Goal: Transaction & Acquisition: Purchase product/service

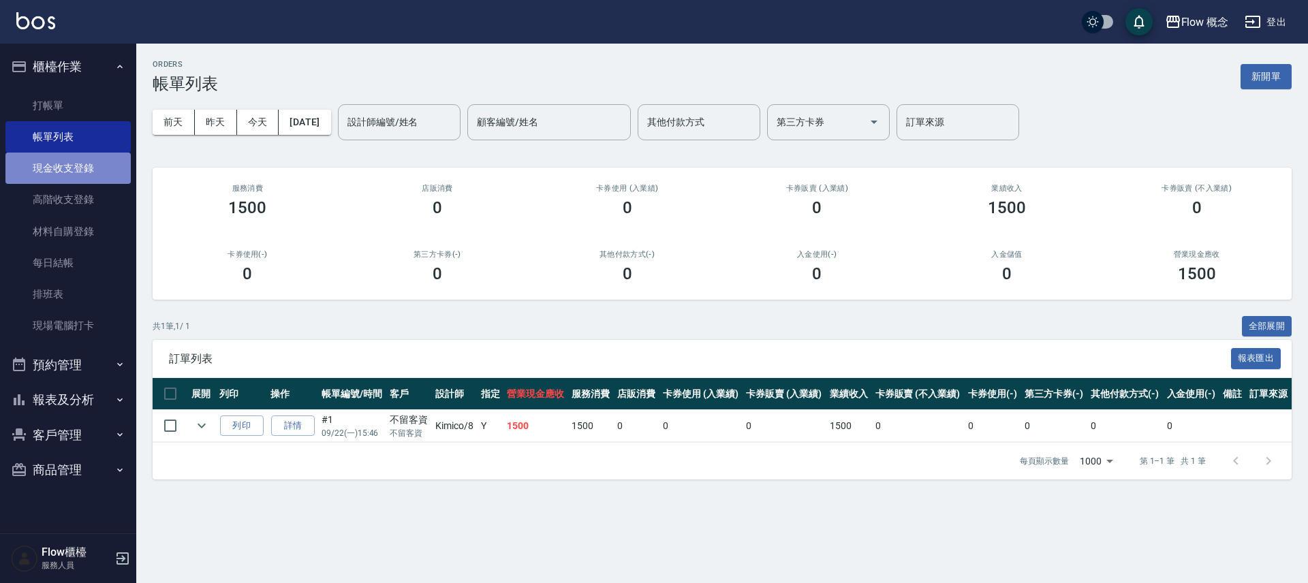
click at [83, 169] on link "現金收支登錄" at bounding box center [67, 168] width 125 height 31
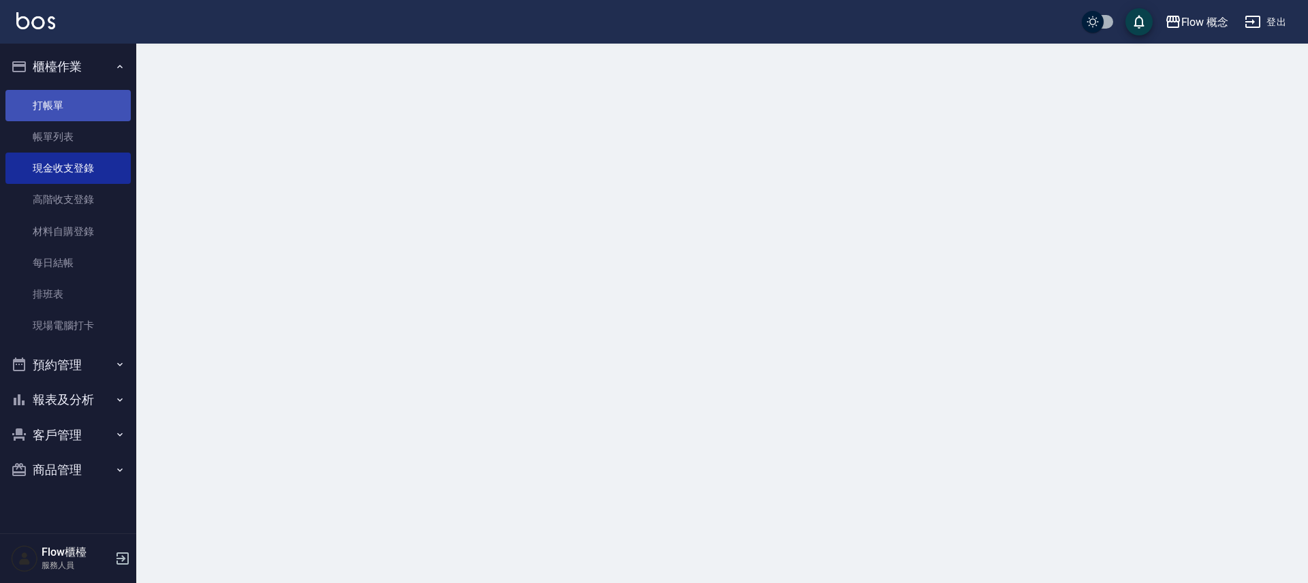
click at [76, 100] on link "打帳單" at bounding box center [67, 105] width 125 height 31
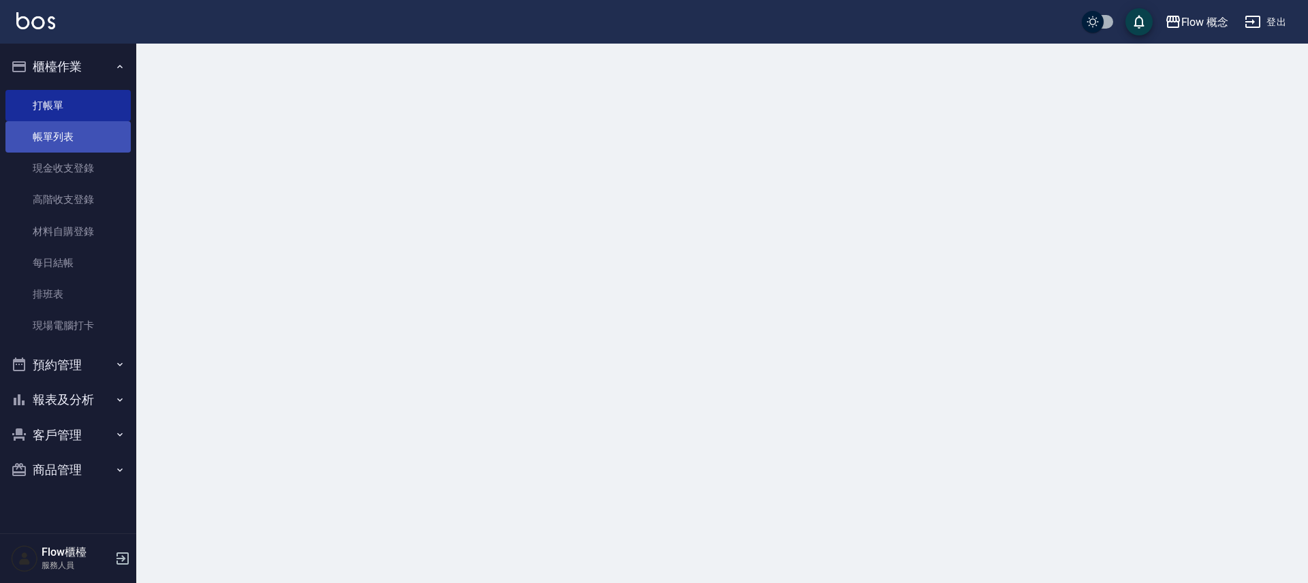
click at [85, 142] on link "帳單列表" at bounding box center [67, 136] width 125 height 31
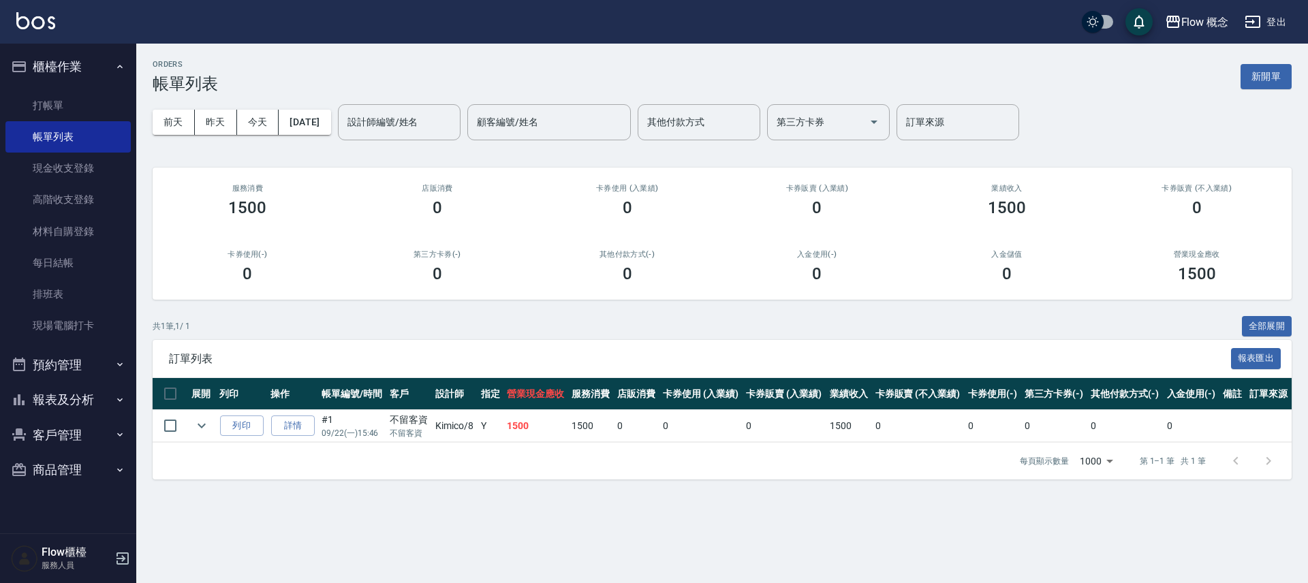
click at [63, 90] on li "打帳單" at bounding box center [67, 105] width 125 height 31
click at [96, 108] on link "打帳單" at bounding box center [67, 105] width 125 height 31
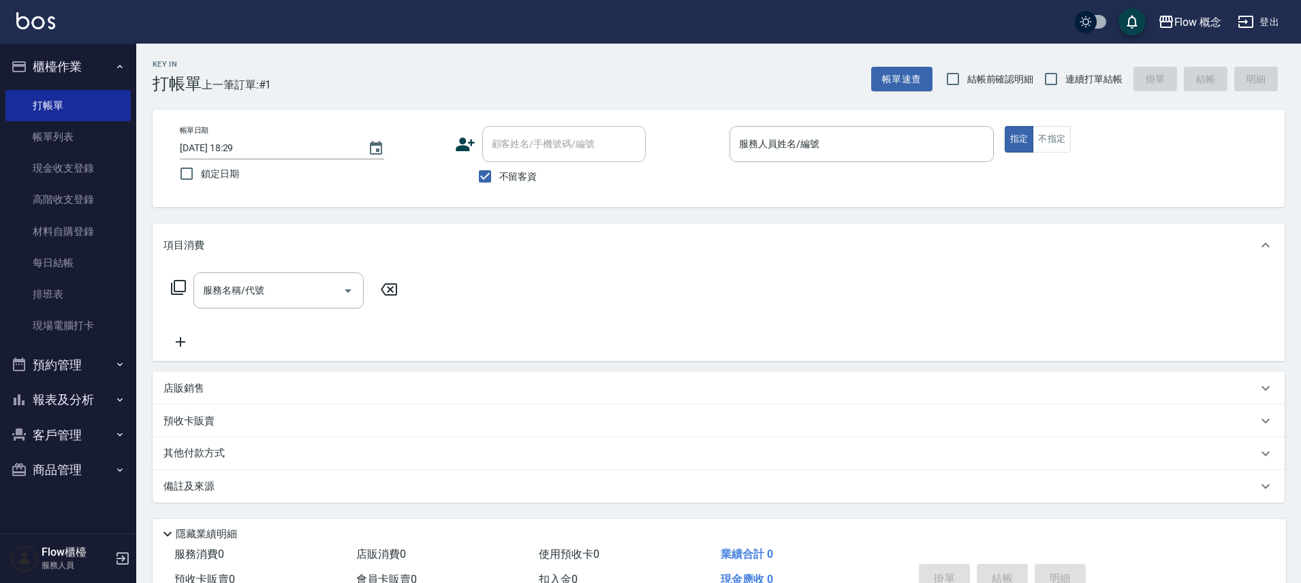
click at [512, 170] on span "不留客資" at bounding box center [518, 177] width 38 height 14
click at [499, 169] on input "不留客資" at bounding box center [485, 176] width 29 height 29
checkbox input "false"
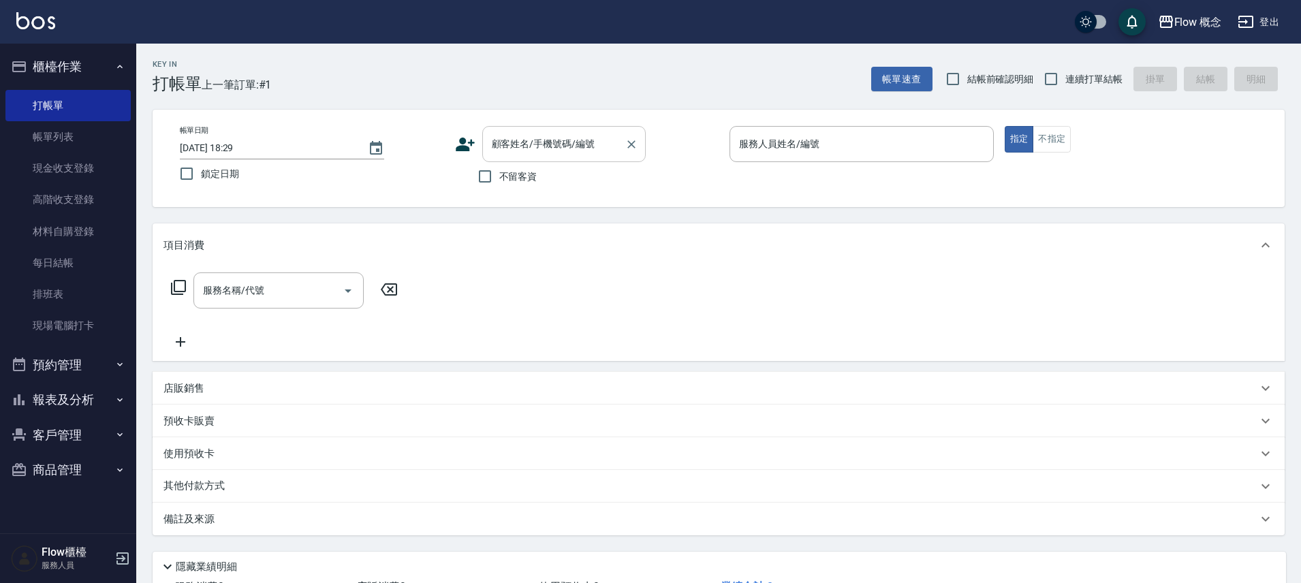
click at [548, 129] on div "顧客姓名/手機號碼/編號" at bounding box center [563, 144] width 163 height 36
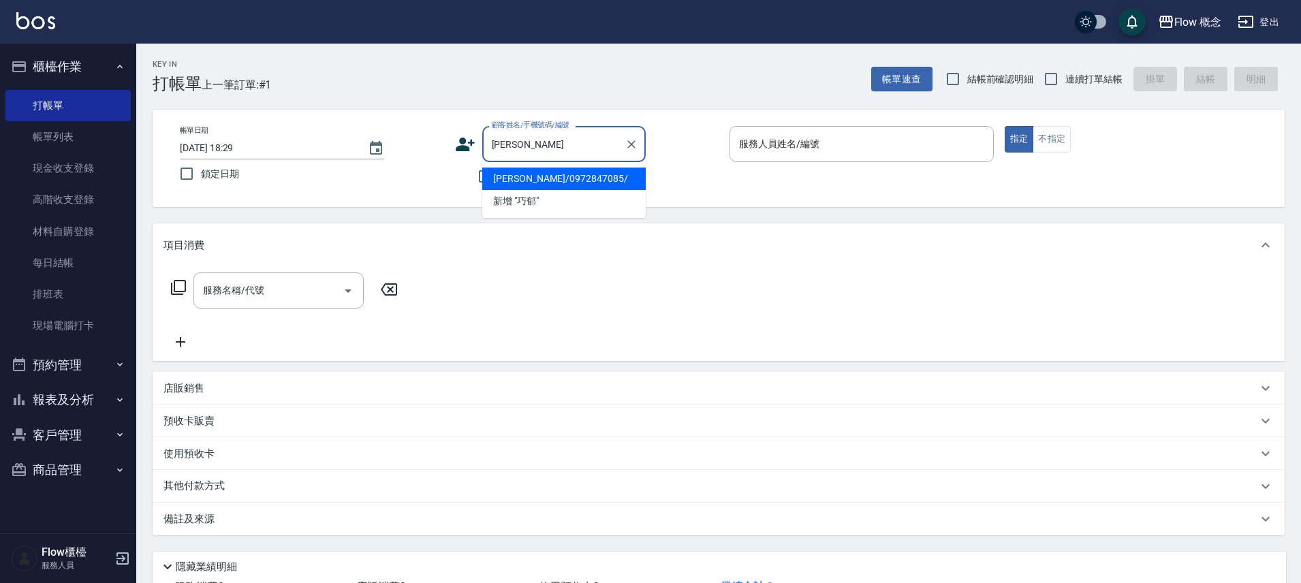
click at [601, 183] on li "張巧郁/0972847085/" at bounding box center [563, 179] width 163 height 22
type input "張巧郁/0972847085/"
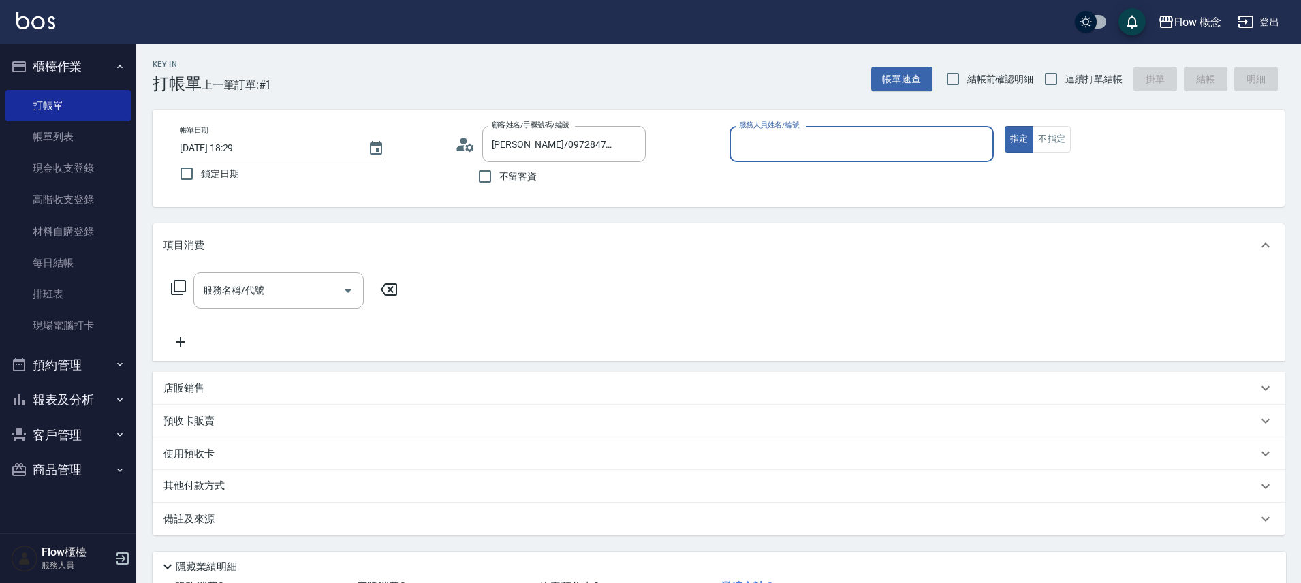
type input "Kimico-8"
click at [280, 292] on input "服務名稱/代號" at bounding box center [269, 291] width 138 height 24
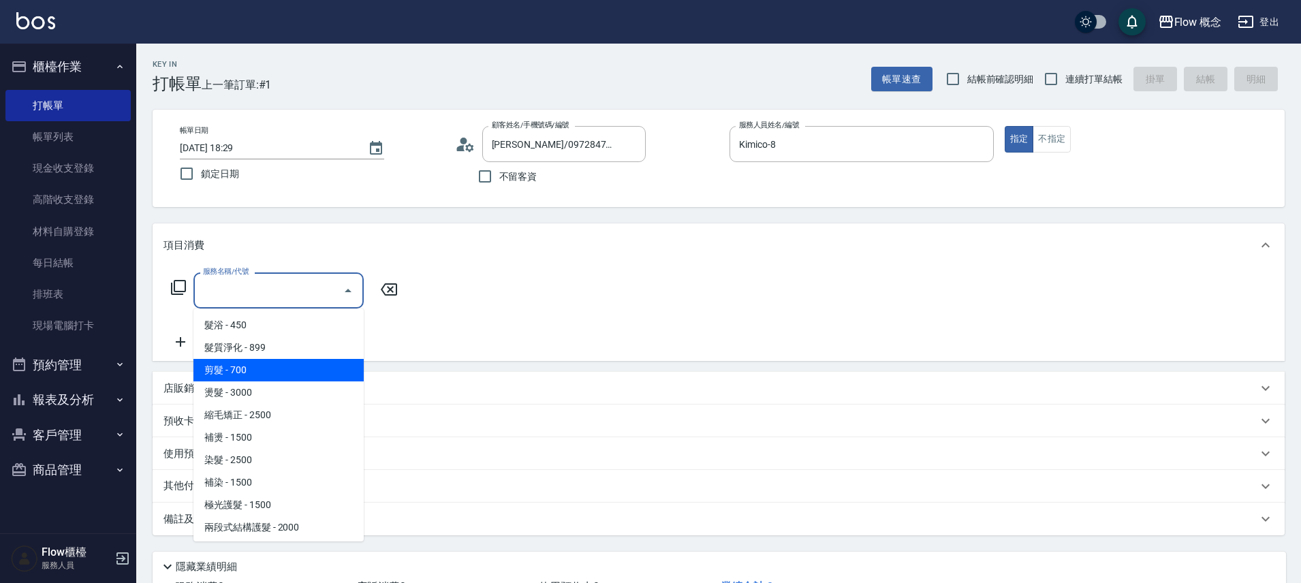
click at [248, 371] on span "剪髮 - 700" at bounding box center [278, 370] width 170 height 22
type input "剪髮(201)"
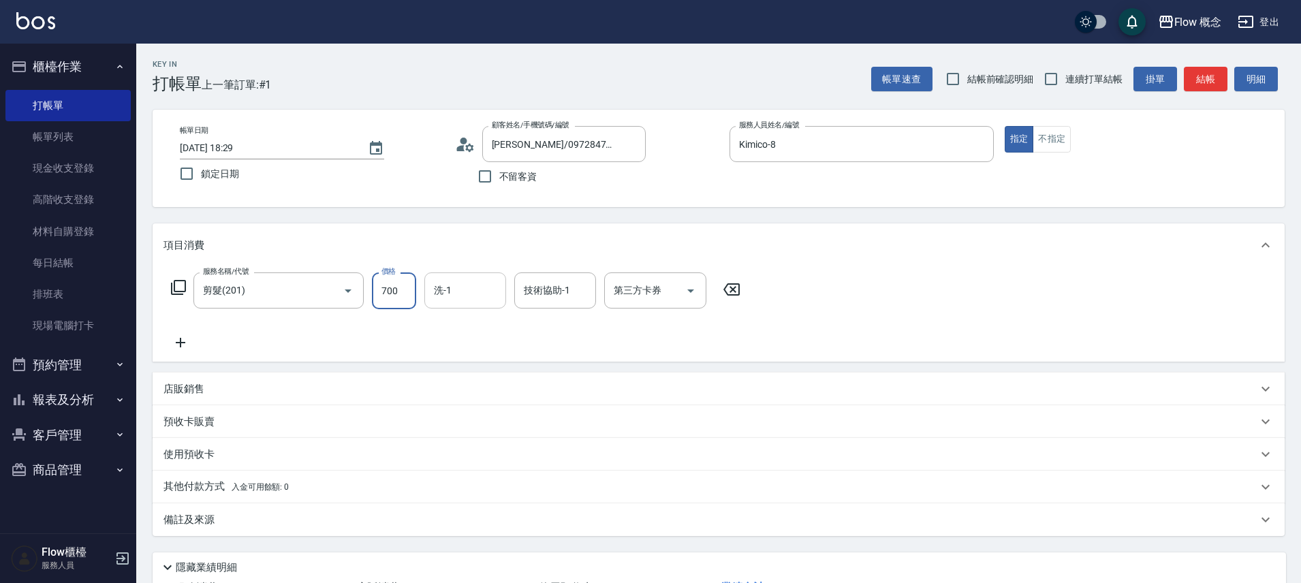
click at [462, 300] on input "洗-1" at bounding box center [464, 291] width 69 height 24
type input "１７"
drag, startPoint x: 462, startPoint y: 298, endPoint x: 462, endPoint y: 278, distance: 20.4
click at [462, 298] on input "洗-1" at bounding box center [464, 291] width 69 height 24
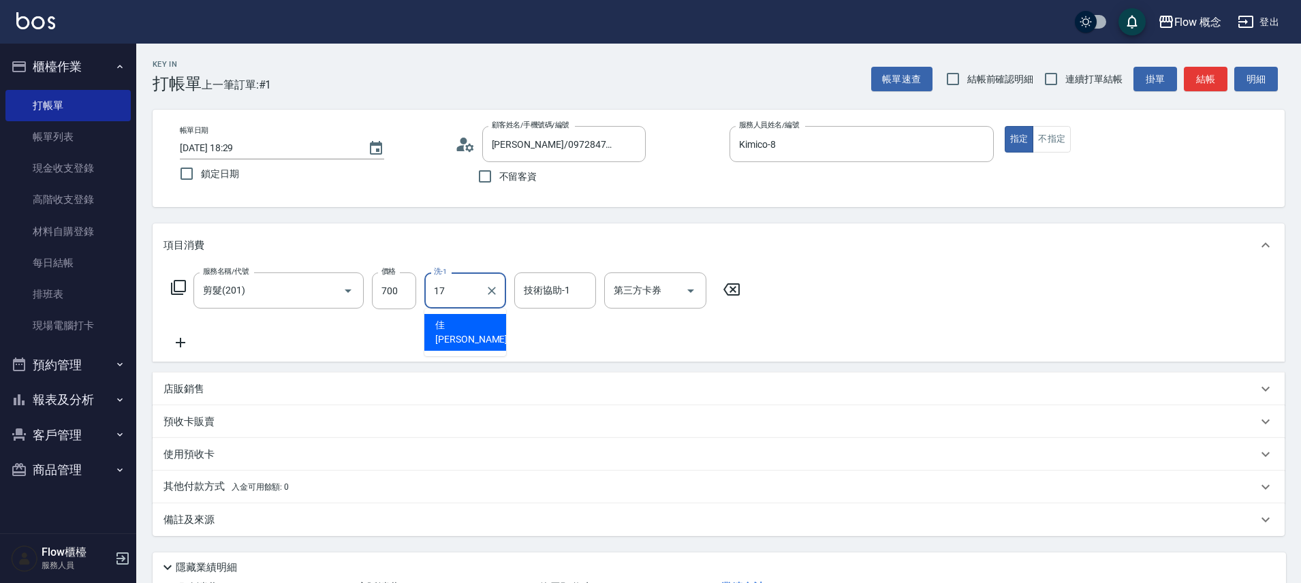
type input "佳蒨-17"
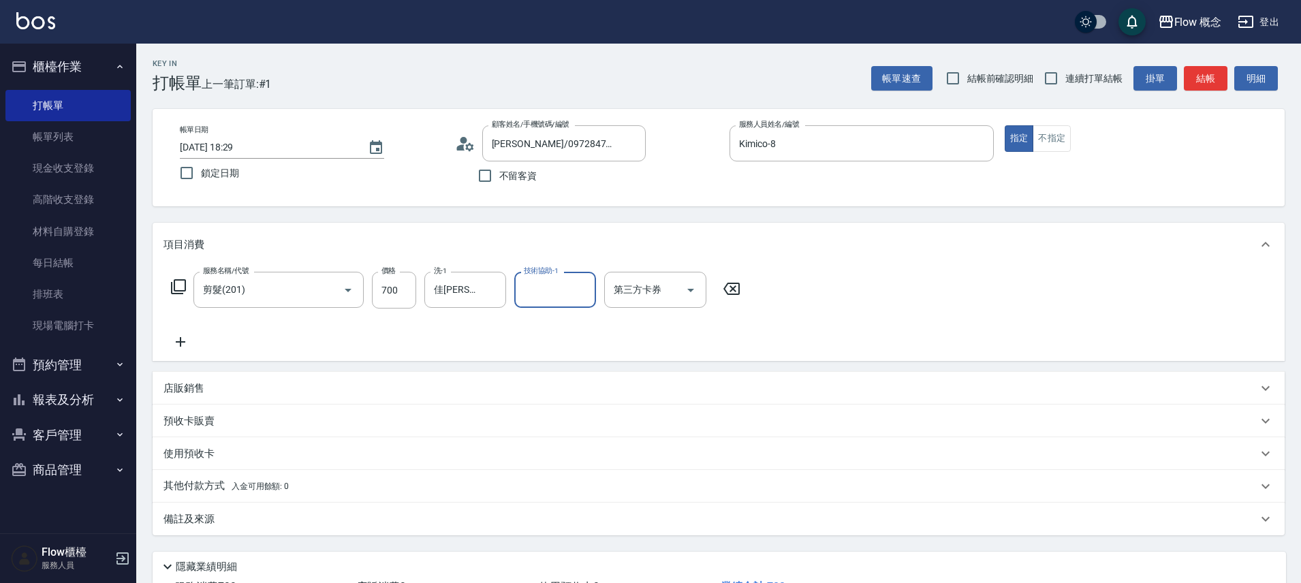
scroll to position [107, 0]
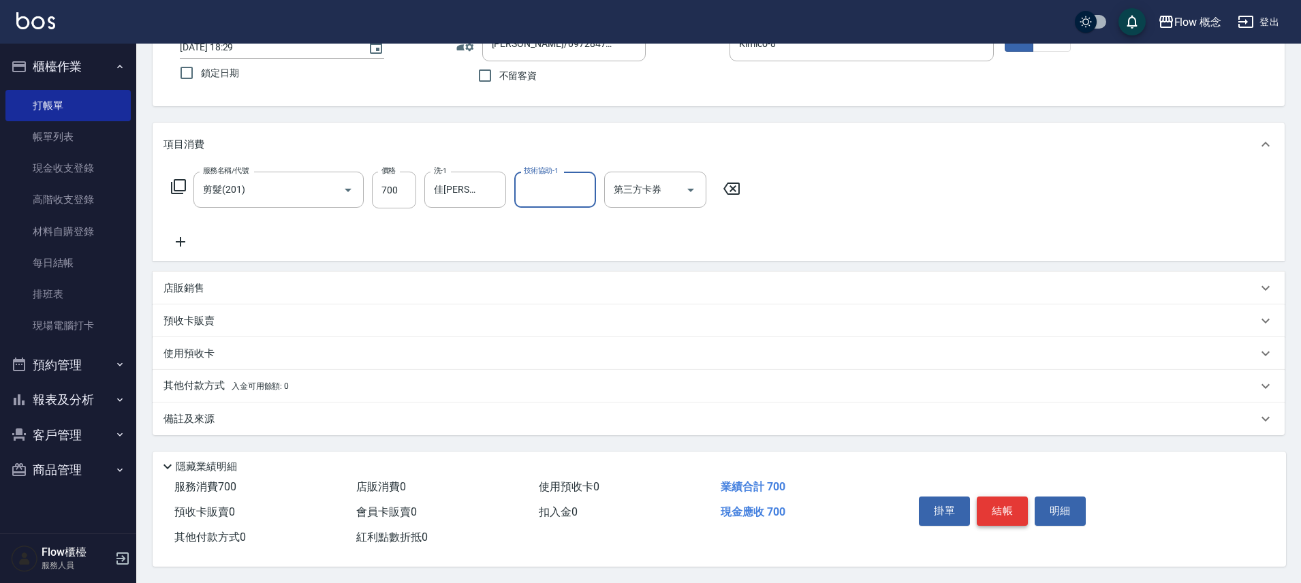
click at [1015, 501] on button "結帳" at bounding box center [1002, 511] width 51 height 29
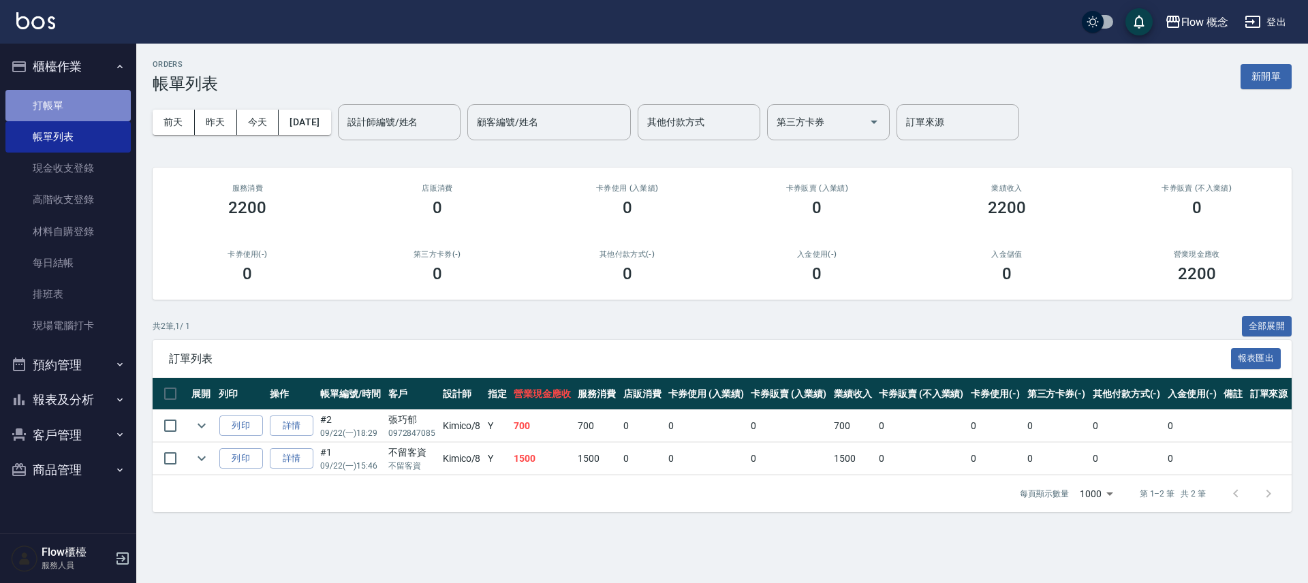
click at [98, 111] on link "打帳單" at bounding box center [67, 105] width 125 height 31
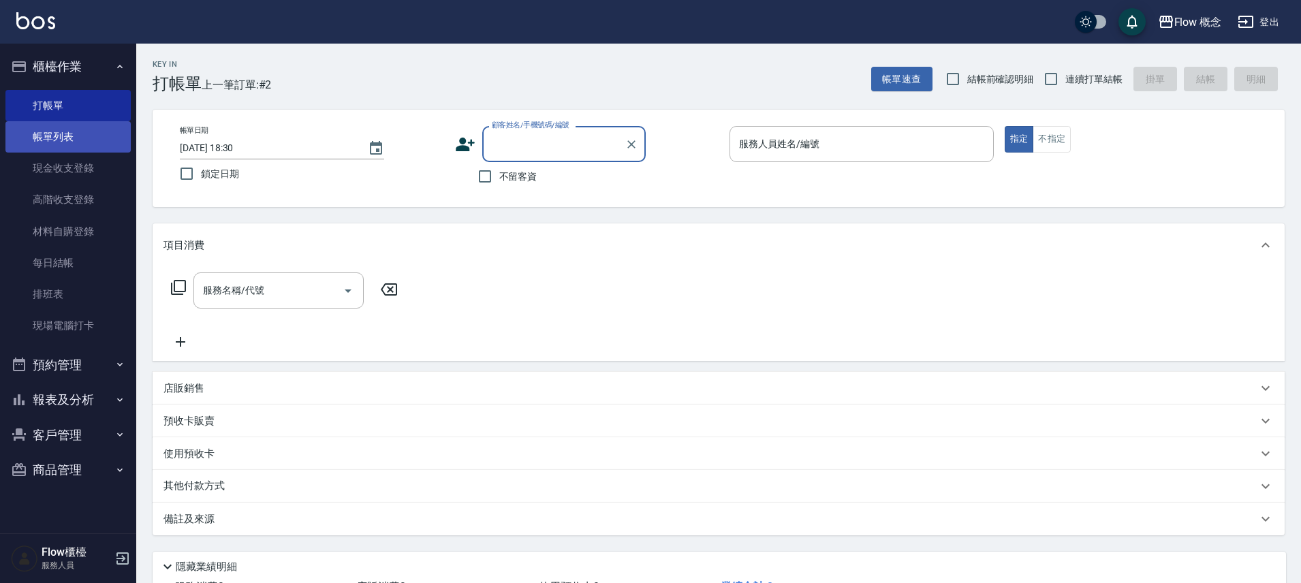
click at [50, 125] on link "帳單列表" at bounding box center [67, 136] width 125 height 31
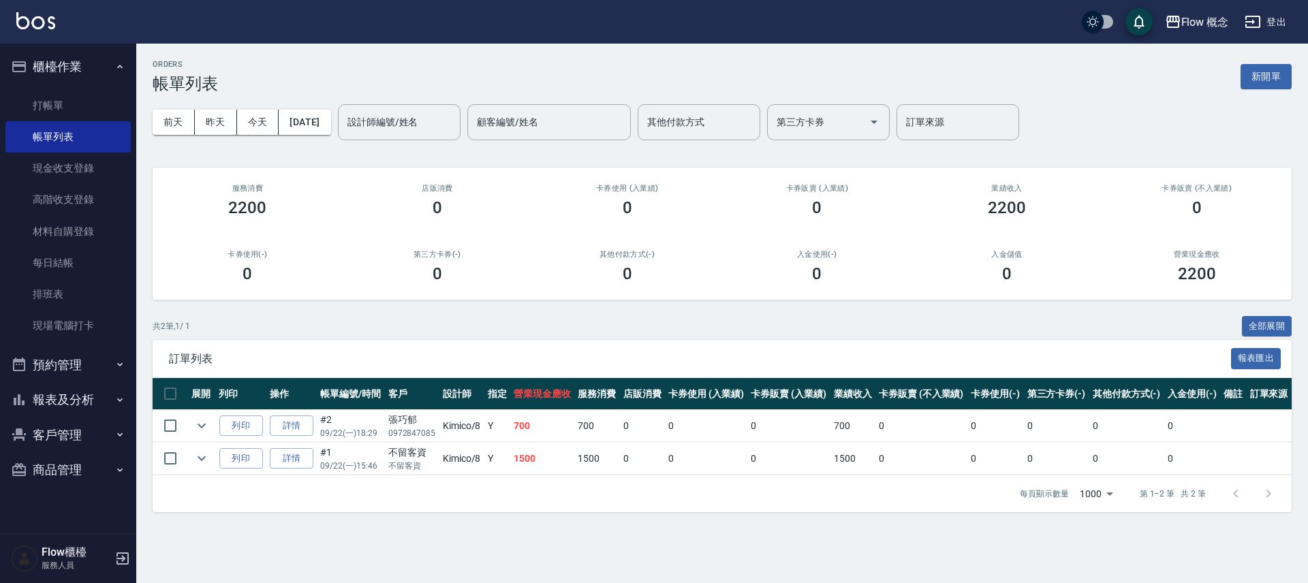
click at [830, 347] on div "訂單列表 報表匯出" at bounding box center [722, 358] width 1139 height 37
click at [72, 101] on link "打帳單" at bounding box center [67, 105] width 125 height 31
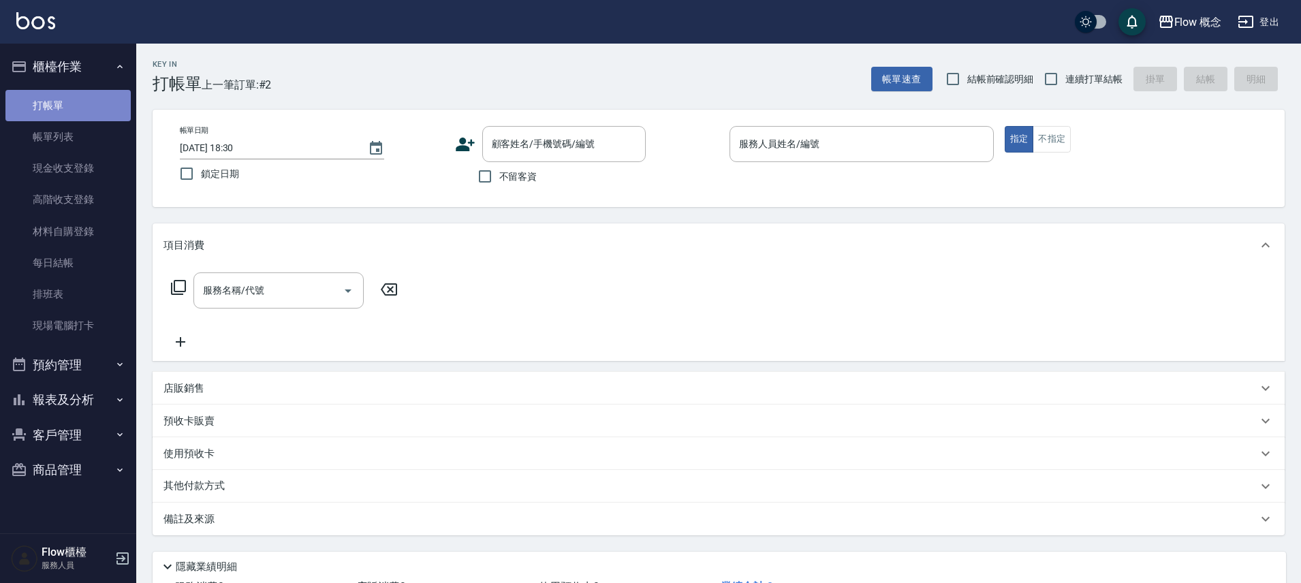
click at [59, 101] on link "打帳單" at bounding box center [67, 105] width 125 height 31
click at [534, 123] on div "帳單日期 2025/09/22 18:30 鎖定日期 顧客姓名/手機號碼/編號 顧客姓名/手機號碼/編號 不留客資 服務人員姓名/編號 服務人員姓名/編號 指…" at bounding box center [719, 158] width 1132 height 97
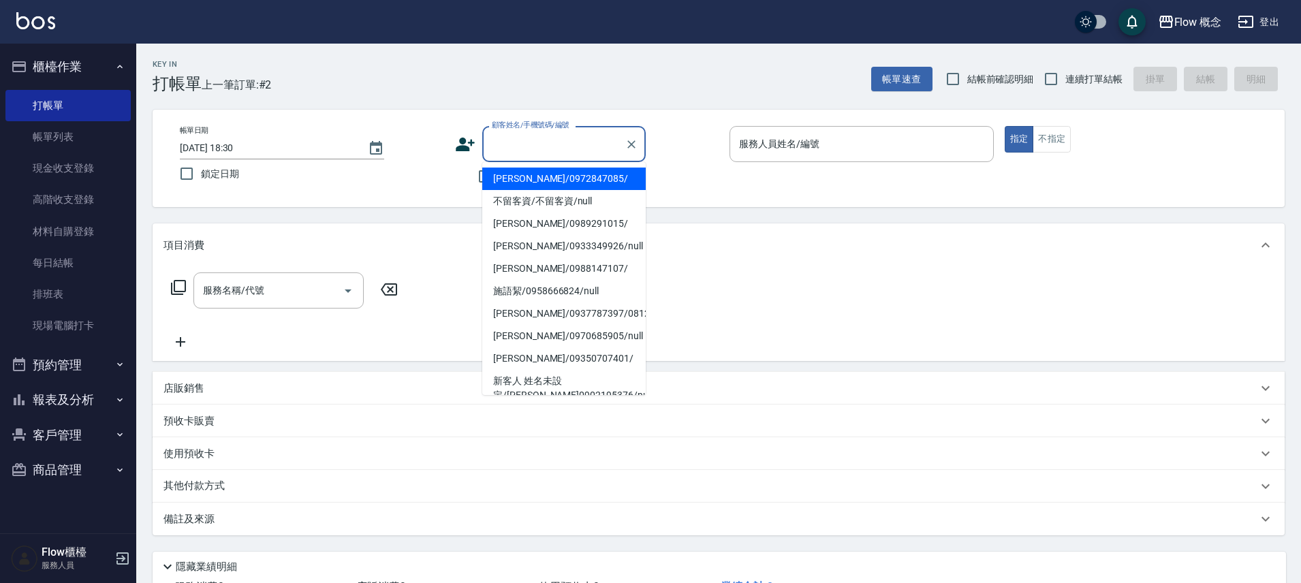
click at [539, 151] on input "顧客姓名/手機號碼/編號" at bounding box center [553, 144] width 131 height 24
type input "2"
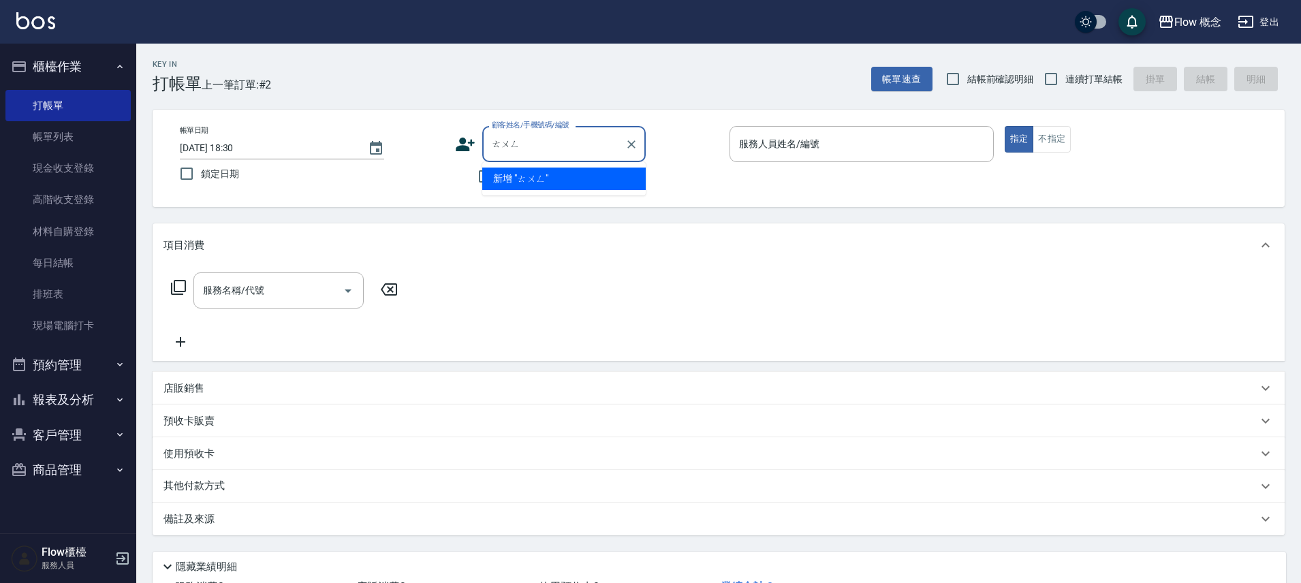
type input "桶"
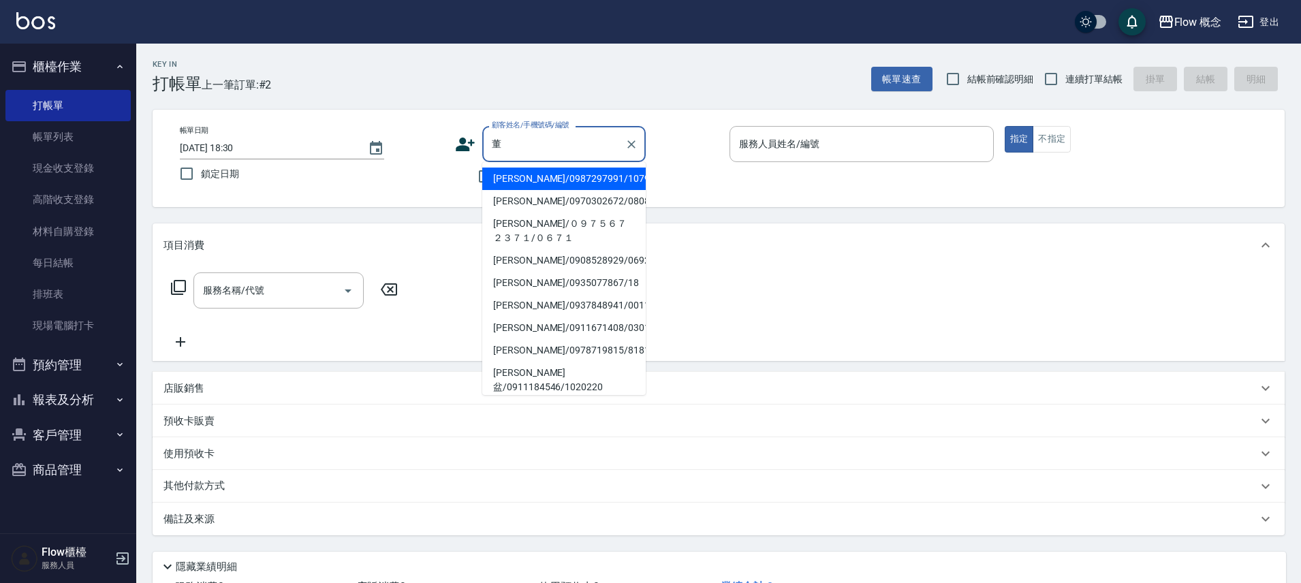
click at [554, 174] on li "董珮如/0987297991/107991" at bounding box center [563, 179] width 163 height 22
type input "董珮如/0987297991/107991"
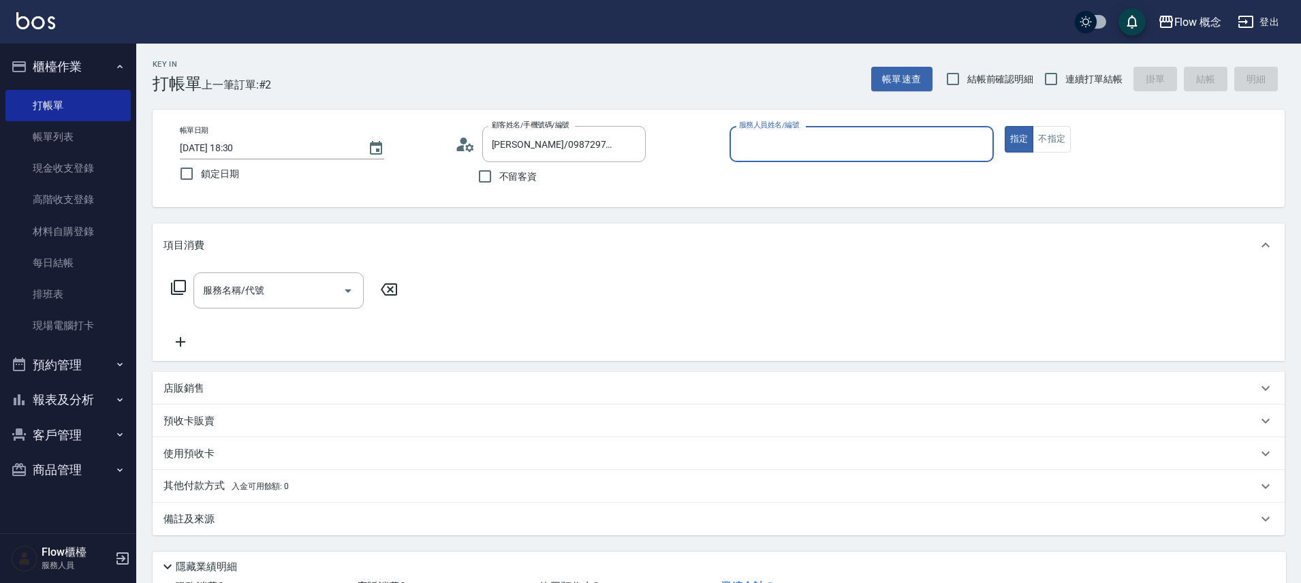
click at [838, 131] on div "服務人員姓名/編號" at bounding box center [861, 144] width 264 height 36
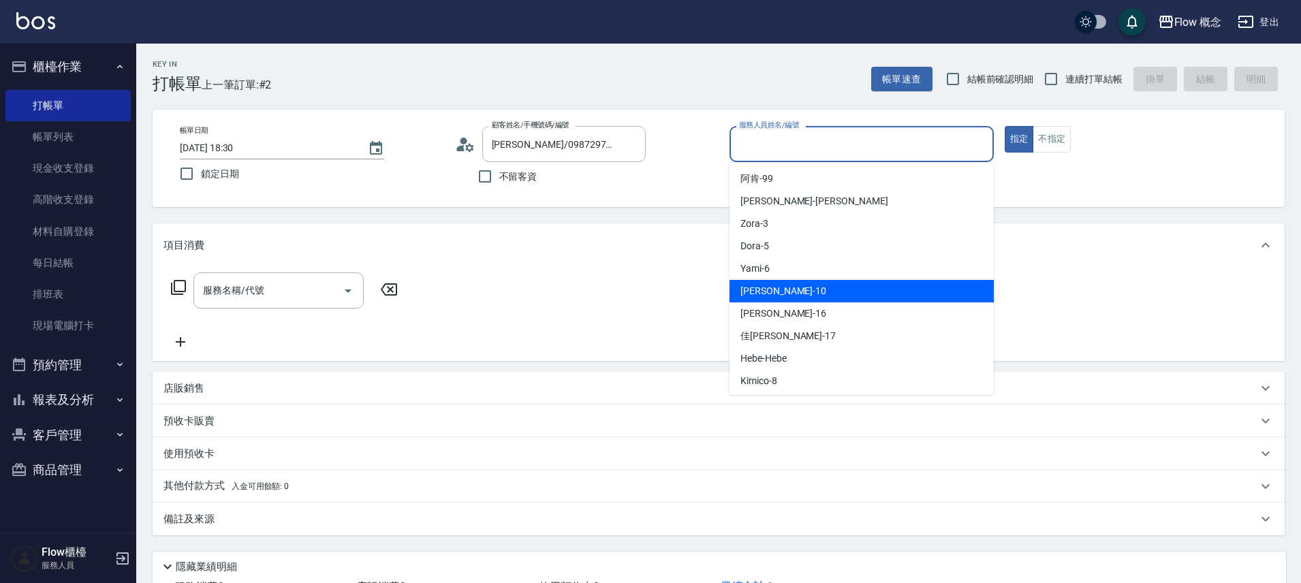
click at [772, 298] on div "[PERSON_NAME] -10" at bounding box center [861, 291] width 264 height 22
type input "[PERSON_NAME]-10"
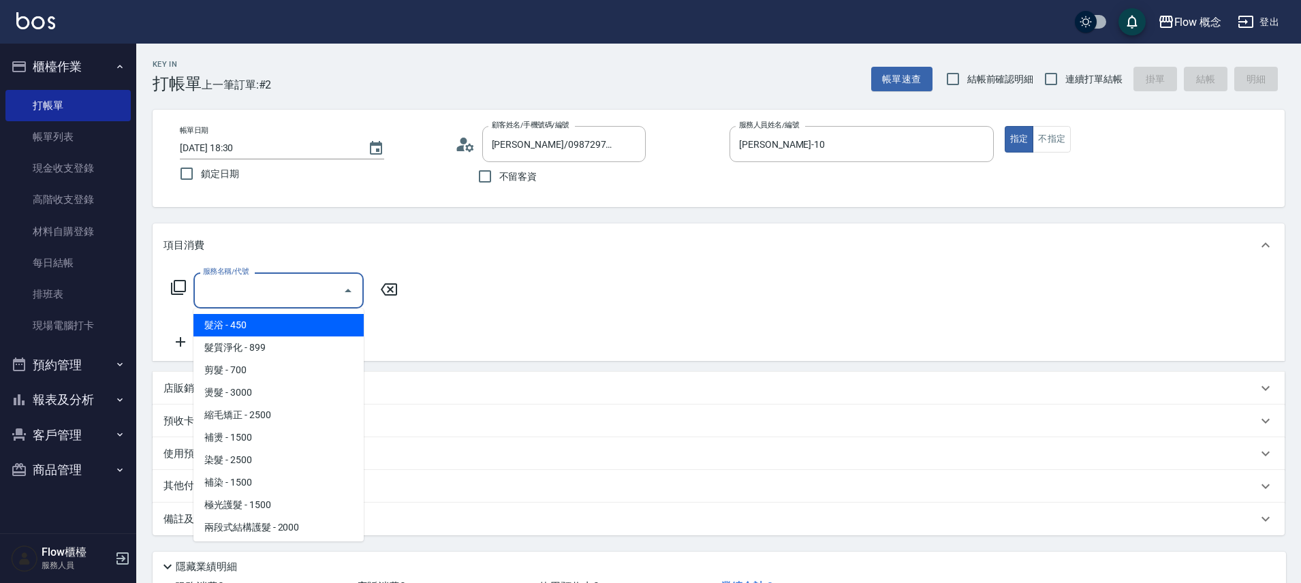
click at [264, 296] on input "服務名稱/代號" at bounding box center [269, 291] width 138 height 24
click at [280, 317] on span "髮浴 - 450" at bounding box center [278, 325] width 170 height 22
type input "髮浴 (101)"
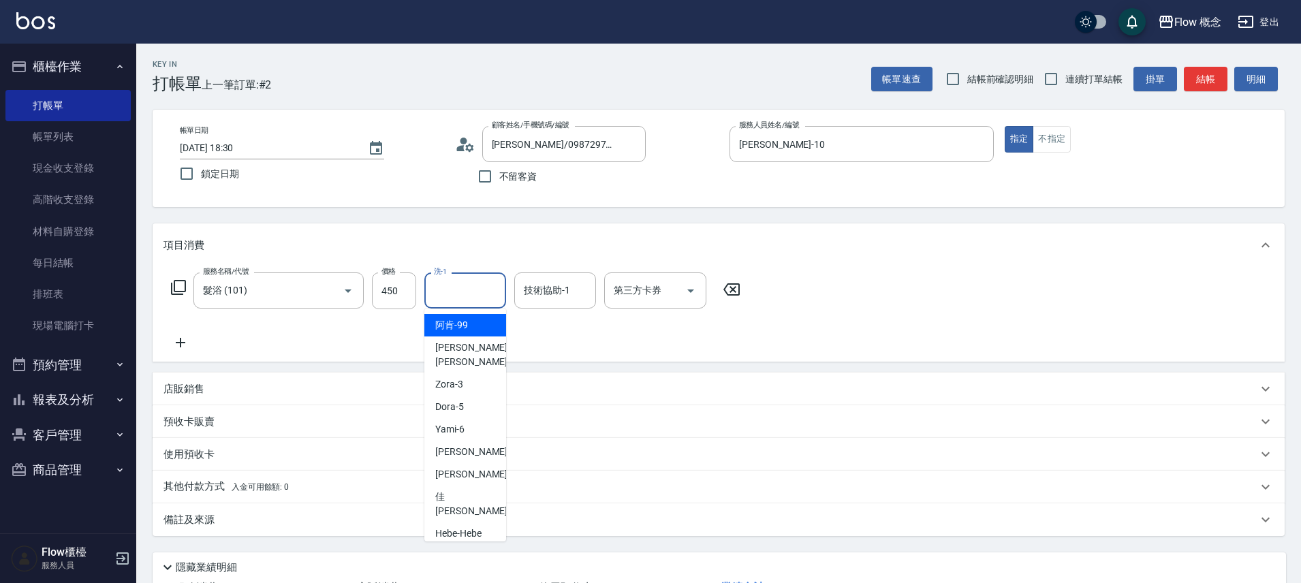
click at [473, 284] on input "洗-1" at bounding box center [464, 291] width 69 height 24
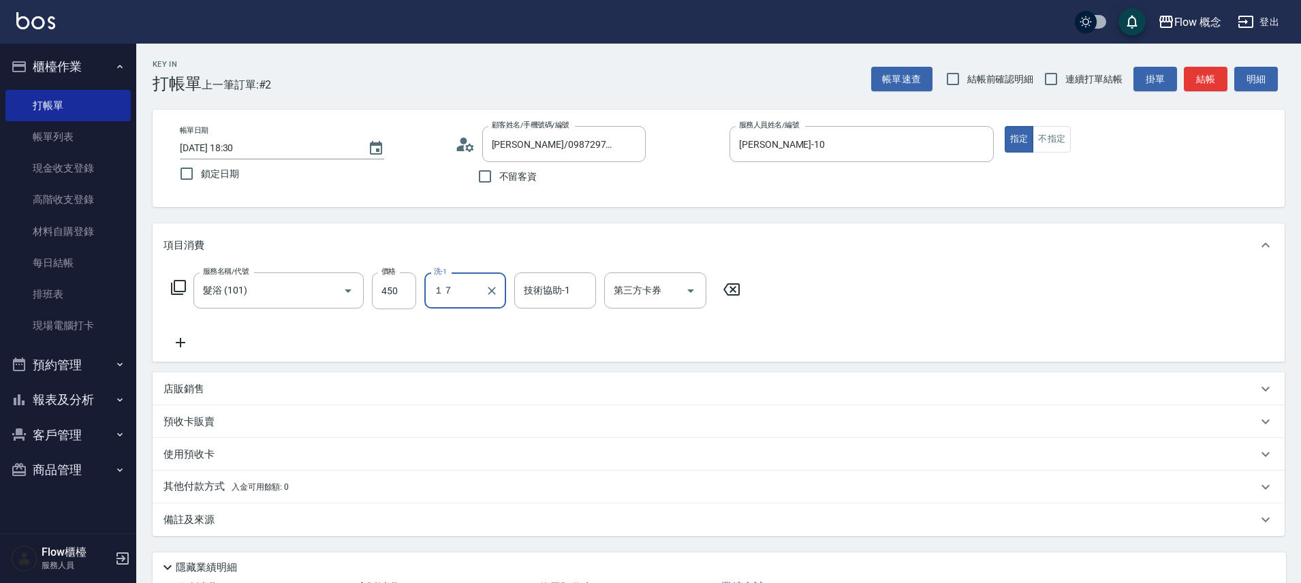
type input "１７"
click at [556, 292] on input "技術協助-1" at bounding box center [554, 291] width 69 height 24
type input "１７"
type input "FUNNOW"
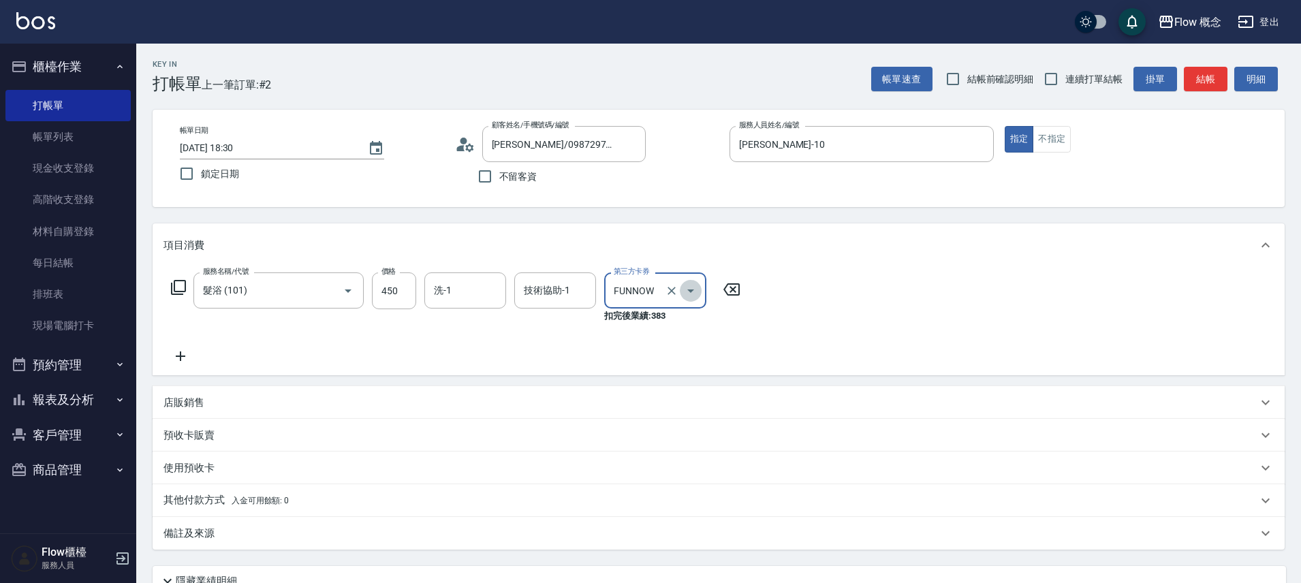
click at [687, 291] on icon "Open" at bounding box center [690, 291] width 16 height 16
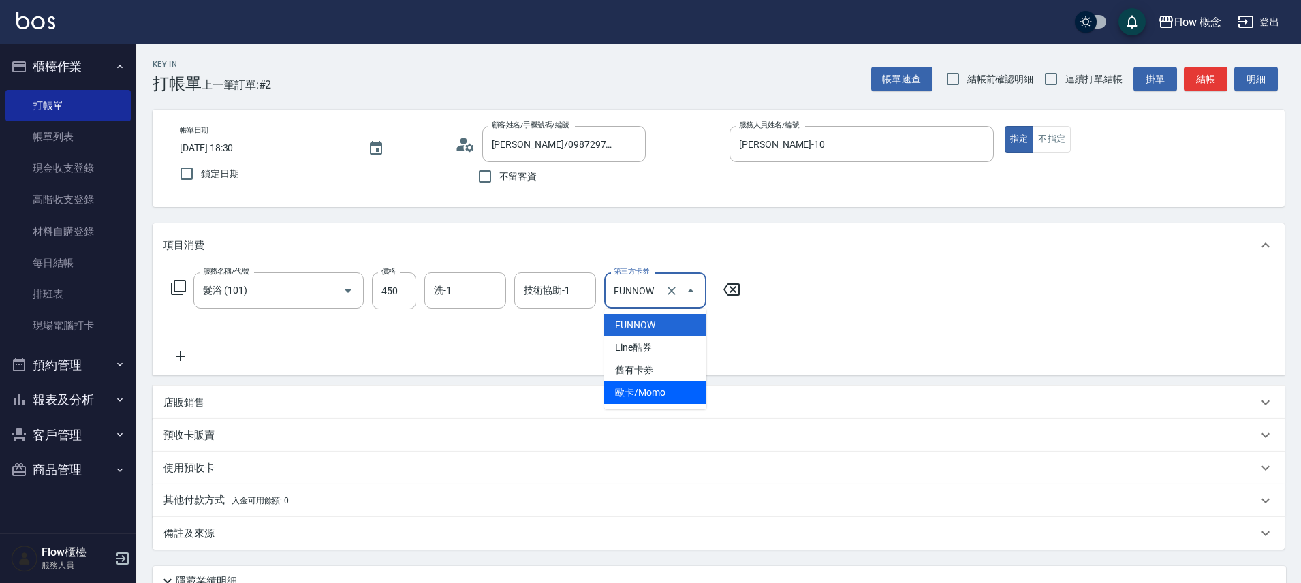
type input "FUNNOW"
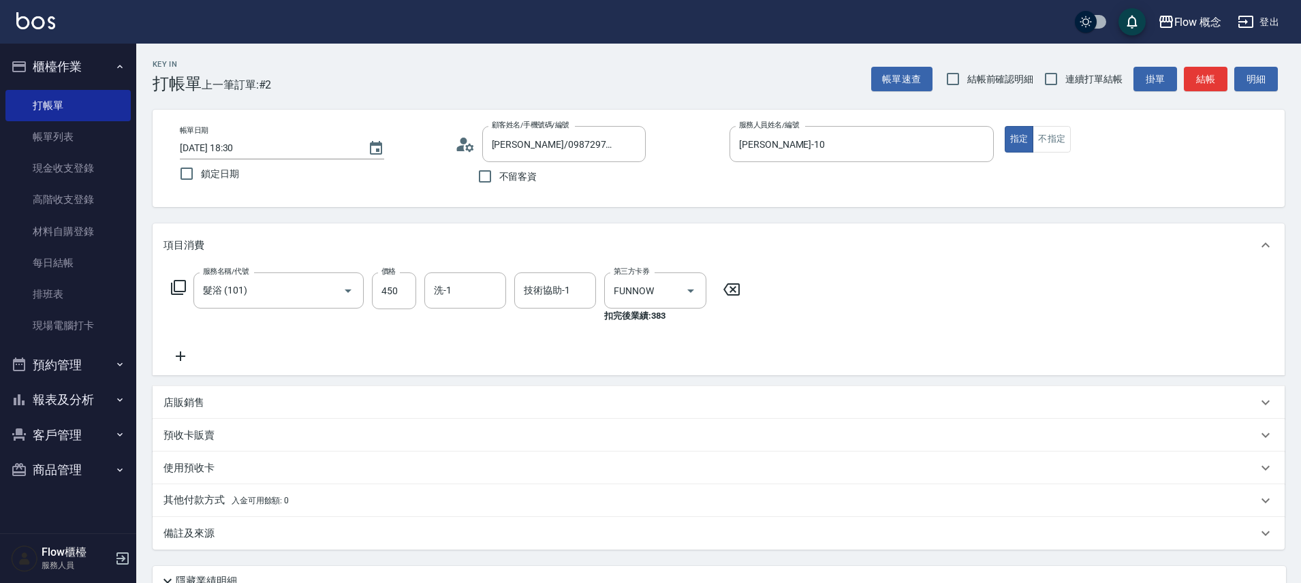
click at [860, 334] on div "服務名稱/代號 髮浴 (101) 服務名稱/代號 價格 450 價格 洗-1 洗-1 技術協助-1 技術協助-1 第三方卡券 FUNNOW 第三方卡券 扣完後…" at bounding box center [719, 321] width 1132 height 108
click at [733, 292] on icon at bounding box center [731, 289] width 34 height 16
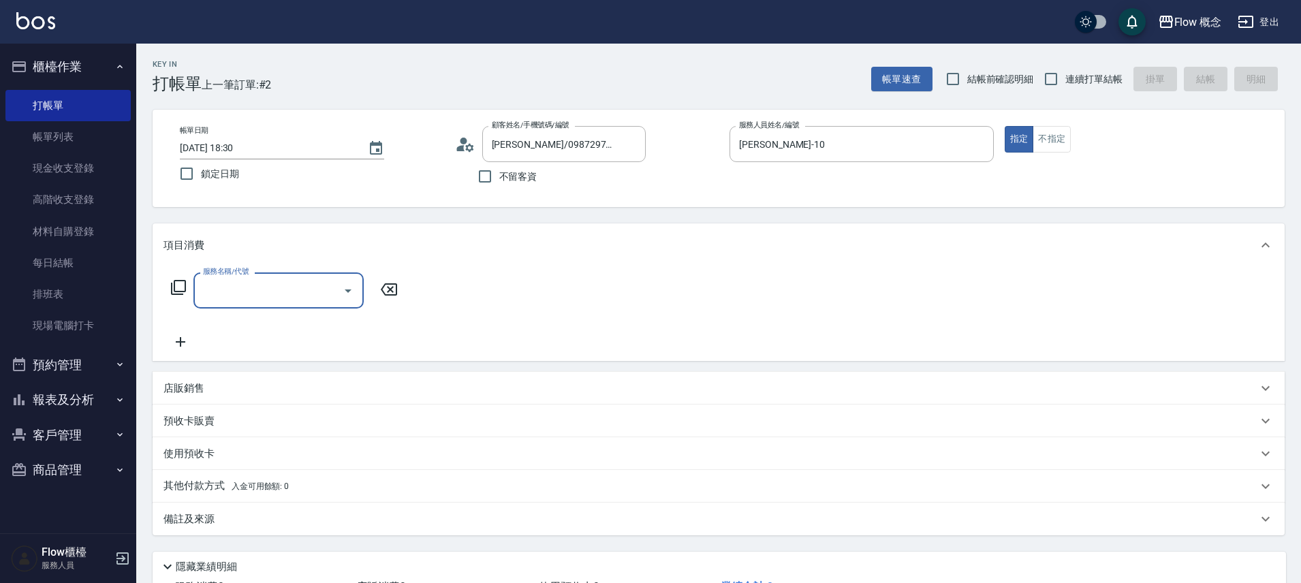
click at [270, 291] on input "服務名稱/代號" at bounding box center [269, 291] width 138 height 24
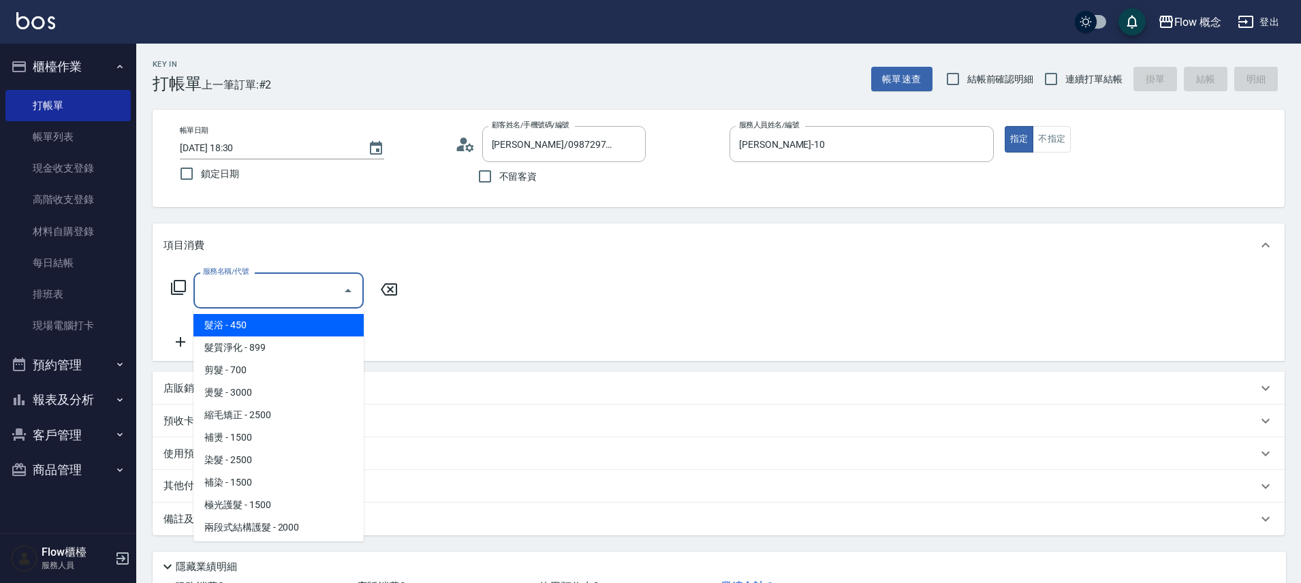
click at [271, 326] on span "髮浴 - 450" at bounding box center [278, 325] width 170 height 22
type input "髮浴 (101)"
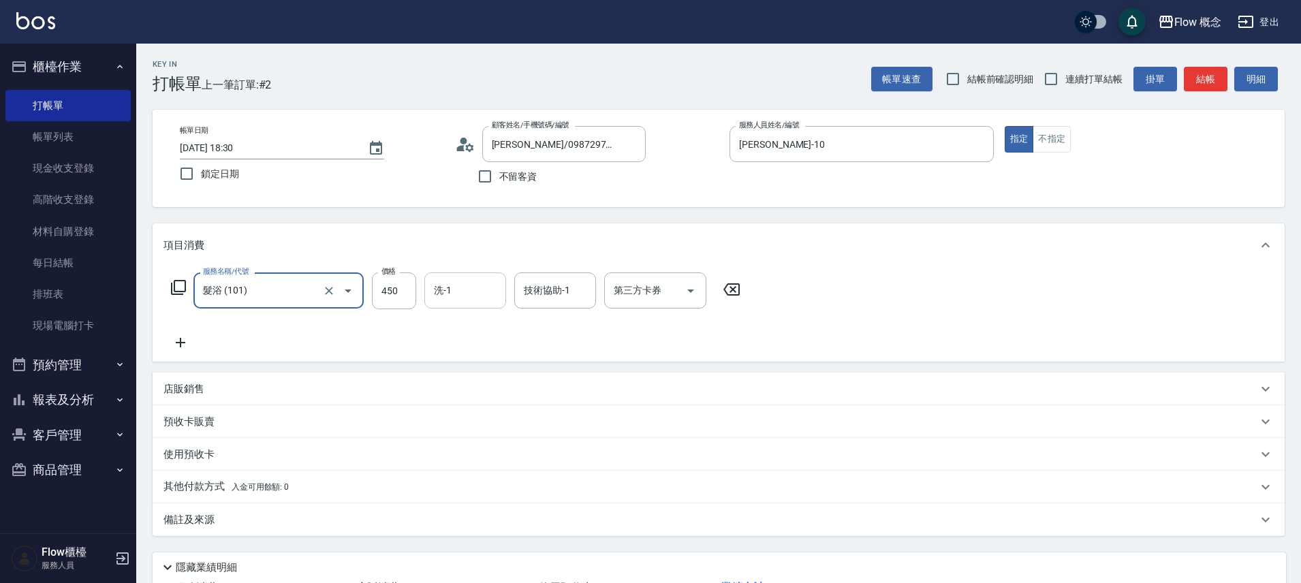
click at [467, 292] on input "洗-1" at bounding box center [464, 291] width 69 height 24
type input "１７"
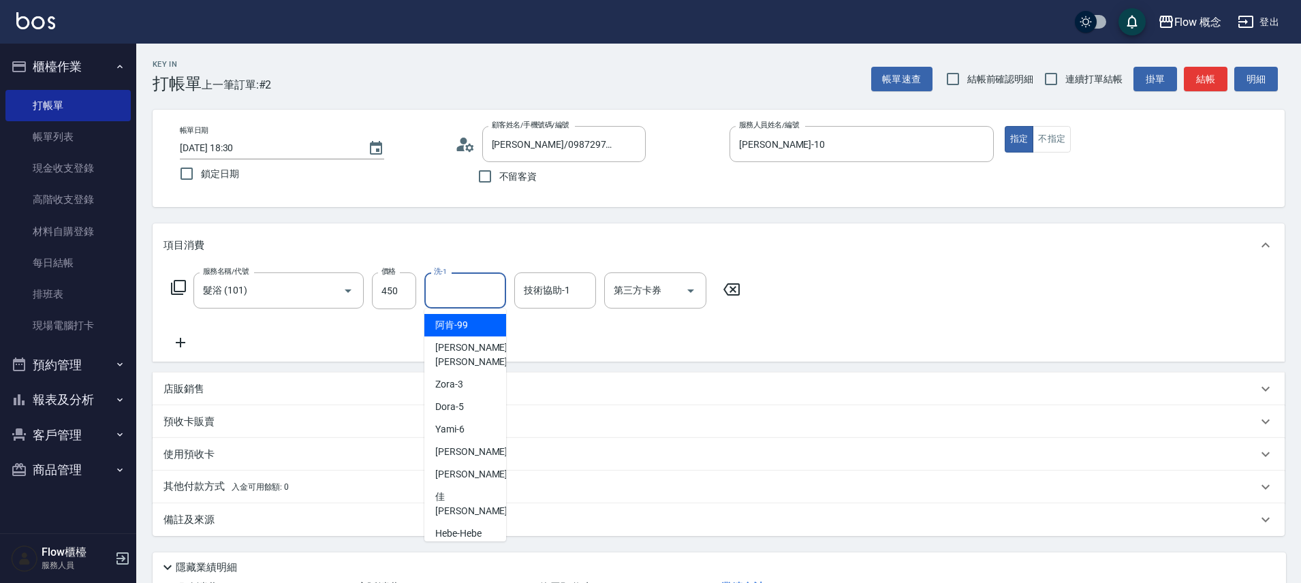
click at [462, 294] on input "洗-1" at bounding box center [464, 291] width 69 height 24
click at [476, 486] on div "佳蒨 -17" at bounding box center [465, 504] width 82 height 37
type input "佳蒨-17"
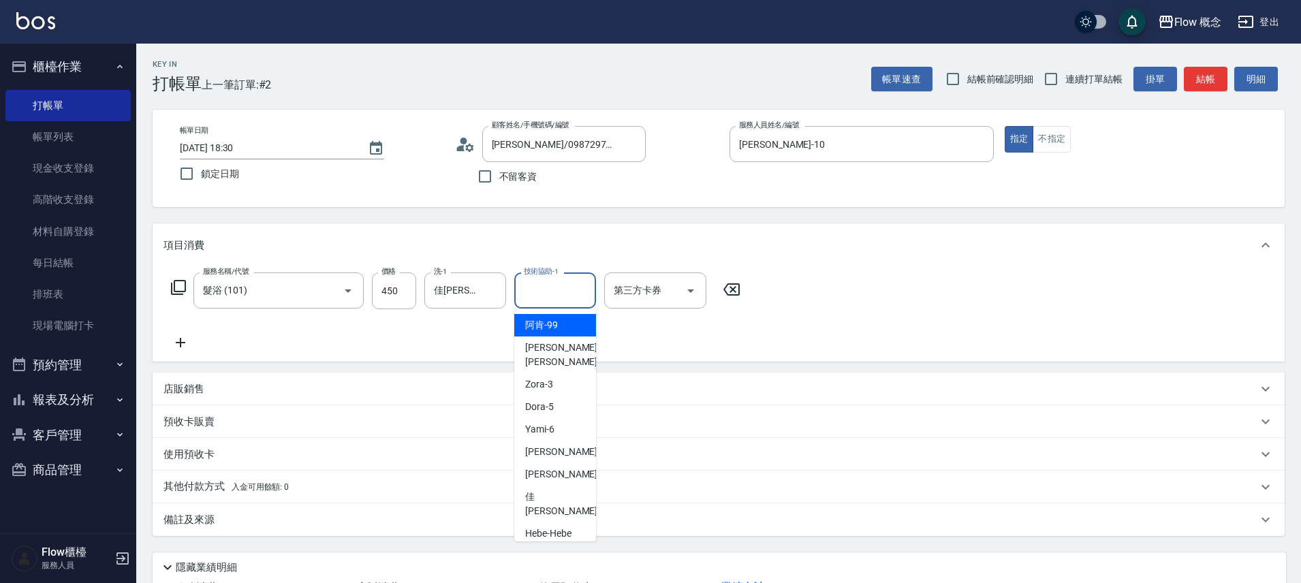
click at [562, 300] on input "技術協助-1" at bounding box center [554, 291] width 69 height 24
click at [571, 486] on div "佳蒨 -17" at bounding box center [555, 504] width 82 height 37
type input "佳蒨-17"
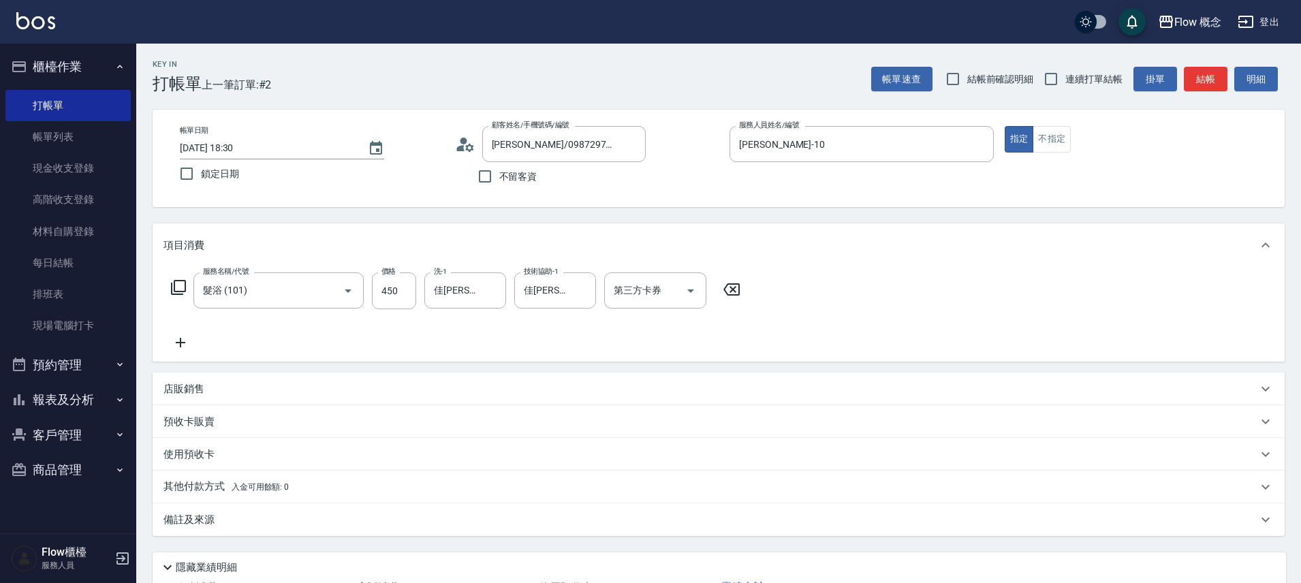
click at [224, 488] on p "其他付款方式 入金可用餘額: 0" at bounding box center [225, 486] width 125 height 15
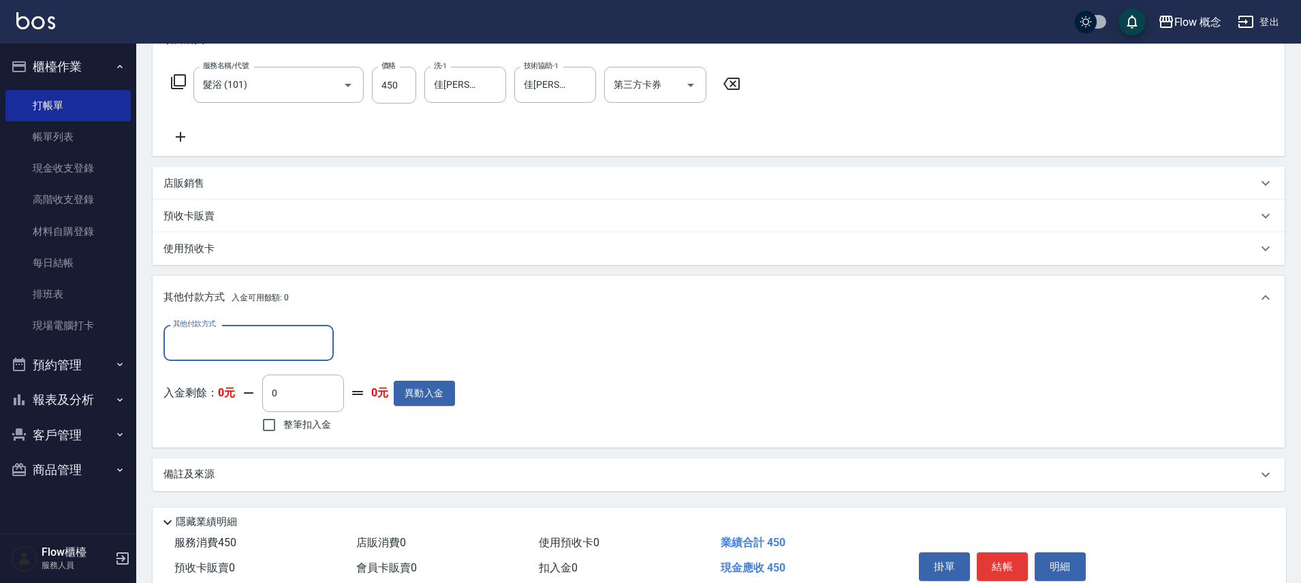
scroll to position [215, 0]
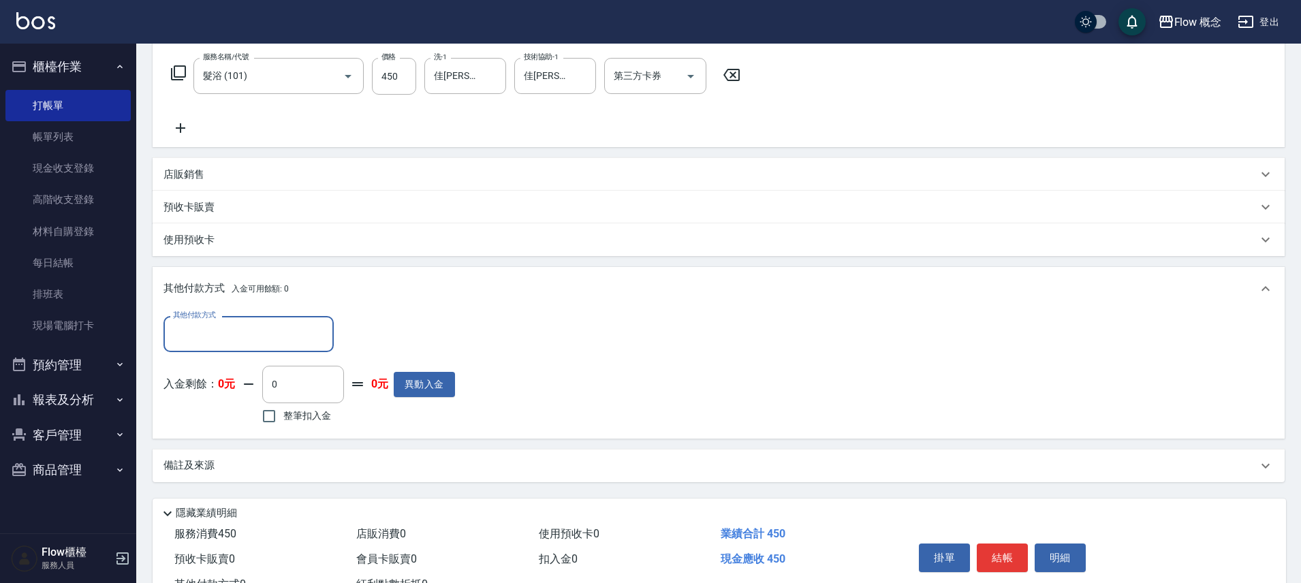
click at [235, 345] on div "其他付款方式" at bounding box center [248, 334] width 170 height 36
click at [235, 345] on input "其他付款方式" at bounding box center [249, 334] width 158 height 24
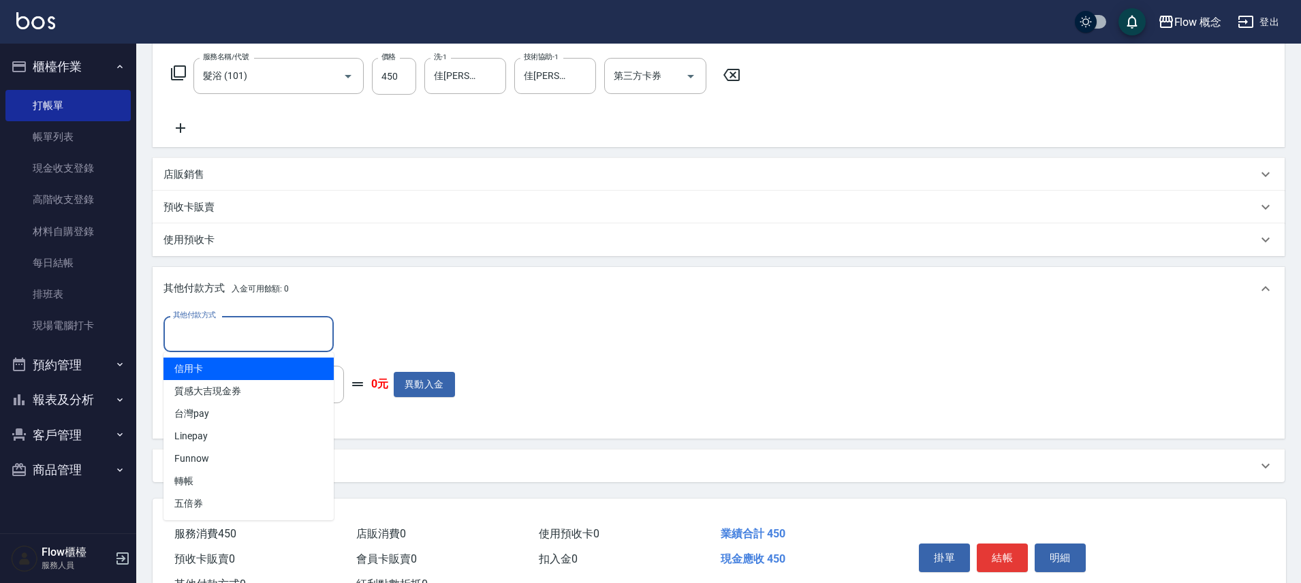
click at [239, 341] on input "其他付款方式" at bounding box center [249, 334] width 158 height 24
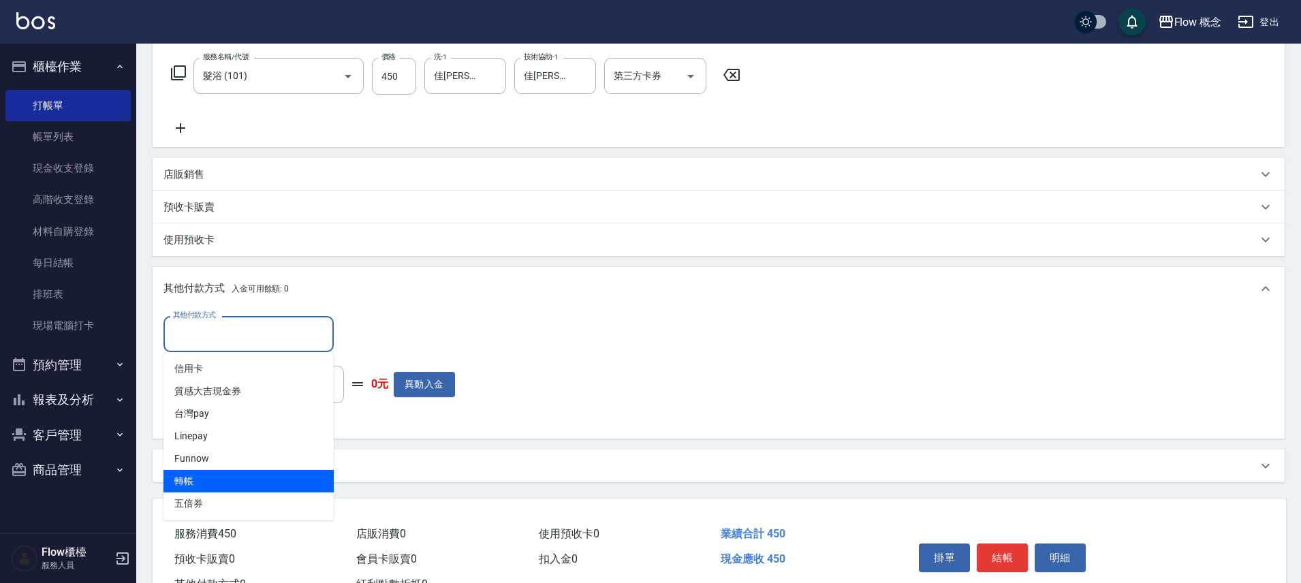
click at [213, 478] on span "轉帳" at bounding box center [248, 481] width 170 height 22
type input "轉帳"
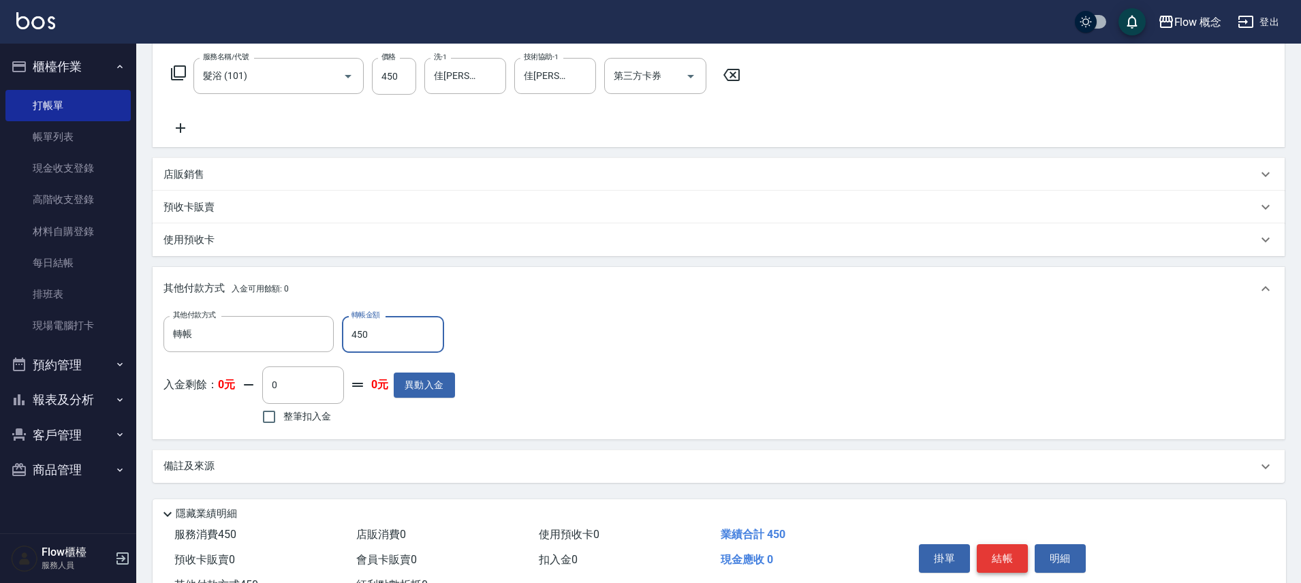
type input "450"
click at [996, 562] on button "結帳" at bounding box center [1002, 558] width 51 height 29
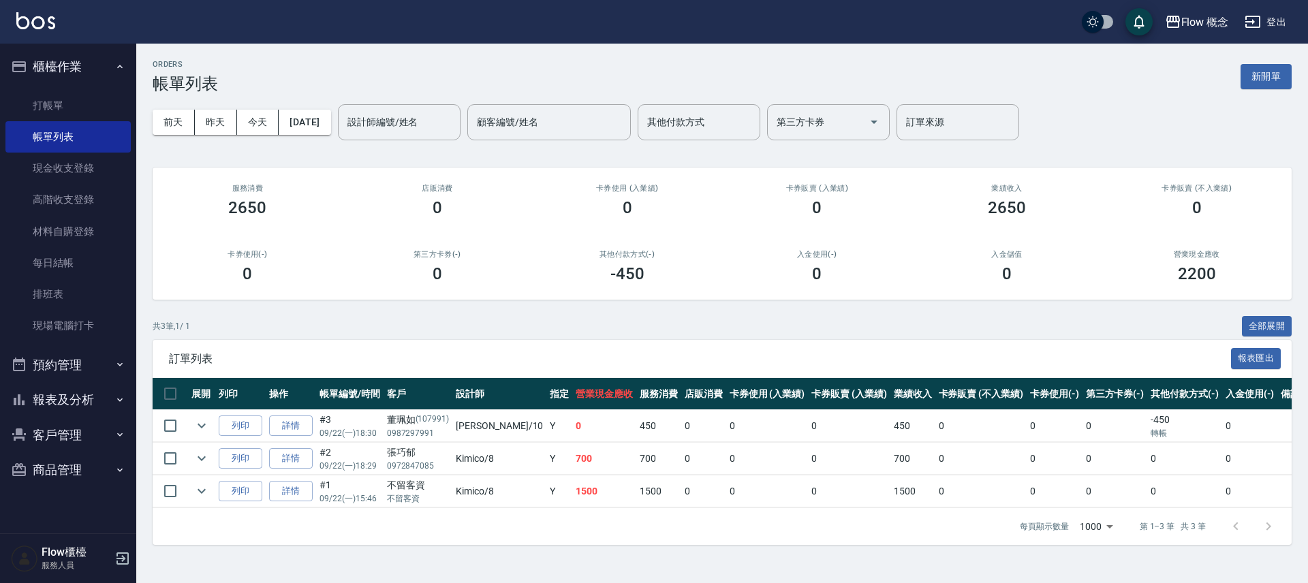
click at [65, 399] on button "報表及分析" at bounding box center [67, 399] width 125 height 35
click at [67, 497] on link "互助日報表" at bounding box center [67, 501] width 125 height 31
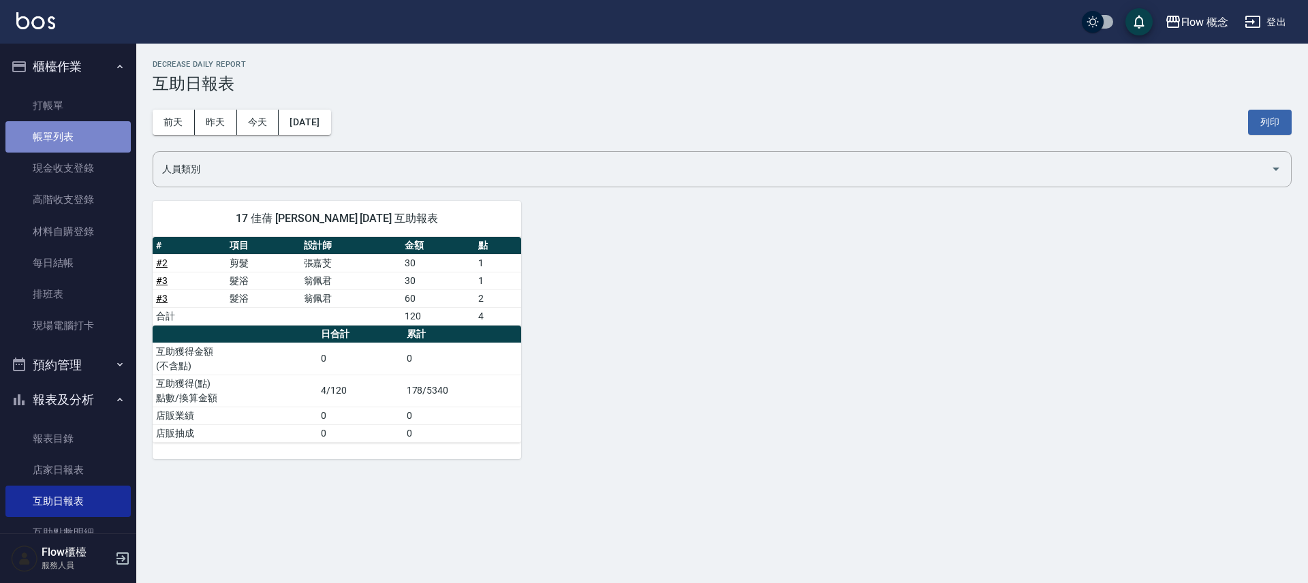
click at [72, 132] on link "帳單列表" at bounding box center [67, 136] width 125 height 31
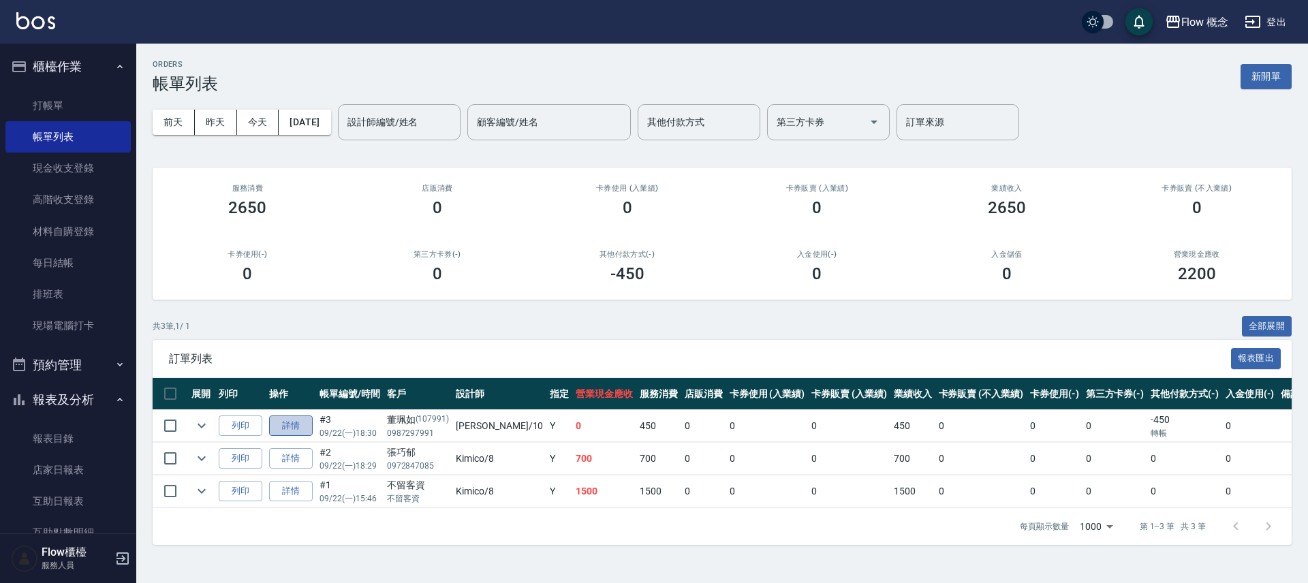
click at [300, 426] on link "詳情" at bounding box center [291, 425] width 44 height 21
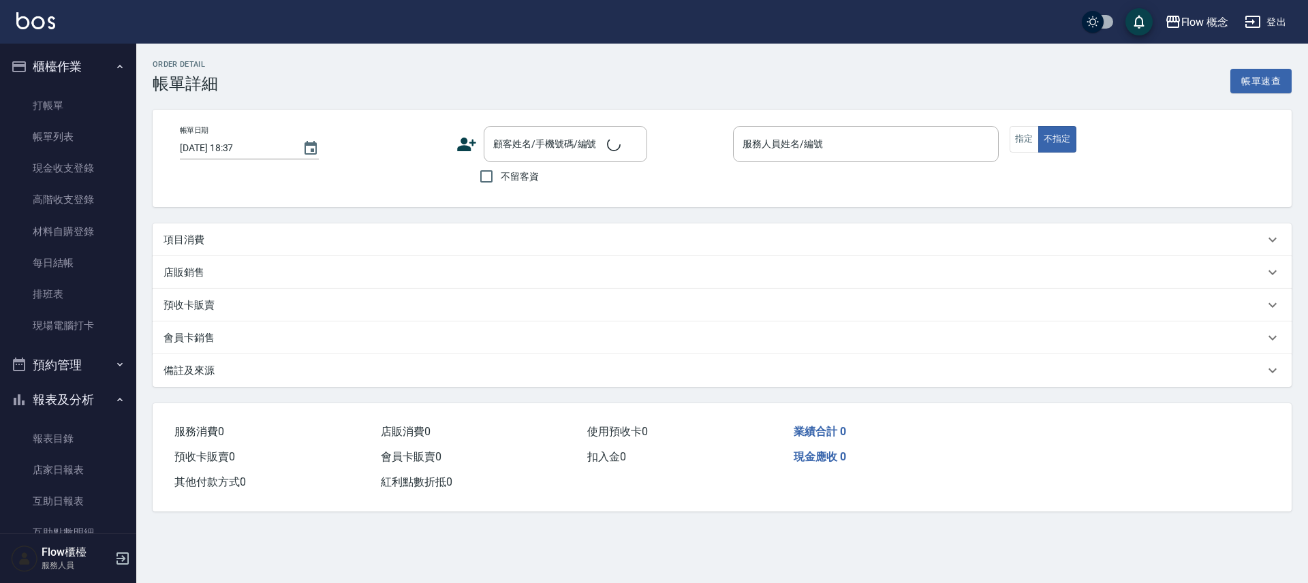
type input "2025/09/22 18:30"
type input "[PERSON_NAME]-10"
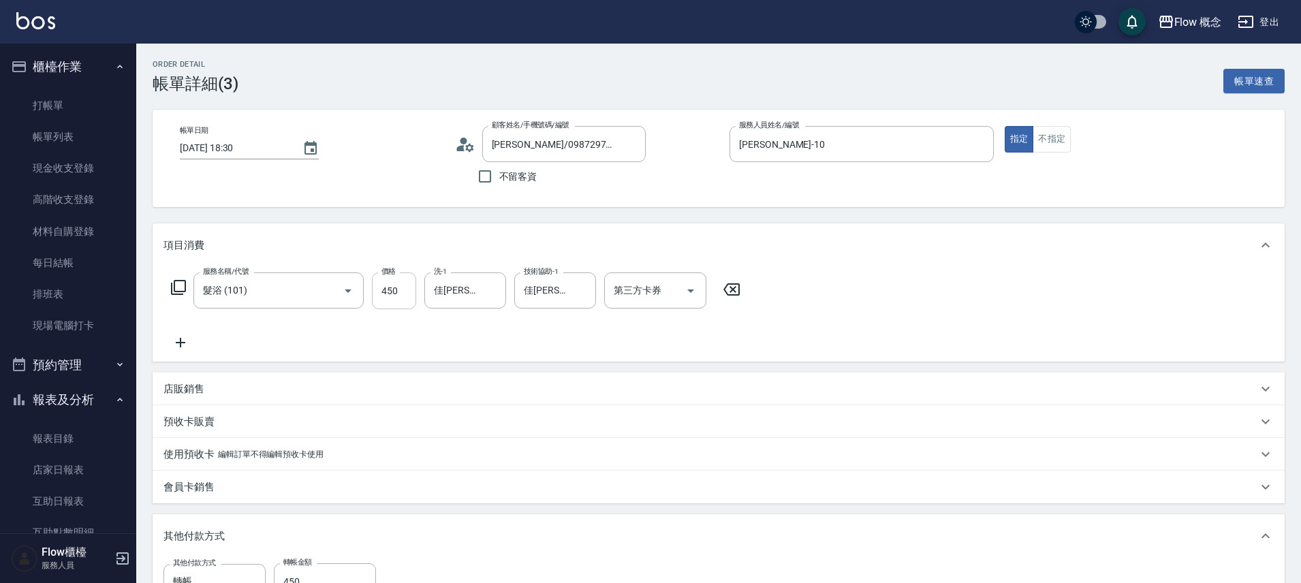
type input "董珮如/0987297991/107991"
type input "髮浴 (101)"
click at [496, 288] on icon "Clear" at bounding box center [492, 291] width 14 height 14
click at [79, 499] on link "互助日報表" at bounding box center [67, 501] width 125 height 31
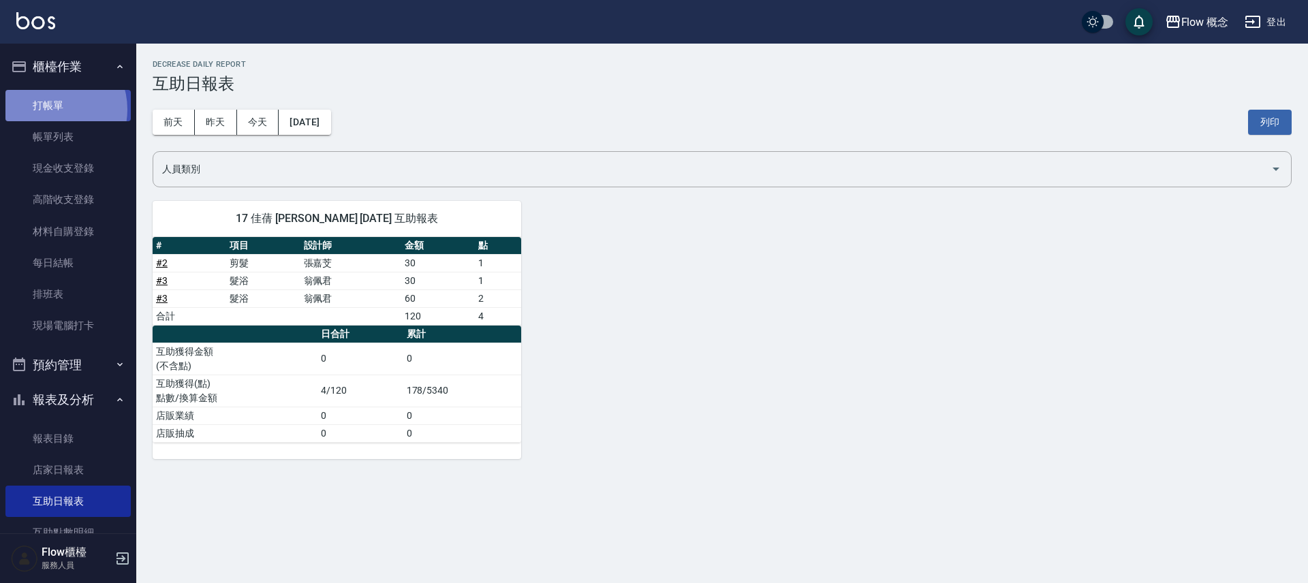
click at [53, 109] on link "打帳單" at bounding box center [67, 105] width 125 height 31
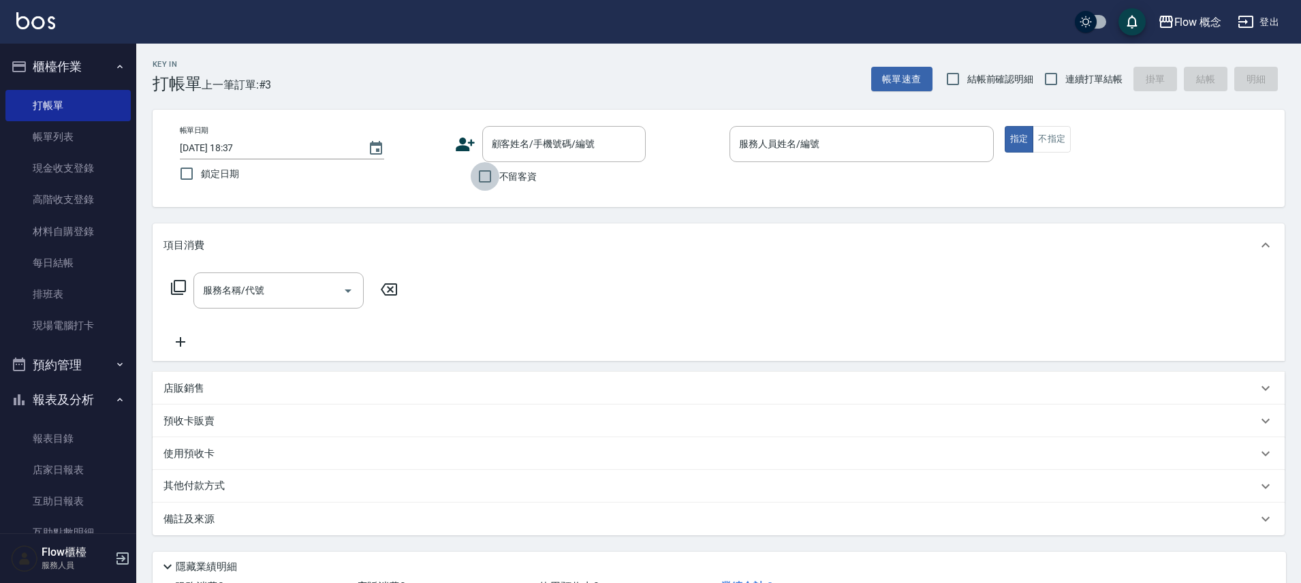
click at [489, 176] on input "不留客資" at bounding box center [485, 176] width 29 height 29
checkbox input "true"
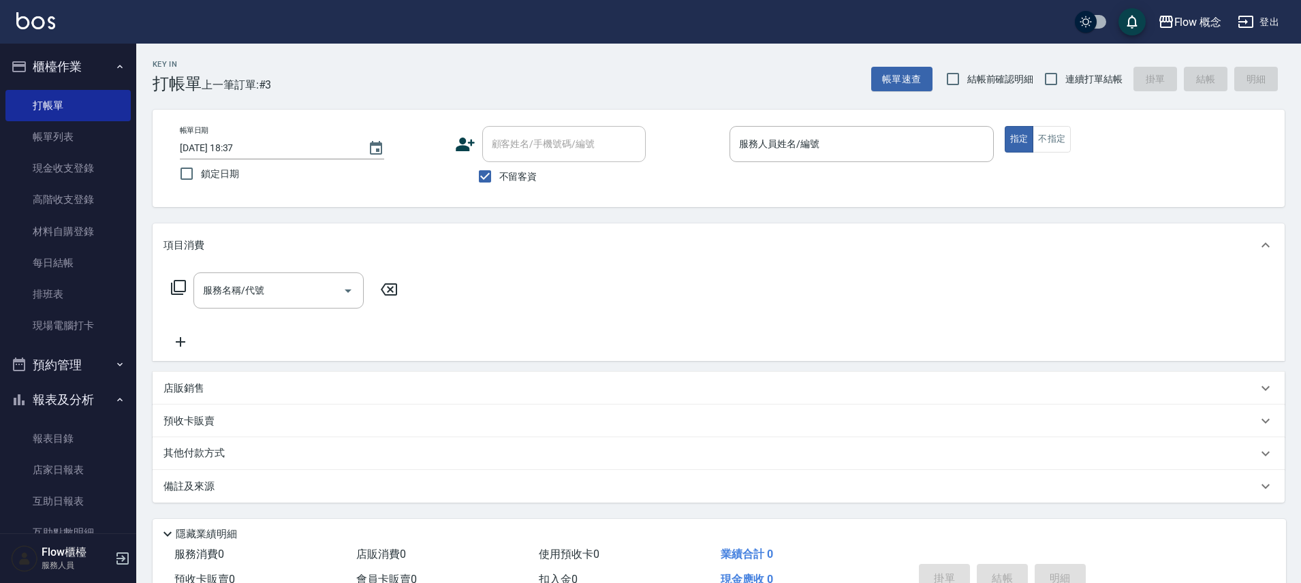
click at [469, 144] on icon at bounding box center [465, 144] width 20 height 20
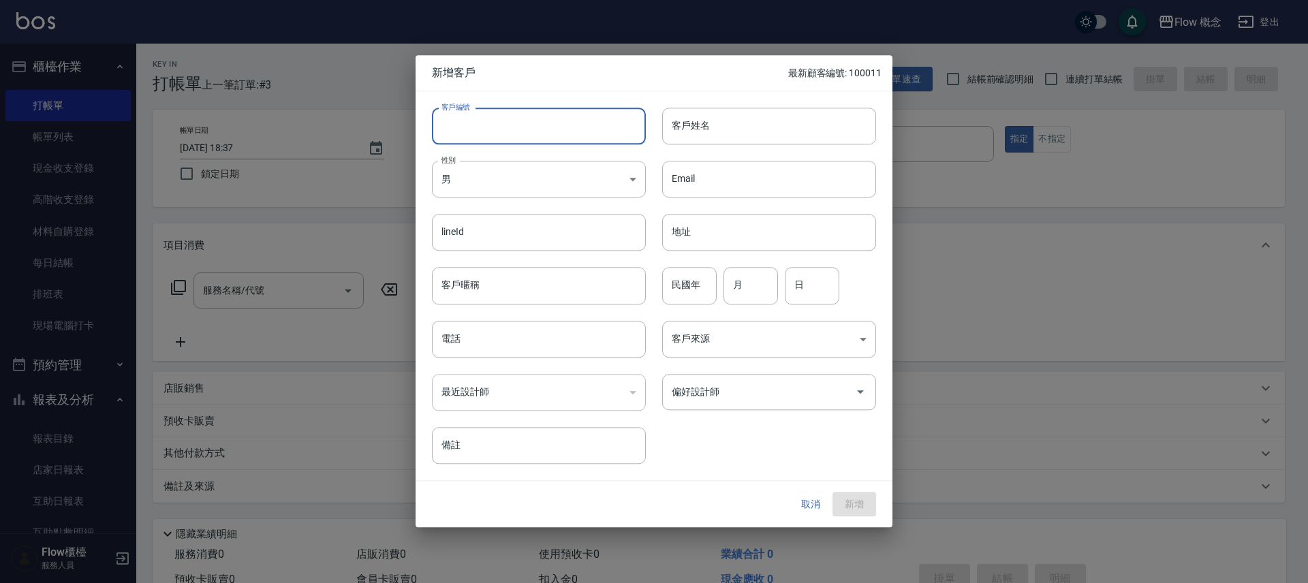
click at [499, 129] on input "客戶編號" at bounding box center [539, 126] width 214 height 37
click at [488, 129] on input "客戶編號" at bounding box center [539, 126] width 214 height 37
type input "102491"
click at [494, 172] on body "Flow 概念 登出 櫃檯作業 打帳單 帳單列表 現金收支登錄 高階收支登錄 材料自購登錄 每日結帳 排班表 現場電腦打卡 預約管理 預約管理 單日預約紀錄 …" at bounding box center [654, 325] width 1308 height 650
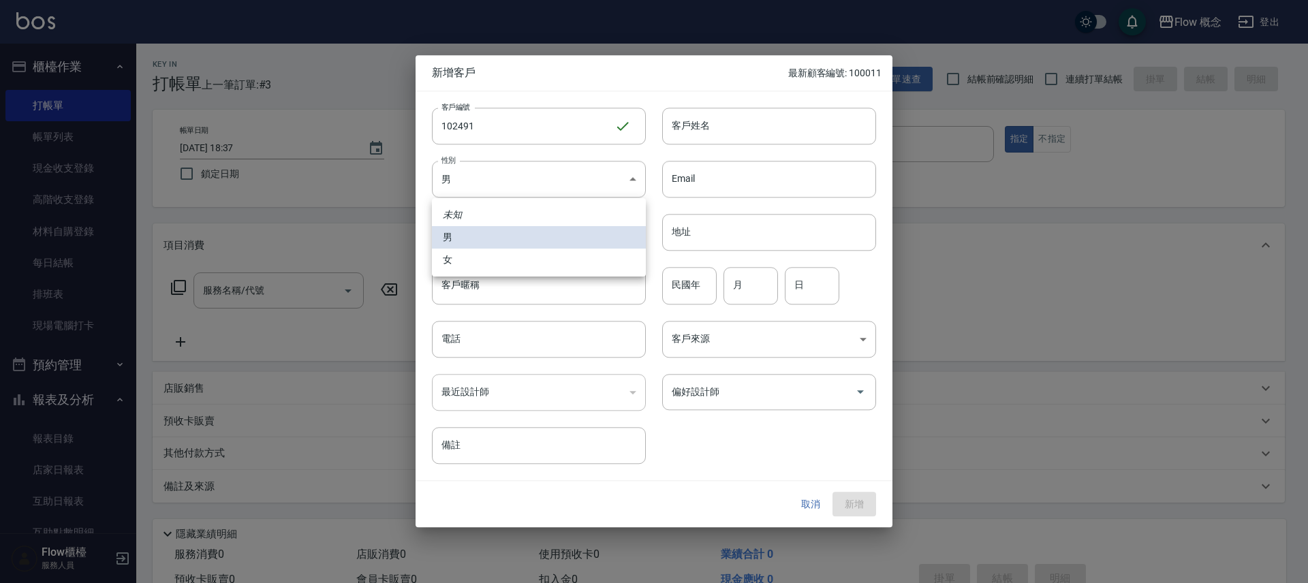
click at [497, 261] on li "女" at bounding box center [539, 260] width 214 height 22
type input "FEMALE"
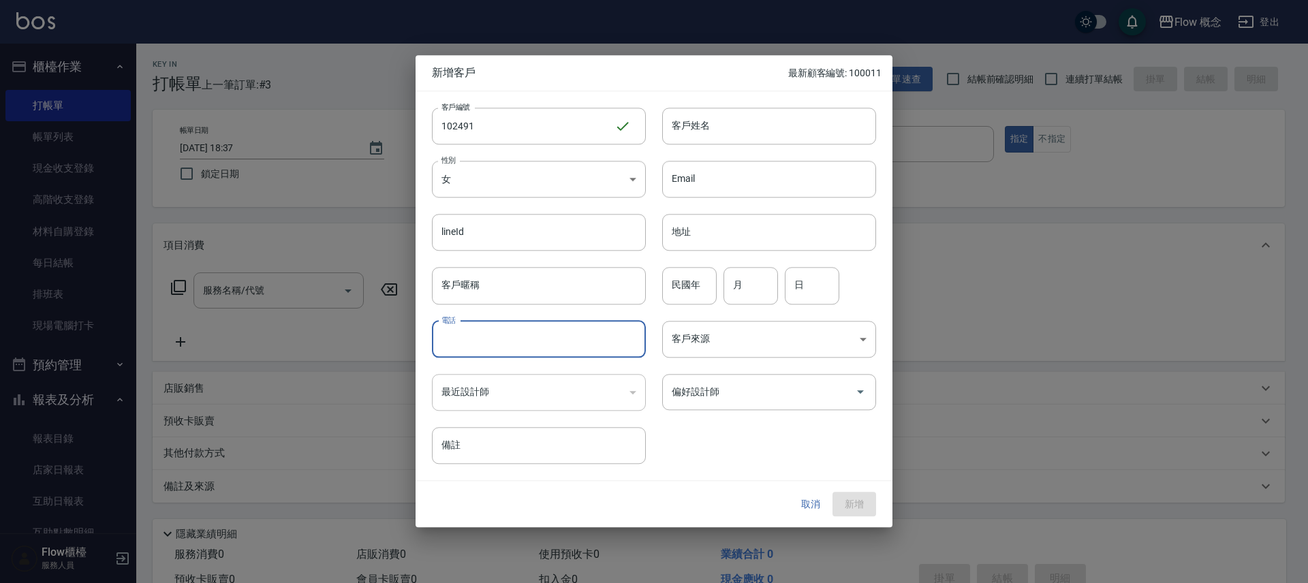
drag, startPoint x: 494, startPoint y: 332, endPoint x: 479, endPoint y: 304, distance: 31.7
click at [494, 332] on input "電話" at bounding box center [539, 339] width 214 height 37
type input "9"
type input "0930052491"
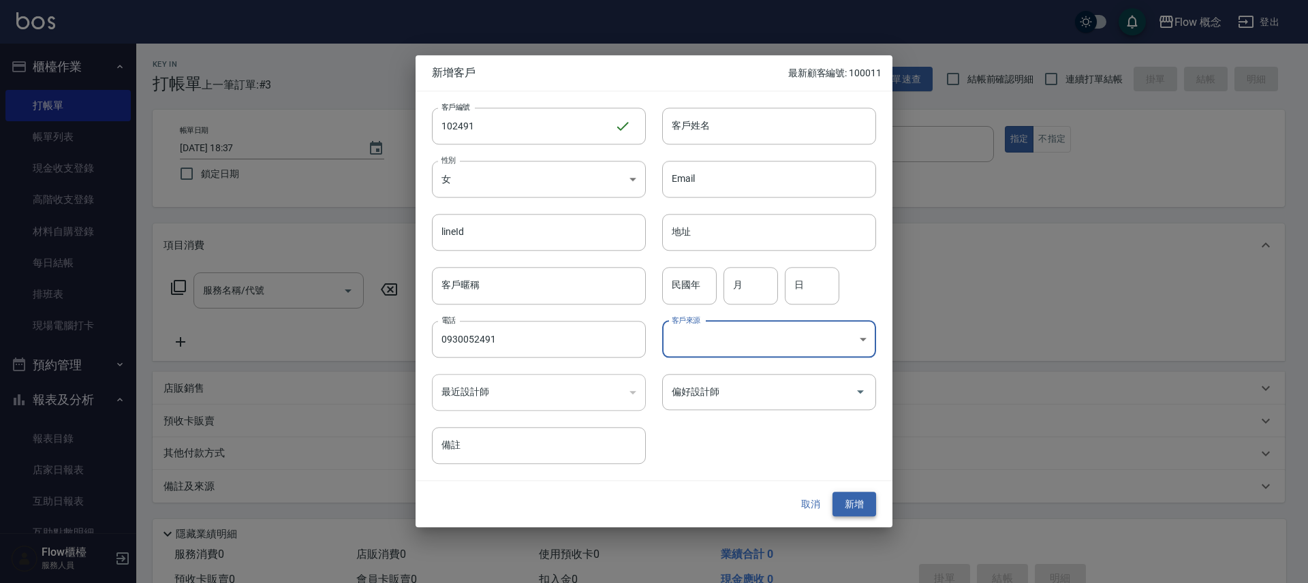
click at [851, 503] on button "新增" at bounding box center [854, 504] width 44 height 25
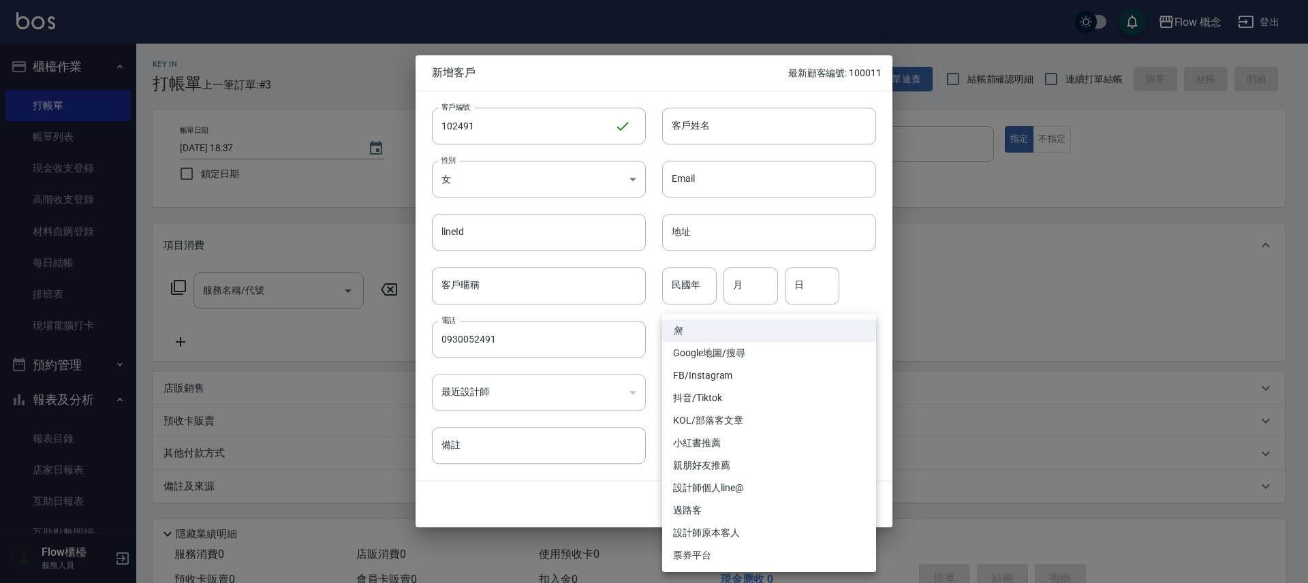
click at [739, 334] on body "Flow 概念 登出 櫃檯作業 打帳單 帳單列表 現金收支登錄 高階收支登錄 材料自購登錄 每日結帳 排班表 現場電腦打卡 預約管理 預約管理 單日預約紀錄 …" at bounding box center [654, 325] width 1308 height 650
click at [727, 367] on li "FB/Instagram" at bounding box center [769, 375] width 214 height 22
type input "FB/Instagram"
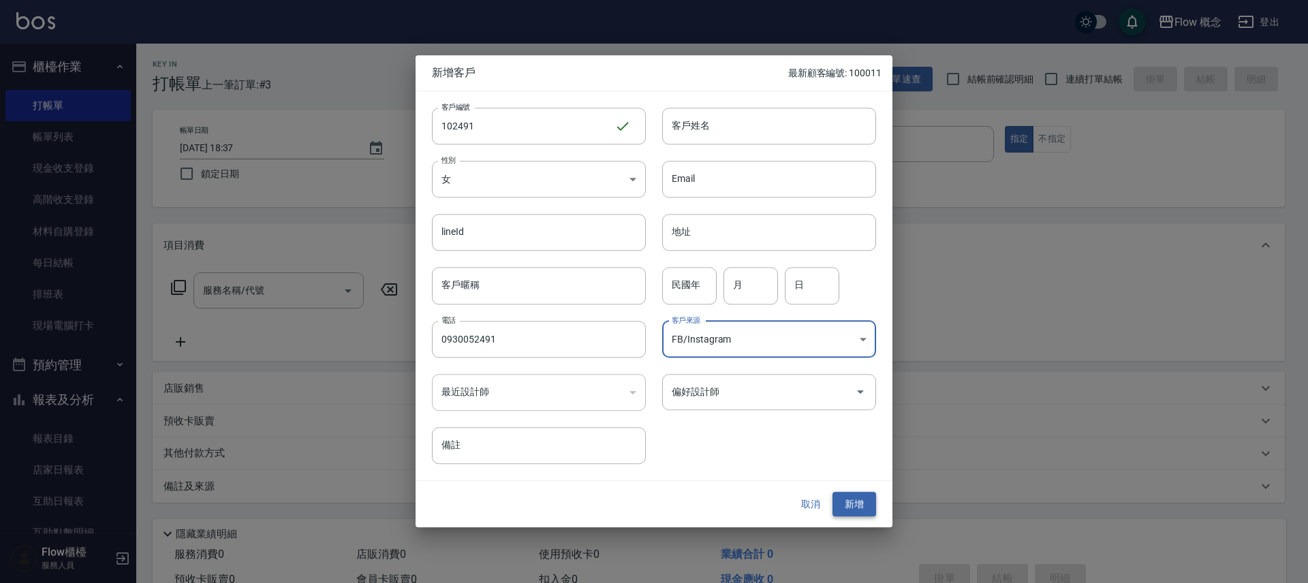
click at [872, 500] on button "新增" at bounding box center [854, 504] width 44 height 25
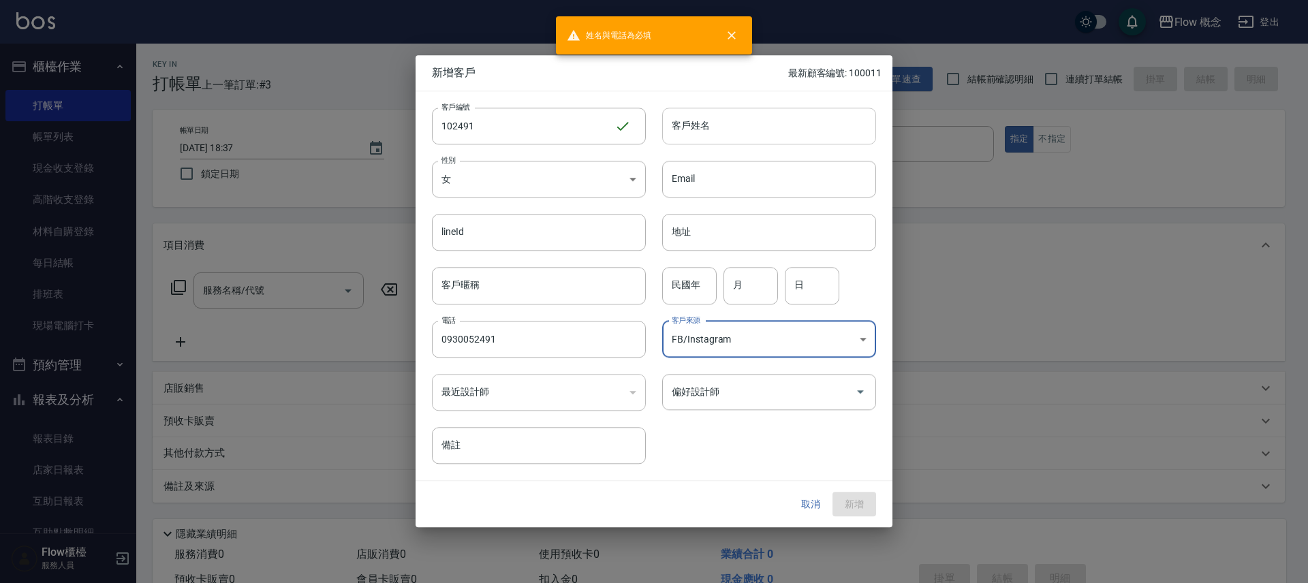
click at [742, 129] on input "客戶姓名" at bounding box center [769, 126] width 214 height 37
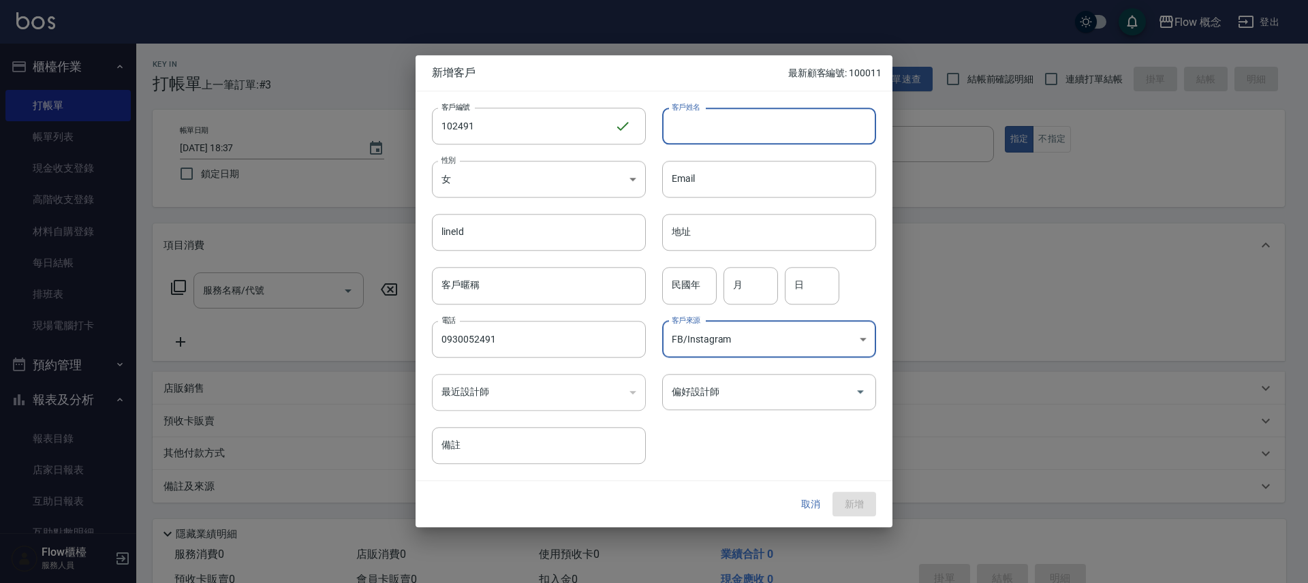
type input "黃小姐"
click at [841, 504] on button "新增" at bounding box center [854, 504] width 44 height 25
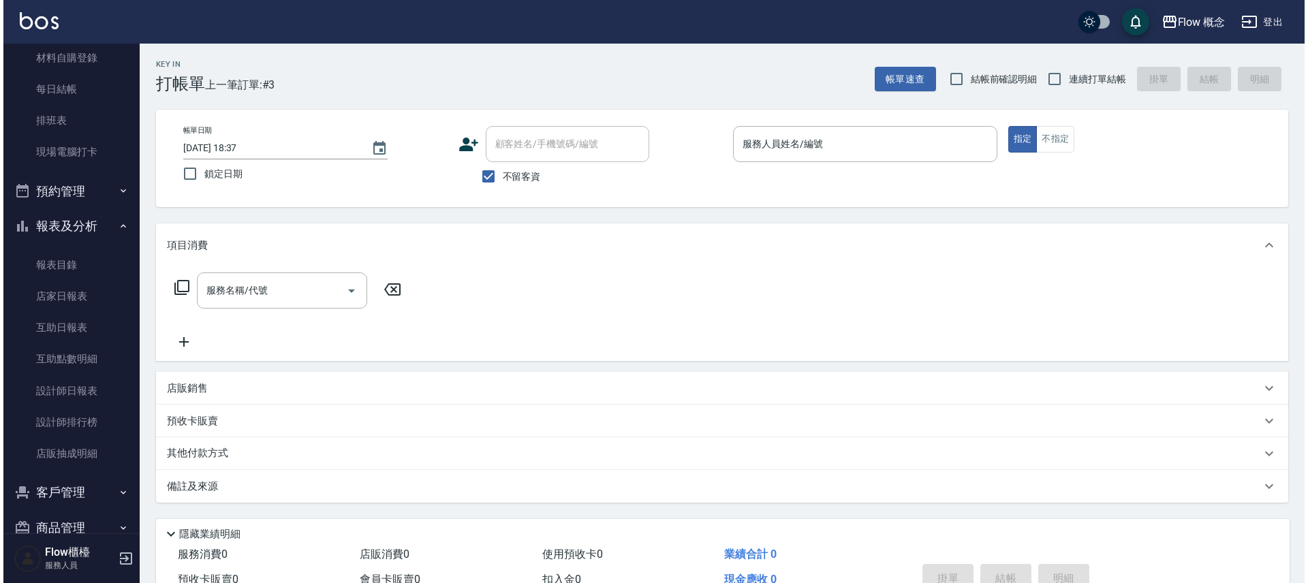
scroll to position [202, 0]
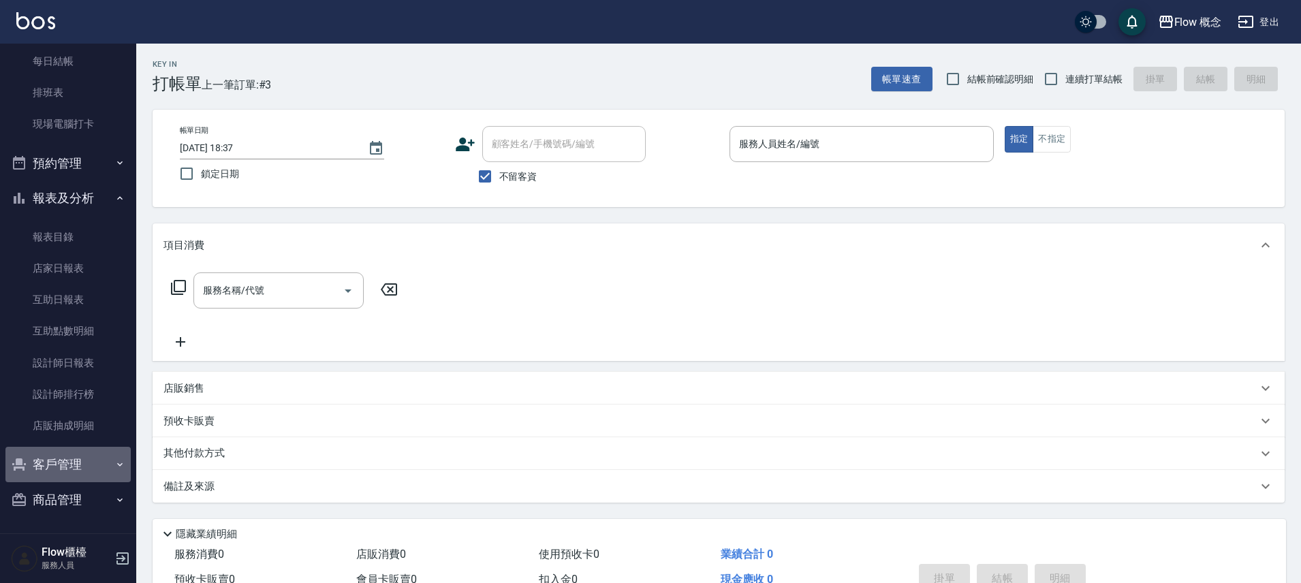
click at [74, 468] on button "客戶管理" at bounding box center [67, 464] width 125 height 35
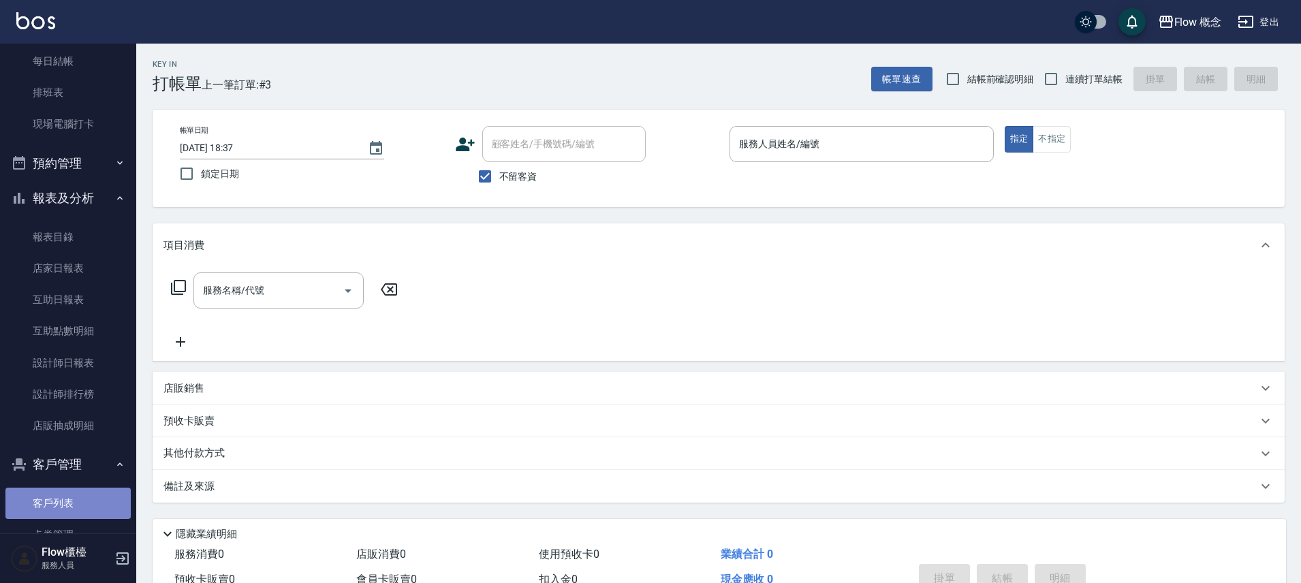
click at [69, 504] on link "客戶列表" at bounding box center [67, 503] width 125 height 31
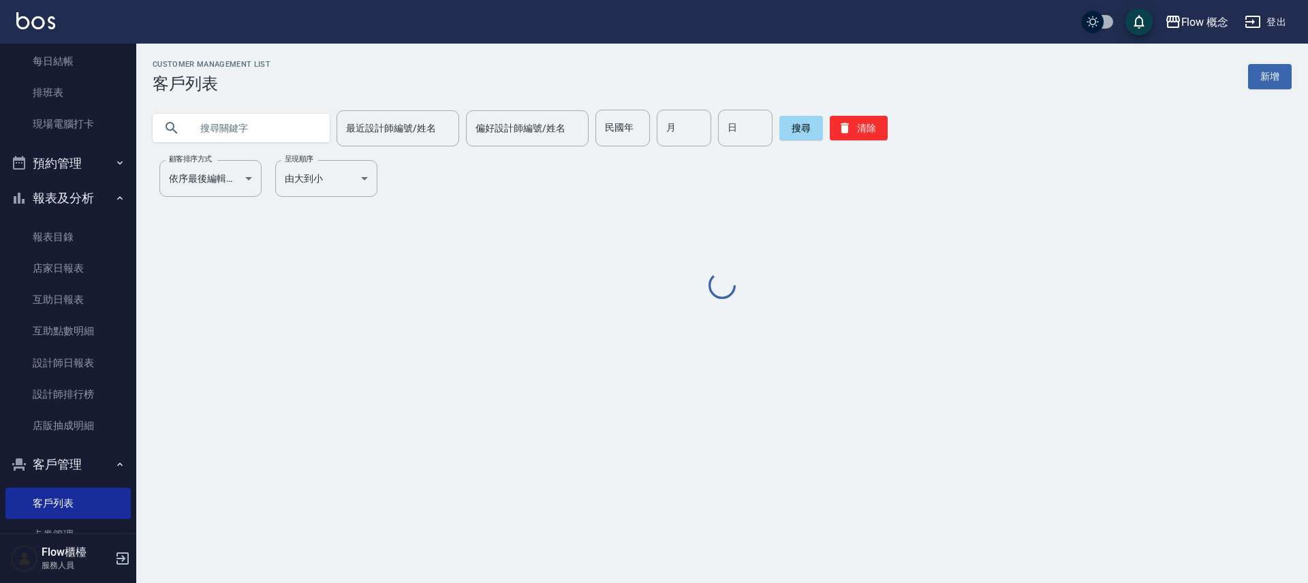
click at [268, 138] on input "text" at bounding box center [255, 128] width 128 height 37
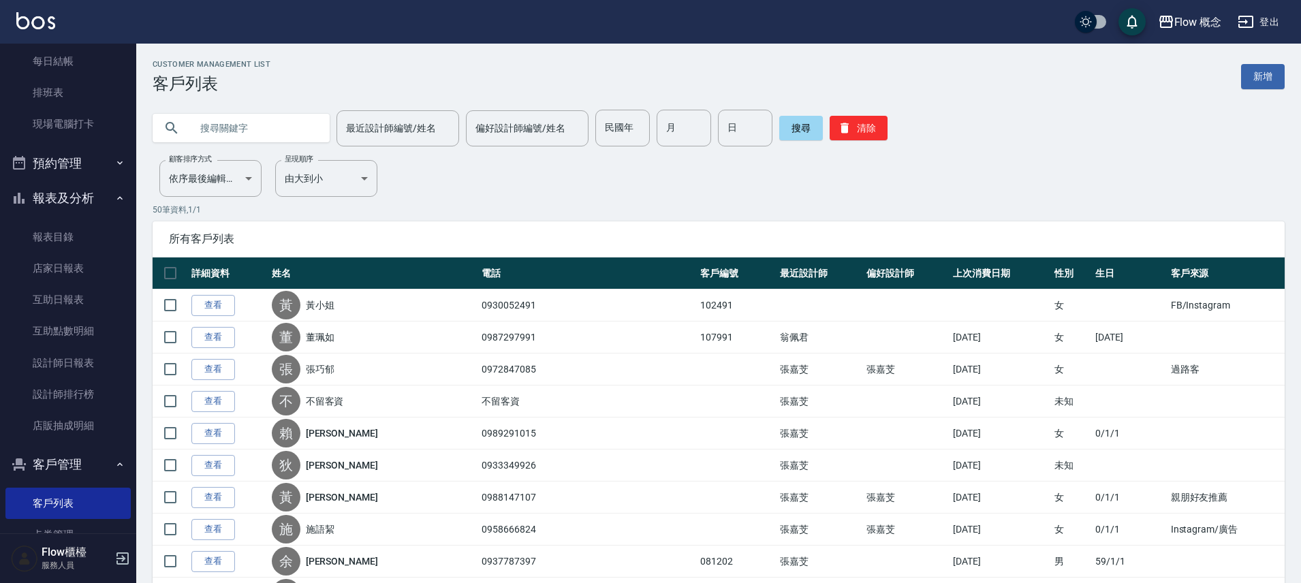
paste input "0960736197"
type input "0960736197"
click at [783, 129] on button "搜尋" at bounding box center [801, 128] width 44 height 25
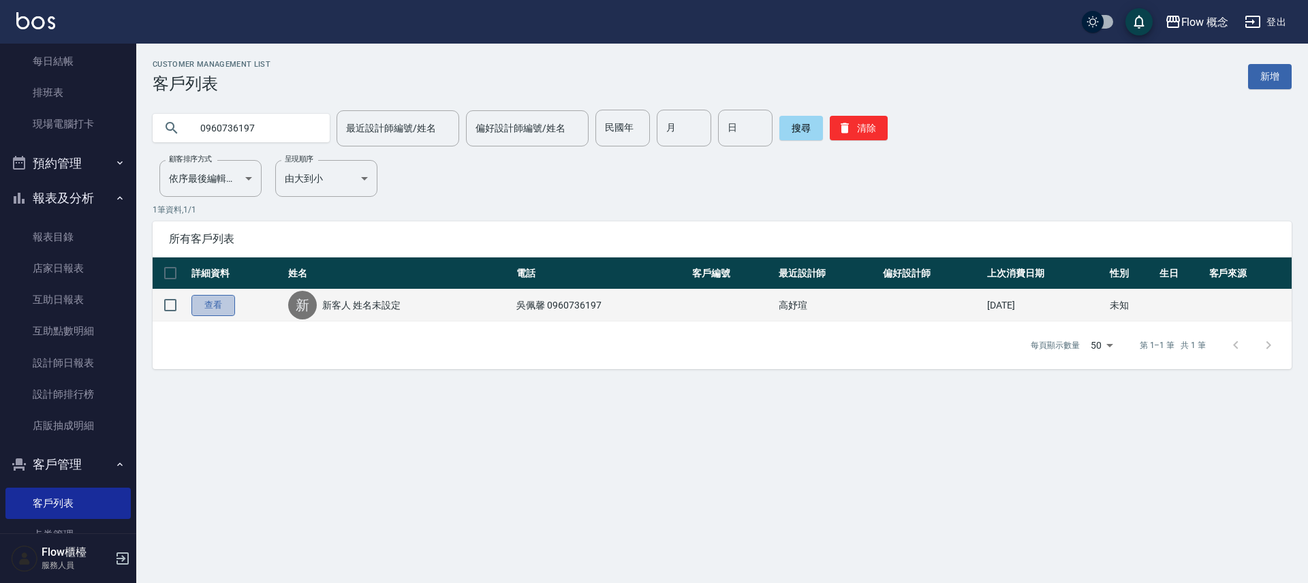
click at [219, 306] on link "查看" at bounding box center [213, 305] width 44 height 21
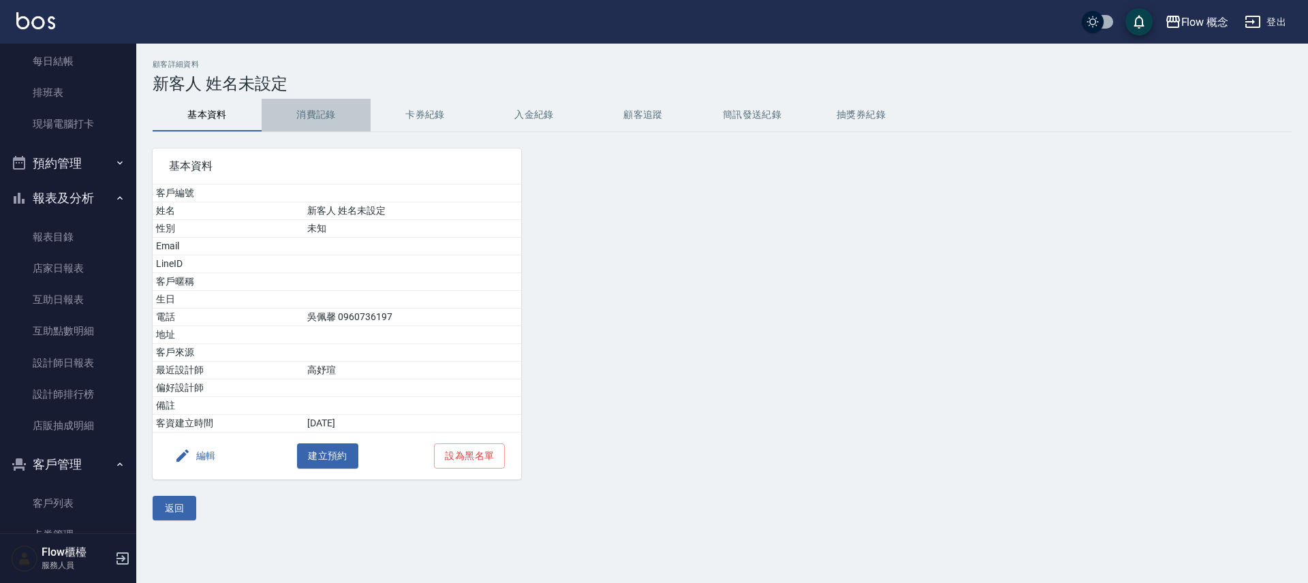
click at [309, 108] on button "消費記錄" at bounding box center [316, 115] width 109 height 33
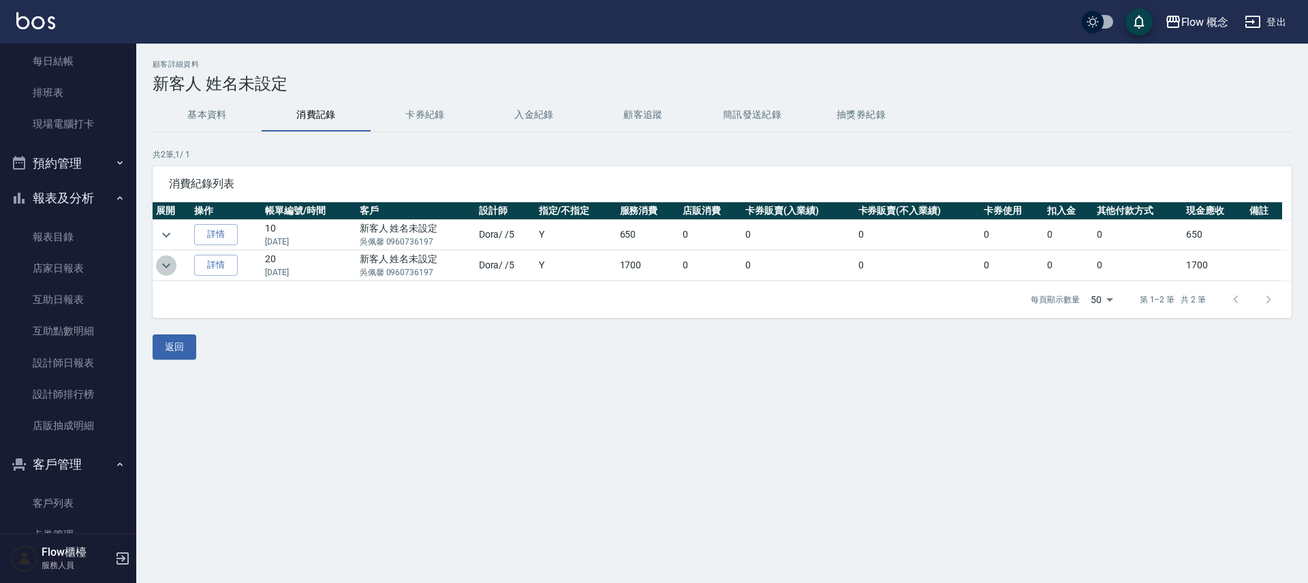
click at [168, 269] on icon "expand row" at bounding box center [166, 265] width 16 height 16
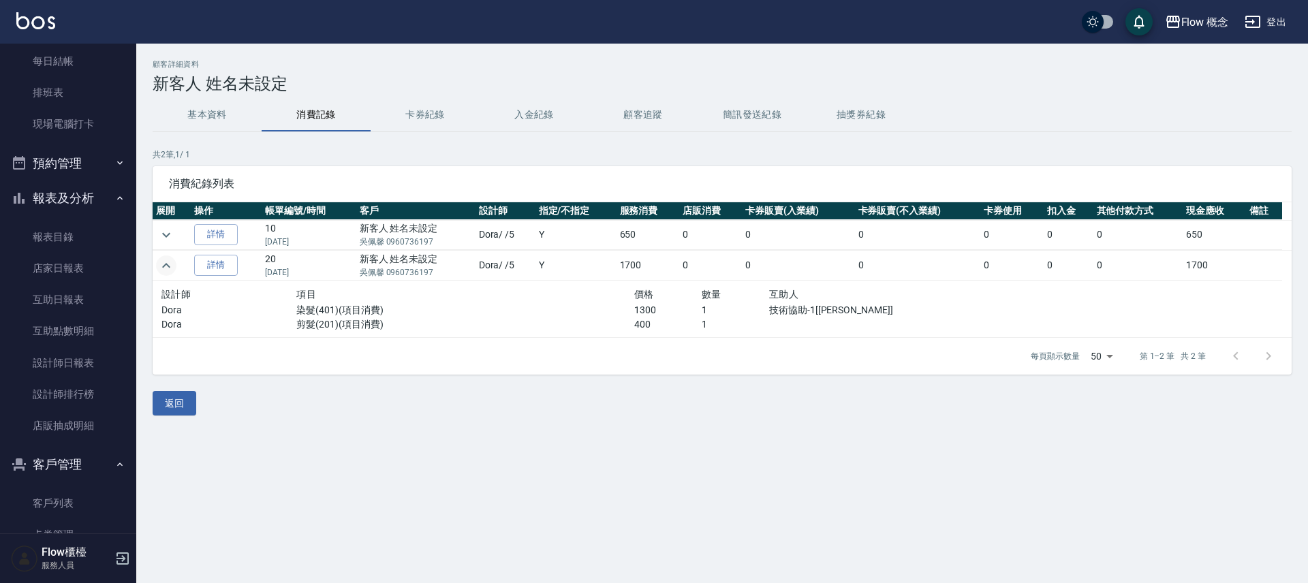
click at [168, 268] on icon "expand row" at bounding box center [166, 265] width 16 height 16
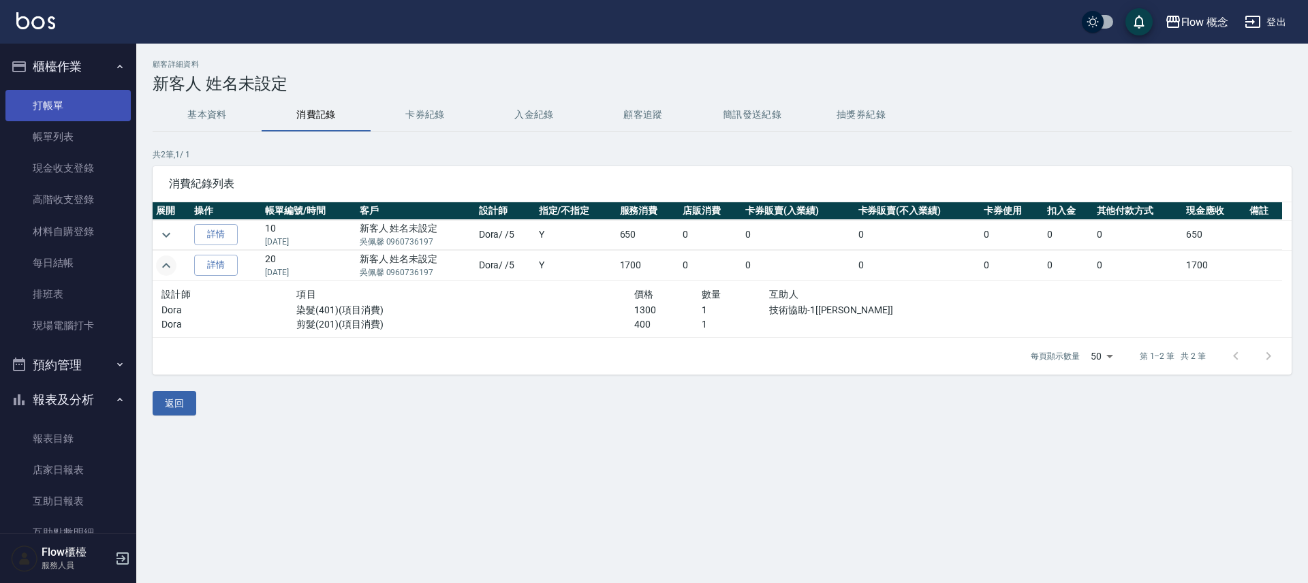
click at [49, 114] on link "打帳單" at bounding box center [67, 105] width 125 height 31
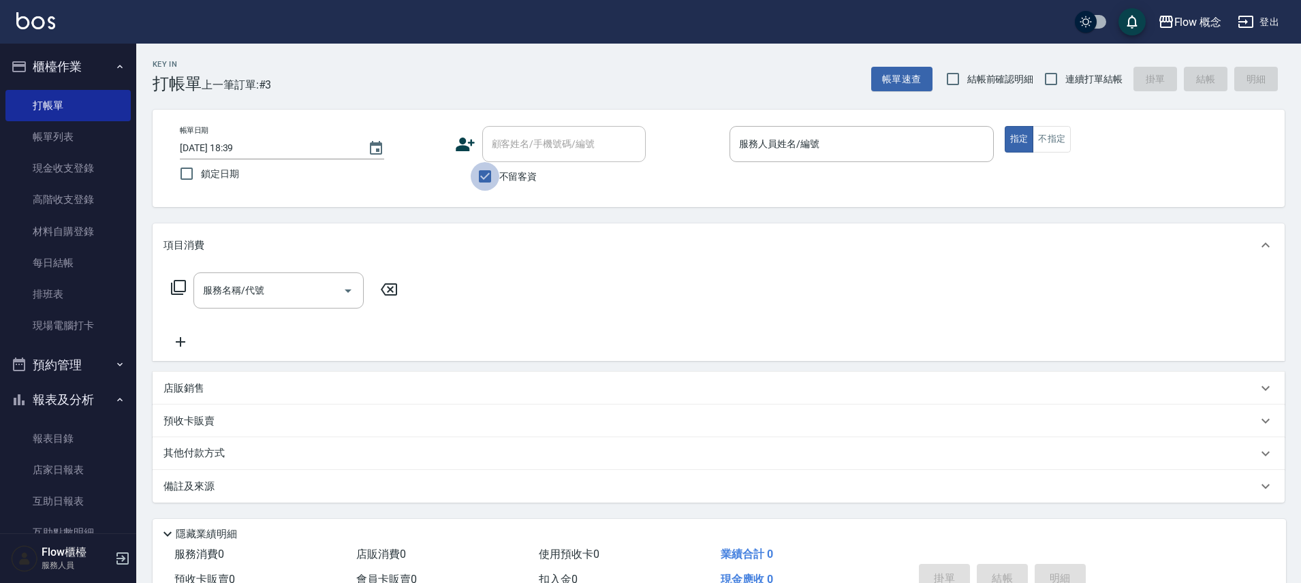
click at [486, 178] on input "不留客資" at bounding box center [485, 176] width 29 height 29
checkbox input "false"
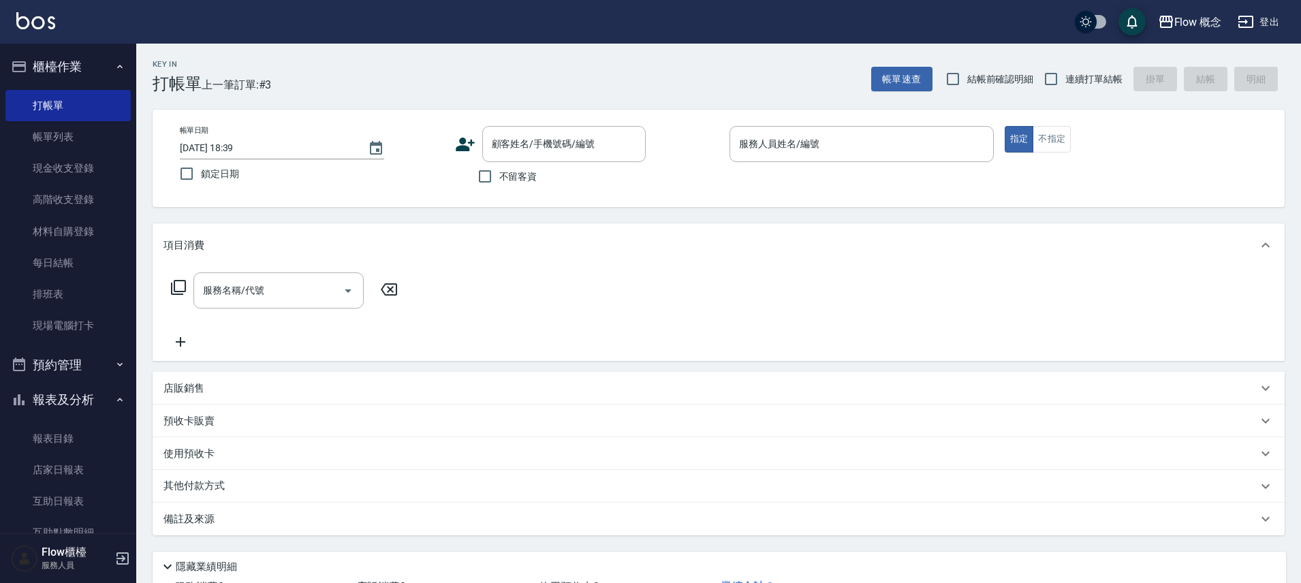
click at [464, 143] on icon at bounding box center [465, 144] width 20 height 20
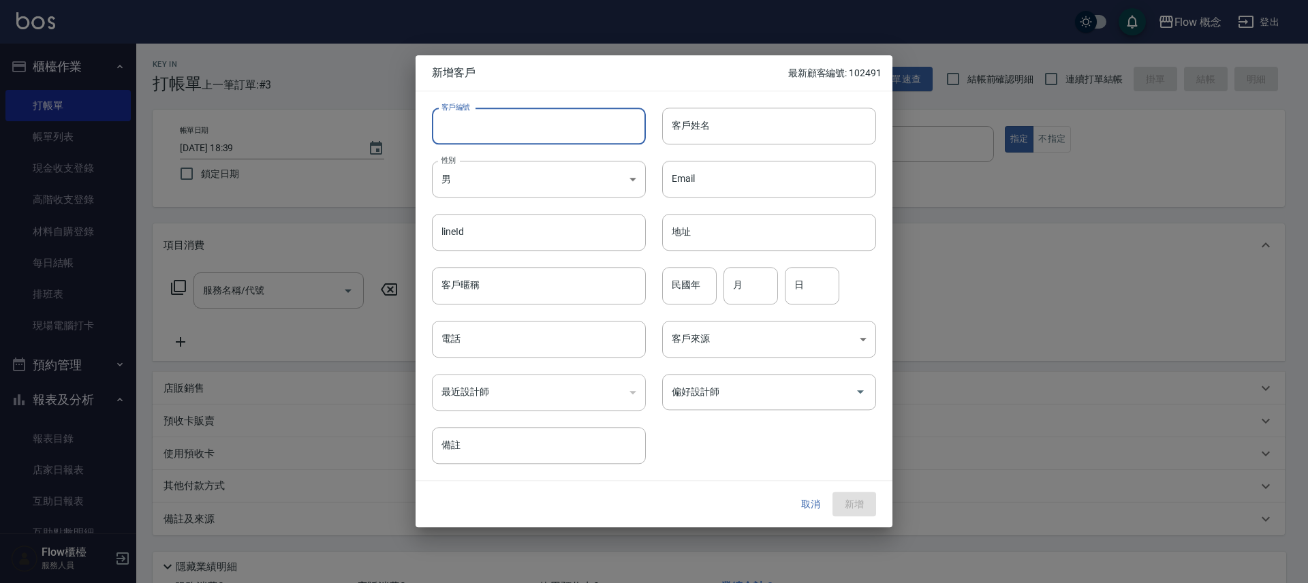
click at [475, 137] on input "客戶編號" at bounding box center [539, 126] width 214 height 37
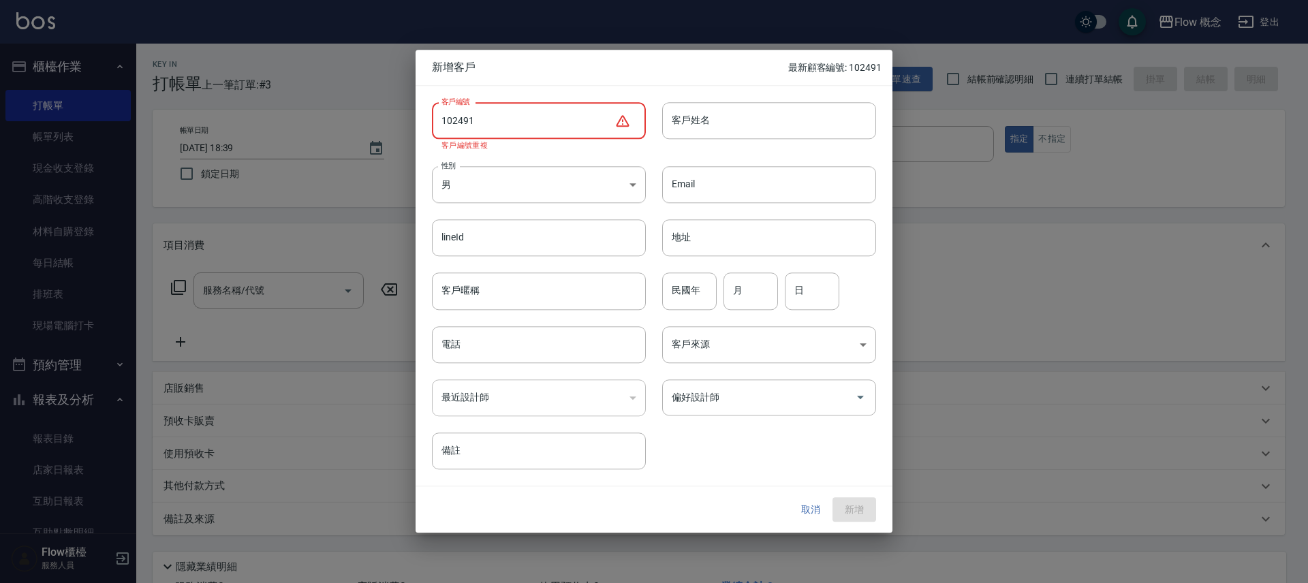
type input "102491"
click at [812, 507] on button "取消" at bounding box center [811, 509] width 44 height 25
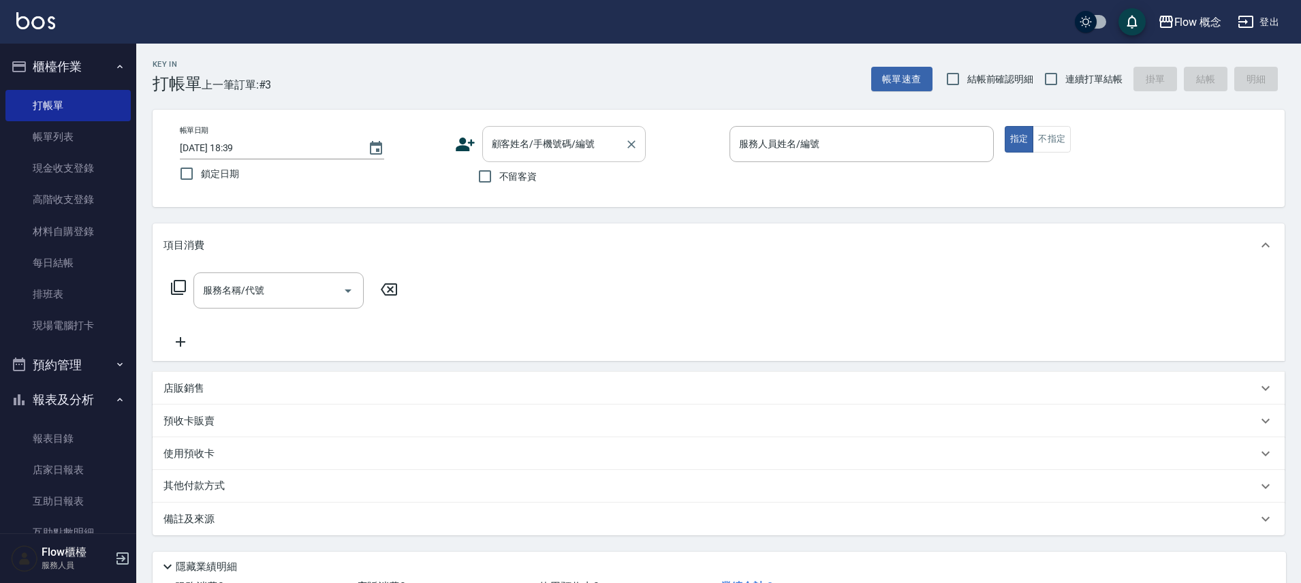
click at [592, 151] on input "顧客姓名/手機號碼/編號" at bounding box center [553, 144] width 131 height 24
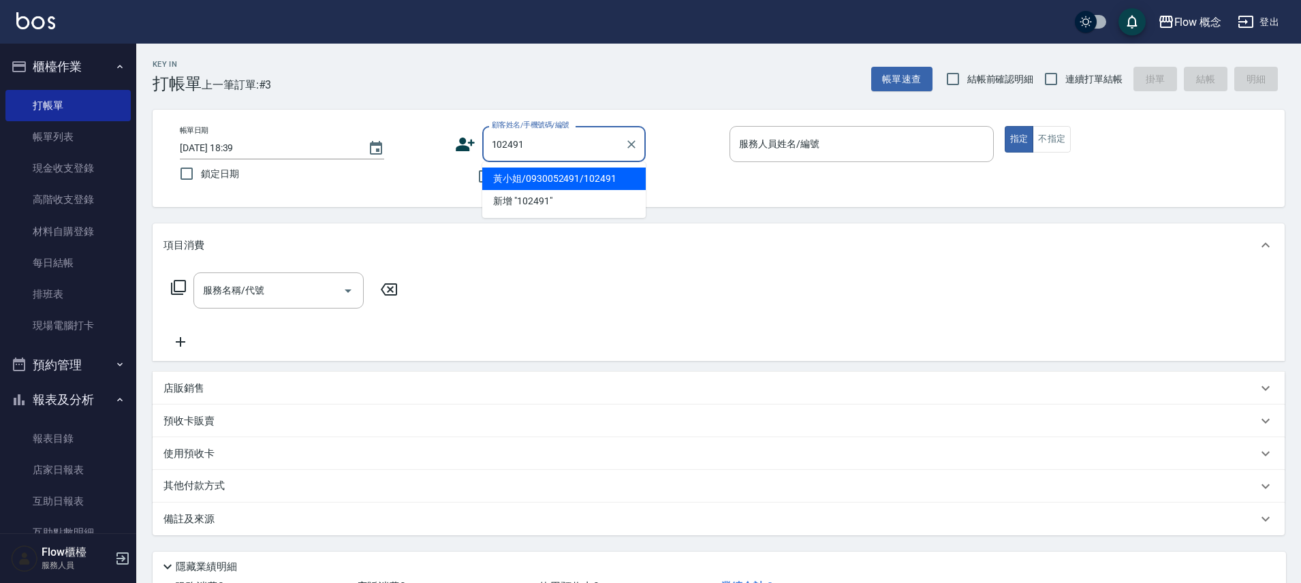
click at [523, 179] on li "黃小姐/0930052491/102491" at bounding box center [563, 179] width 163 height 22
type input "黃小姐/0930052491/102491"
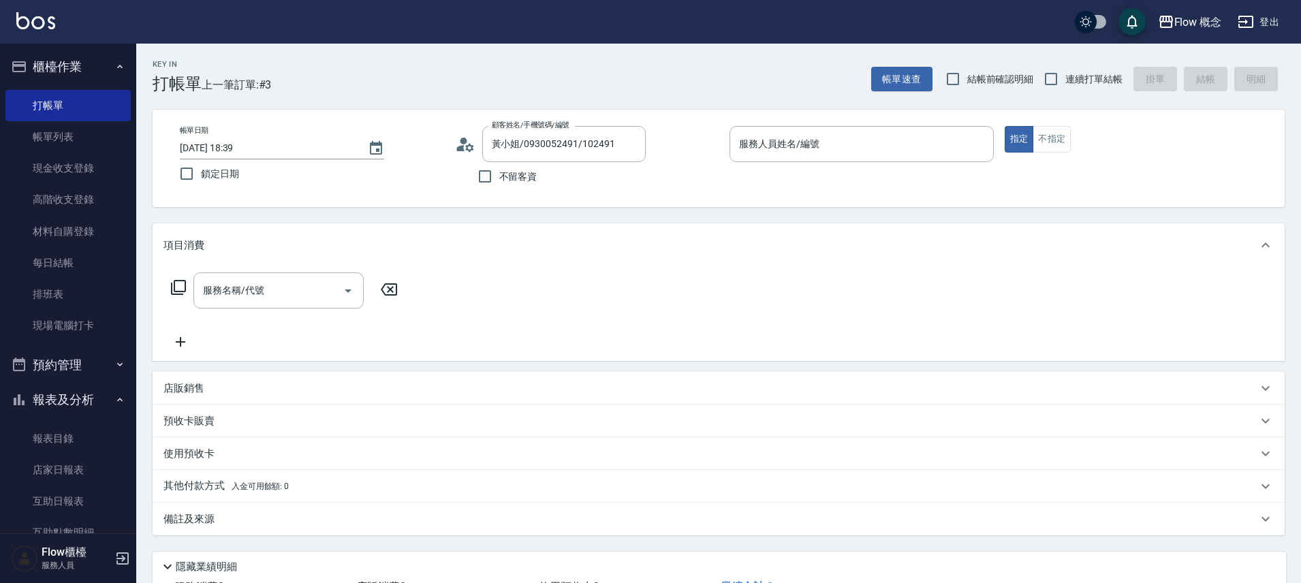
click at [463, 149] on icon at bounding box center [460, 148] width 8 height 6
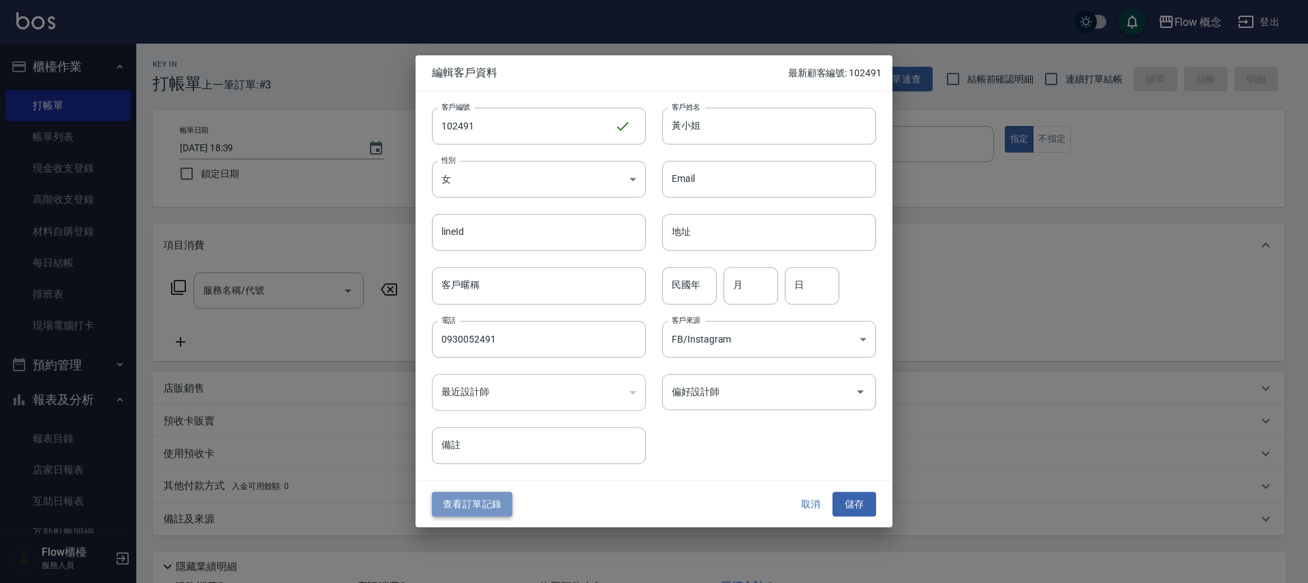
click at [473, 503] on button "查看訂單記錄" at bounding box center [472, 504] width 80 height 25
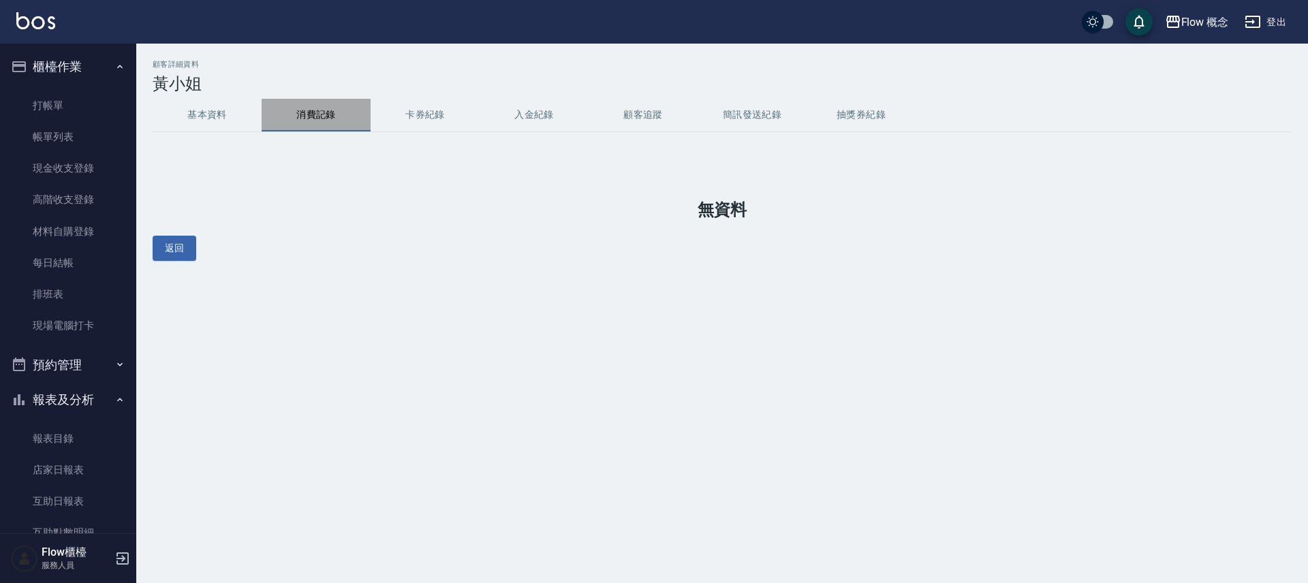
click at [324, 112] on button "消費記錄" at bounding box center [316, 115] width 109 height 33
click at [424, 115] on button "卡券紀錄" at bounding box center [425, 115] width 109 height 33
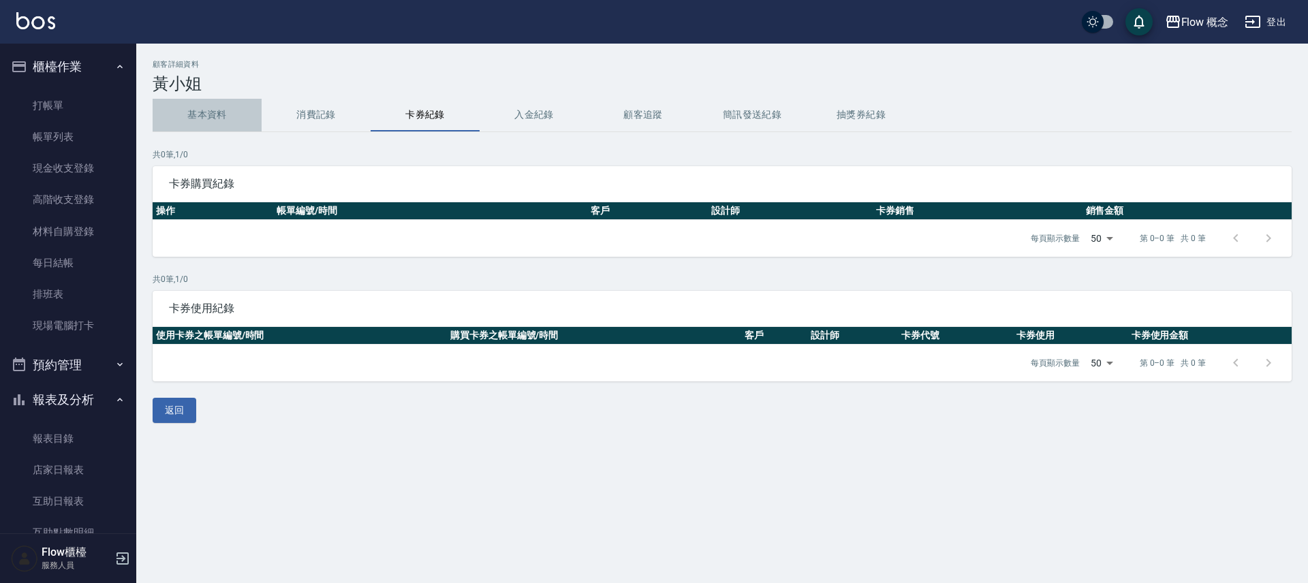
click at [206, 112] on button "基本資料" at bounding box center [207, 115] width 109 height 33
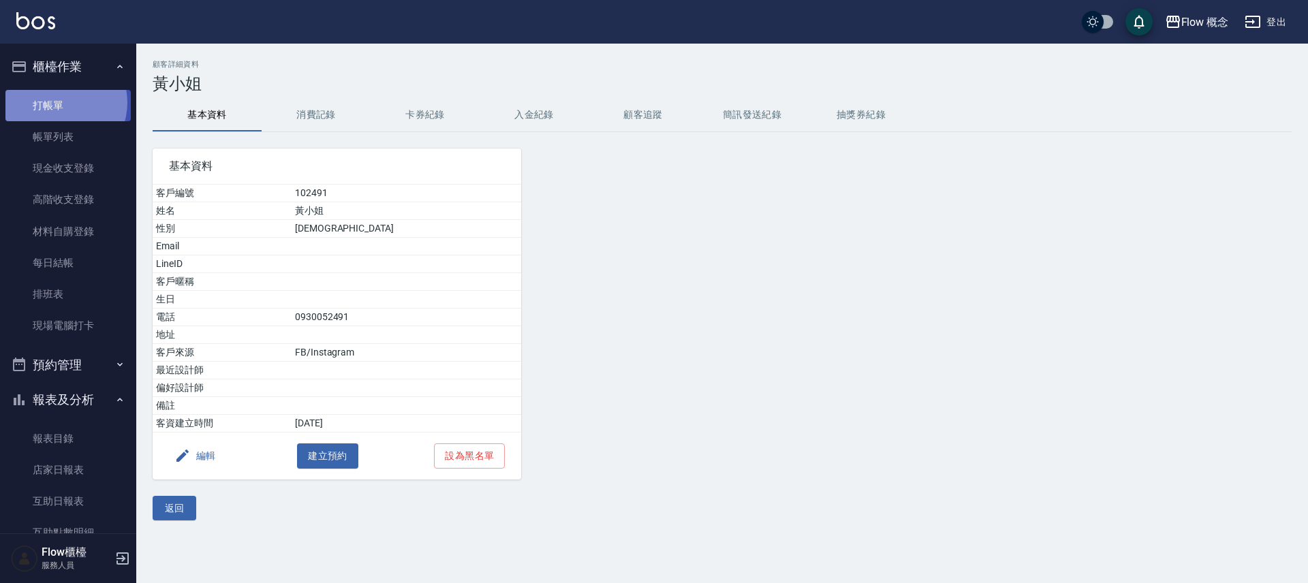
click at [58, 102] on link "打帳單" at bounding box center [67, 105] width 125 height 31
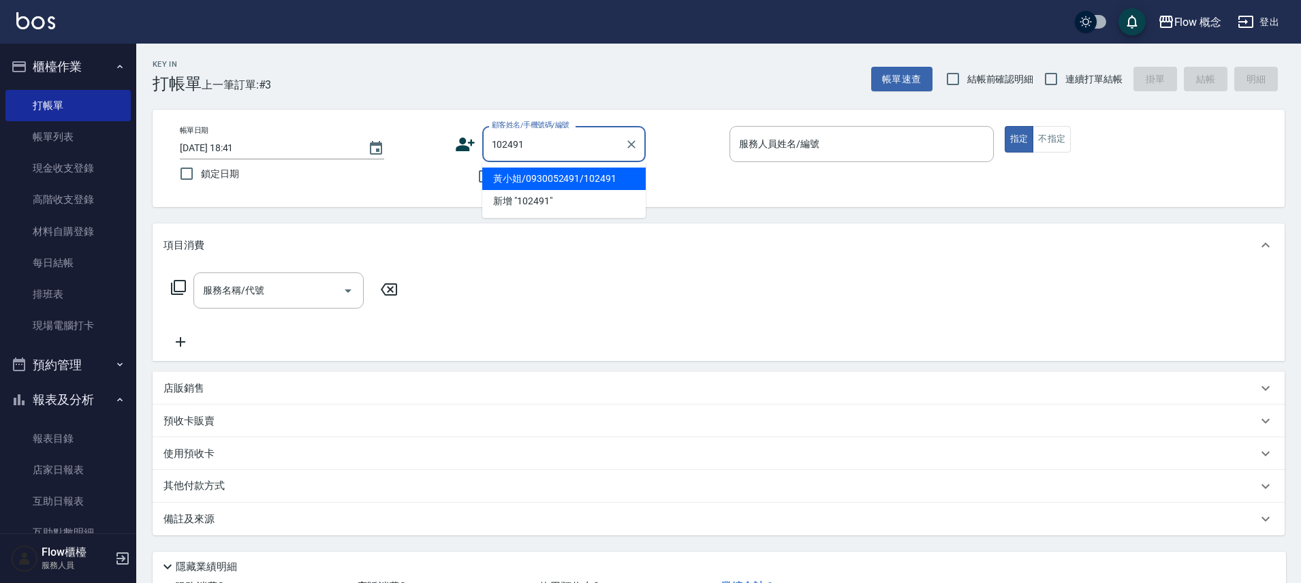
click at [547, 180] on li "黃小姐/0930052491/102491" at bounding box center [563, 179] width 163 height 22
type input "黃小姐/0930052491/102491"
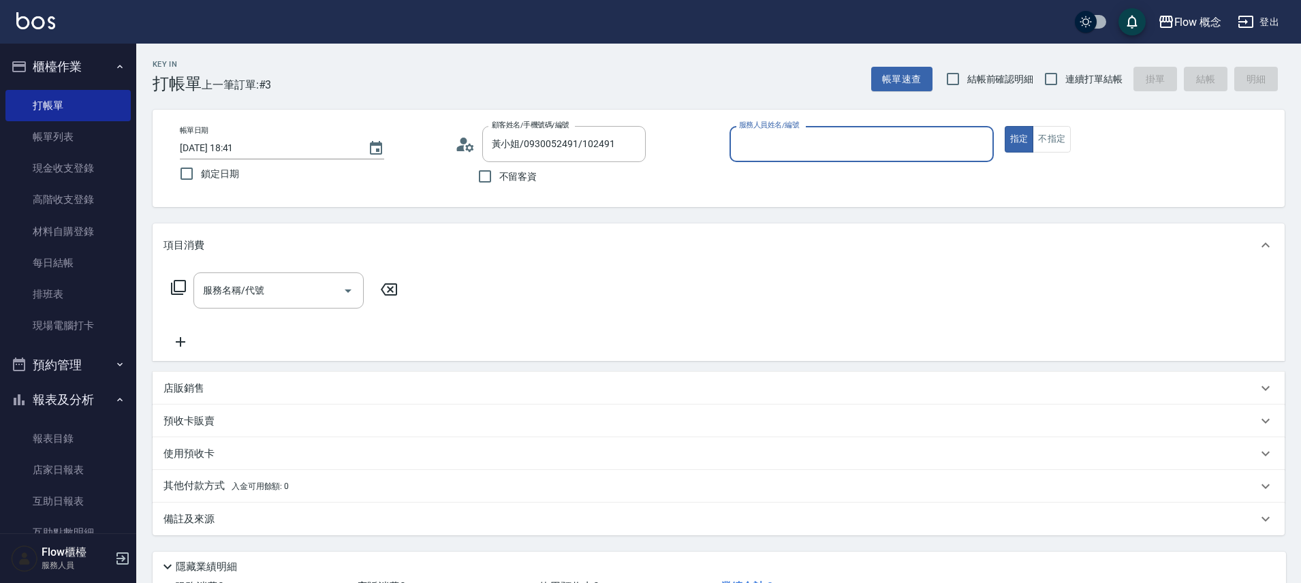
click at [771, 155] on input "服務人員姓名/編號" at bounding box center [862, 144] width 252 height 24
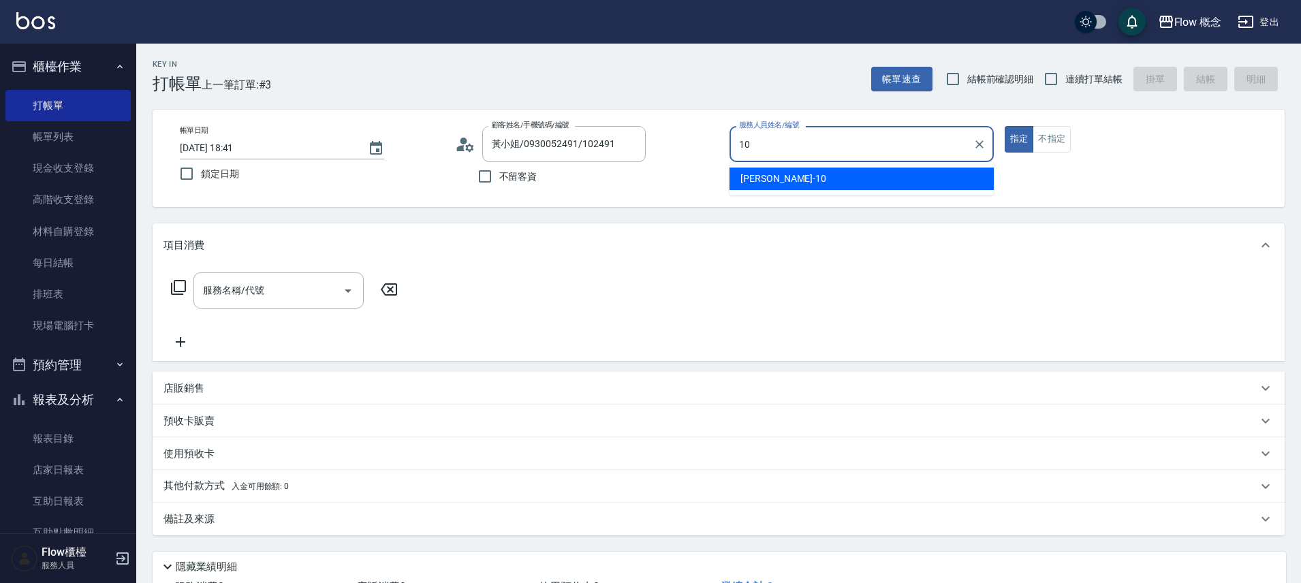
type input "[PERSON_NAME]-10"
type button "true"
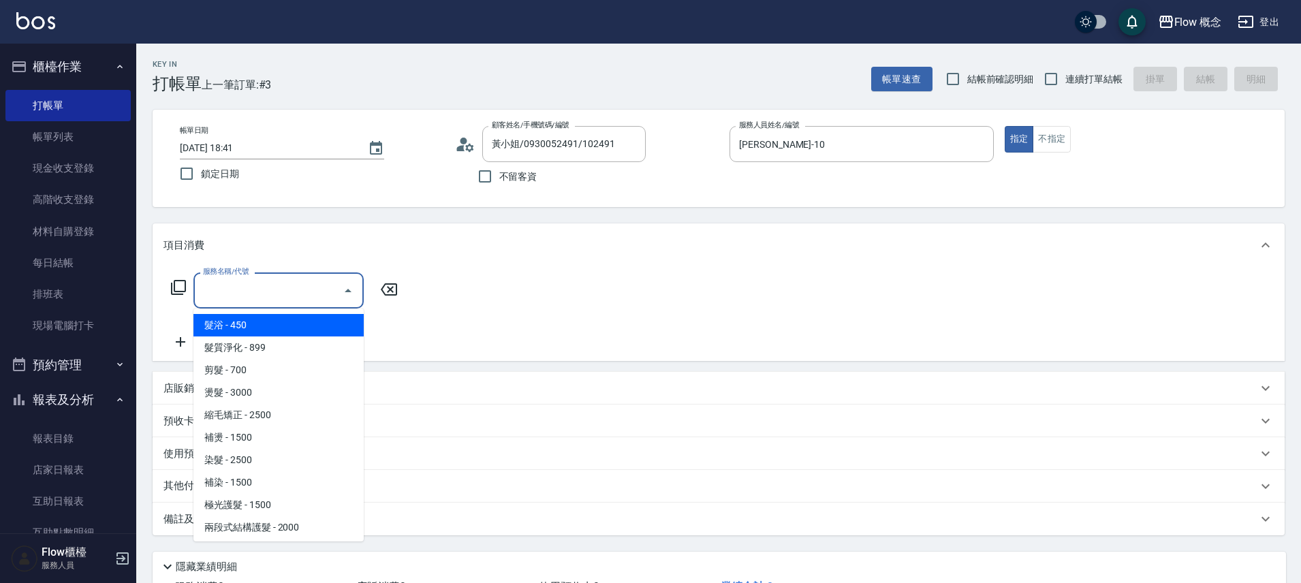
click at [281, 298] on input "服務名稱/代號" at bounding box center [269, 291] width 138 height 24
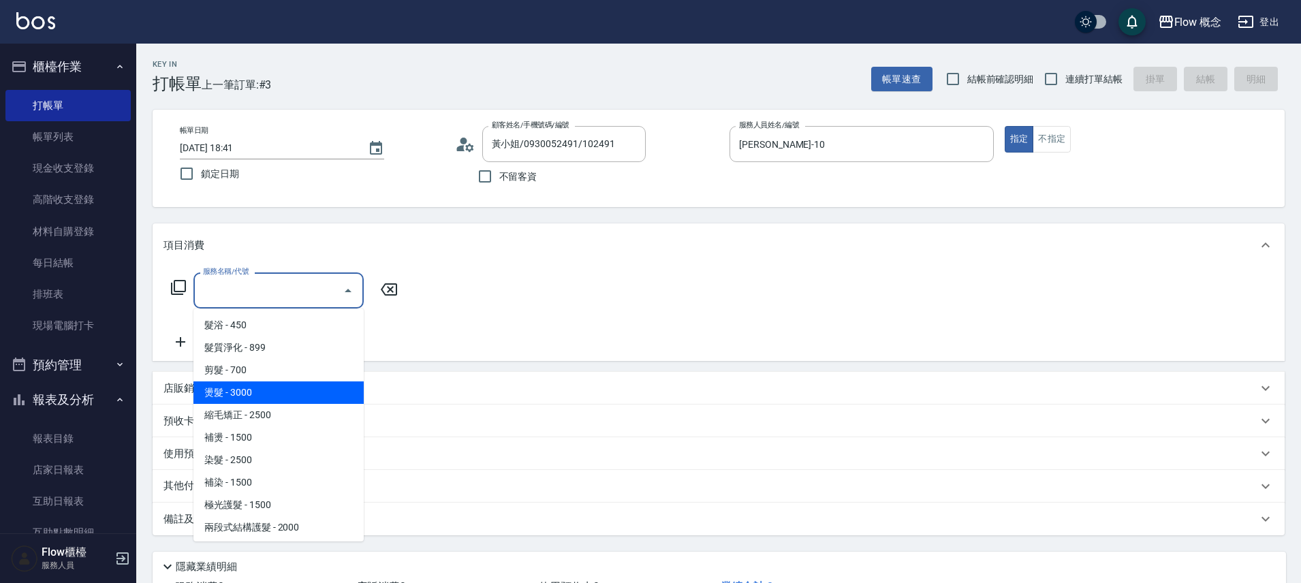
click at [250, 402] on span "燙髮 - 3000" at bounding box center [278, 392] width 170 height 22
click at [247, 281] on input "燙髮(301)" at bounding box center [260, 291] width 120 height 24
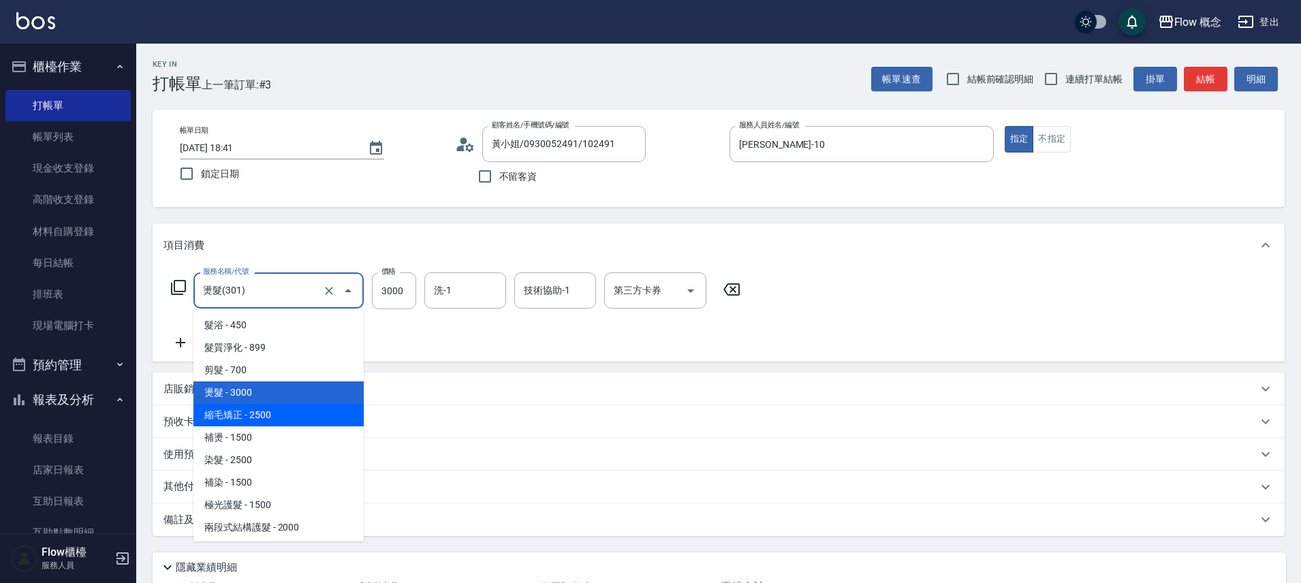
click at [274, 409] on span "縮毛矯正 - 2500" at bounding box center [278, 415] width 170 height 22
type input "縮毛矯正 (302)"
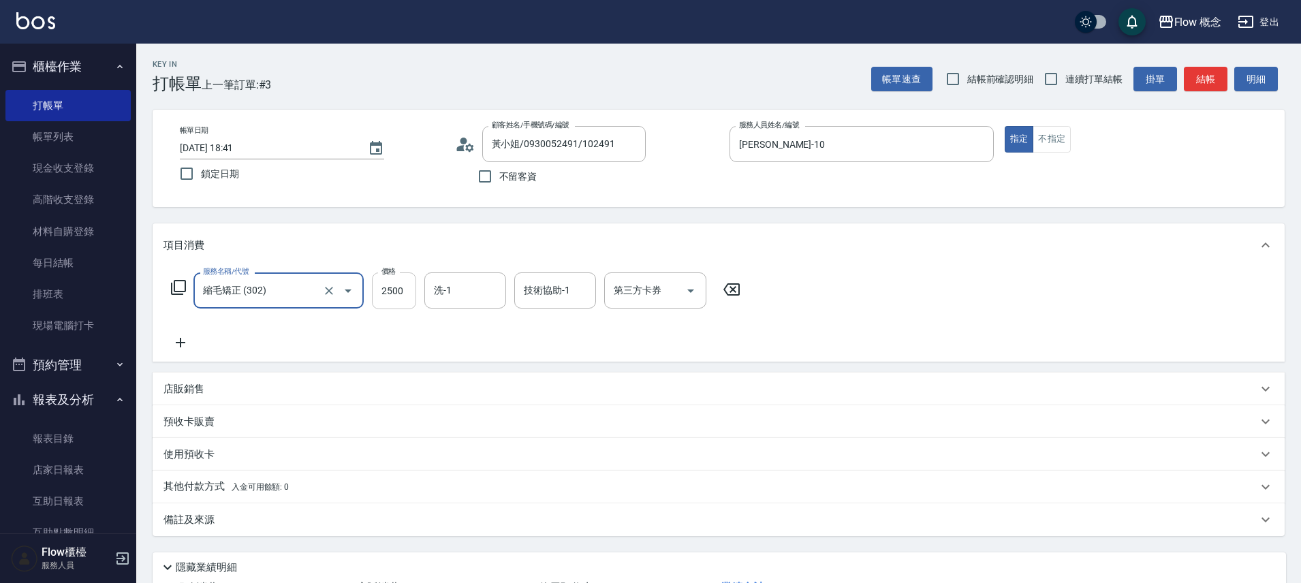
click at [398, 289] on input "2500" at bounding box center [394, 290] width 44 height 37
type input "1480"
click at [1210, 78] on button "結帳" at bounding box center [1206, 79] width 44 height 25
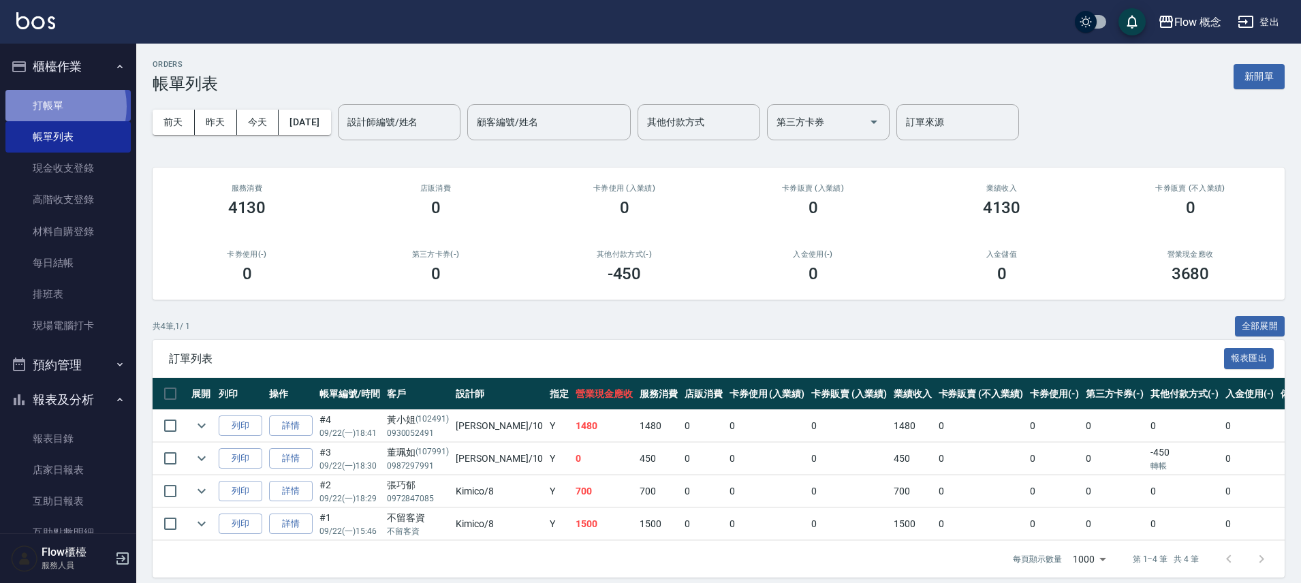
click at [45, 106] on link "打帳單" at bounding box center [67, 105] width 125 height 31
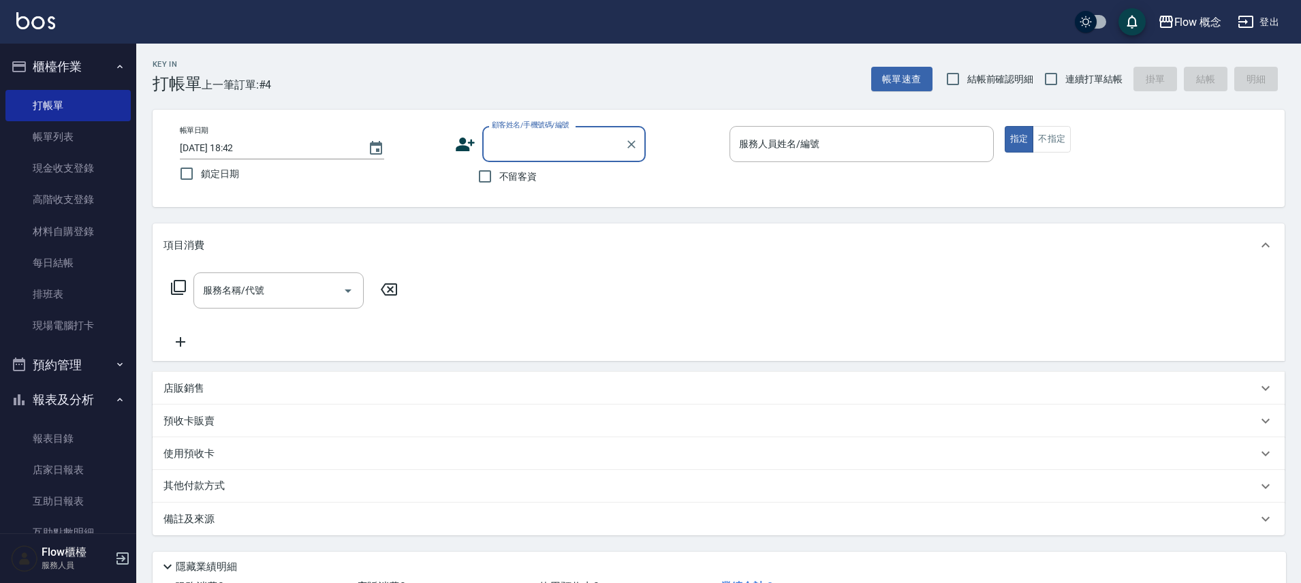
click at [464, 135] on icon at bounding box center [465, 144] width 20 height 20
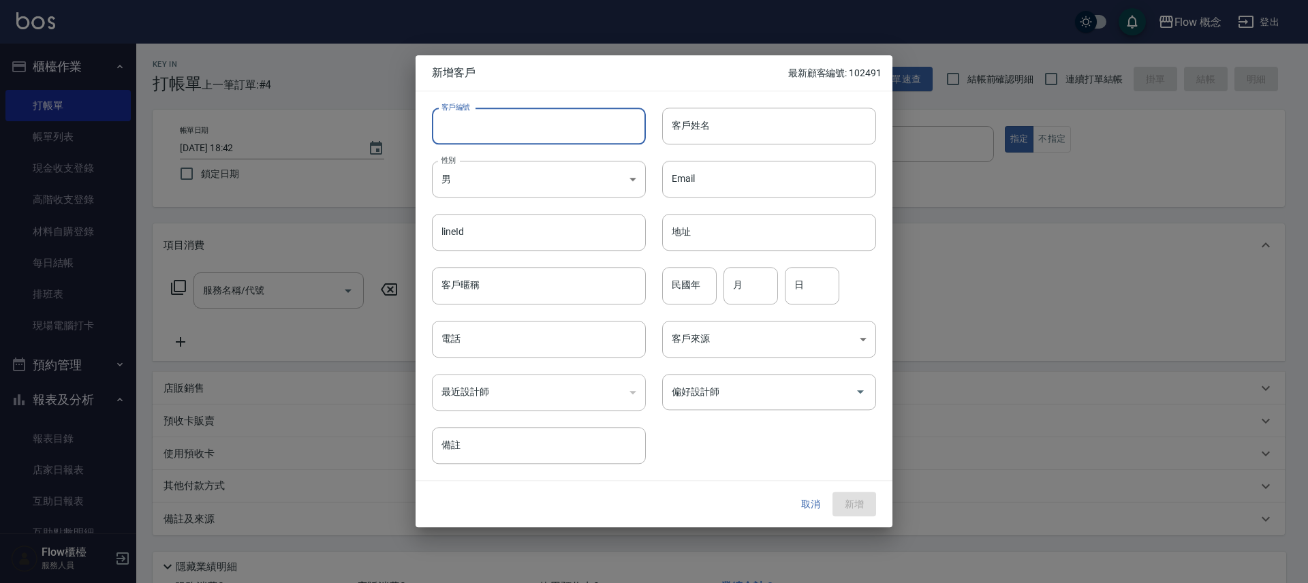
click at [488, 126] on input "客戶編號" at bounding box center [539, 126] width 214 height 37
type input "100043"
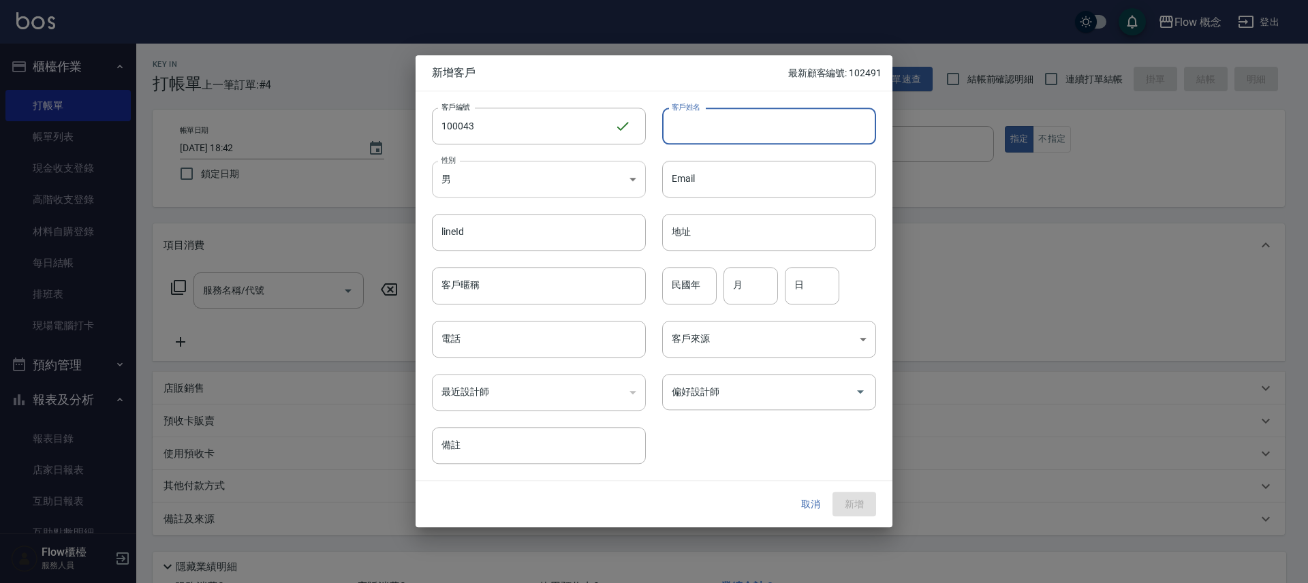
click at [533, 192] on body "Flow 概念 登出 櫃檯作業 打帳單 帳單列表 現金收支登錄 高階收支登錄 材料自購登錄 每日結帳 排班表 現場電腦打卡 預約管理 預約管理 單日預約紀錄 …" at bounding box center [654, 341] width 1308 height 683
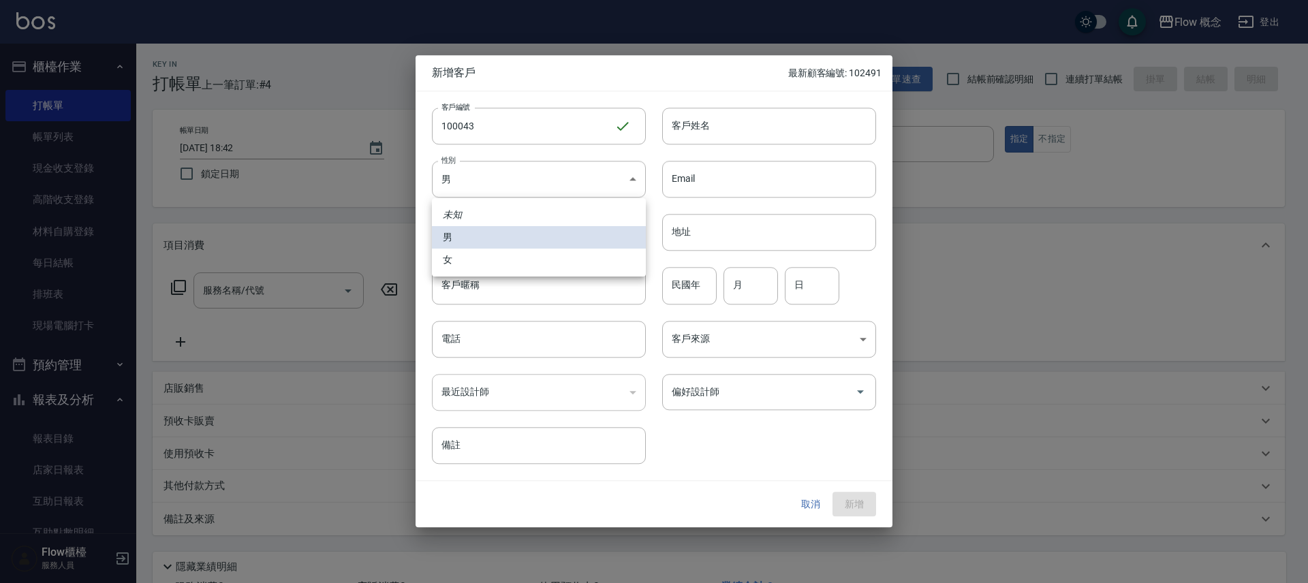
click at [491, 254] on li "女" at bounding box center [539, 260] width 214 height 22
type input "FEMALE"
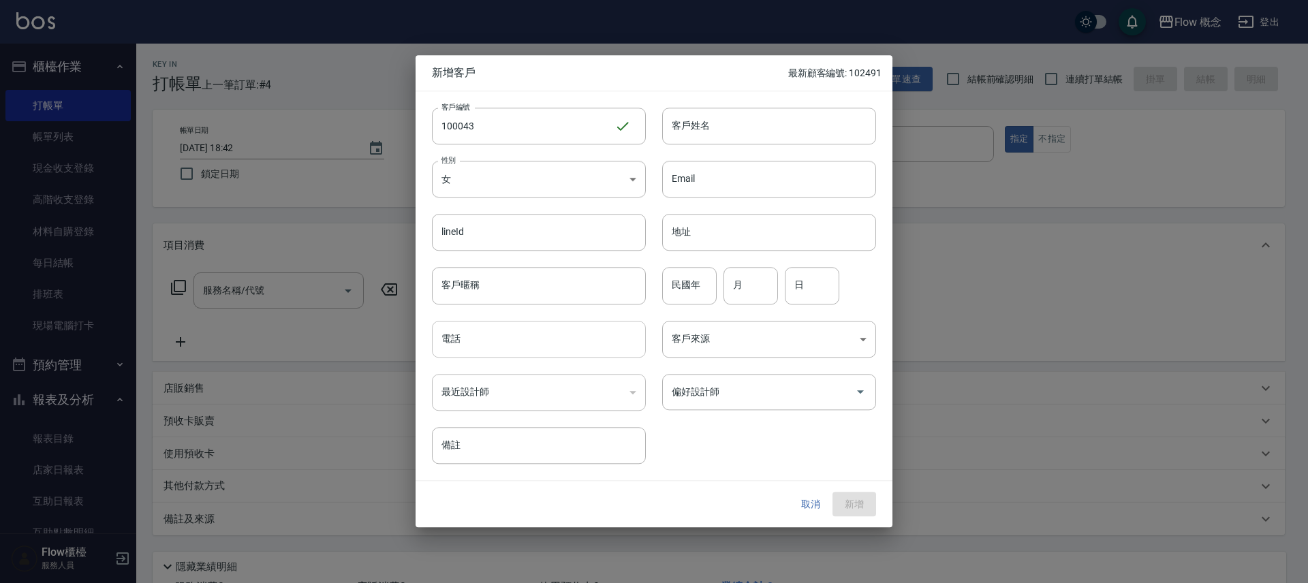
click at [501, 339] on input "電話" at bounding box center [539, 339] width 214 height 37
type input "0937350043"
click at [740, 128] on input "客戶姓名" at bounding box center [769, 126] width 214 height 37
type input "t"
type input "陳嘉蕙"
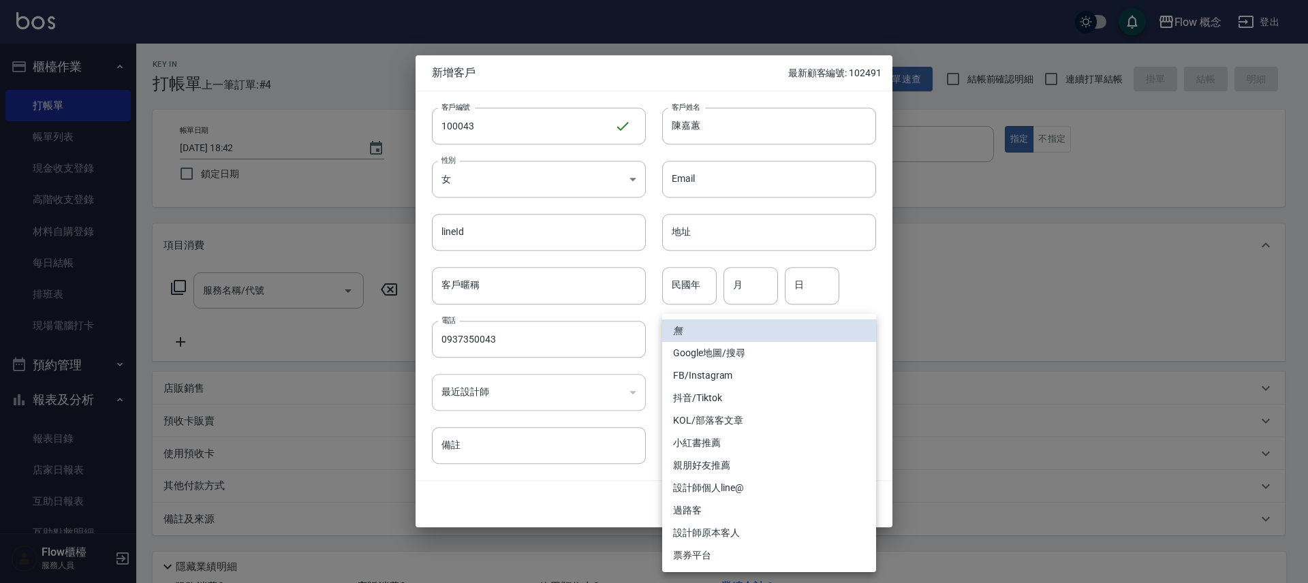
click at [717, 339] on body "Flow 概念 登出 櫃檯作業 打帳單 帳單列表 現金收支登錄 高階收支登錄 材料自購登錄 每日結帳 排班表 現場電腦打卡 預約管理 預約管理 單日預約紀錄 …" at bounding box center [654, 341] width 1308 height 683
click at [708, 379] on li "FB/Instagram" at bounding box center [769, 375] width 214 height 22
type input "FB/Instagram"
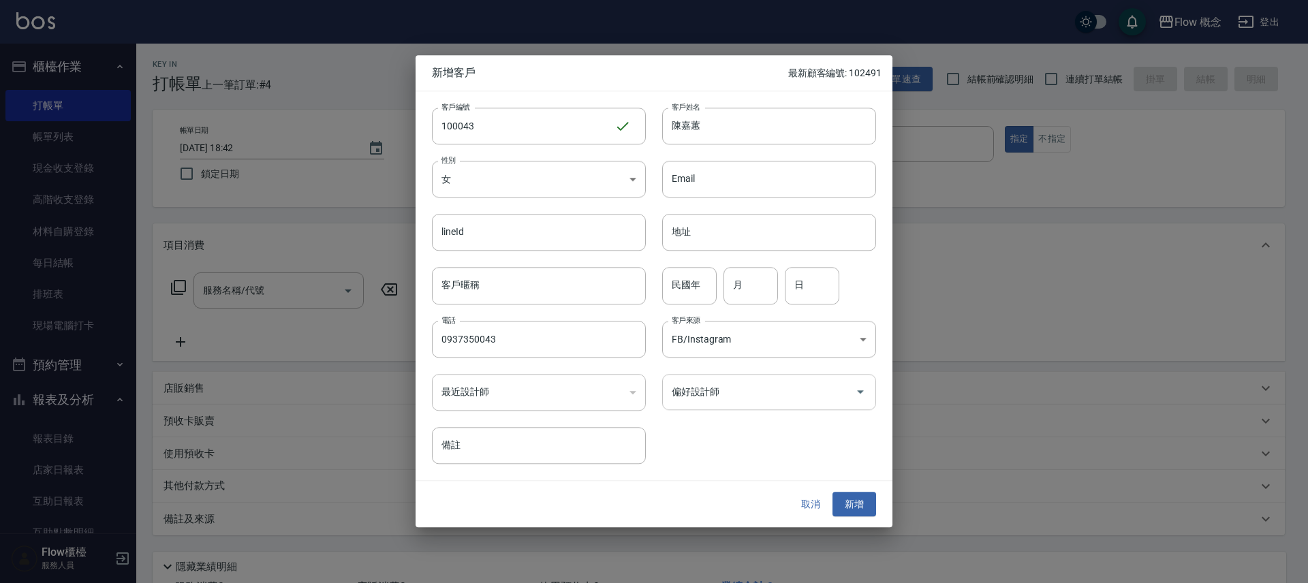
click at [702, 394] on input "偏好設計師" at bounding box center [758, 392] width 181 height 24
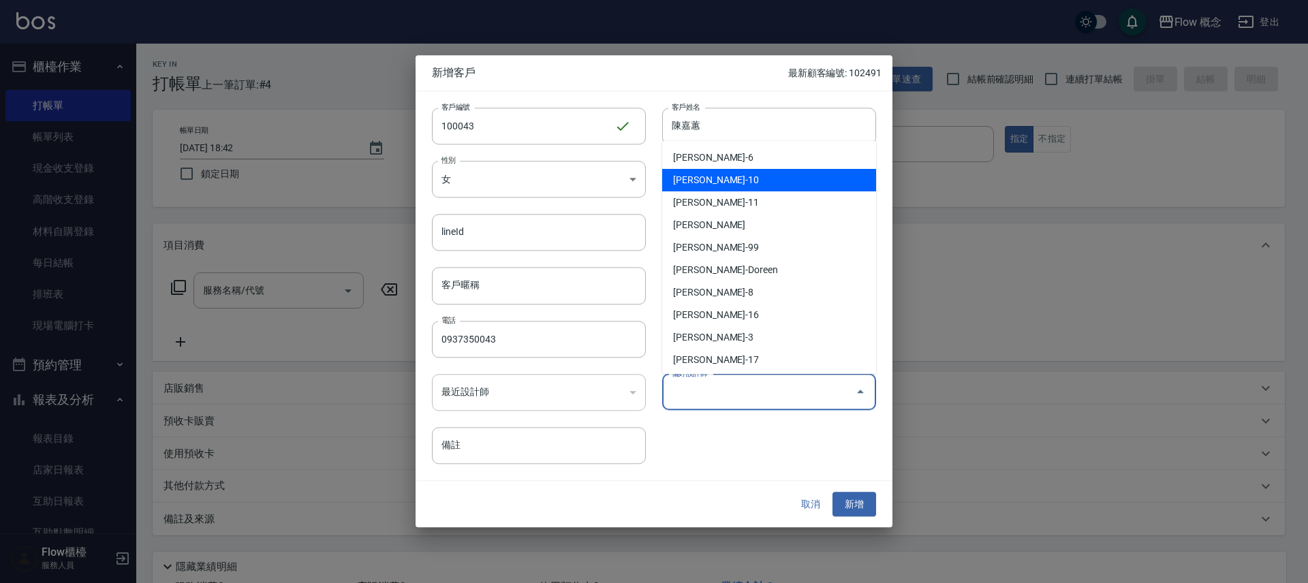
click at [738, 185] on li "翁佩君-10" at bounding box center [769, 180] width 214 height 22
type input "翁佩君"
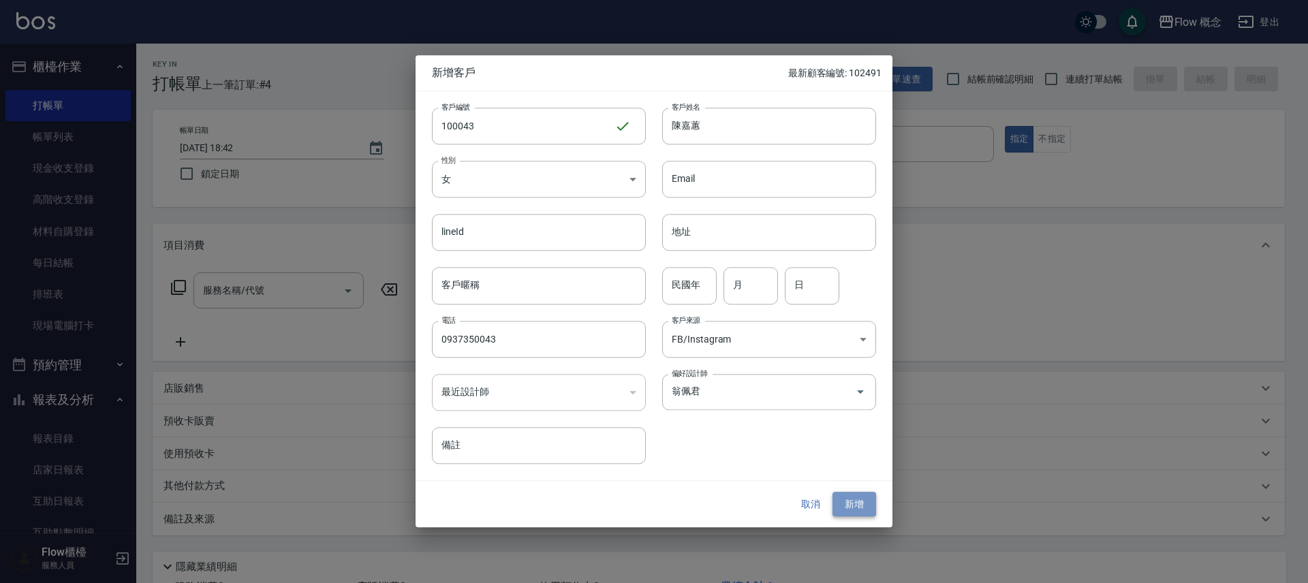
click at [849, 508] on button "新增" at bounding box center [854, 504] width 44 height 25
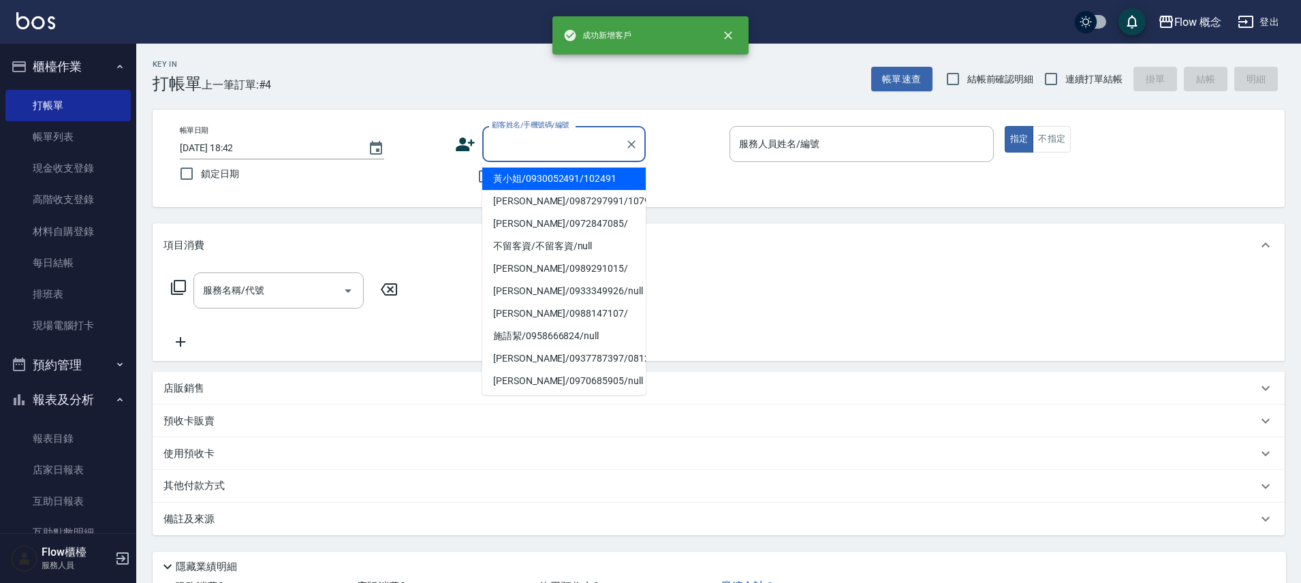
click at [577, 144] on input "顧客姓名/手機號碼/編號" at bounding box center [553, 144] width 131 height 24
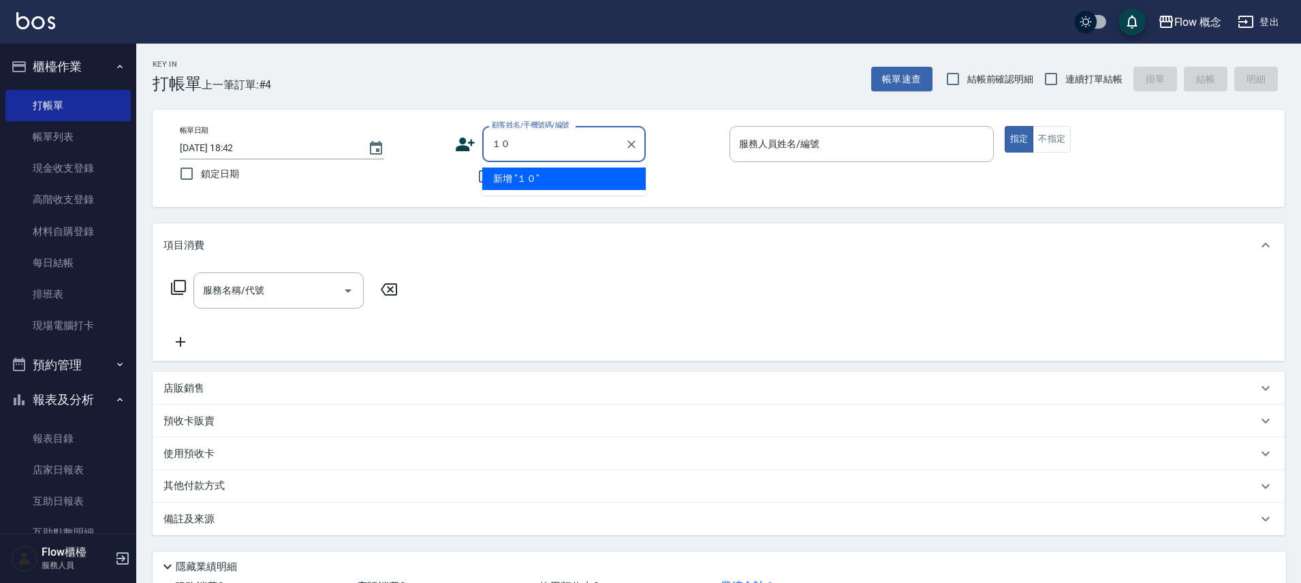
type input "１"
click at [579, 175] on li "陳嘉蕙/0937350043/100043" at bounding box center [563, 179] width 163 height 22
type input "陳嘉蕙/0937350043/100043"
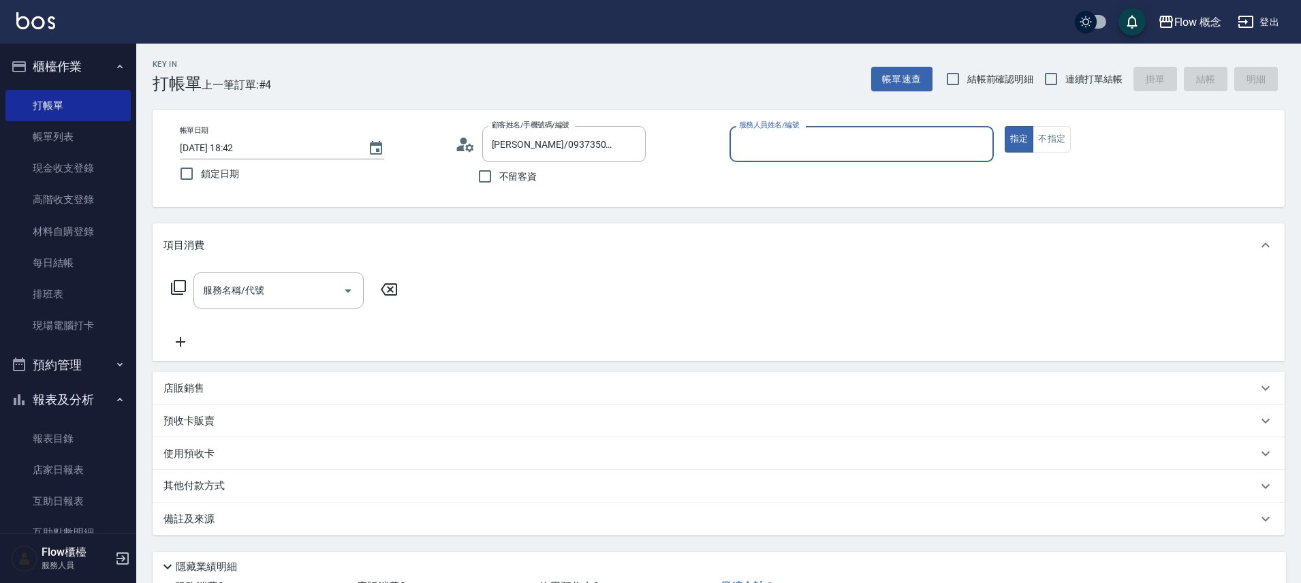
type input "[PERSON_NAME]-10"
click at [276, 283] on input "服務名稱/代號" at bounding box center [269, 291] width 138 height 24
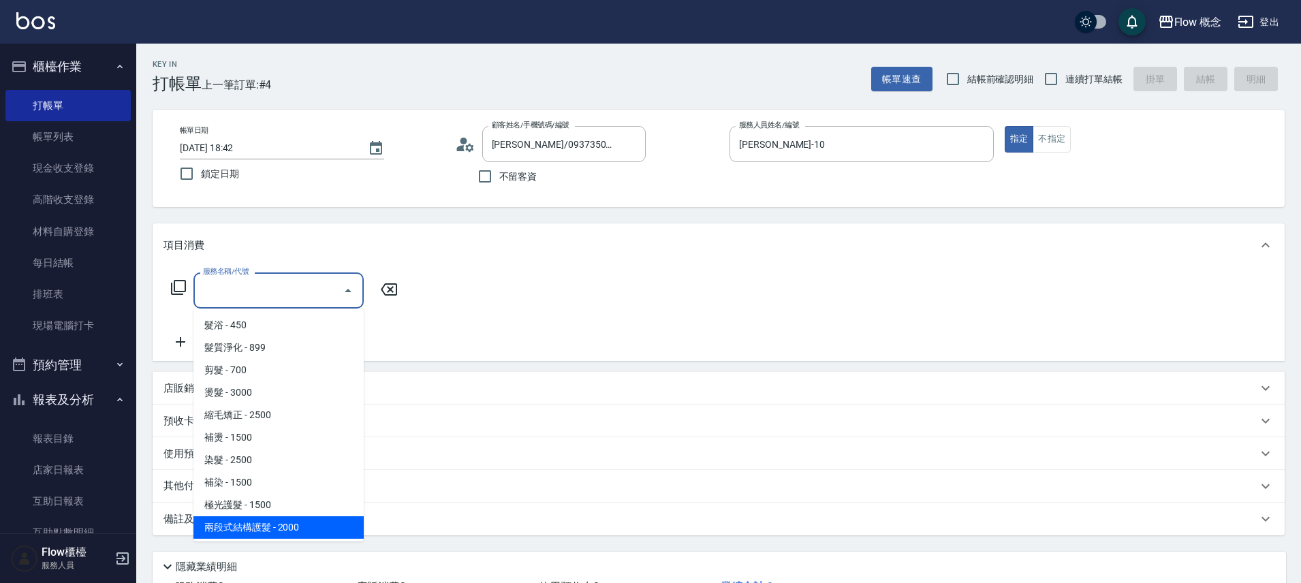
click at [292, 533] on span "兩段式結構護髮 - 2000" at bounding box center [278, 527] width 170 height 22
click at [292, 533] on div "備註及來源" at bounding box center [719, 519] width 1132 height 33
type input "兩段式結構護髮(502)"
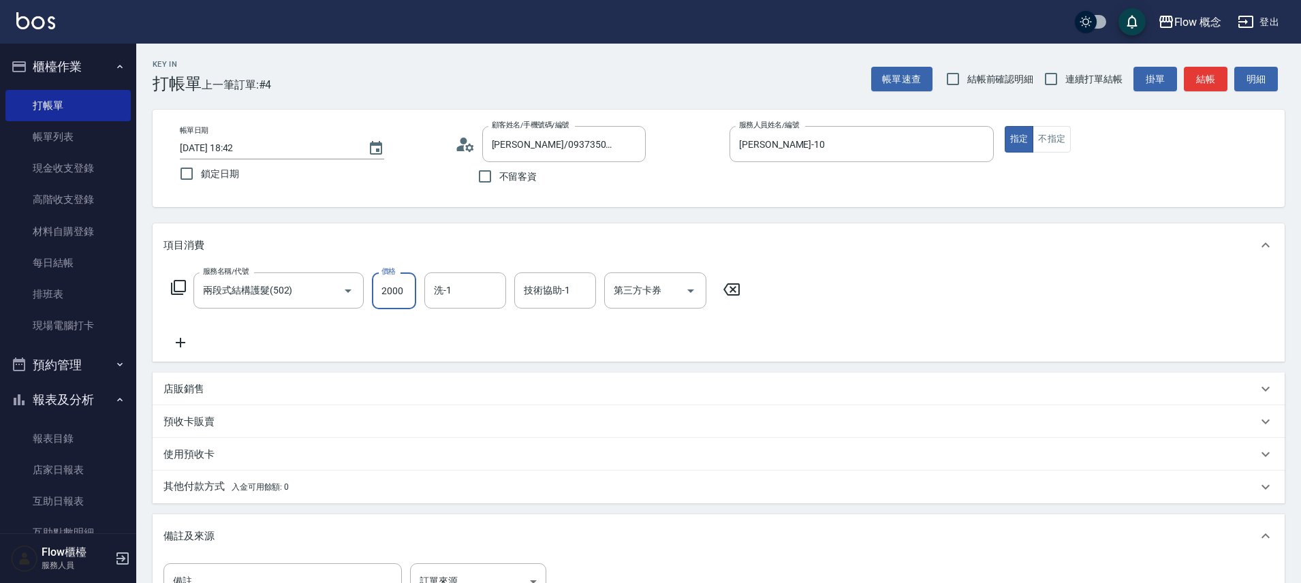
click at [414, 285] on input "2000" at bounding box center [394, 290] width 44 height 37
type input "1600"
click at [1199, 76] on button "結帳" at bounding box center [1206, 79] width 44 height 25
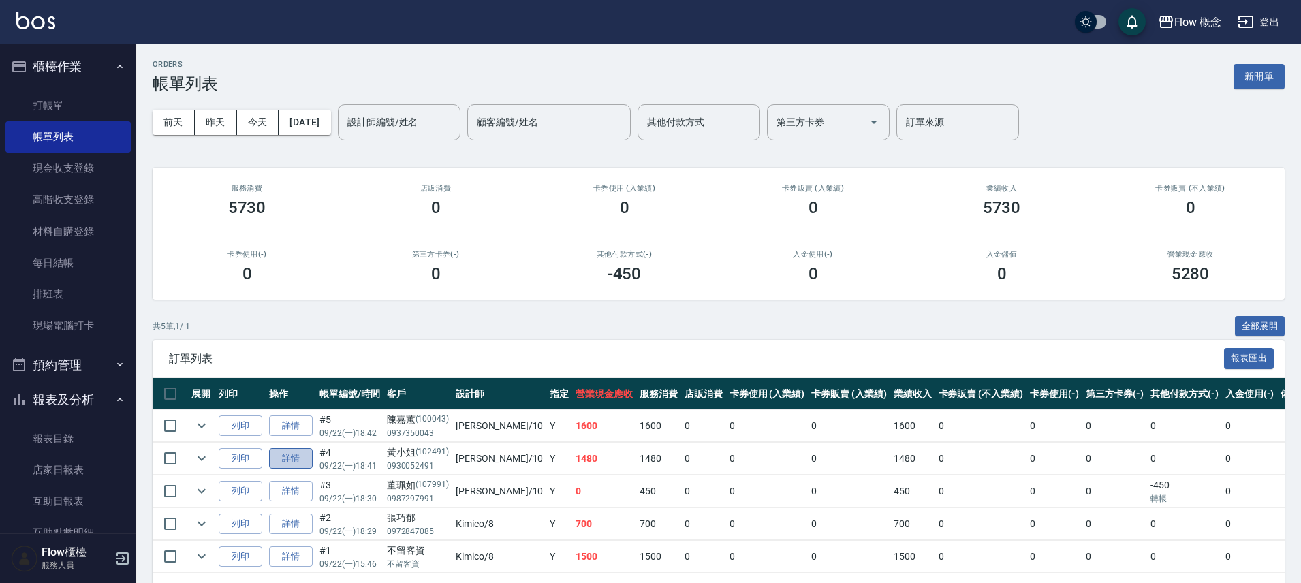
click at [281, 460] on link "詳情" at bounding box center [291, 458] width 44 height 21
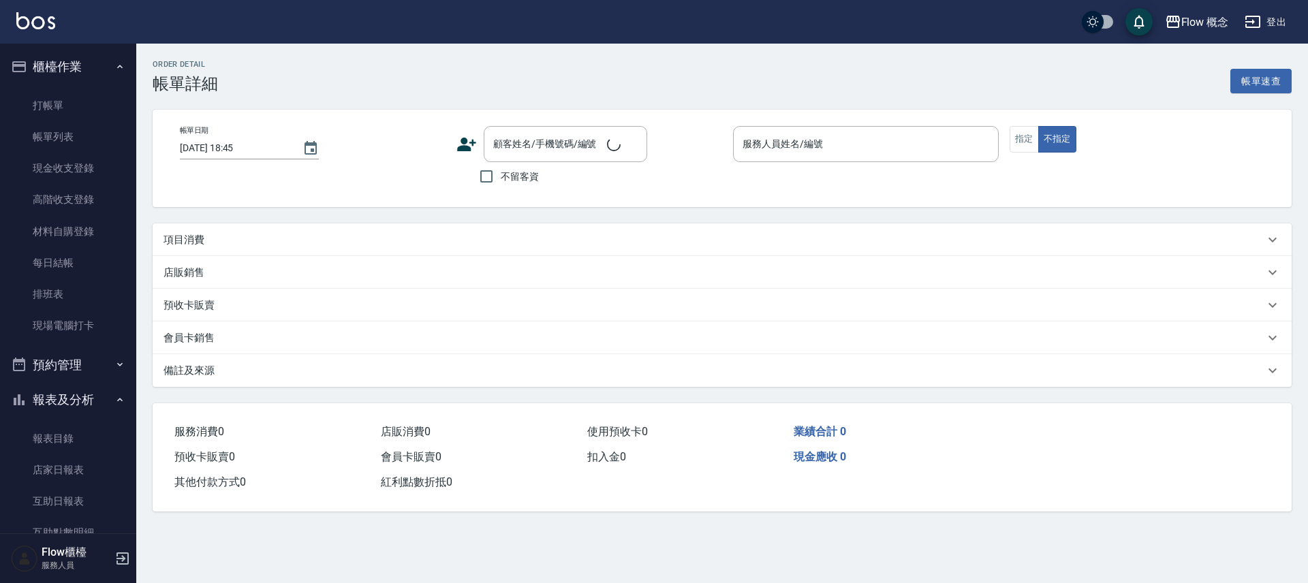
type input "2025/09/22 18:41"
type input "[PERSON_NAME]-10"
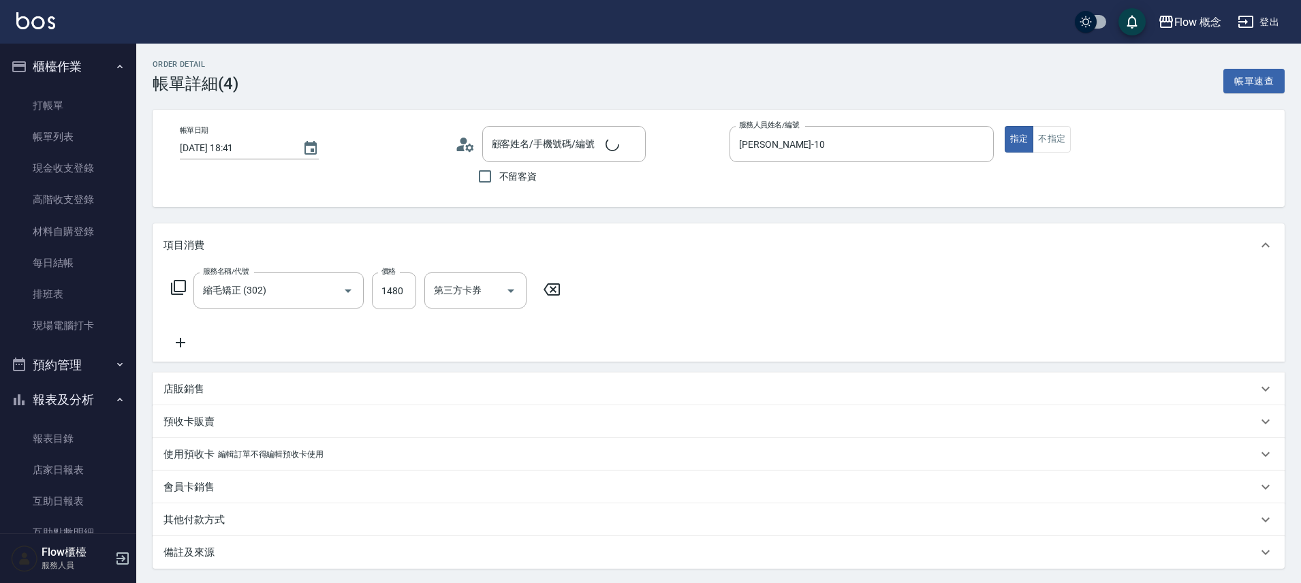
type input "縮毛矯正 (302)"
type input "黃小姐/0930052491/102491"
click at [468, 144] on icon at bounding box center [469, 147] width 8 height 8
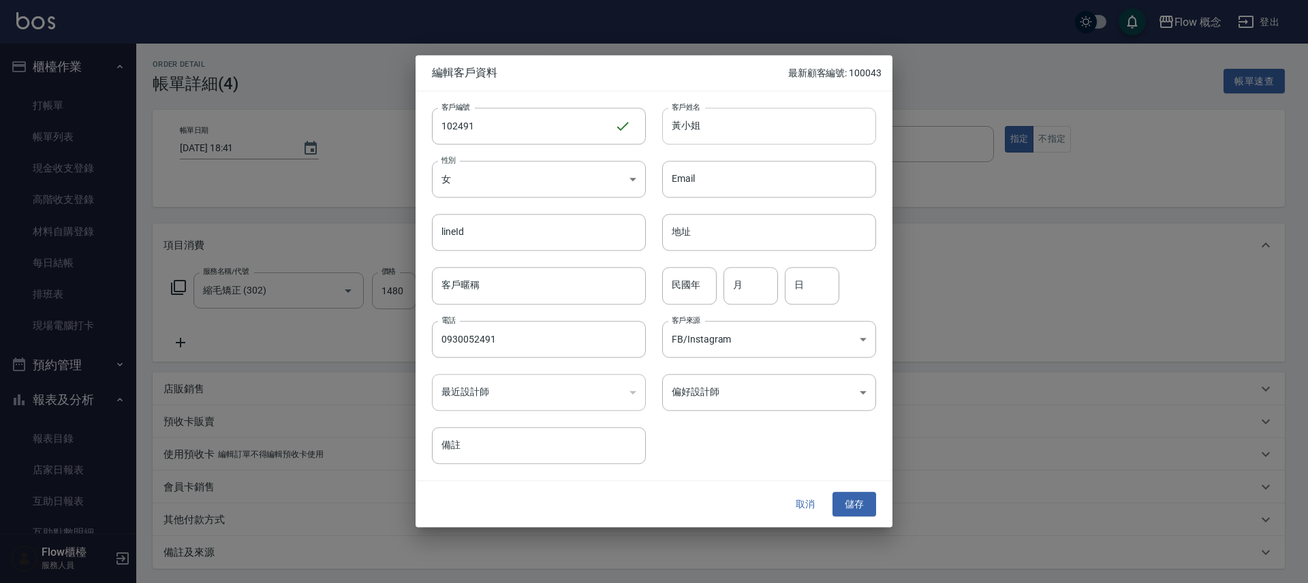
click at [722, 129] on input "黃小姐" at bounding box center [769, 126] width 214 height 37
type input "黃"
type input "j"
type input "吳宣恩"
click at [783, 345] on body "Flow 概念 登出 櫃檯作業 打帳單 帳單列表 現金收支登錄 高階收支登錄 材料自購登錄 每日結帳 排班表 現場電腦打卡 預約管理 預約管理 單日預約紀錄 …" at bounding box center [654, 355] width 1308 height 710
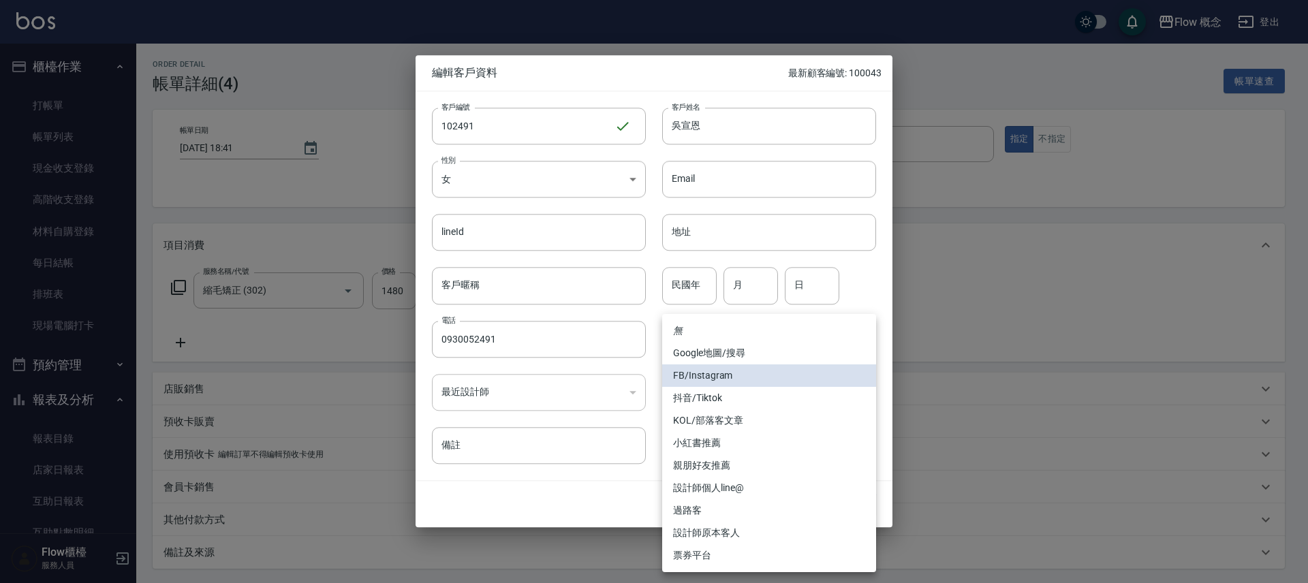
click at [1178, 429] on div at bounding box center [654, 291] width 1308 height 583
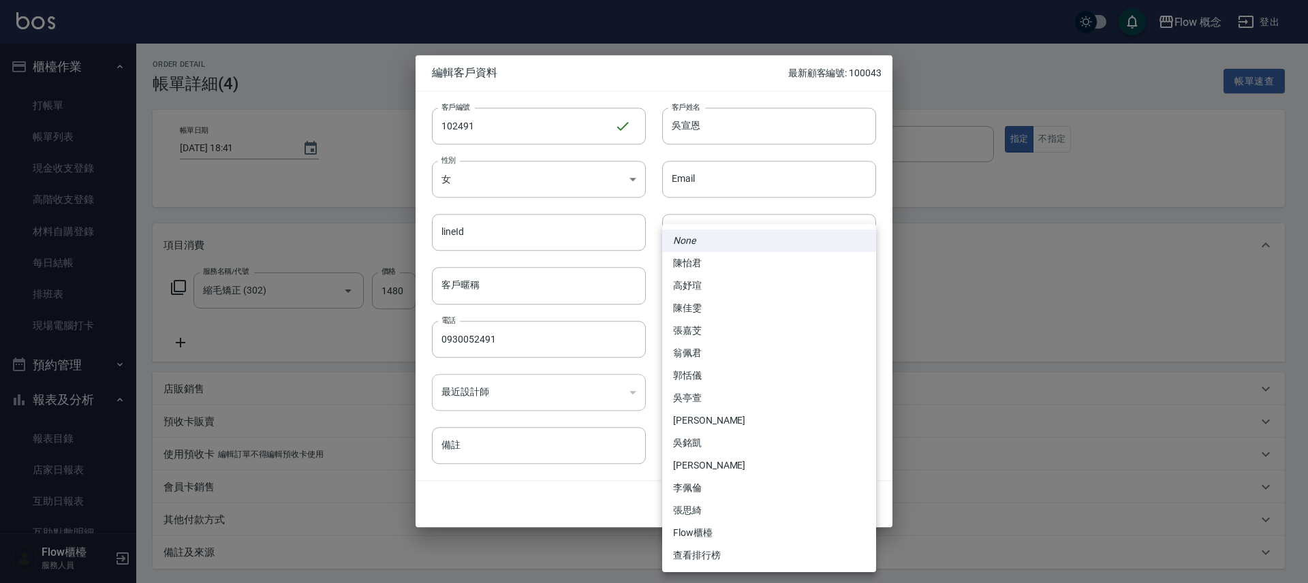
click at [697, 396] on body "Flow 概念 登出 櫃檯作業 打帳單 帳單列表 現金收支登錄 高階收支登錄 材料自購登錄 每日結帳 排班表 現場電腦打卡 預約管理 預約管理 單日預約紀錄 …" at bounding box center [654, 355] width 1308 height 710
click at [701, 350] on li "翁佩君" at bounding box center [769, 353] width 214 height 22
type input "3ea2ff0a-ece3-449e-b635-b8dff4283f98"
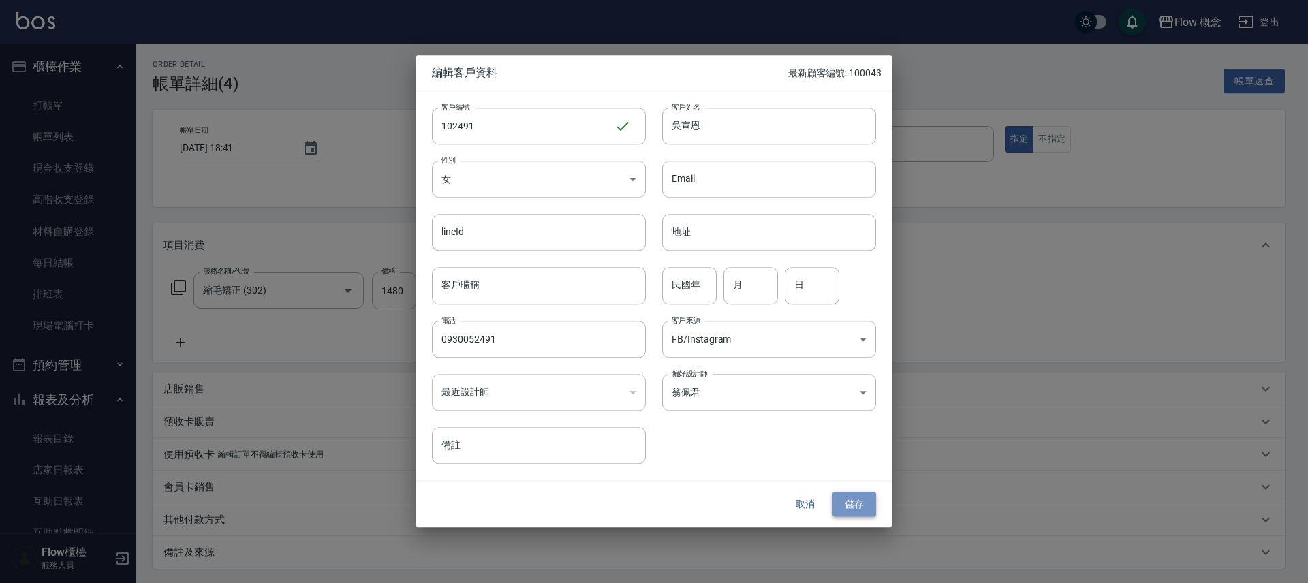
click at [852, 509] on button "儲存" at bounding box center [854, 504] width 44 height 25
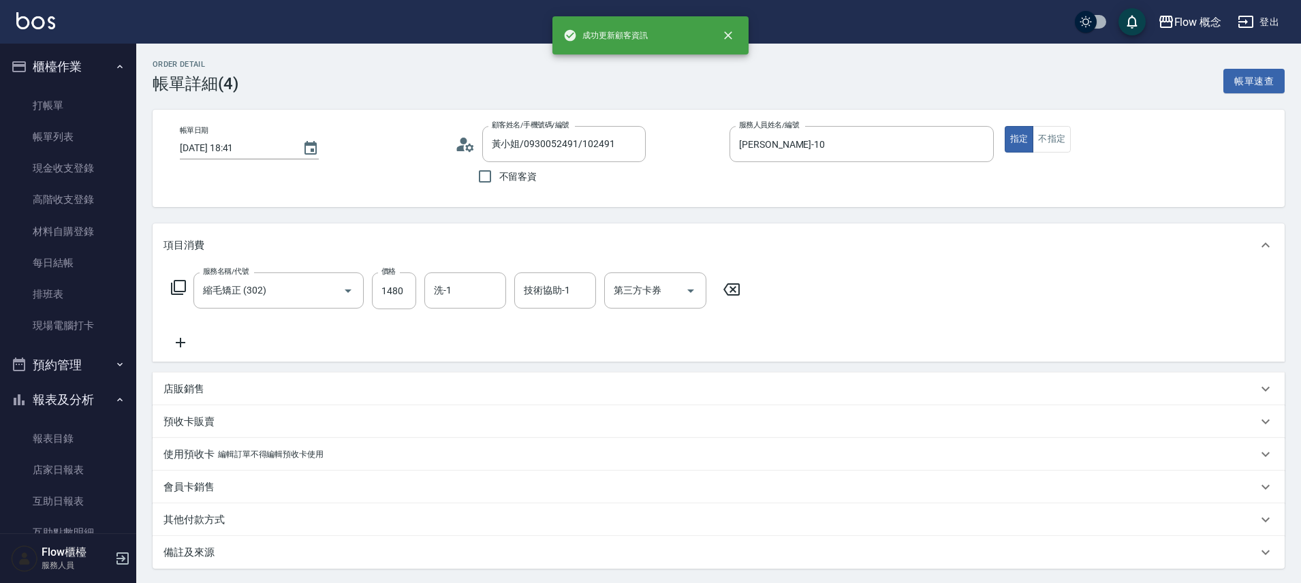
type input "吳宣恩/0930052491/102491"
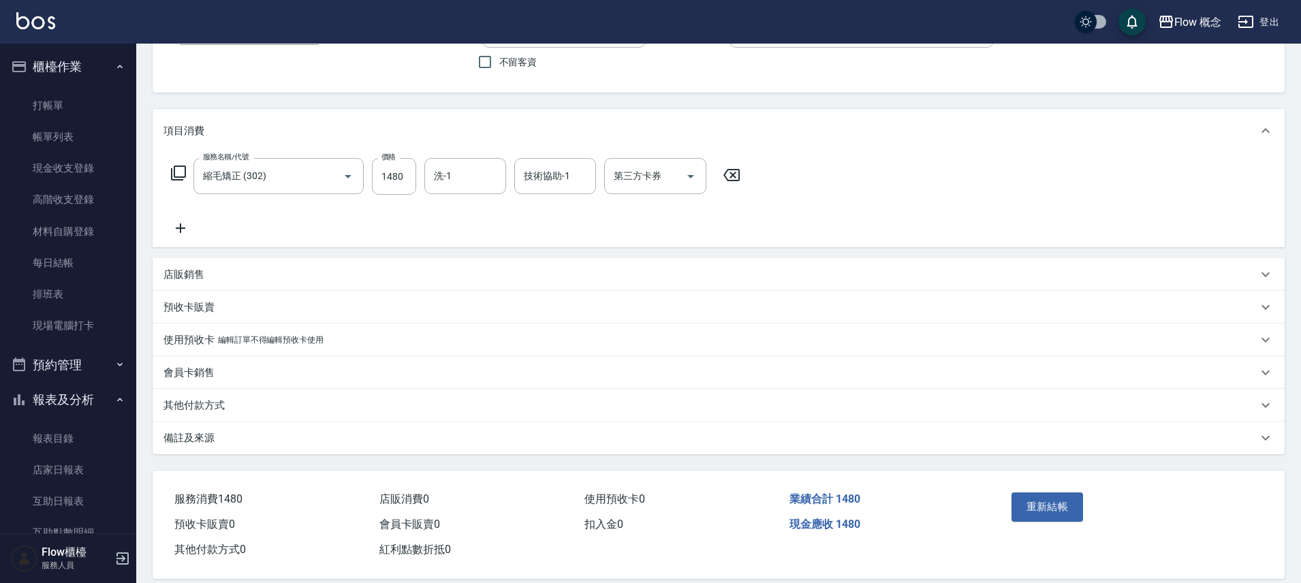
scroll to position [133, 0]
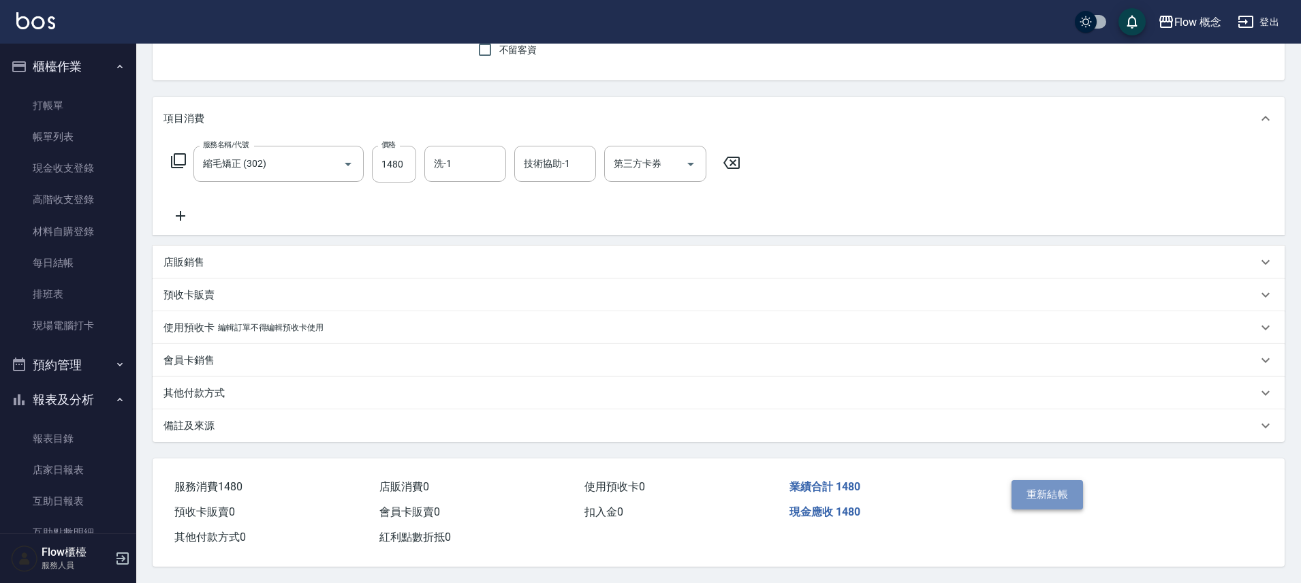
click at [1059, 495] on button "重新結帳" at bounding box center [1047, 494] width 72 height 29
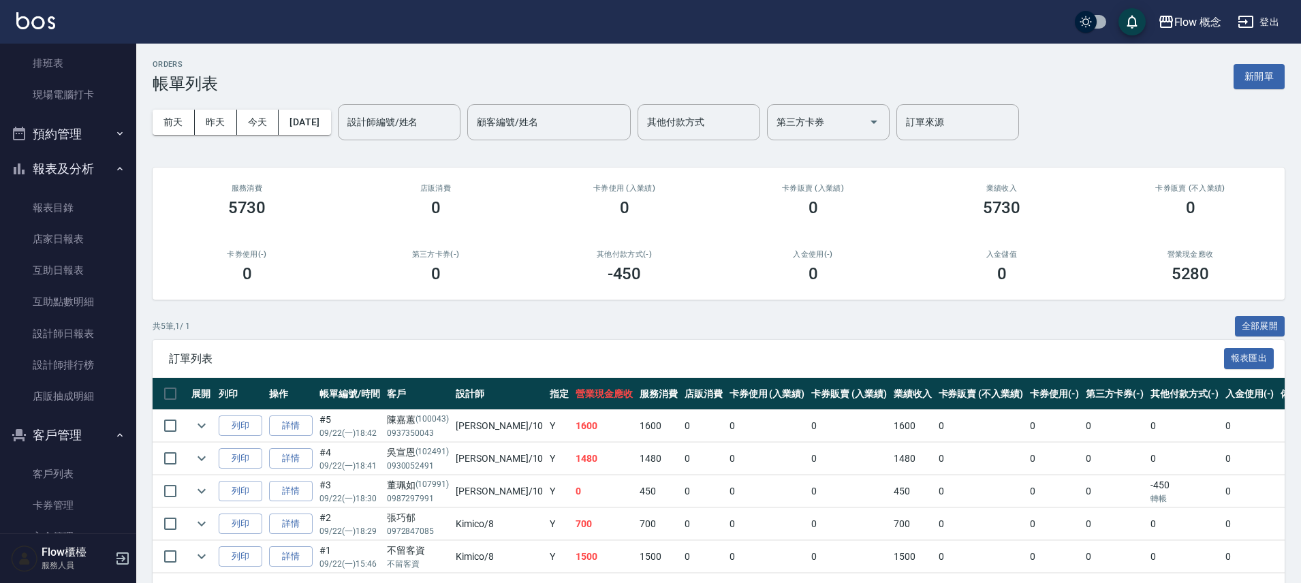
scroll to position [307, 0]
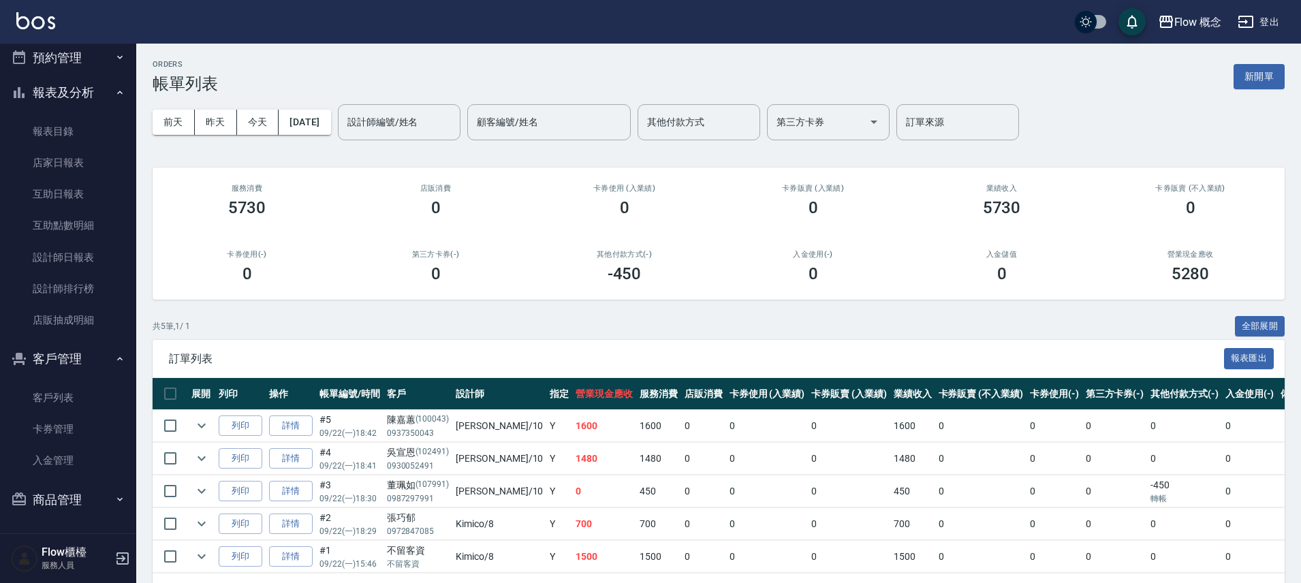
click at [139, 497] on div "ORDERS 帳單列表 新開單 前天 昨天 今天 2025/09/22 設計師編號/姓名 設計師編號/姓名 顧客編號/姓名 顧客編號/姓名 其他付款方式 其他…" at bounding box center [718, 335] width 1165 height 583
click at [74, 251] on link "設計師日報表" at bounding box center [67, 257] width 125 height 31
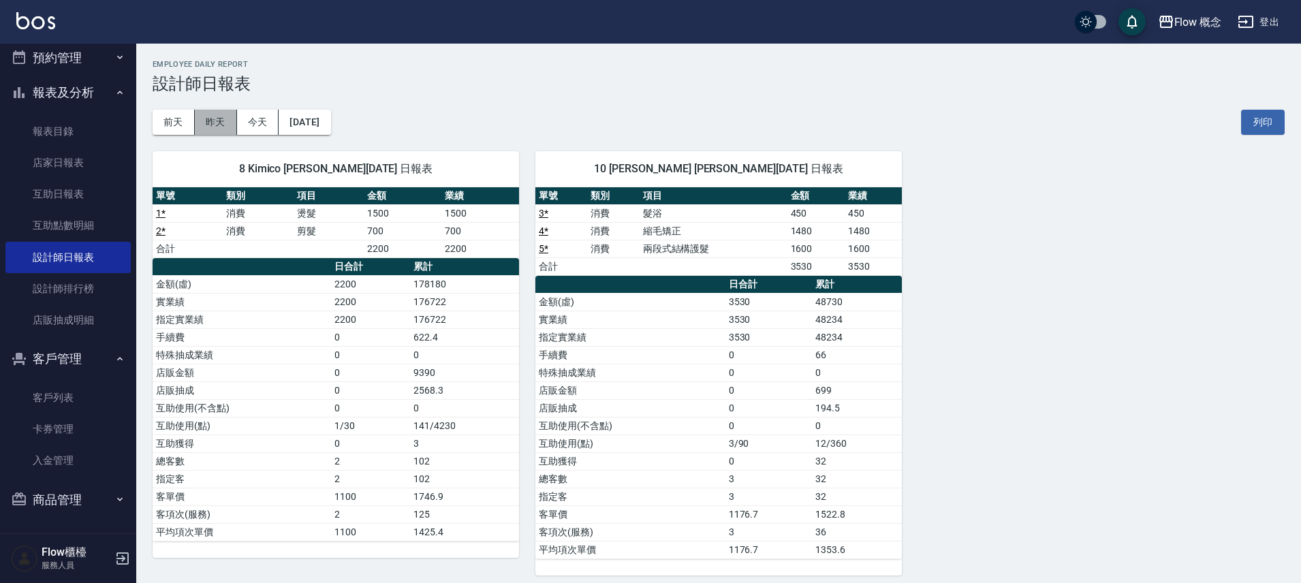
click at [217, 125] on button "昨天" at bounding box center [216, 122] width 42 height 25
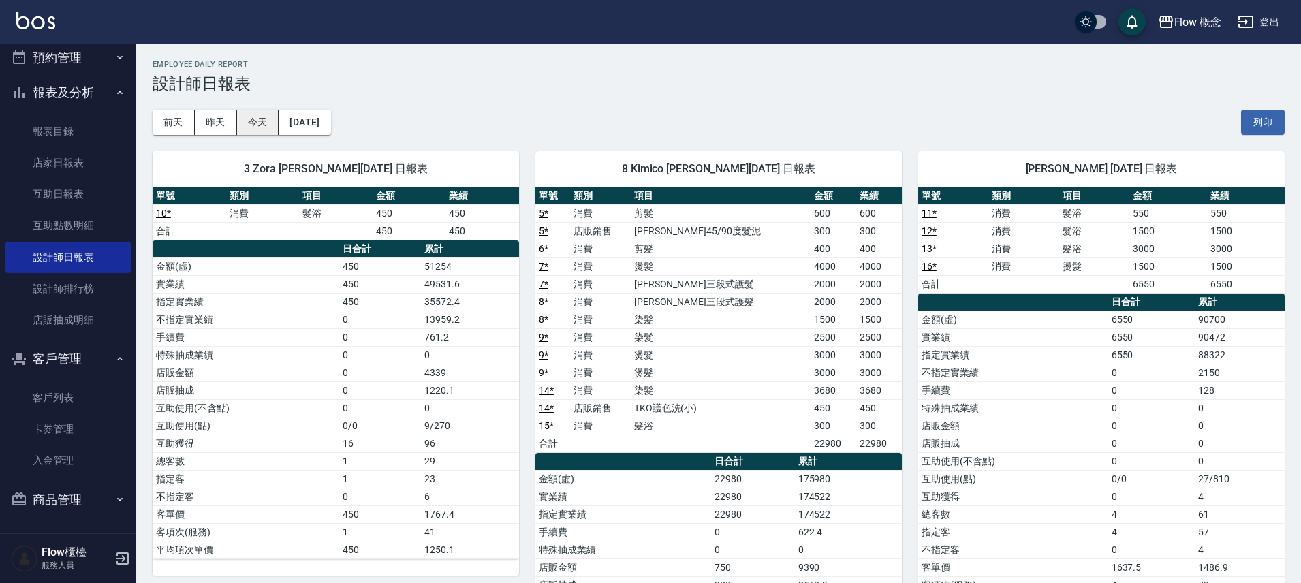
click at [272, 121] on button "今天" at bounding box center [258, 122] width 42 height 25
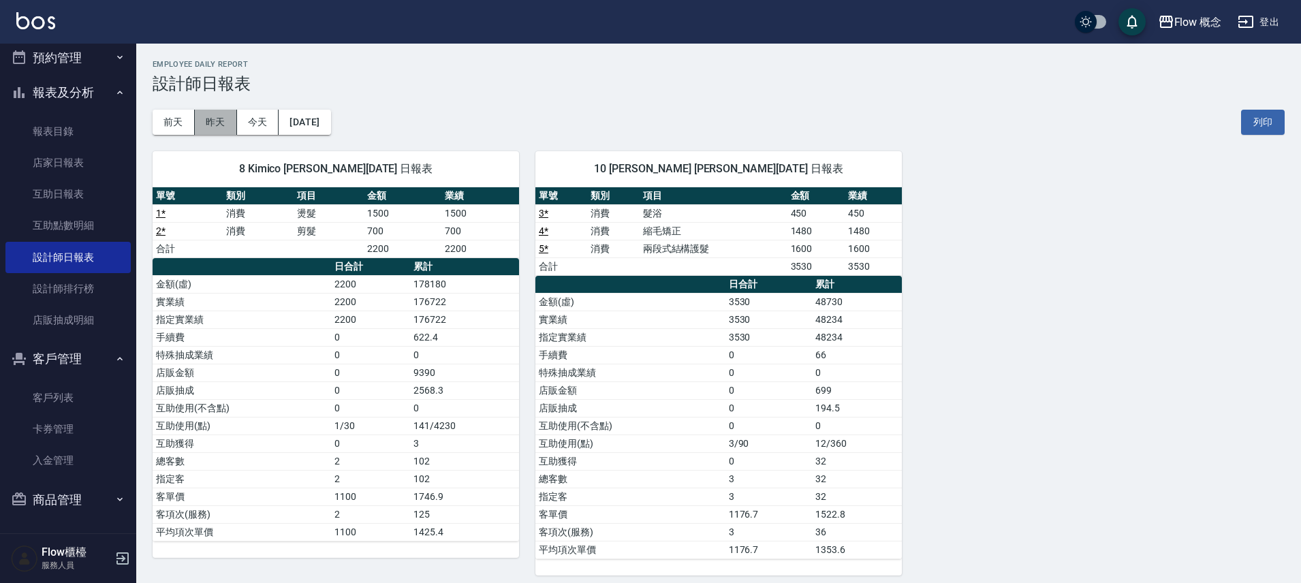
click at [209, 117] on button "昨天" at bounding box center [216, 122] width 42 height 25
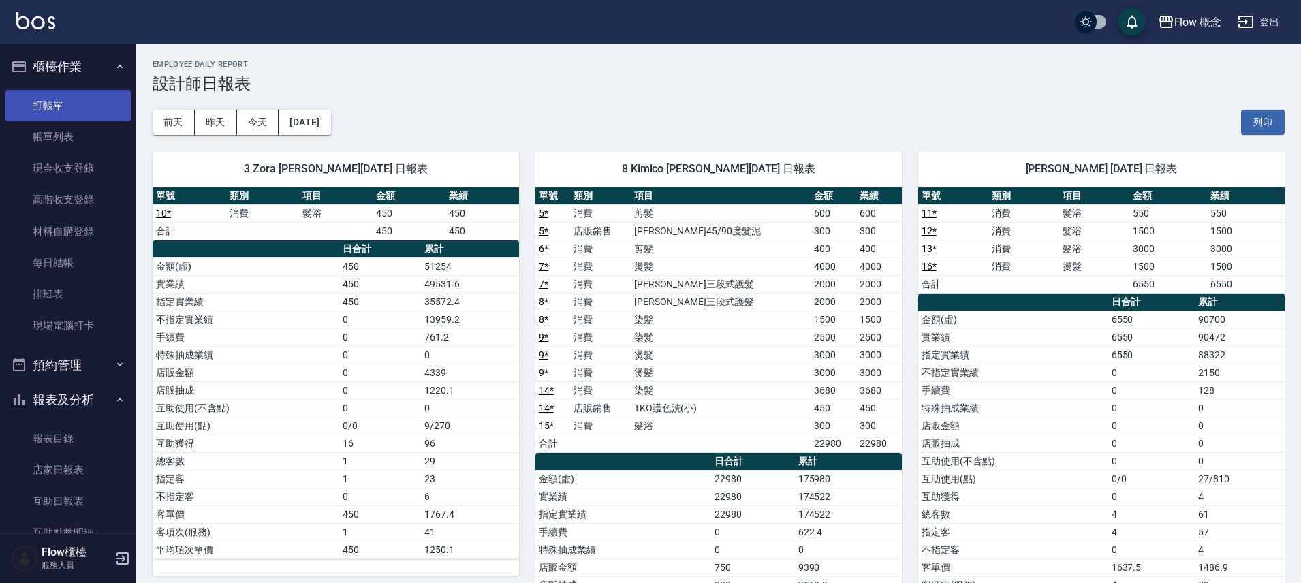
click at [61, 100] on link "打帳單" at bounding box center [67, 105] width 125 height 31
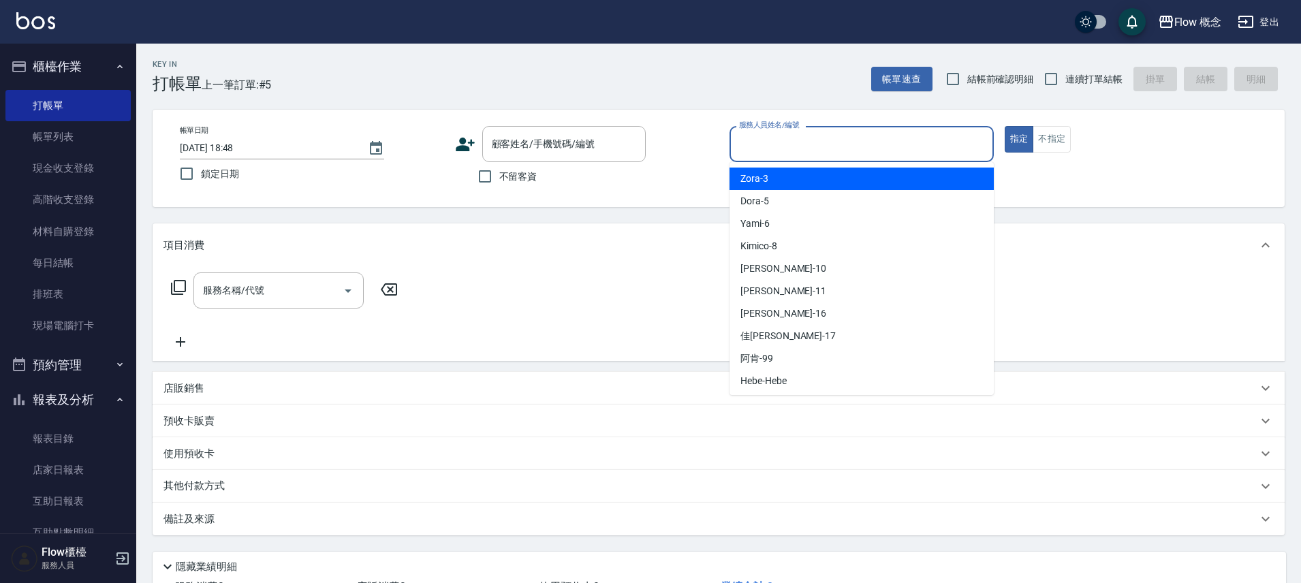
click at [761, 138] on input "服務人員姓名/編號" at bounding box center [862, 144] width 252 height 24
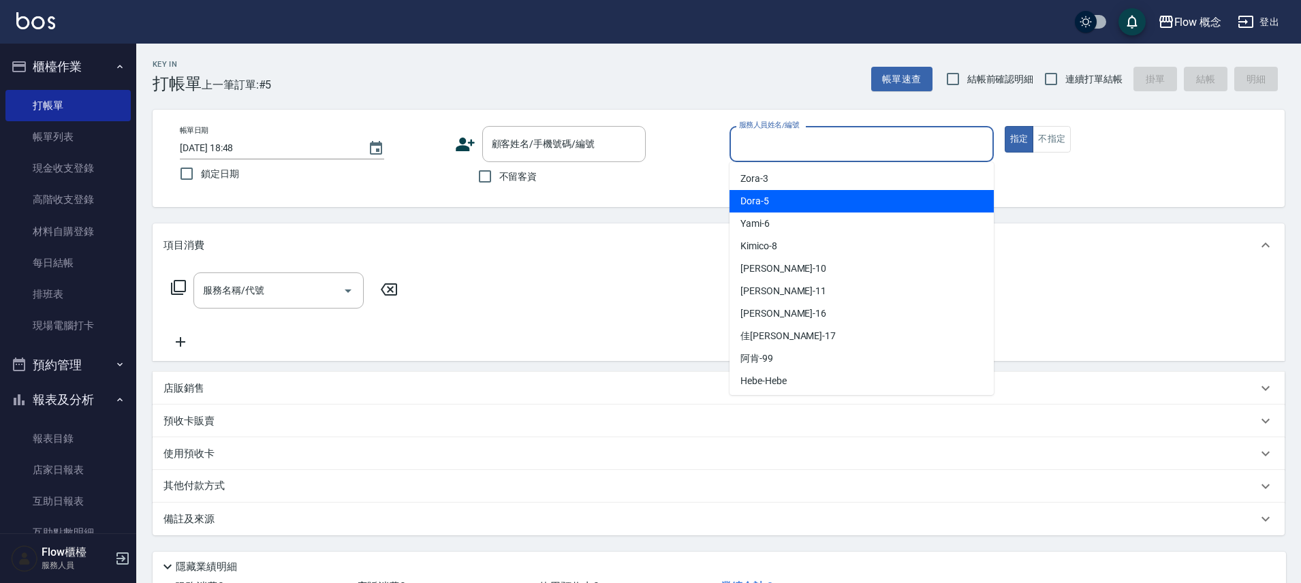
click at [770, 204] on div "Dora -5" at bounding box center [861, 201] width 264 height 22
type input "Dora-5"
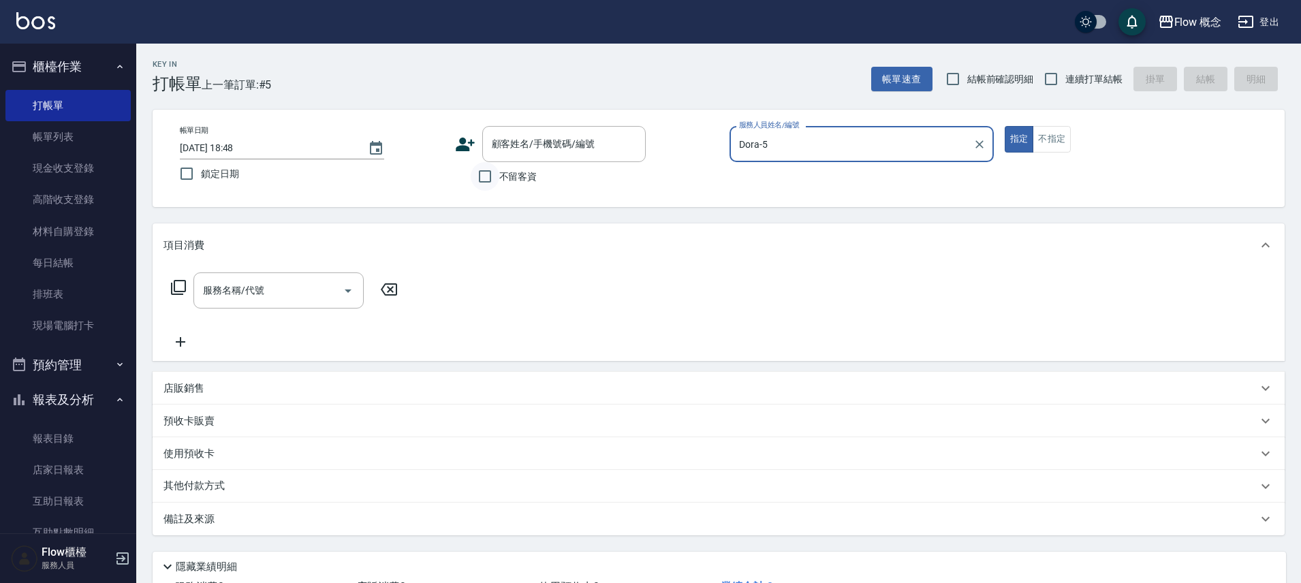
click at [479, 172] on input "不留客資" at bounding box center [485, 176] width 29 height 29
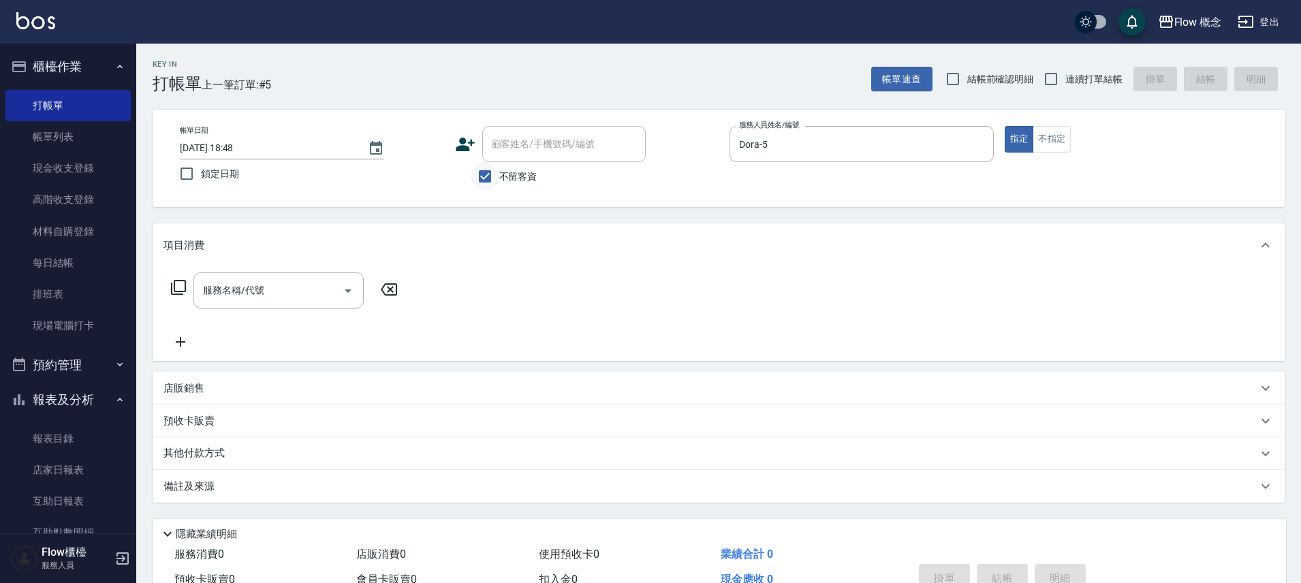
click at [488, 179] on input "不留客資" at bounding box center [485, 176] width 29 height 29
checkbox input "false"
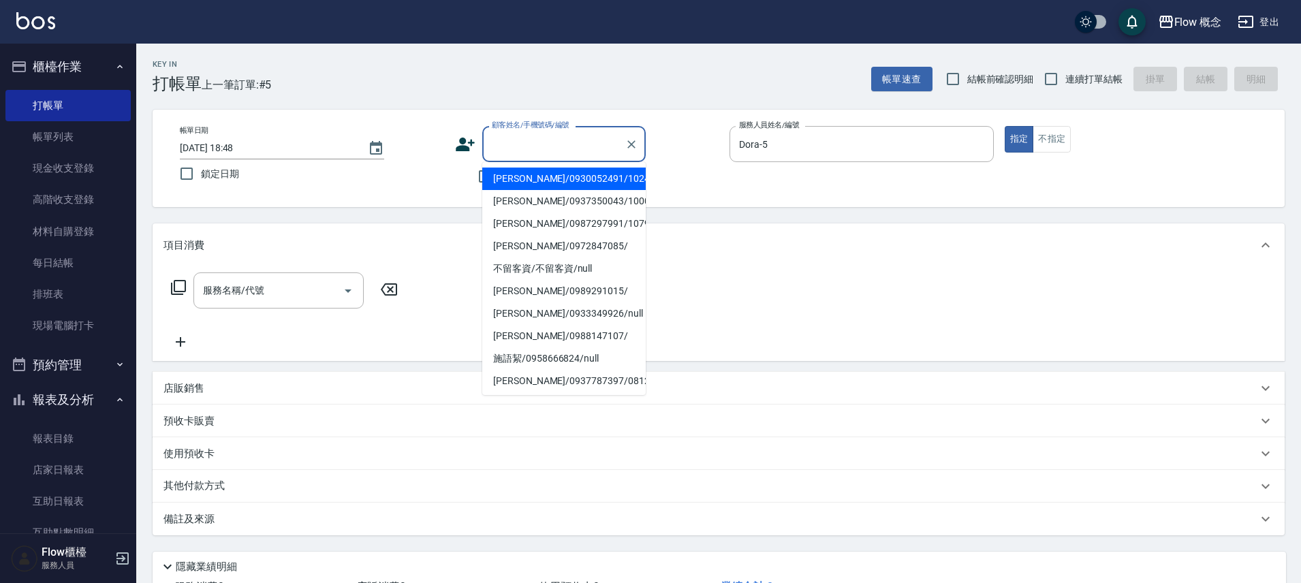
click at [524, 144] on input "顧客姓名/手機號碼/編號" at bounding box center [553, 144] width 131 height 24
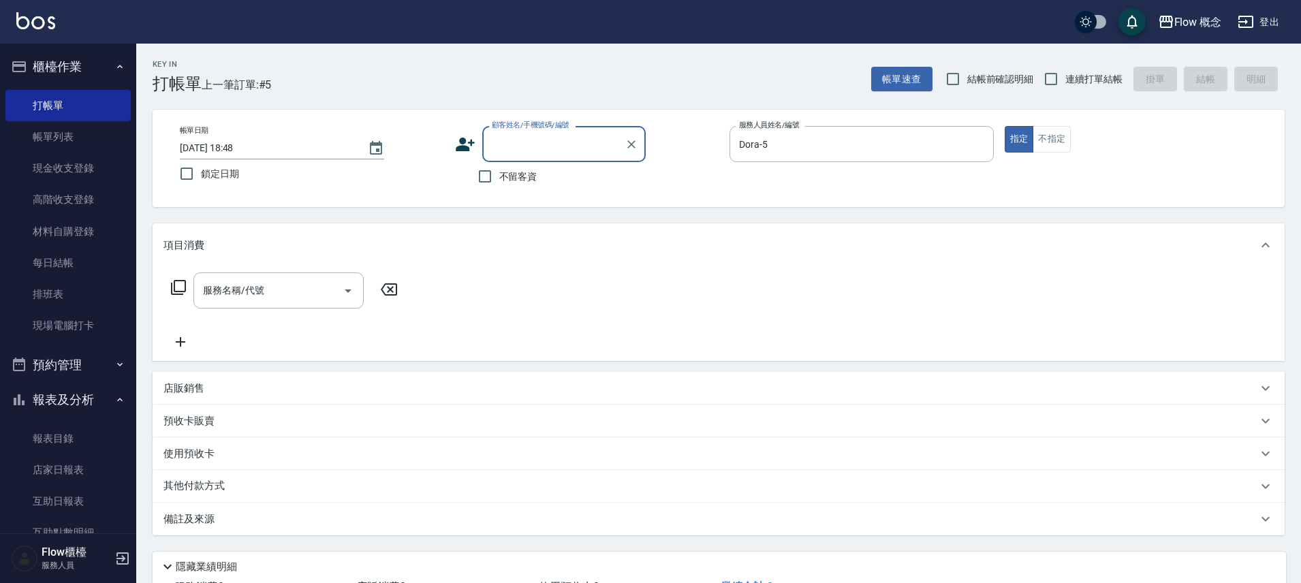
paste input "染錢星媛 0936141802"
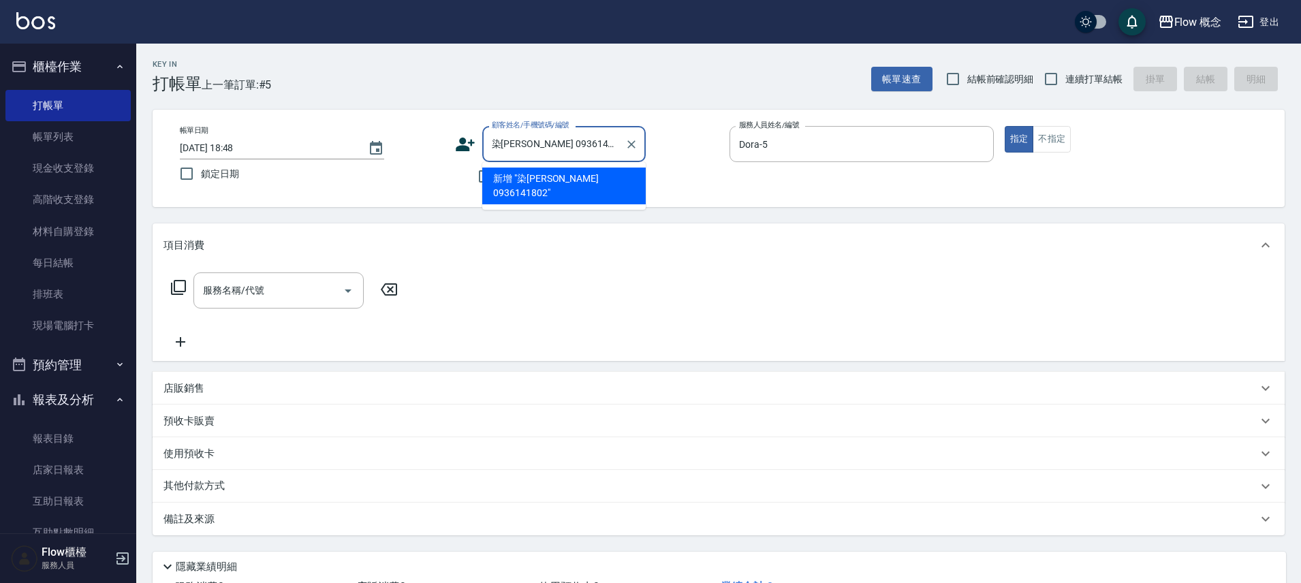
drag, startPoint x: 499, startPoint y: 147, endPoint x: 487, endPoint y: 144, distance: 12.1
click at [488, 144] on input "染錢星媛 0936141802" at bounding box center [553, 144] width 131 height 24
click at [574, 172] on li "新增 "錢星媛 0936141802"" at bounding box center [563, 186] width 163 height 37
type input "[PERSON_NAME] 0936141802"
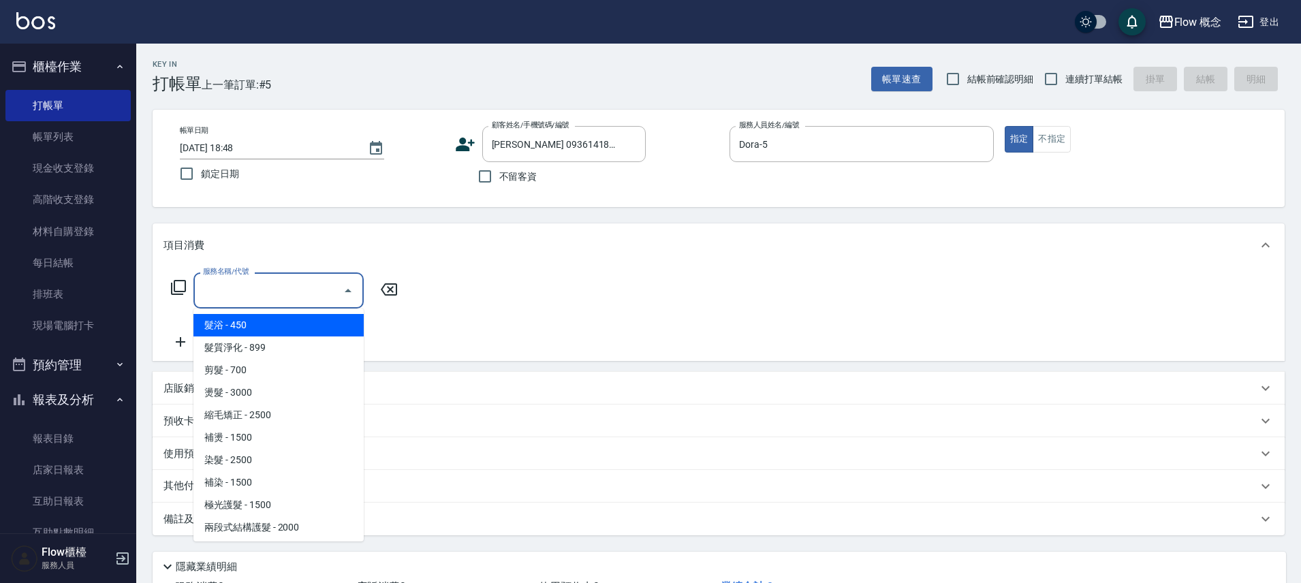
click at [293, 289] on input "服務名稱/代號" at bounding box center [269, 291] width 138 height 24
click at [250, 285] on input "服務名稱/代號" at bounding box center [269, 291] width 138 height 24
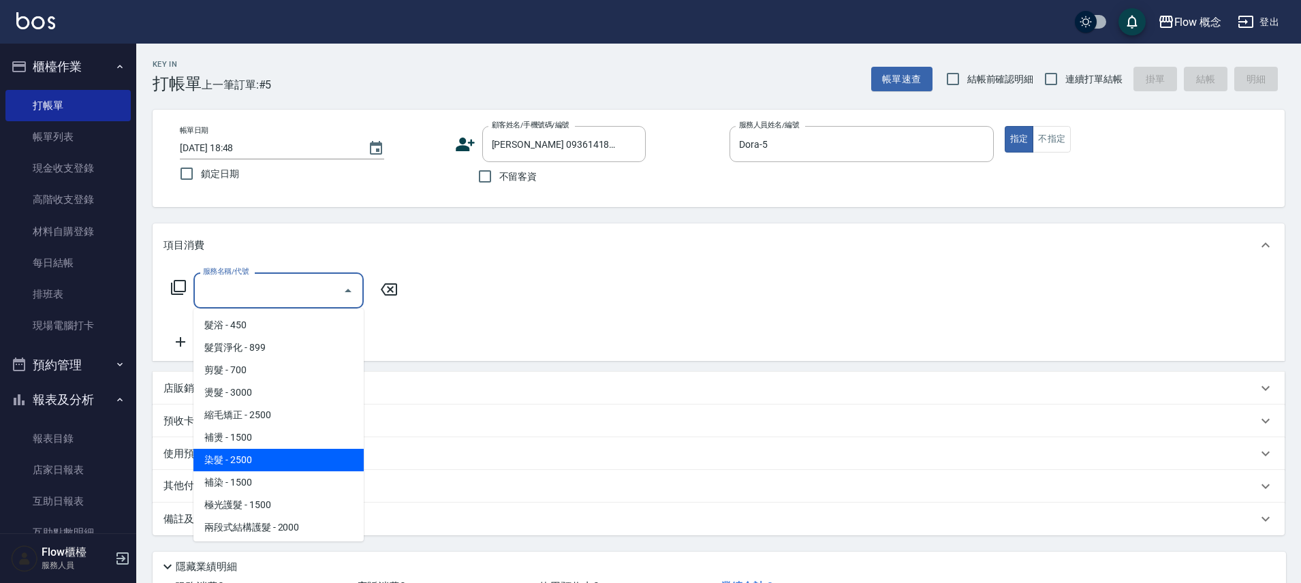
click at [240, 456] on span "染髮 - 2500" at bounding box center [278, 460] width 170 height 22
type input "染髮(401)"
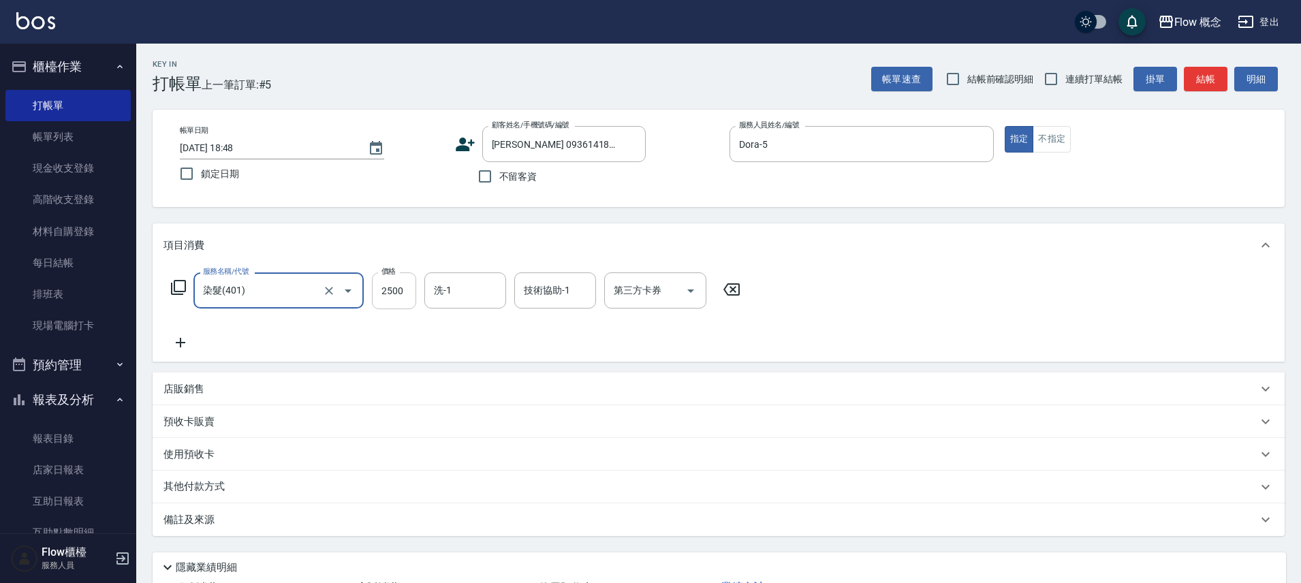
click at [389, 295] on input "2500" at bounding box center [394, 290] width 44 height 37
click at [392, 296] on input "2500" at bounding box center [394, 290] width 44 height 37
drag, startPoint x: 393, startPoint y: 296, endPoint x: 400, endPoint y: 321, distance: 26.3
click at [396, 298] on input "2500" at bounding box center [394, 290] width 44 height 37
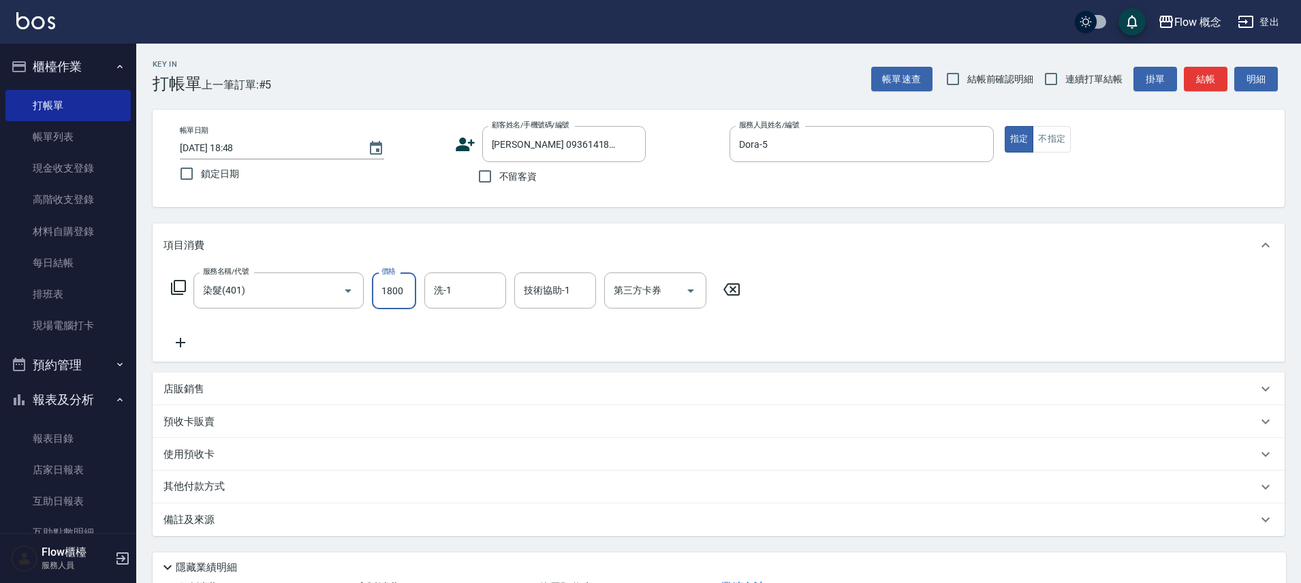
type input "1800"
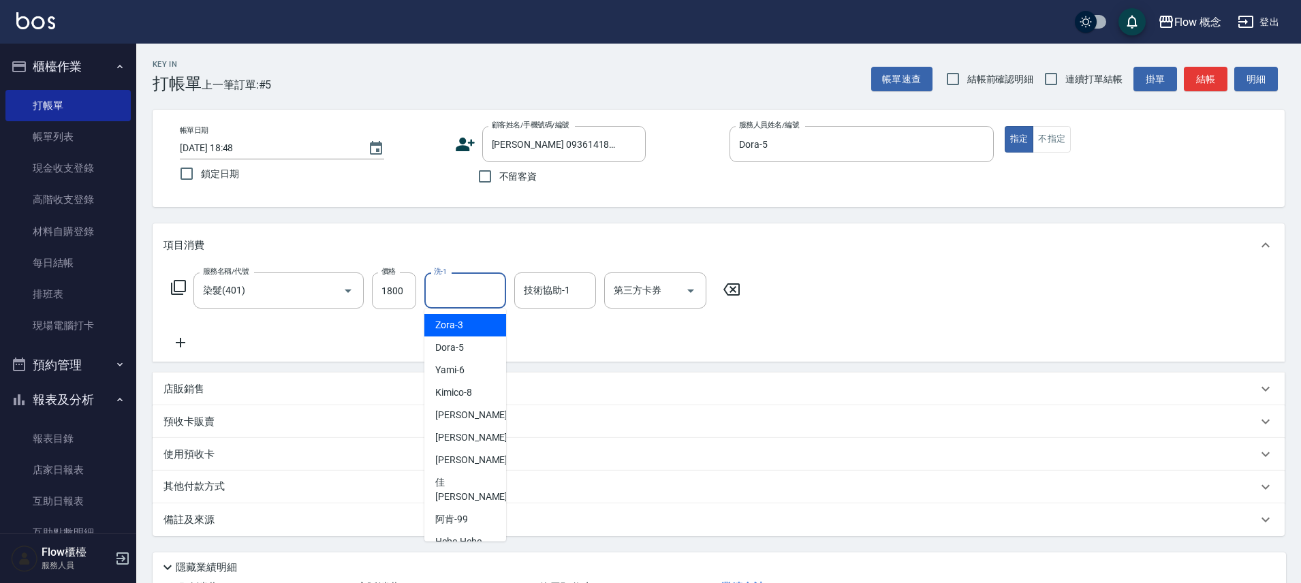
click at [482, 291] on input "洗-1" at bounding box center [464, 291] width 69 height 24
click at [751, 338] on div "服務名稱/代號 染髮(401) 服務名稱/代號 價格 1800 價格 洗-1 洗-1 技術協助-1 技術協助-1 第三方卡券 第三方卡券" at bounding box center [719, 314] width 1132 height 95
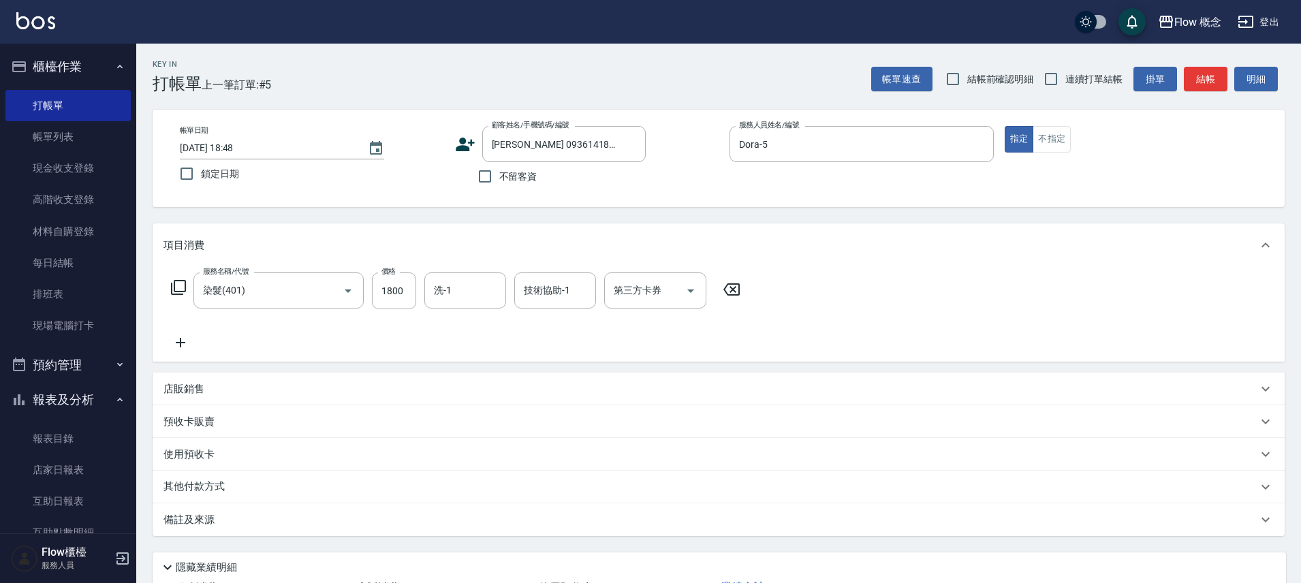
click at [178, 342] on icon at bounding box center [181, 343] width 10 height 10
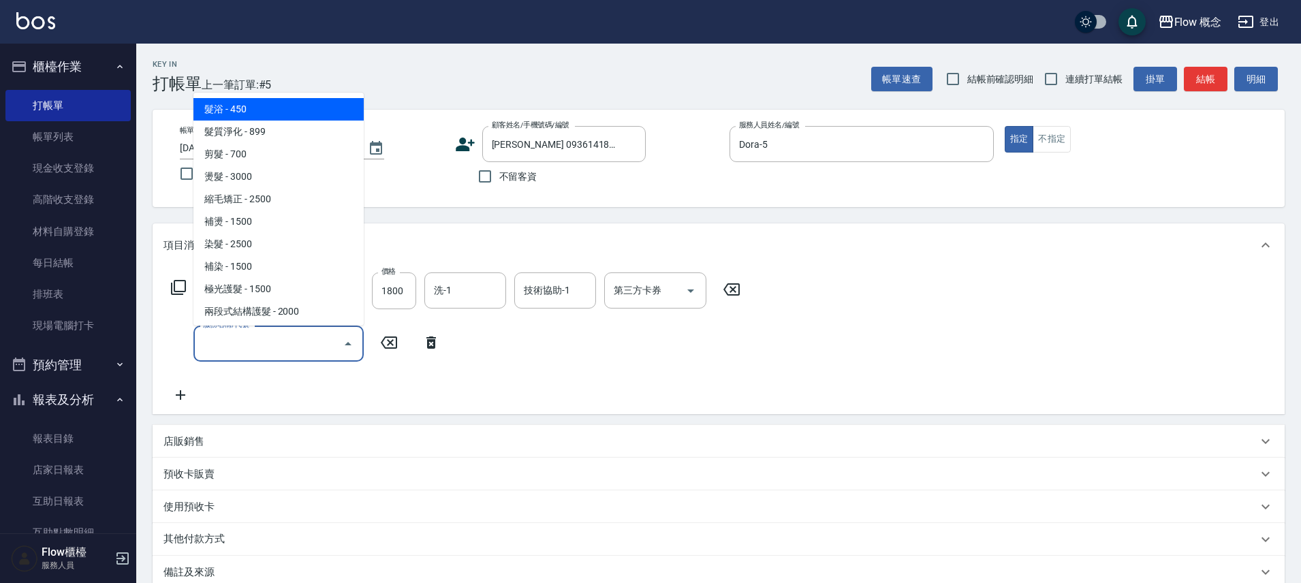
click at [262, 348] on input "服務名稱/代號" at bounding box center [269, 344] width 138 height 24
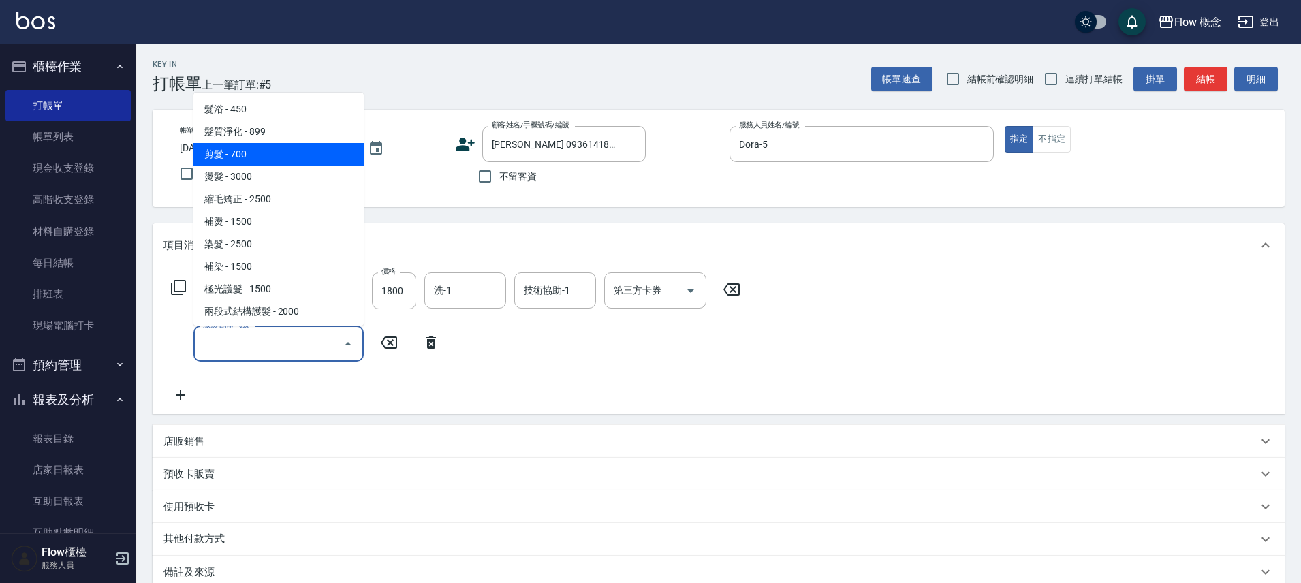
click at [257, 157] on span "剪髮 - 700" at bounding box center [278, 154] width 170 height 22
type input "剪髮(201)"
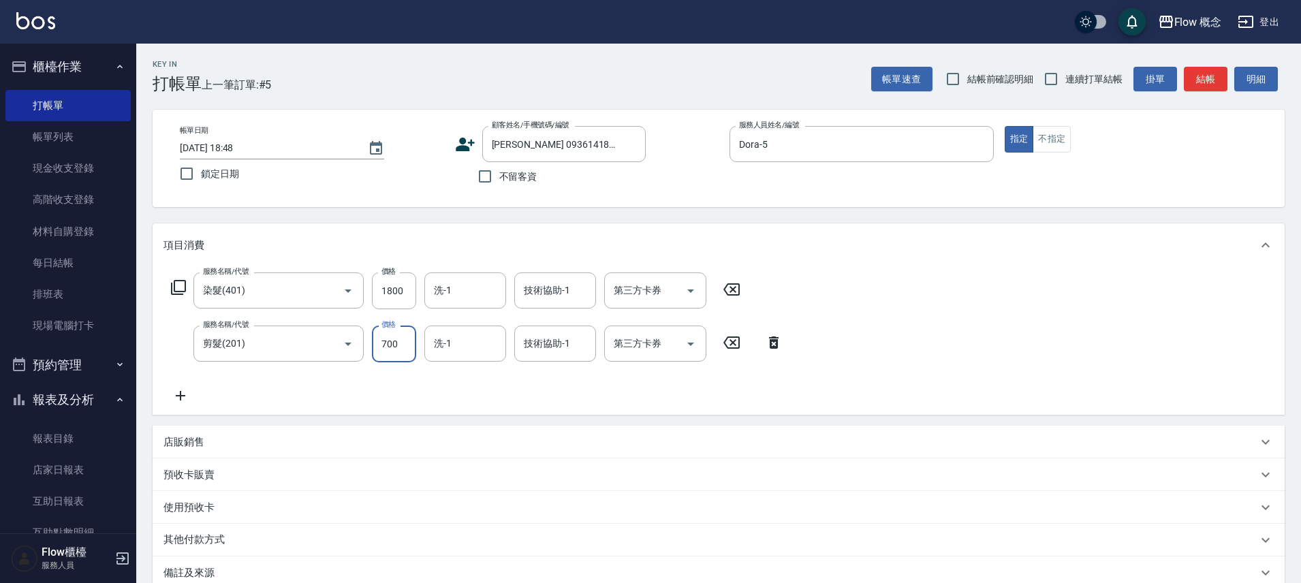
click at [403, 345] on input "700" at bounding box center [394, 344] width 44 height 37
type input "400"
click at [185, 404] on div "服務名稱/代號 染髮(401) 服務名稱/代號 價格 1800 價格 洗-1 洗-1 技術協助-1 技術協助-1 第三方卡券 第三方卡券 服務名稱/代號 剪髮…" at bounding box center [719, 341] width 1132 height 148
click at [183, 392] on icon at bounding box center [180, 396] width 34 height 16
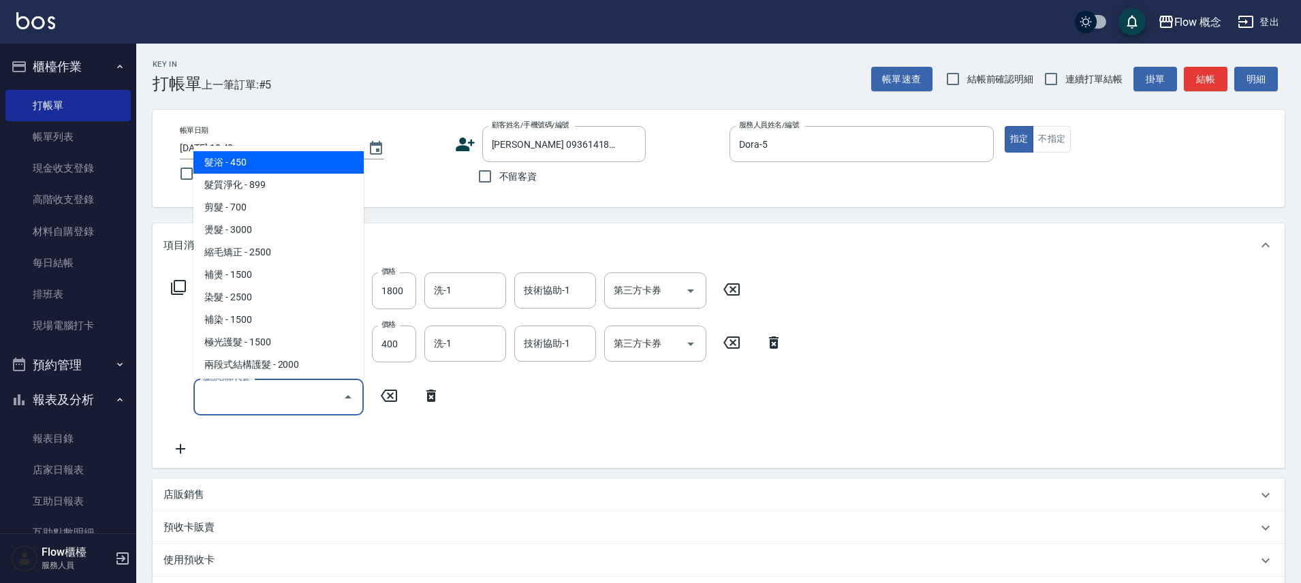
click at [213, 390] on input "服務名稱/代號" at bounding box center [269, 397] width 138 height 24
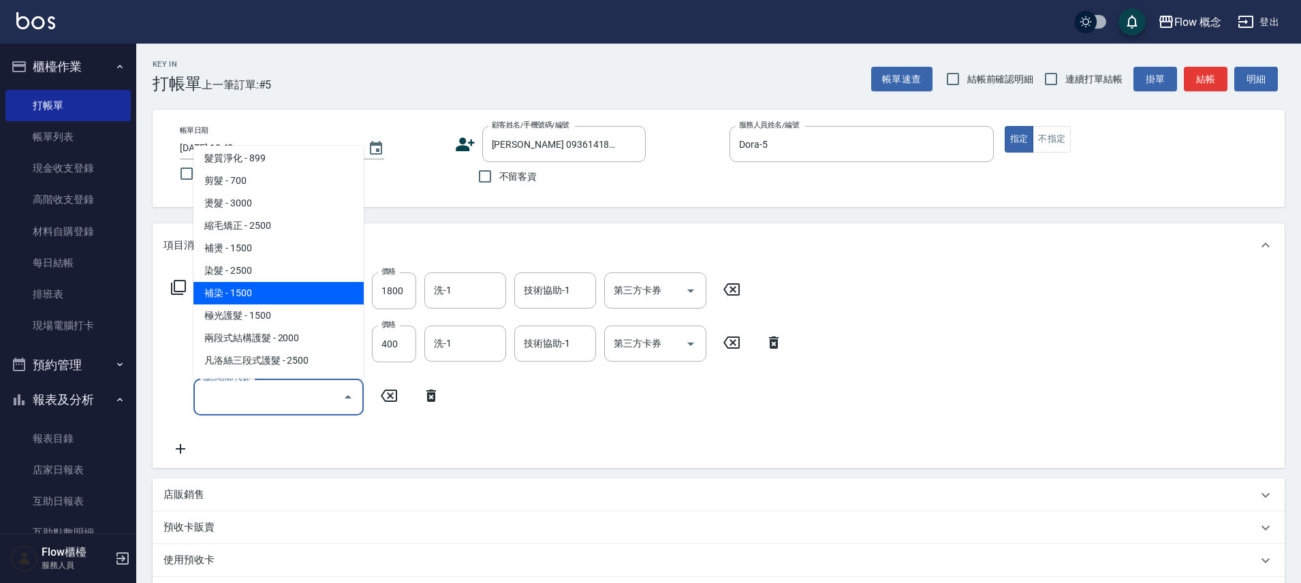
scroll to position [46, 0]
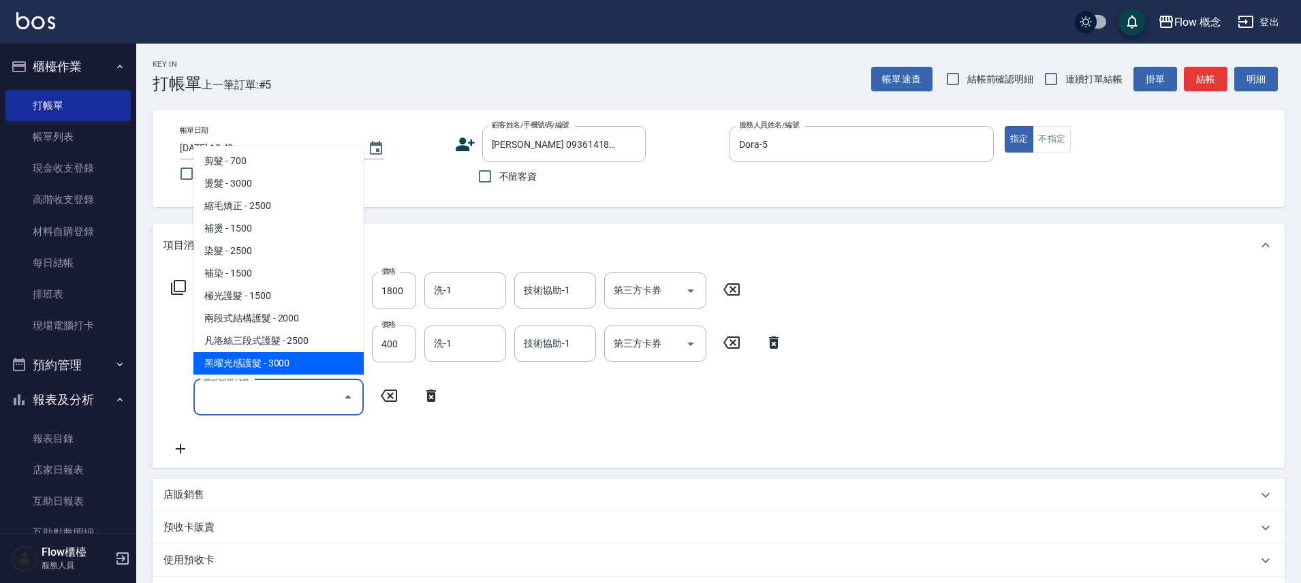
click at [264, 360] on span "黑曜光感護髮 - 3000" at bounding box center [278, 363] width 170 height 22
type input "黑曜光感護髮(504)"
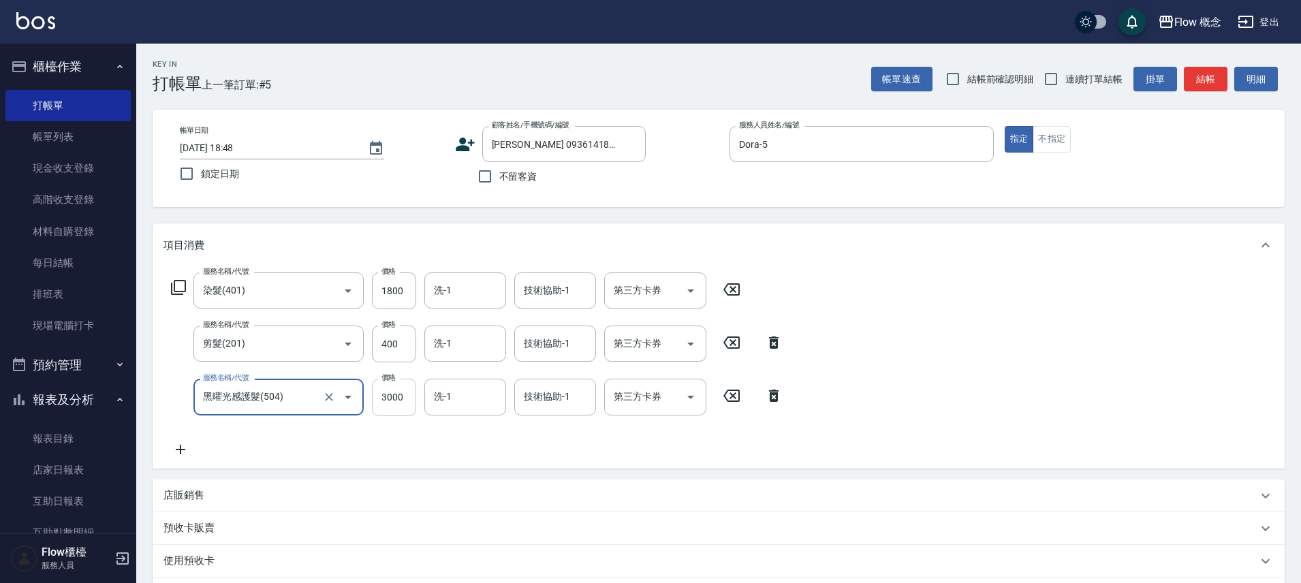
click at [394, 404] on input "3000" at bounding box center [394, 397] width 44 height 37
type input "2250"
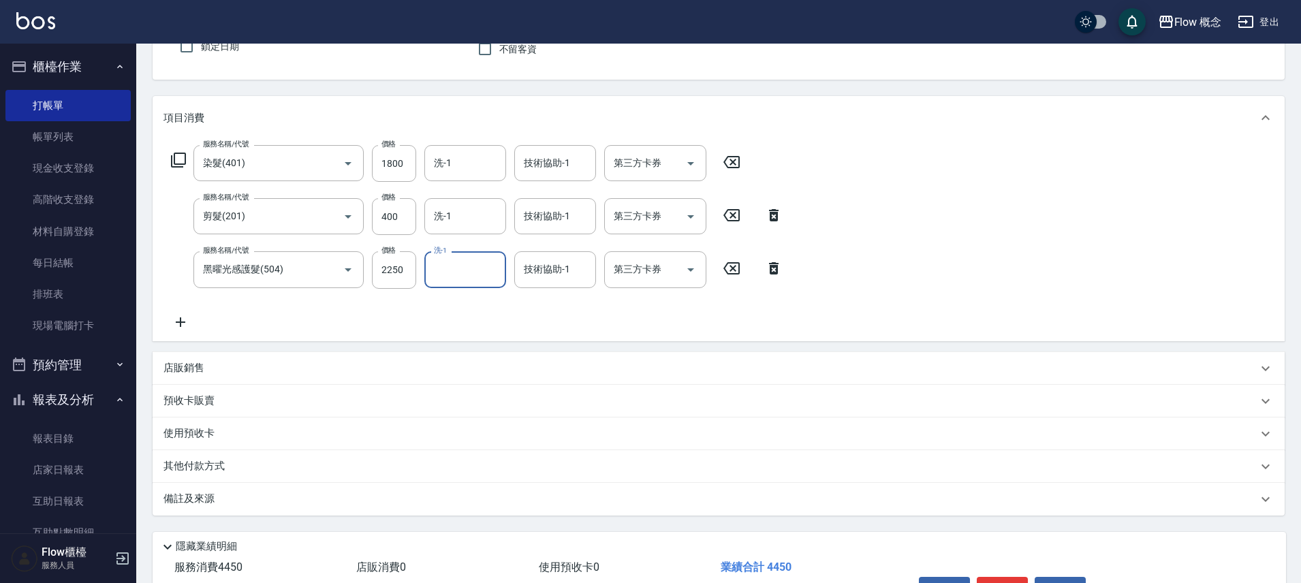
scroll to position [176, 0]
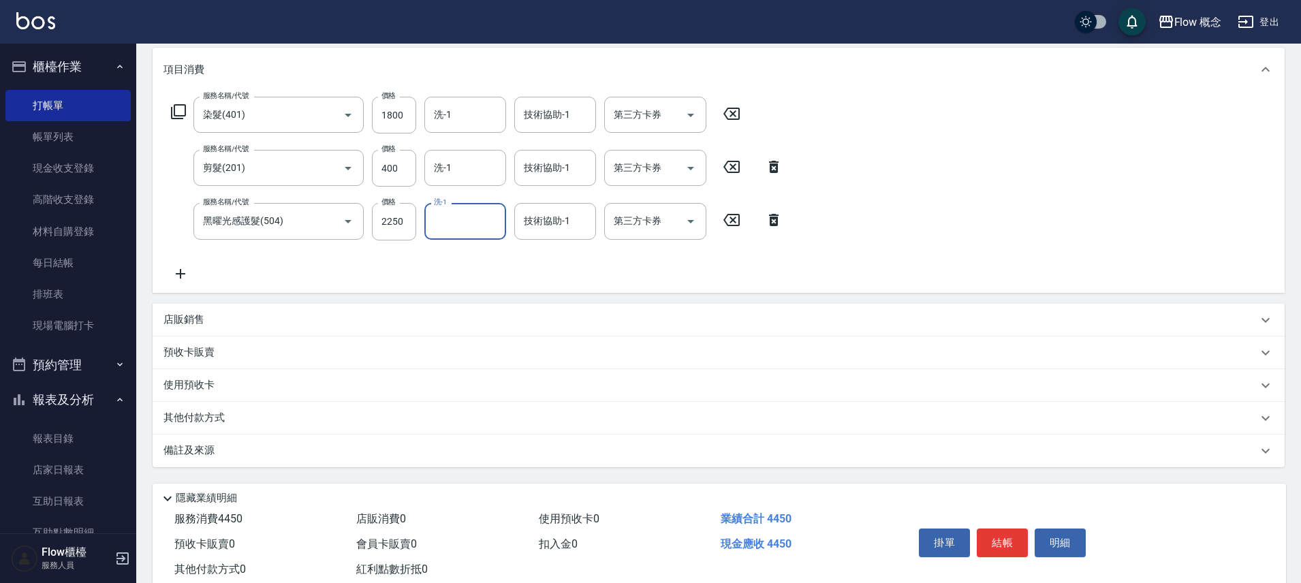
click at [230, 437] on div "備註及來源" at bounding box center [719, 451] width 1132 height 33
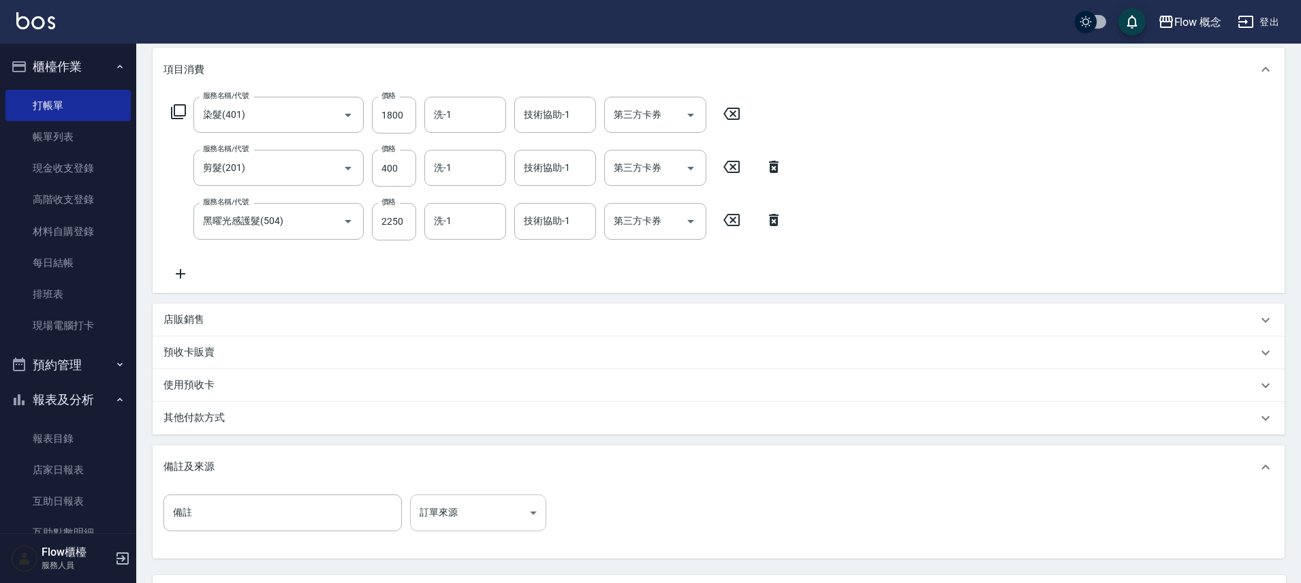
click at [459, 507] on body "Flow 概念 登出 櫃檯作業 打帳單 帳單列表 現金收支登錄 高階收支登錄 材料自購登錄 每日結帳 排班表 現場電腦打卡 預約管理 預約管理 單日預約紀錄 …" at bounding box center [650, 265] width 1301 height 882
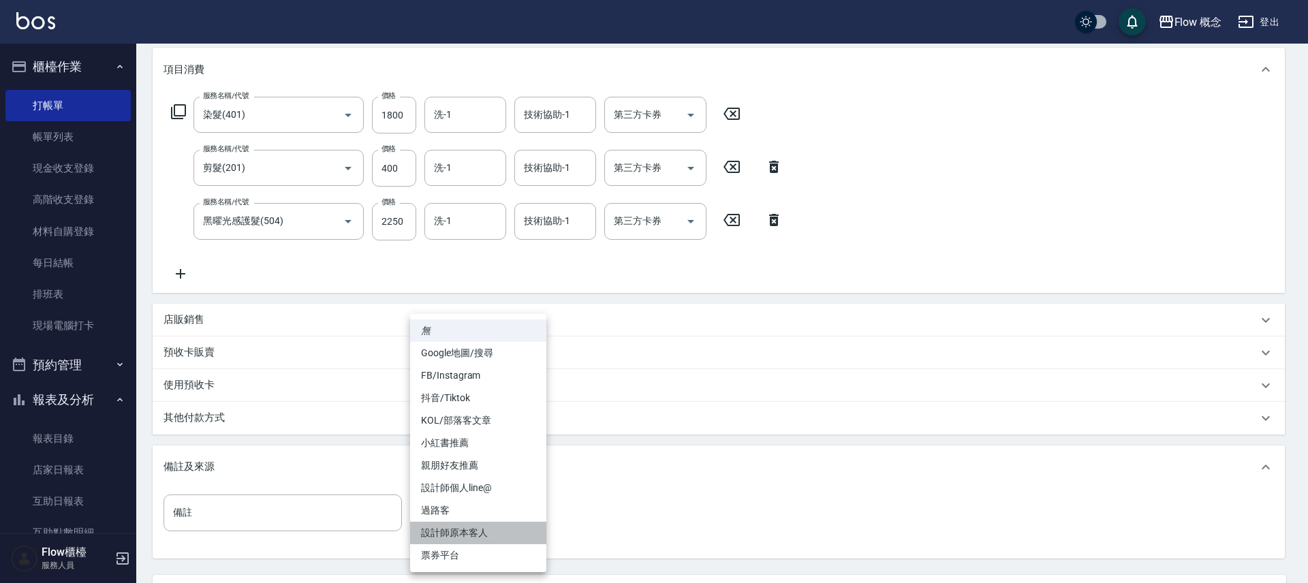
click at [475, 530] on li "設計師原本客人" at bounding box center [478, 533] width 136 height 22
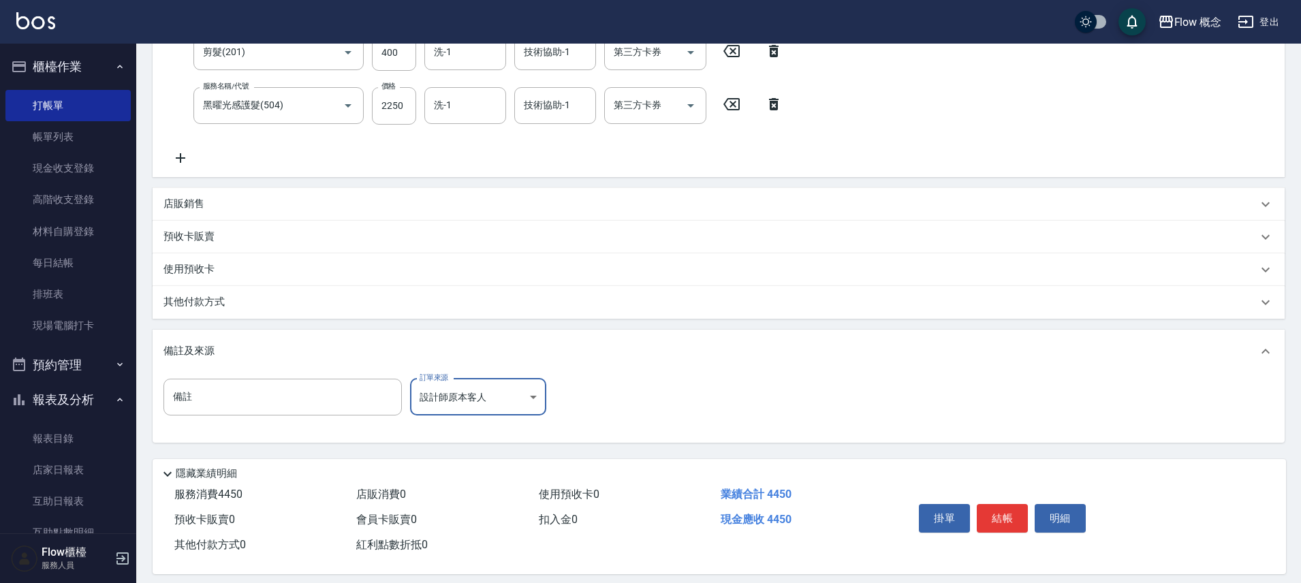
scroll to position [305, 0]
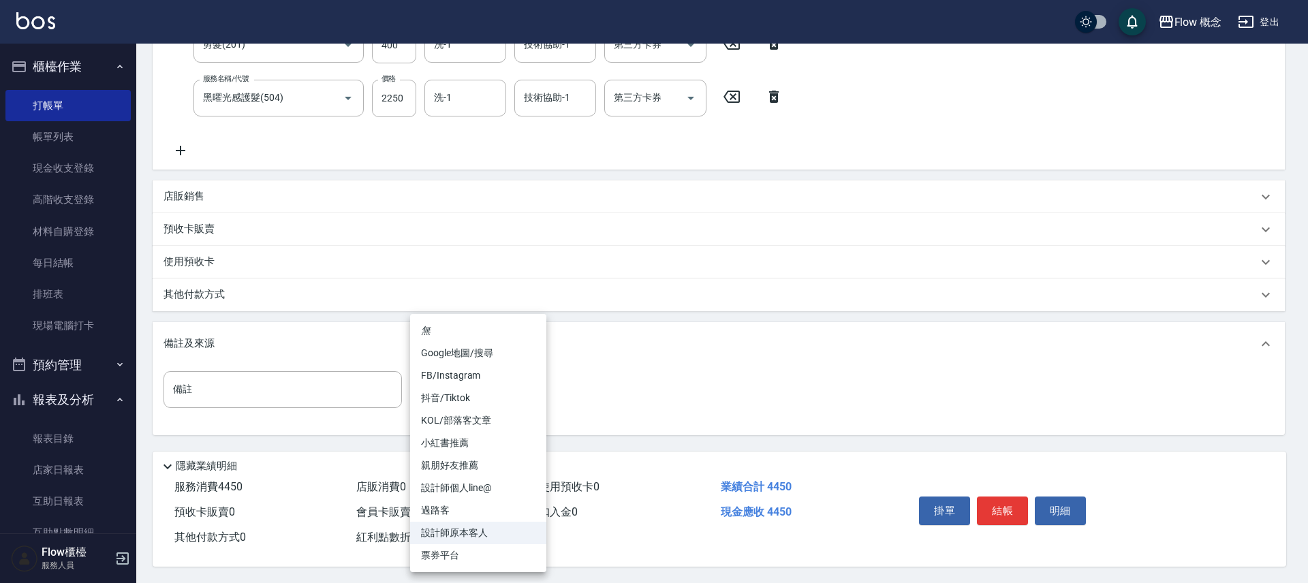
click at [470, 382] on body "Flow 概念 登出 櫃檯作業 打帳單 帳單列表 現金收支登錄 高階收支登錄 材料自購登錄 每日結帳 排班表 現場電腦打卡 預約管理 預約管理 單日預約紀錄 …" at bounding box center [654, 142] width 1308 height 882
click at [733, 435] on div at bounding box center [654, 291] width 1308 height 583
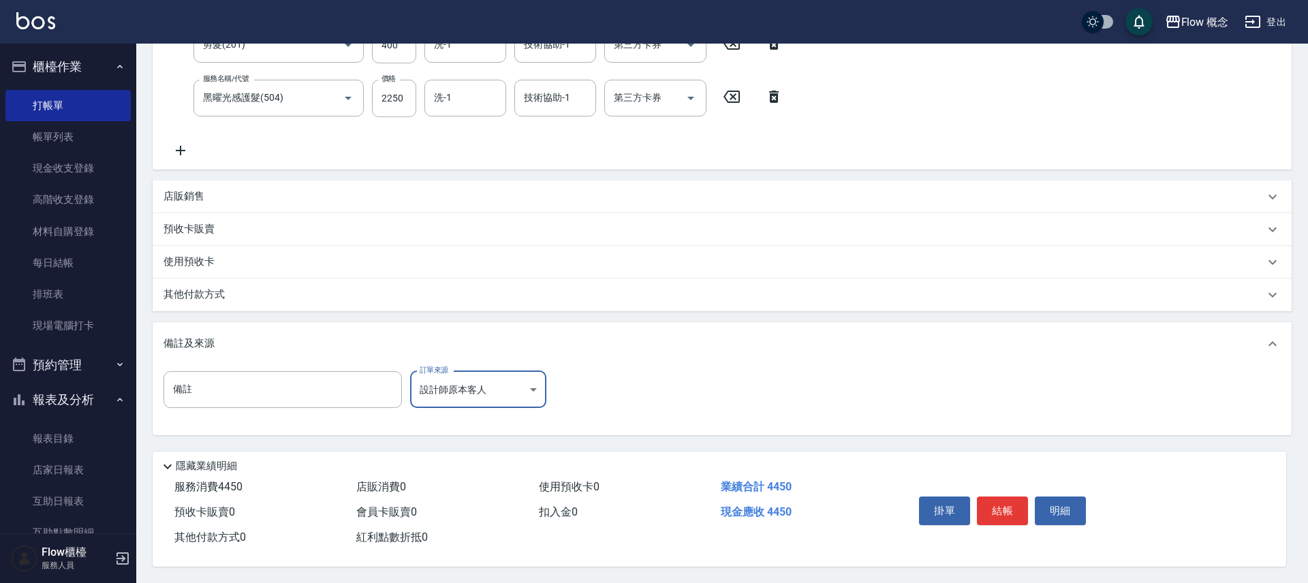
click at [447, 381] on body "Flow 概念 登出 櫃檯作業 打帳單 帳單列表 現金收支登錄 高階收支登錄 材料自購登錄 每日結帳 排班表 現場電腦打卡 預約管理 預約管理 單日預約紀錄 …" at bounding box center [654, 142] width 1308 height 882
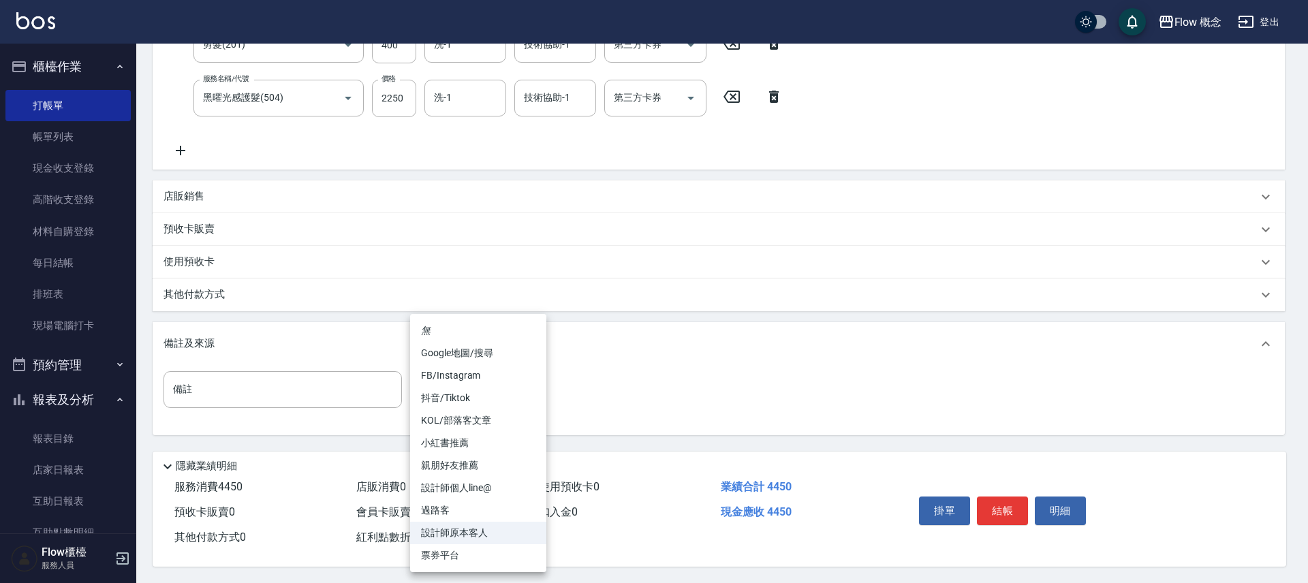
click at [729, 393] on div at bounding box center [654, 291] width 1308 height 583
click at [478, 381] on body "Flow 概念 登出 櫃檯作業 打帳單 帳單列表 現金收支登錄 高階收支登錄 材料自購登錄 每日結帳 排班表 現場電腦打卡 預約管理 預約管理 單日預約紀錄 …" at bounding box center [654, 142] width 1308 height 882
click at [477, 358] on li "Google地圖/搜尋" at bounding box center [478, 353] width 136 height 22
click at [488, 392] on body "Flow 概念 登出 櫃檯作業 打帳單 帳單列表 現金收支登錄 高階收支登錄 材料自購登錄 每日結帳 排班表 現場電腦打卡 預約管理 預約管理 單日預約紀錄 …" at bounding box center [654, 142] width 1308 height 882
click at [486, 382] on li "FB/Instagram" at bounding box center [478, 375] width 136 height 22
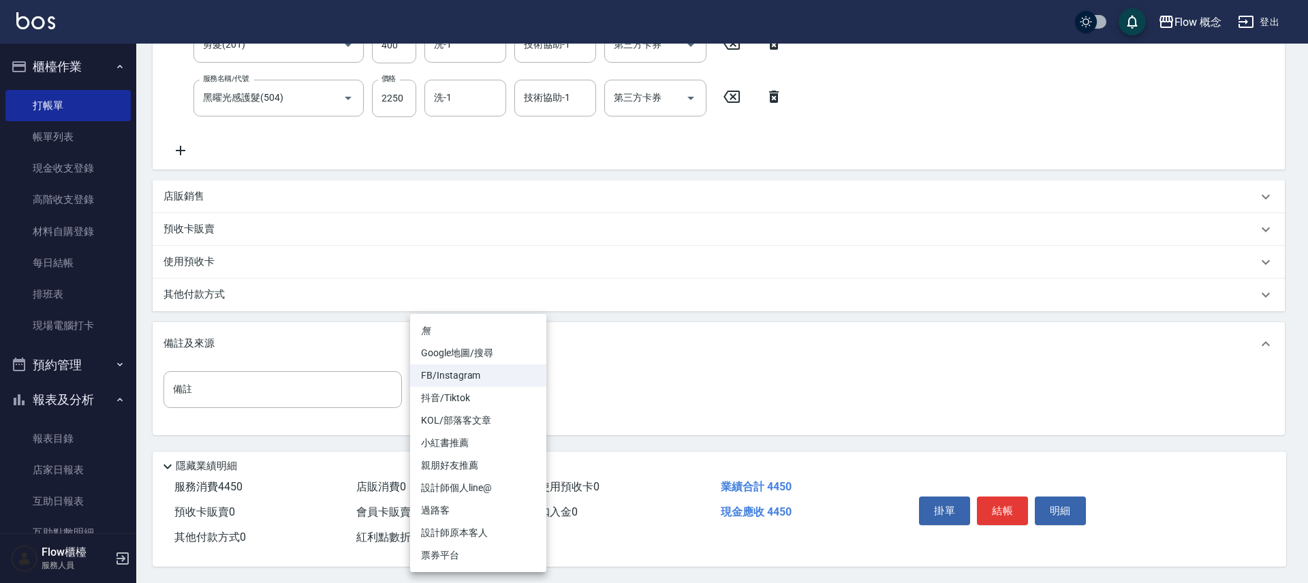
click at [486, 382] on body "Flow 概念 登出 櫃檯作業 打帳單 帳單列表 現金收支登錄 高階收支登錄 材料自購登錄 每日結帳 排班表 現場電腦打卡 預約管理 預約管理 單日預約紀錄 …" at bounding box center [654, 142] width 1308 height 882
click at [477, 482] on li "設計師個人line@" at bounding box center [478, 488] width 136 height 22
type input "設計師個人line@"
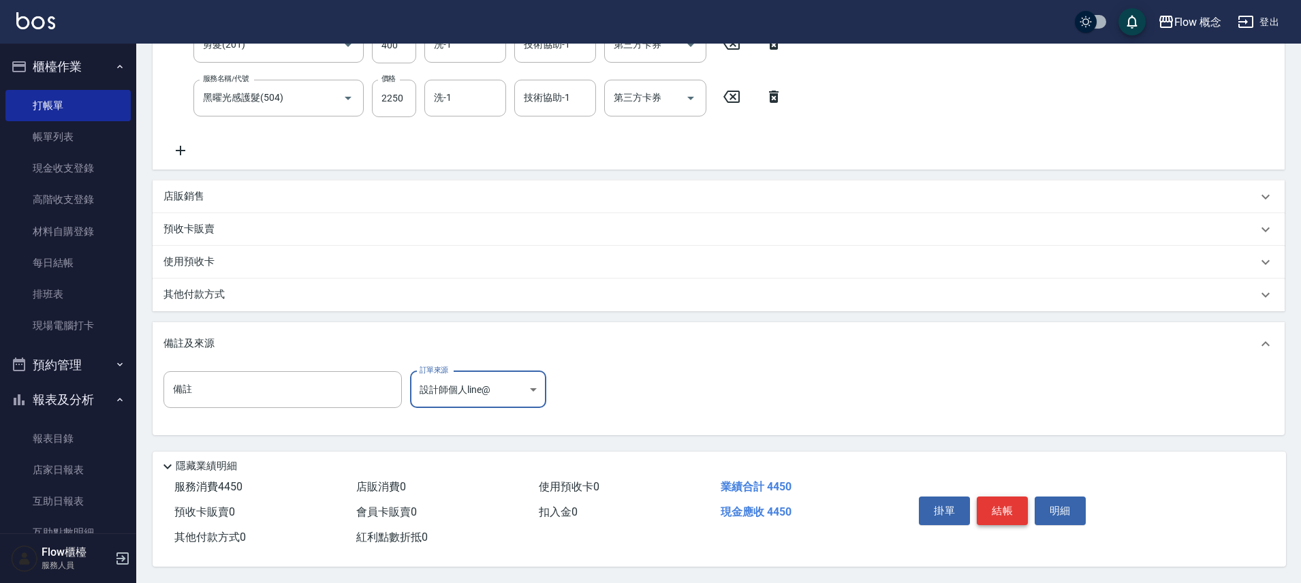
click at [988, 497] on button "結帳" at bounding box center [1002, 511] width 51 height 29
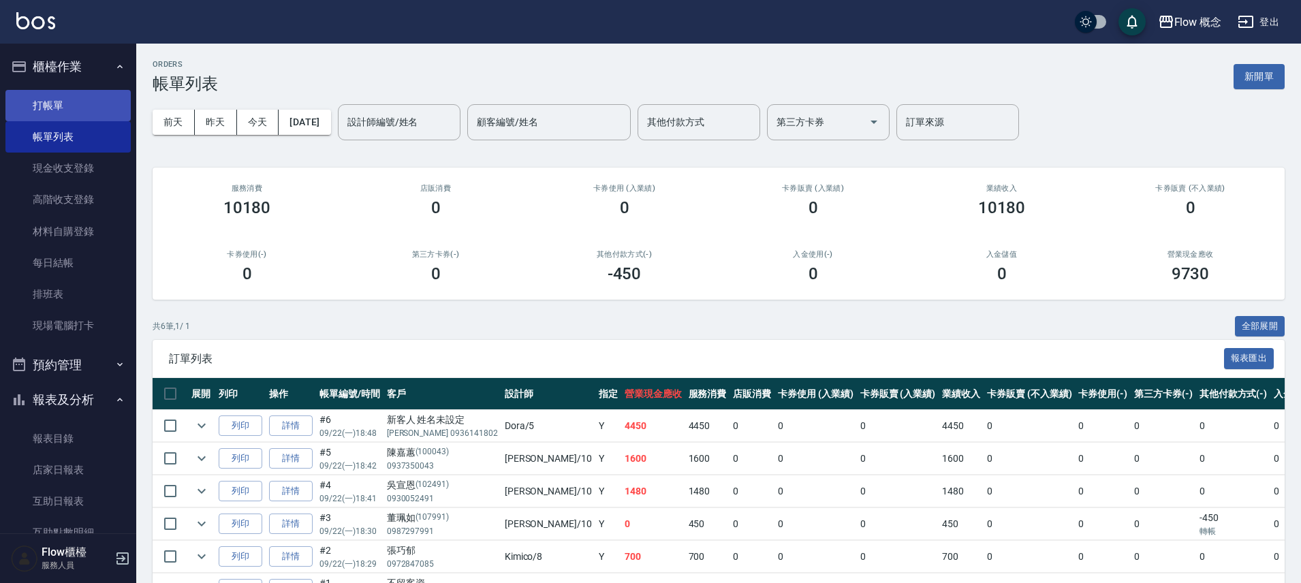
click at [72, 110] on link "打帳單" at bounding box center [67, 105] width 125 height 31
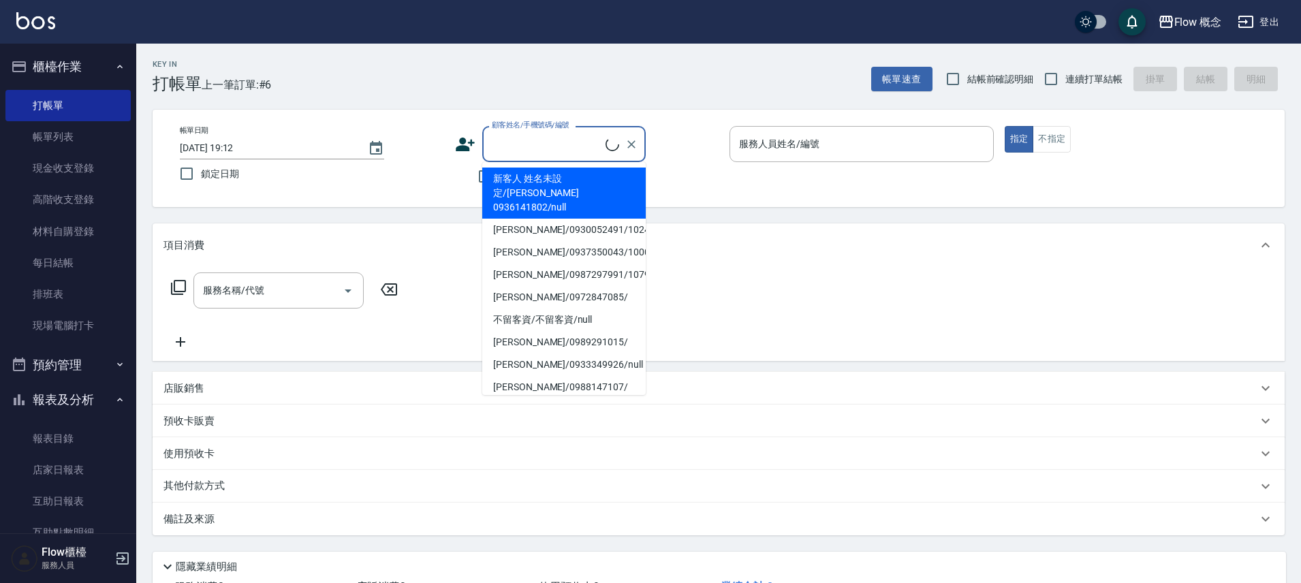
click at [558, 146] on input "顧客姓名/手機號碼/編號" at bounding box center [546, 144] width 117 height 24
type input "ㄨ"
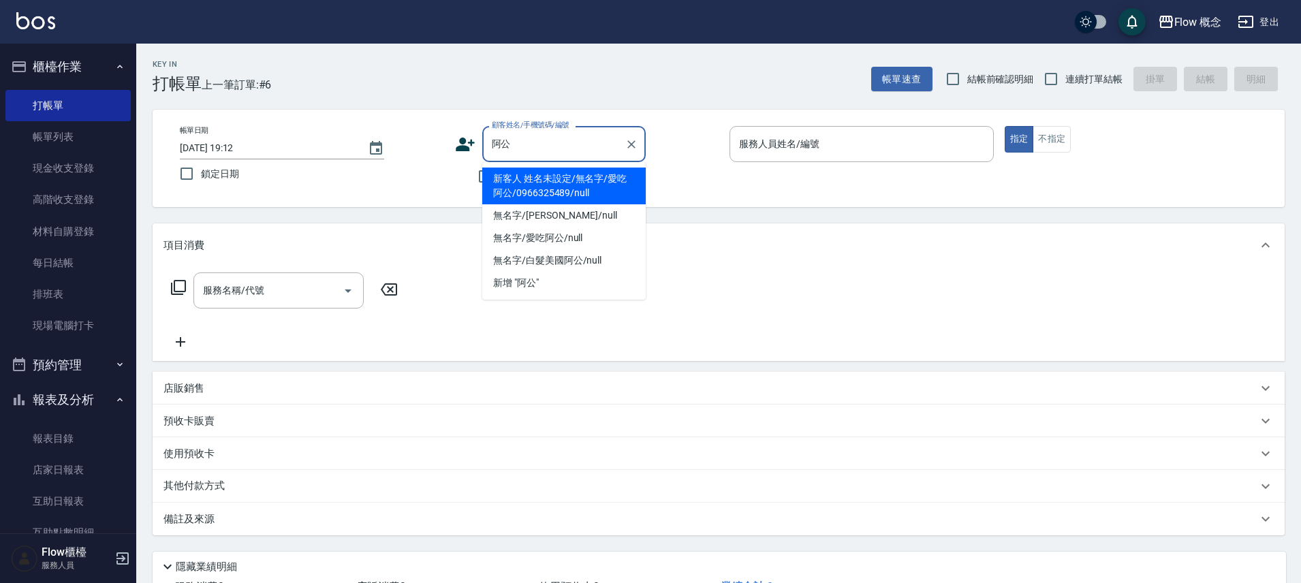
click at [599, 175] on li "新客人 姓名未設定/無名字/愛吃阿公/0966325489/null" at bounding box center [563, 186] width 163 height 37
type input "新客人 姓名未設定/無名字/愛吃阿公/0966325489/null"
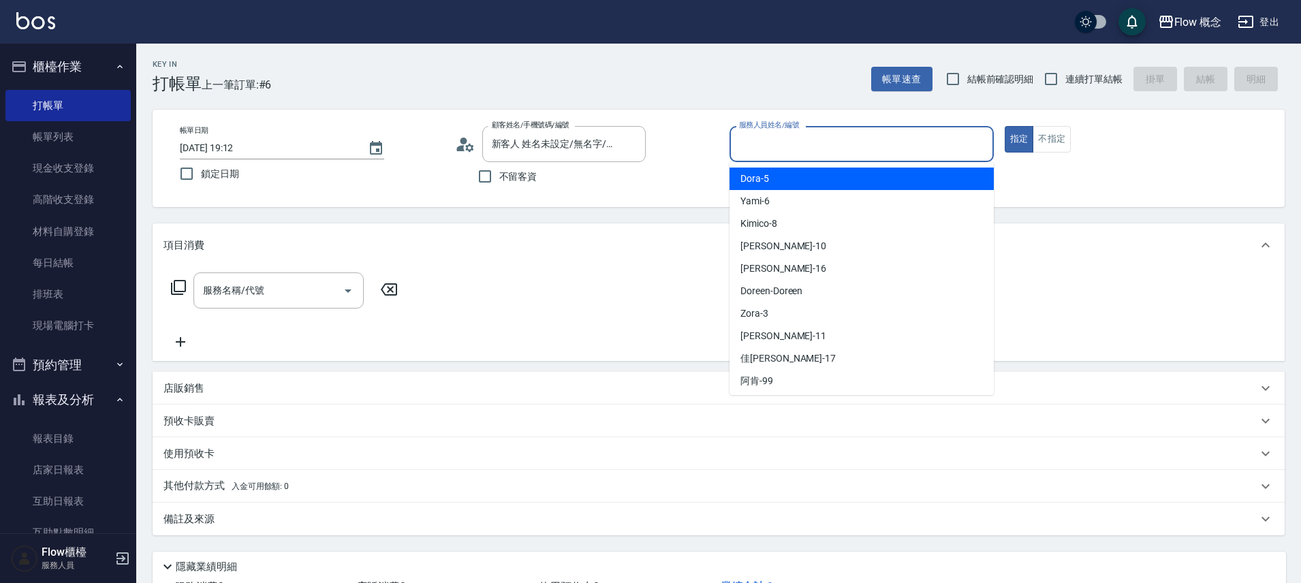
click at [793, 146] on input "服務人員姓名/編號" at bounding box center [862, 144] width 252 height 24
click at [783, 186] on div "Dora -5" at bounding box center [861, 179] width 264 height 22
type input "Dora-5"
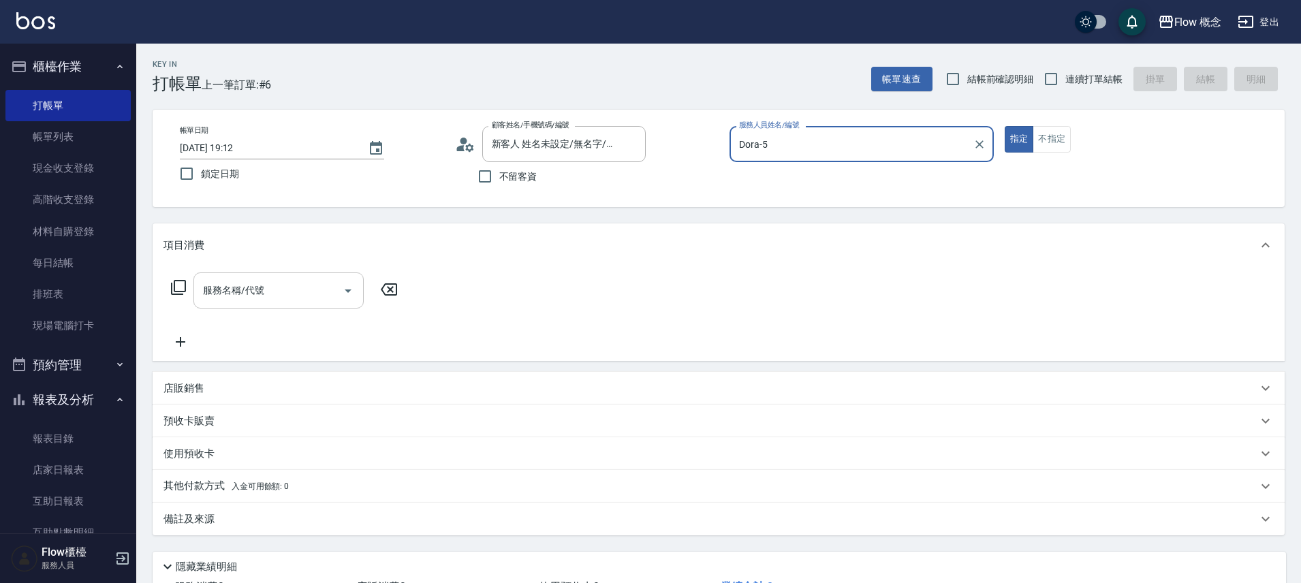
click at [219, 277] on div "服務名稱/代號" at bounding box center [278, 290] width 170 height 36
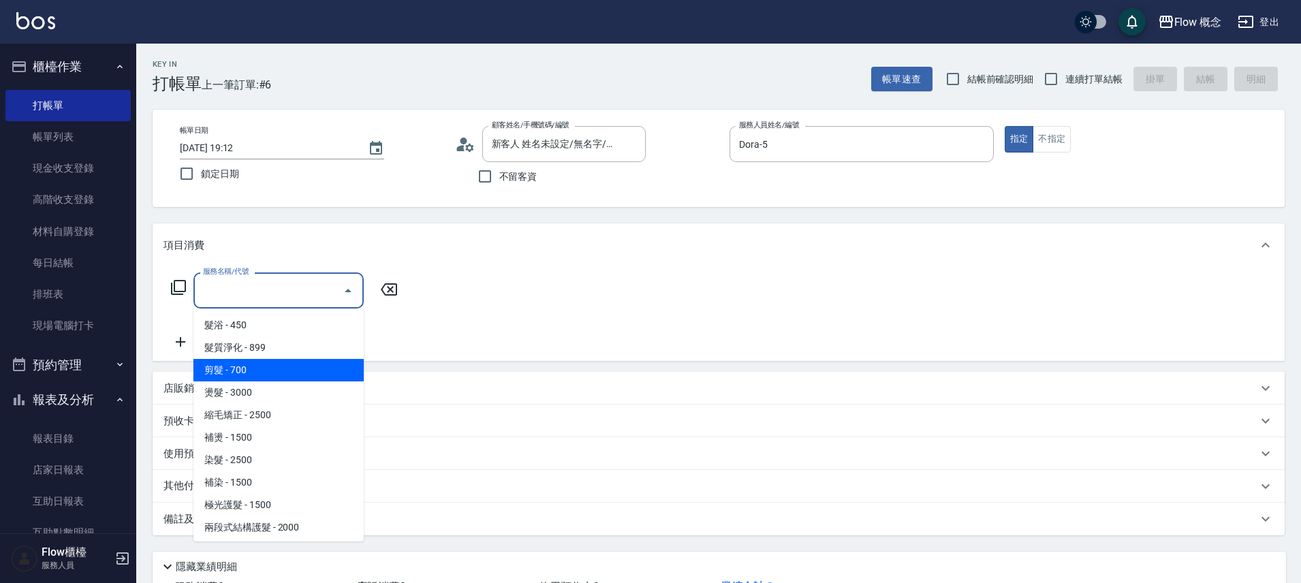
click at [258, 377] on span "剪髮 - 700" at bounding box center [278, 370] width 170 height 22
type input "剪髮(201)"
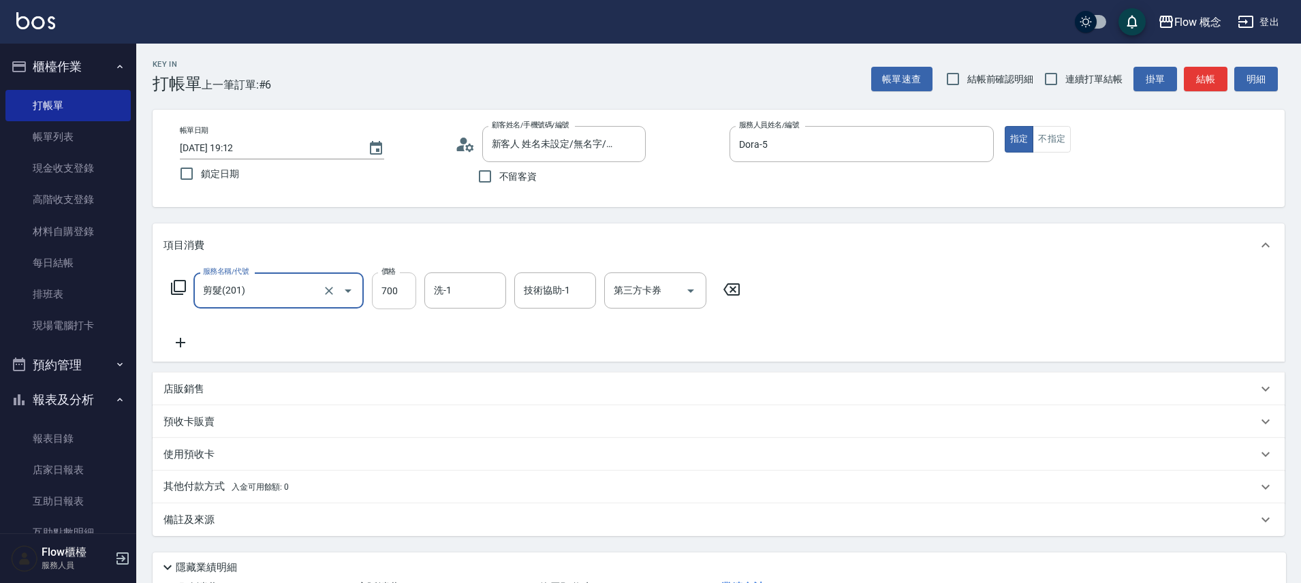
click at [398, 300] on input "700" at bounding box center [394, 290] width 44 height 37
type input "650"
click at [518, 340] on div "服務名稱/代號 剪髮(201) 服務名稱/代號 價格 650 價格 洗-1 洗-1 技術協助-1 技術協助-1 第三方卡券 第三方卡券" at bounding box center [455, 311] width 585 height 78
click at [439, 289] on input "洗-1" at bounding box center [464, 291] width 69 height 24
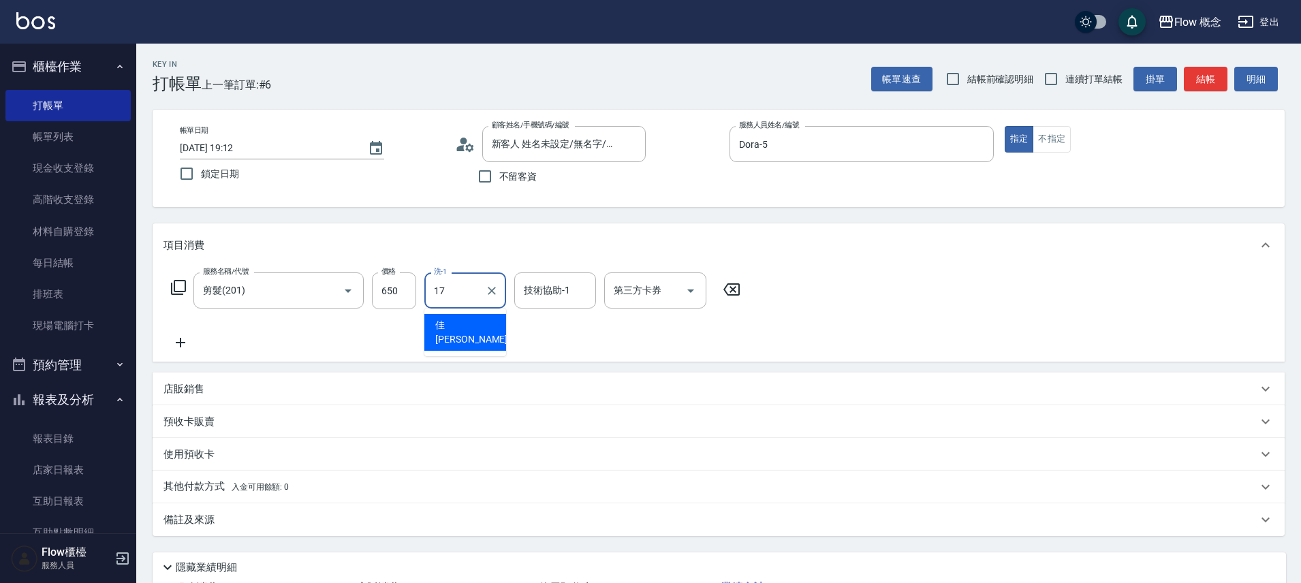
type input "佳蒨-17"
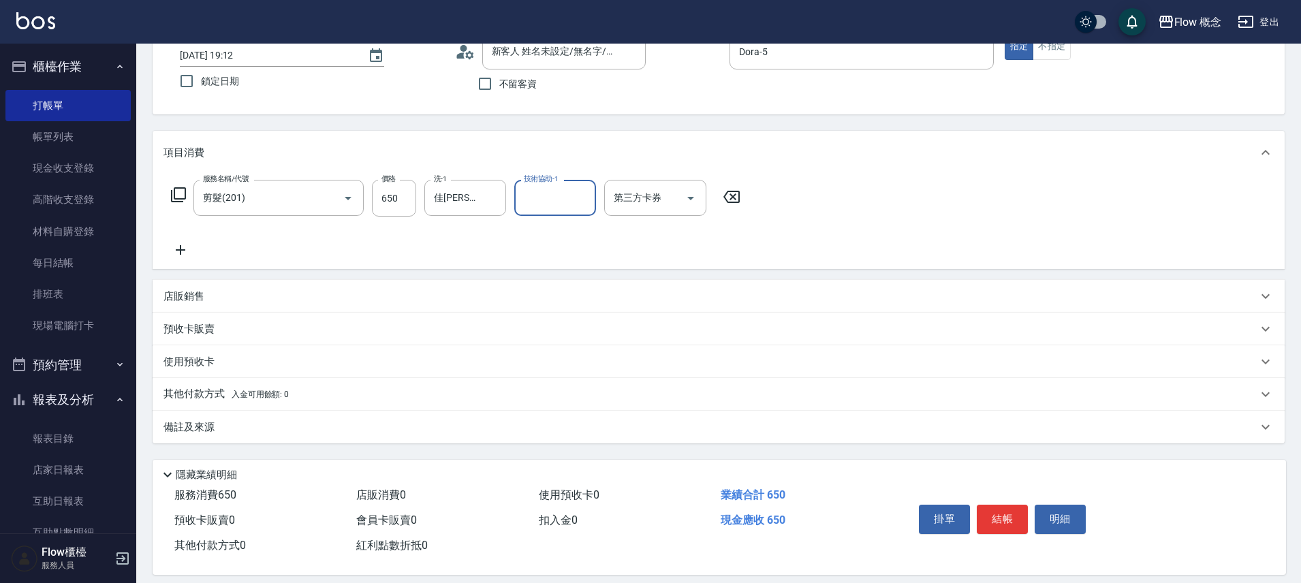
scroll to position [107, 0]
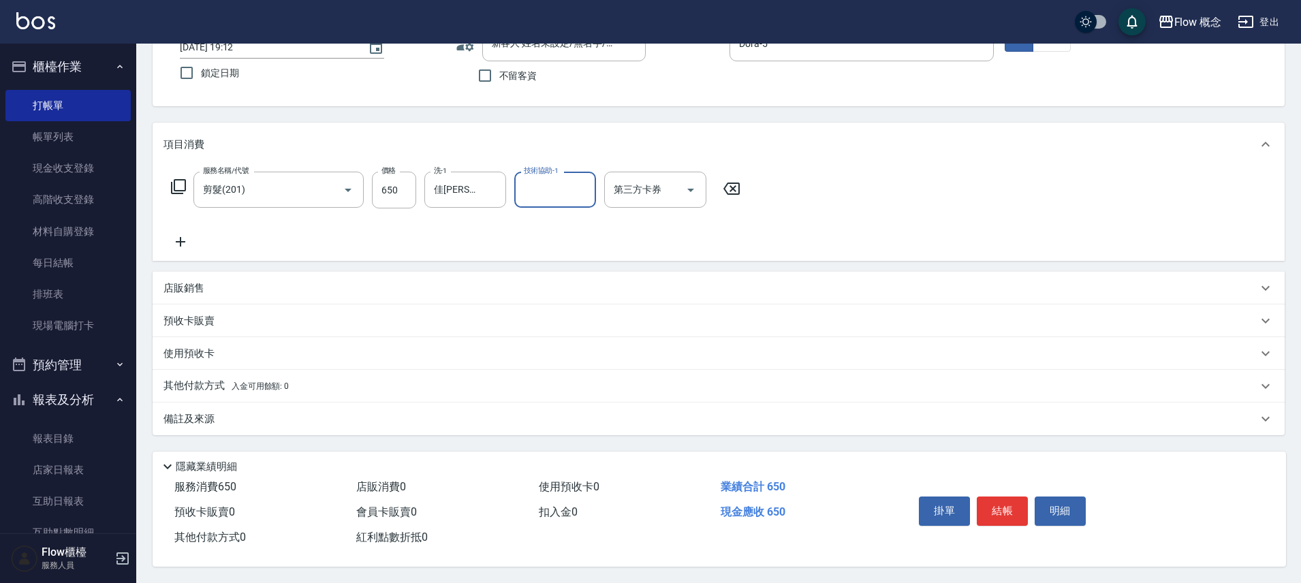
click at [315, 415] on div "備註及來源" at bounding box center [710, 419] width 1094 height 14
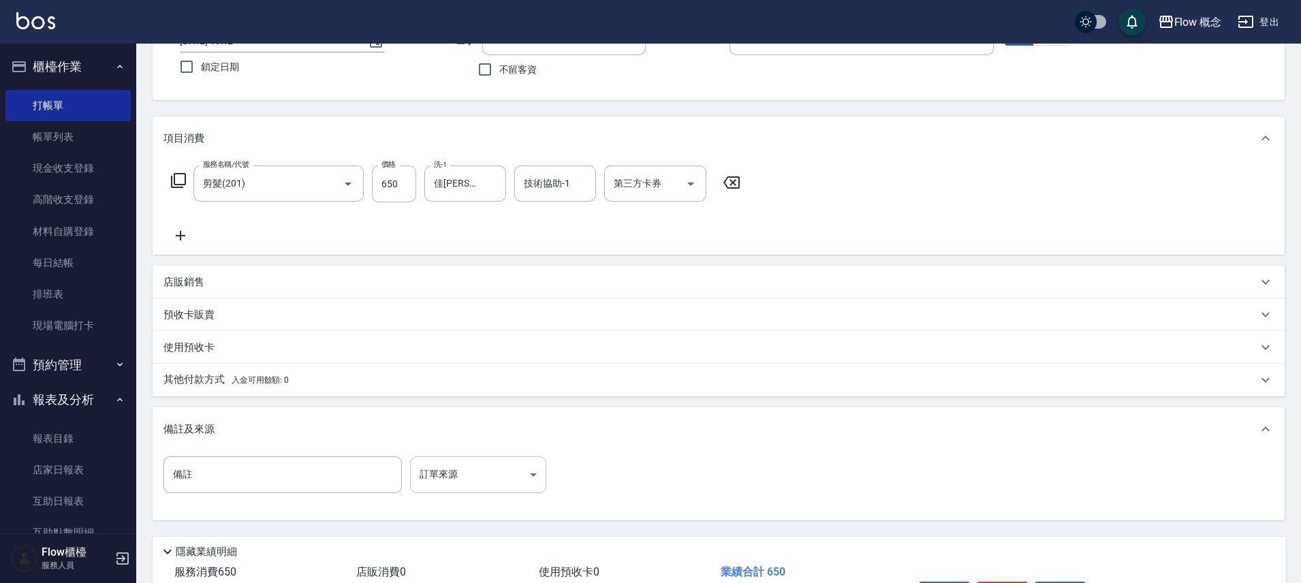
click at [448, 472] on body "Flow 概念 登出 櫃檯作業 打帳單 帳單列表 現金收支登錄 高階收支登錄 材料自購登錄 每日結帳 排班表 現場電腦打卡 預約管理 預約管理 單日預約紀錄 …" at bounding box center [650, 280] width 1301 height 775
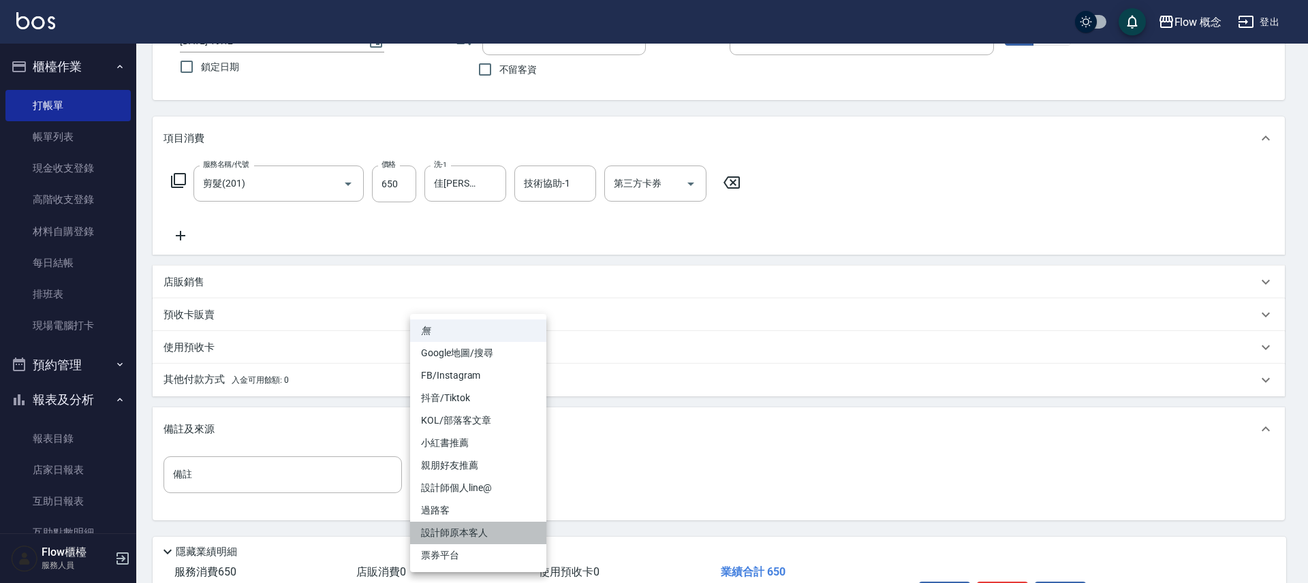
drag, startPoint x: 516, startPoint y: 528, endPoint x: 511, endPoint y: 518, distance: 11.0
click at [517, 528] on li "設計師原本客人" at bounding box center [478, 533] width 136 height 22
type input "設計師原本客人"
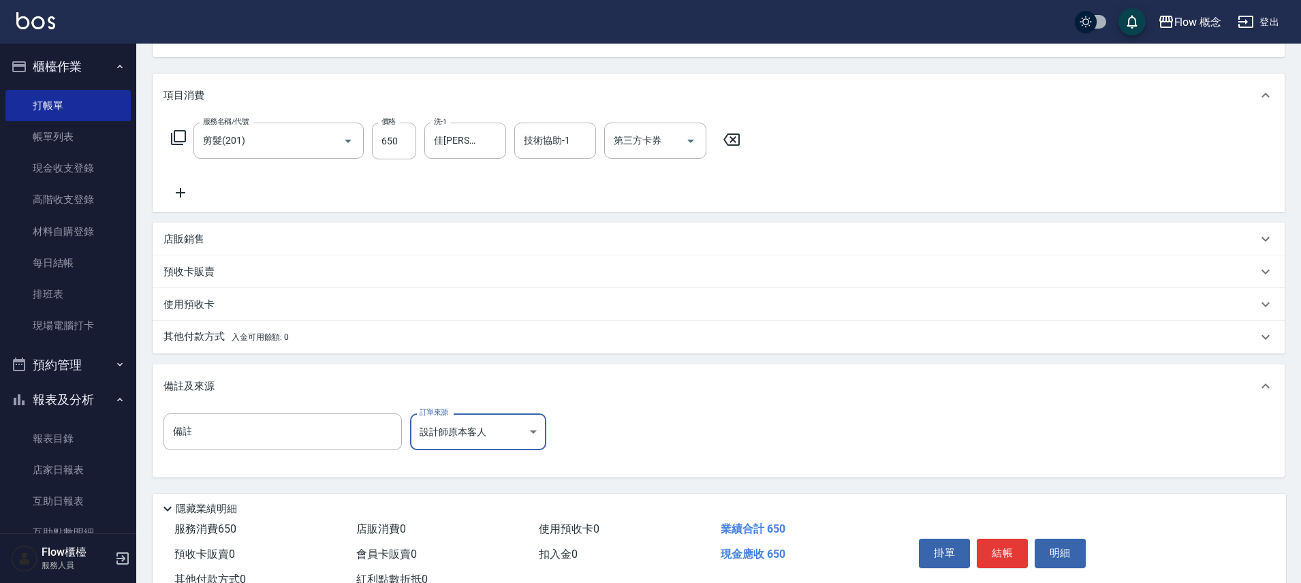
scroll to position [198, 0]
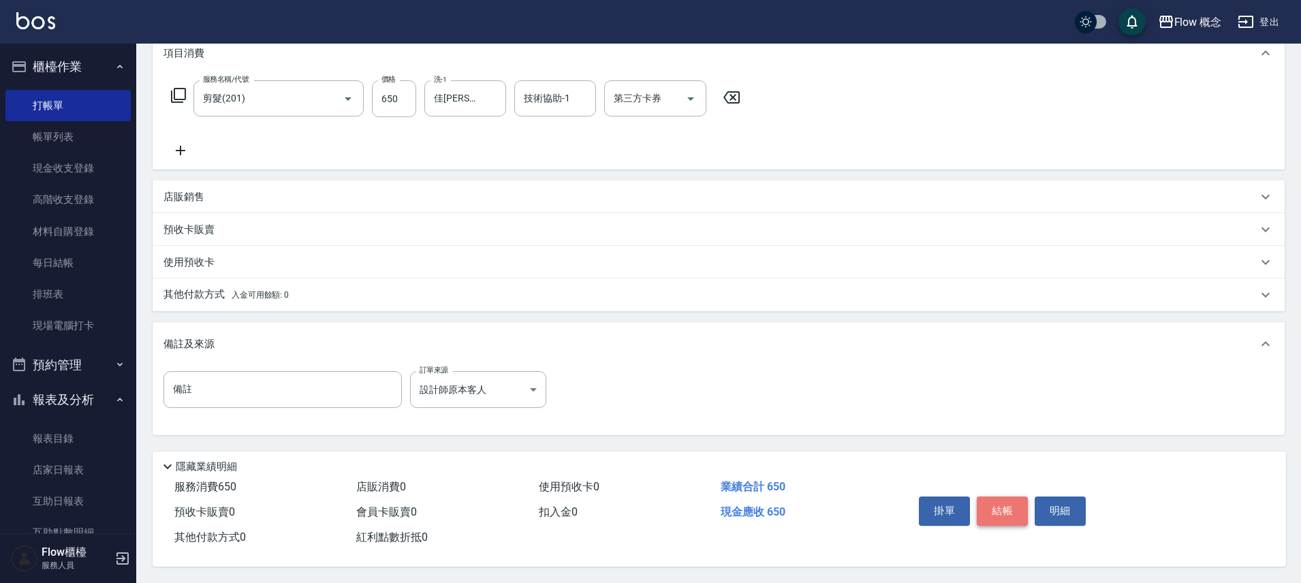
click at [998, 511] on button "結帳" at bounding box center [1002, 511] width 51 height 29
click at [998, 511] on div "掛單 結帳 明細" at bounding box center [1002, 512] width 178 height 43
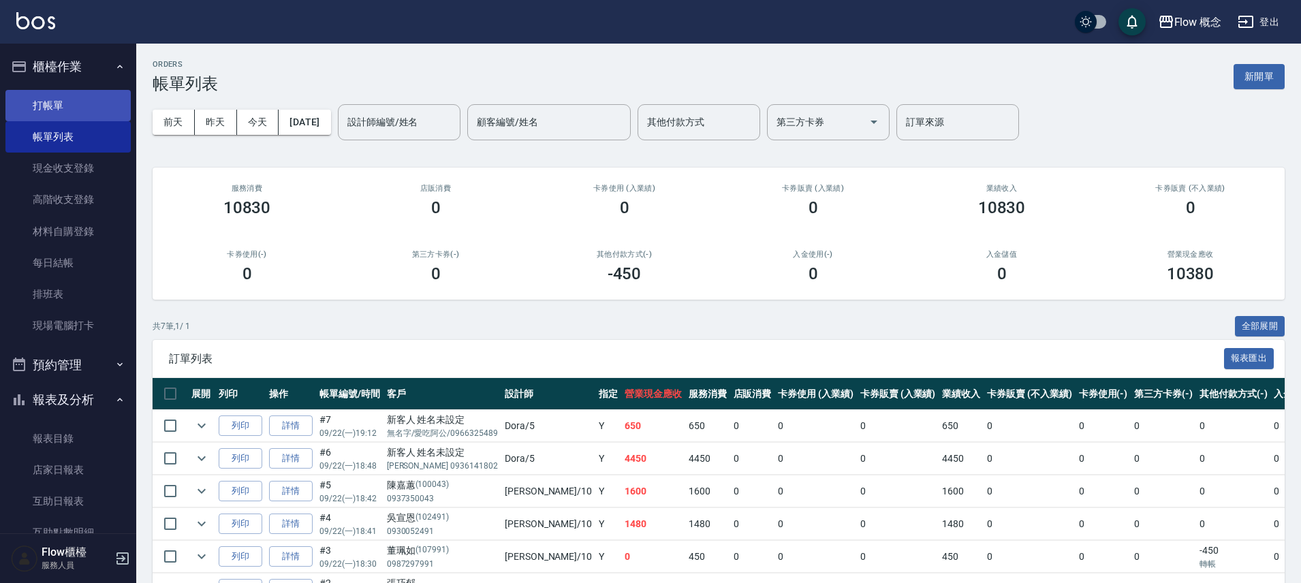
click at [96, 106] on link "打帳單" at bounding box center [67, 105] width 125 height 31
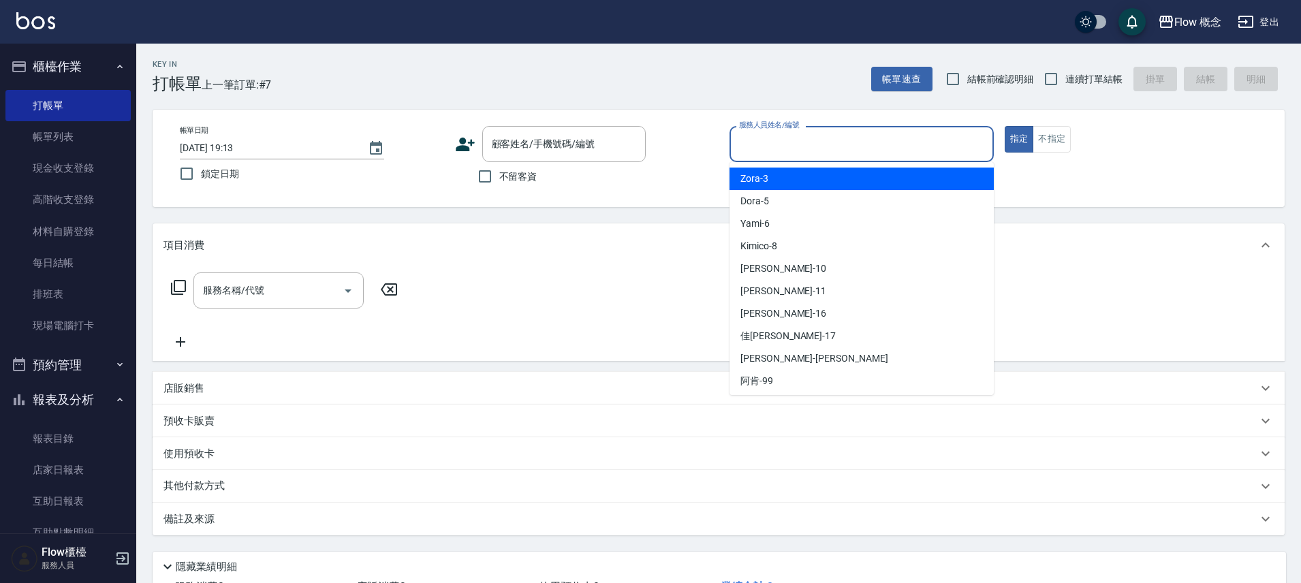
click at [802, 154] on input "服務人員姓名/編號" at bounding box center [862, 144] width 252 height 24
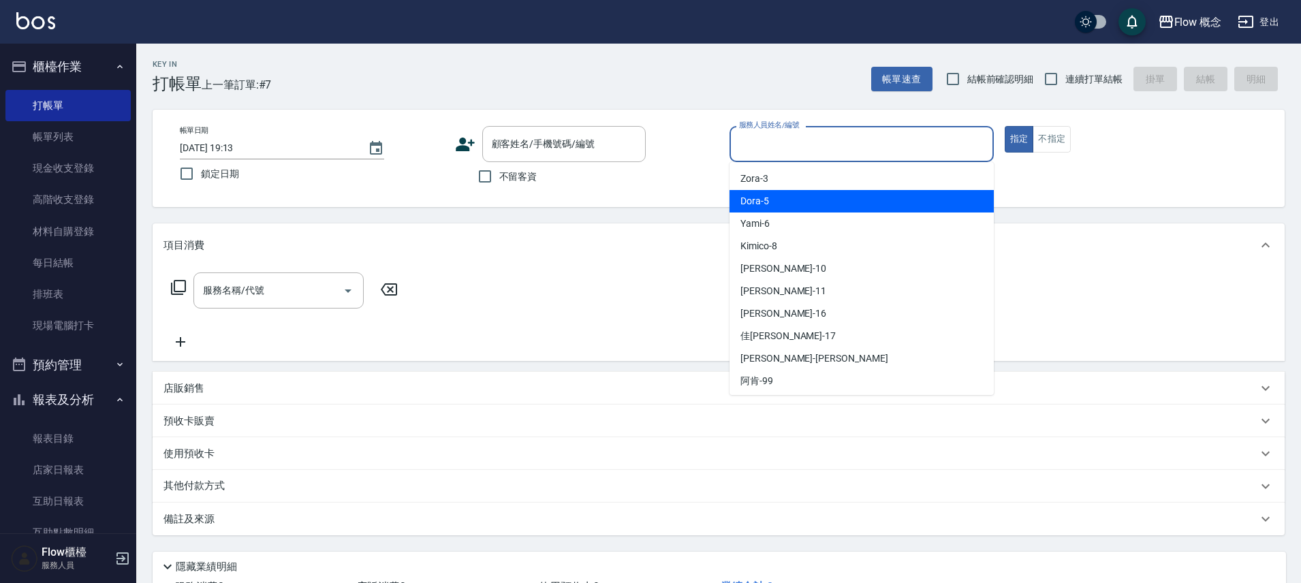
click at [772, 204] on div "Dora -5" at bounding box center [861, 201] width 264 height 22
type input "Dora-5"
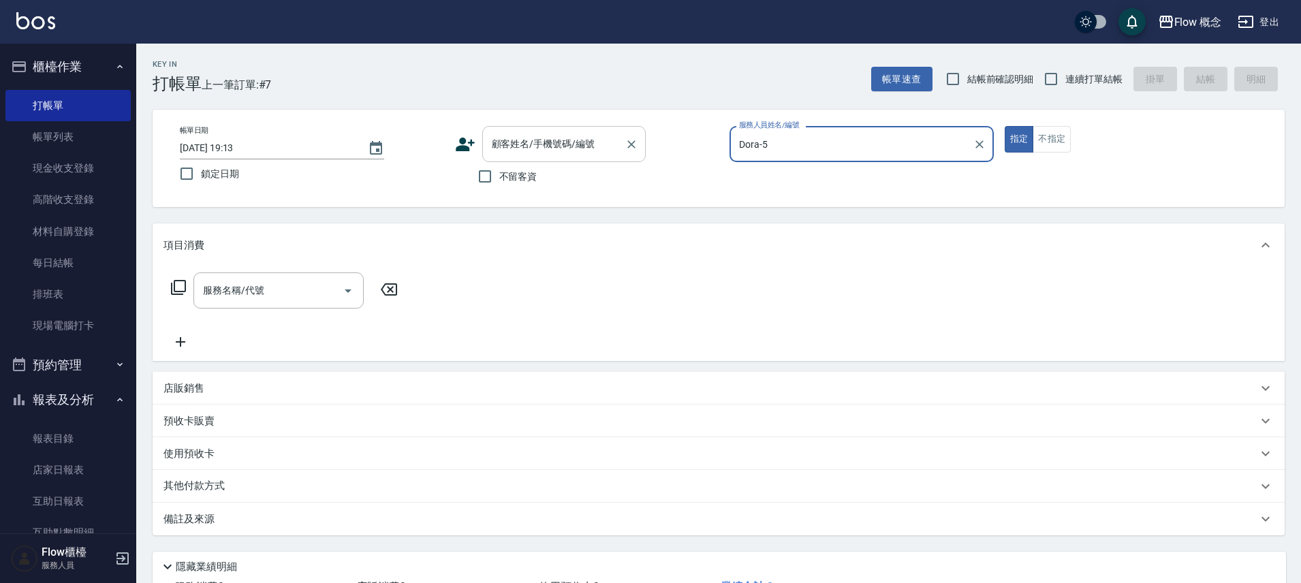
click at [514, 138] on input "顧客姓名/手機號碼/編號" at bounding box center [553, 144] width 131 height 24
paste input "0987709285林小姐 洗剪"
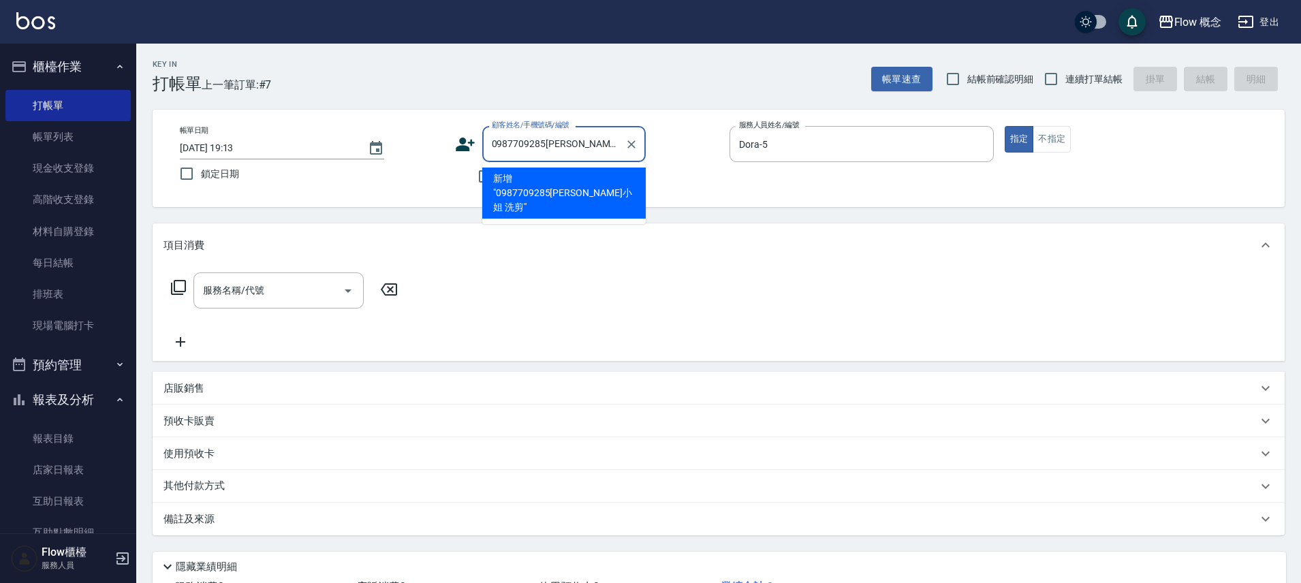
click at [603, 147] on input "0987709285林小姐 洗剪" at bounding box center [553, 144] width 131 height 24
type input "0987709285[PERSON_NAME]小姐"
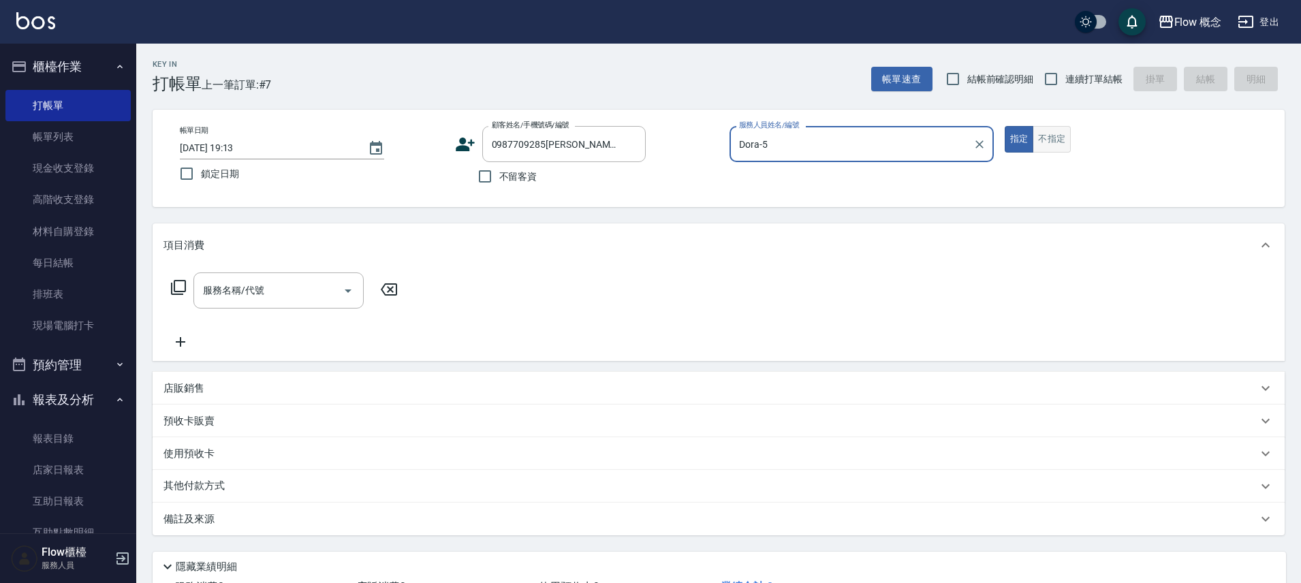
click at [1043, 133] on button "不指定" at bounding box center [1052, 139] width 38 height 27
click at [253, 279] on input "服務名稱/代號" at bounding box center [269, 291] width 138 height 24
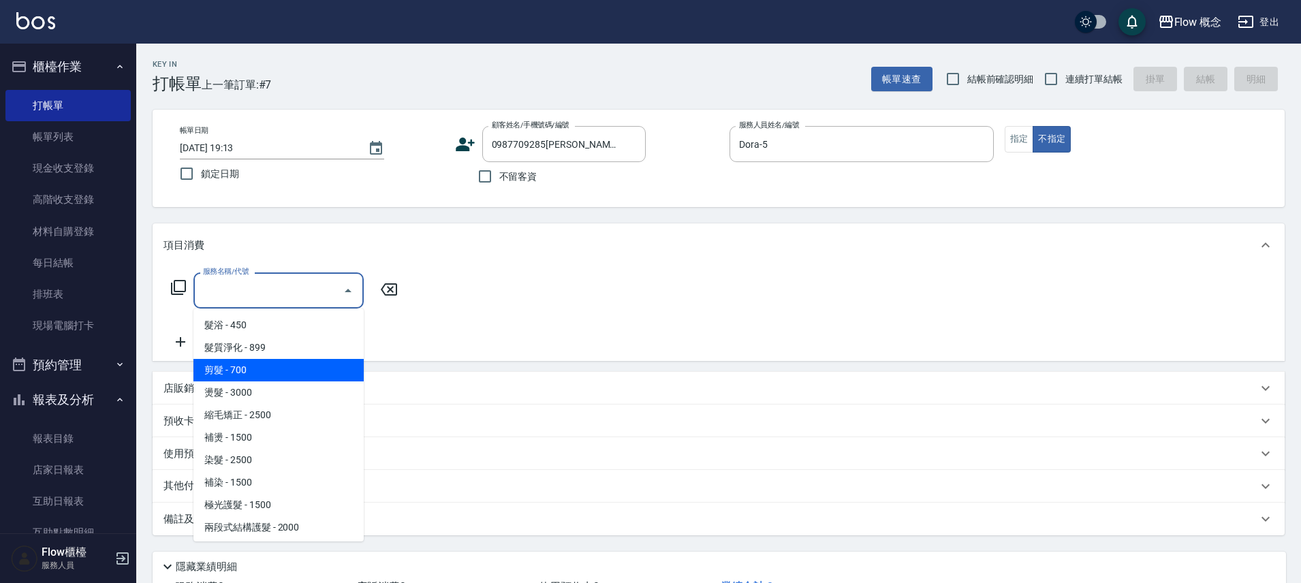
click at [238, 362] on span "剪髮 - 700" at bounding box center [278, 370] width 170 height 22
type input "剪髮(201)"
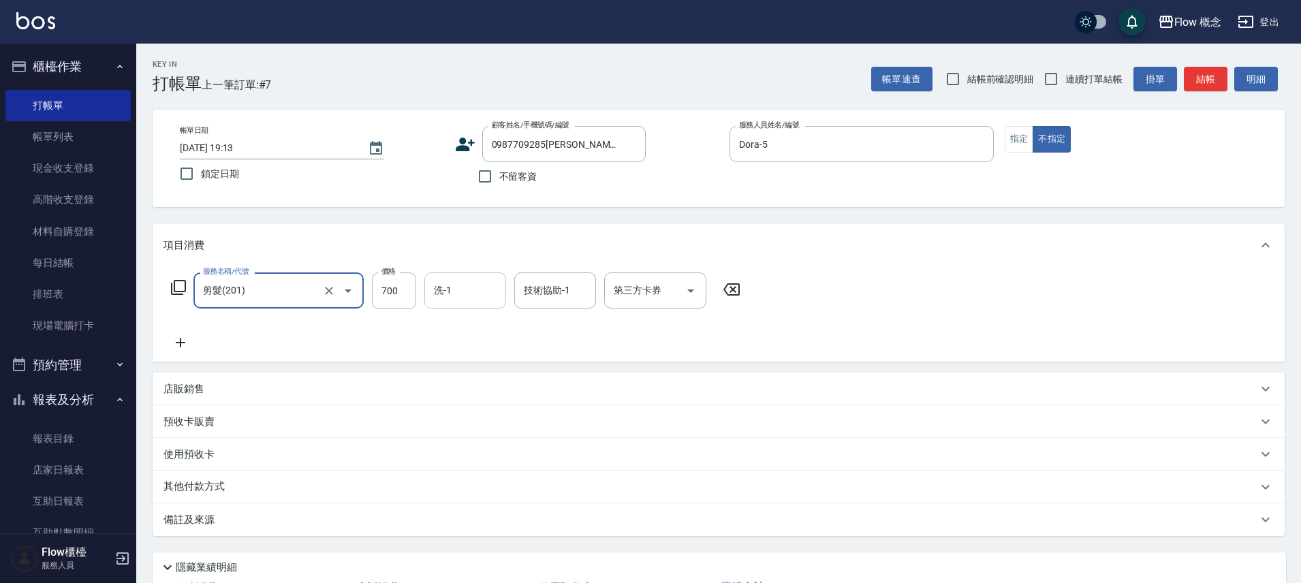
click at [473, 289] on input "洗-1" at bounding box center [464, 291] width 69 height 24
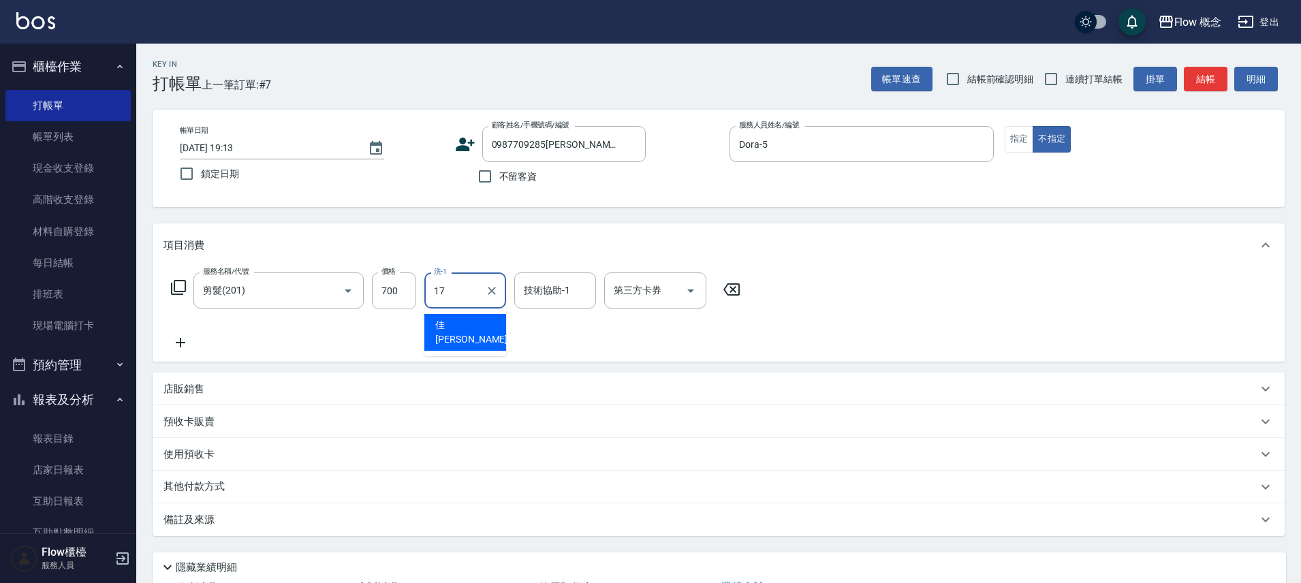
type input "佳蒨-17"
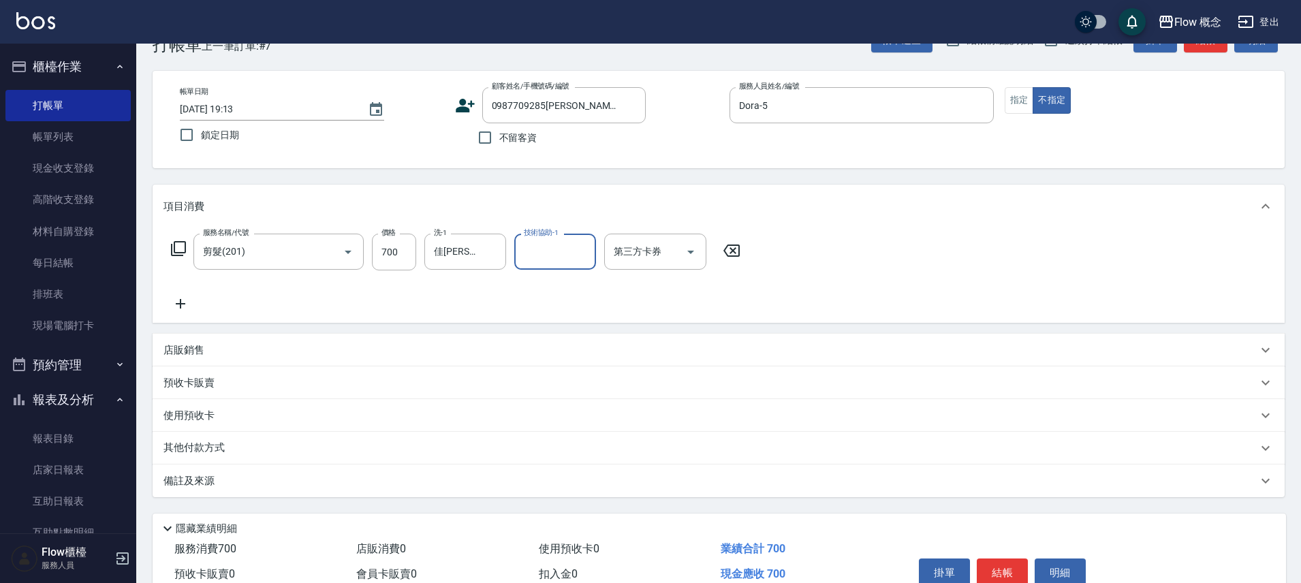
scroll to position [107, 0]
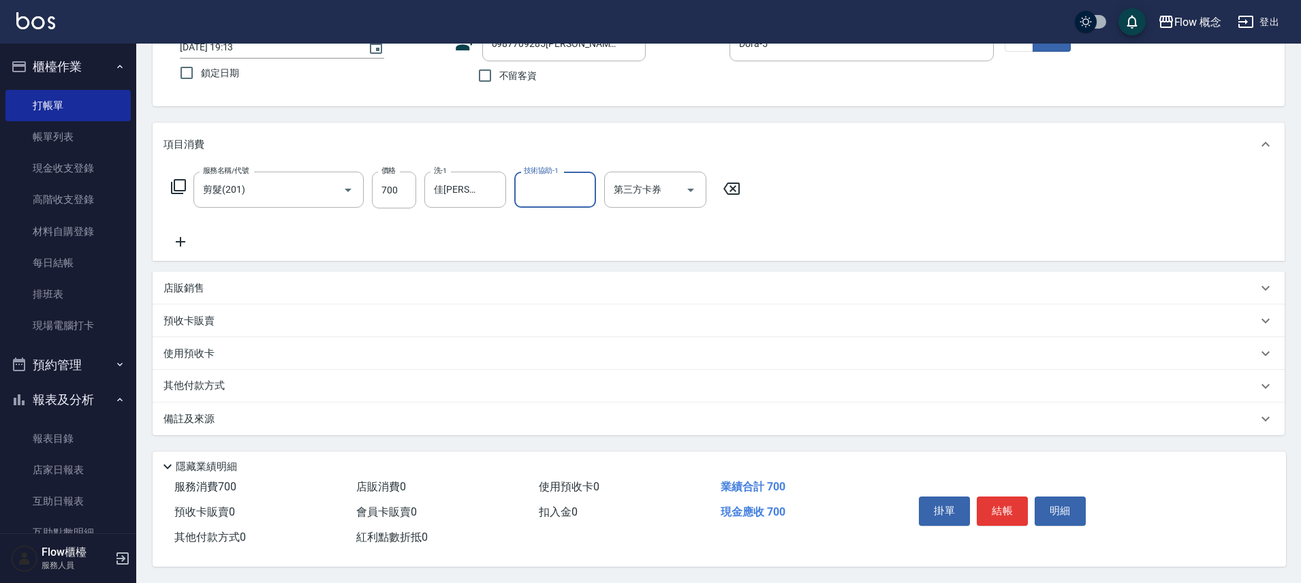
click at [279, 422] on div "備註及來源" at bounding box center [719, 419] width 1132 height 33
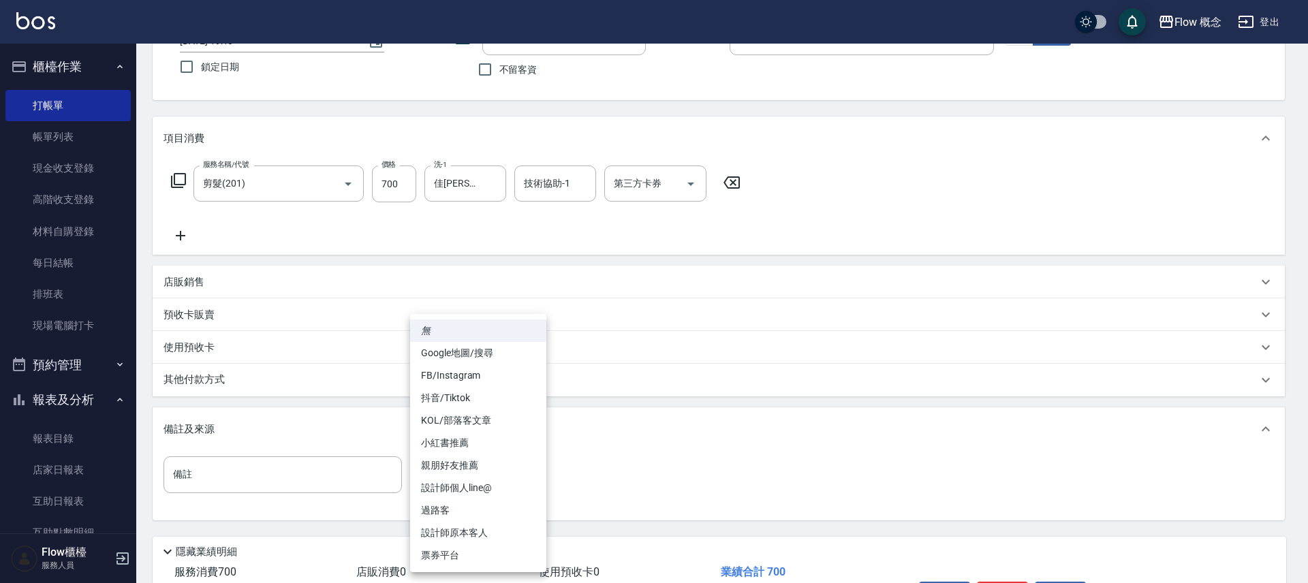
click at [474, 478] on body "Flow 概念 登出 櫃檯作業 打帳單 帳單列表 現金收支登錄 高階收支登錄 材料自購登錄 每日結帳 排班表 現場電腦打卡 預約管理 預約管理 單日預約紀錄 …" at bounding box center [654, 280] width 1308 height 775
click at [480, 503] on li "過路客" at bounding box center [478, 510] width 136 height 22
type input "過路客"
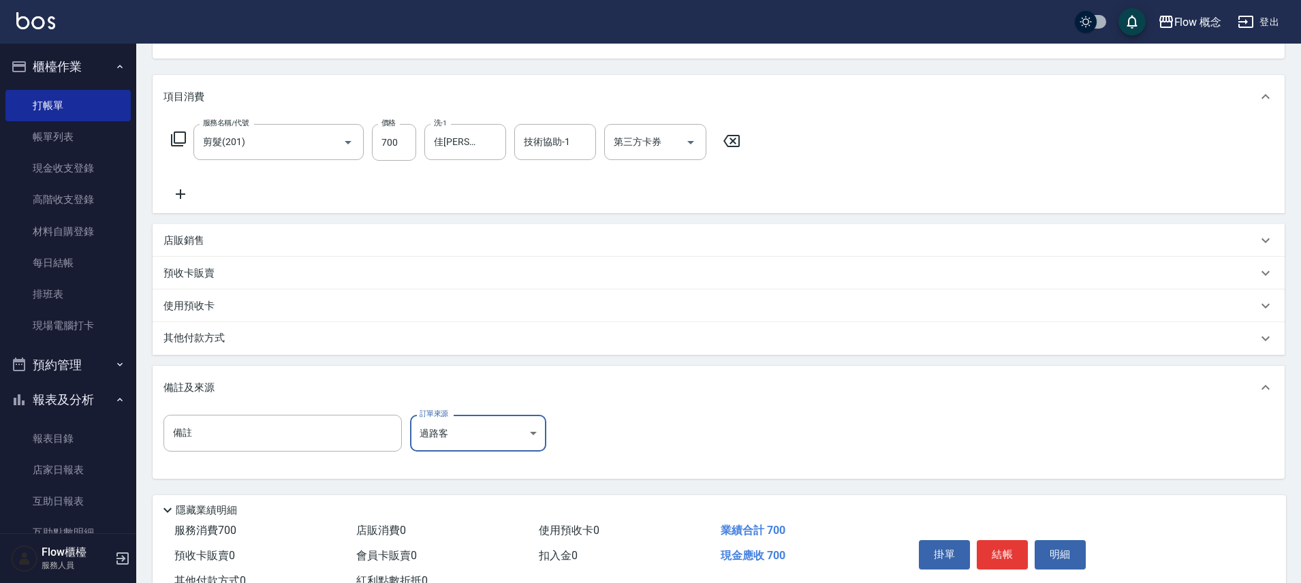
scroll to position [198, 0]
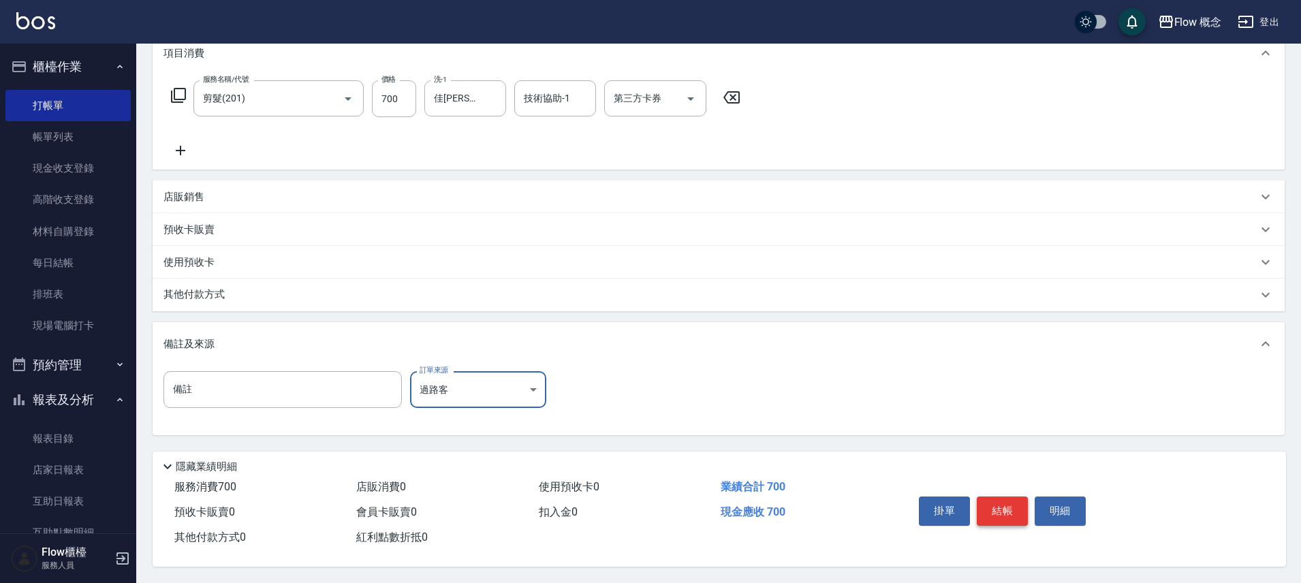
click at [998, 507] on button "結帳" at bounding box center [1002, 511] width 51 height 29
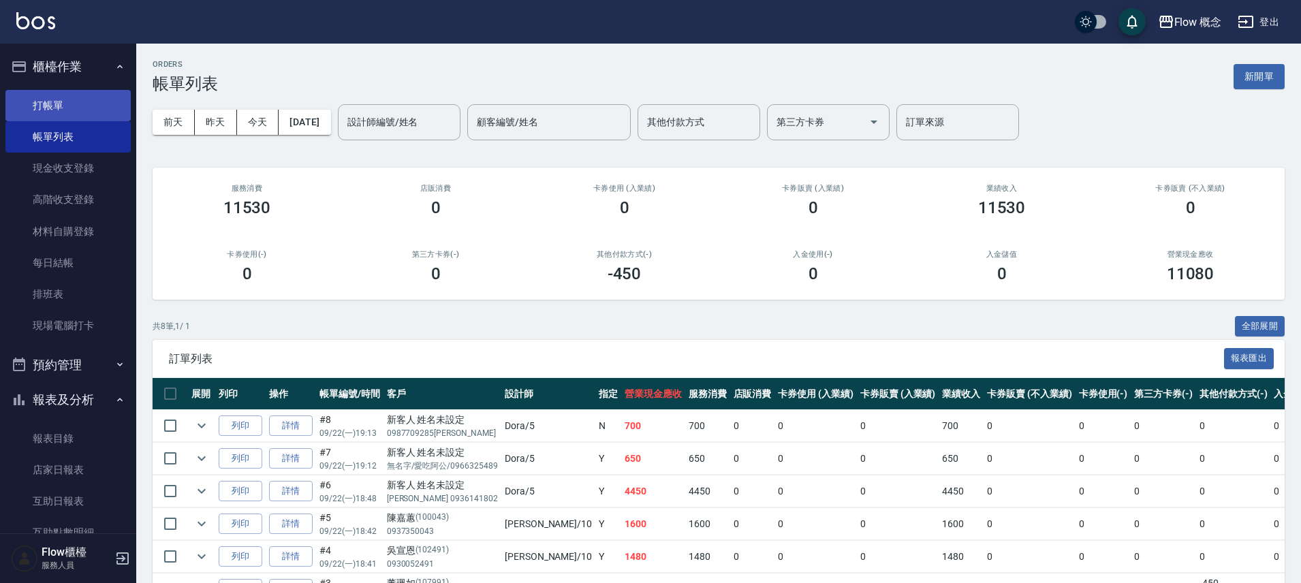
click at [81, 101] on link "打帳單" at bounding box center [67, 105] width 125 height 31
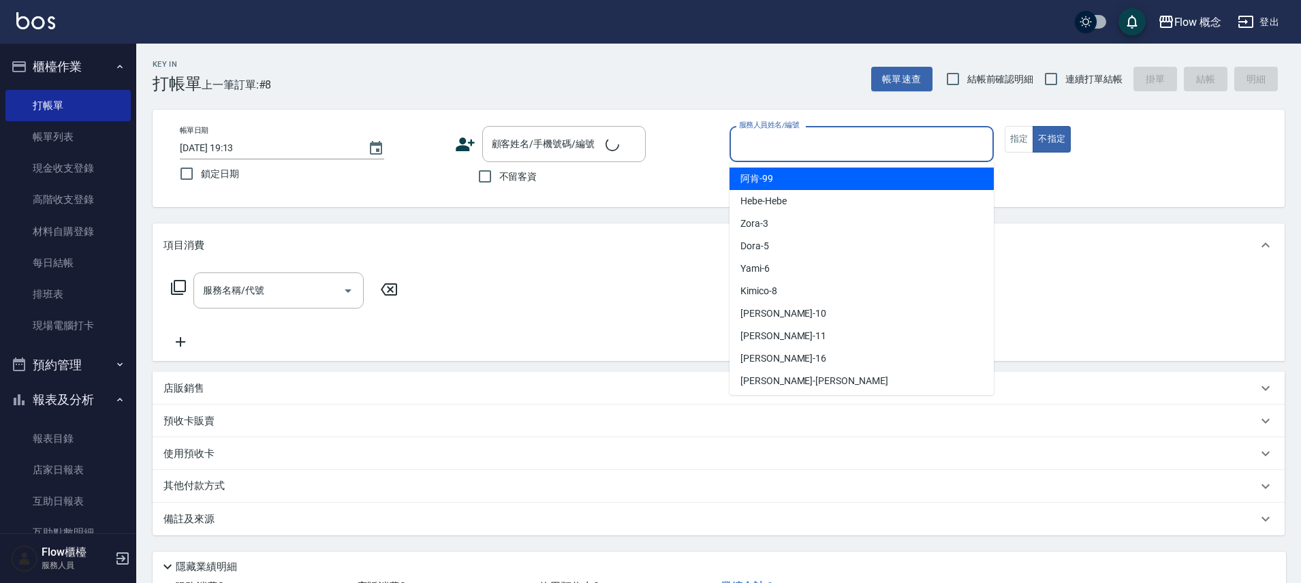
click at [885, 139] on input "服務人員姓名/編號" at bounding box center [862, 144] width 252 height 24
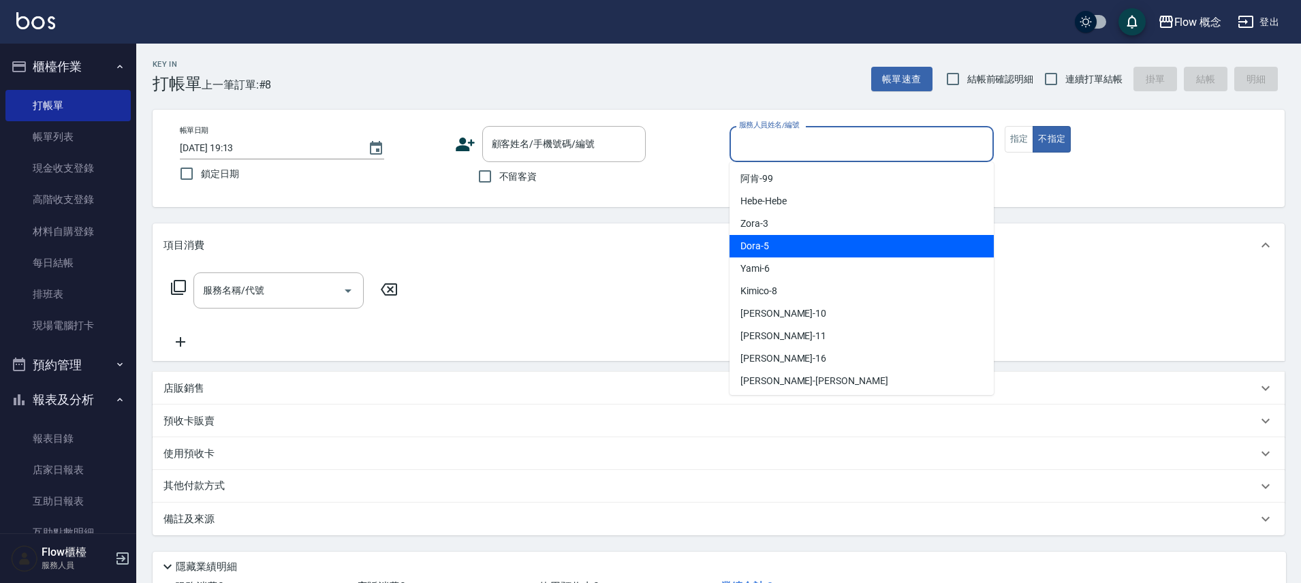
click at [806, 248] on div "Dora -5" at bounding box center [861, 246] width 264 height 22
type input "Dora-5"
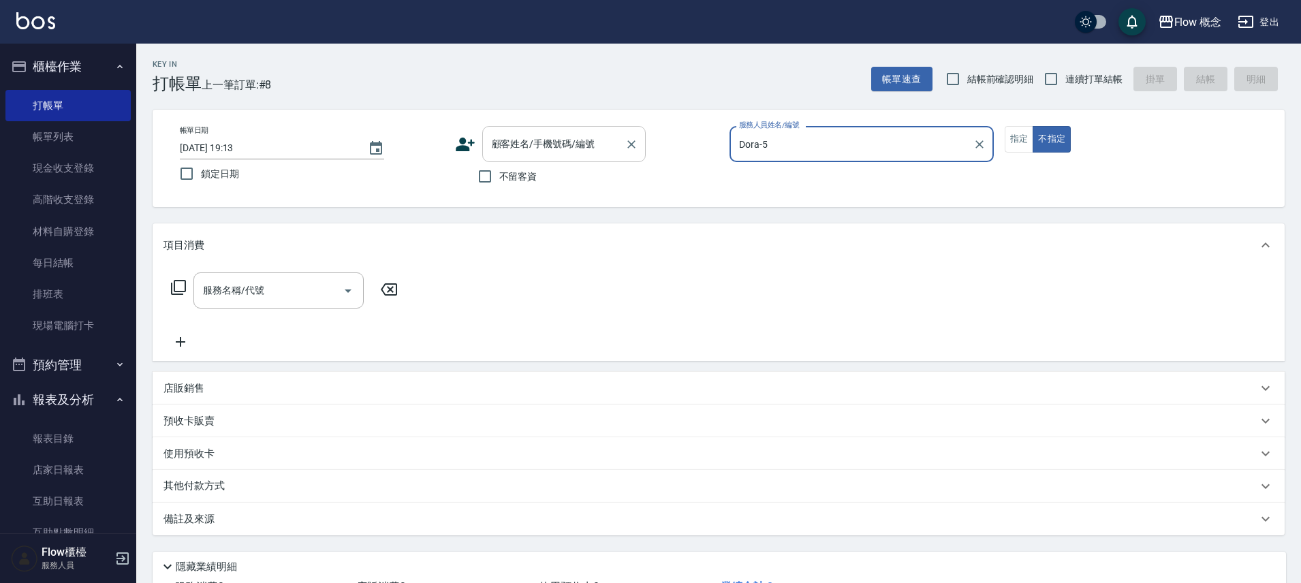
click at [595, 143] on input "顧客姓名/手機號碼/編號" at bounding box center [553, 144] width 131 height 24
paste input "染吳佩馨 0960736197"
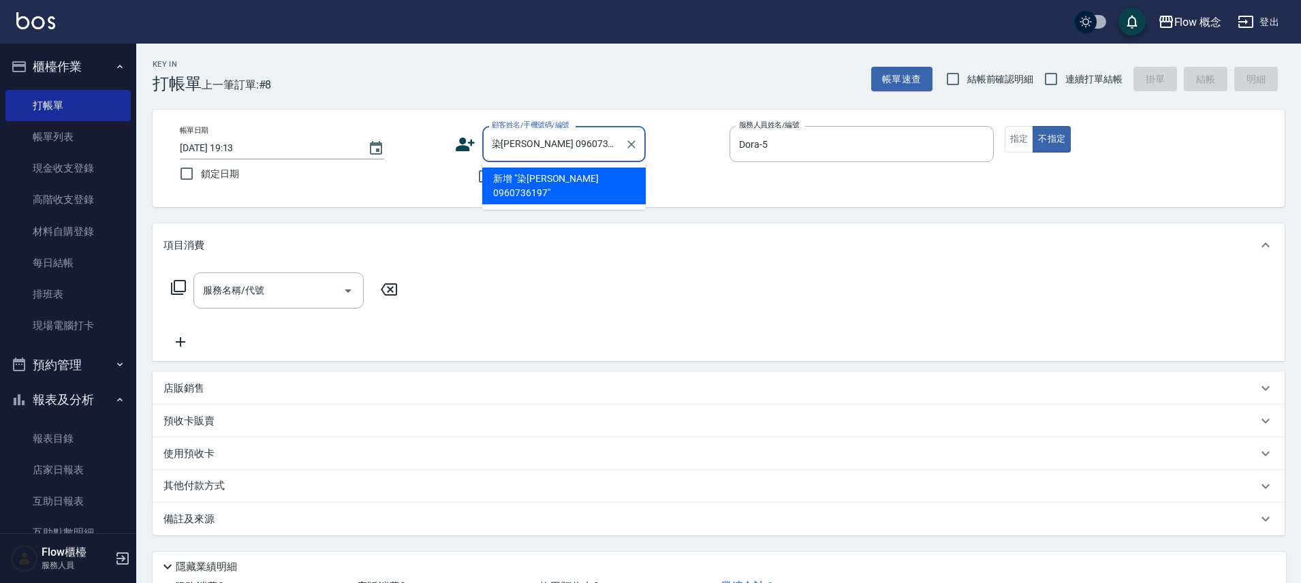
drag, startPoint x: 533, startPoint y: 145, endPoint x: 475, endPoint y: 143, distance: 57.2
click at [476, 142] on div "顧客姓名/手機號碼/編號 染吳佩馨 0960736197 顧客姓名/手機號碼/編號" at bounding box center [587, 144] width 264 height 36
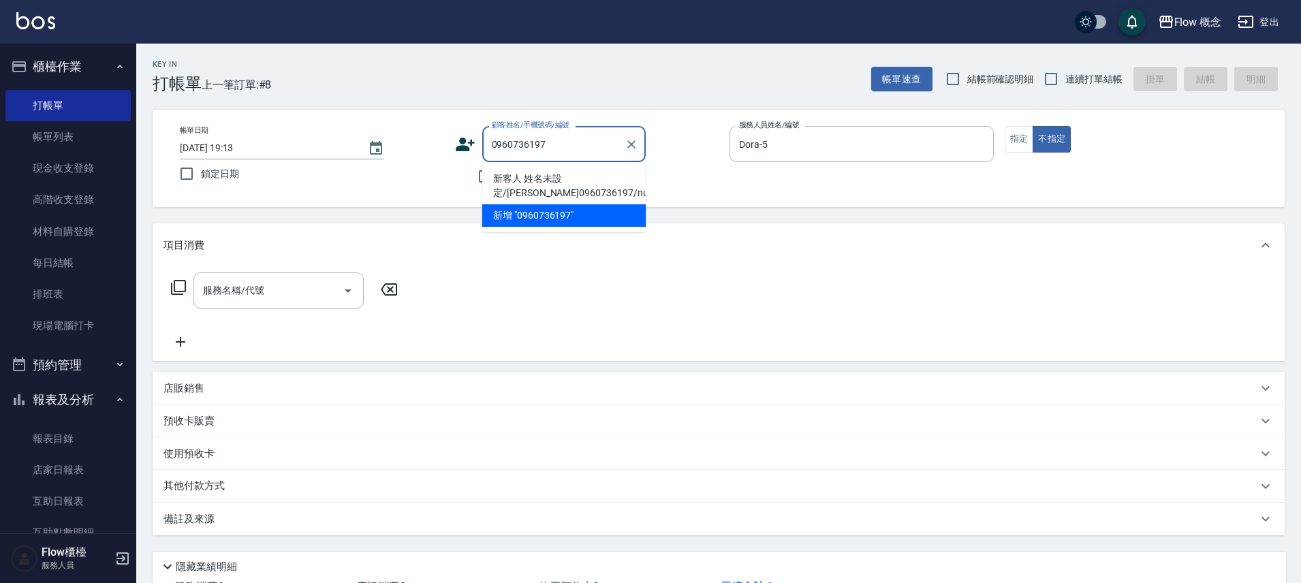
click at [537, 176] on li "新客人 姓名未設定/吳佩馨 0960736197/null" at bounding box center [563, 186] width 163 height 37
type input "新客人 姓名未設定/吳佩馨 0960736197/null"
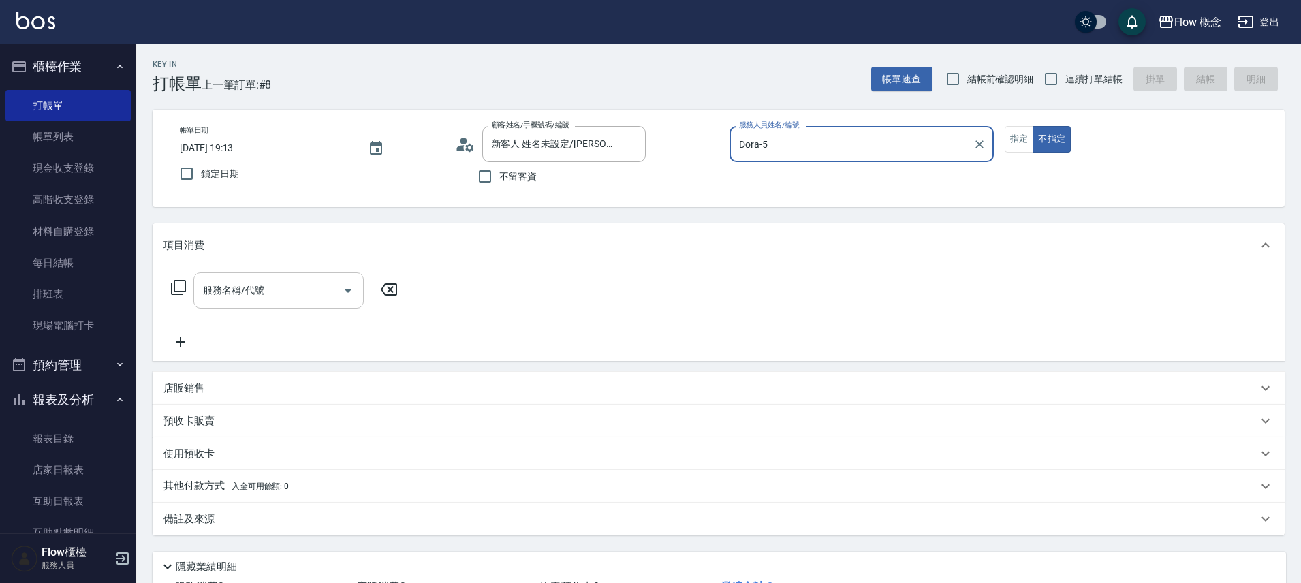
click at [238, 289] on input "服務名稱/代號" at bounding box center [269, 291] width 138 height 24
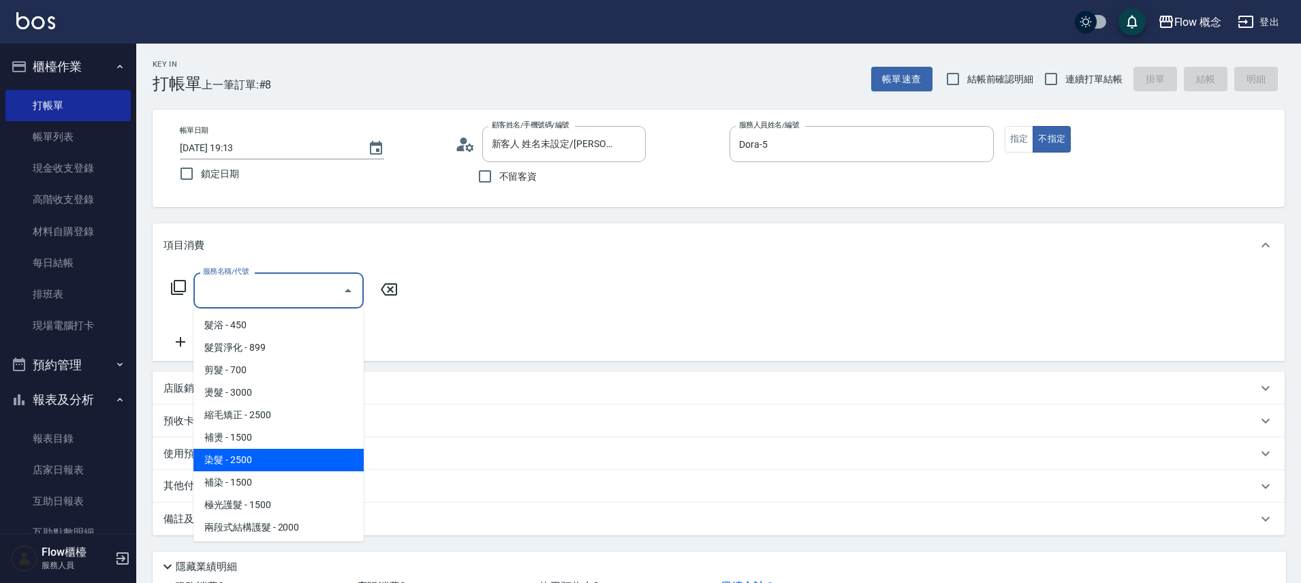
click at [251, 454] on span "染髮 - 2500" at bounding box center [278, 460] width 170 height 22
click at [251, 454] on div "使用預收卡" at bounding box center [710, 454] width 1094 height 14
type input "染髮(401)"
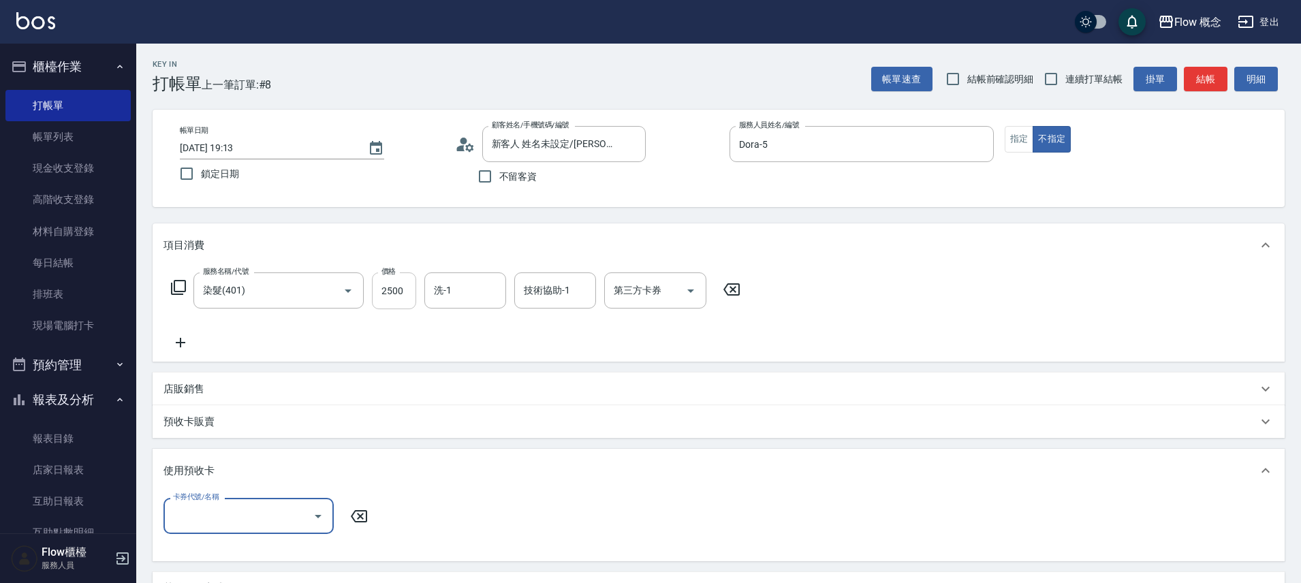
click at [386, 293] on input "2500" at bounding box center [394, 290] width 44 height 37
type input "1800"
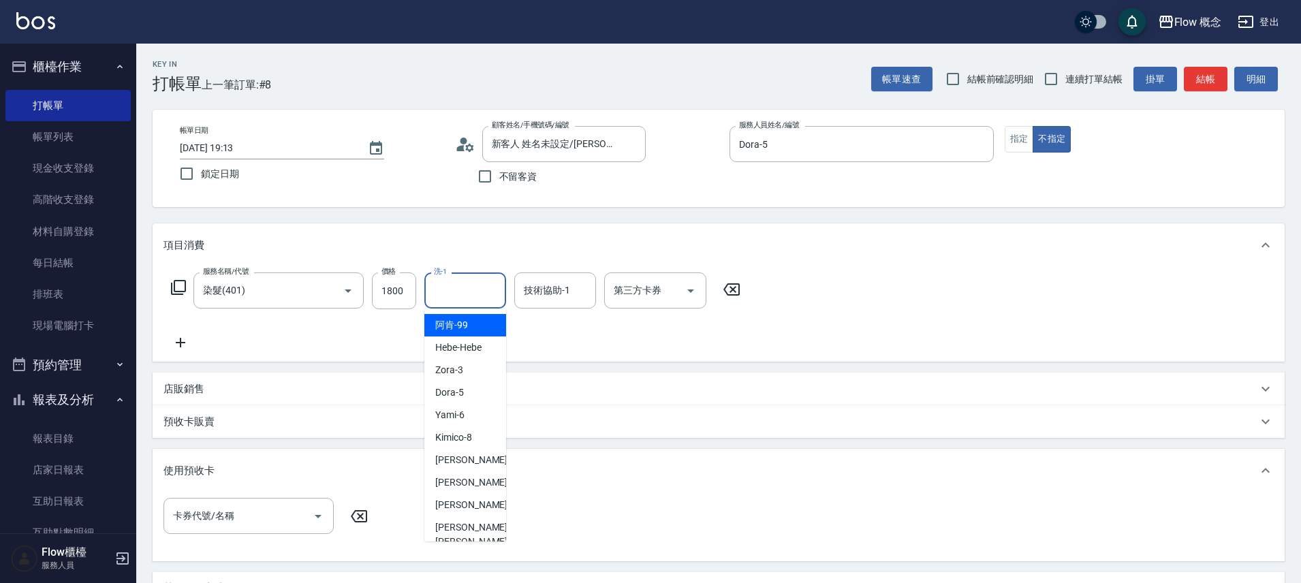
click at [437, 298] on input "洗-1" at bounding box center [464, 291] width 69 height 24
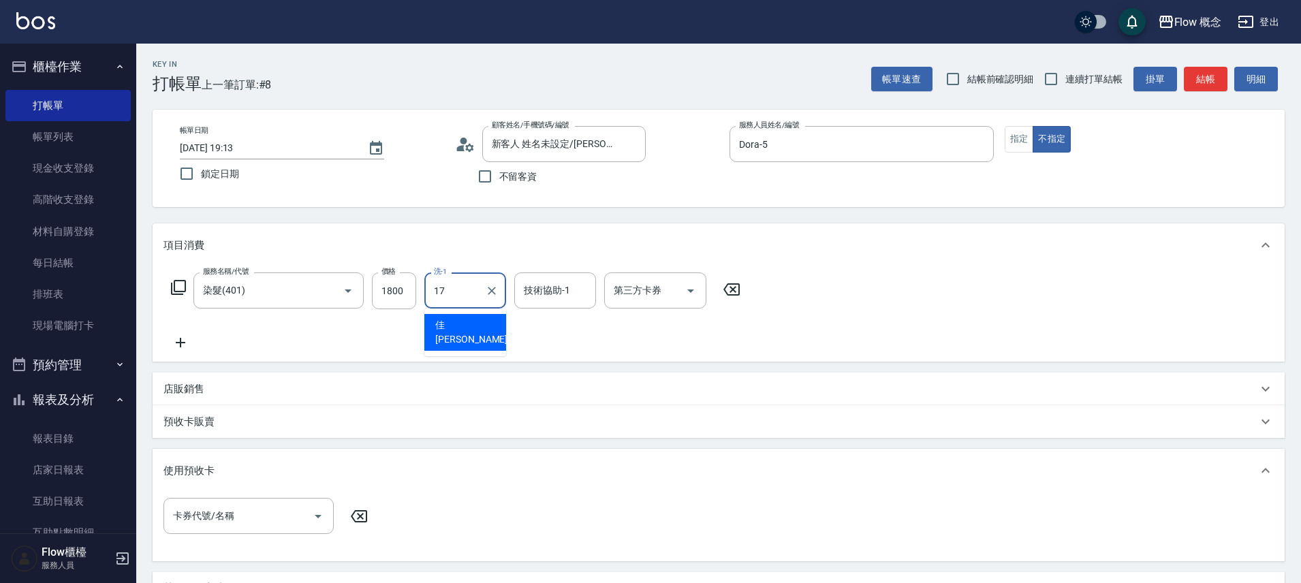
type input "佳蒨-17"
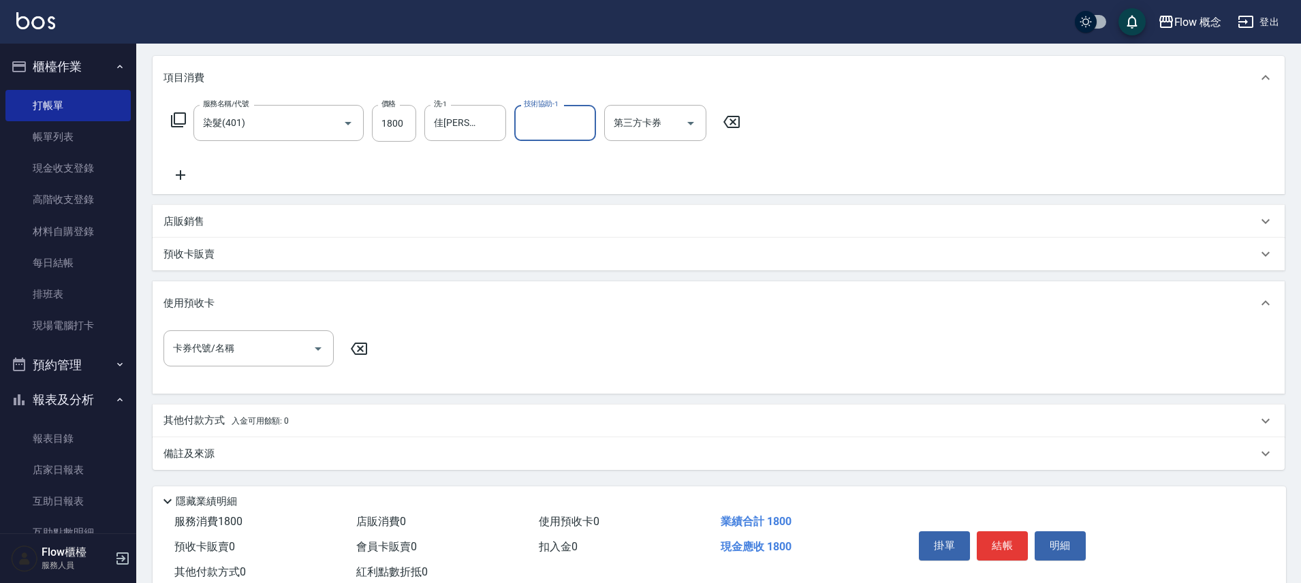
scroll to position [208, 0]
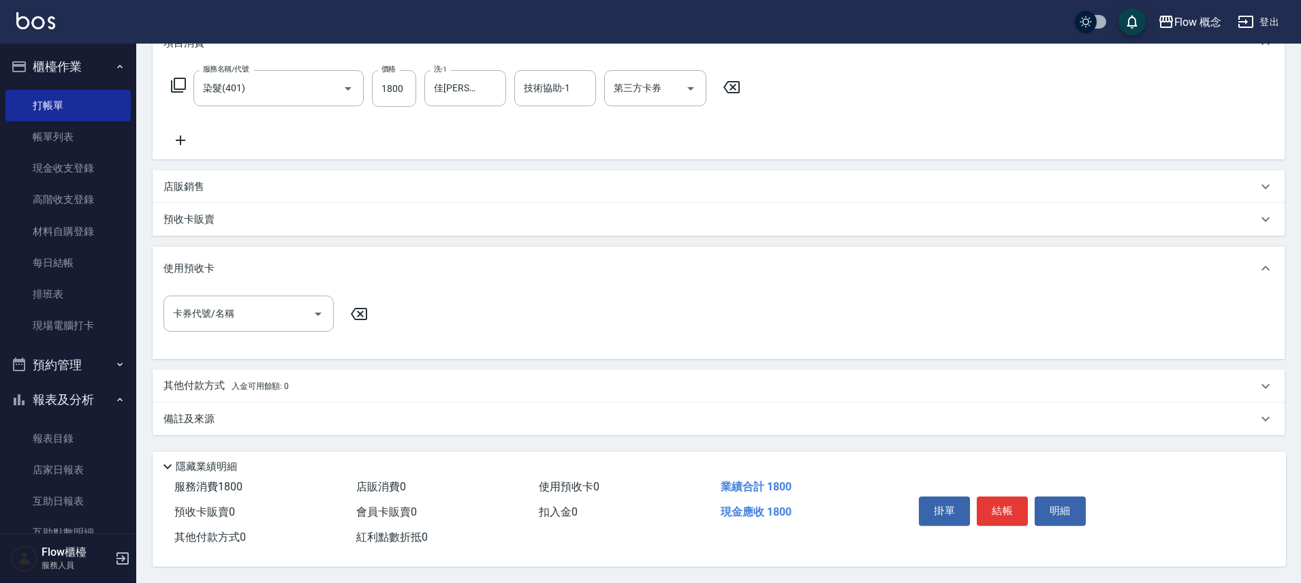
click at [286, 413] on div "備註及來源" at bounding box center [710, 419] width 1094 height 14
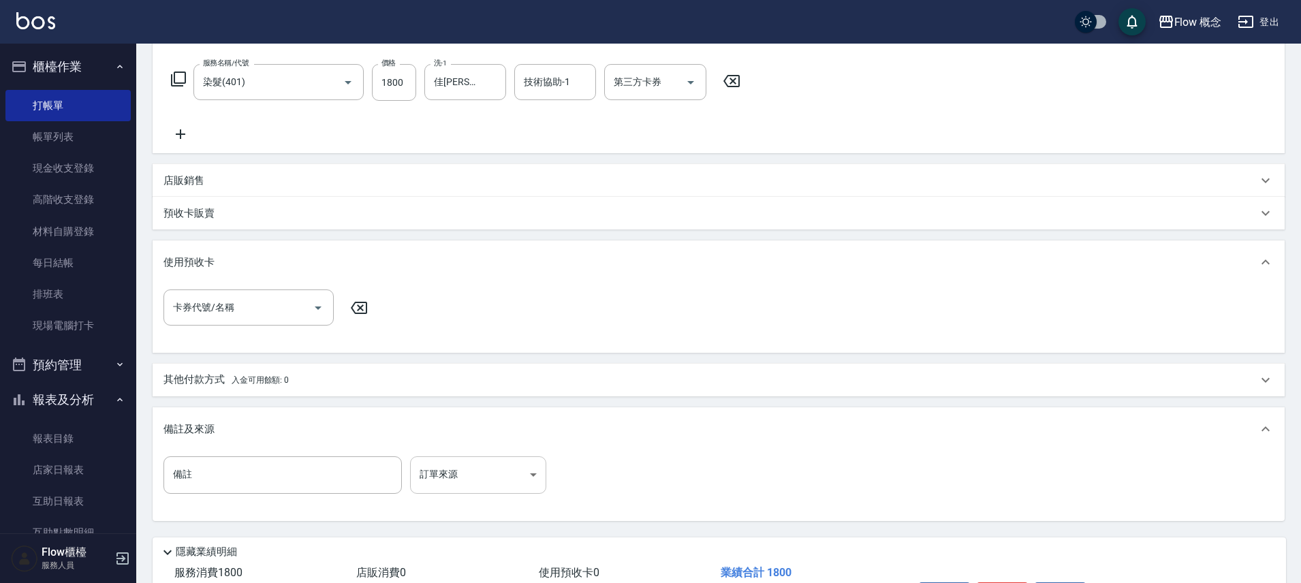
click at [456, 476] on body "Flow 概念 登出 櫃檯作業 打帳單 帳單列表 現金收支登錄 高階收支登錄 材料自購登錄 每日結帳 排班表 現場電腦打卡 預約管理 預約管理 單日預約紀錄 …" at bounding box center [650, 230] width 1301 height 877
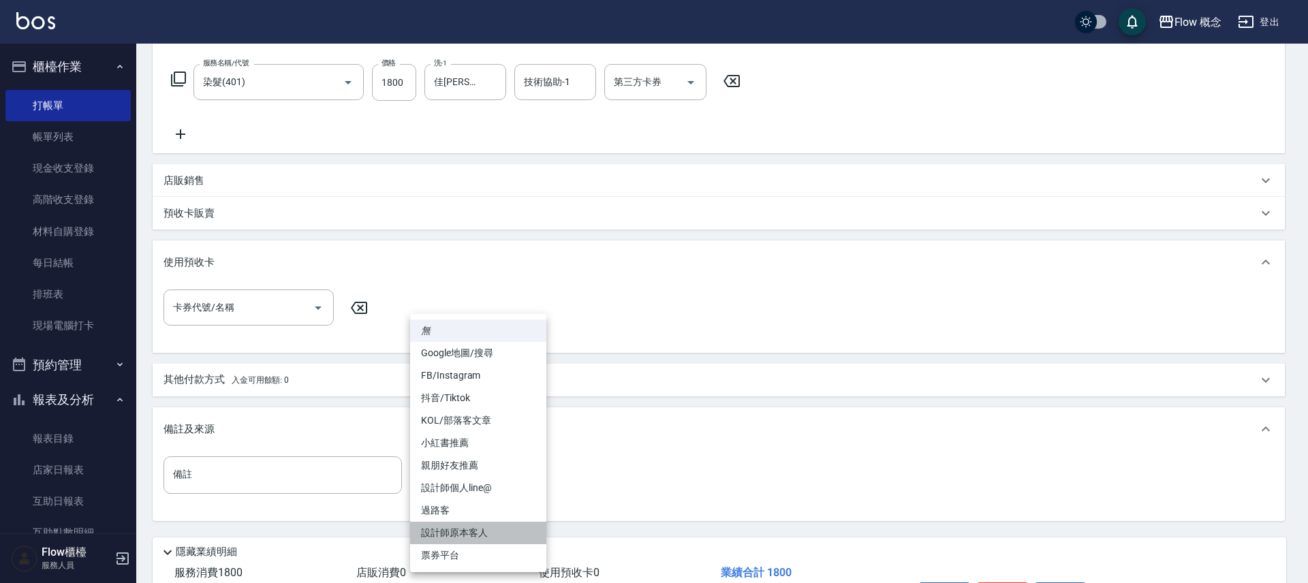
click at [467, 528] on li "設計師原本客人" at bounding box center [478, 533] width 136 height 22
type input "設計師原本客人"
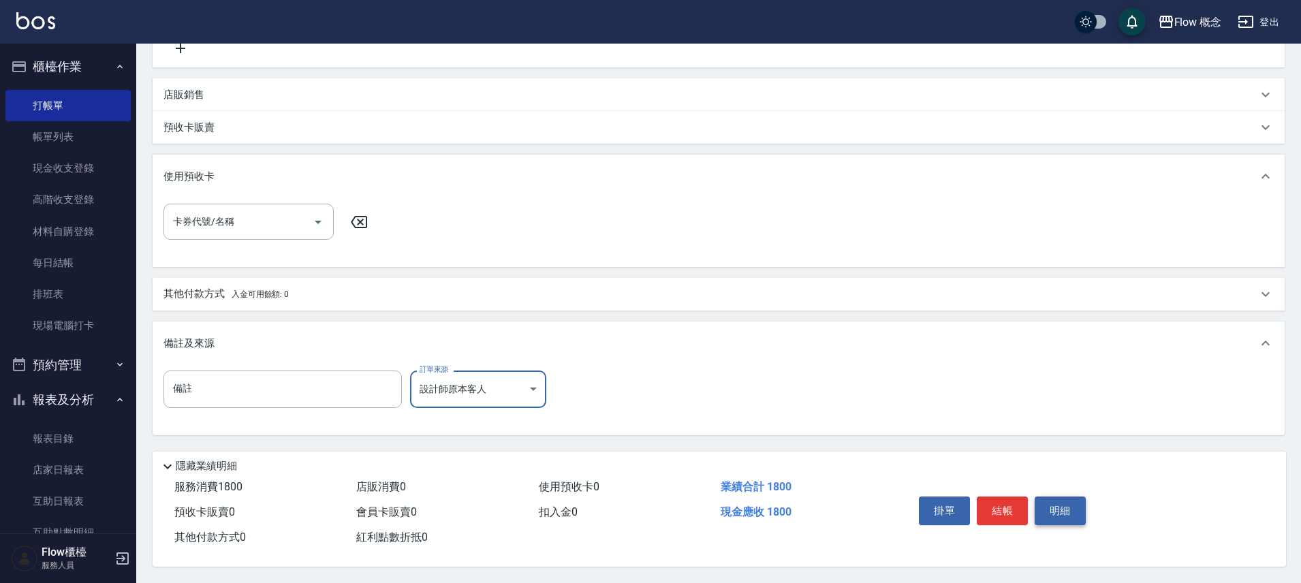
scroll to position [300, 0]
click at [996, 497] on button "結帳" at bounding box center [1002, 511] width 51 height 29
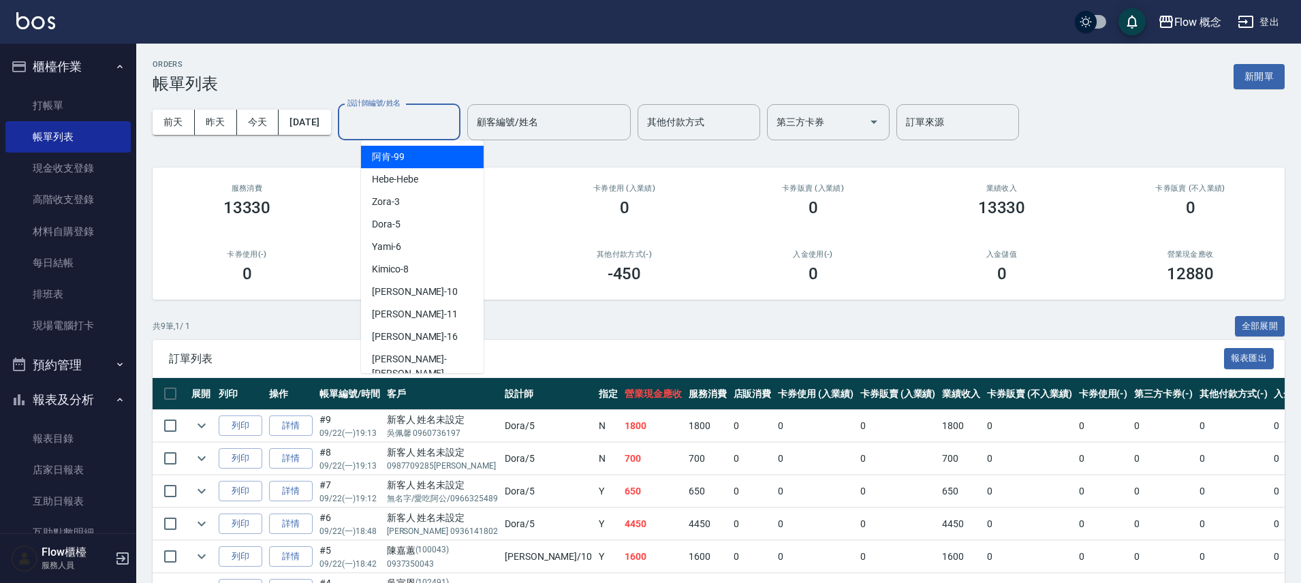
click at [399, 119] on input "設計師編號/姓名" at bounding box center [399, 122] width 110 height 24
click at [400, 223] on div "Dora -5" at bounding box center [422, 224] width 123 height 22
type input "Dora-5"
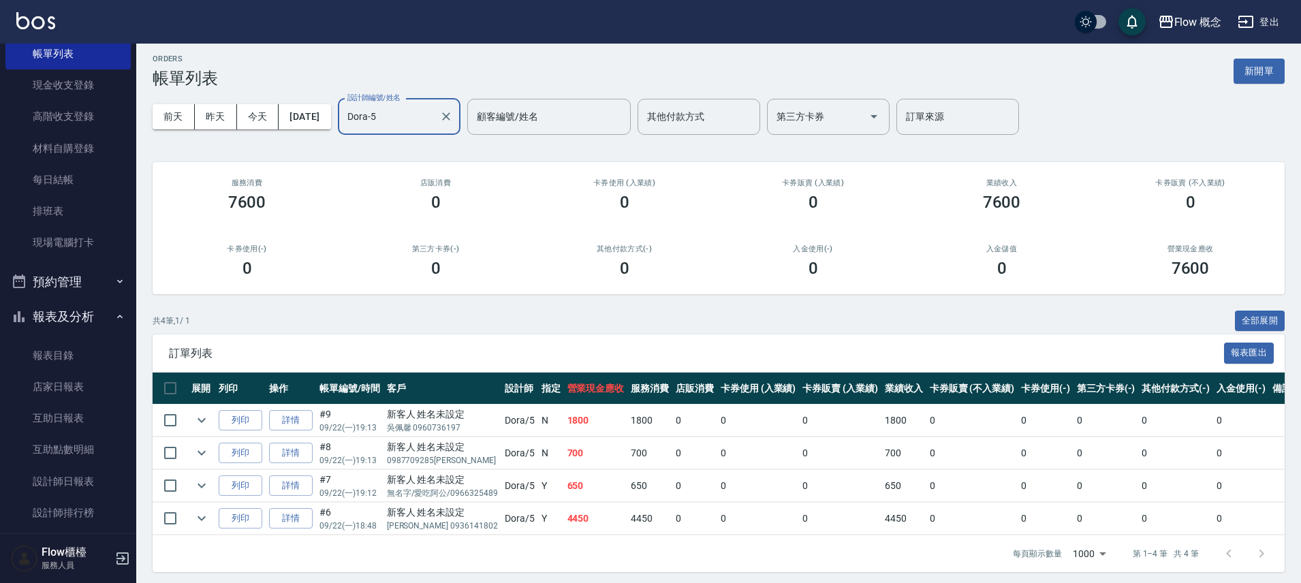
scroll to position [100, 0]
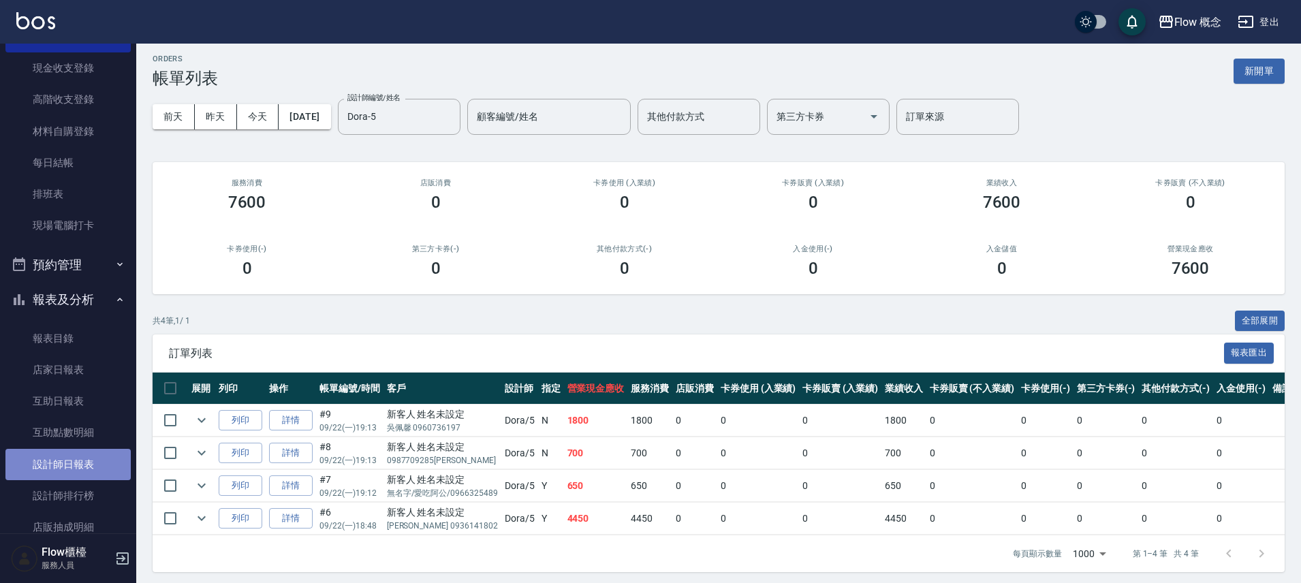
click at [94, 454] on link "設計師日報表" at bounding box center [67, 464] width 125 height 31
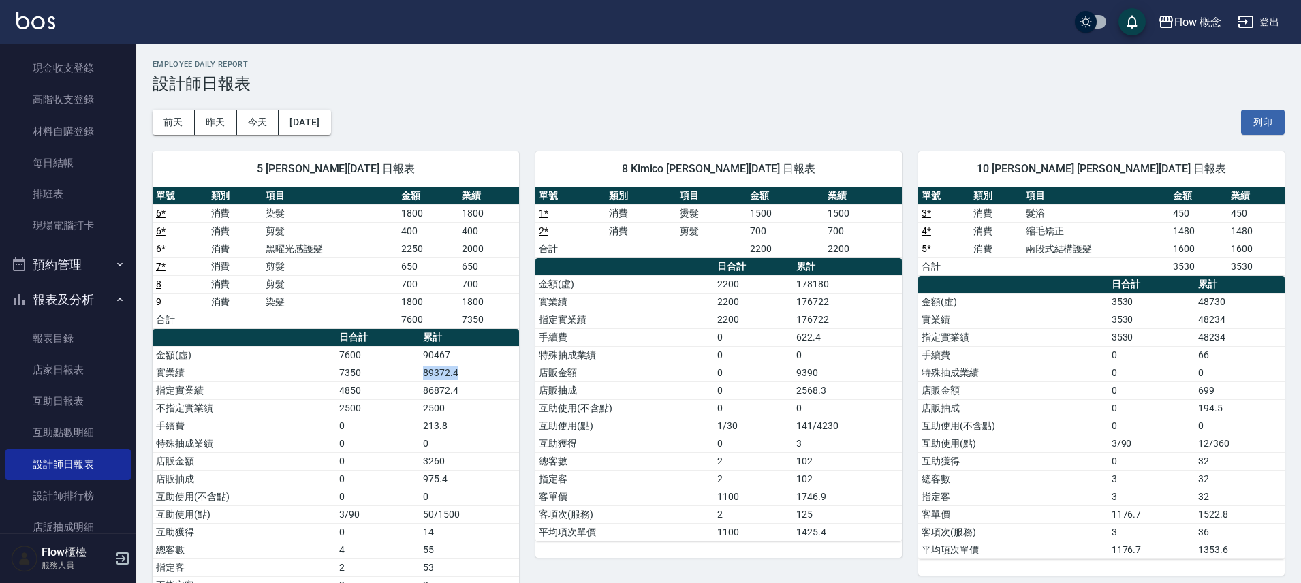
drag, startPoint x: 439, startPoint y: 373, endPoint x: 409, endPoint y: 373, distance: 30.0
click at [409, 373] on tr "實業績 7350 89372.4" at bounding box center [336, 373] width 366 height 18
click at [402, 371] on td "7350" at bounding box center [378, 373] width 84 height 18
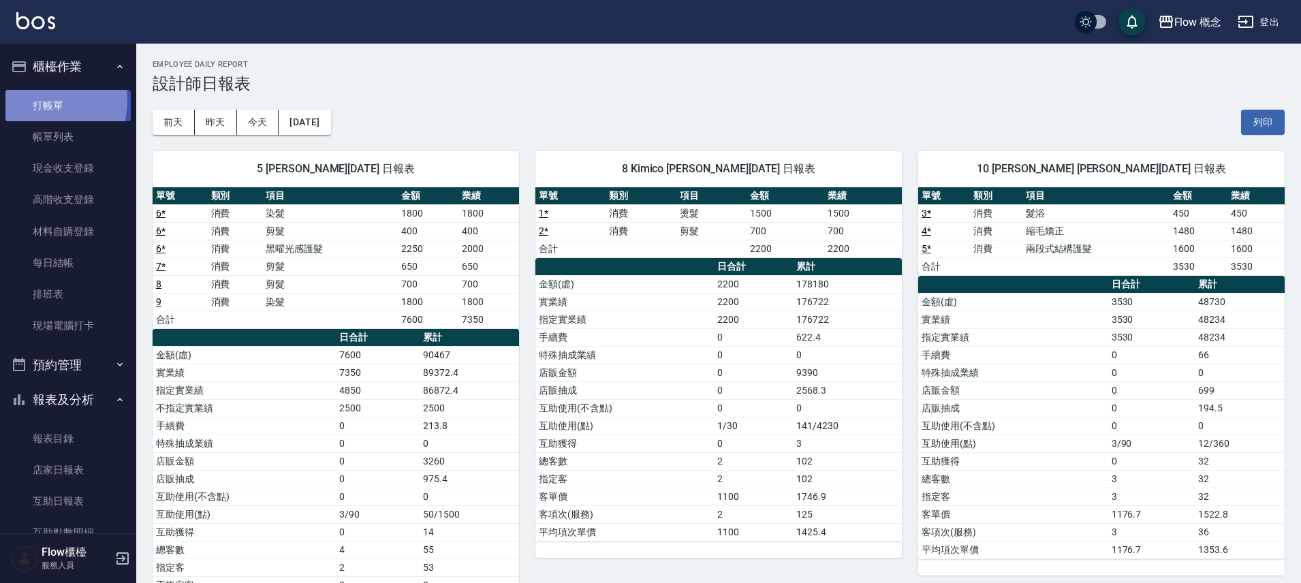
click at [38, 100] on link "打帳單" at bounding box center [67, 105] width 125 height 31
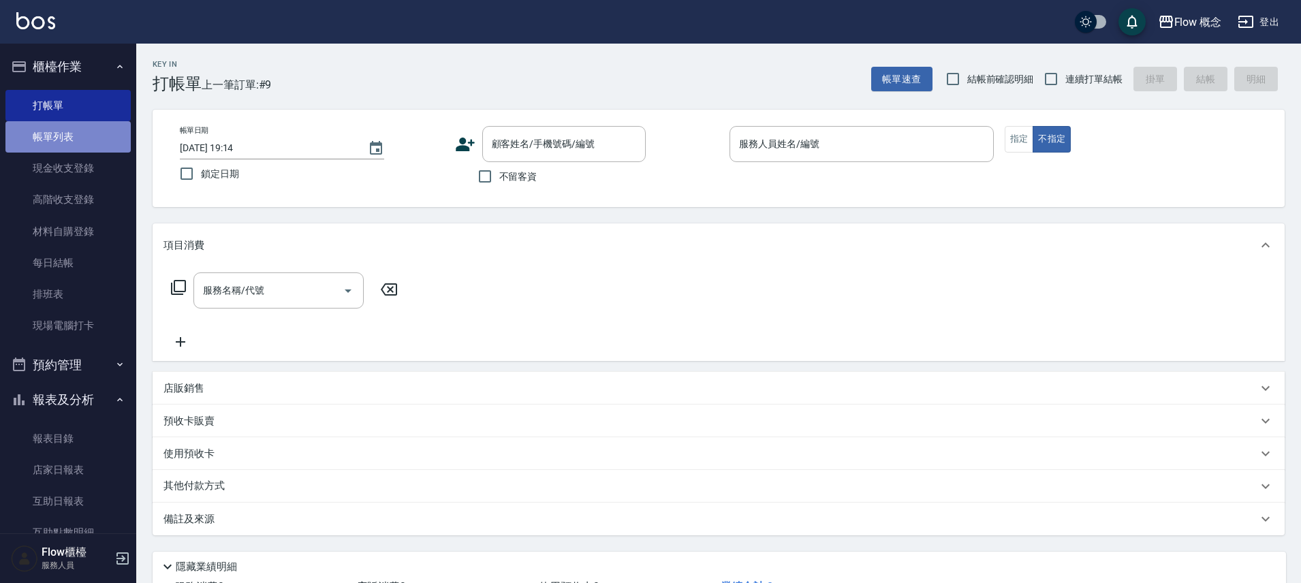
click at [85, 137] on link "帳單列表" at bounding box center [67, 136] width 125 height 31
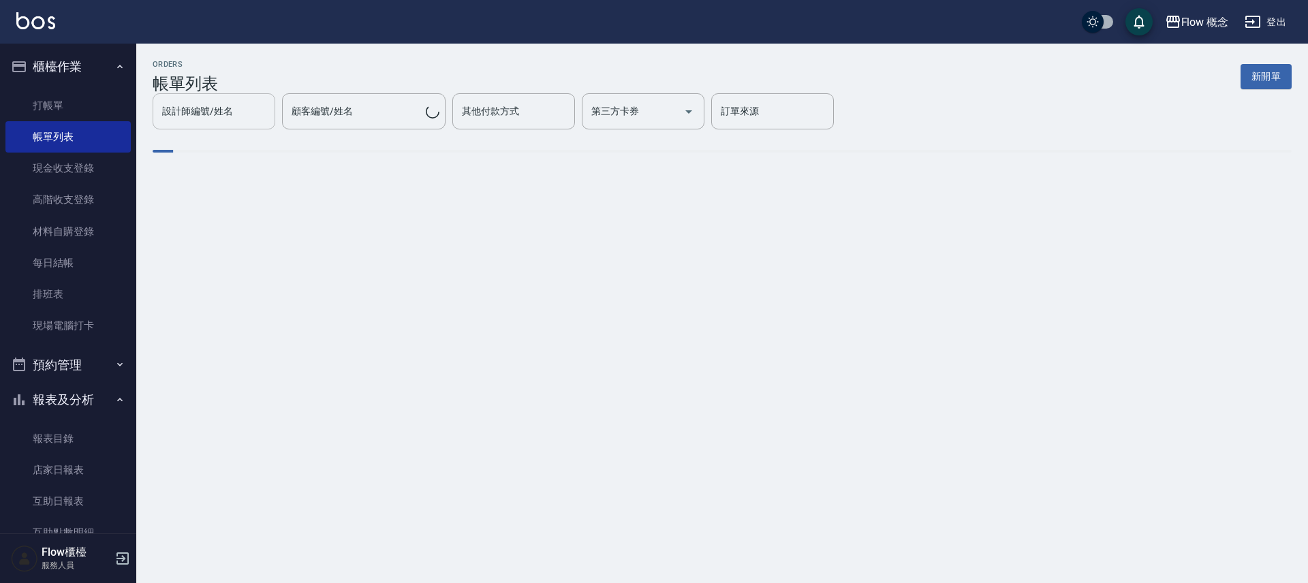
click at [269, 112] on input "設計師編號/姓名" at bounding box center [214, 111] width 110 height 24
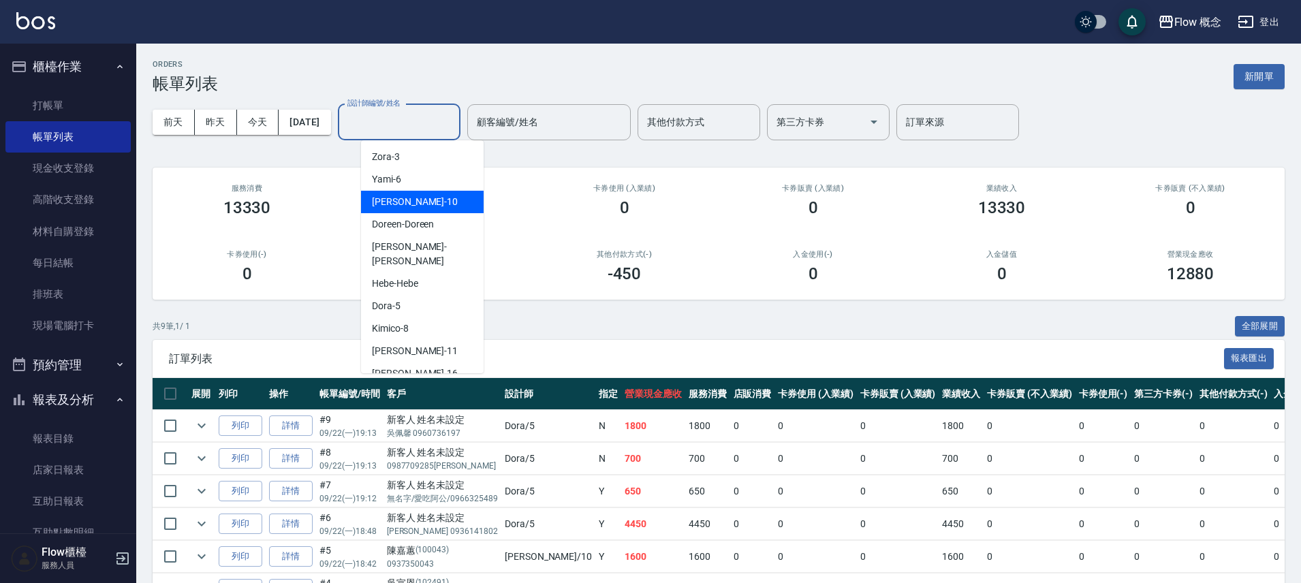
click at [405, 201] on div "[PERSON_NAME] -10" at bounding box center [422, 202] width 123 height 22
type input "[PERSON_NAME]-10"
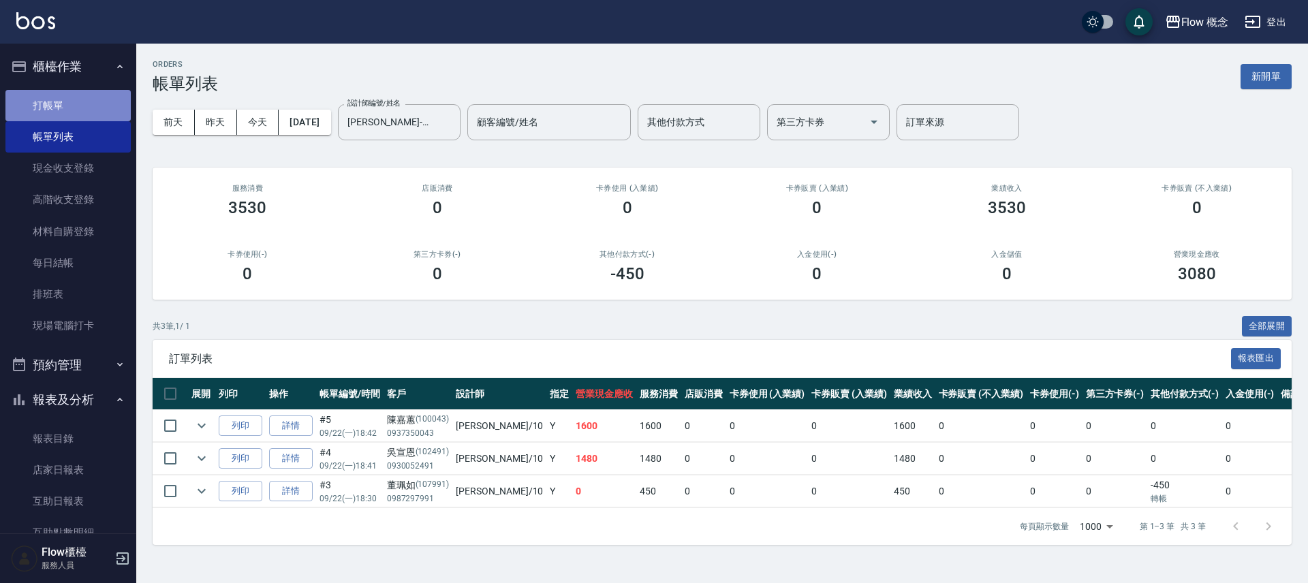
click at [84, 102] on link "打帳單" at bounding box center [67, 105] width 125 height 31
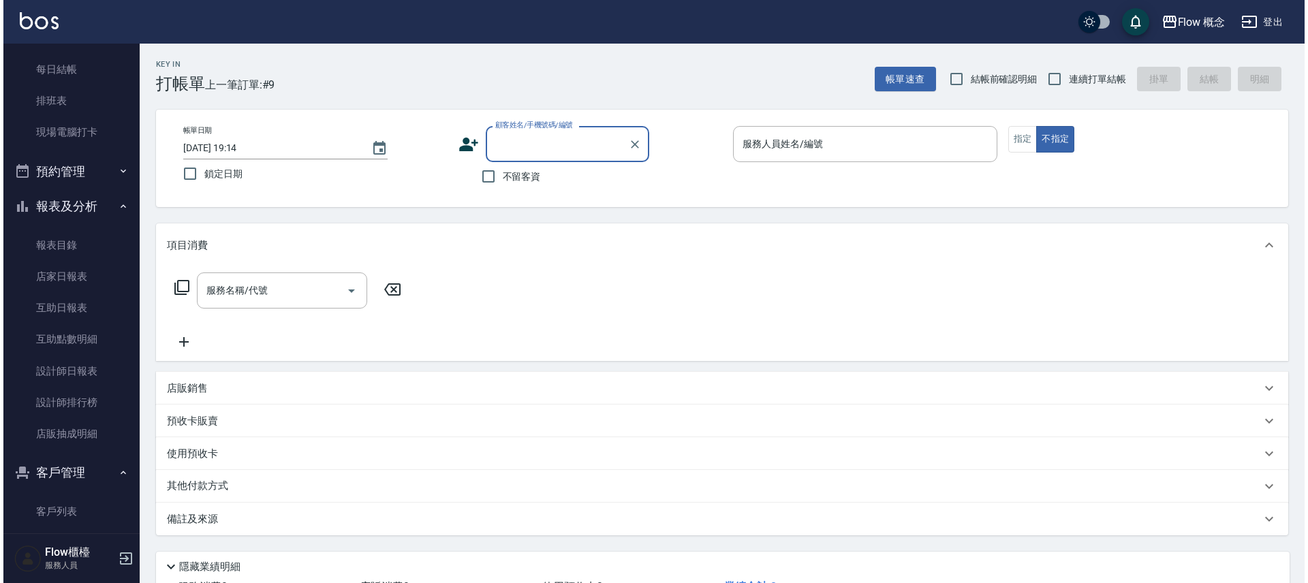
scroll to position [194, 0]
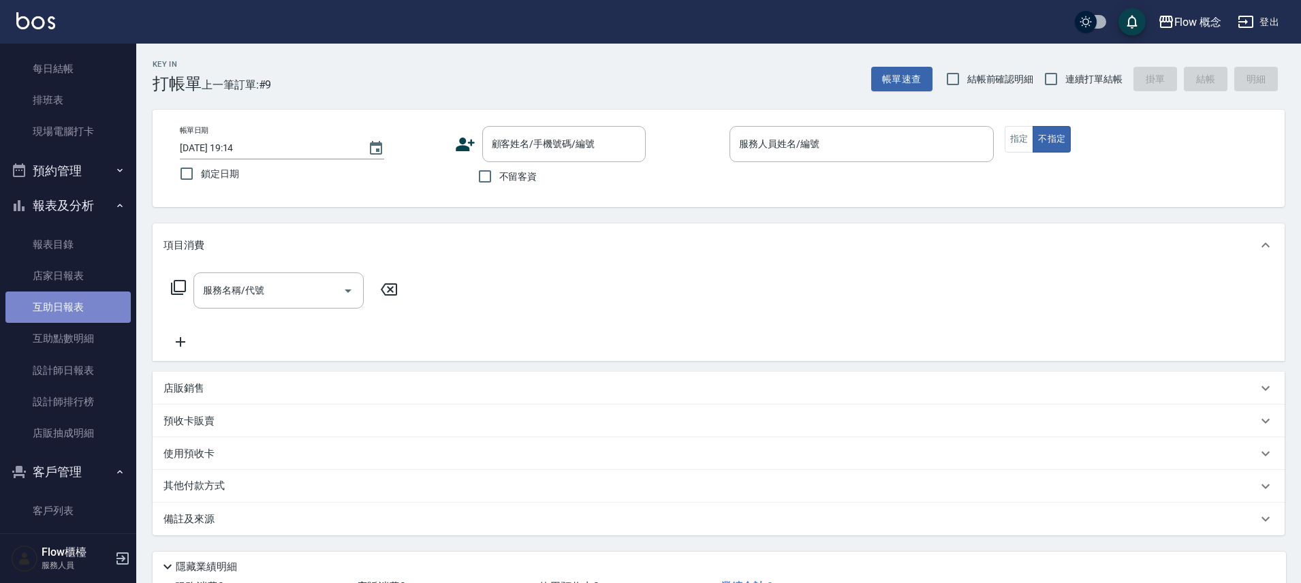
click at [72, 317] on link "互助日報表" at bounding box center [67, 307] width 125 height 31
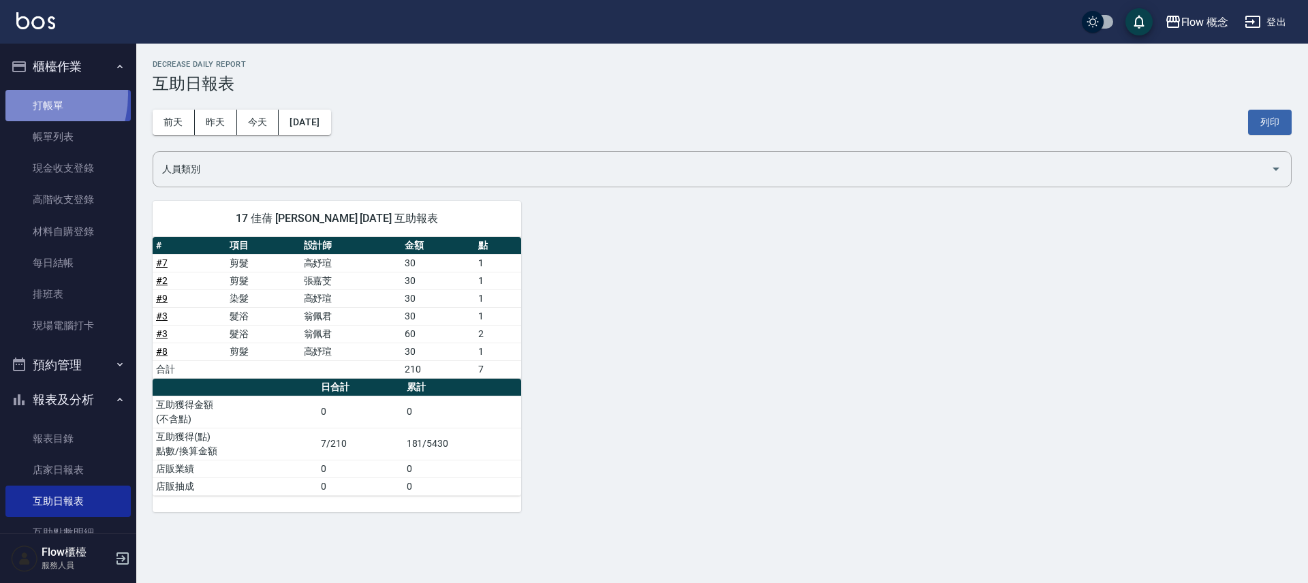
click at [19, 95] on link "打帳單" at bounding box center [67, 105] width 125 height 31
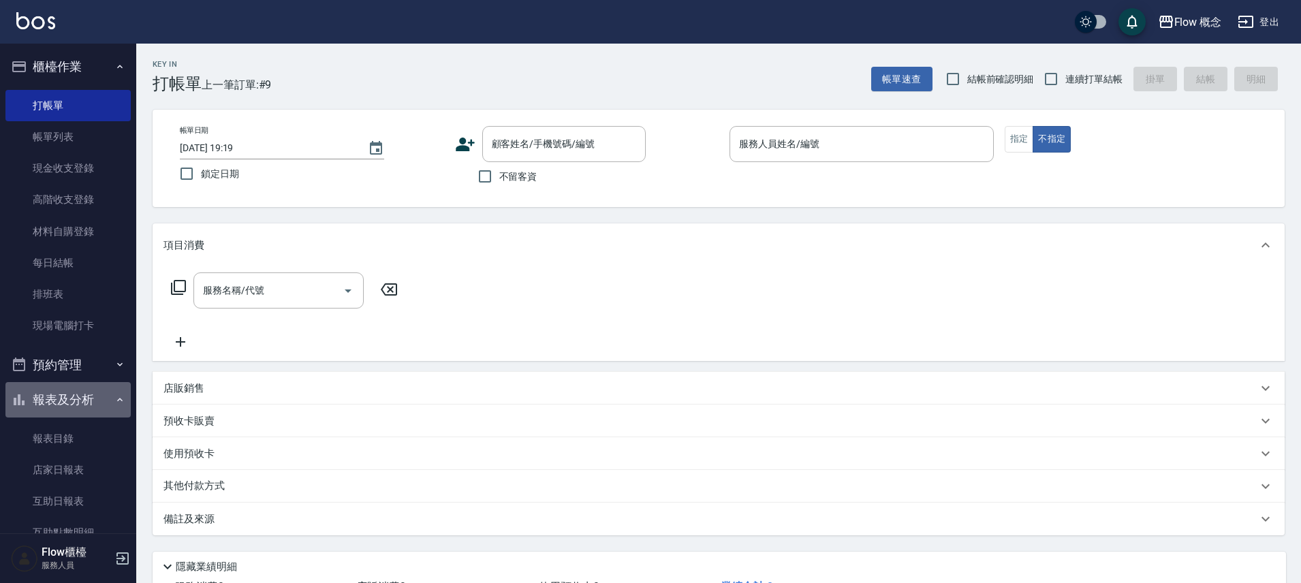
click at [122, 399] on button "報表及分析" at bounding box center [67, 399] width 125 height 35
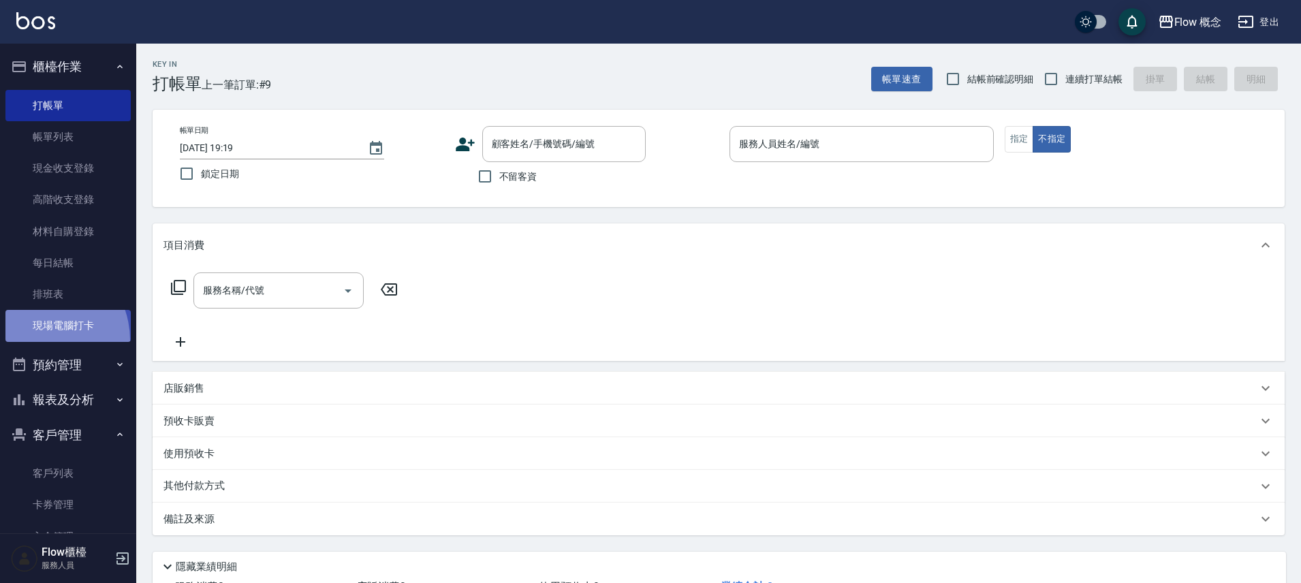
click at [35, 341] on link "現場電腦打卡" at bounding box center [67, 325] width 125 height 31
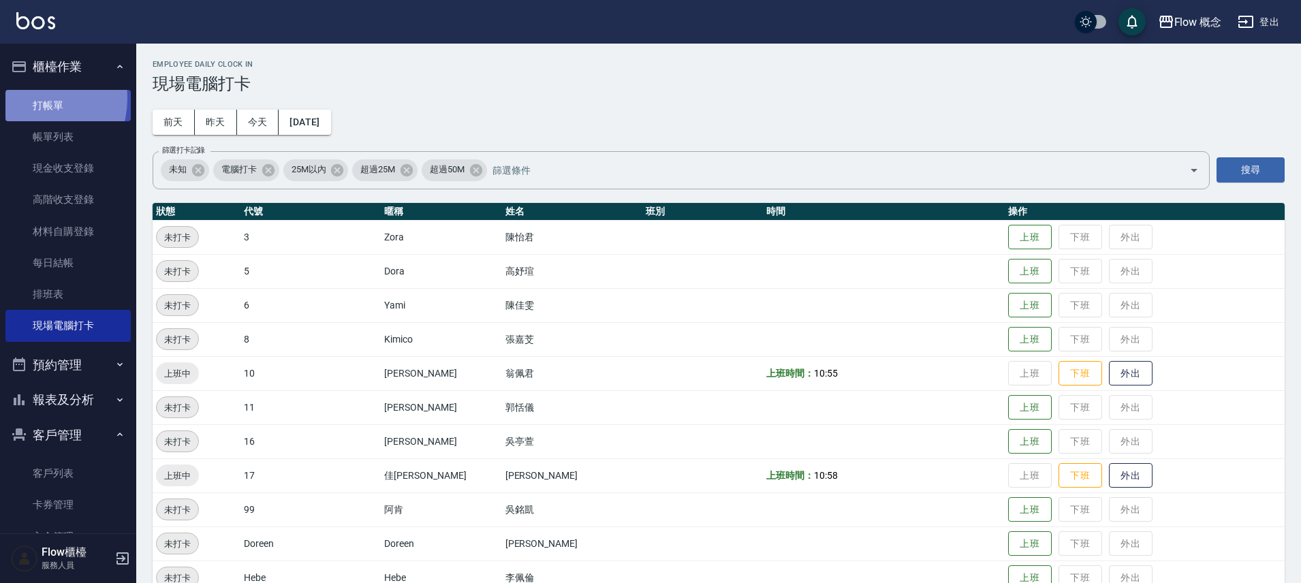
drag, startPoint x: 31, startPoint y: 98, endPoint x: 74, endPoint y: 52, distance: 62.7
click at [31, 97] on link "打帳單" at bounding box center [67, 105] width 125 height 31
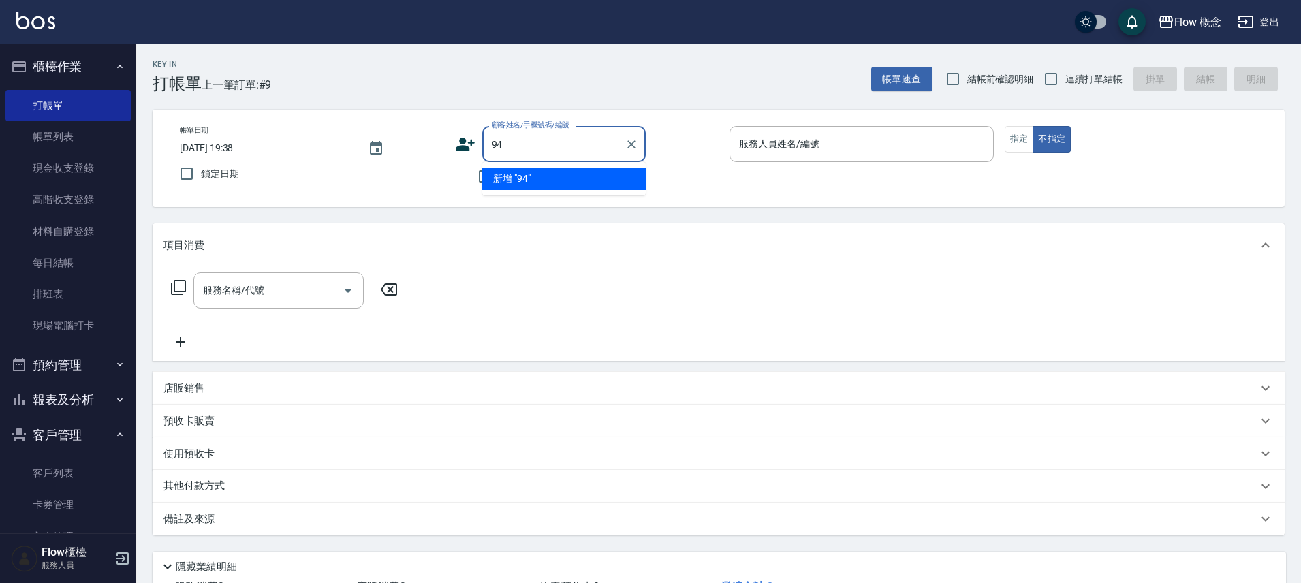
type input "9"
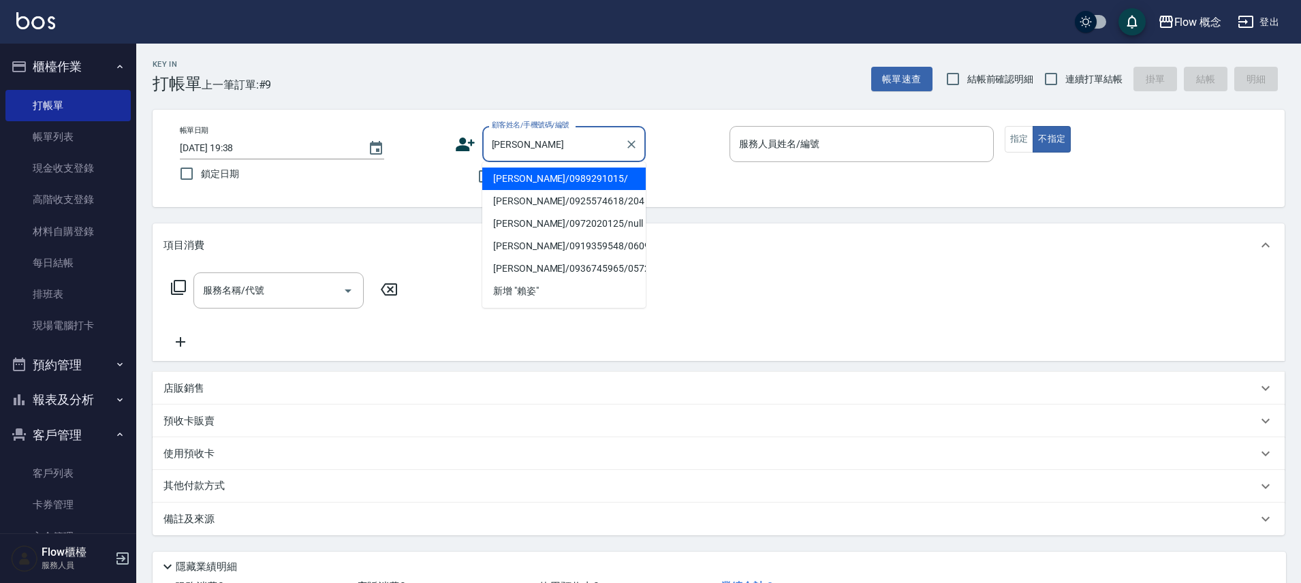
click at [567, 174] on li "賴姿蓉/0989291015/" at bounding box center [563, 179] width 163 height 22
type input "賴姿蓉/0989291015/"
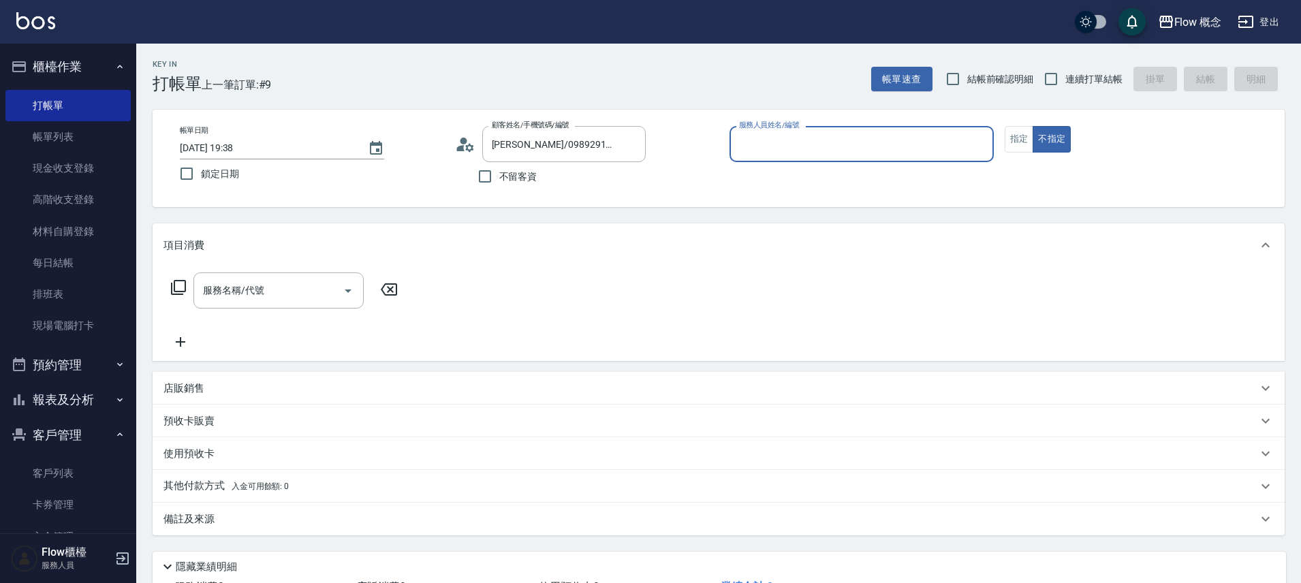
type input "８"
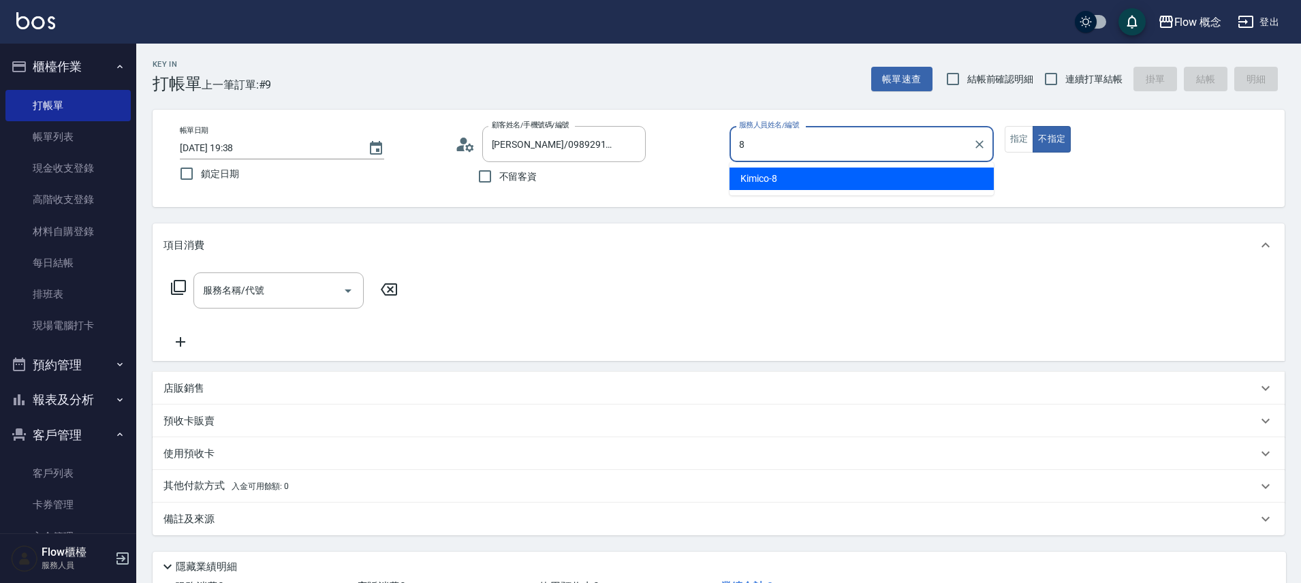
type input "Kimico-8"
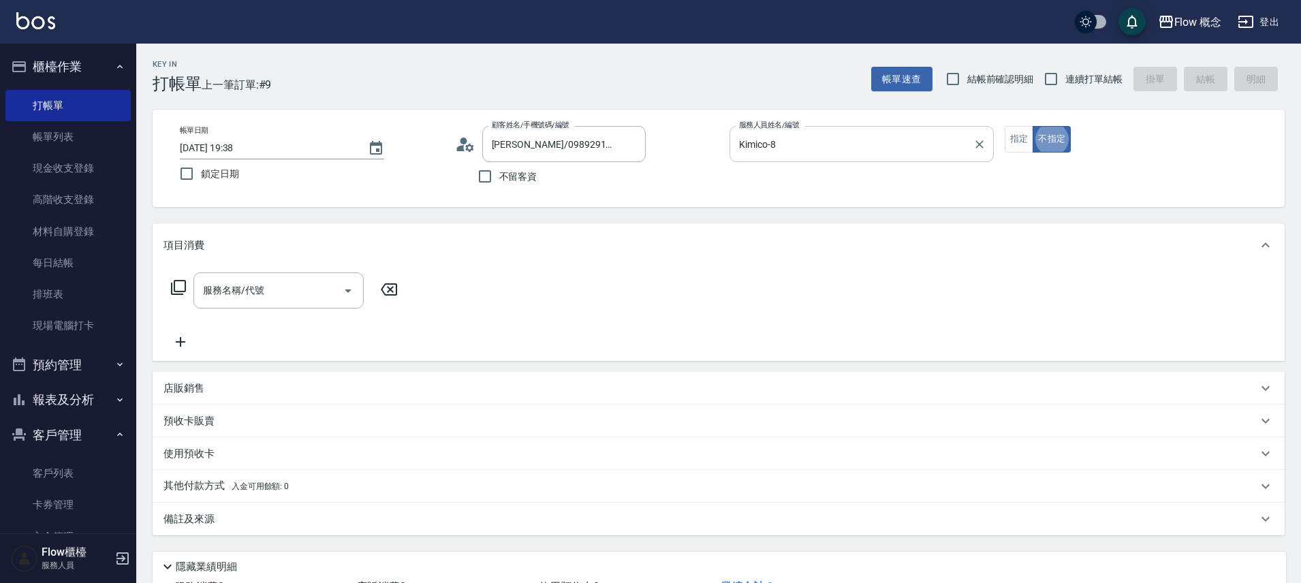
type button "false"
click at [1017, 141] on button "指定" at bounding box center [1019, 139] width 29 height 27
click at [272, 294] on input "服務名稱/代號" at bounding box center [269, 291] width 138 height 24
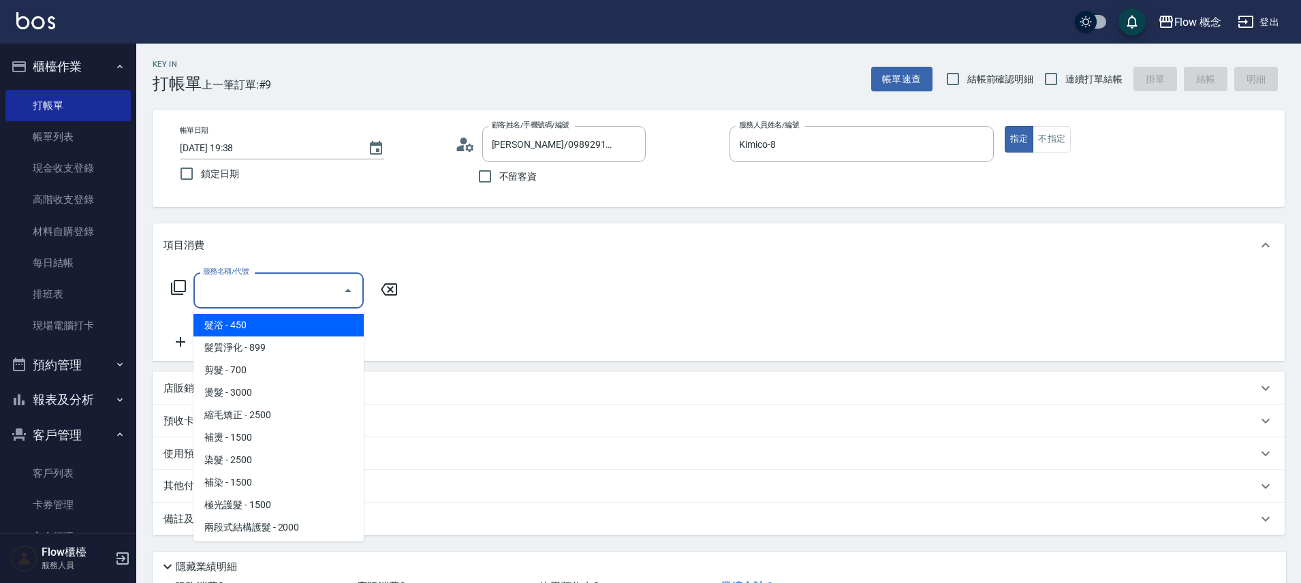
drag, startPoint x: 247, startPoint y: 328, endPoint x: 251, endPoint y: 284, distance: 44.5
click at [247, 328] on span "髮浴 - 450" at bounding box center [278, 325] width 170 height 22
type input "髮浴 (101)"
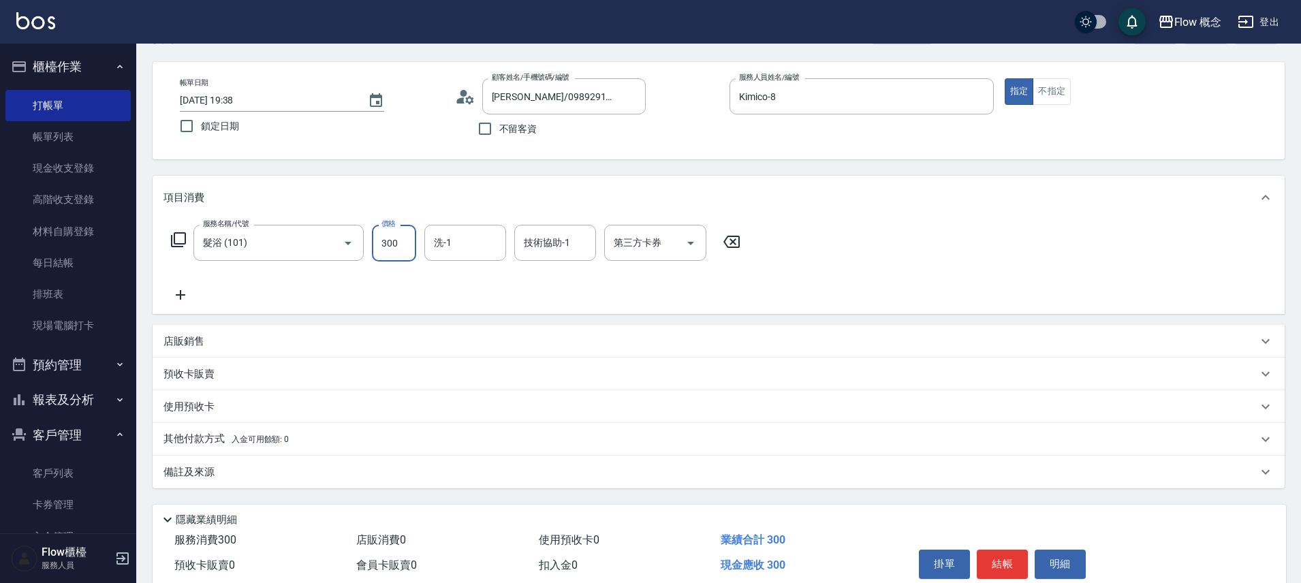
scroll to position [107, 0]
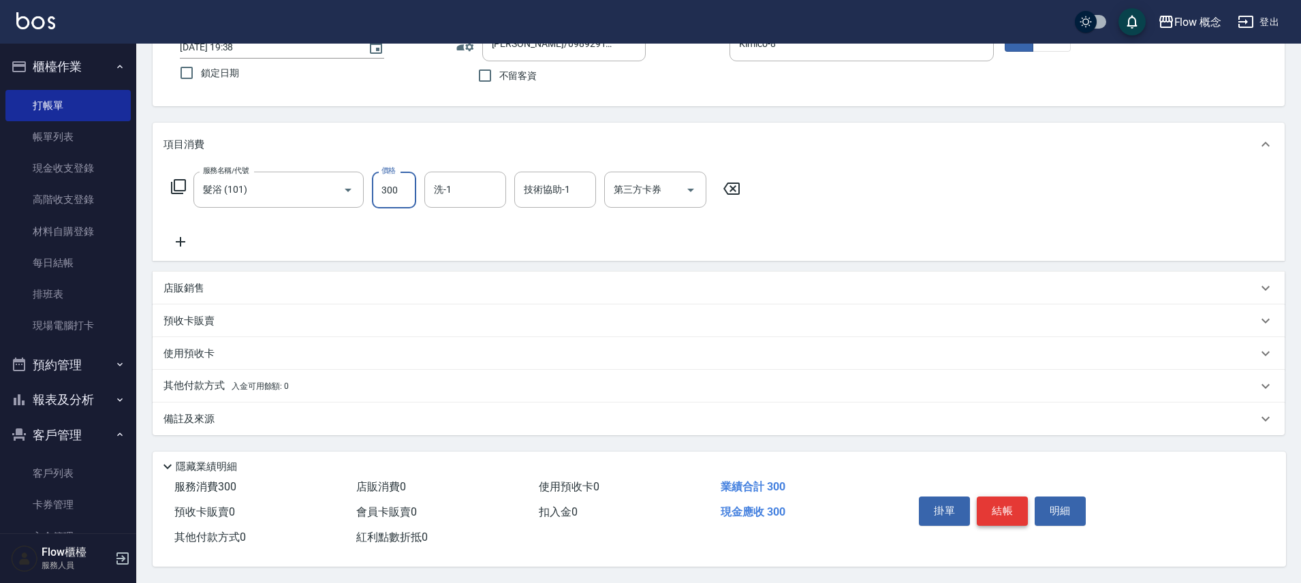
type input "300"
click at [1003, 515] on button "結帳" at bounding box center [1002, 511] width 51 height 29
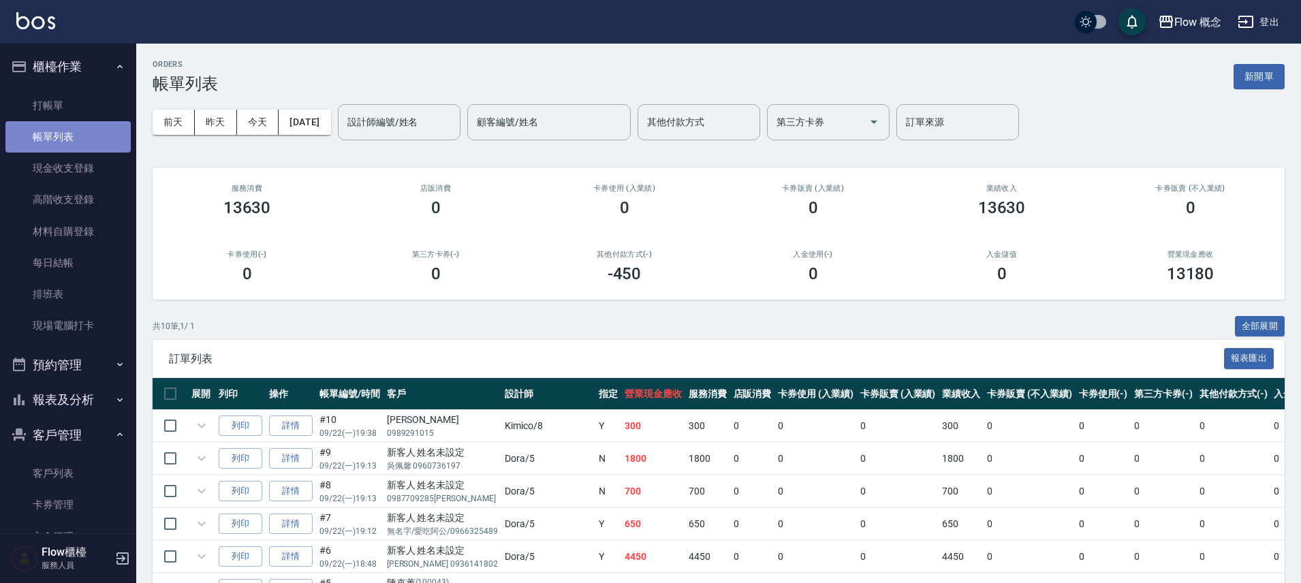
click at [91, 141] on link "帳單列表" at bounding box center [67, 136] width 125 height 31
click at [441, 117] on input "設計師編號/姓名" at bounding box center [399, 122] width 110 height 24
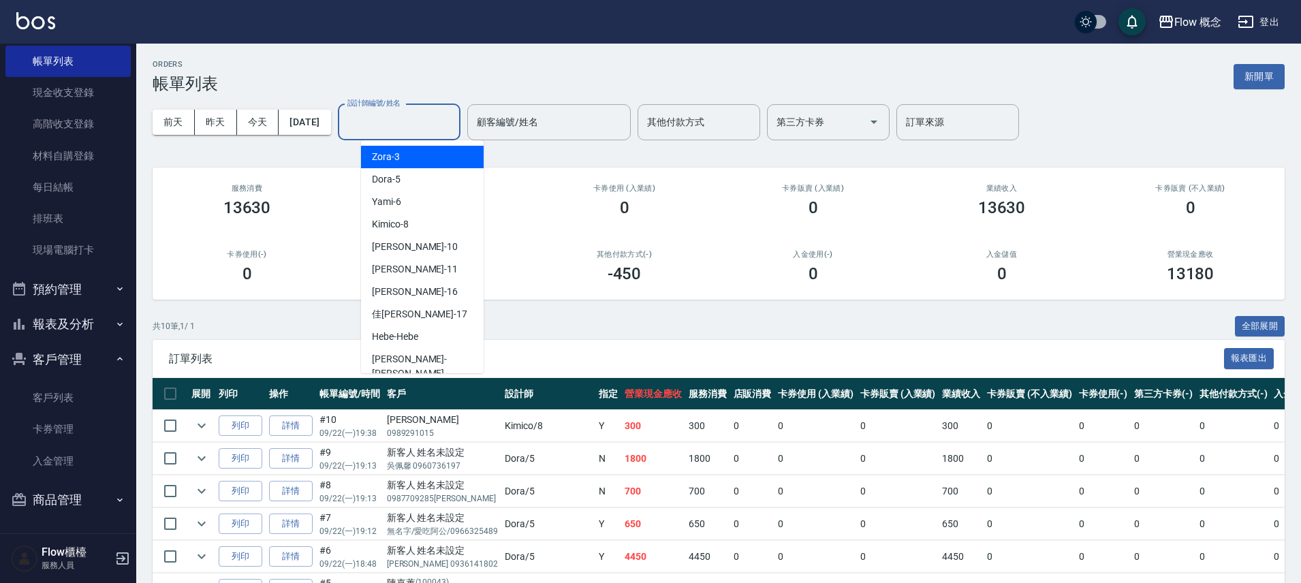
scroll to position [3, 0]
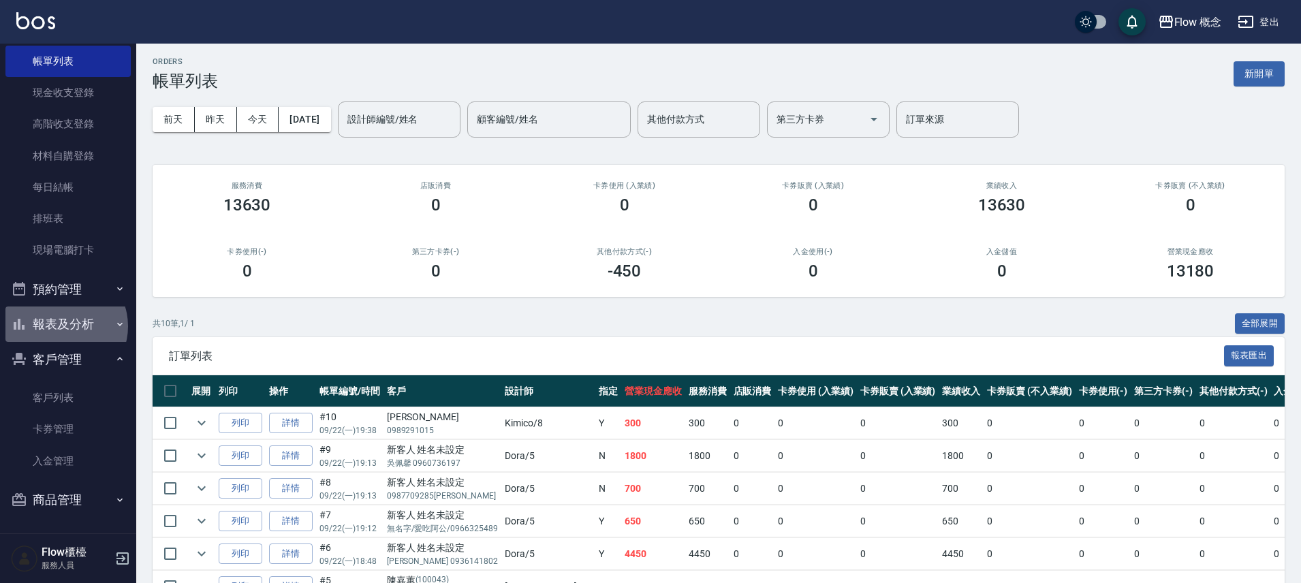
click at [63, 326] on button "報表及分析" at bounding box center [67, 323] width 125 height 35
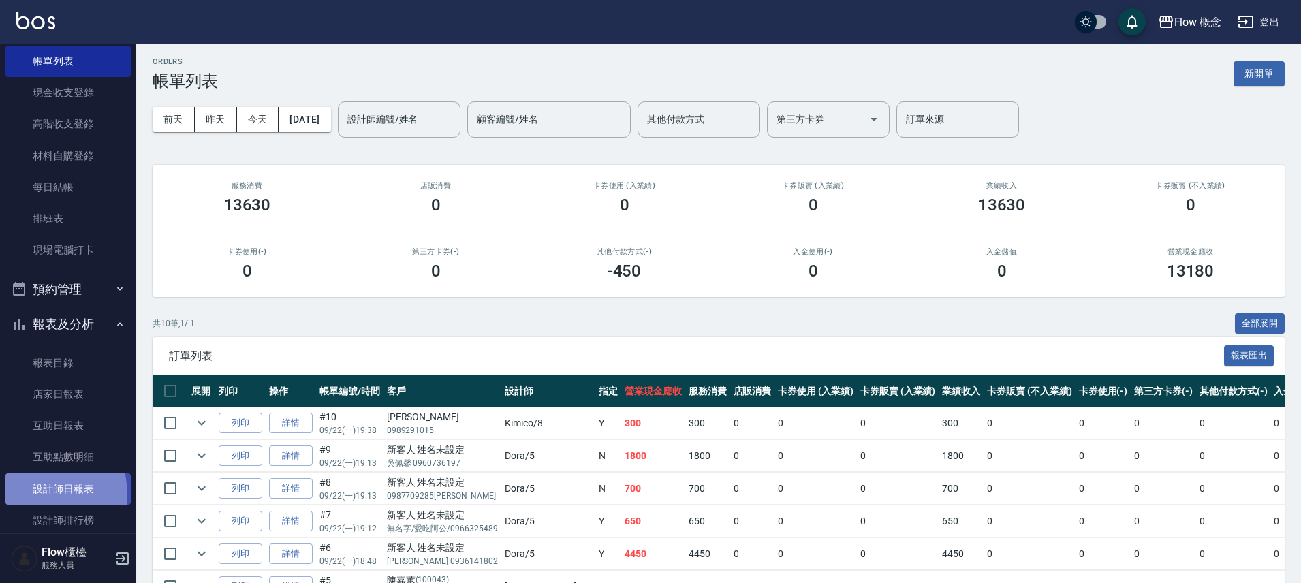
click at [25, 494] on link "設計師日報表" at bounding box center [67, 488] width 125 height 31
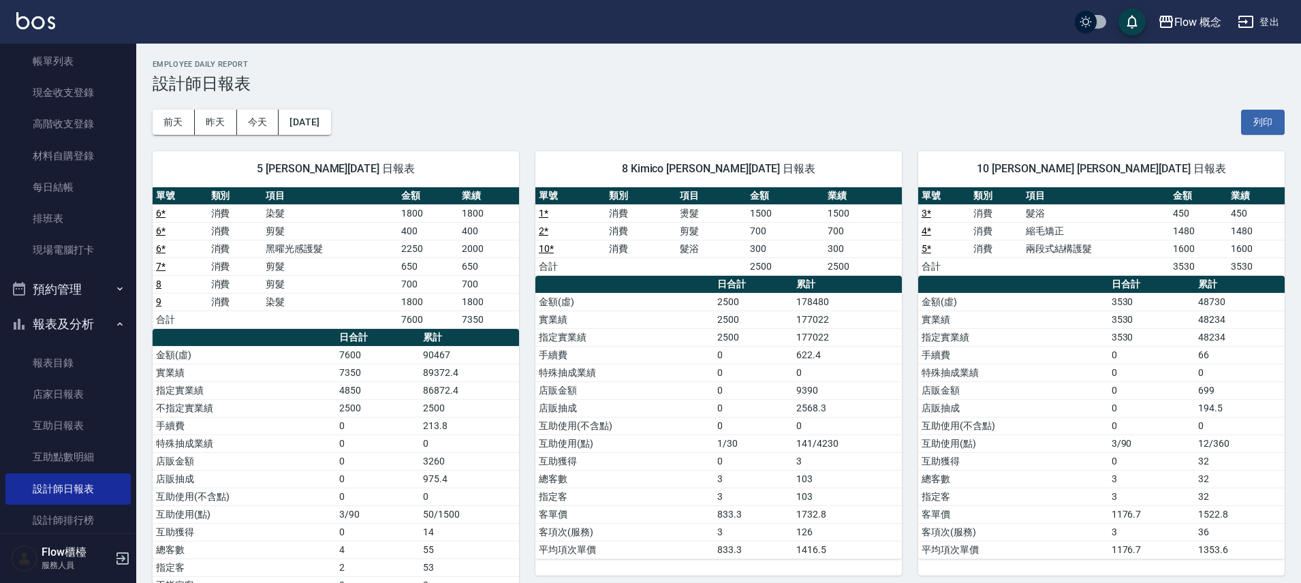
drag, startPoint x: 767, startPoint y: 238, endPoint x: 803, endPoint y: 304, distance: 75.3
click at [768, 238] on td "700" at bounding box center [785, 231] width 78 height 18
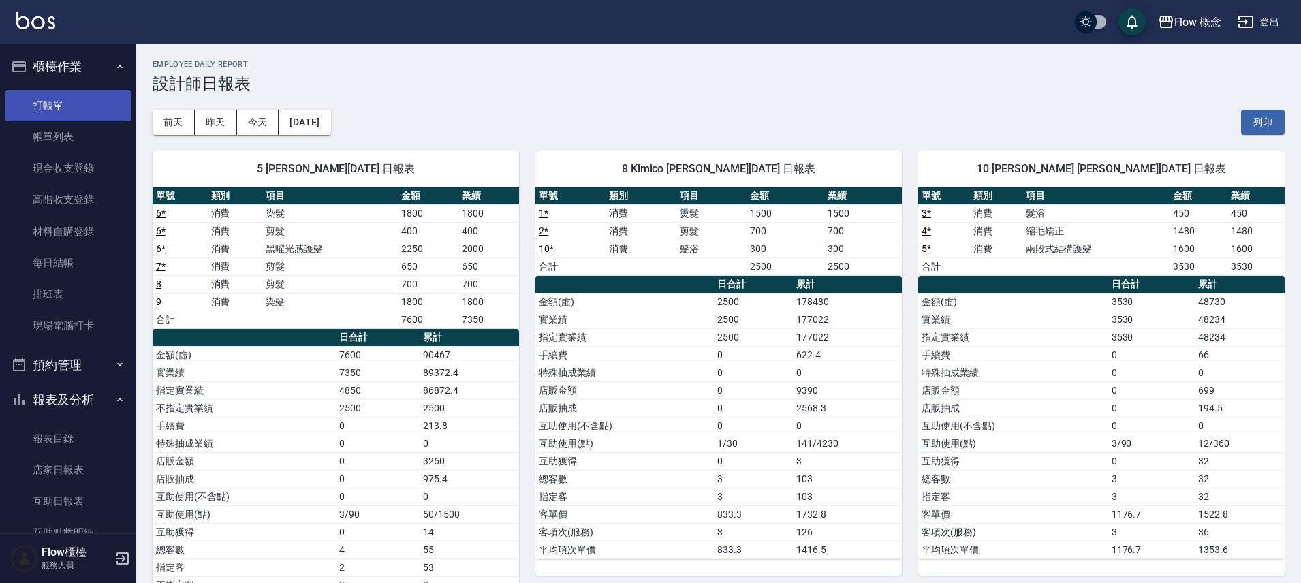
click at [61, 106] on link "打帳單" at bounding box center [67, 105] width 125 height 31
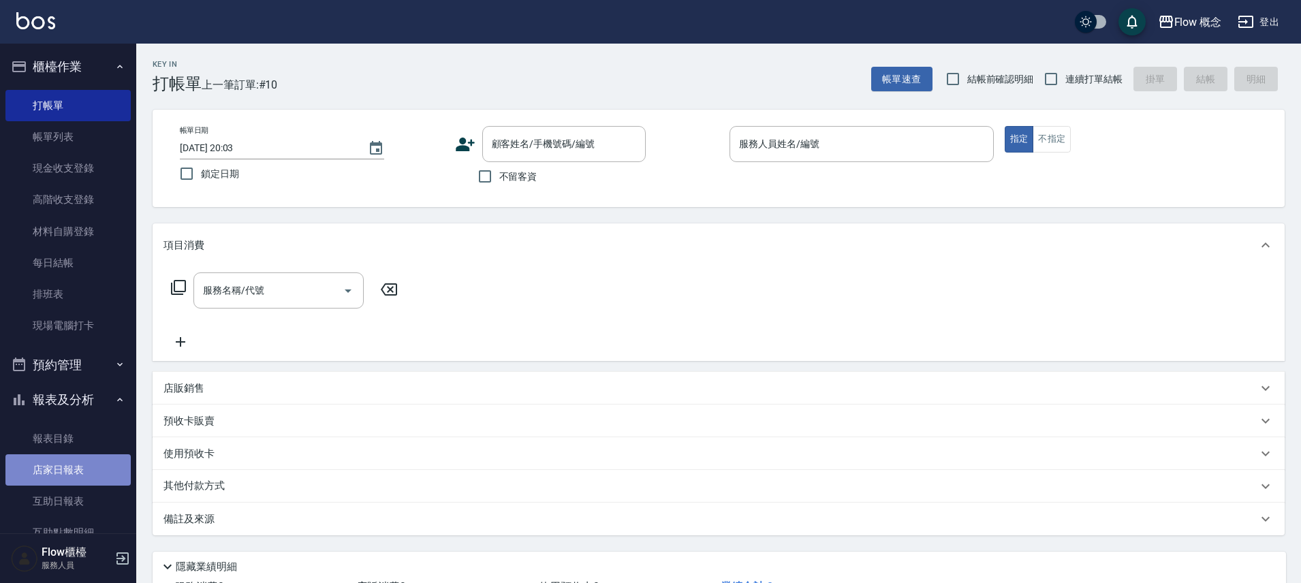
click at [71, 477] on link "店家日報表" at bounding box center [67, 469] width 125 height 31
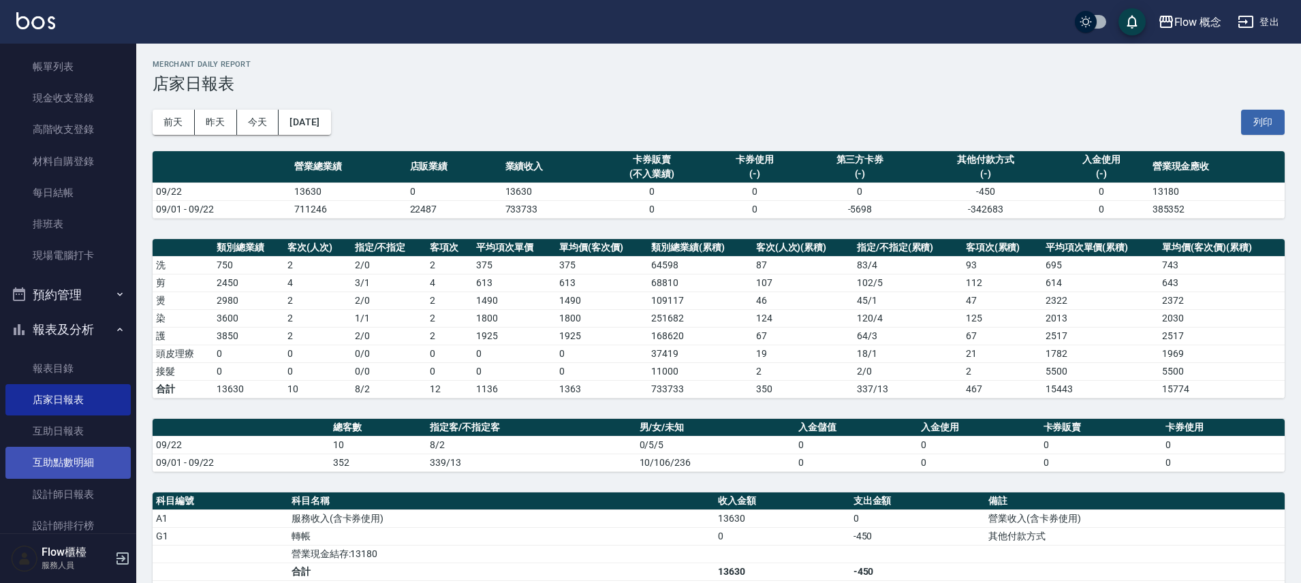
scroll to position [127, 0]
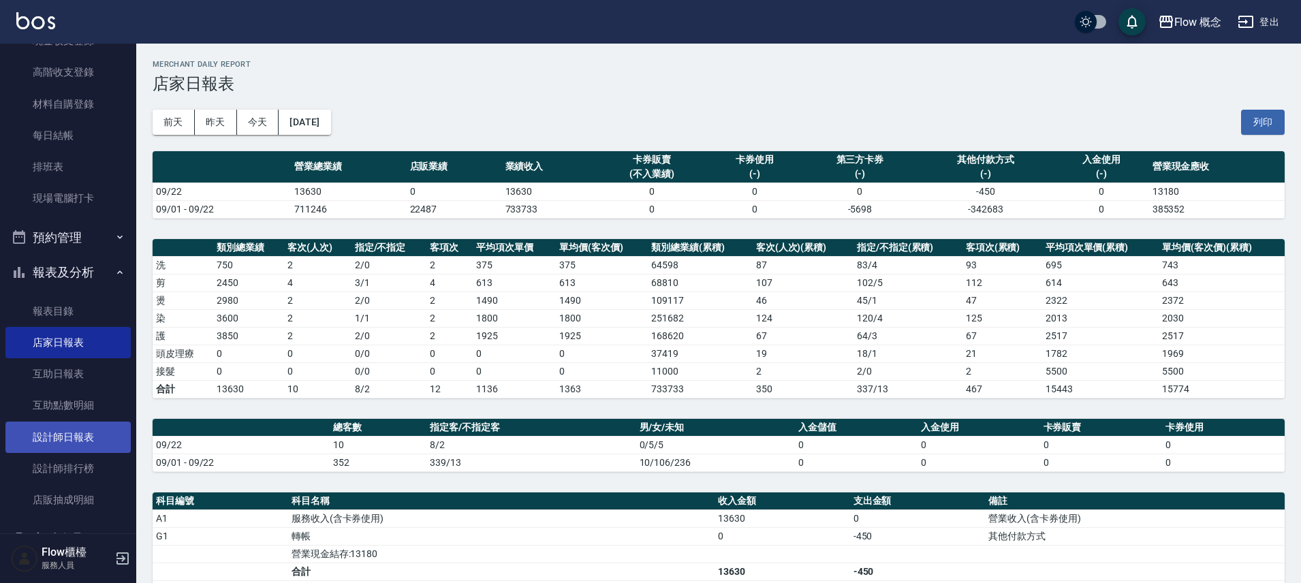
click at [90, 438] on link "設計師日報表" at bounding box center [67, 437] width 125 height 31
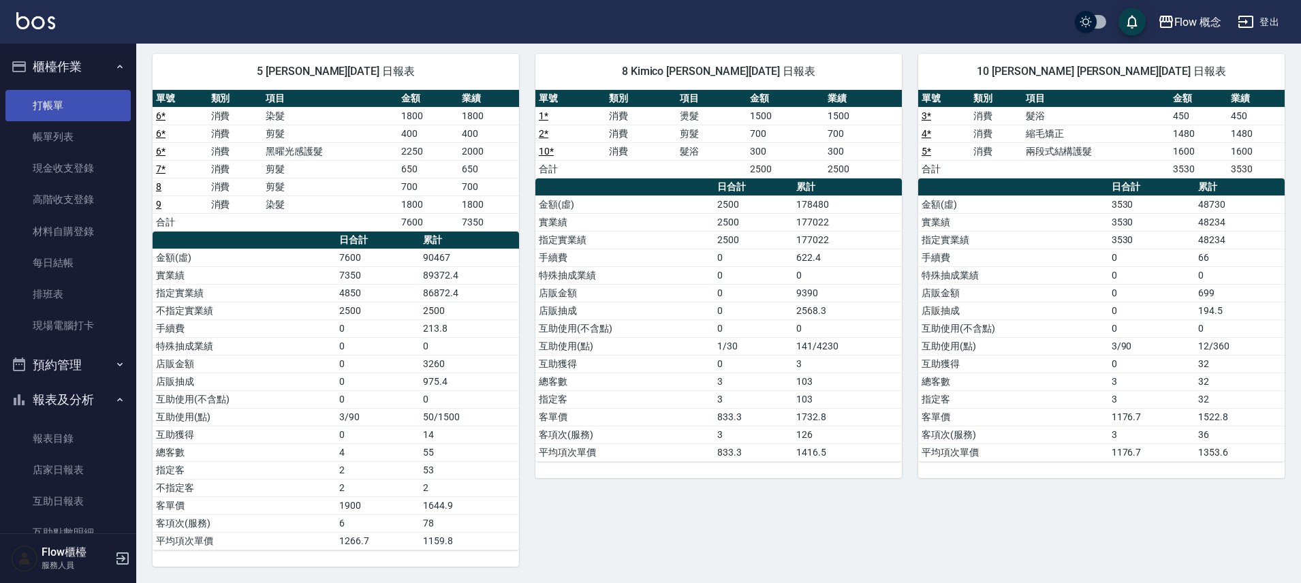
click at [73, 95] on link "打帳單" at bounding box center [67, 105] width 125 height 31
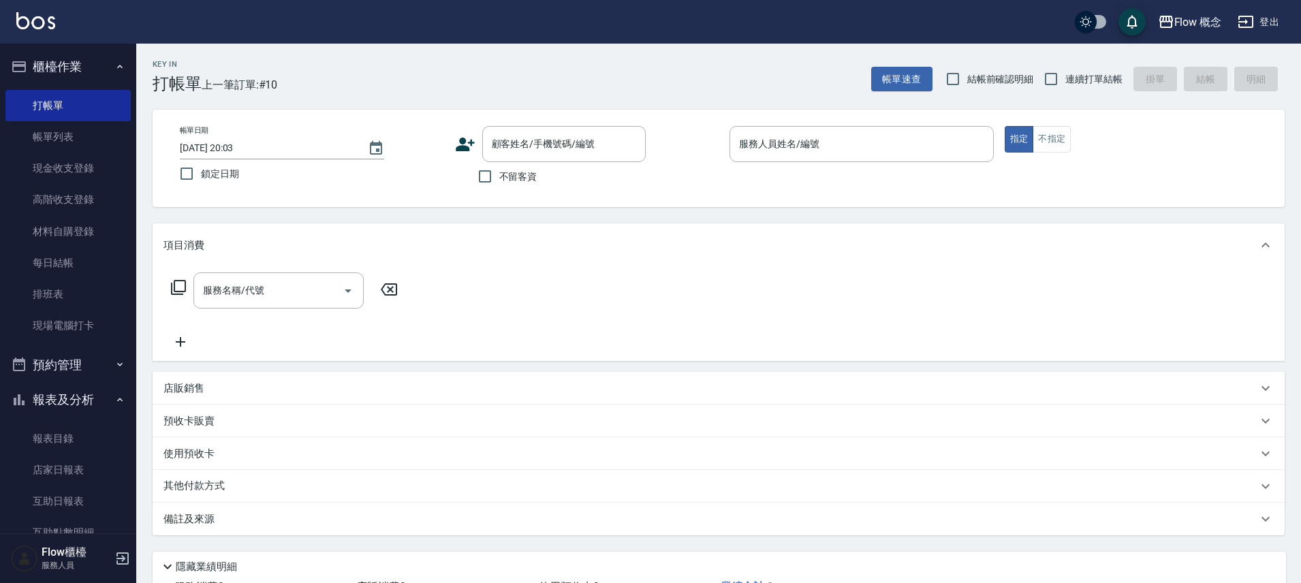
click at [523, 181] on span "不留客資" at bounding box center [518, 177] width 38 height 14
click at [499, 181] on input "不留客資" at bounding box center [485, 176] width 29 height 29
checkbox input "true"
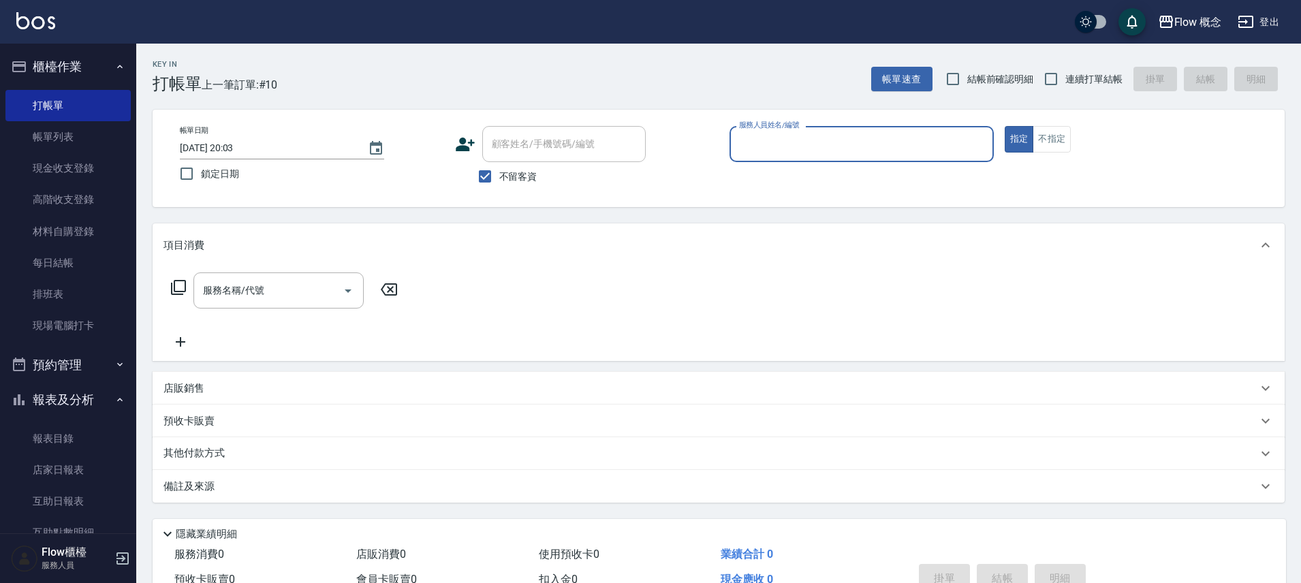
click at [807, 148] on input "服務人員姓名/編號" at bounding box center [862, 144] width 252 height 24
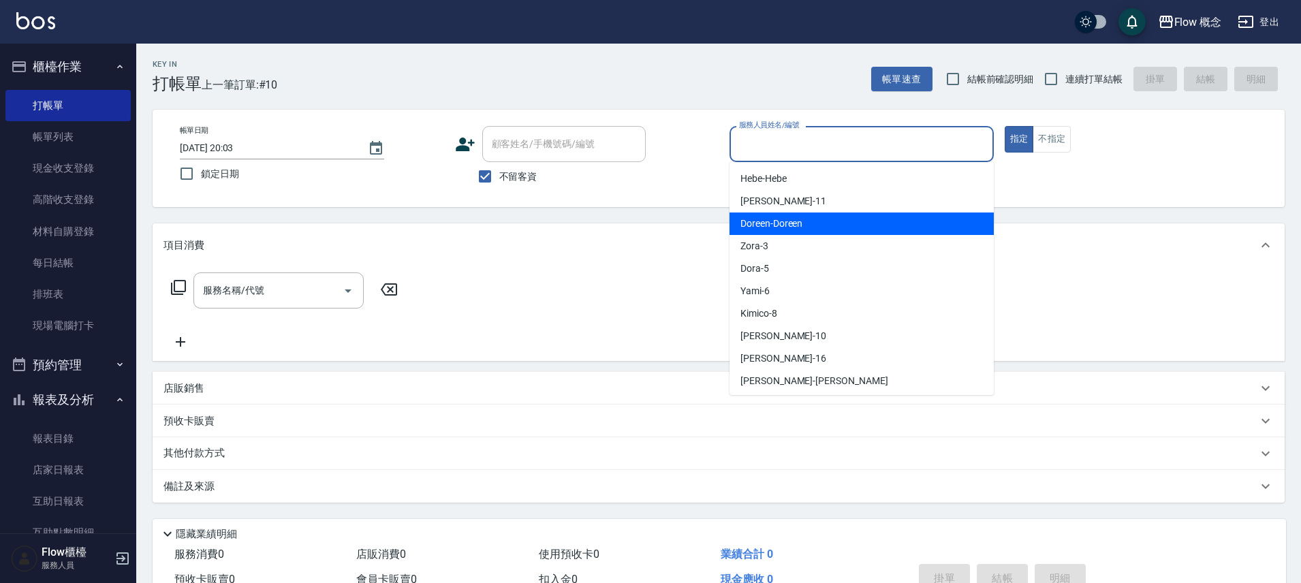
click at [789, 221] on span "Doreen -Doreen" at bounding box center [771, 224] width 62 height 14
type input "Doreen-Doreen"
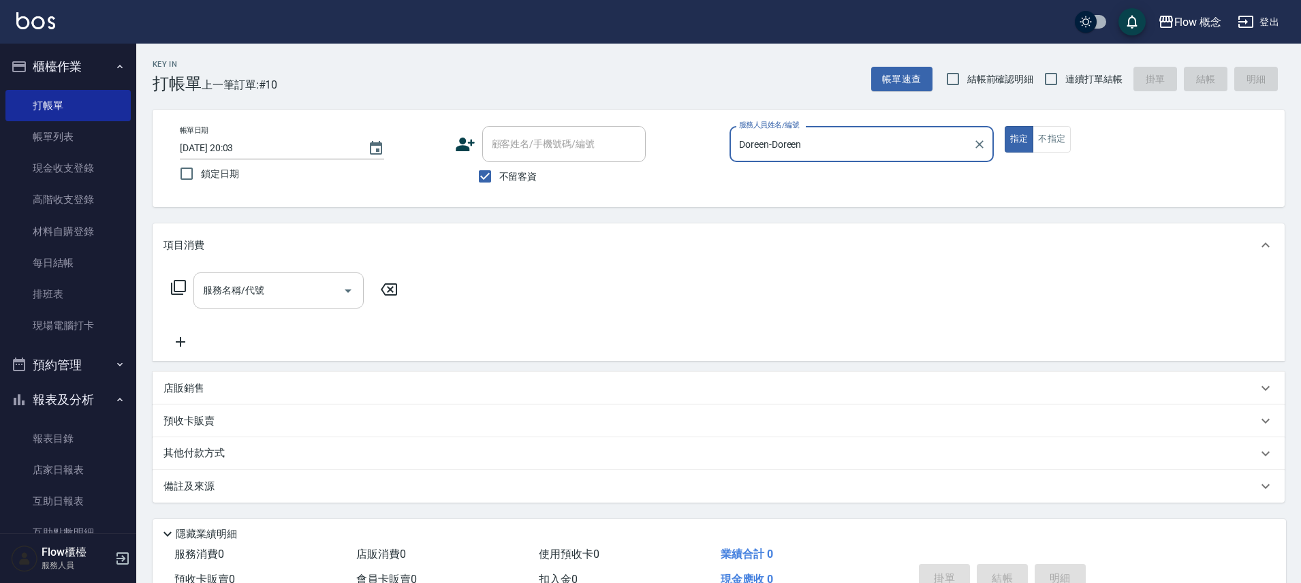
click at [309, 292] on input "服務名稱/代號" at bounding box center [269, 291] width 138 height 24
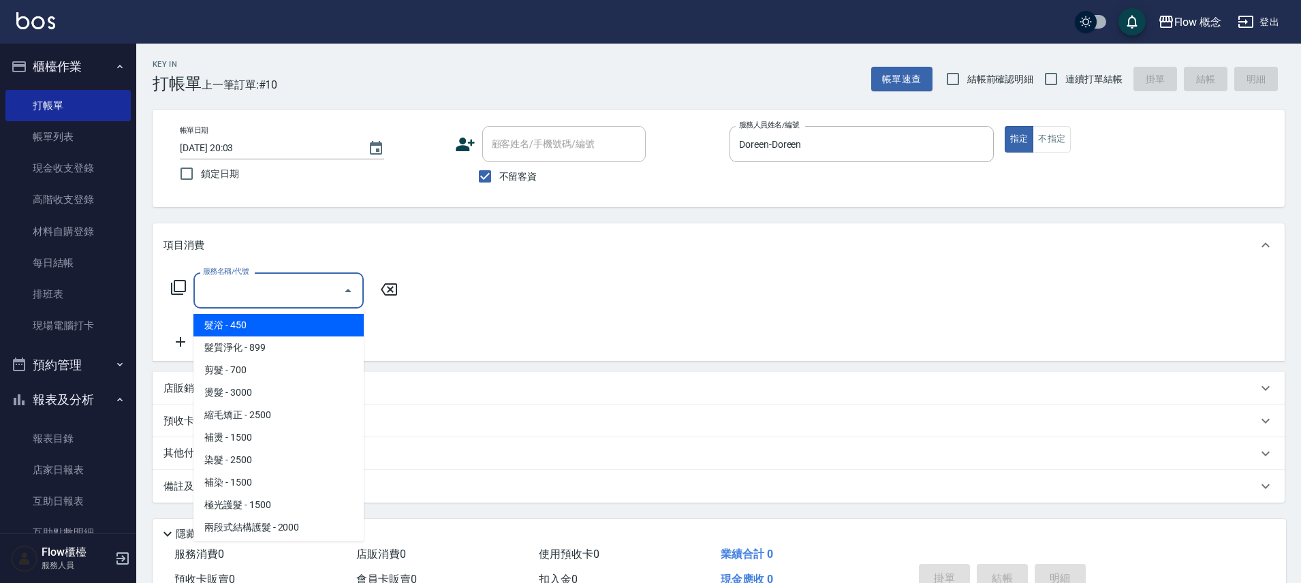
click at [284, 332] on span "髮浴 - 450" at bounding box center [278, 325] width 170 height 22
type input "髮浴 (101)"
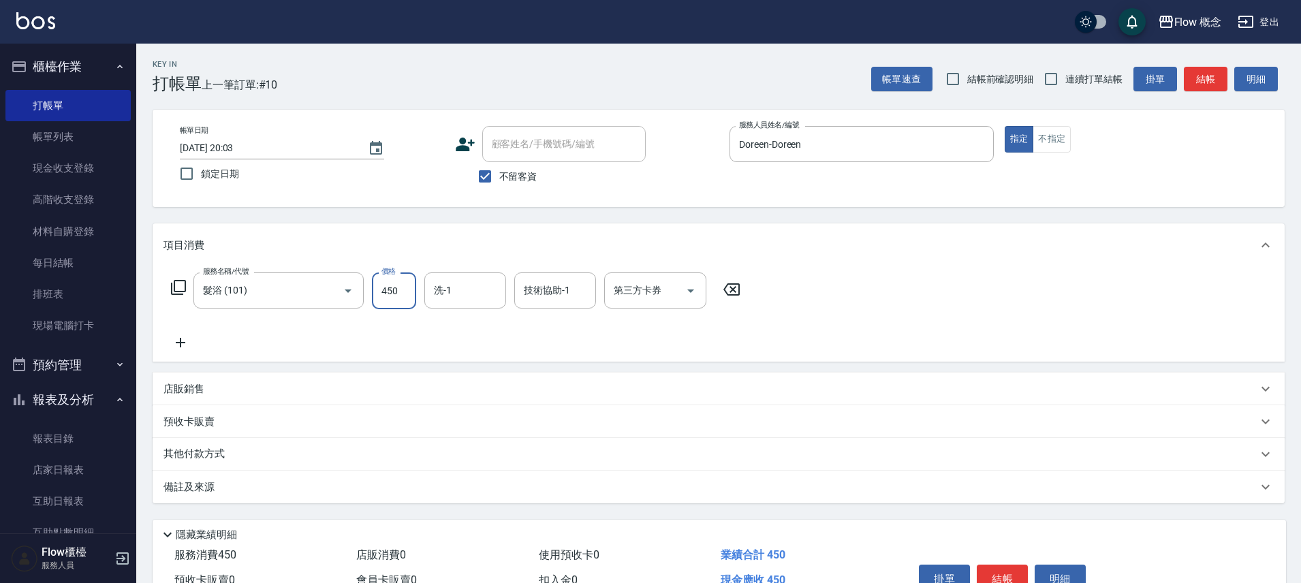
click at [400, 290] on input "450" at bounding box center [394, 290] width 44 height 37
click at [315, 290] on input "髮浴 (101)" at bounding box center [260, 291] width 120 height 24
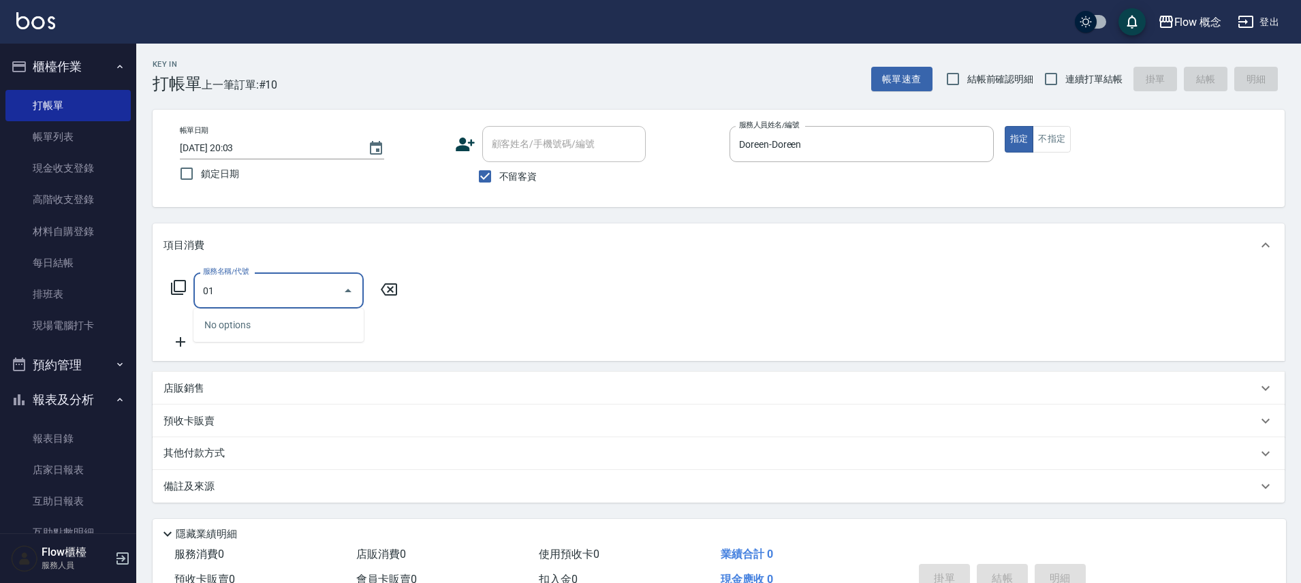
type input "0"
type input "３"
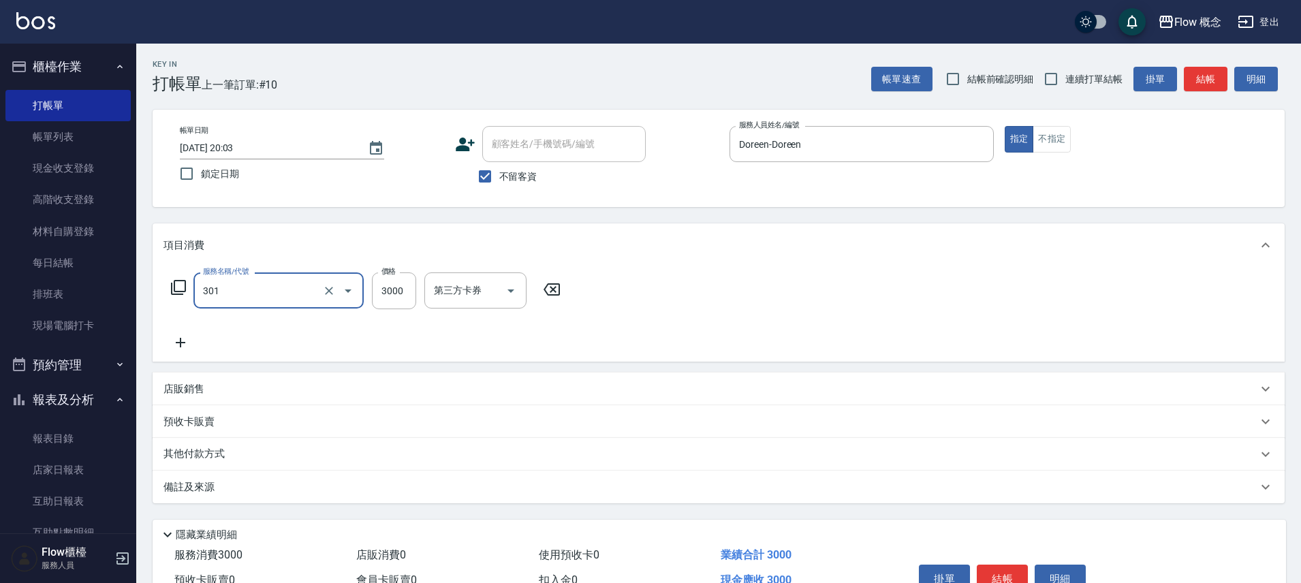
type input "燙髮(301)"
type input "2800"
click at [176, 343] on icon at bounding box center [181, 343] width 10 height 10
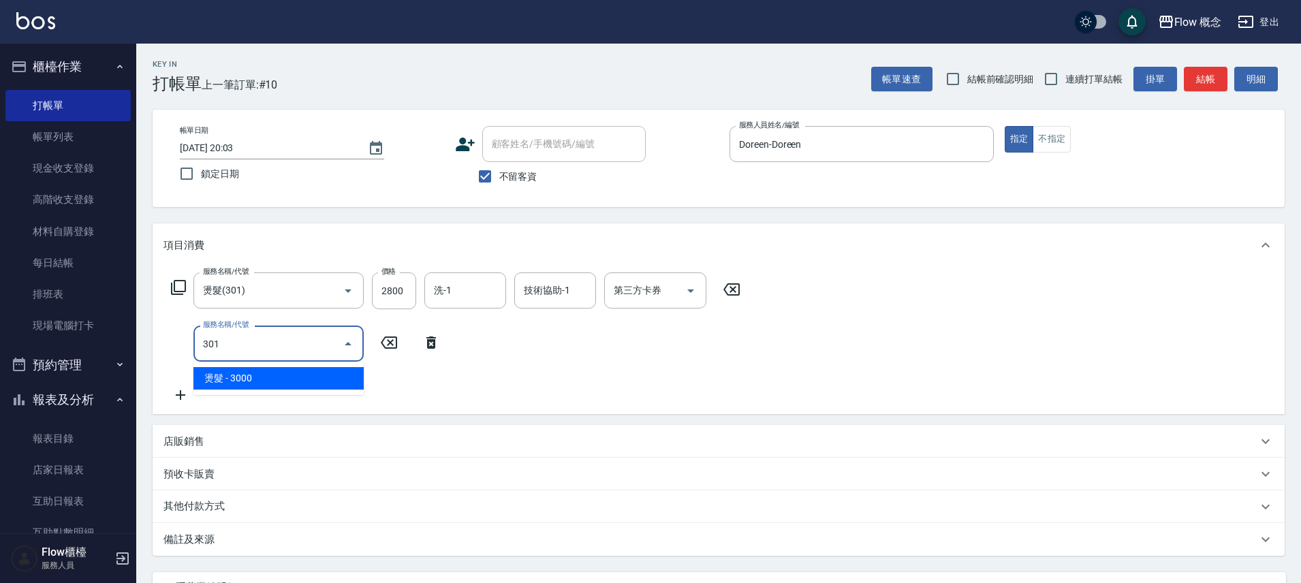
type input "301"
click at [437, 334] on icon at bounding box center [431, 342] width 34 height 16
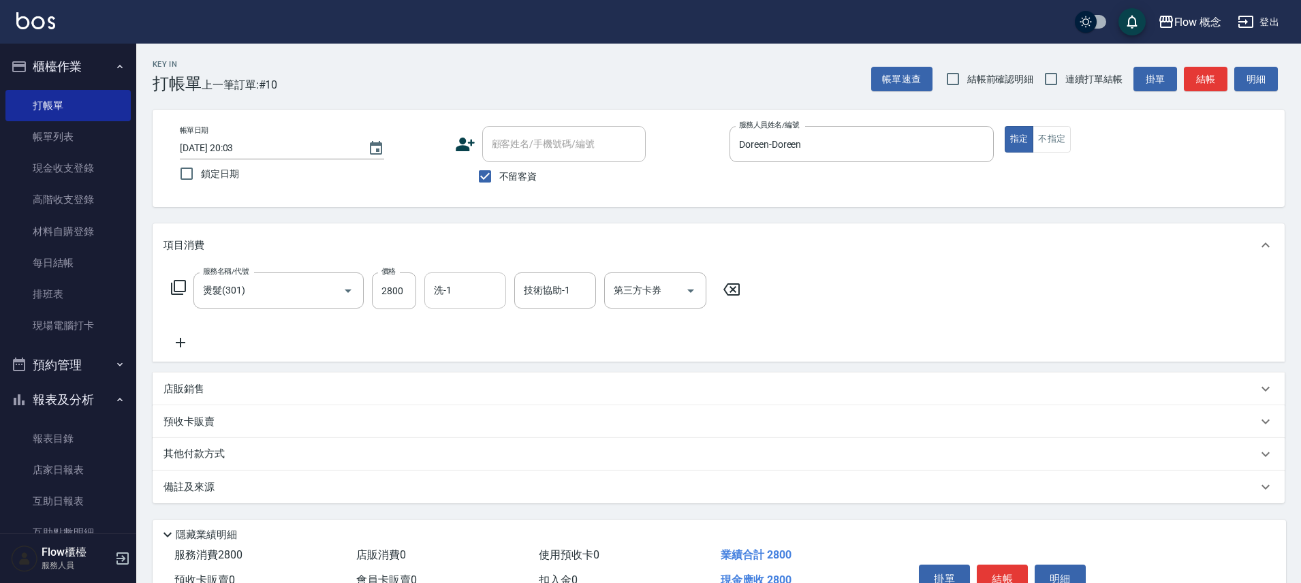
scroll to position [74, 0]
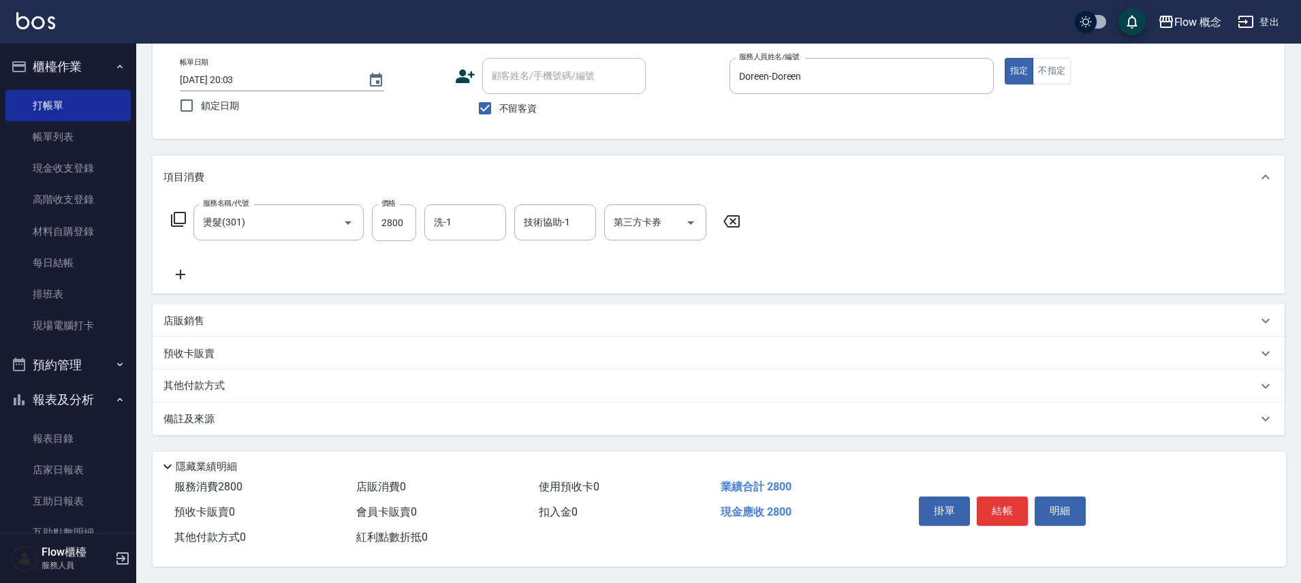
click at [177, 258] on div "服務名稱/代號 燙髮(301) 服務名稱/代號 價格 2800 價格 洗-1 洗-1 技術協助-1 技術協助-1 第三方卡券 第三方卡券" at bounding box center [455, 243] width 585 height 78
click at [177, 270] on icon at bounding box center [181, 275] width 10 height 10
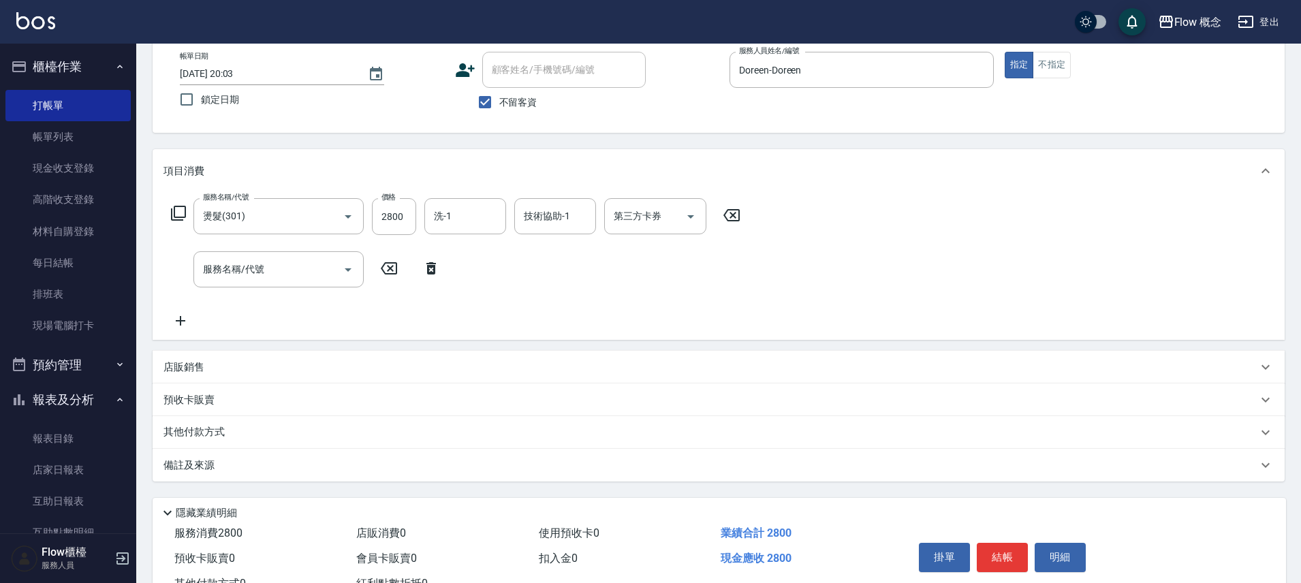
click at [184, 318] on icon at bounding box center [180, 321] width 34 height 16
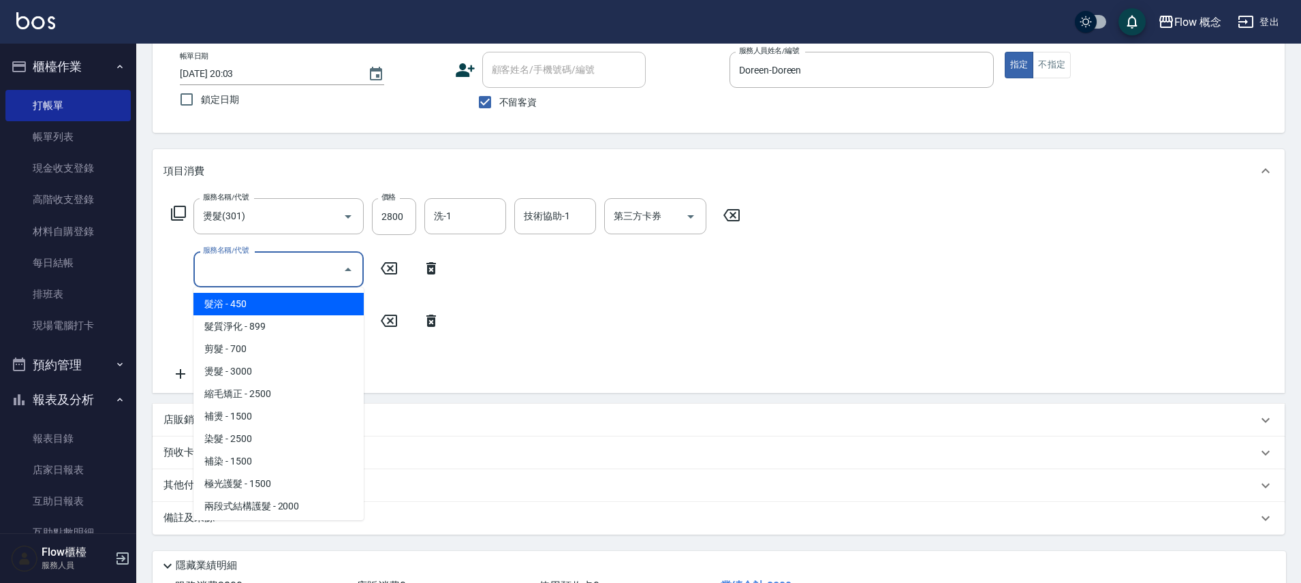
click at [278, 270] on input "服務名稱/代號" at bounding box center [269, 269] width 138 height 24
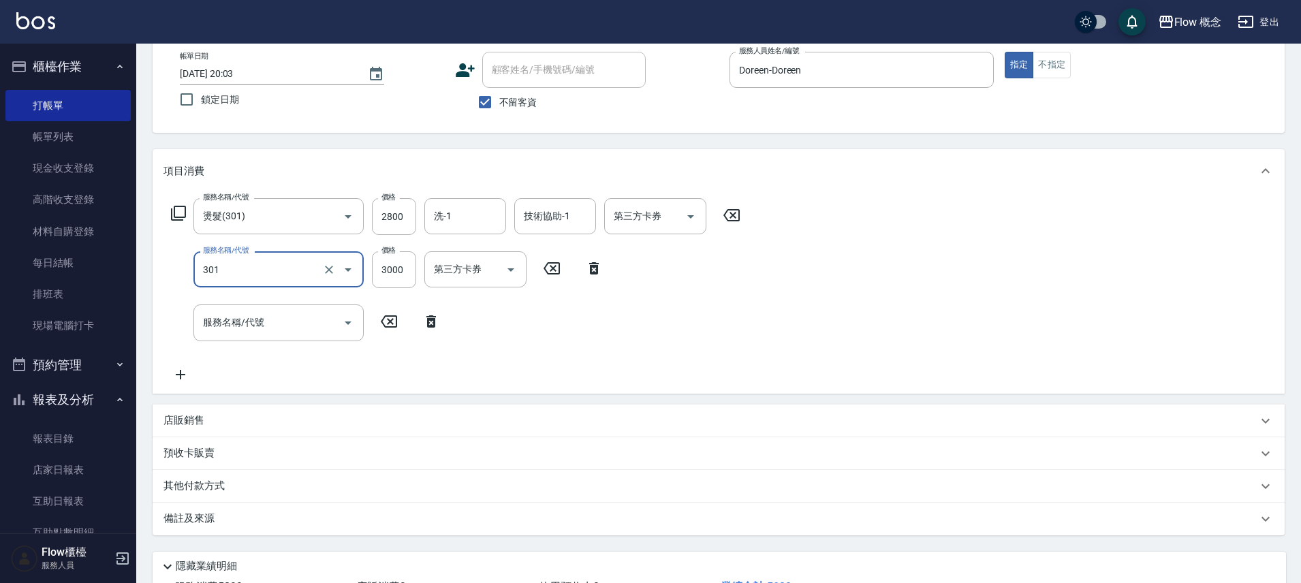
type input "燙髮(301)"
drag, startPoint x: 311, startPoint y: 272, endPoint x: 304, endPoint y: 268, distance: 7.4
click at [309, 271] on input "燙髮(301)" at bounding box center [260, 269] width 120 height 24
type input "染髮(401)"
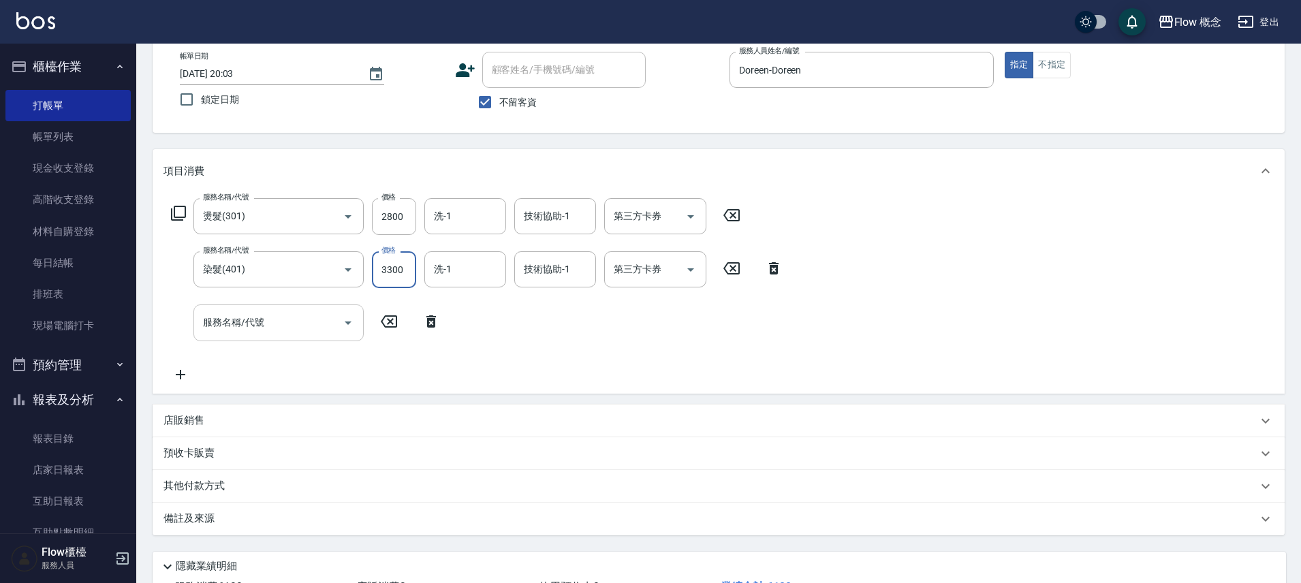
type input "3300"
click at [325, 321] on input "服務名稱/代號" at bounding box center [269, 323] width 138 height 24
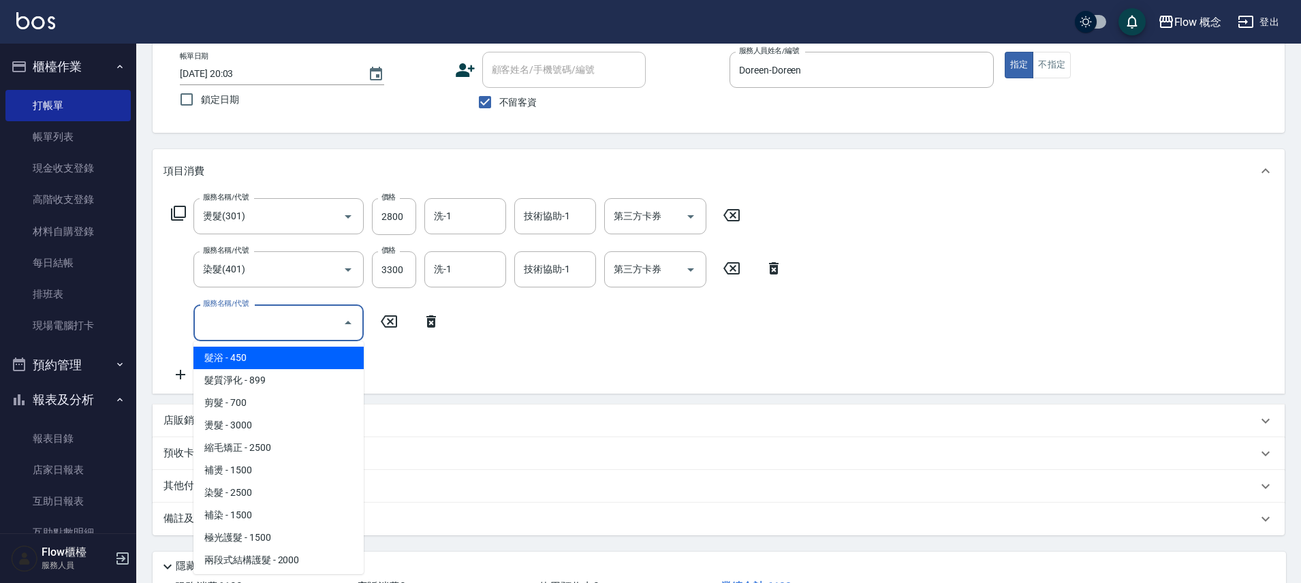
click at [313, 330] on input "服務名稱/代號" at bounding box center [269, 323] width 138 height 24
click at [270, 353] on span "髮浴 - 450" at bounding box center [278, 358] width 170 height 22
type input "髮浴 (101)"
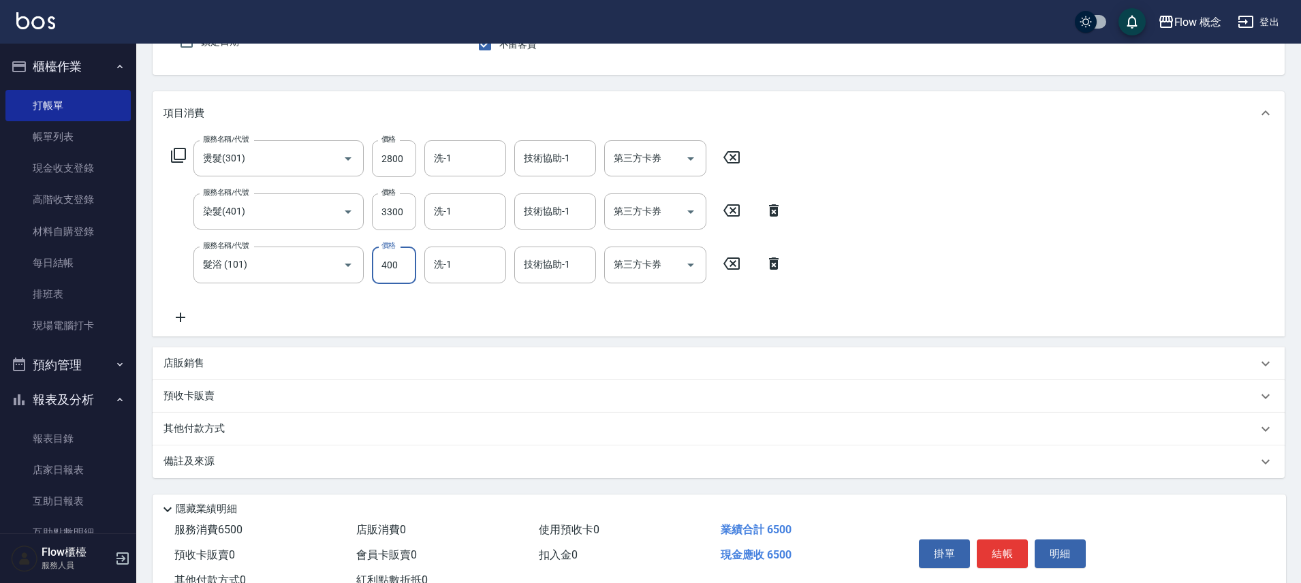
scroll to position [181, 0]
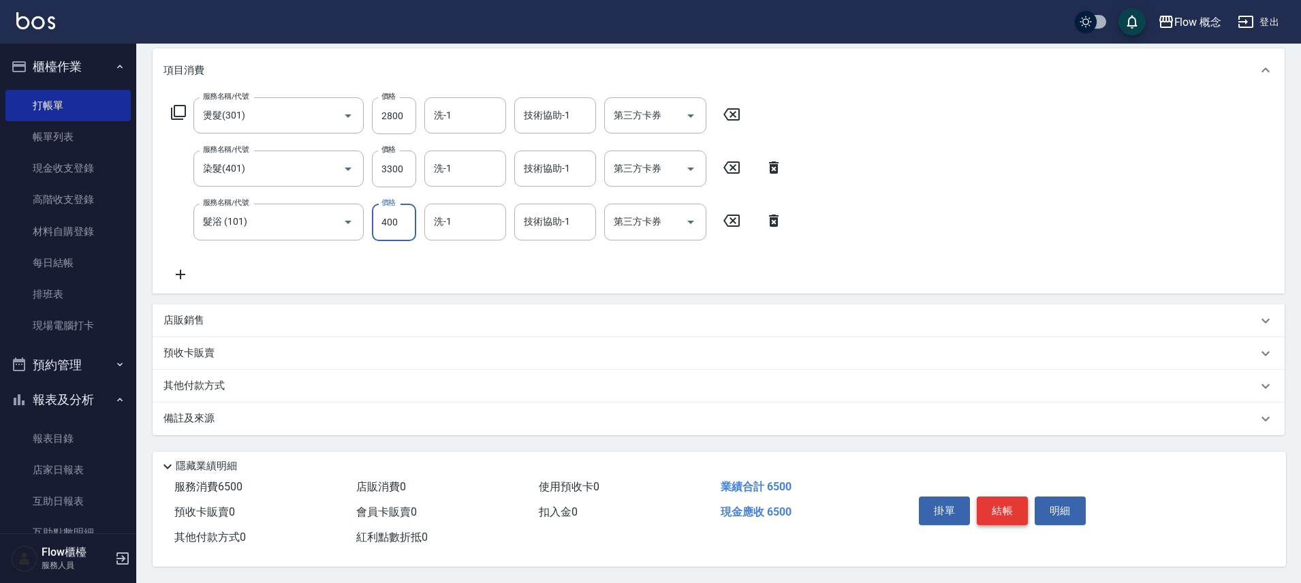
type input "400"
click at [1001, 505] on button "結帳" at bounding box center [1002, 511] width 51 height 29
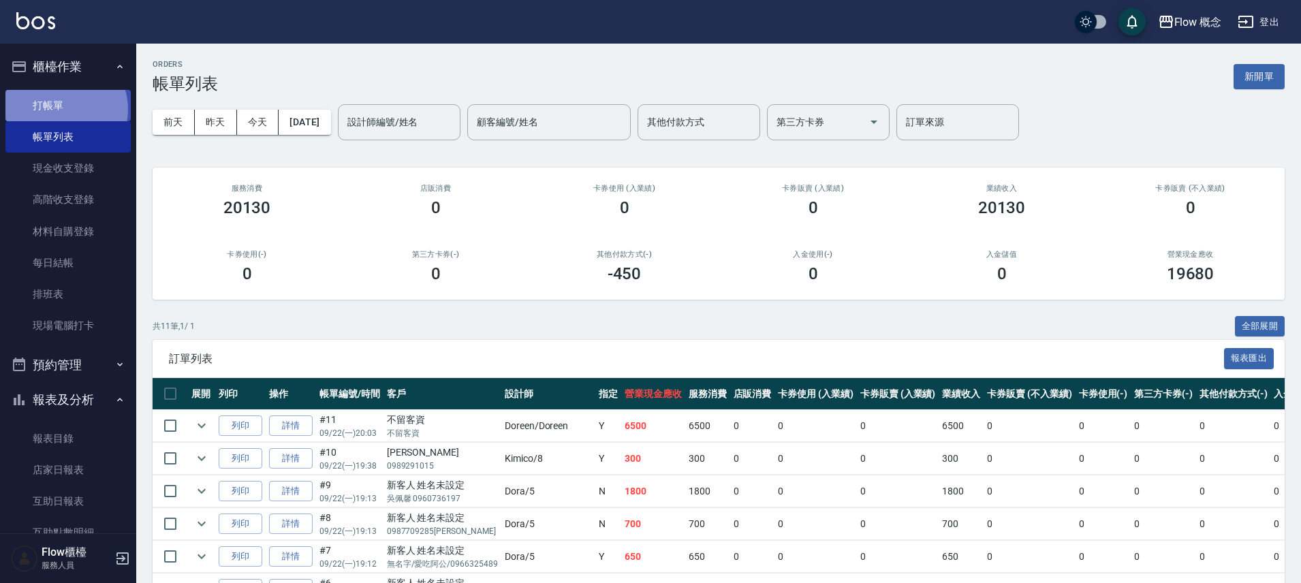
click at [60, 109] on link "打帳單" at bounding box center [67, 105] width 125 height 31
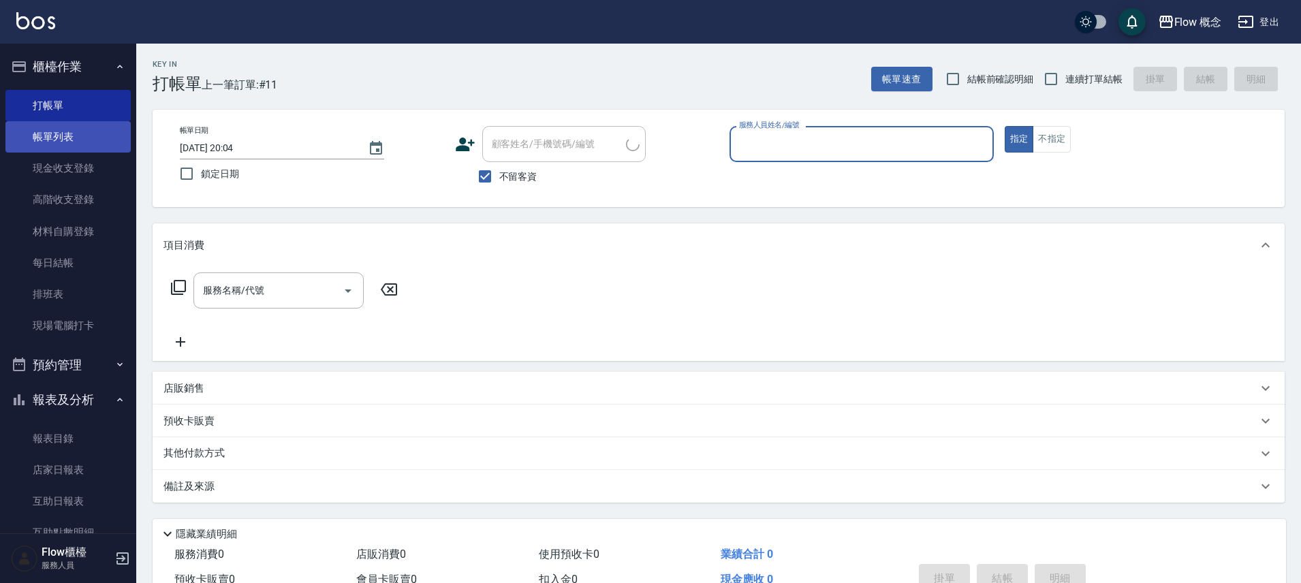
click at [84, 146] on link "帳單列表" at bounding box center [67, 136] width 125 height 31
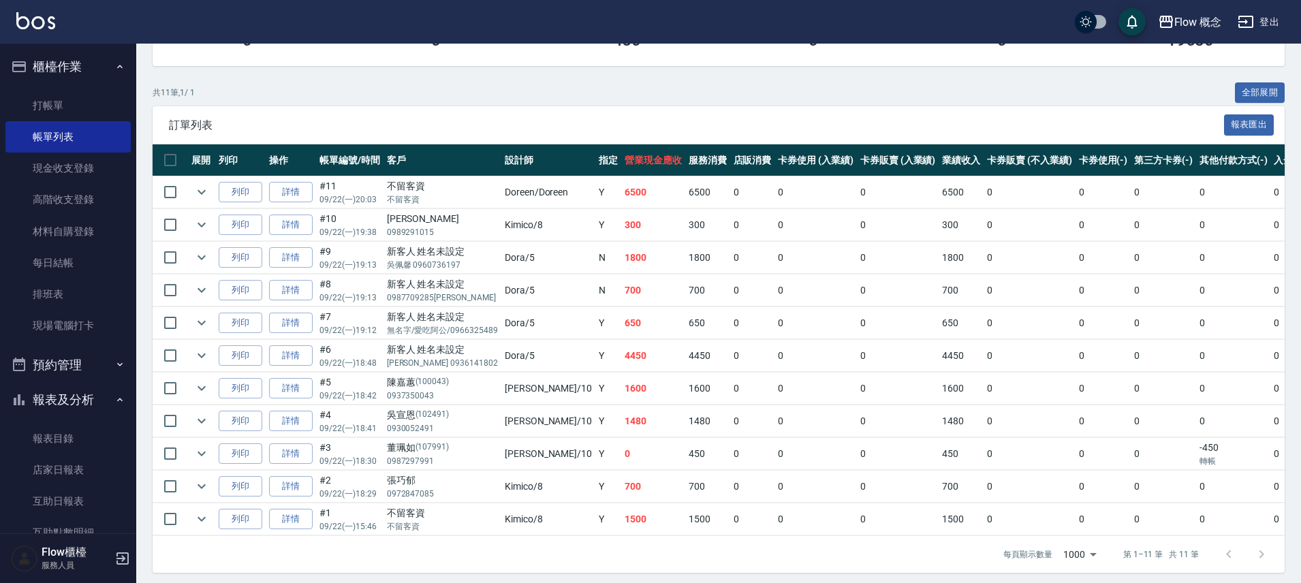
scroll to position [250, 0]
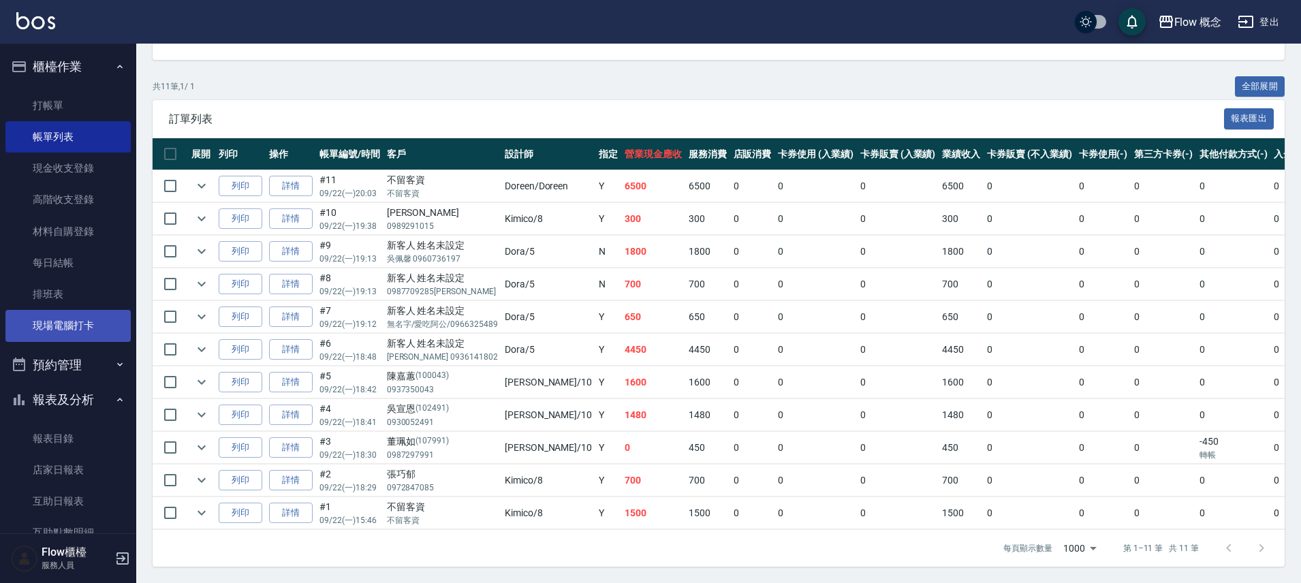
click at [93, 329] on link "現場電腦打卡" at bounding box center [67, 325] width 125 height 31
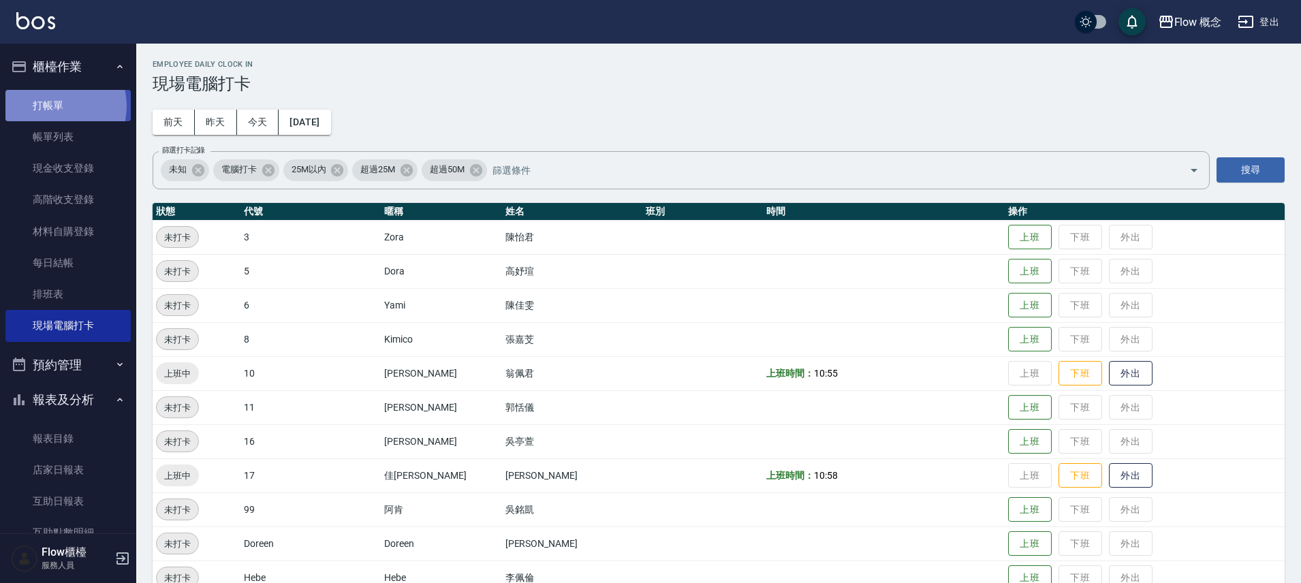
click at [59, 106] on link "打帳單" at bounding box center [67, 105] width 125 height 31
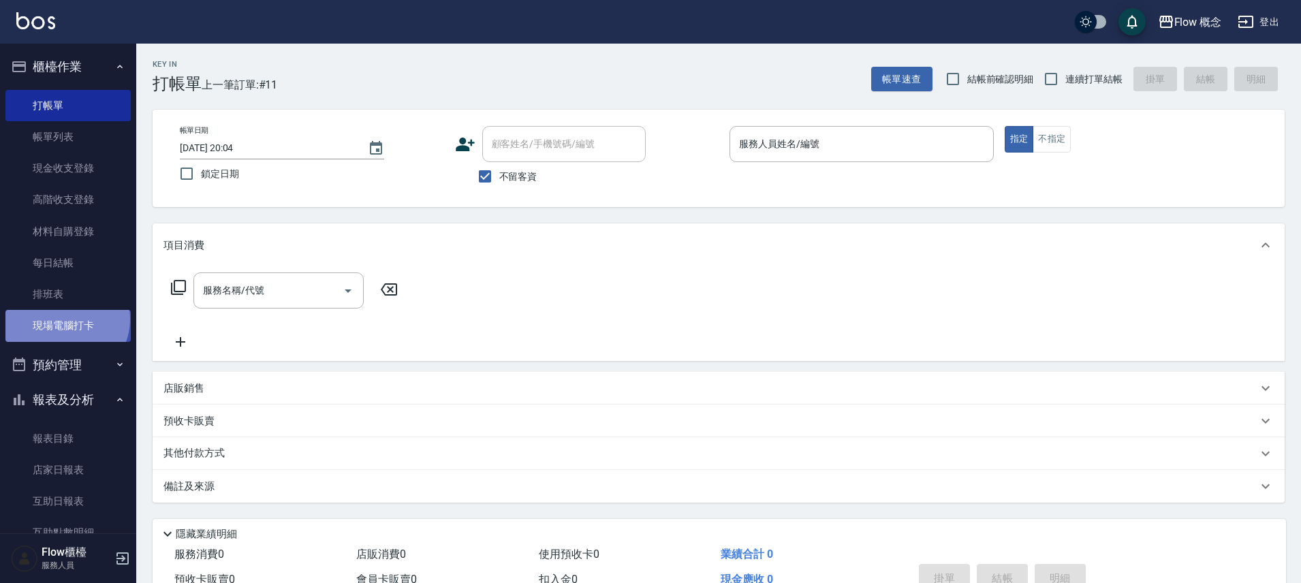
click at [65, 319] on link "現場電腦打卡" at bounding box center [67, 325] width 125 height 31
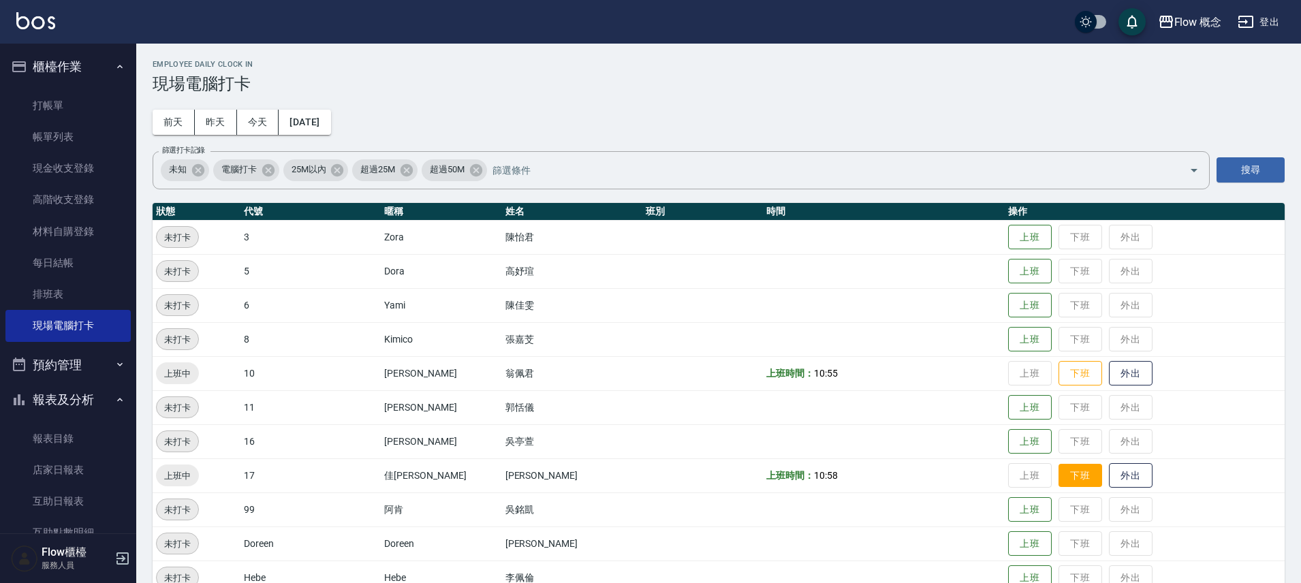
click at [1058, 469] on button "下班" at bounding box center [1080, 476] width 44 height 24
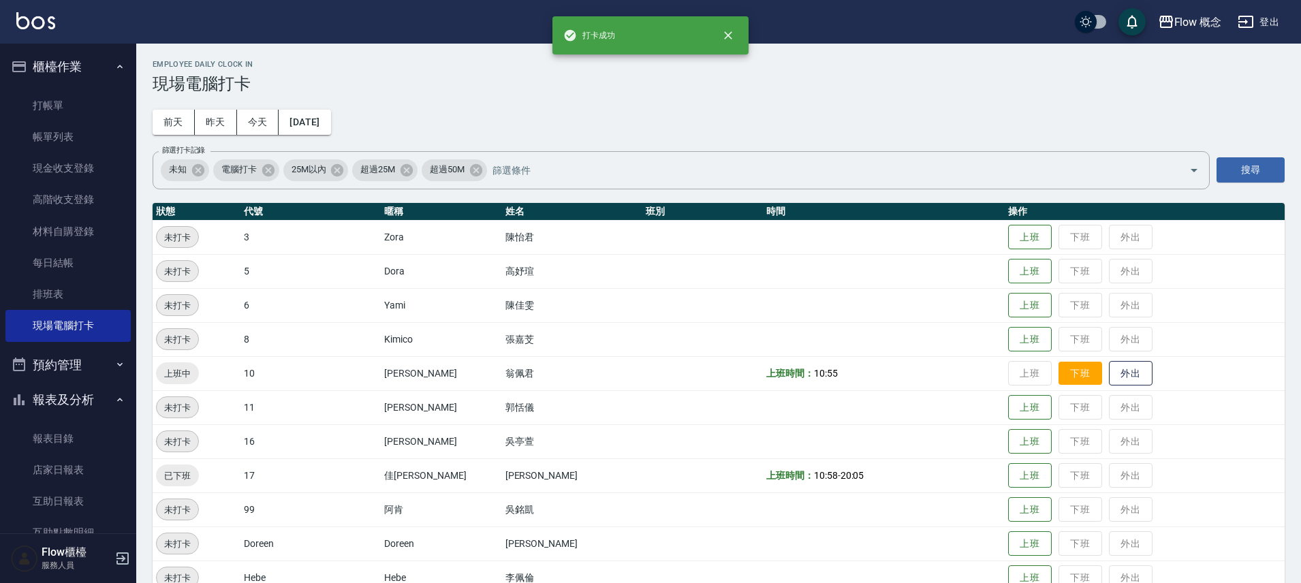
click at [1058, 377] on button "下班" at bounding box center [1080, 374] width 44 height 24
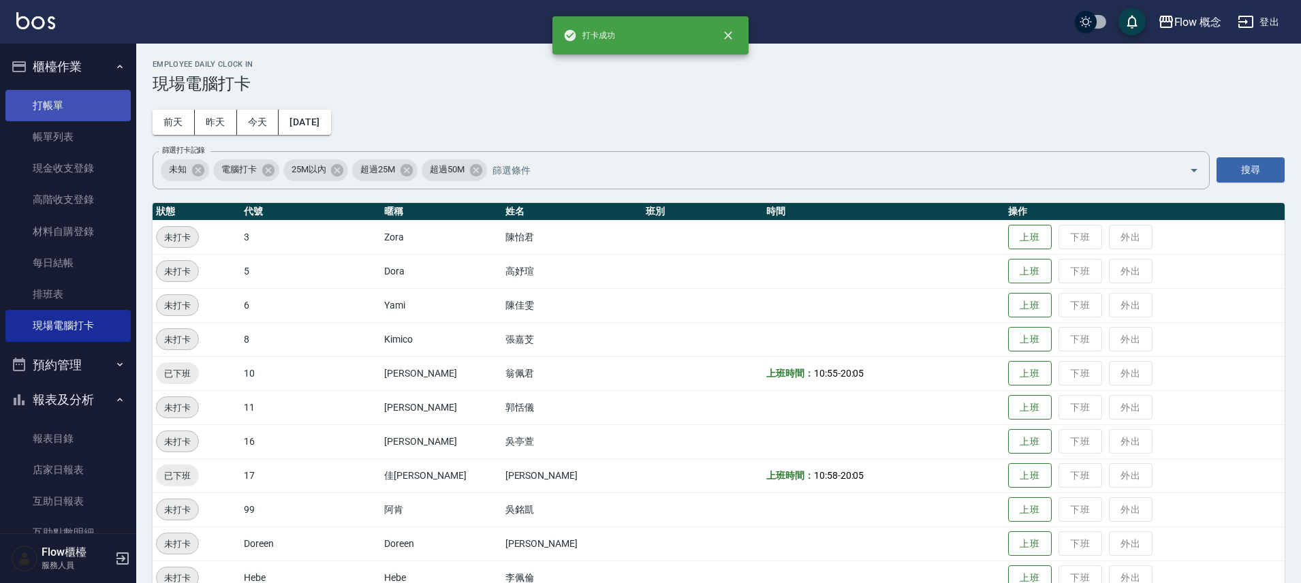
click at [103, 108] on link "打帳單" at bounding box center [67, 105] width 125 height 31
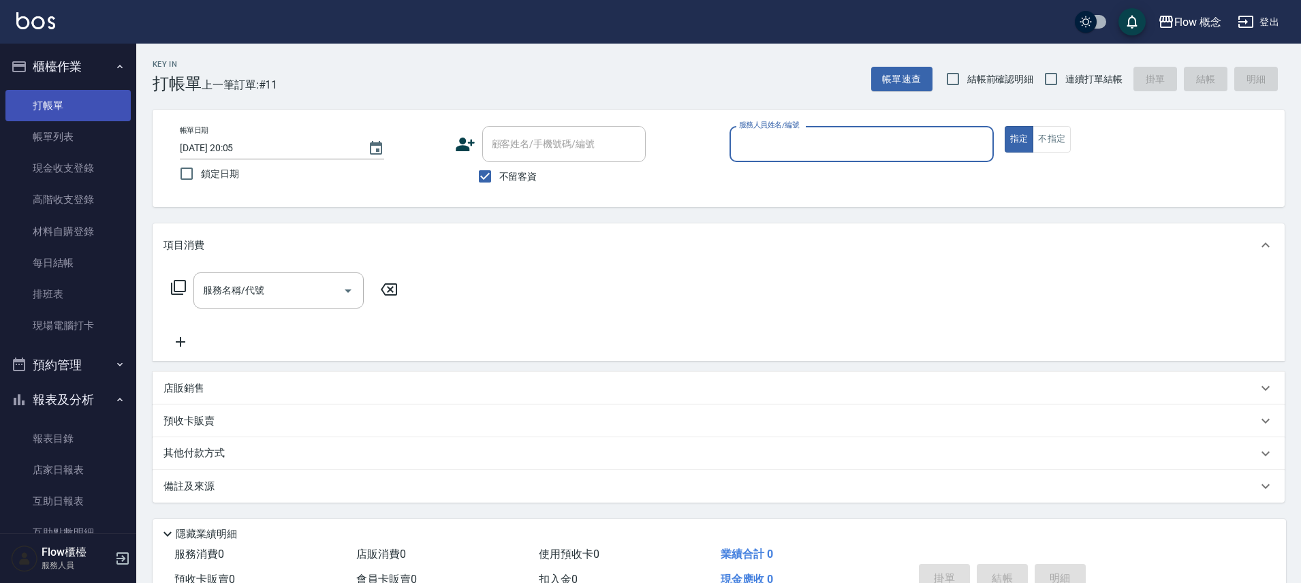
type input "8"
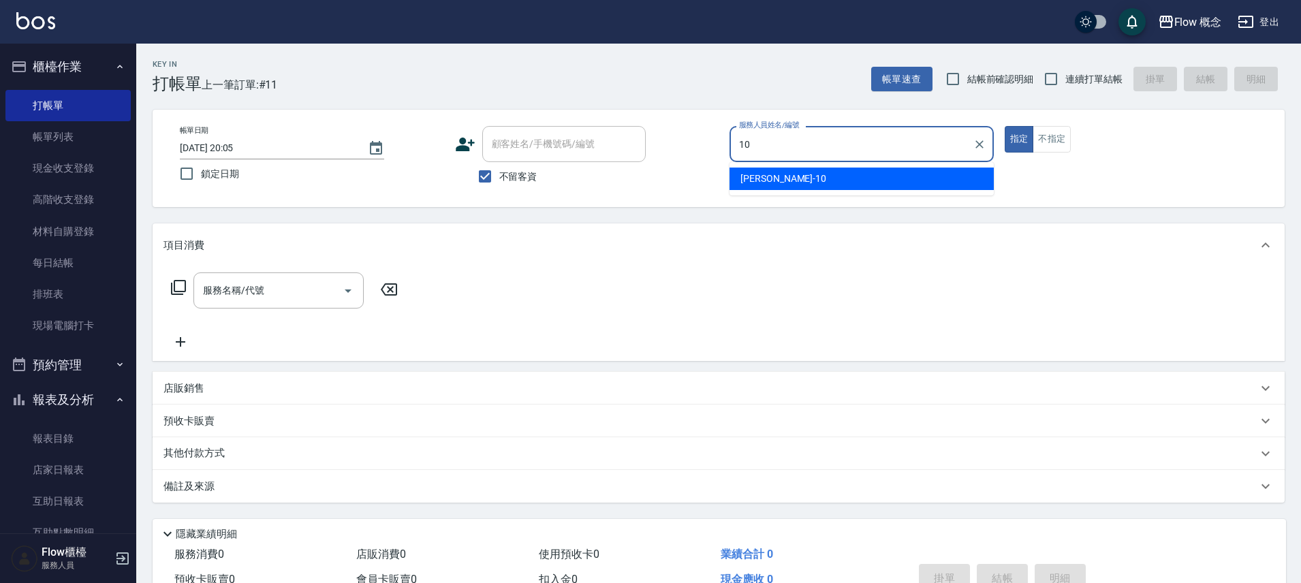
click at [811, 176] on div "[PERSON_NAME] -10" at bounding box center [861, 179] width 264 height 22
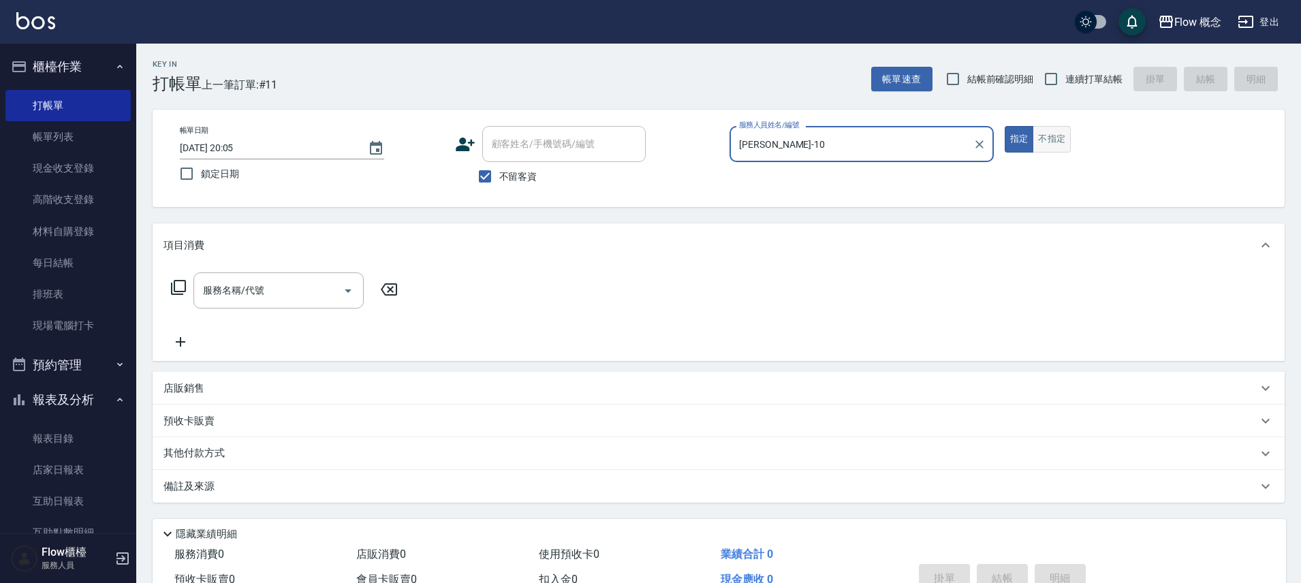
type input "[PERSON_NAME]-10"
click at [1048, 142] on button "不指定" at bounding box center [1052, 139] width 38 height 27
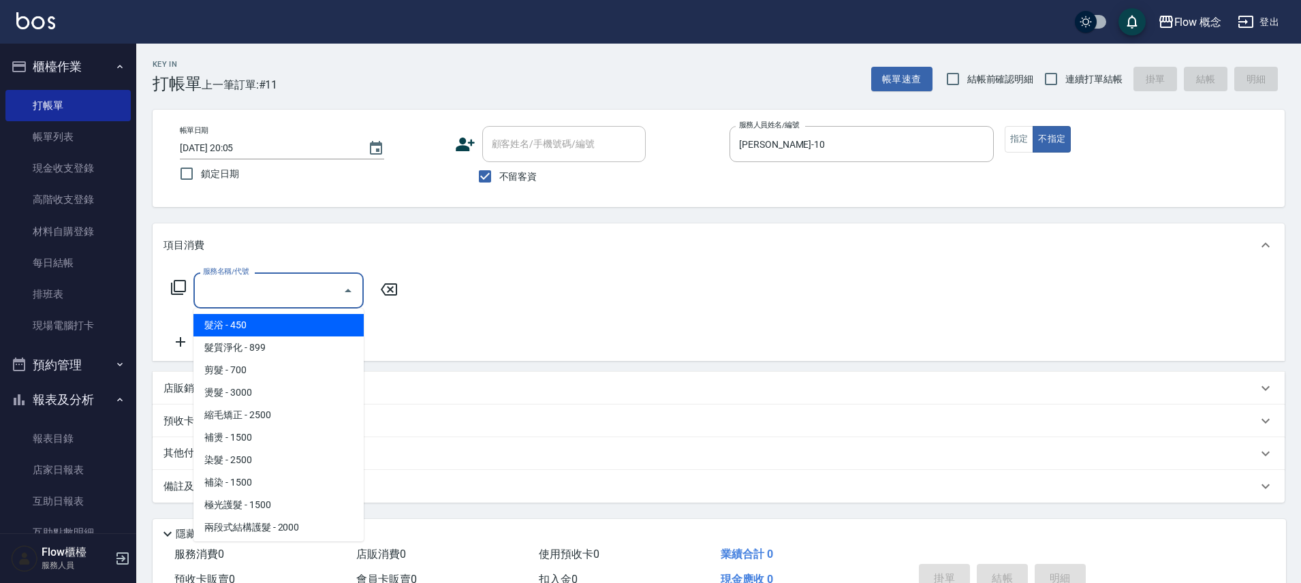
click at [306, 290] on input "服務名稱/代號" at bounding box center [269, 291] width 138 height 24
click at [277, 328] on span "髮浴 - 450" at bounding box center [278, 325] width 170 height 22
type input "髮浴 (101)"
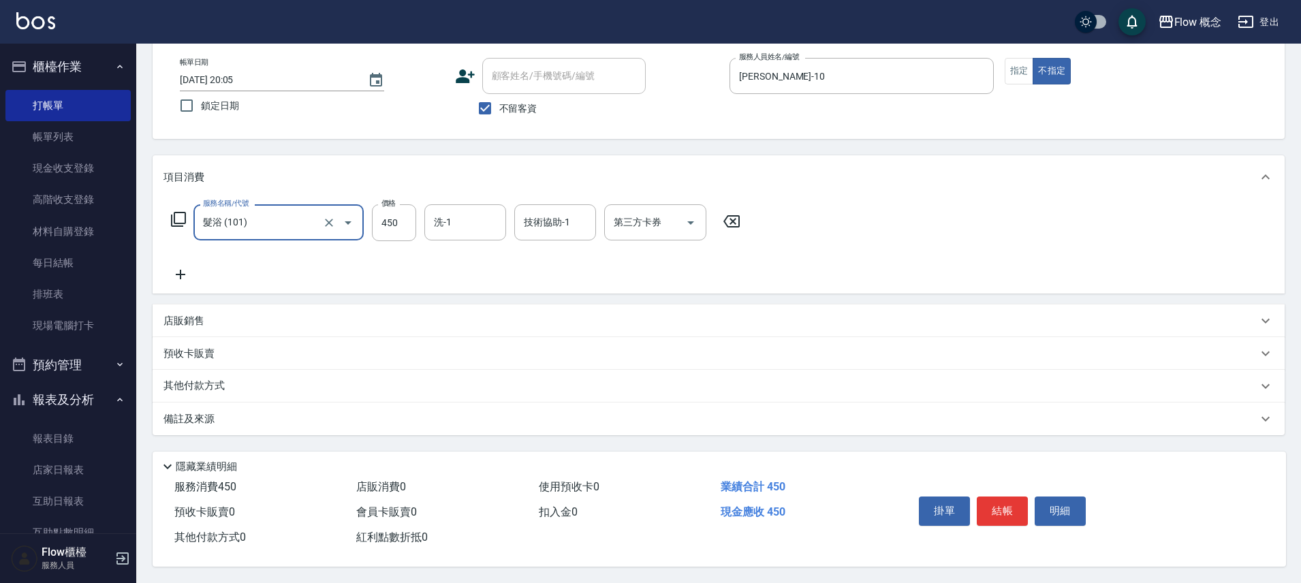
scroll to position [74, 0]
click at [1012, 507] on button "結帳" at bounding box center [1002, 511] width 51 height 29
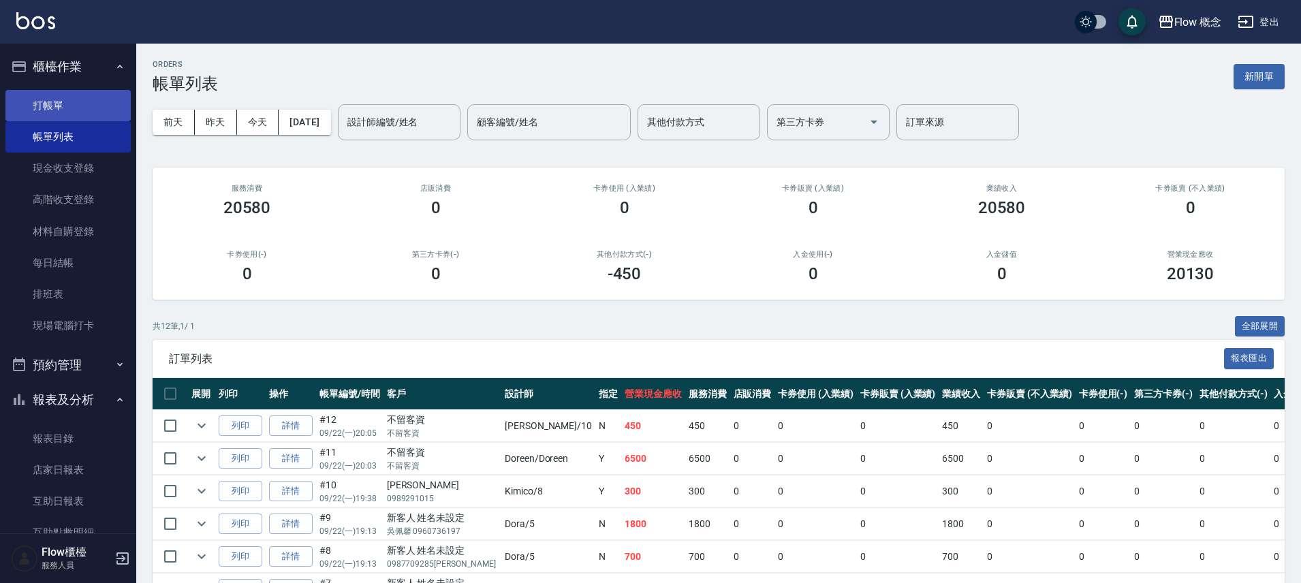
click at [70, 109] on link "打帳單" at bounding box center [67, 105] width 125 height 31
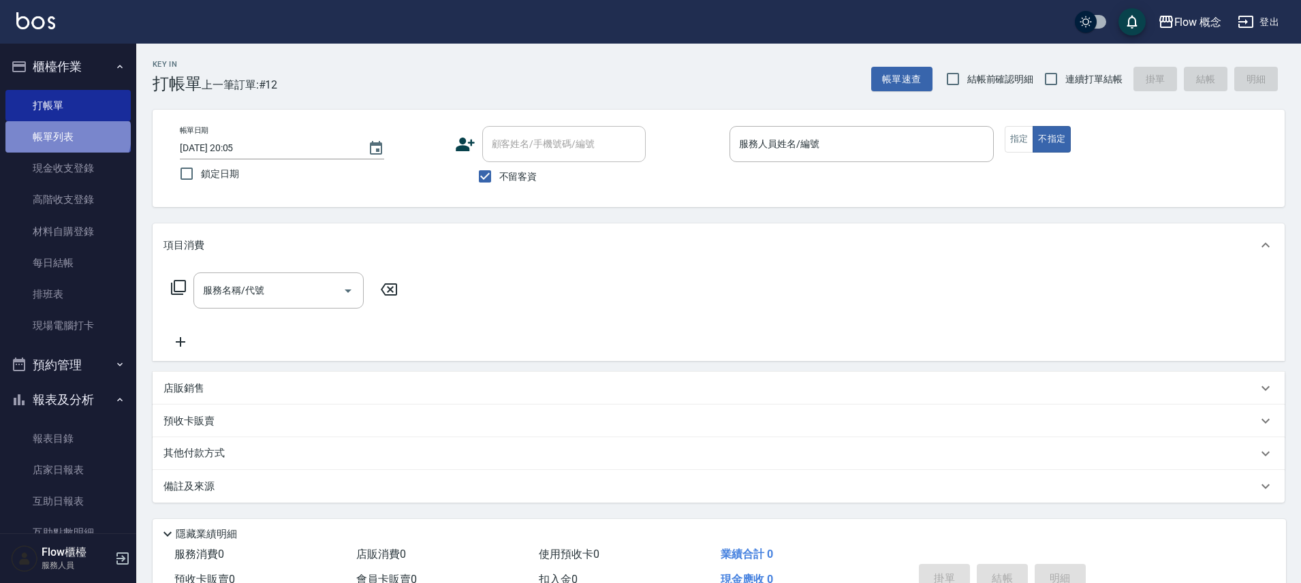
click at [67, 135] on link "帳單列表" at bounding box center [67, 136] width 125 height 31
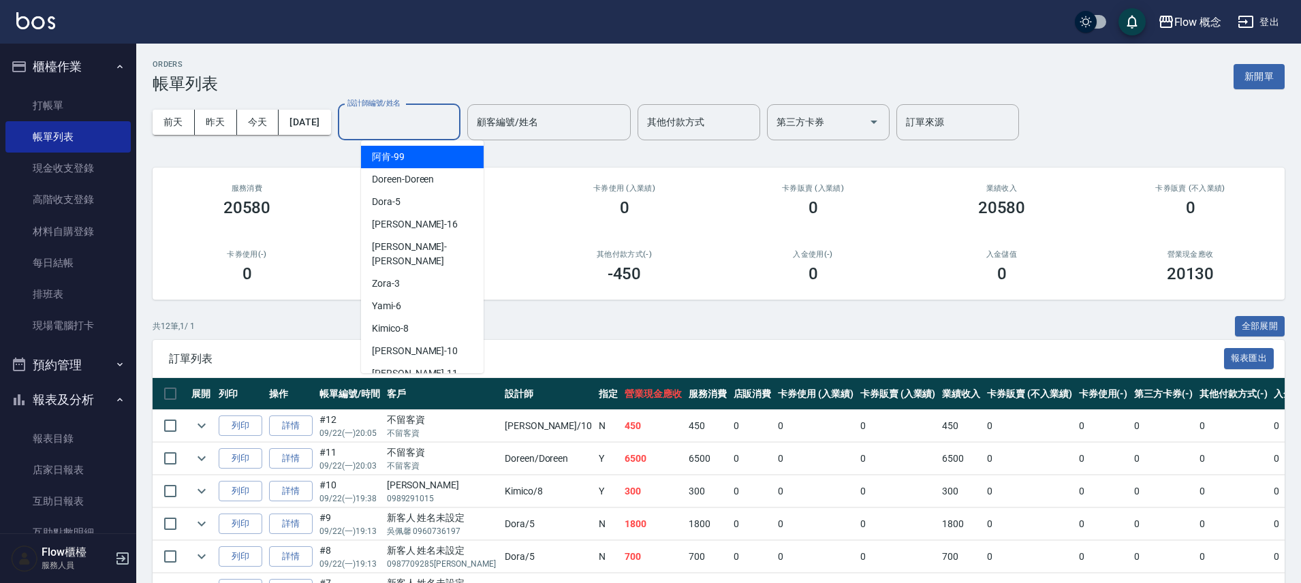
click at [454, 110] on input "設計師編號/姓名" at bounding box center [399, 122] width 110 height 24
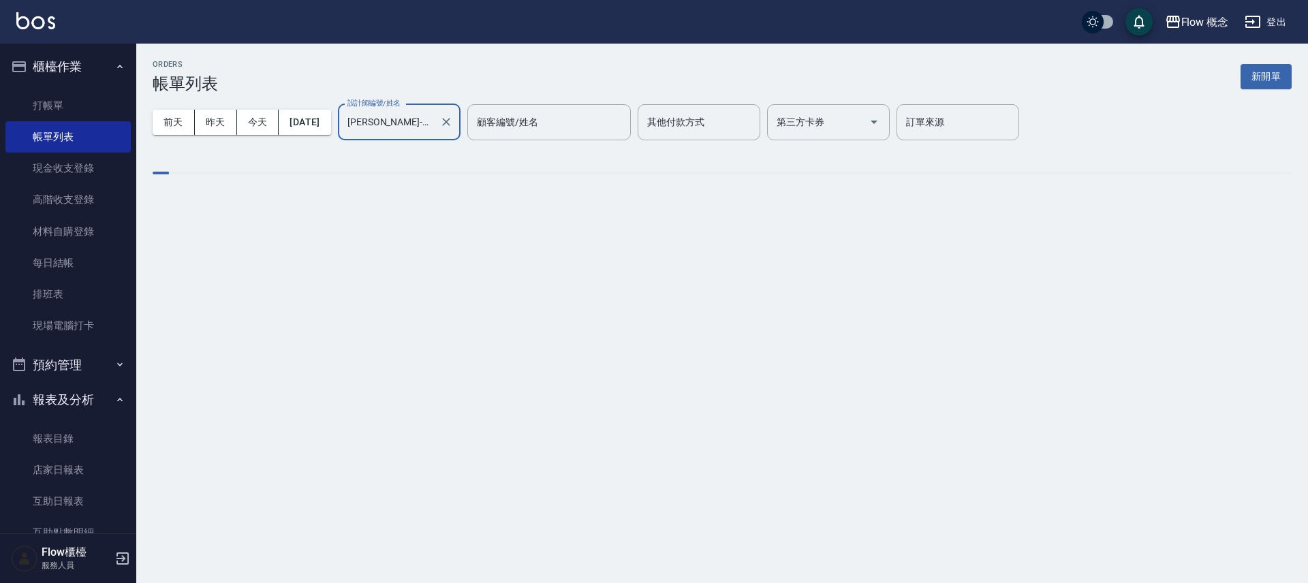
type input "[PERSON_NAME]-10"
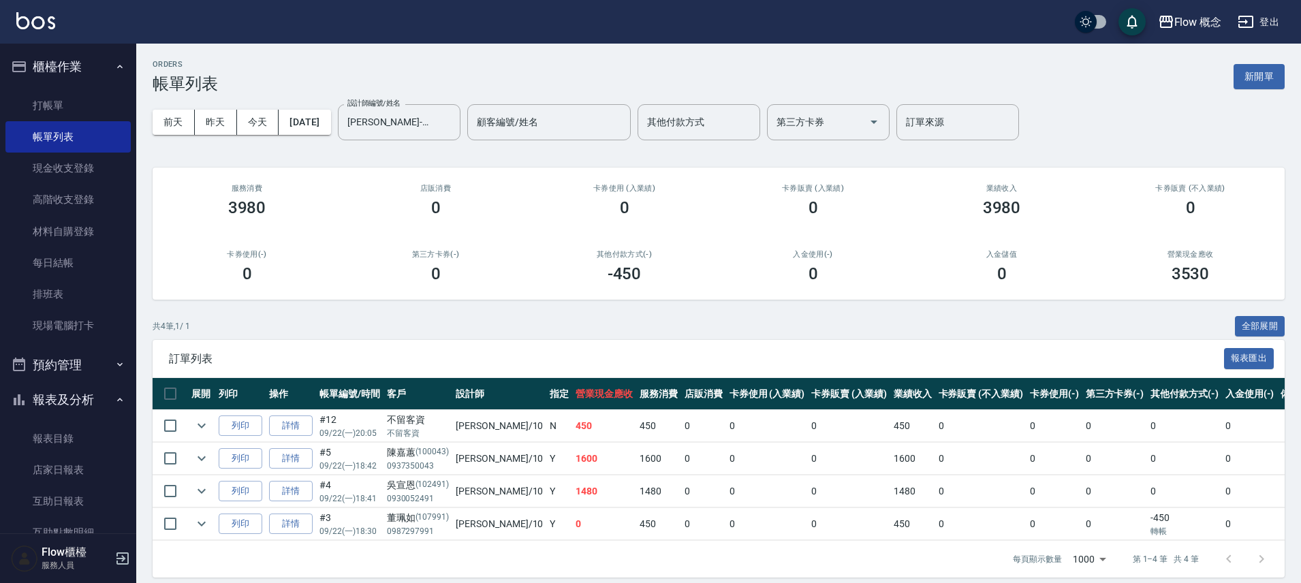
click at [636, 457] on td "1600" at bounding box center [658, 459] width 45 height 32
click at [65, 140] on link "帳單列表" at bounding box center [67, 136] width 125 height 31
click at [79, 166] on link "現金收支登錄" at bounding box center [67, 168] width 125 height 31
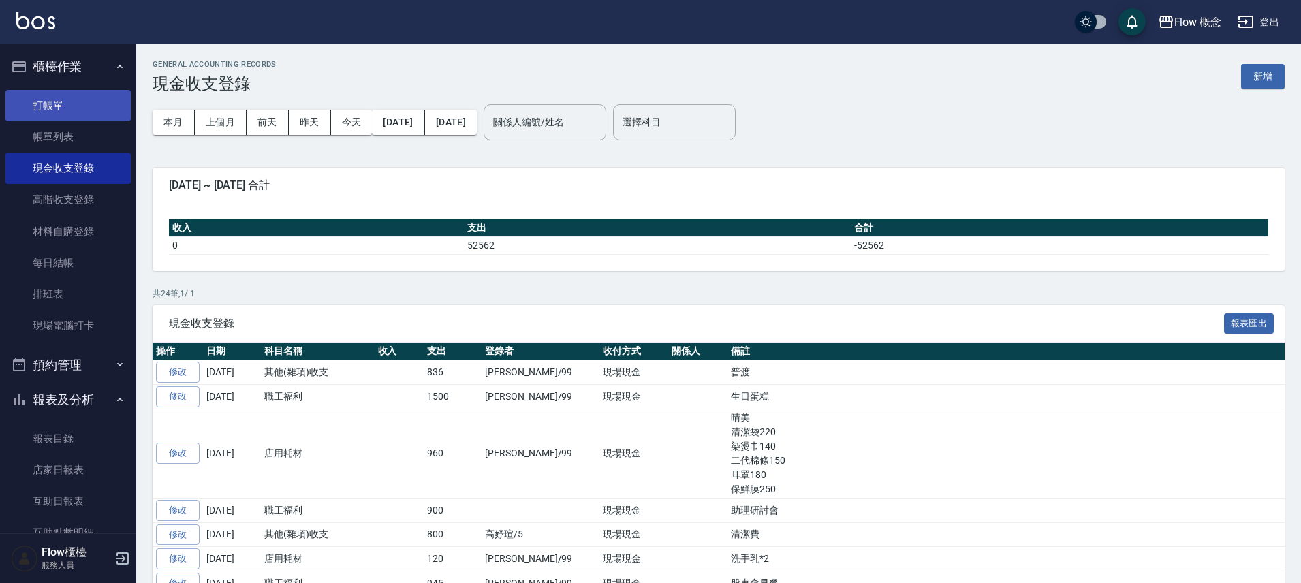
click at [69, 101] on link "打帳單" at bounding box center [67, 105] width 125 height 31
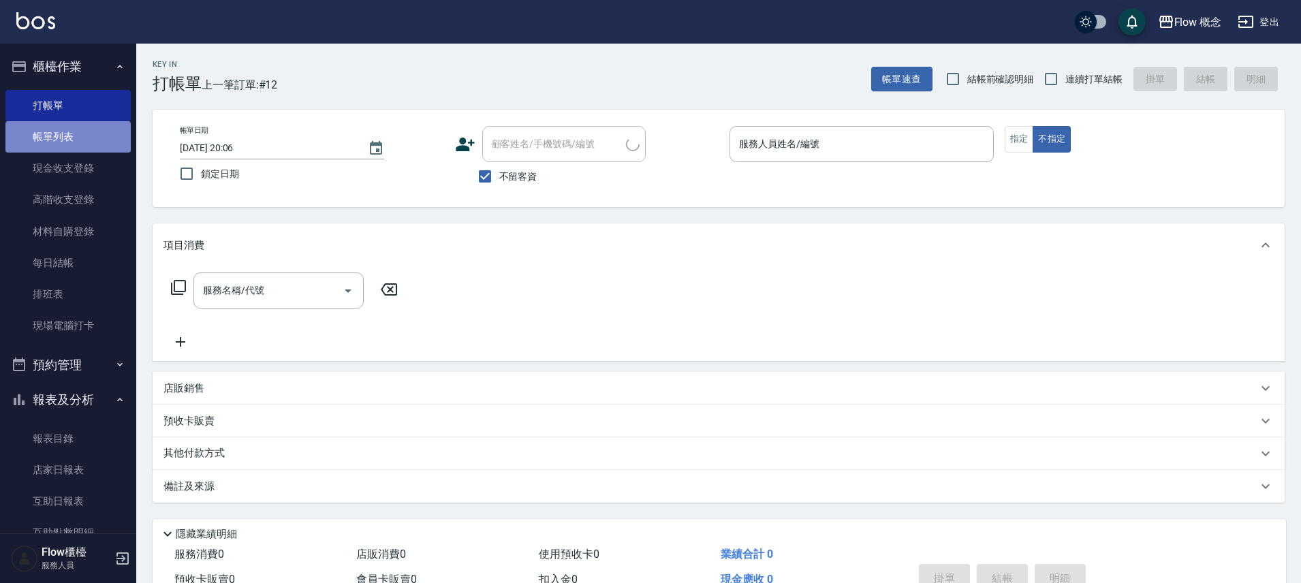
click at [89, 134] on link "帳單列表" at bounding box center [67, 136] width 125 height 31
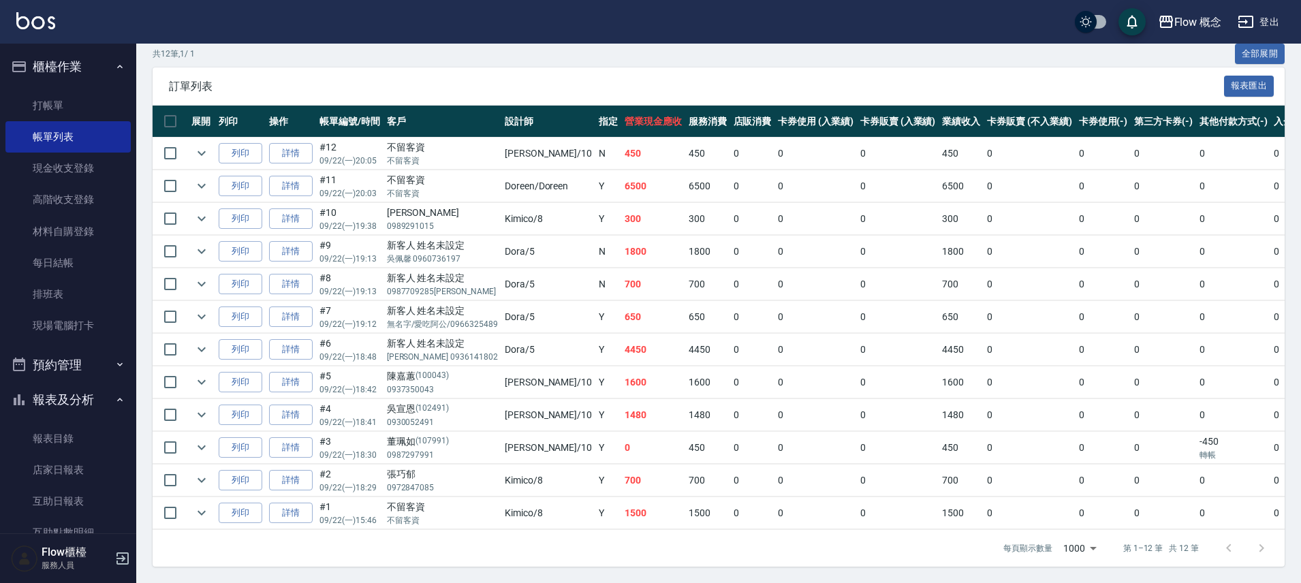
scroll to position [283, 0]
click at [57, 471] on link "店家日報表" at bounding box center [67, 469] width 125 height 31
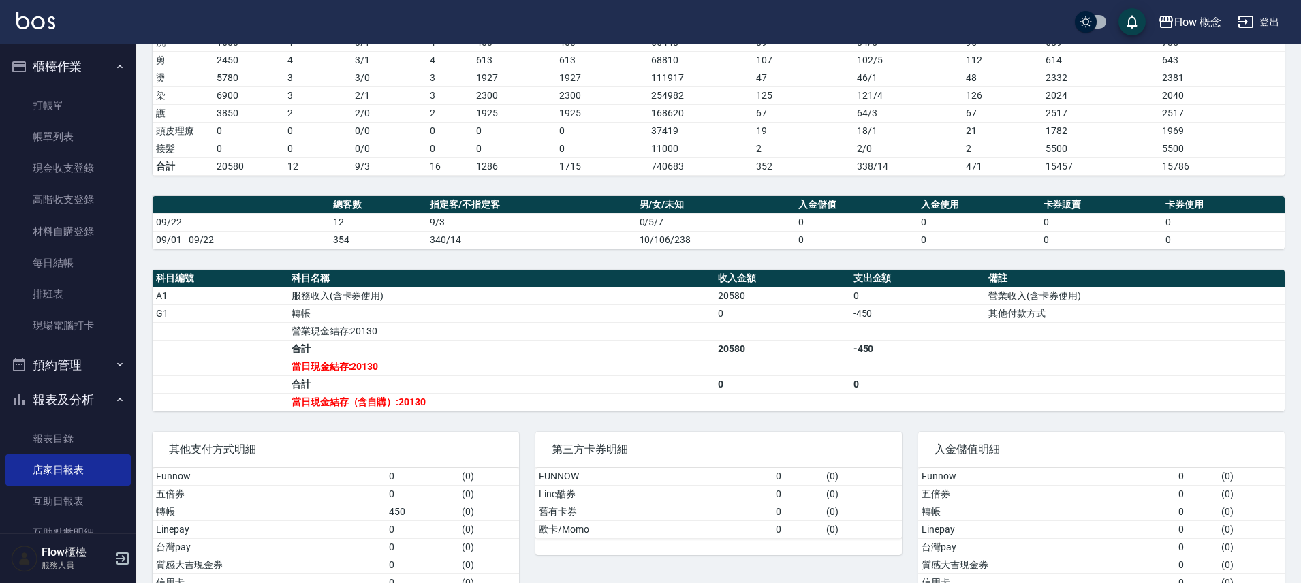
scroll to position [264, 0]
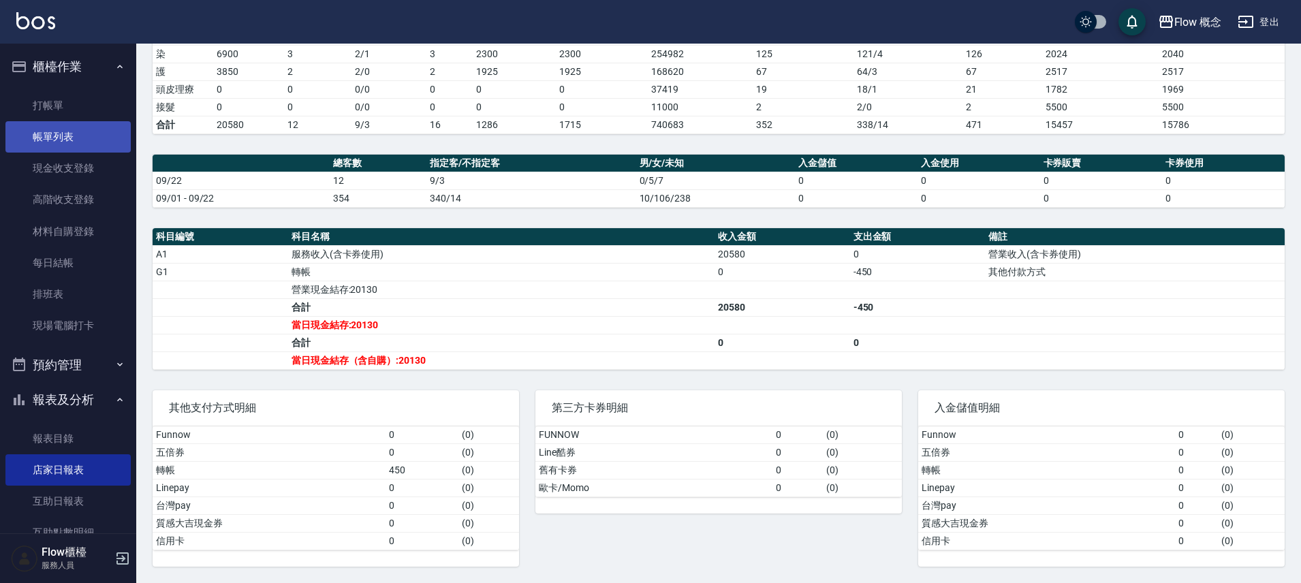
click at [67, 131] on link "帳單列表" at bounding box center [67, 136] width 125 height 31
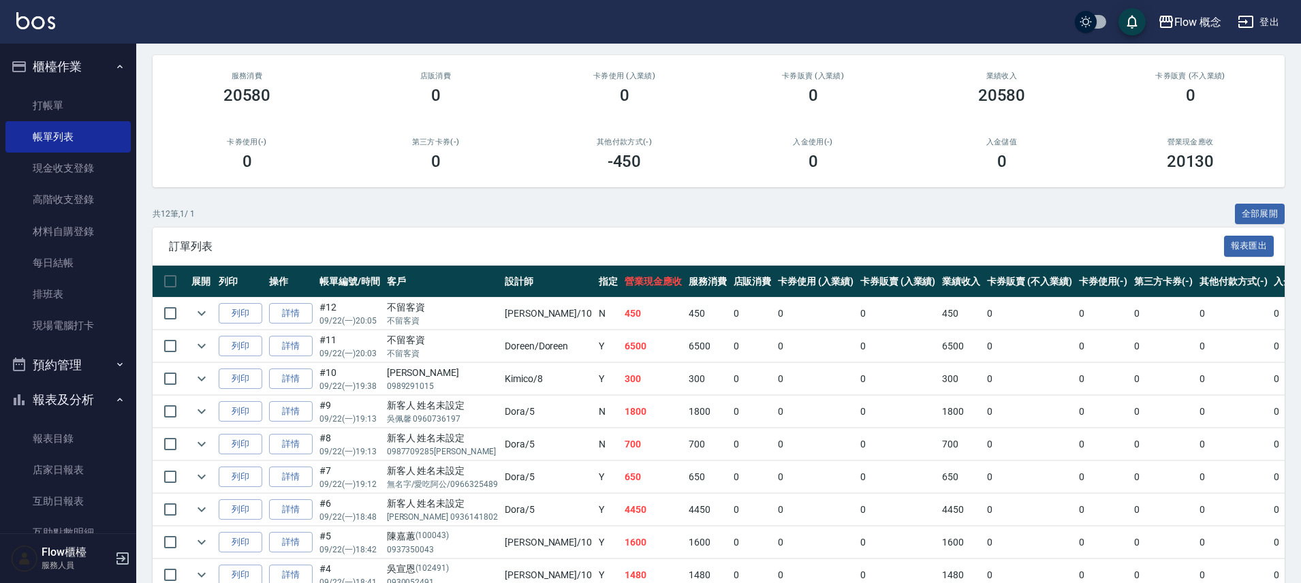
scroll to position [114, 0]
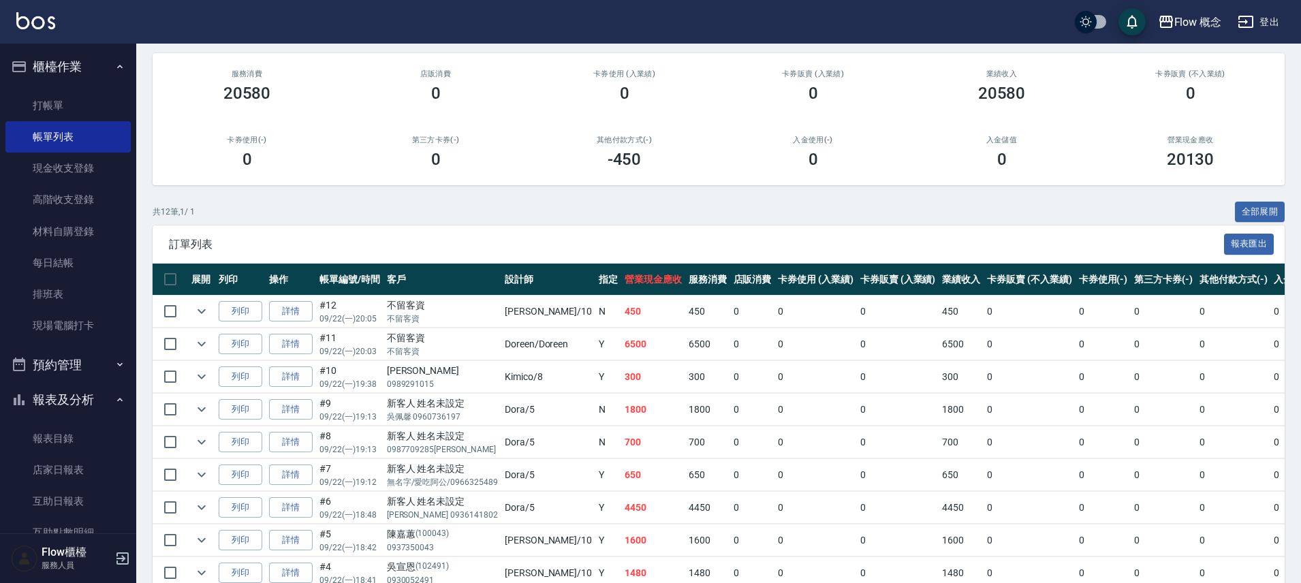
click at [595, 407] on td "N" at bounding box center [608, 410] width 26 height 32
click at [1257, 215] on button "全部展開" at bounding box center [1260, 212] width 50 height 21
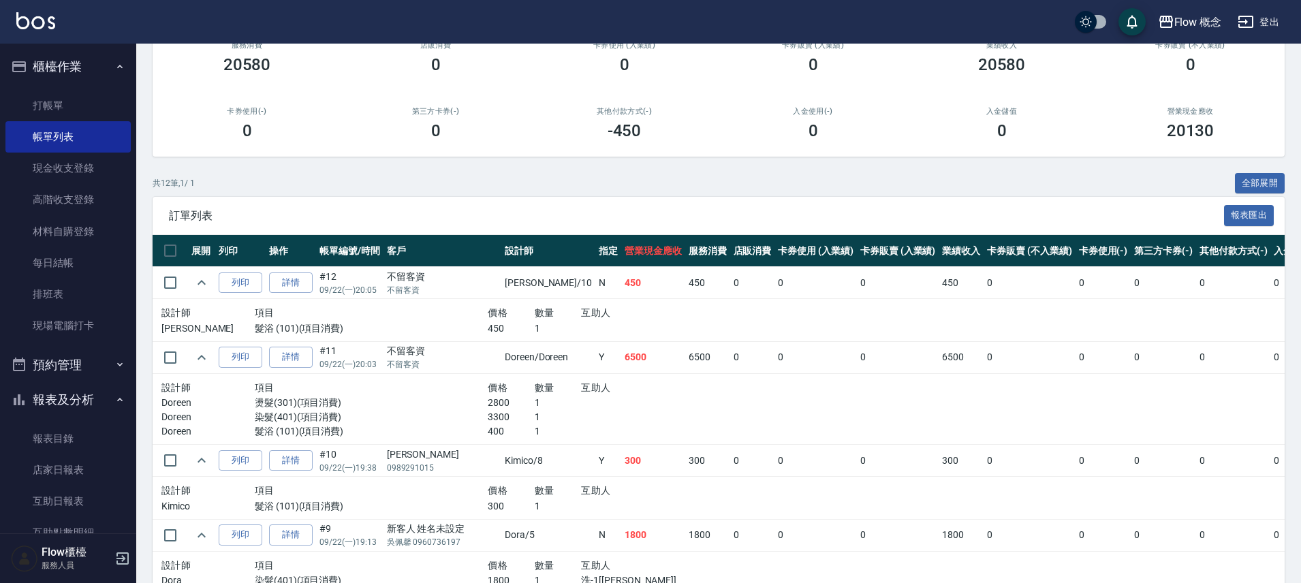
scroll to position [0, 0]
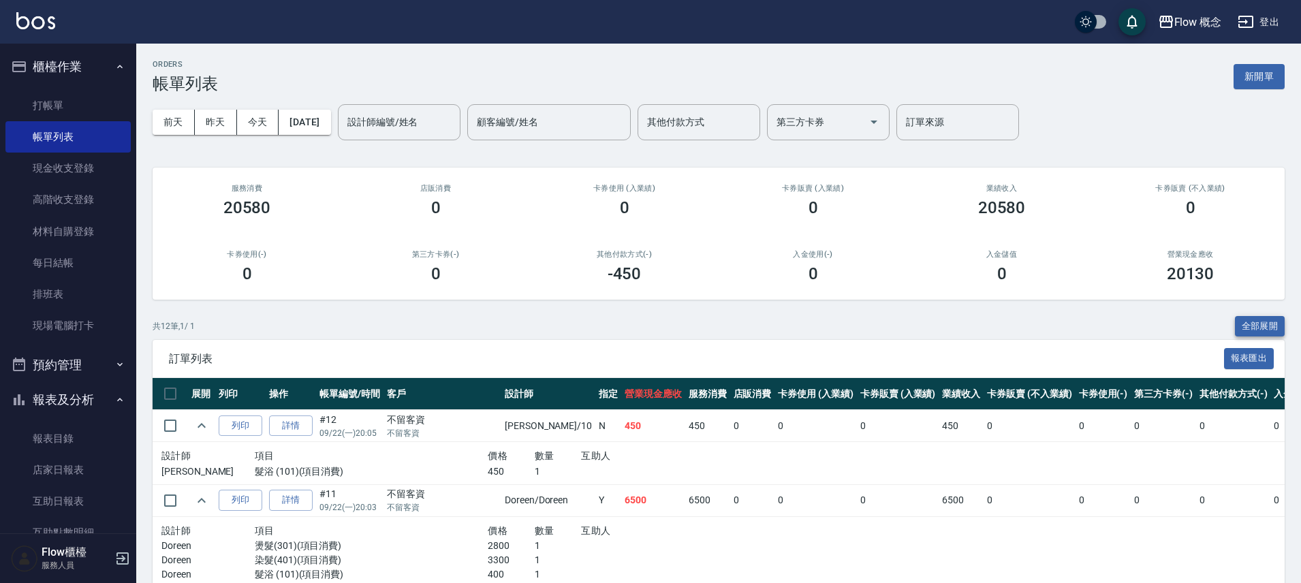
click at [1272, 331] on button "全部展開" at bounding box center [1260, 326] width 50 height 21
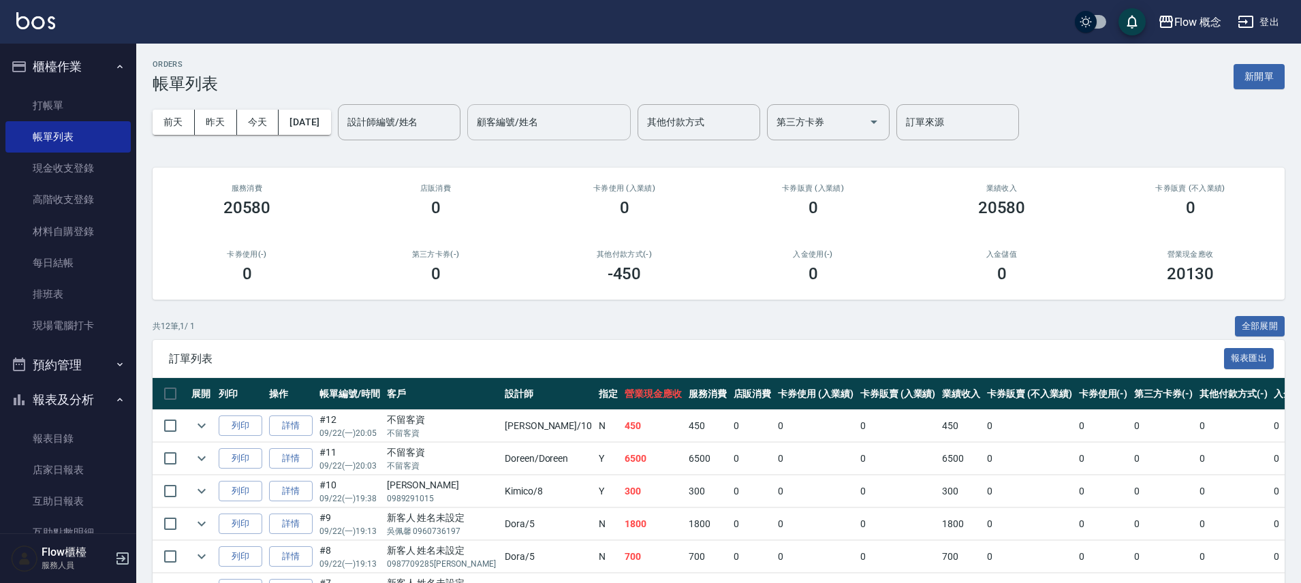
click at [541, 125] on input "顧客編號/姓名" at bounding box center [548, 122] width 151 height 24
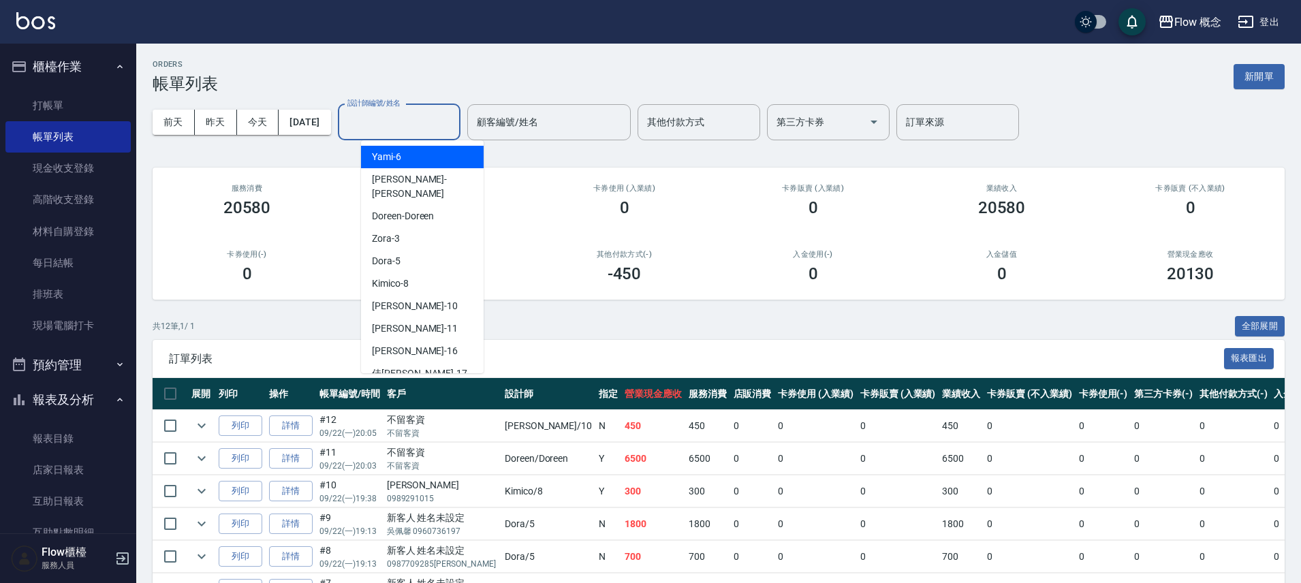
click at [396, 123] on input "設計師編號/姓名" at bounding box center [399, 122] width 110 height 24
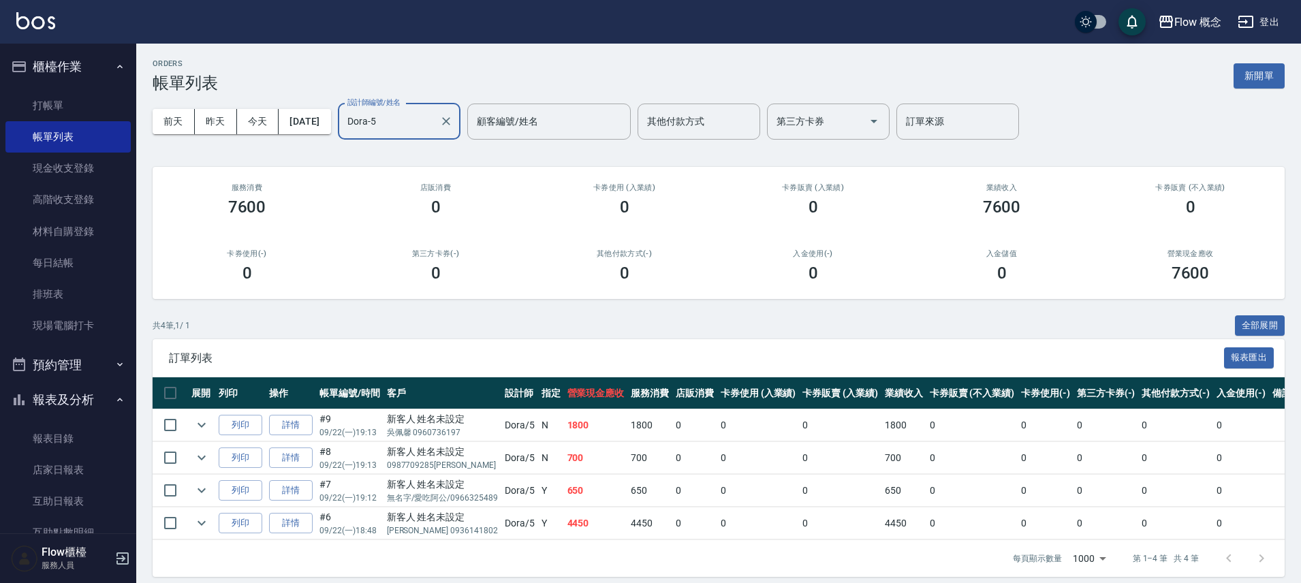
scroll to position [21, 0]
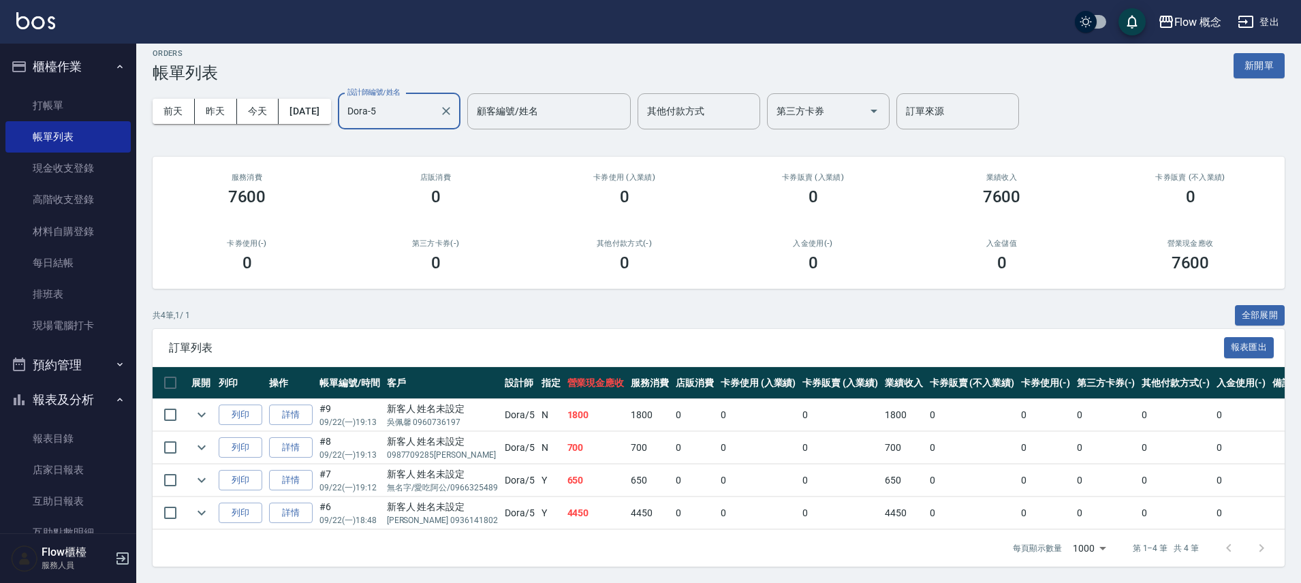
type input "Dora-5"
click at [618, 504] on td "4450" at bounding box center [596, 513] width 64 height 32
click at [618, 405] on td "1800" at bounding box center [596, 415] width 64 height 32
click at [1254, 306] on button "全部展開" at bounding box center [1260, 315] width 50 height 21
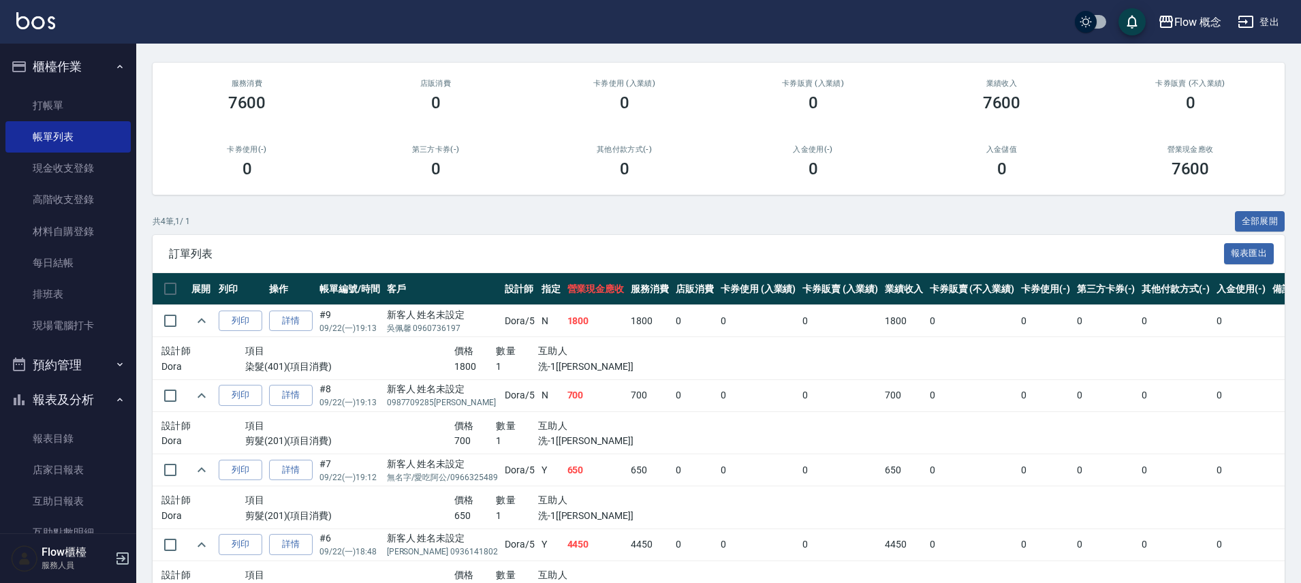
scroll to position [217, 0]
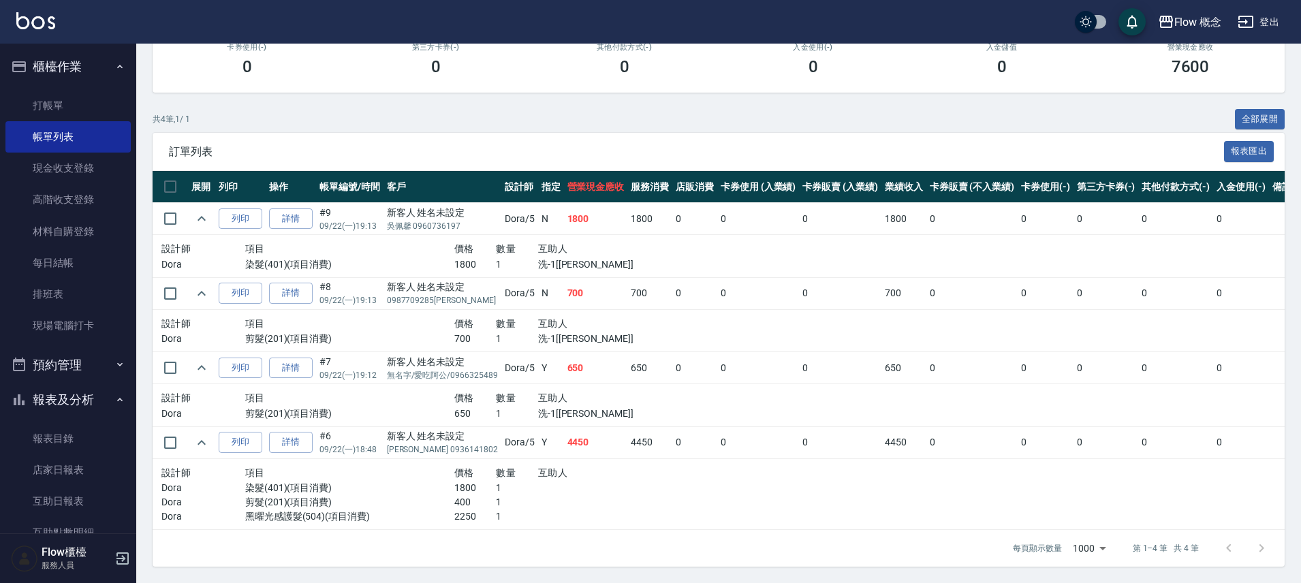
click at [565, 243] on span "互助人" at bounding box center [552, 248] width 29 height 11
click at [84, 99] on link "打帳單" at bounding box center [67, 105] width 125 height 31
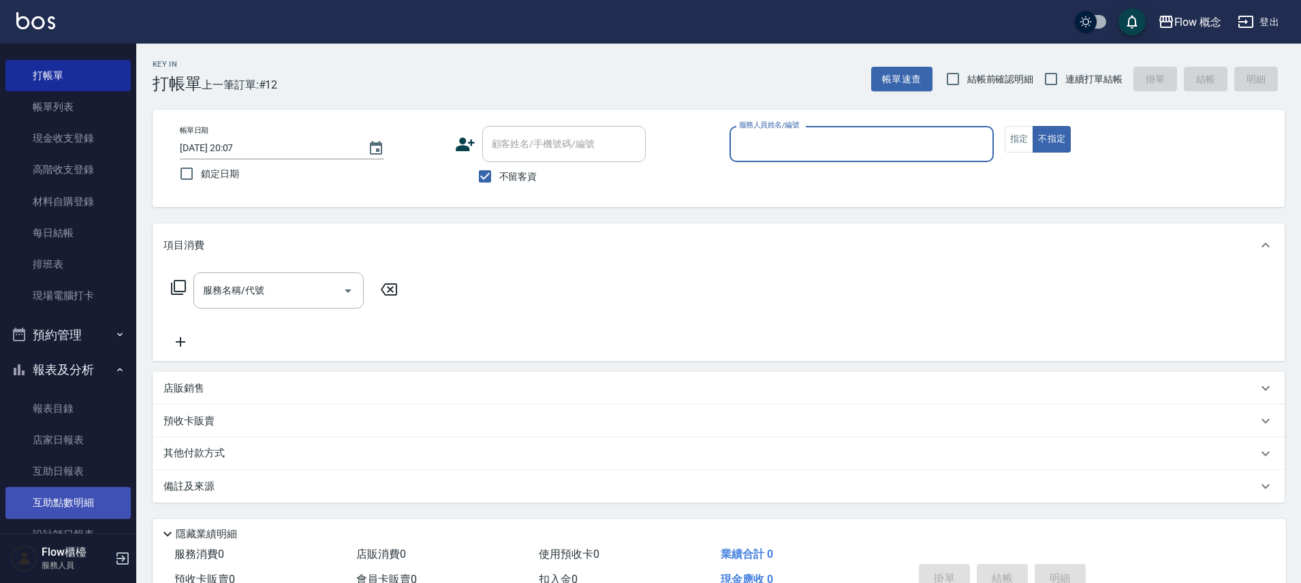
scroll to position [88, 0]
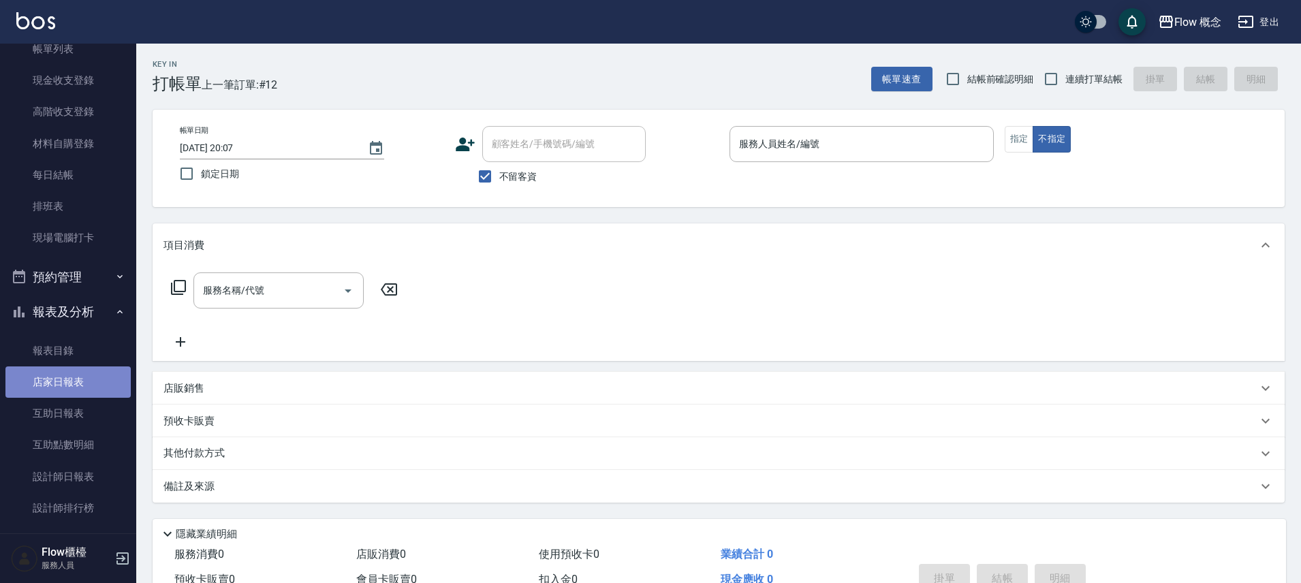
click at [91, 374] on link "店家日報表" at bounding box center [67, 381] width 125 height 31
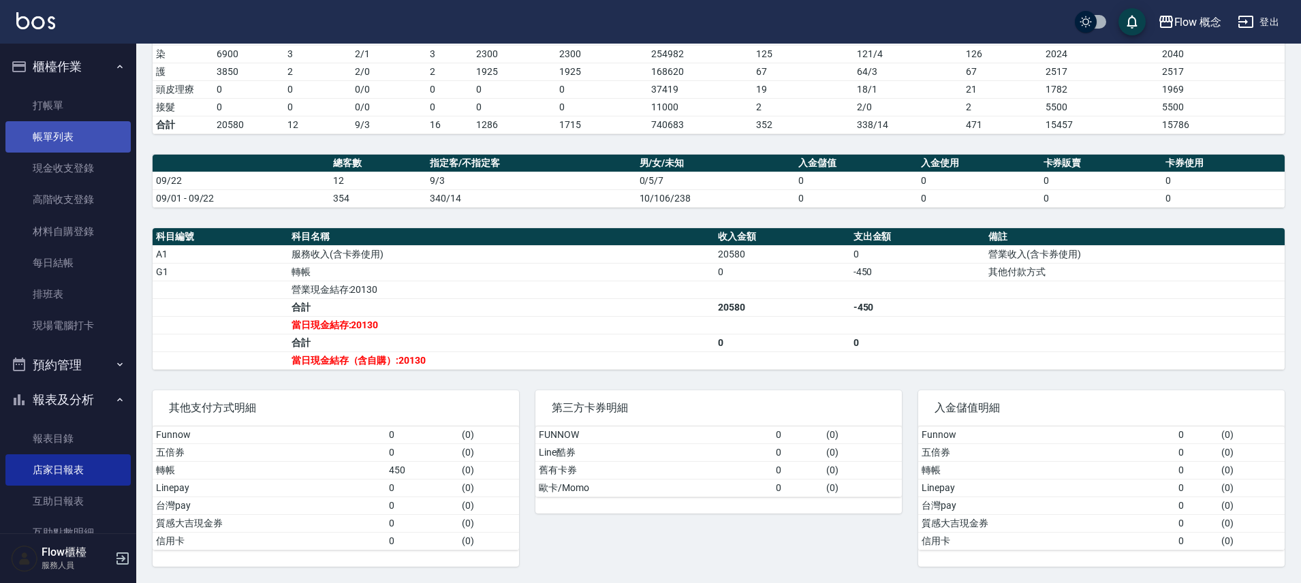
click at [56, 130] on link "帳單列表" at bounding box center [67, 136] width 125 height 31
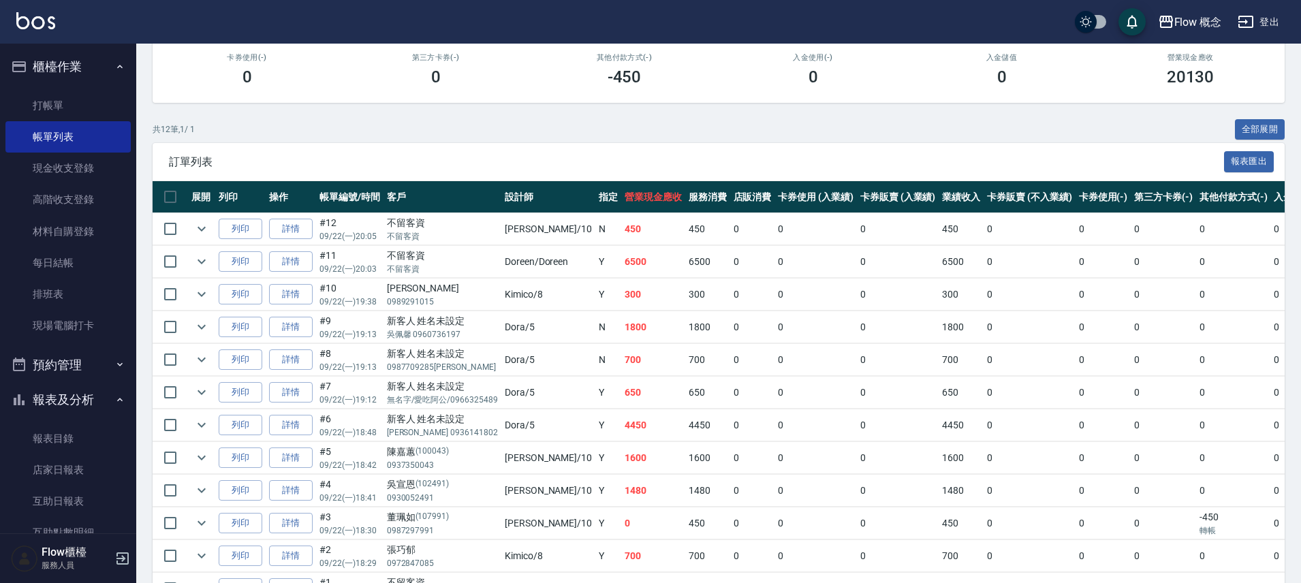
scroll to position [283, 0]
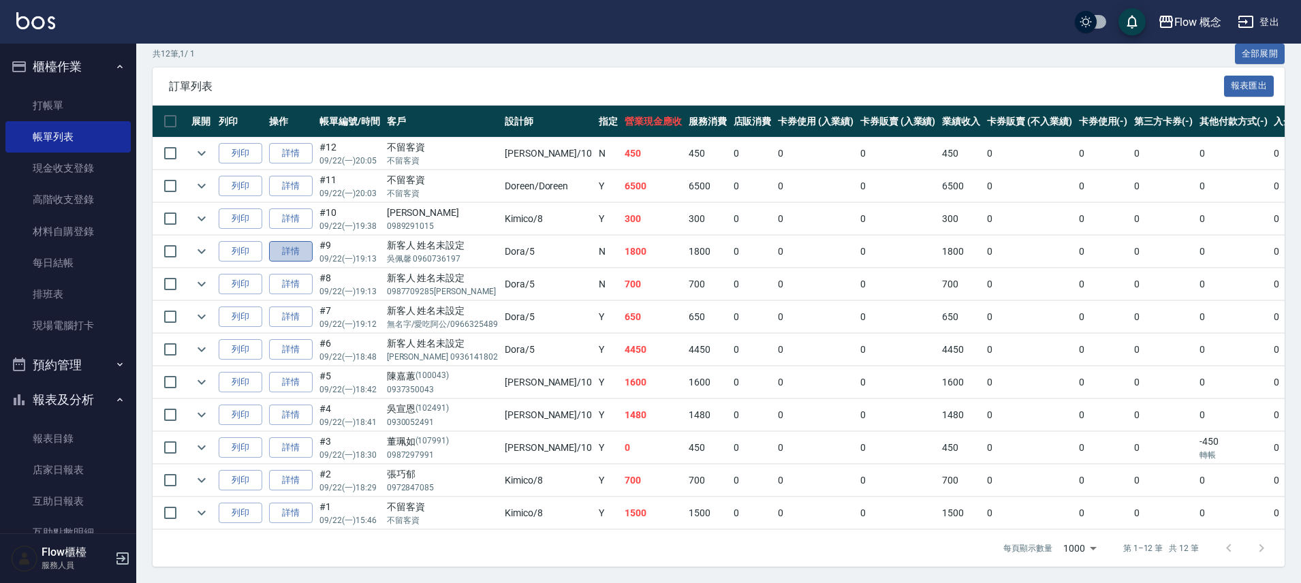
click at [304, 243] on link "詳情" at bounding box center [291, 251] width 44 height 21
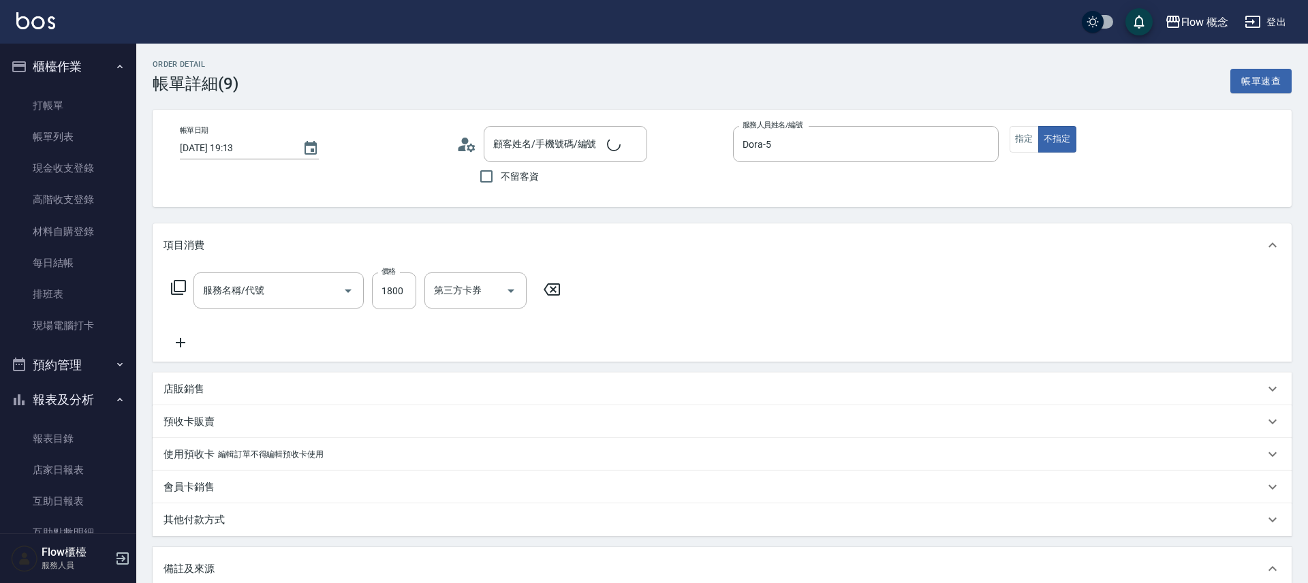
type input "2025/09/22 19:13"
type input "Dora-5"
type input "新客人 姓名未設定/吳佩馨 0960736197/null"
type input "染髮(401)"
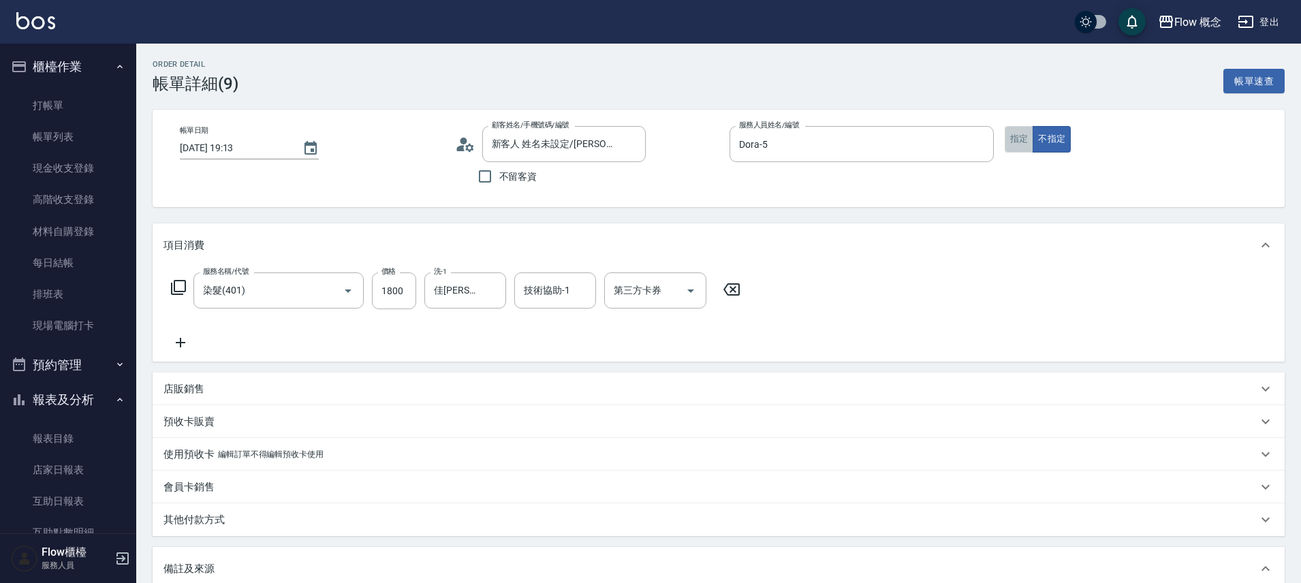
click at [1018, 142] on button "指定" at bounding box center [1019, 139] width 29 height 27
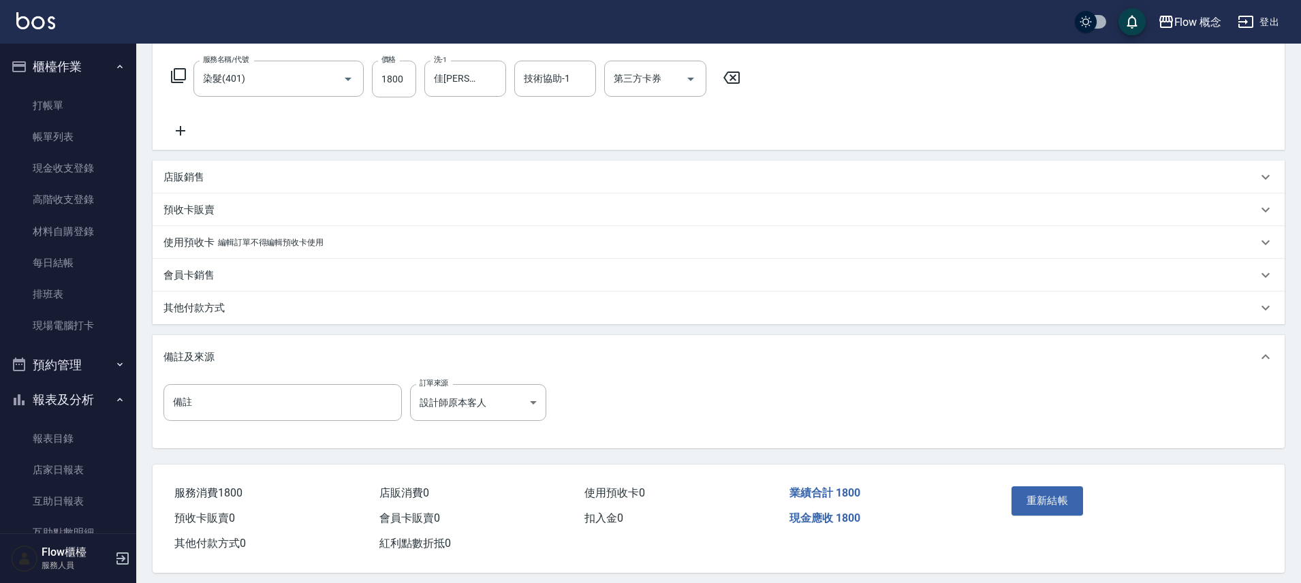
scroll to position [224, 0]
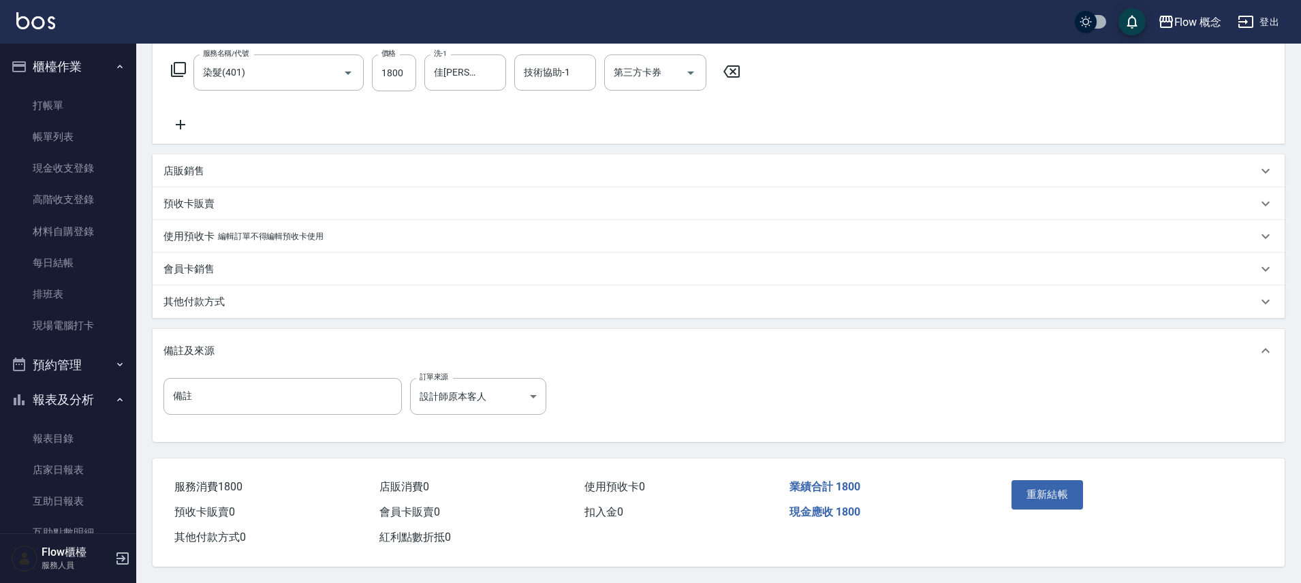
click at [237, 303] on div "其他付款方式" at bounding box center [719, 301] width 1132 height 33
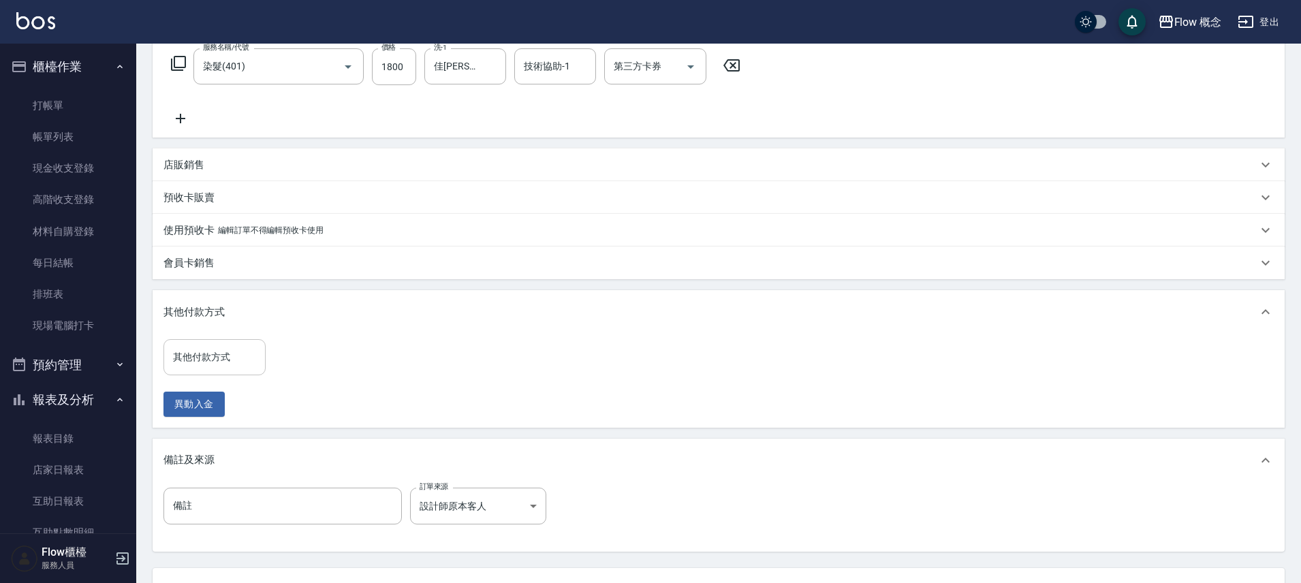
click at [221, 371] on div "其他付款方式" at bounding box center [214, 357] width 102 height 36
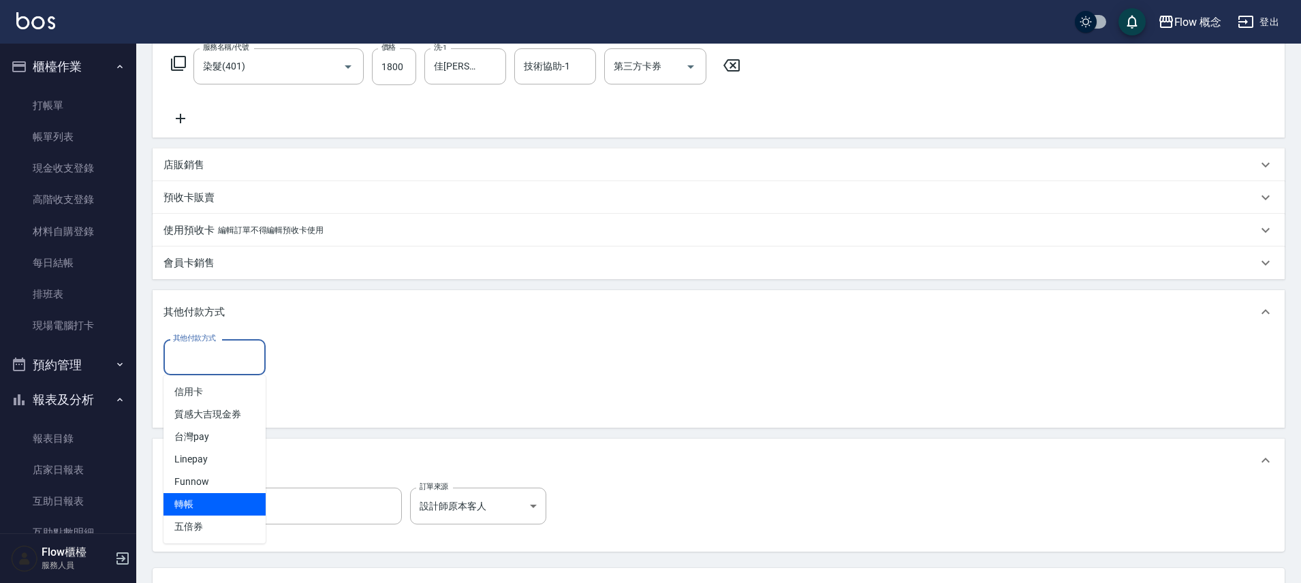
click at [200, 509] on span "轉帳" at bounding box center [214, 504] width 102 height 22
type input "轉帳"
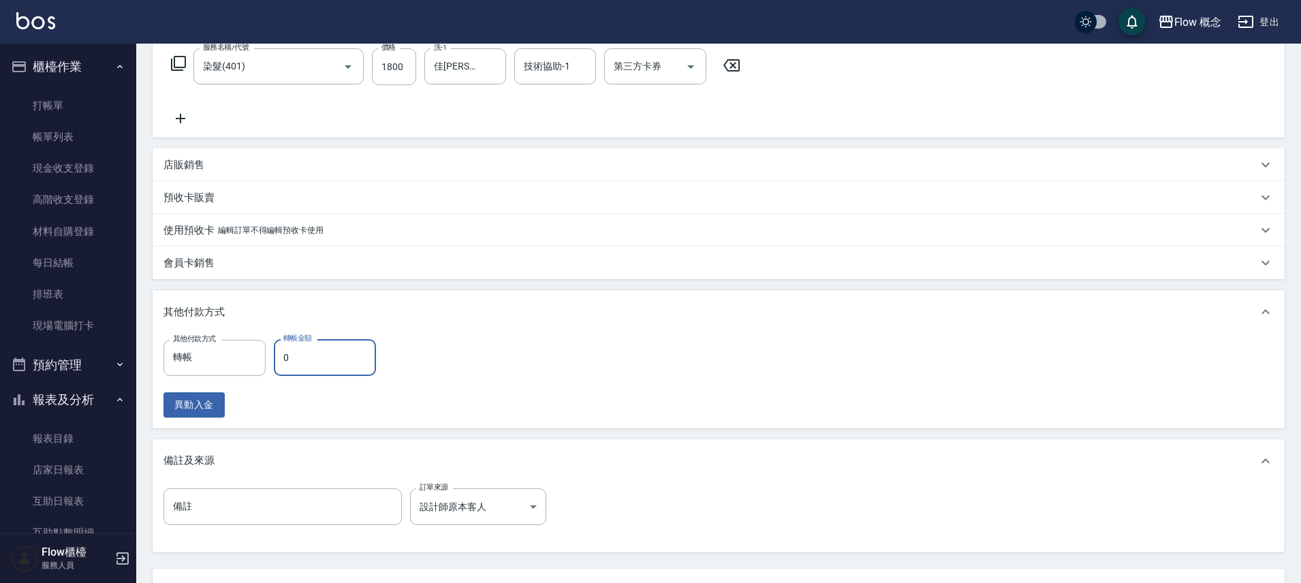
click at [327, 364] on input "0" at bounding box center [325, 357] width 102 height 37
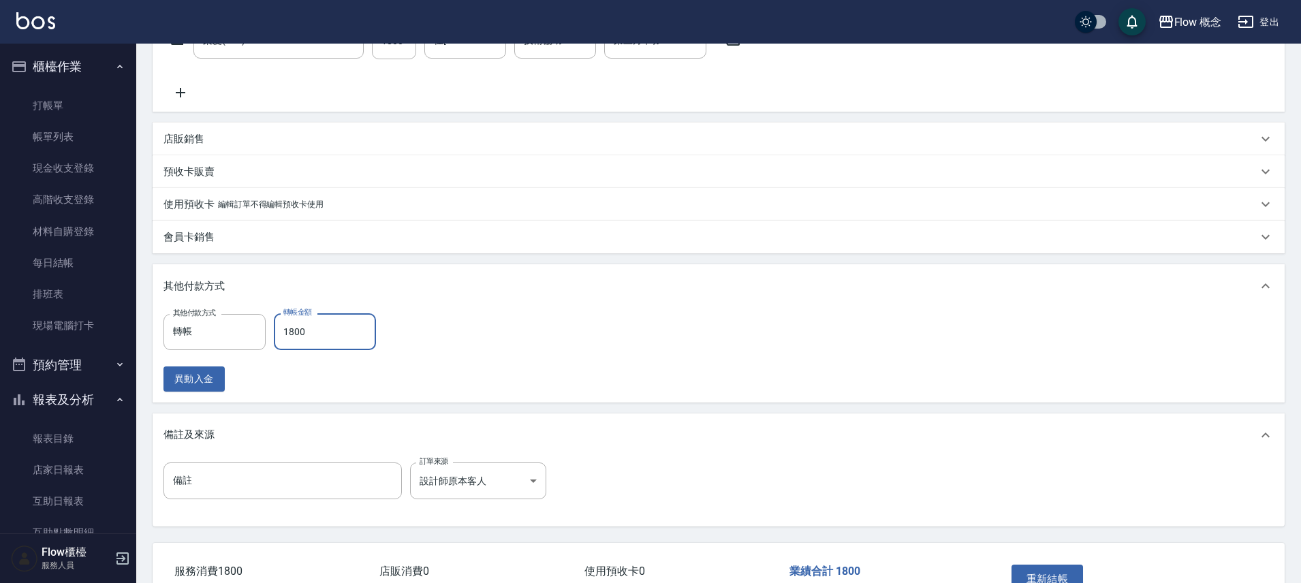
scroll to position [341, 0]
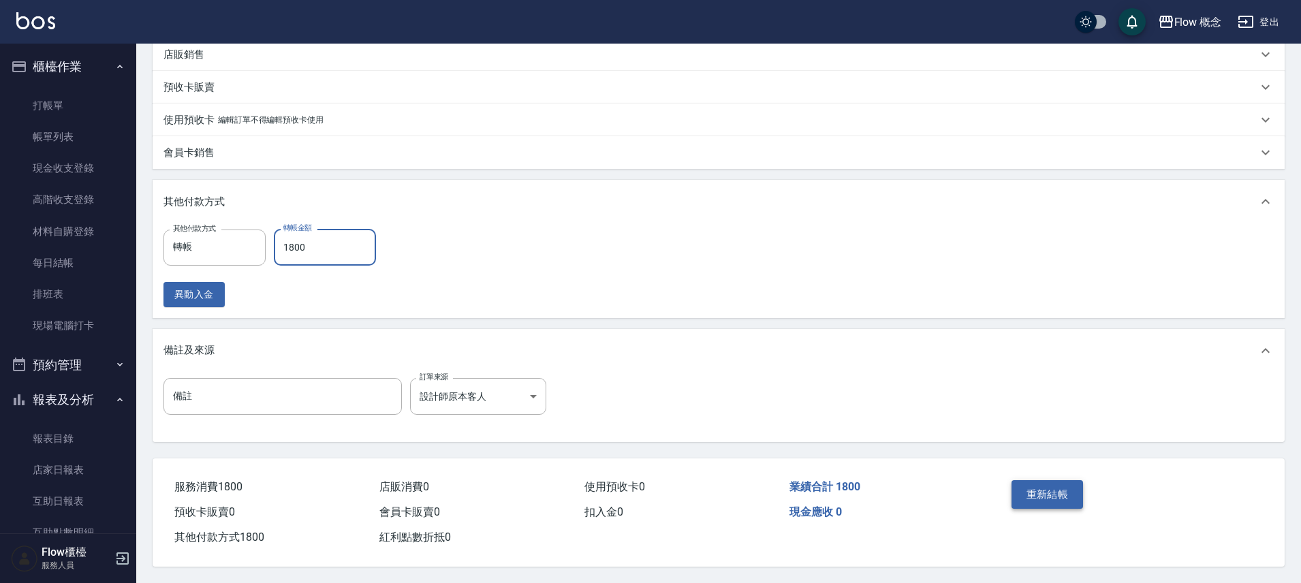
type input "1800"
click at [1038, 492] on button "重新結帳" at bounding box center [1047, 494] width 72 height 29
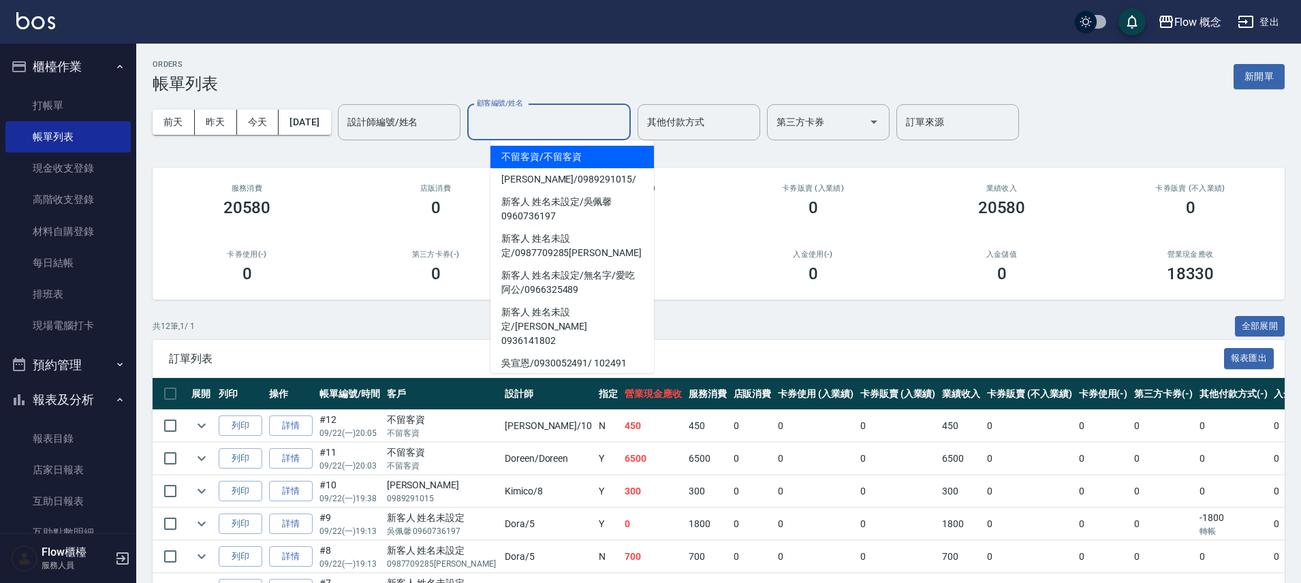
click at [596, 123] on input "顧客編號/姓名" at bounding box center [548, 122] width 151 height 24
click at [727, 126] on input "其他付款方式" at bounding box center [699, 122] width 110 height 24
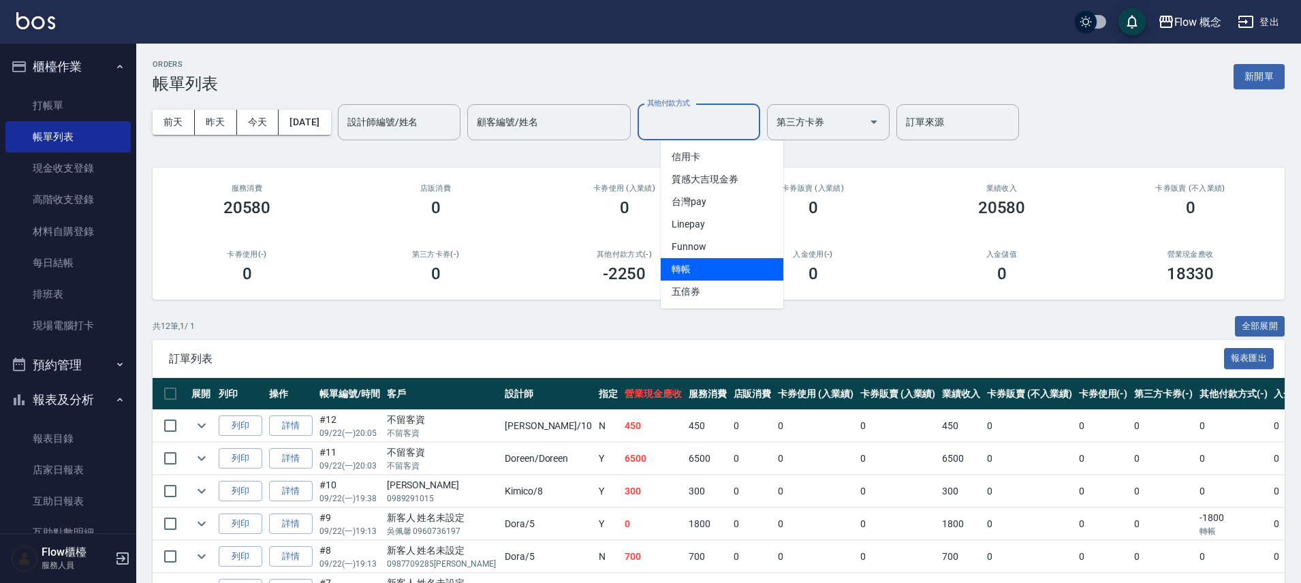
click at [713, 263] on span "轉帳" at bounding box center [722, 269] width 123 height 22
type input "轉帳"
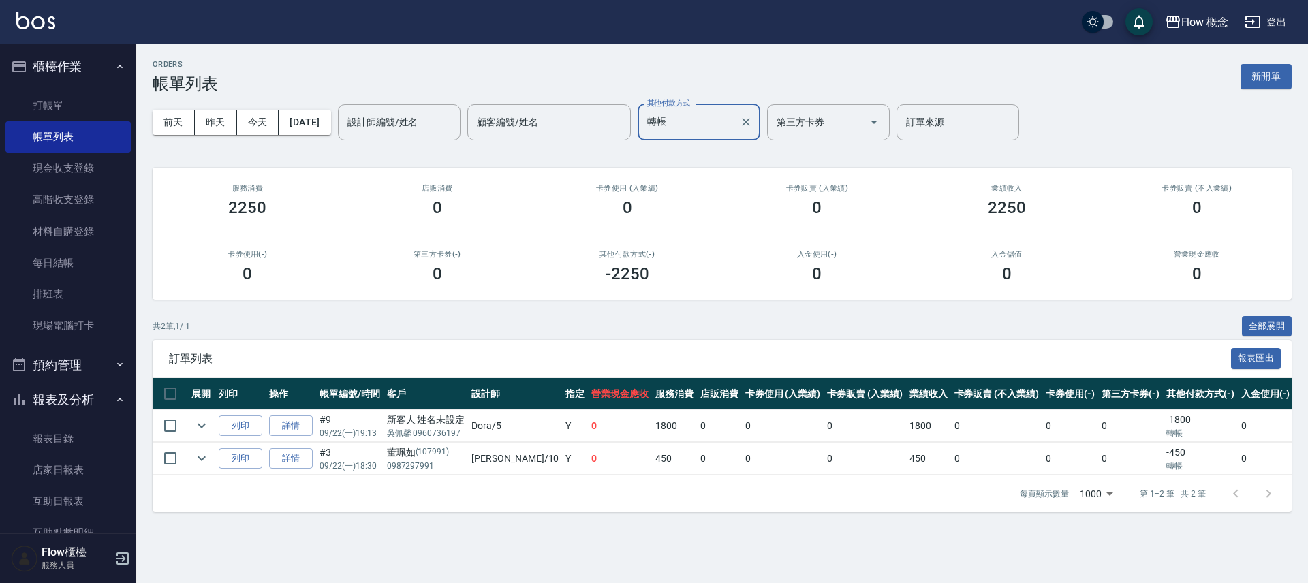
click at [906, 459] on td "450" at bounding box center [928, 459] width 45 height 32
click at [259, 117] on button "今天" at bounding box center [258, 122] width 42 height 25
click at [64, 110] on link "打帳單" at bounding box center [67, 105] width 125 height 31
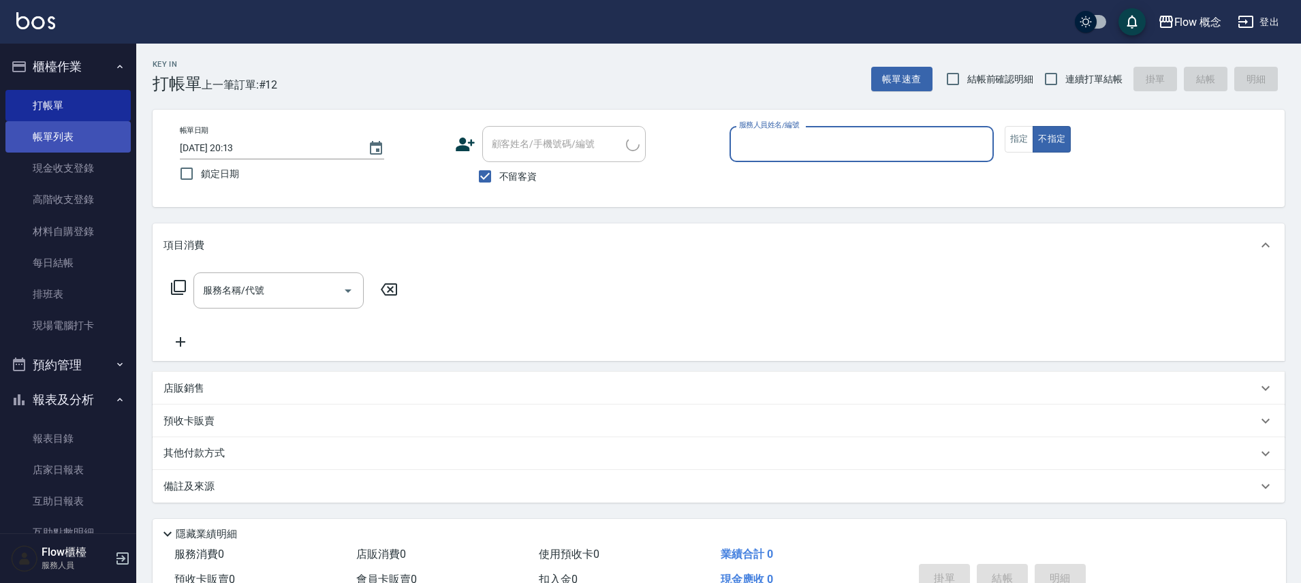
click at [69, 144] on link "帳單列表" at bounding box center [67, 136] width 125 height 31
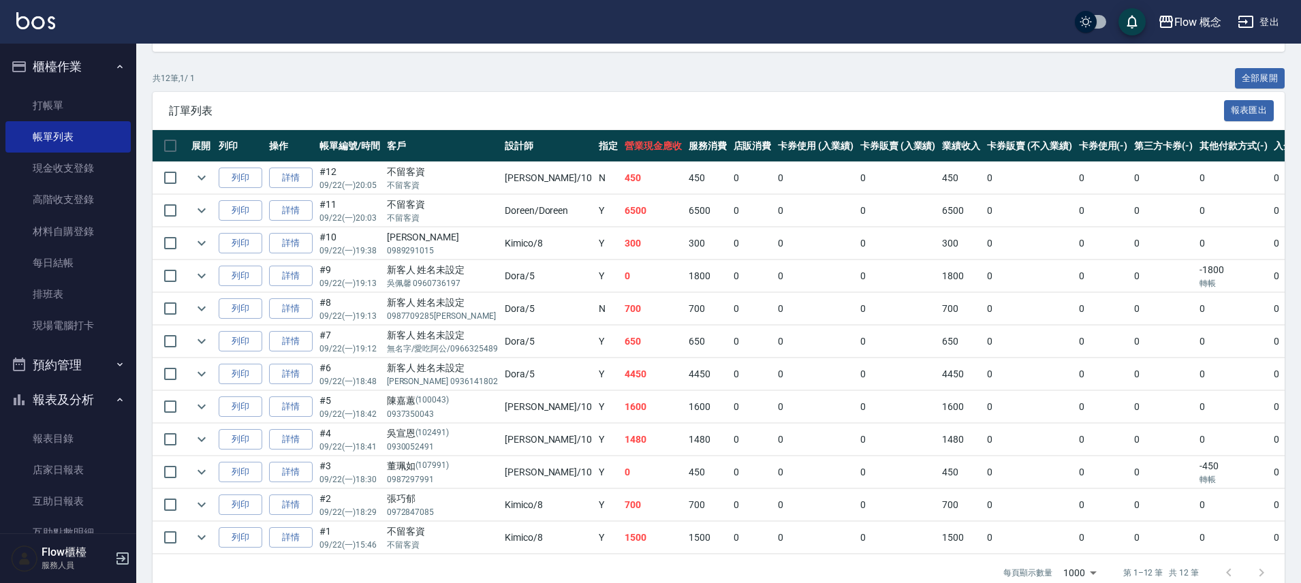
scroll to position [283, 0]
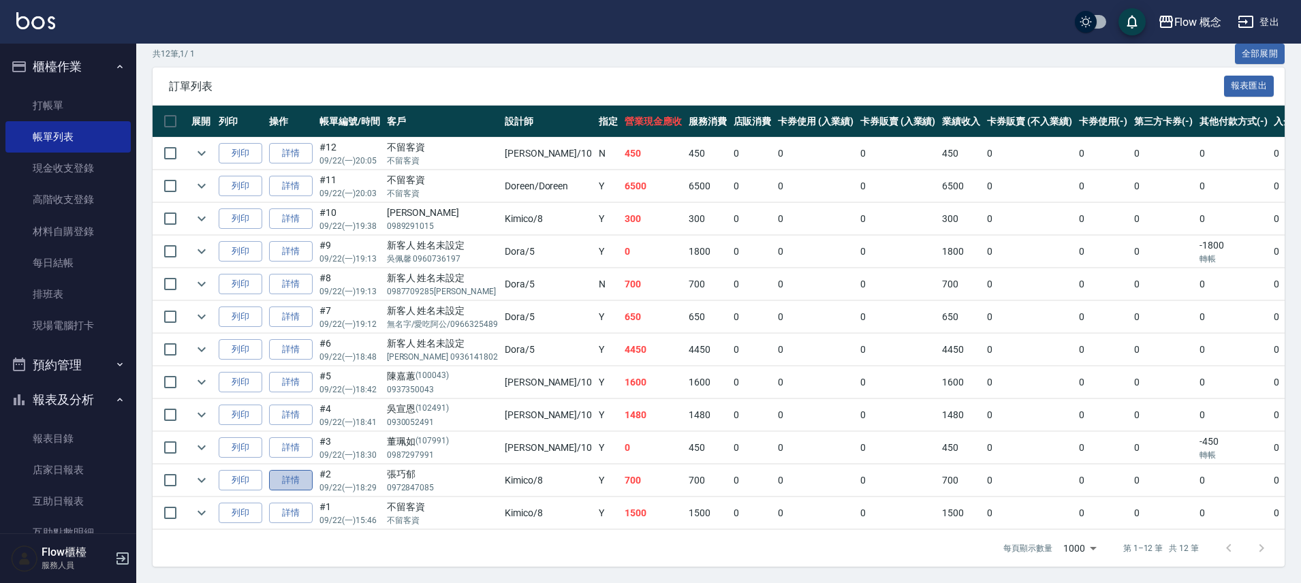
click at [285, 475] on link "詳情" at bounding box center [291, 480] width 44 height 21
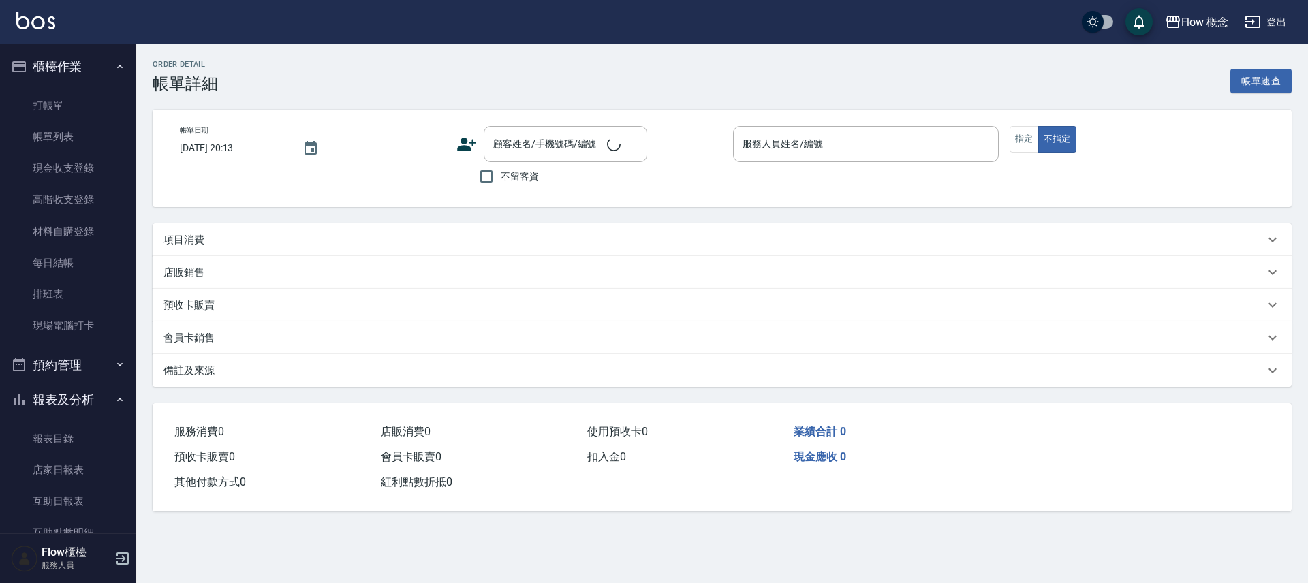
type input "2025/09/22 18:29"
type input "Kimico-8"
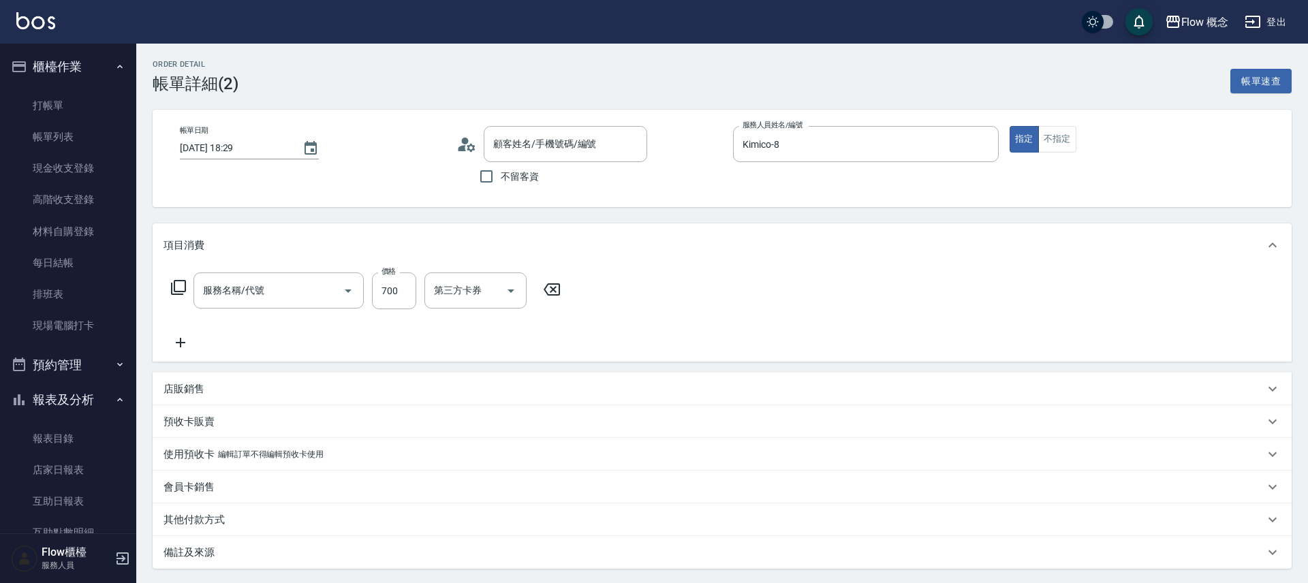
type input "張巧郁/0972847085/"
type input "剪髮(201)"
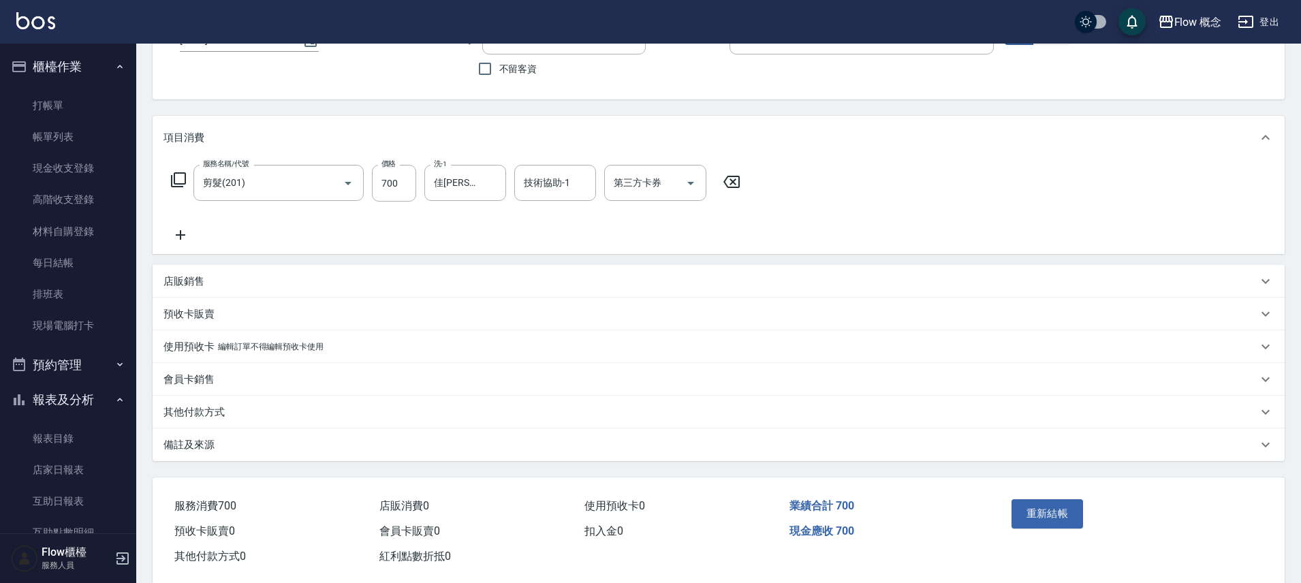
scroll to position [133, 0]
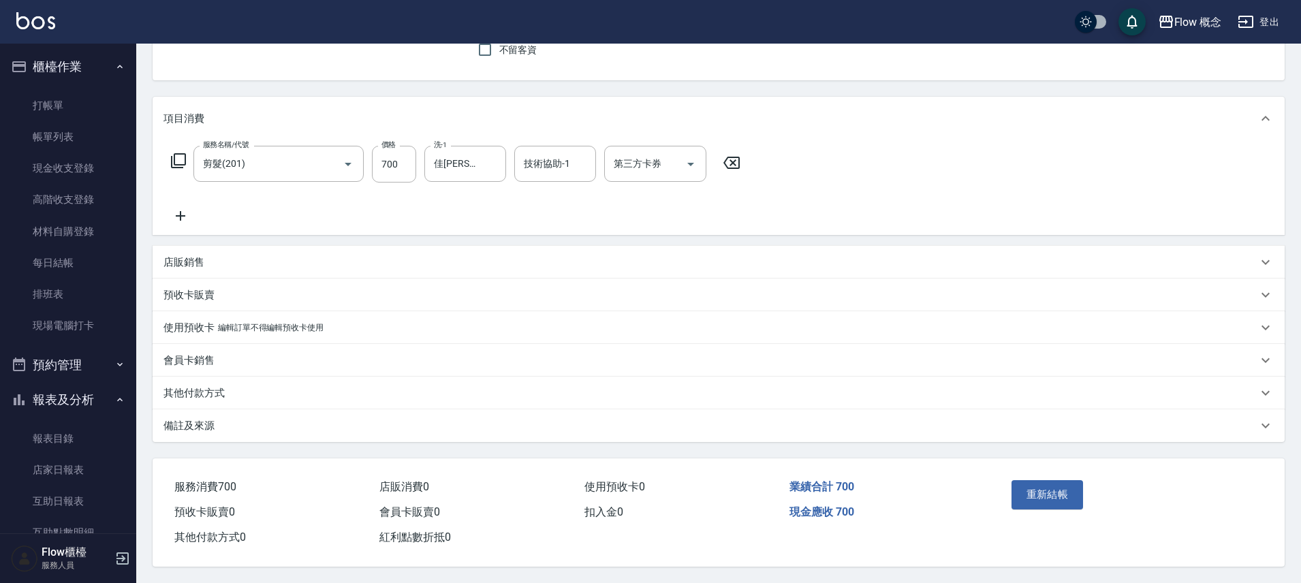
click at [262, 394] on div "其他付款方式" at bounding box center [719, 393] width 1132 height 33
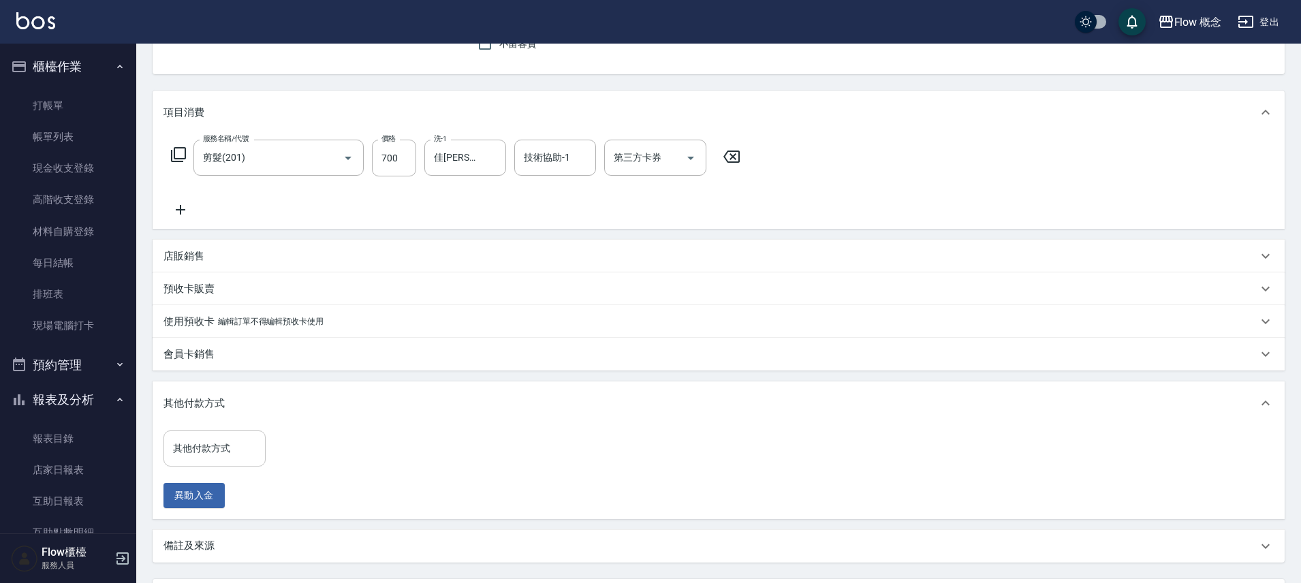
click at [226, 446] on input "其他付款方式" at bounding box center [215, 449] width 90 height 24
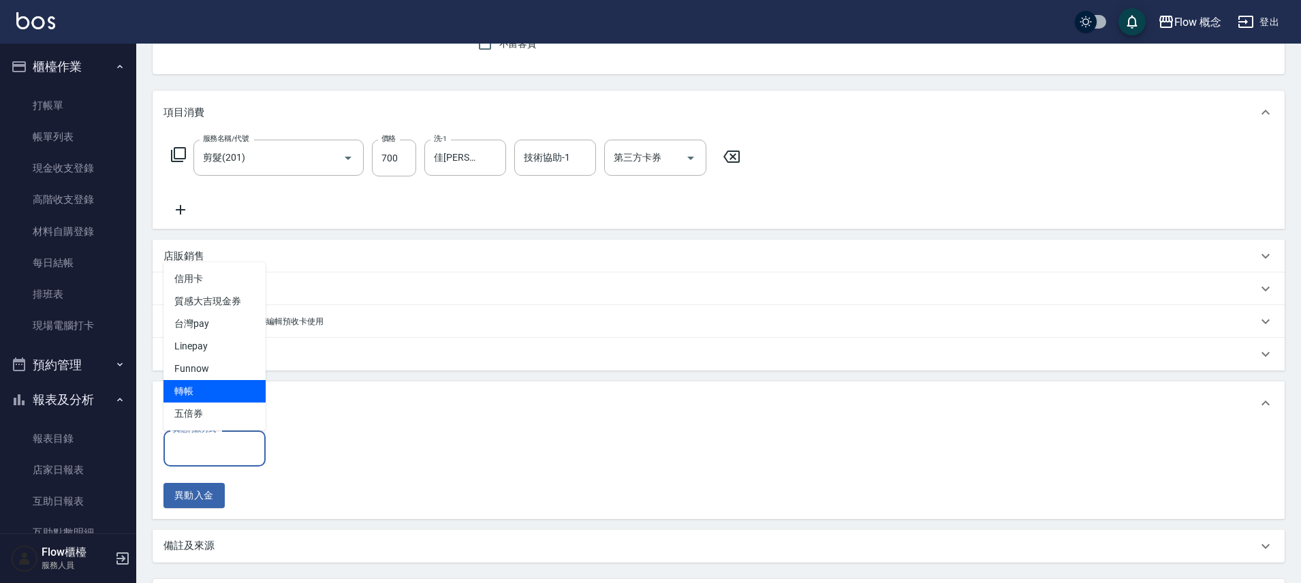
click at [220, 393] on span "轉帳" at bounding box center [214, 391] width 102 height 22
type input "轉帳"
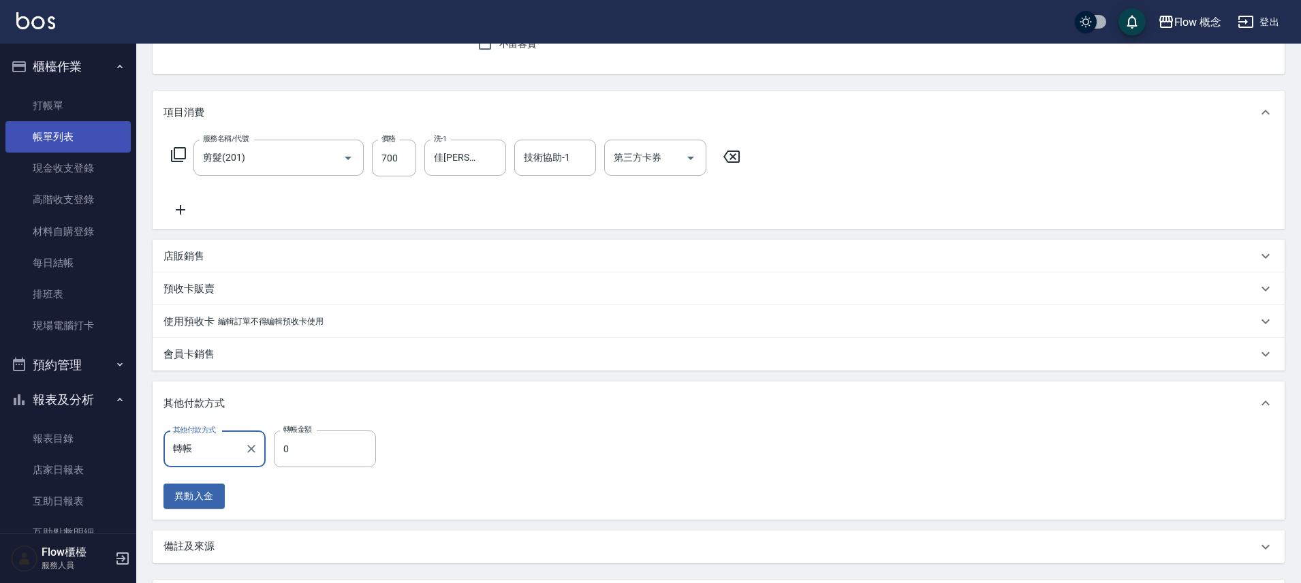
click at [72, 139] on link "帳單列表" at bounding box center [67, 136] width 125 height 31
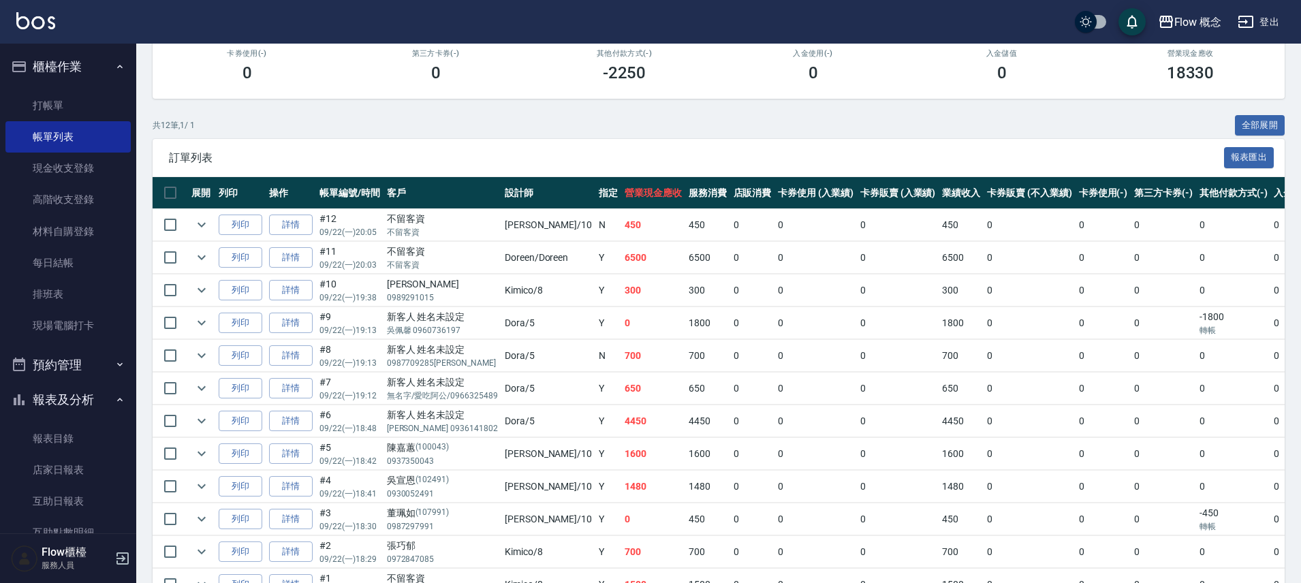
scroll to position [283, 0]
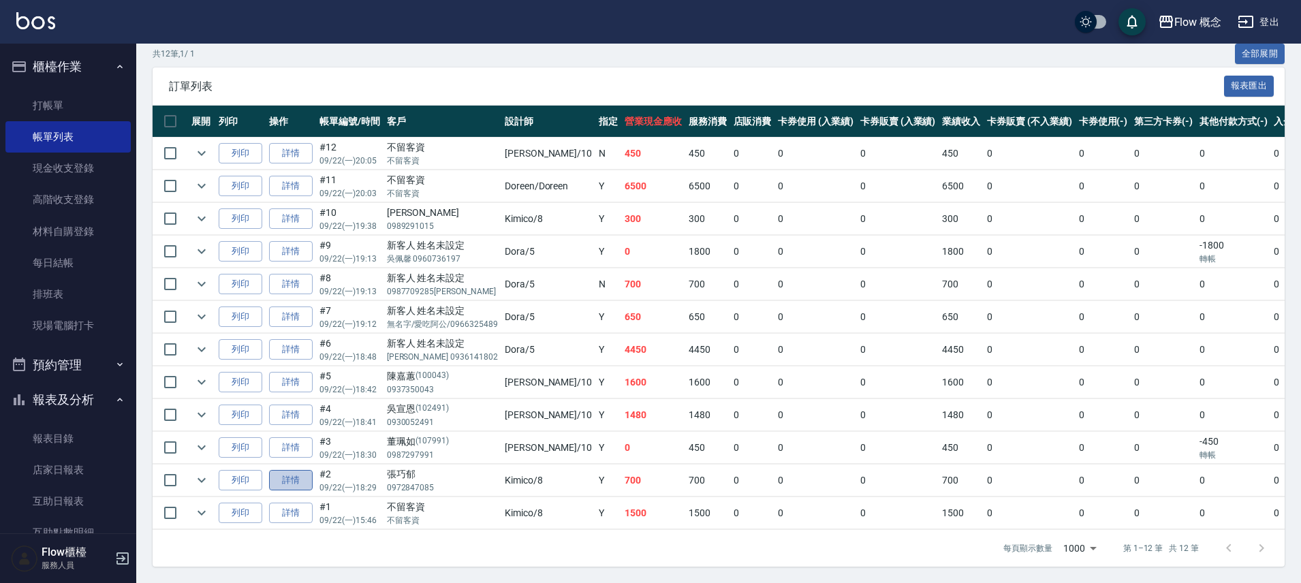
click at [298, 477] on link "詳情" at bounding box center [291, 480] width 44 height 21
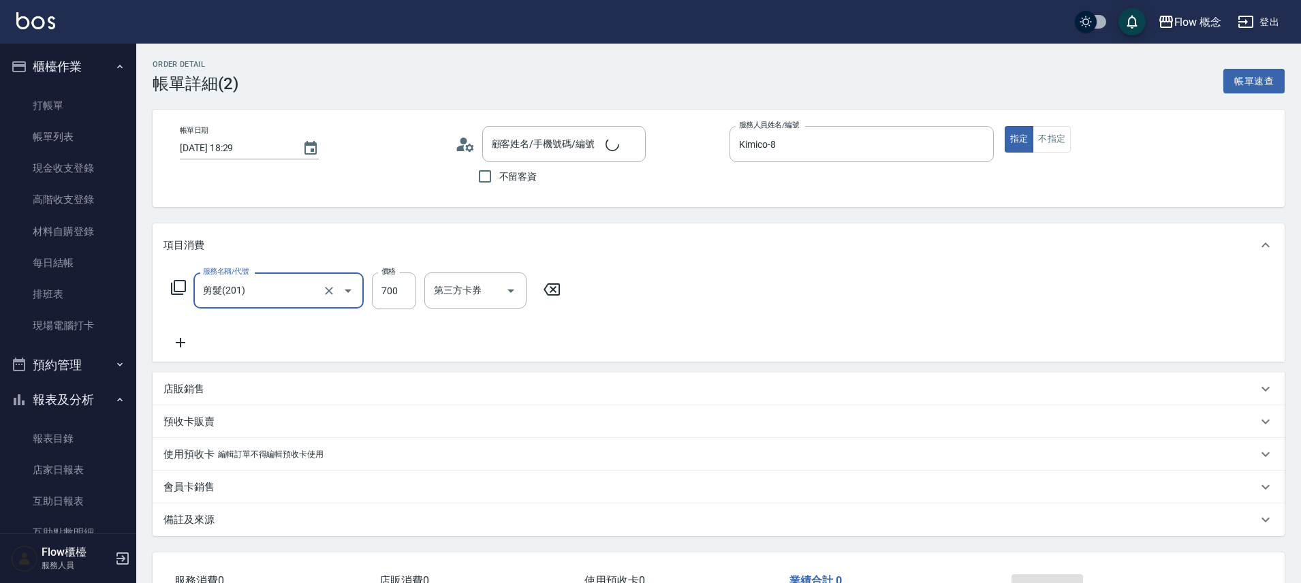
type input "張巧郁/0972847085/"
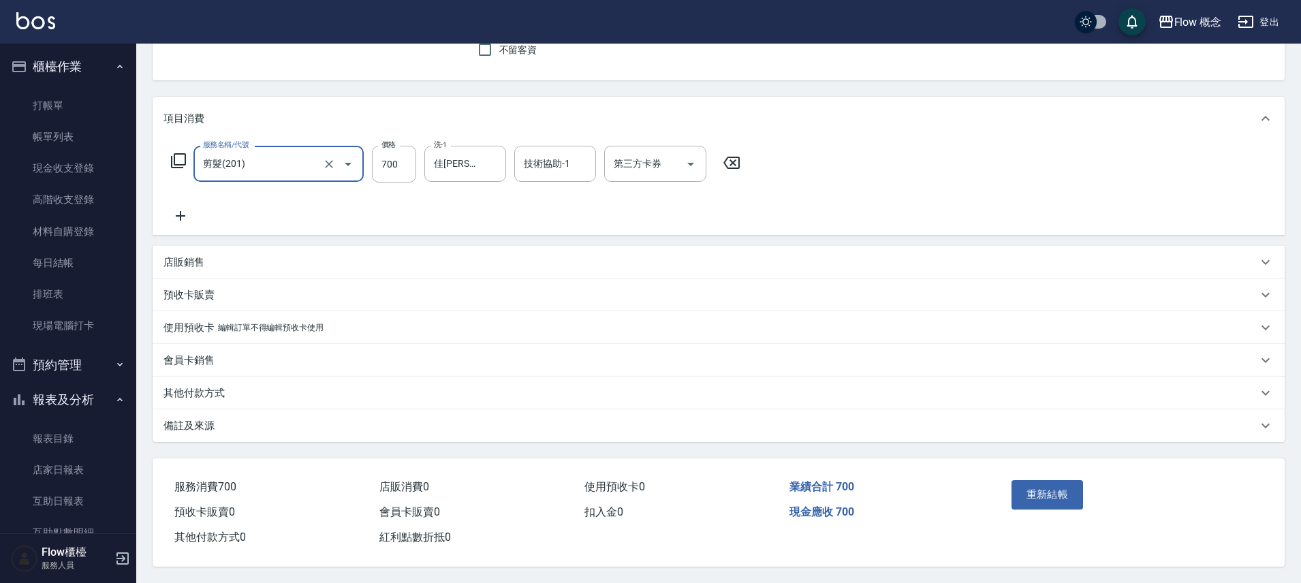
scroll to position [133, 0]
click at [257, 386] on div "其他付款方式" at bounding box center [710, 393] width 1094 height 14
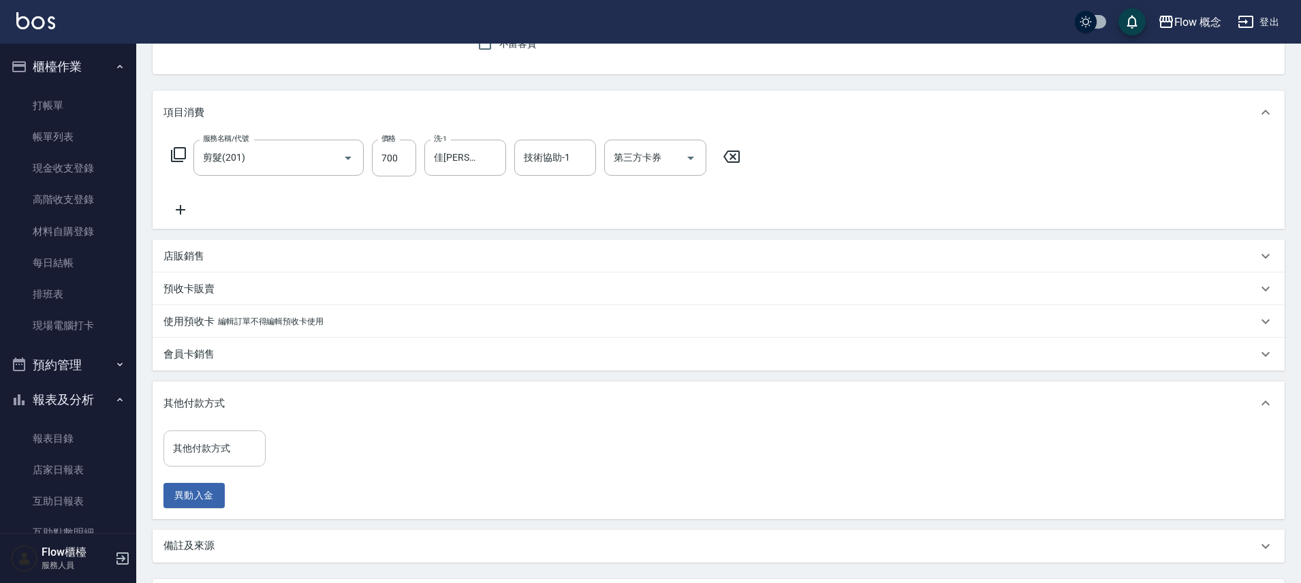
click at [232, 456] on input "其他付款方式" at bounding box center [215, 449] width 90 height 24
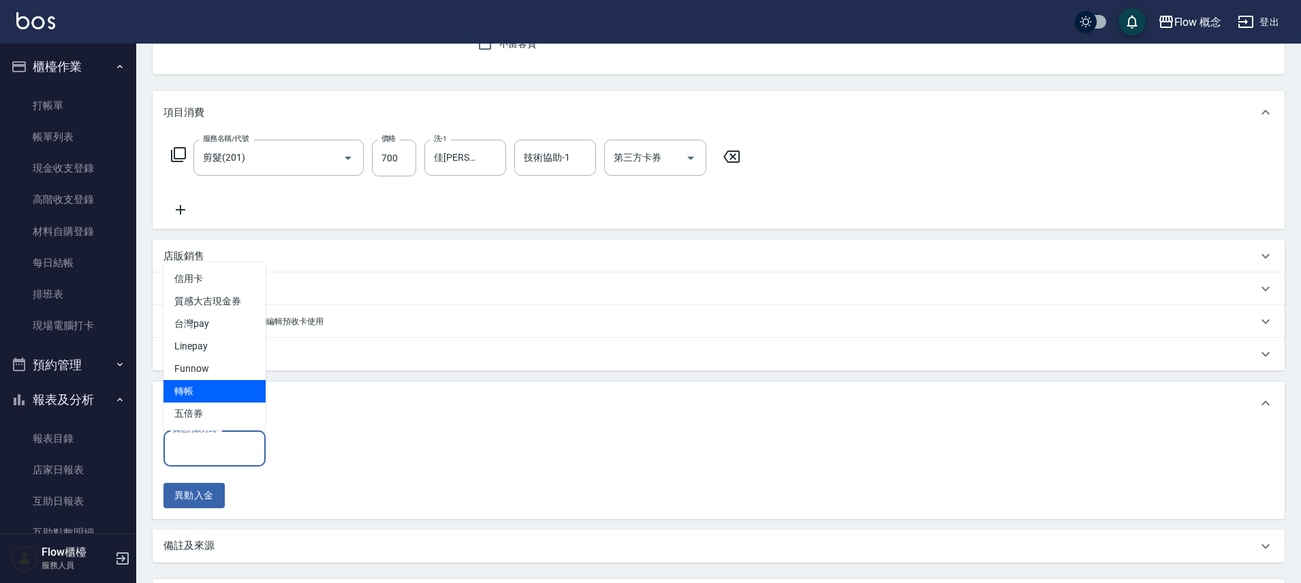
click at [220, 385] on span "轉帳" at bounding box center [214, 391] width 102 height 22
type input "轉帳"
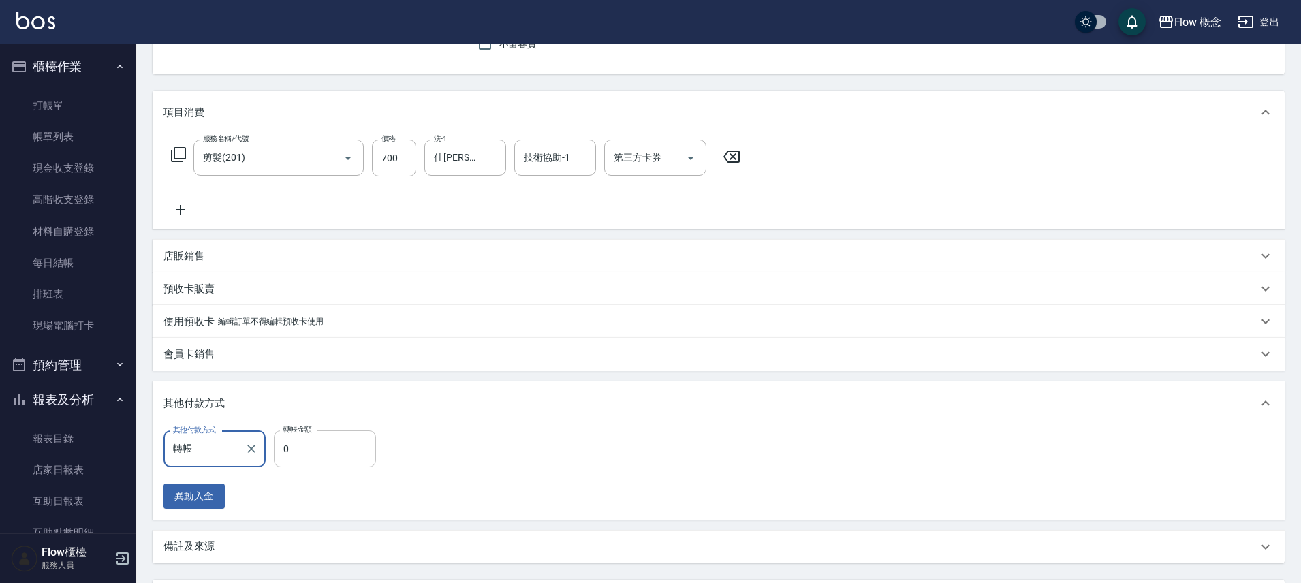
click at [309, 470] on div "其他付款方式 轉帳 其他付款方式 轉帳金額 0 轉帳金額 異動入金" at bounding box center [273, 469] width 221 height 78
click at [305, 456] on input "0" at bounding box center [325, 448] width 102 height 37
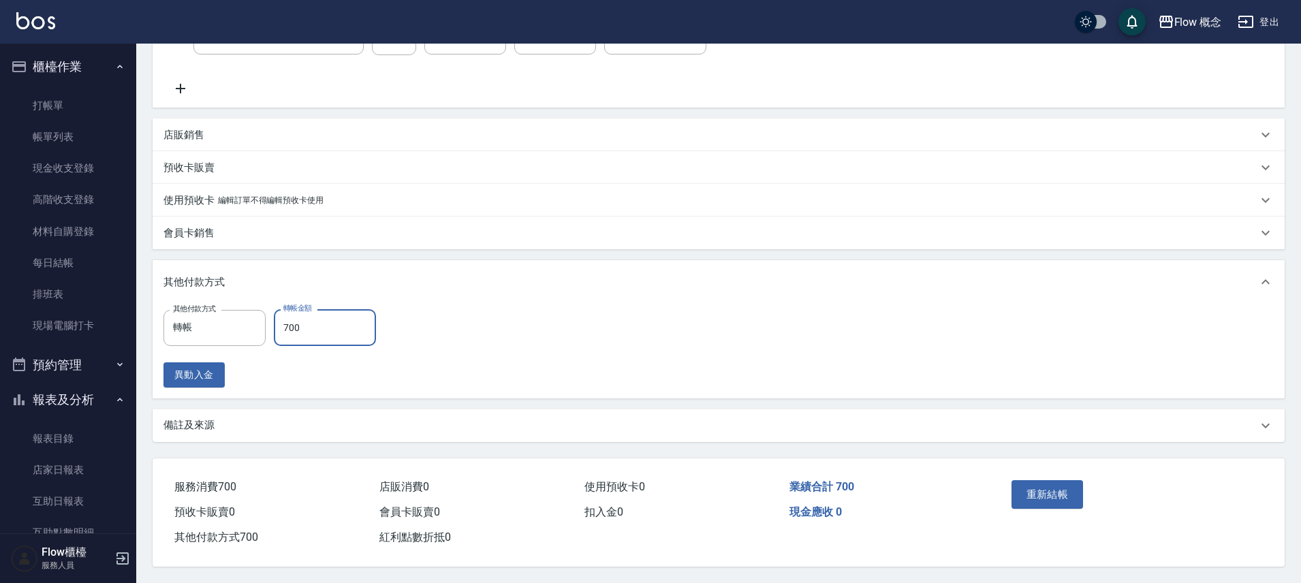
scroll to position [260, 0]
type input "700"
click at [1021, 480] on button "重新結帳" at bounding box center [1047, 494] width 72 height 29
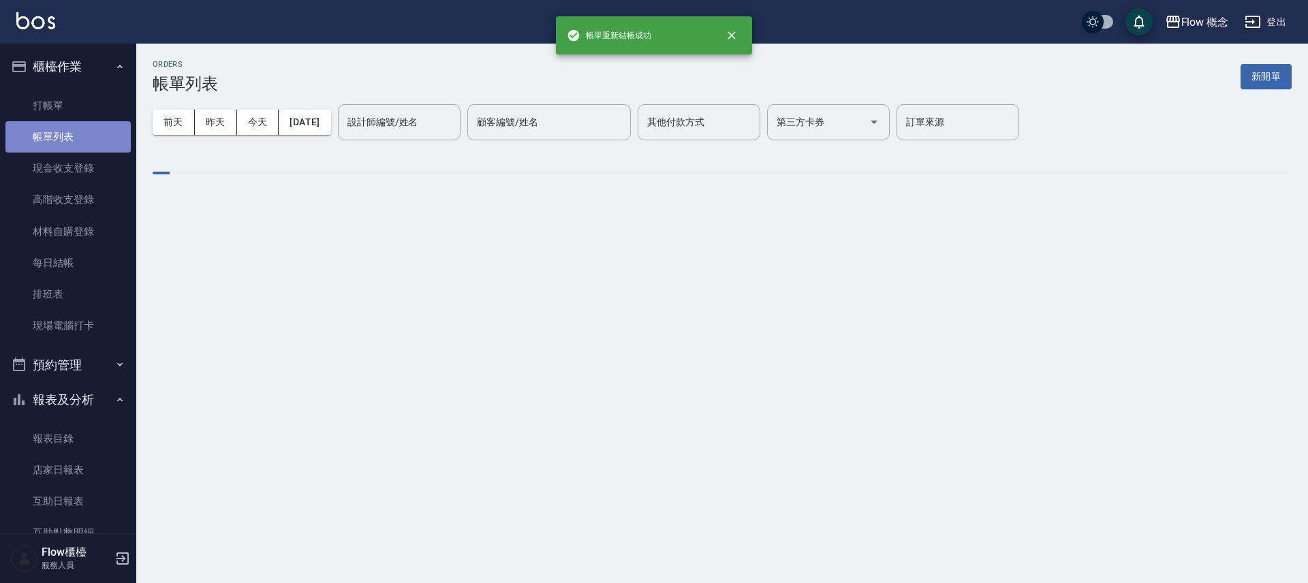
click at [74, 134] on link "帳單列表" at bounding box center [67, 136] width 125 height 31
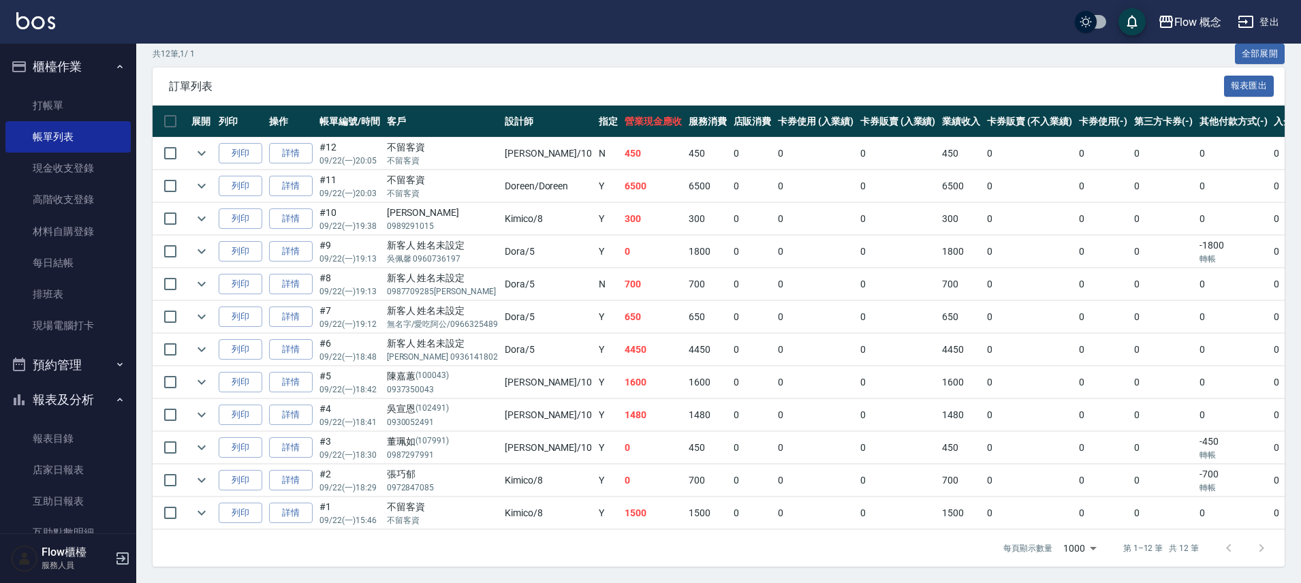
scroll to position [283, 0]
click at [60, 472] on link "店家日報表" at bounding box center [67, 469] width 125 height 31
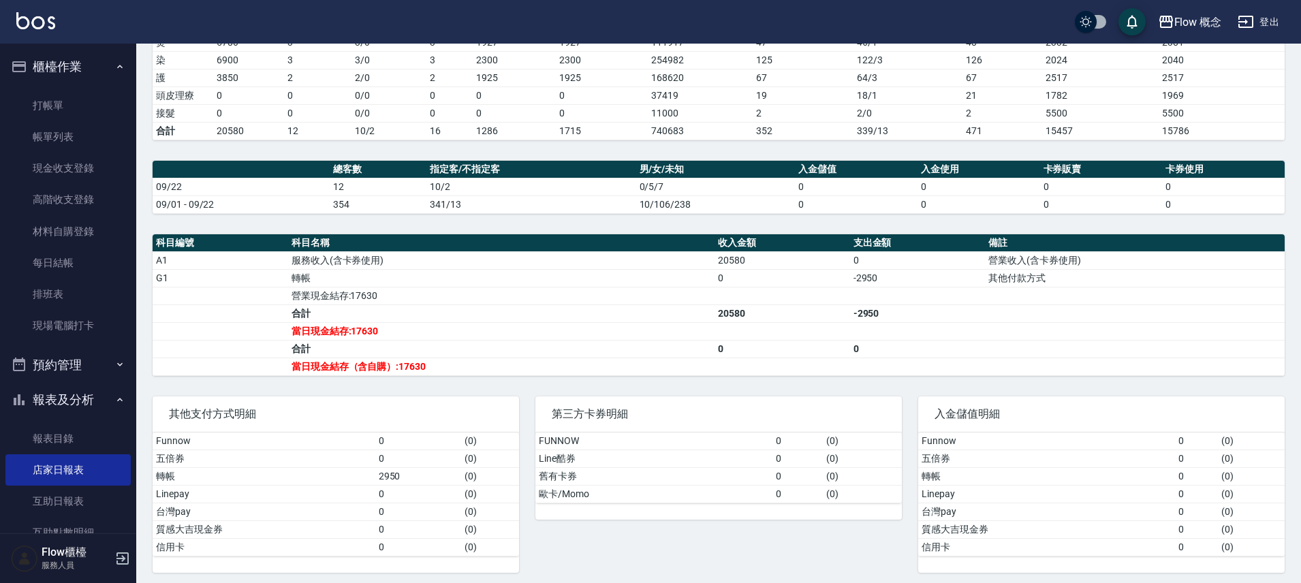
scroll to position [264, 0]
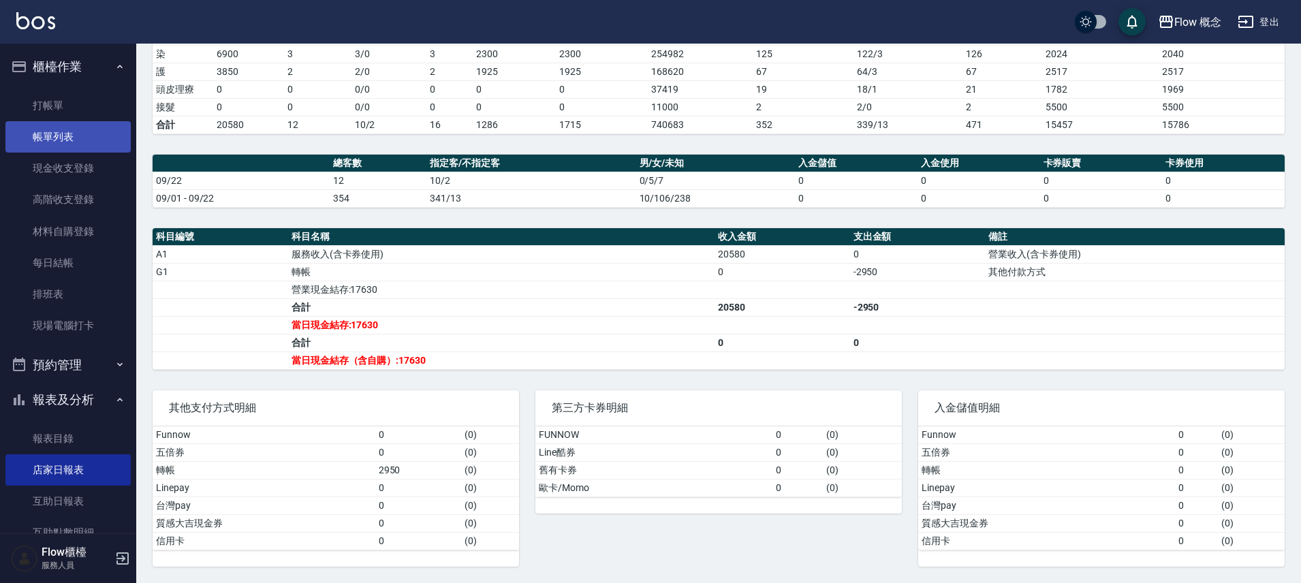
click at [50, 142] on link "帳單列表" at bounding box center [67, 136] width 125 height 31
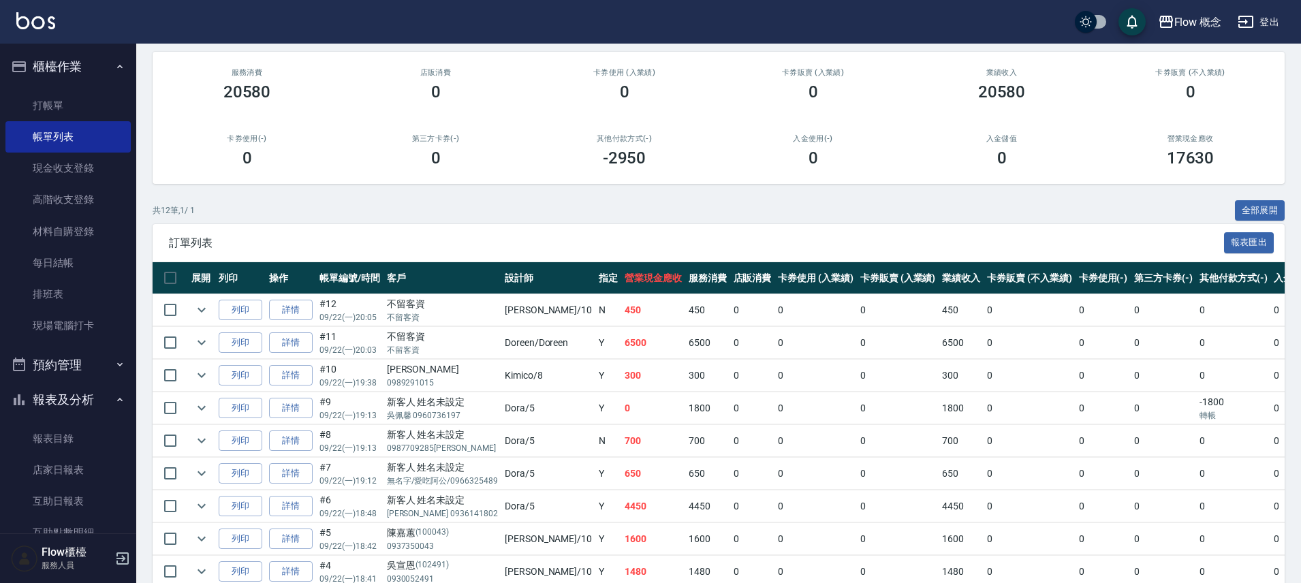
scroll to position [283, 0]
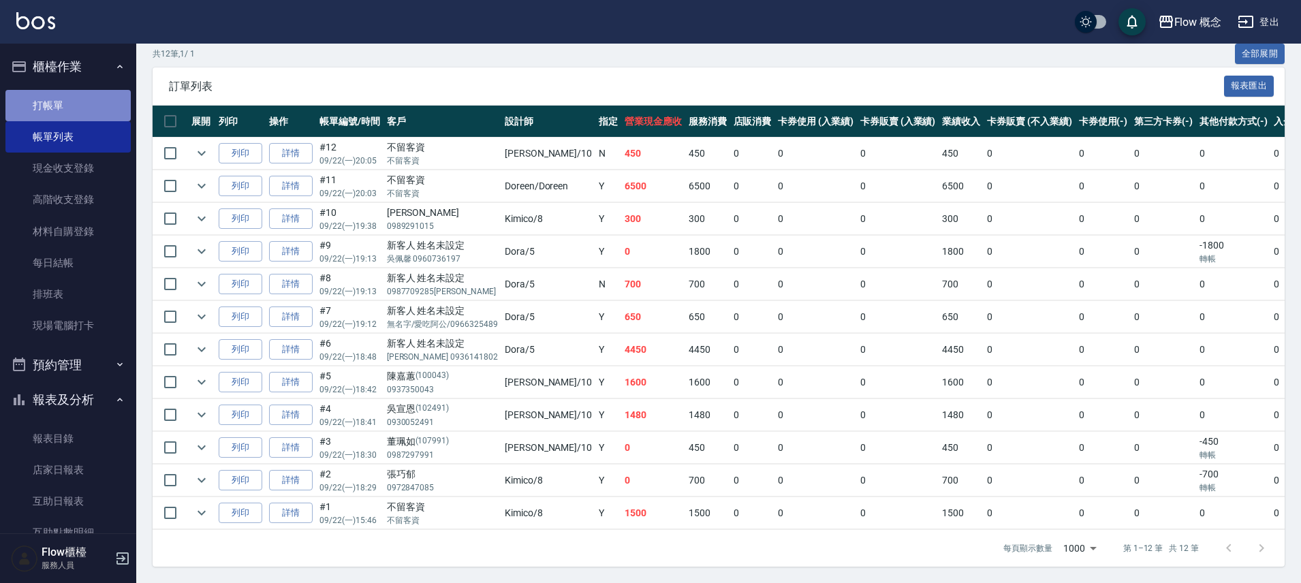
click at [82, 106] on link "打帳單" at bounding box center [67, 105] width 125 height 31
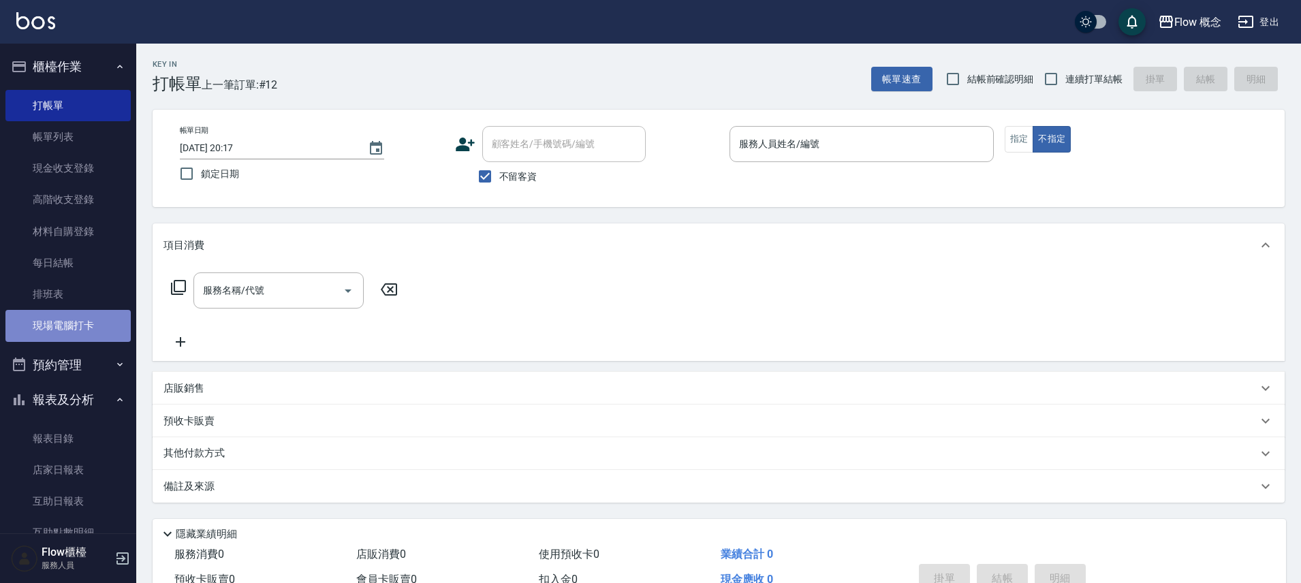
click at [84, 318] on link "現場電腦打卡" at bounding box center [67, 325] width 125 height 31
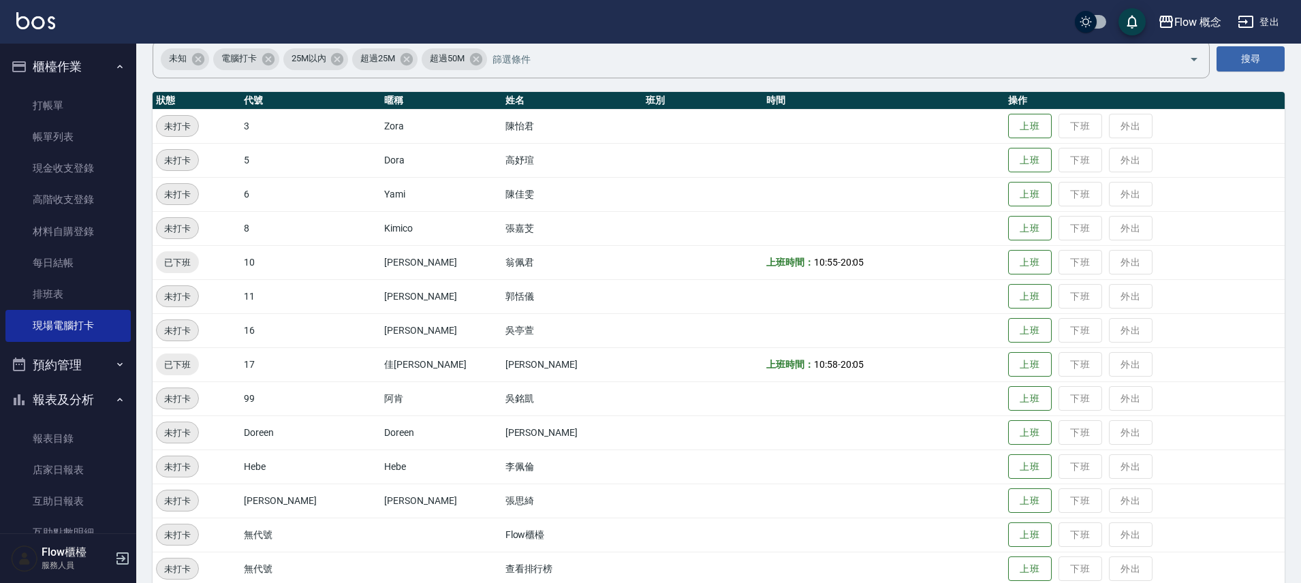
scroll to position [131, 0]
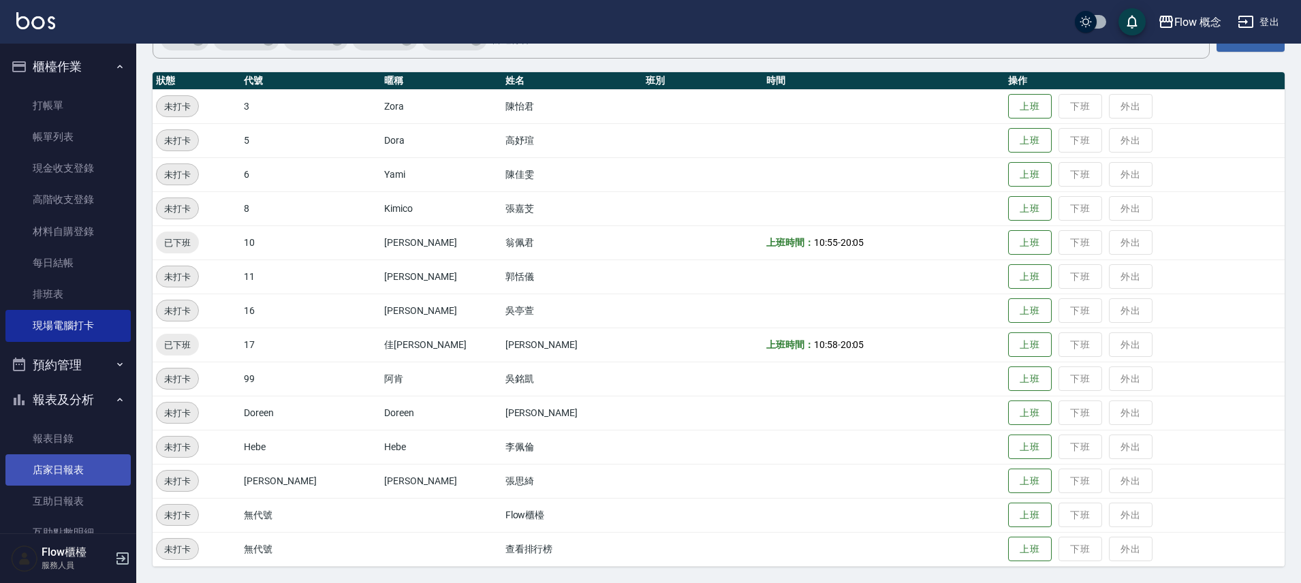
click at [49, 484] on link "店家日報表" at bounding box center [67, 469] width 125 height 31
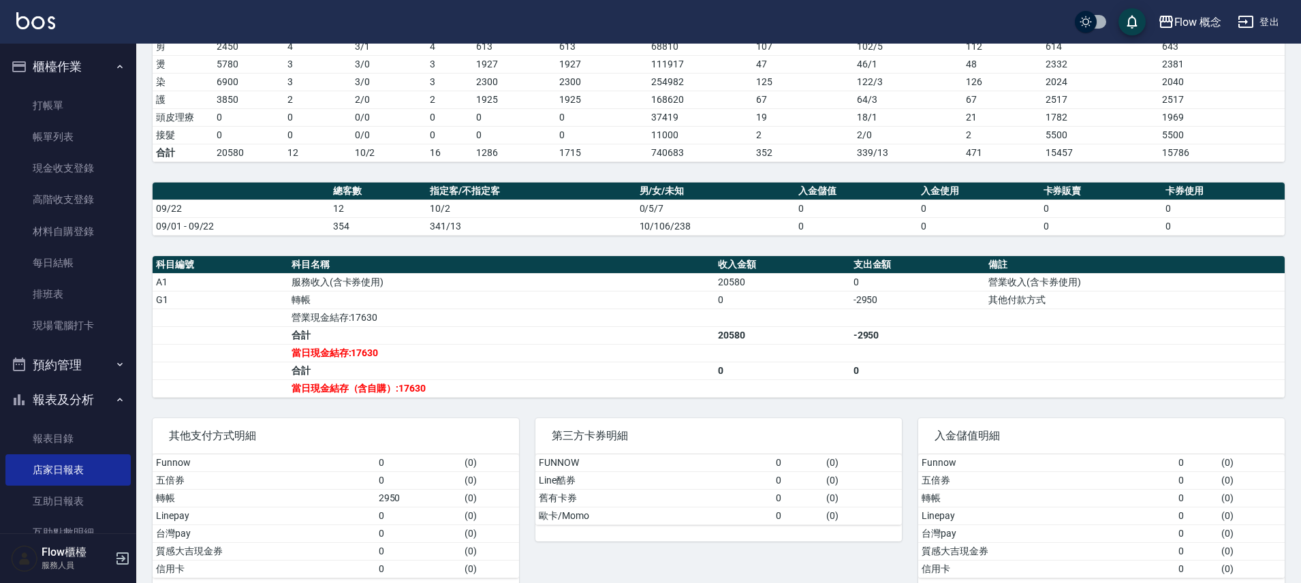
scroll to position [242, 0]
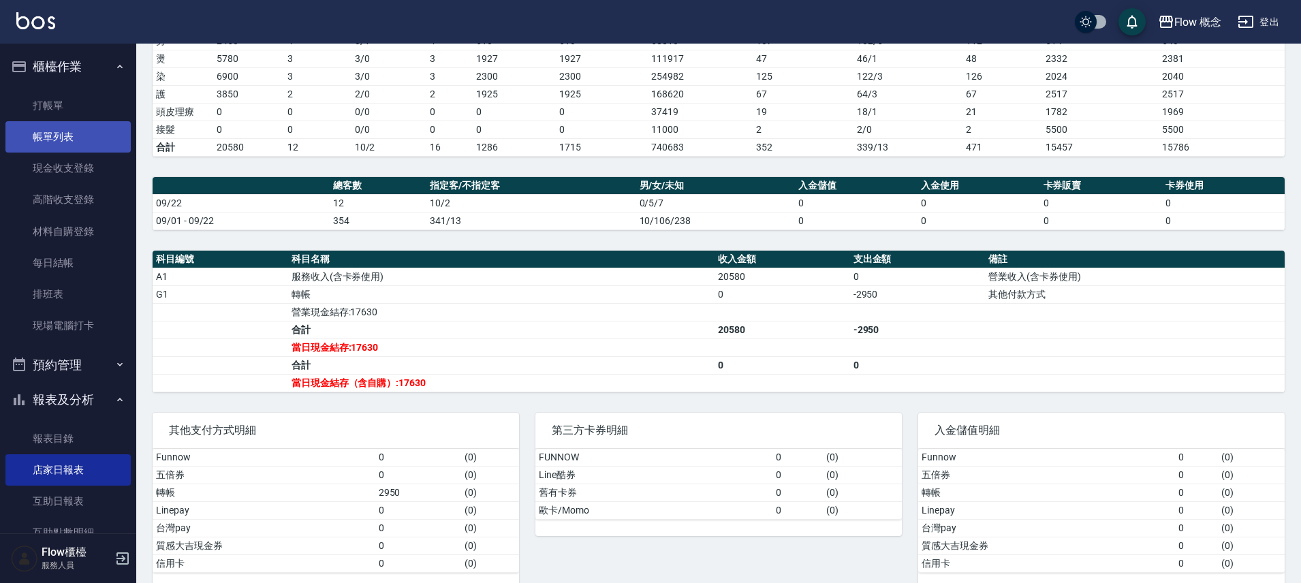
click at [63, 138] on link "帳單列表" at bounding box center [67, 136] width 125 height 31
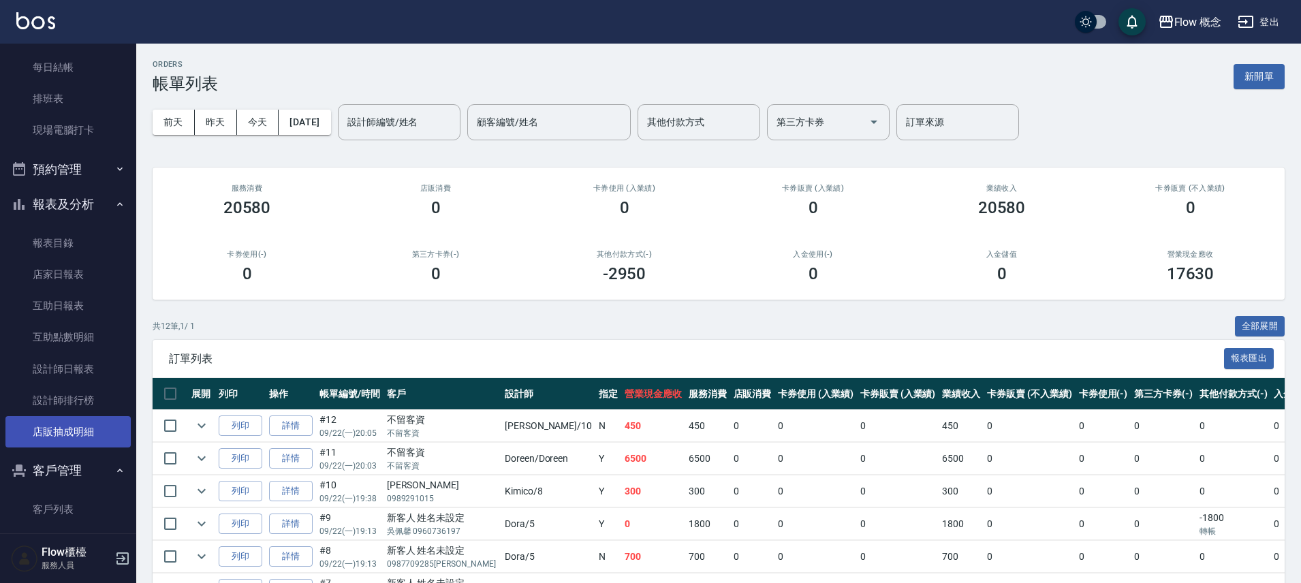
scroll to position [222, 0]
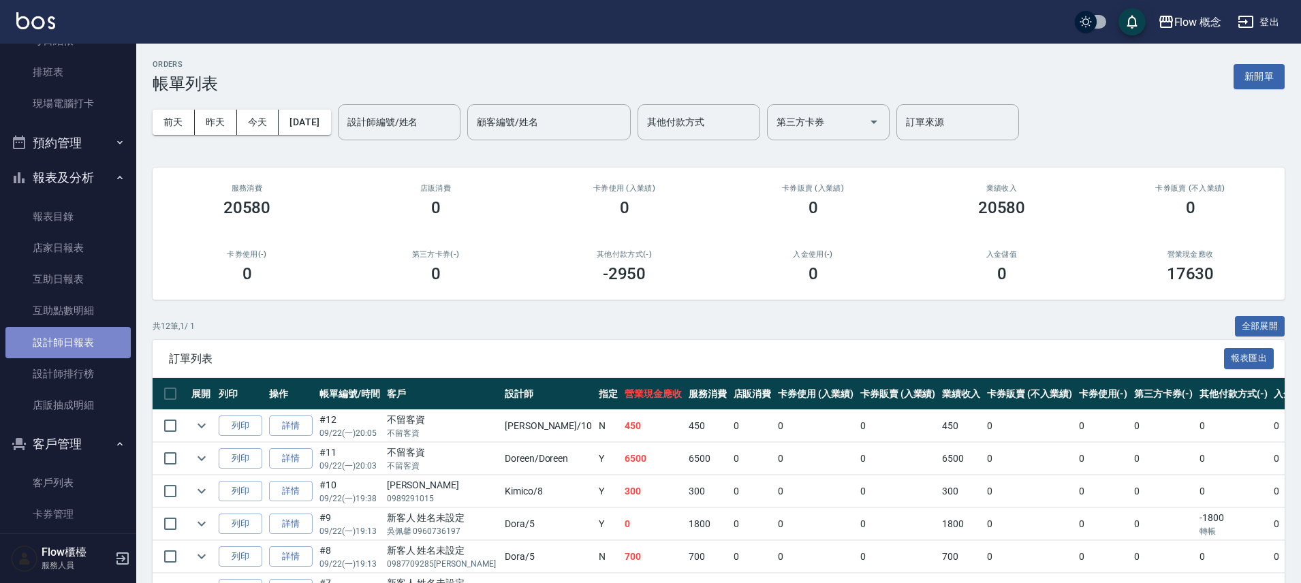
click at [71, 351] on link "設計師日報表" at bounding box center [67, 342] width 125 height 31
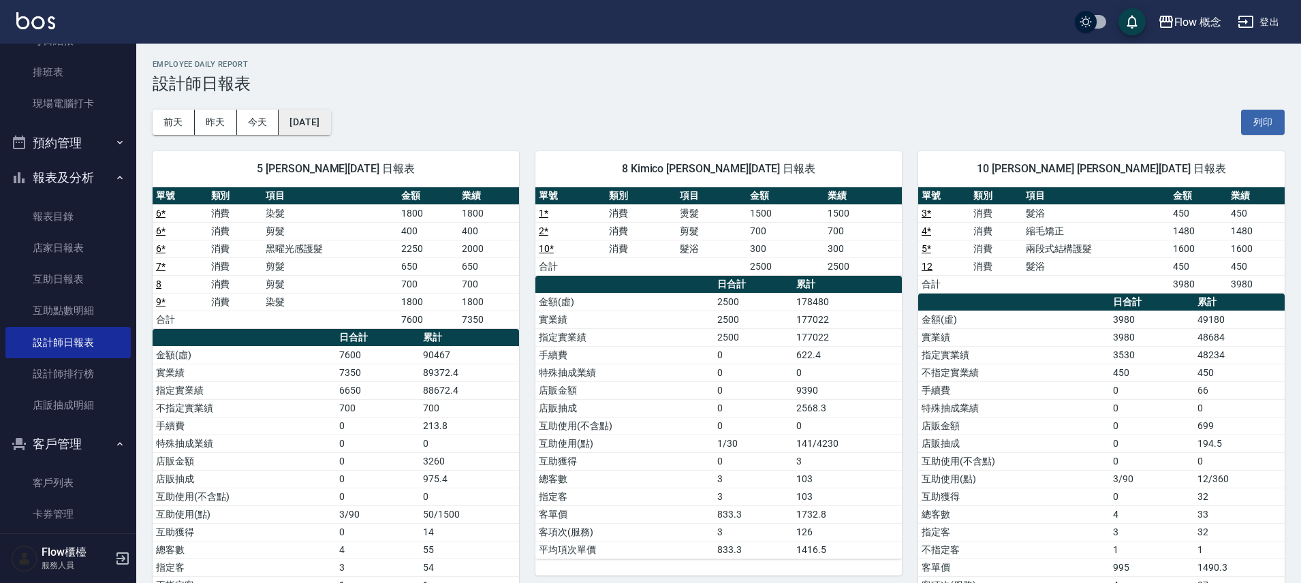
click at [328, 114] on button "[DATE]" at bounding box center [305, 122] width 52 height 25
click at [315, 128] on button "[DATE]" at bounding box center [305, 122] width 52 height 25
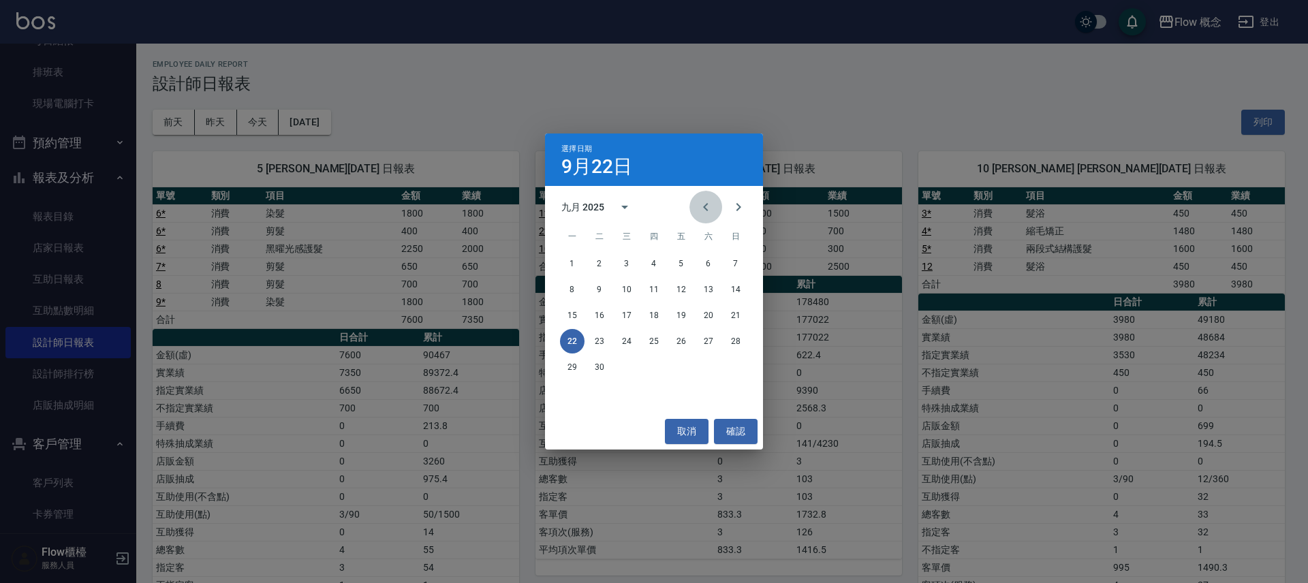
click at [695, 203] on button "Previous month" at bounding box center [705, 207] width 33 height 33
click at [746, 364] on button "31" at bounding box center [735, 367] width 25 height 25
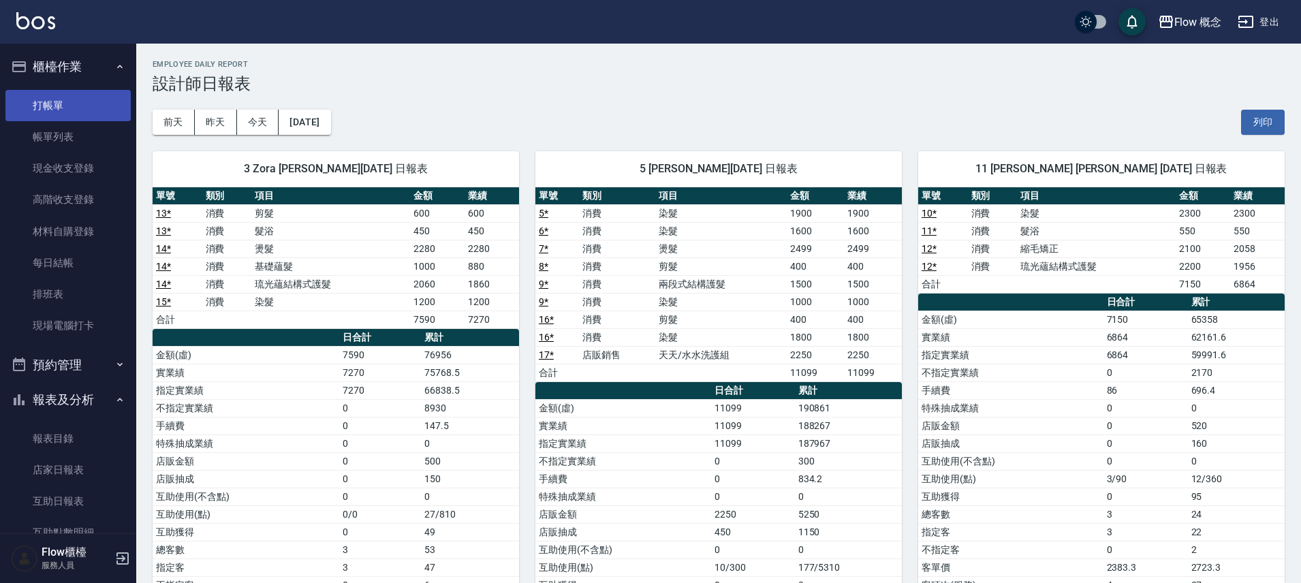
click at [73, 110] on link "打帳單" at bounding box center [67, 105] width 125 height 31
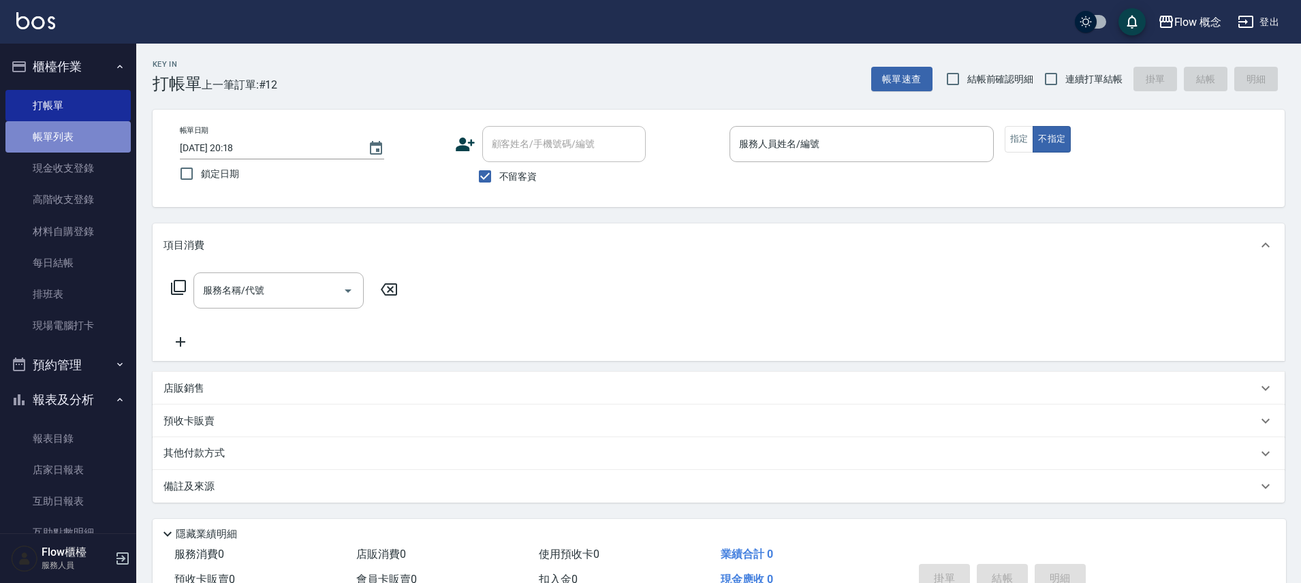
click at [80, 123] on link "帳單列表" at bounding box center [67, 136] width 125 height 31
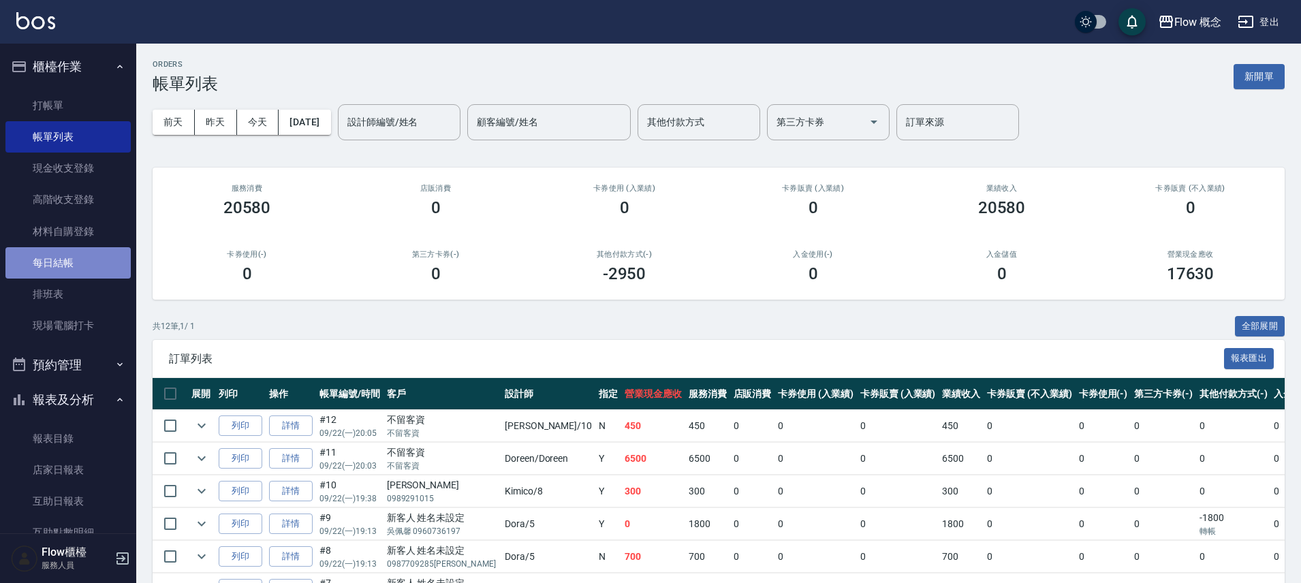
click at [76, 258] on link "每日結帳" at bounding box center [67, 262] width 125 height 31
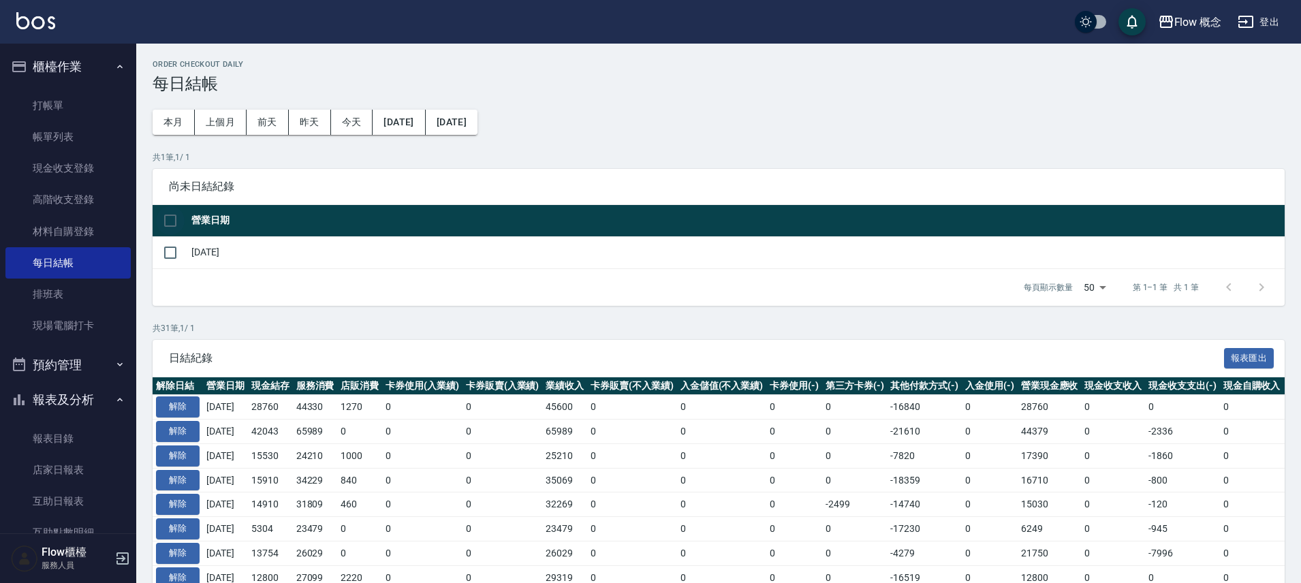
click at [172, 219] on input "checkbox" at bounding box center [170, 220] width 29 height 29
checkbox input "true"
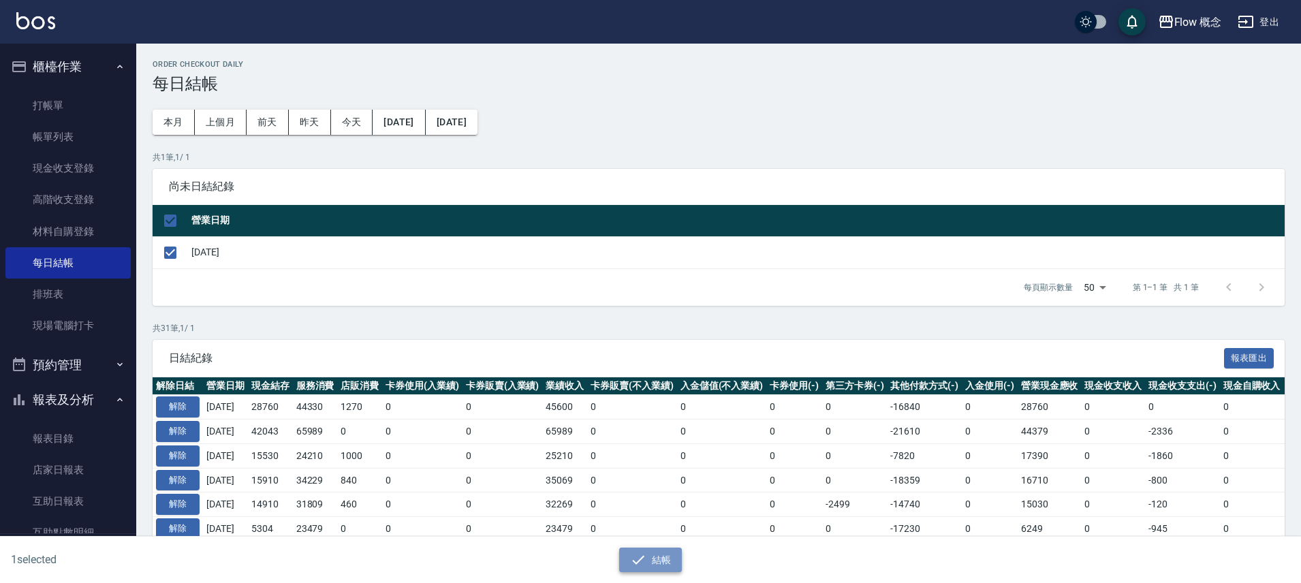
click at [667, 555] on button "結帳" at bounding box center [650, 560] width 63 height 25
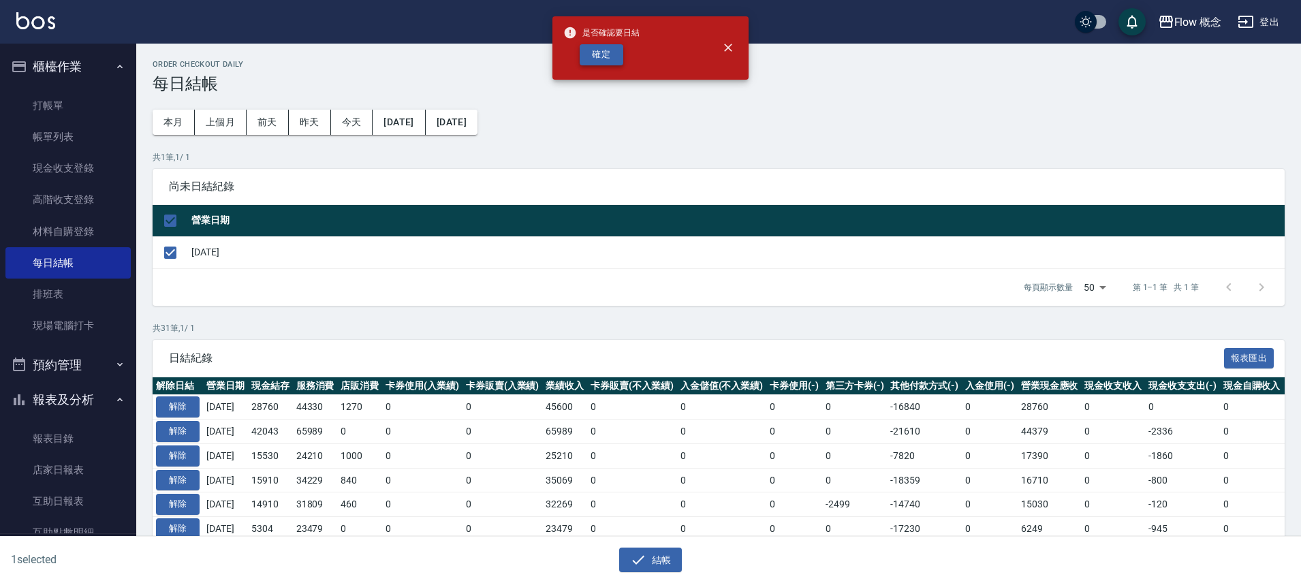
click at [618, 54] on button "確定" at bounding box center [602, 54] width 44 height 21
checkbox input "false"
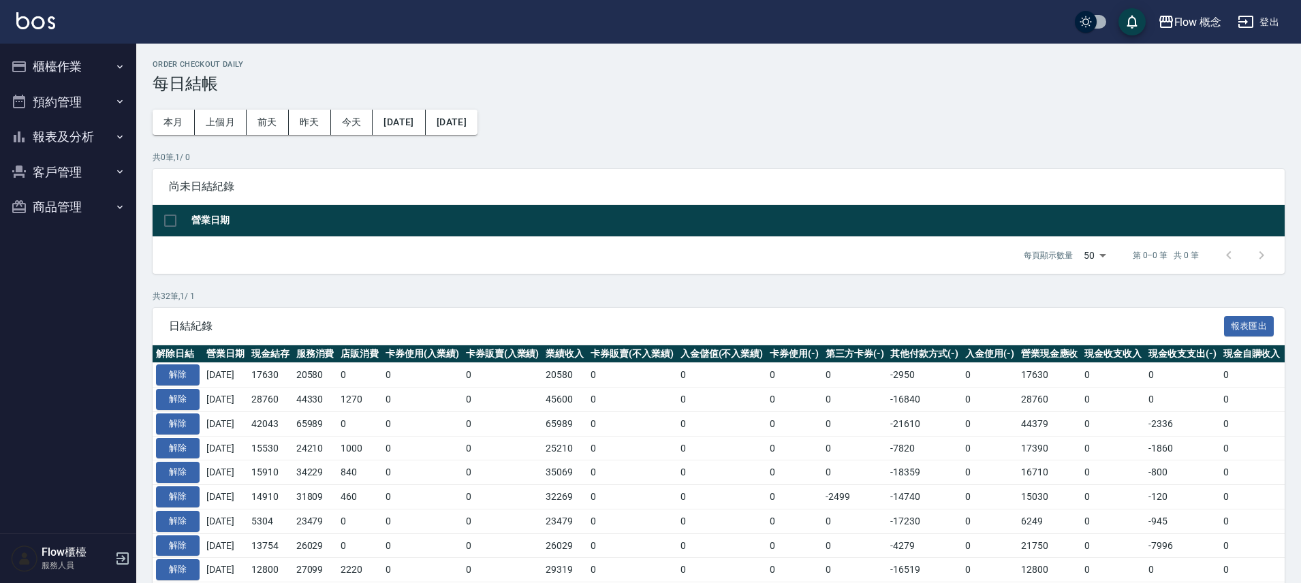
click at [81, 39] on div "Flow 概念 登出" at bounding box center [650, 22] width 1301 height 44
click at [88, 70] on button "櫃檯作業" at bounding box center [67, 66] width 125 height 35
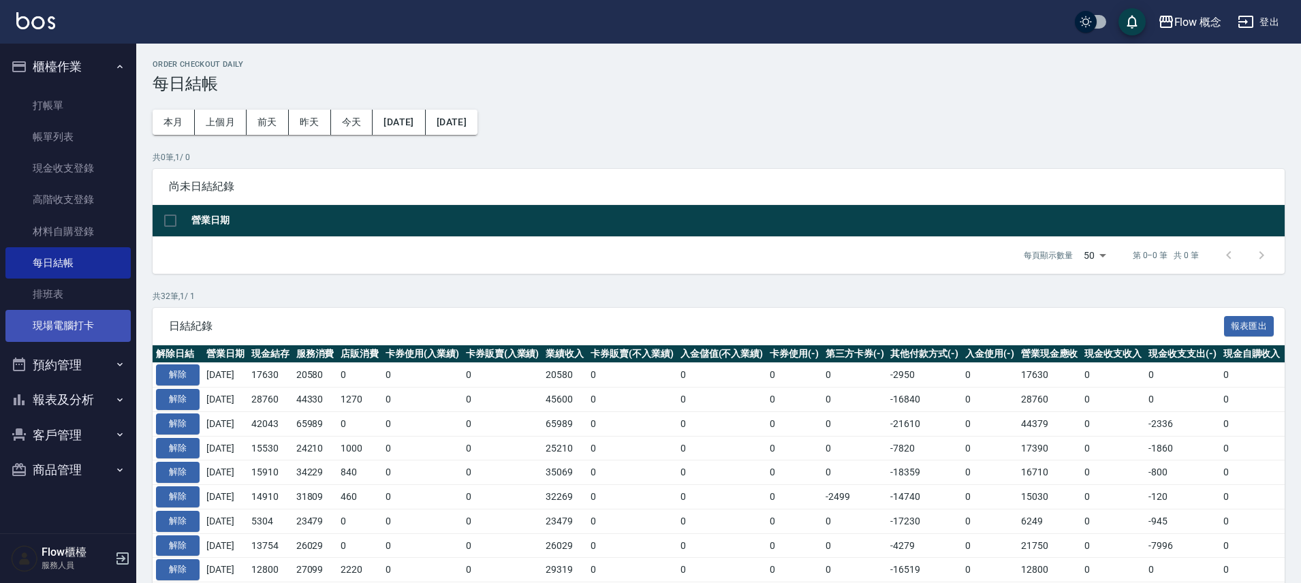
click at [82, 329] on link "現場電腦打卡" at bounding box center [67, 325] width 125 height 31
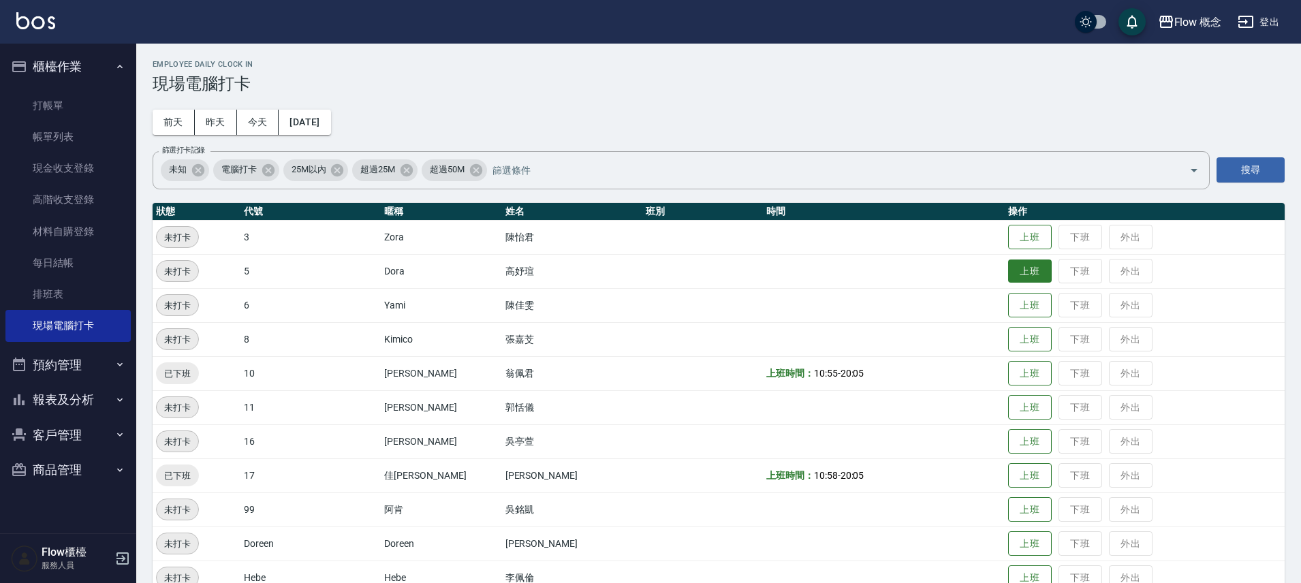
click at [1008, 275] on button "上班" at bounding box center [1030, 271] width 44 height 24
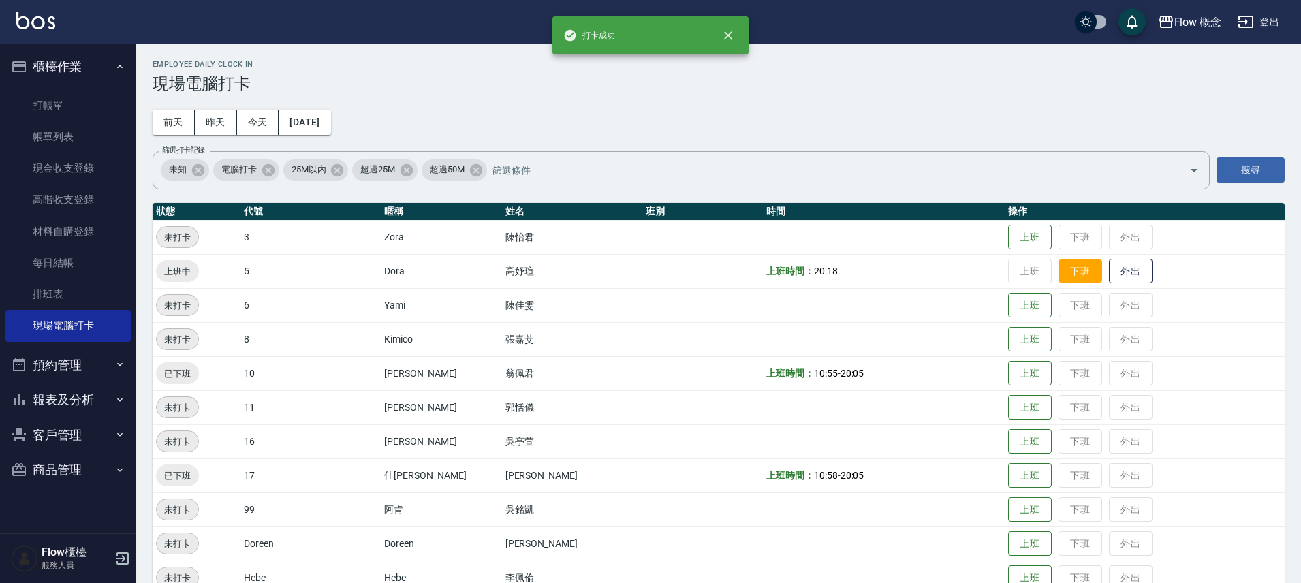
click at [1058, 272] on button "下班" at bounding box center [1080, 271] width 44 height 24
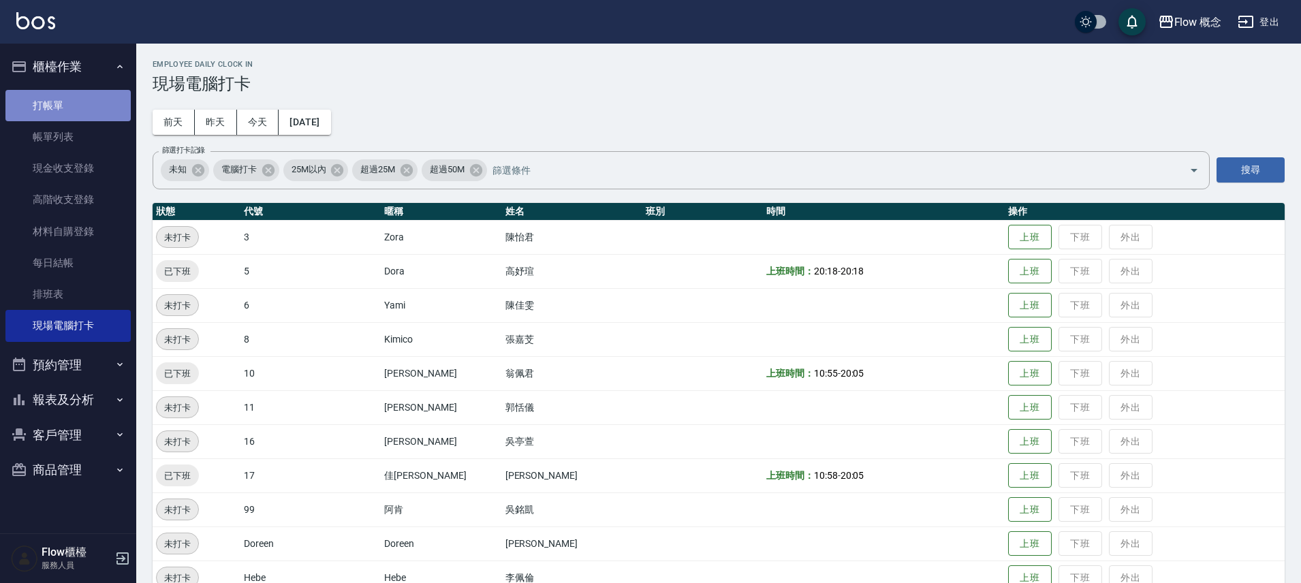
click at [64, 99] on link "打帳單" at bounding box center [67, 105] width 125 height 31
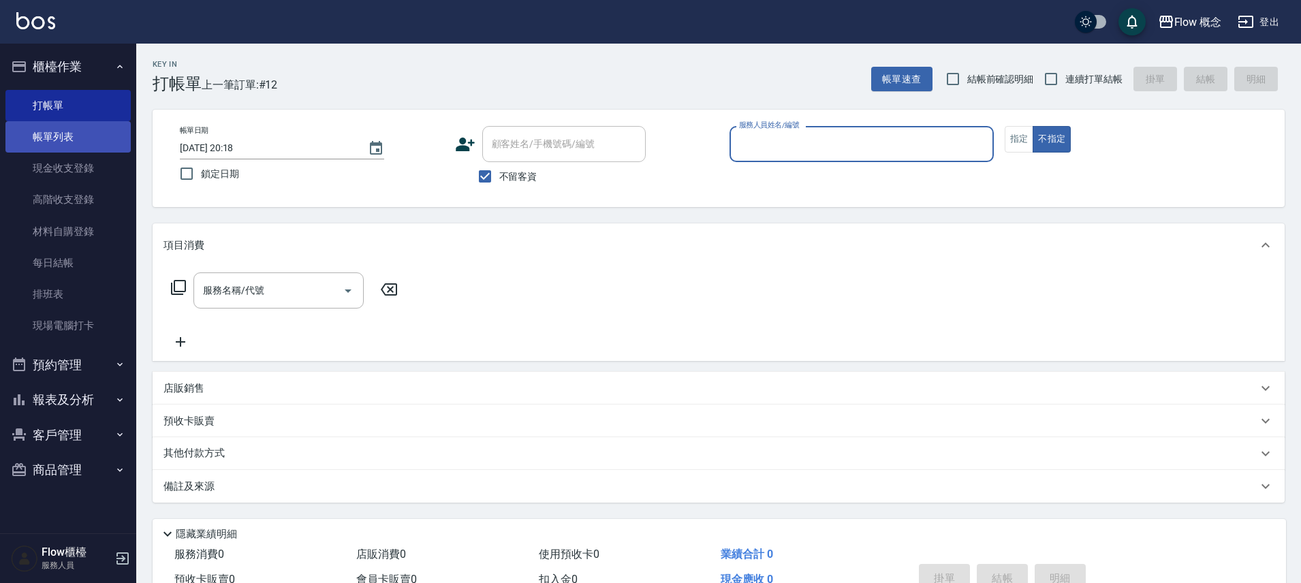
click at [80, 136] on link "帳單列表" at bounding box center [67, 136] width 125 height 31
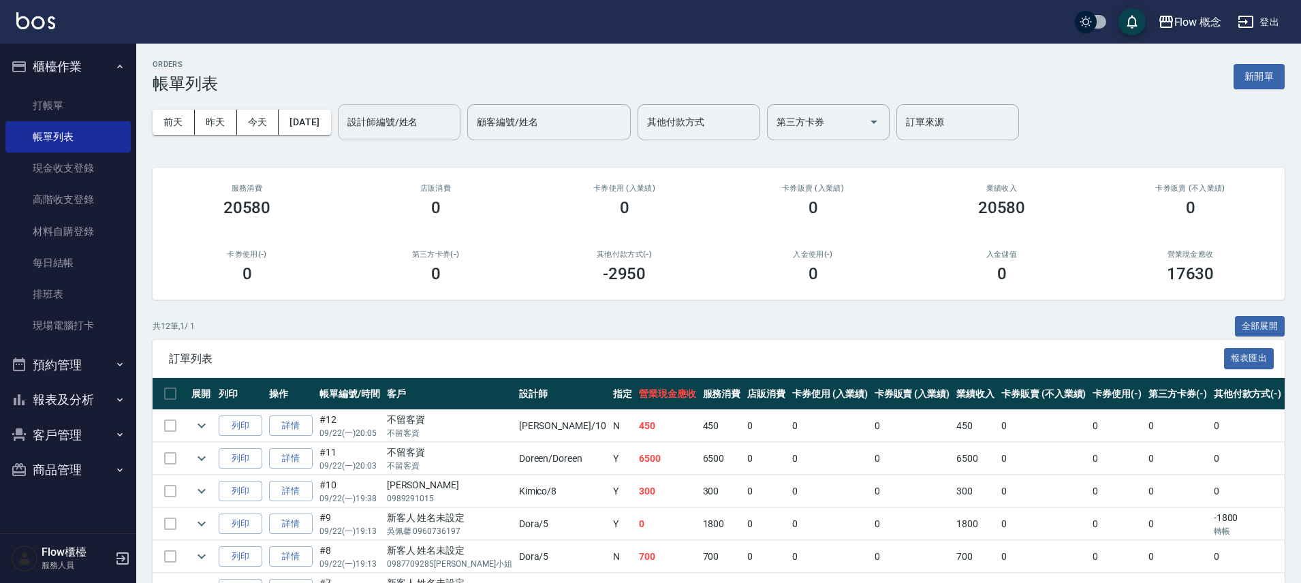
click at [444, 116] on input "設計師編號/姓名" at bounding box center [399, 122] width 110 height 24
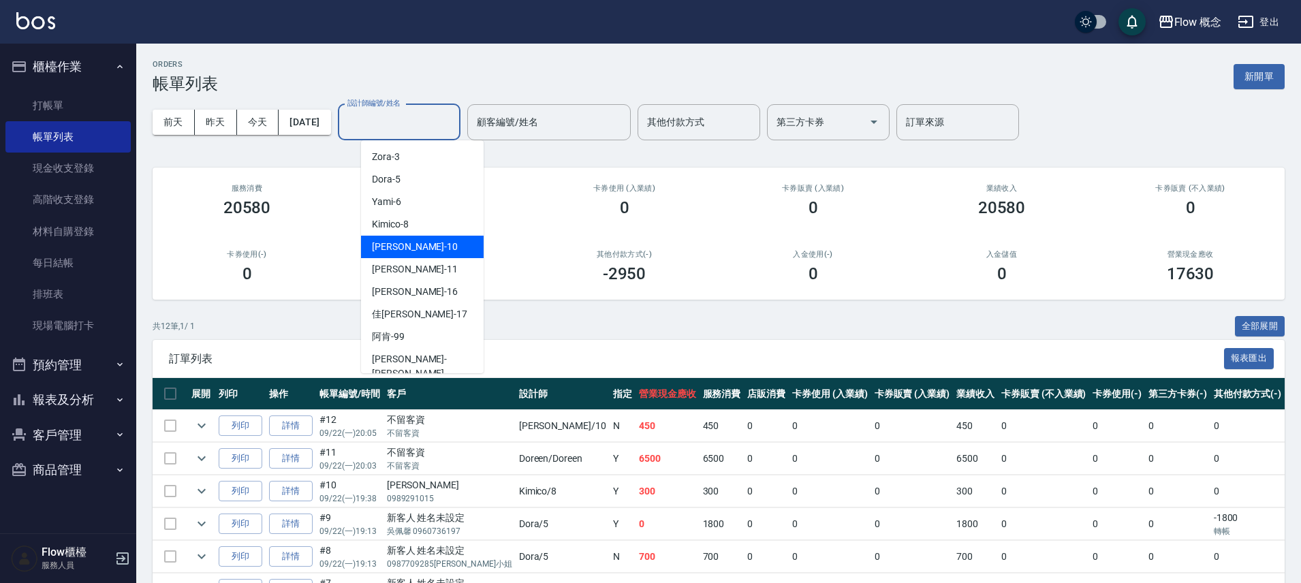
click at [413, 256] on div "[PERSON_NAME] -10" at bounding box center [422, 247] width 123 height 22
type input "[PERSON_NAME]-10"
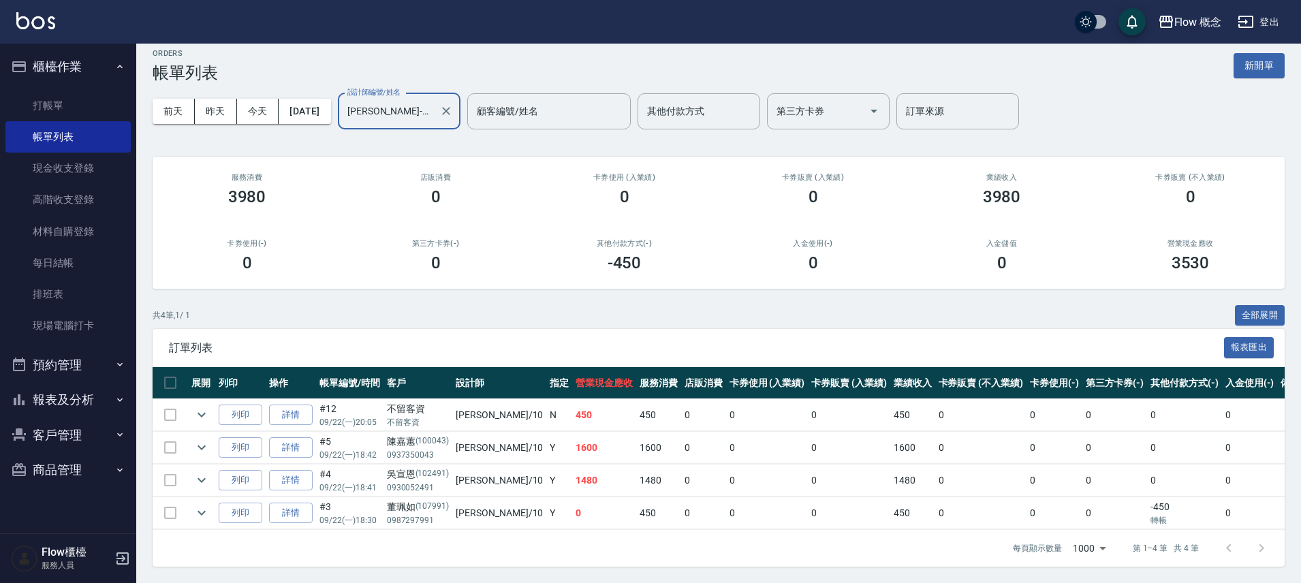
scroll to position [21, 0]
click at [312, 405] on link "詳情" at bounding box center [291, 415] width 44 height 21
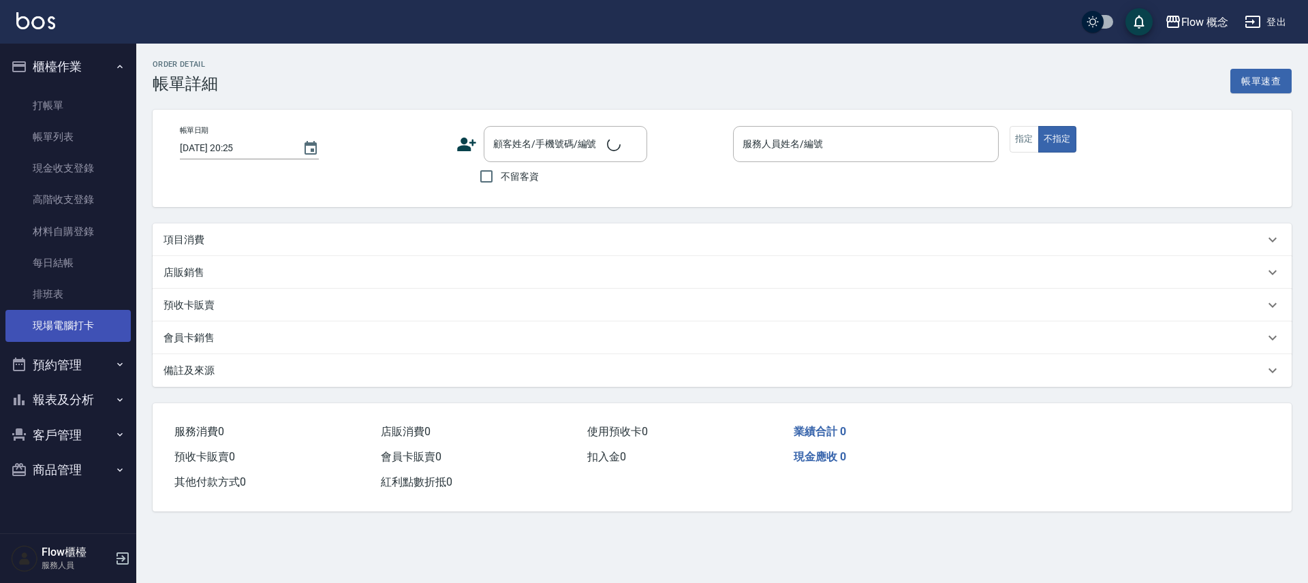
type input "2025/09/22 20:05"
checkbox input "true"
type input "[PERSON_NAME]-10"
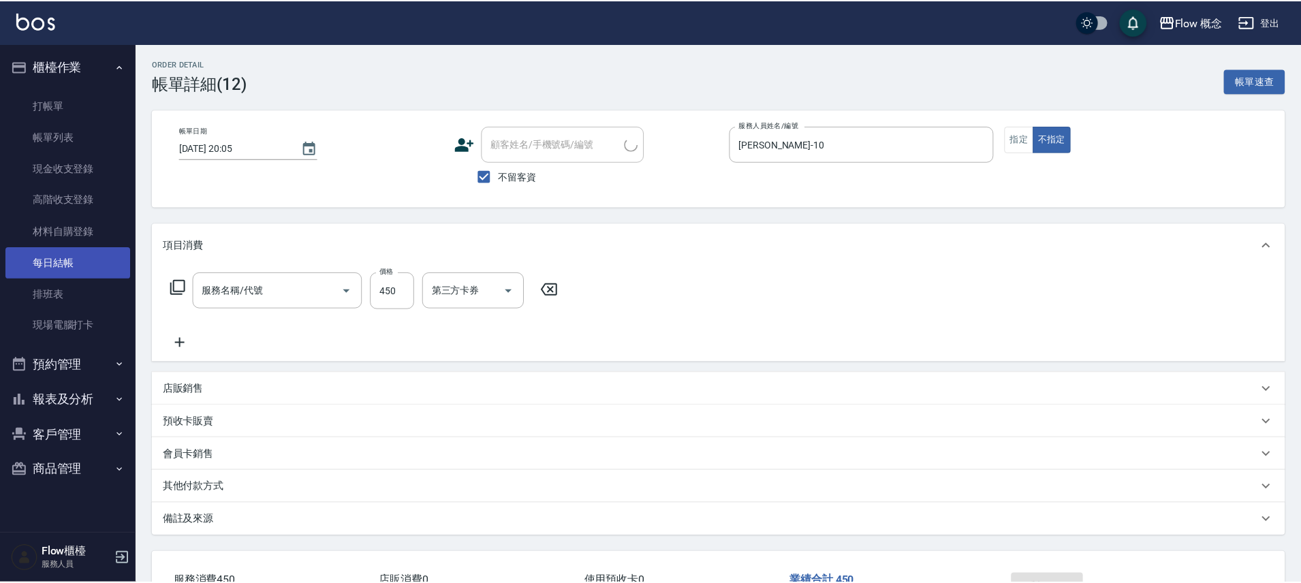
scroll to position [1, 0]
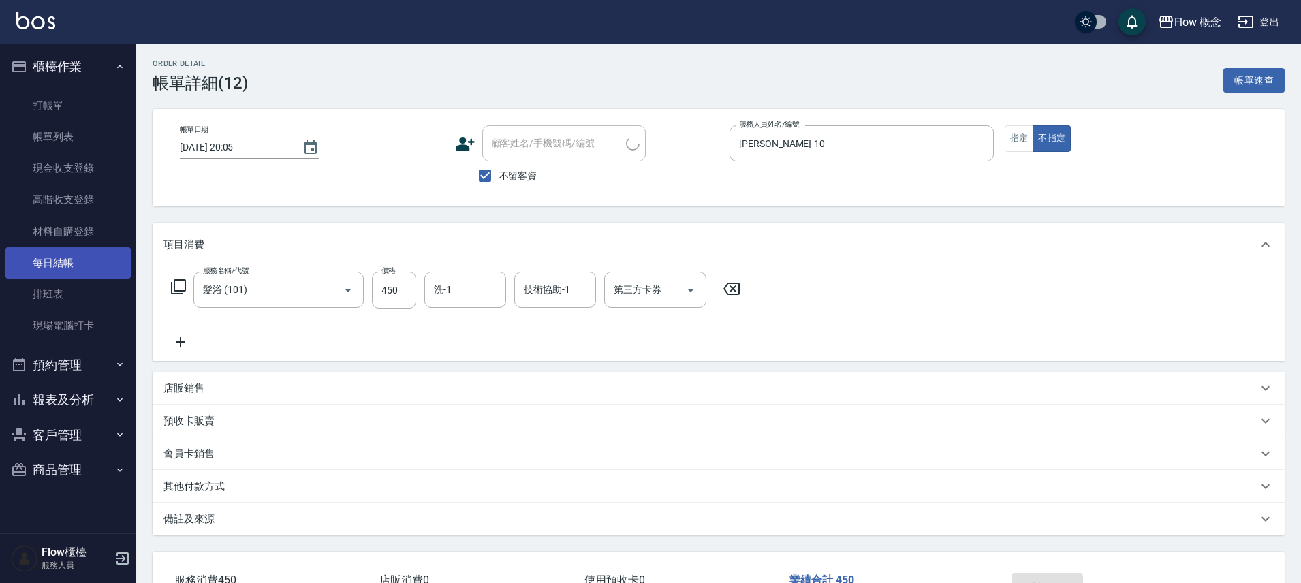
click at [59, 260] on link "每日結帳" at bounding box center [67, 262] width 125 height 31
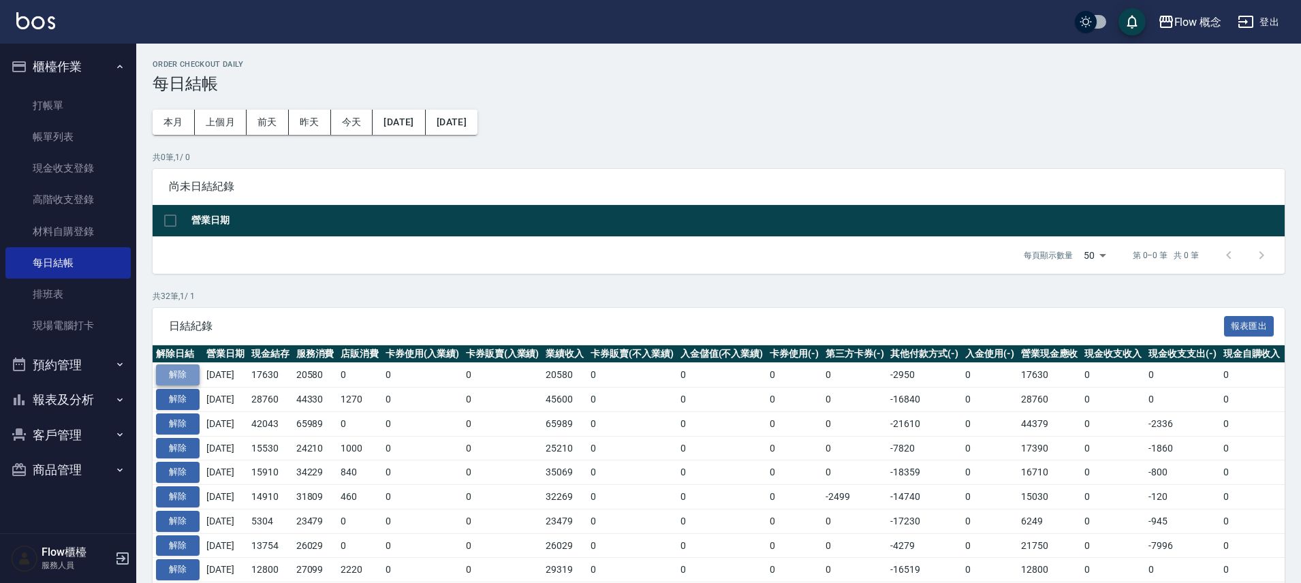
click at [185, 366] on button "解除" at bounding box center [178, 374] width 44 height 21
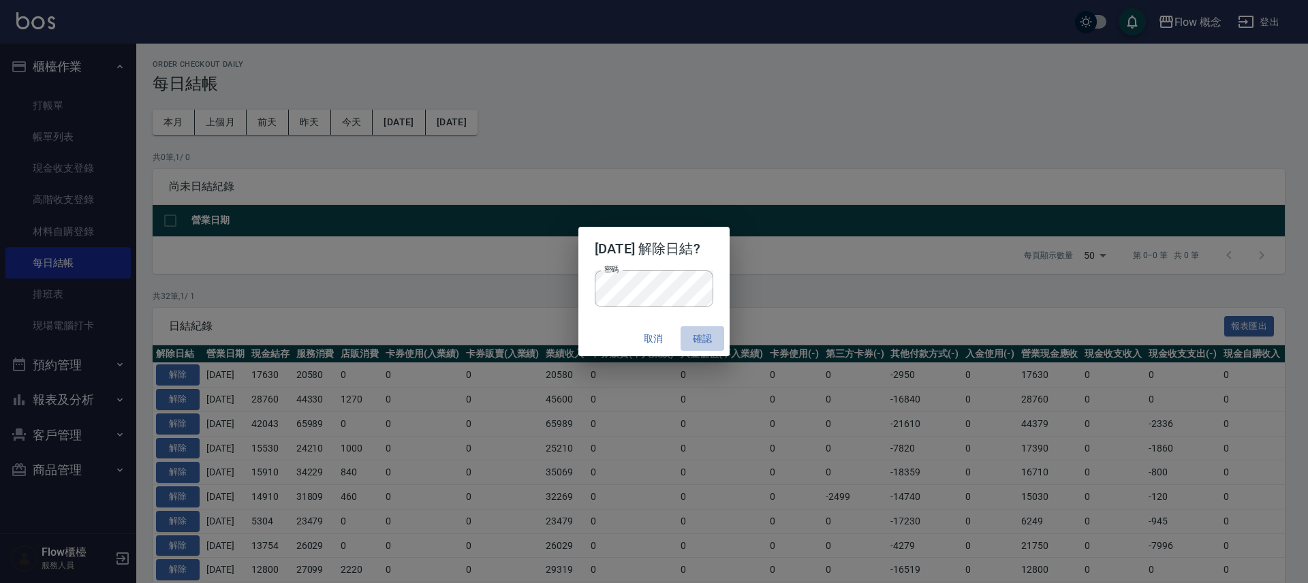
click at [702, 335] on button "確認" at bounding box center [702, 338] width 44 height 25
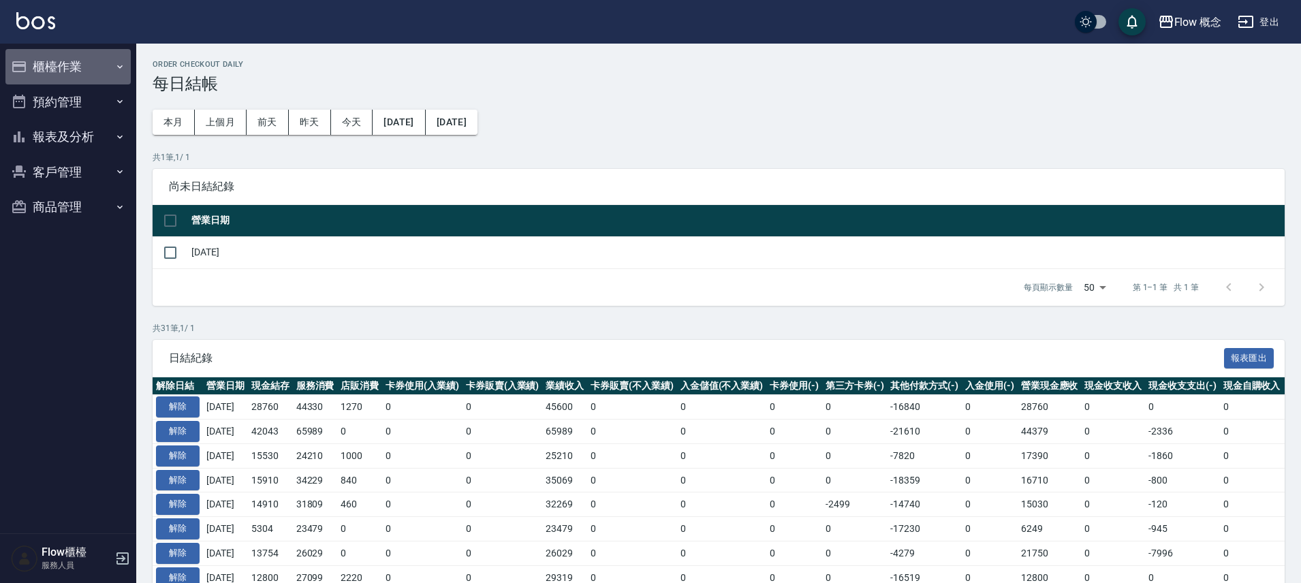
click at [49, 57] on button "櫃檯作業" at bounding box center [67, 66] width 125 height 35
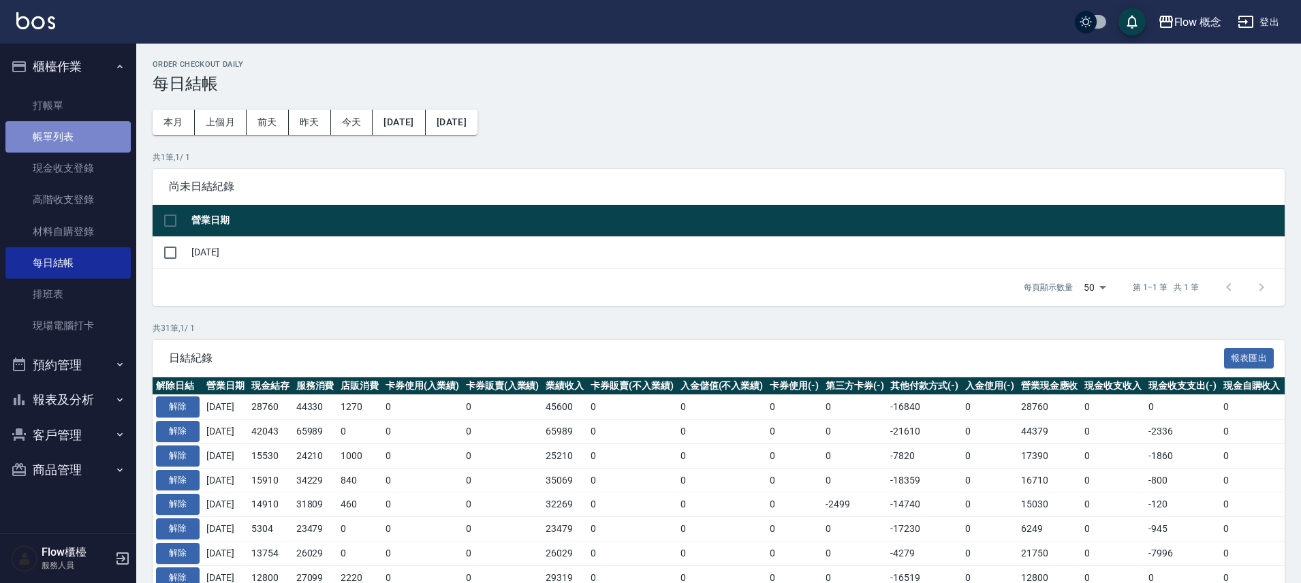
click at [35, 130] on link "帳單列表" at bounding box center [67, 136] width 125 height 31
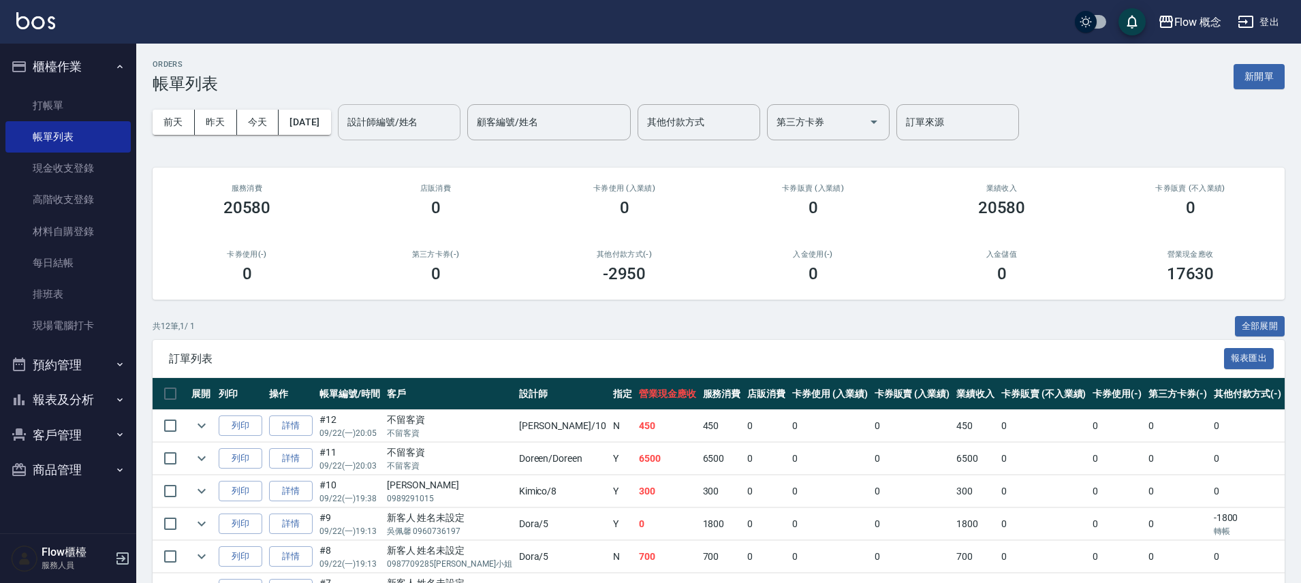
click at [417, 131] on input "設計師編號/姓名" at bounding box center [399, 122] width 110 height 24
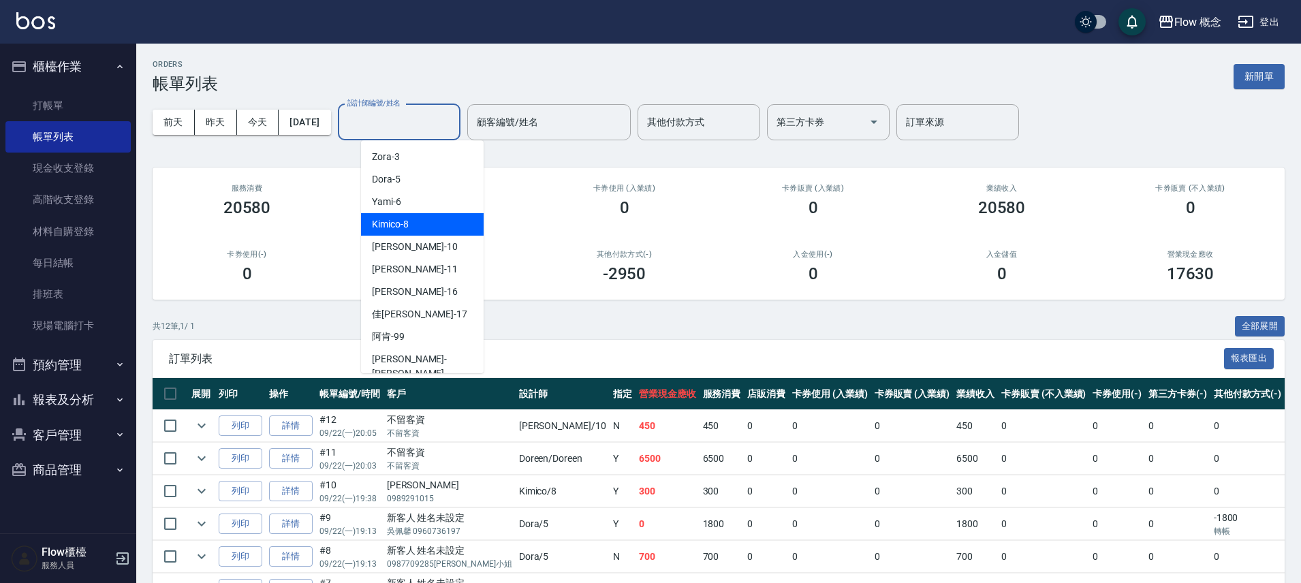
click at [427, 216] on div "Kimico -8" at bounding box center [422, 224] width 123 height 22
type input "Kimico-8"
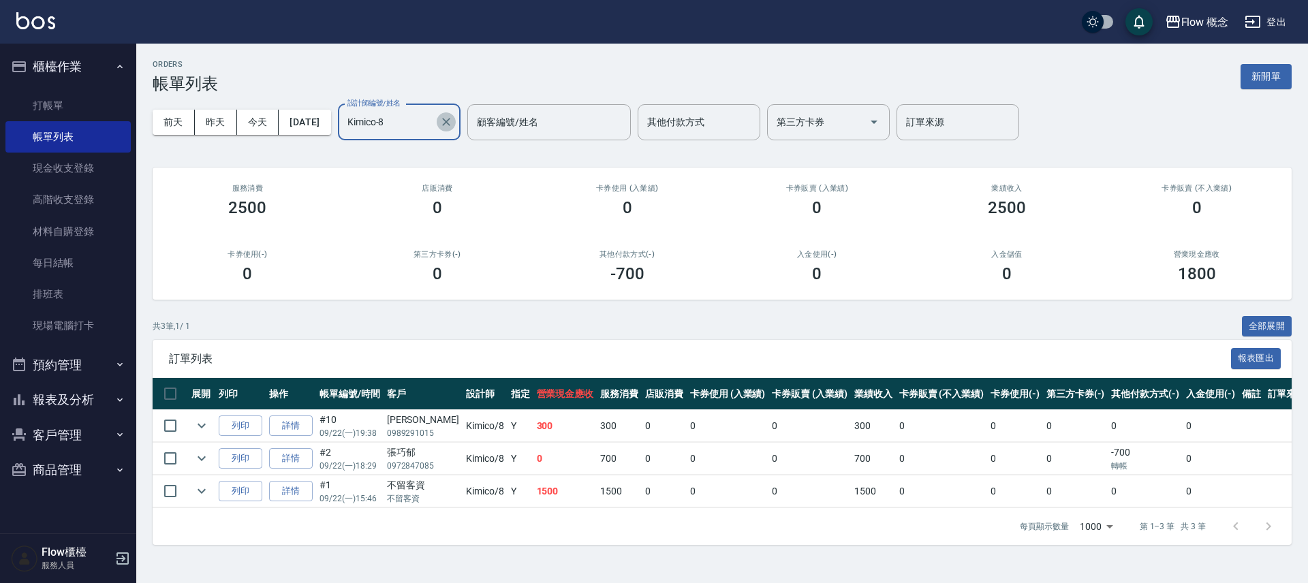
click at [456, 123] on button "Clear" at bounding box center [446, 121] width 19 height 19
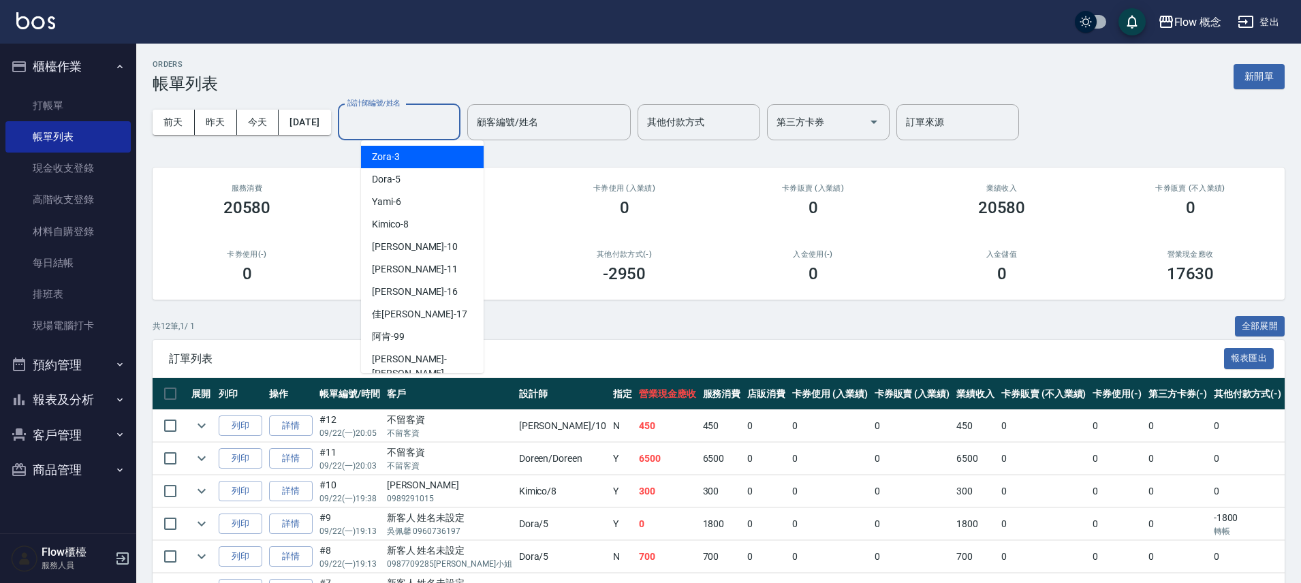
click at [443, 133] on input "設計師編號/姓名" at bounding box center [399, 122] width 110 height 24
click at [417, 240] on div "[PERSON_NAME] -10" at bounding box center [422, 247] width 123 height 22
type input "[PERSON_NAME]-10"
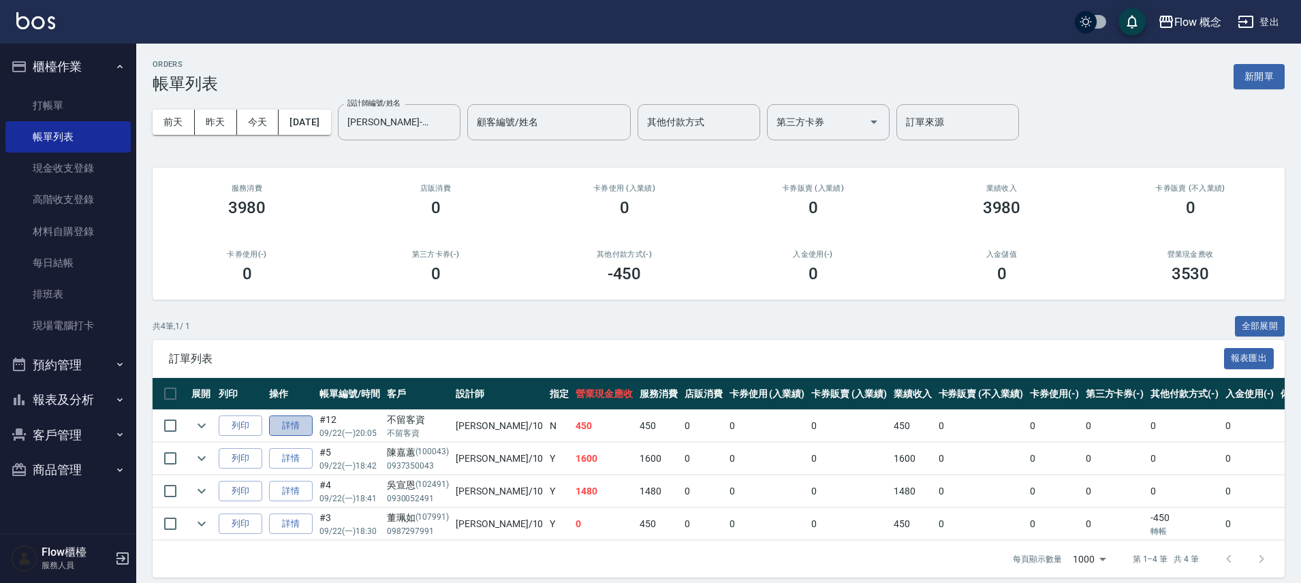
click at [282, 424] on link "詳情" at bounding box center [291, 425] width 44 height 21
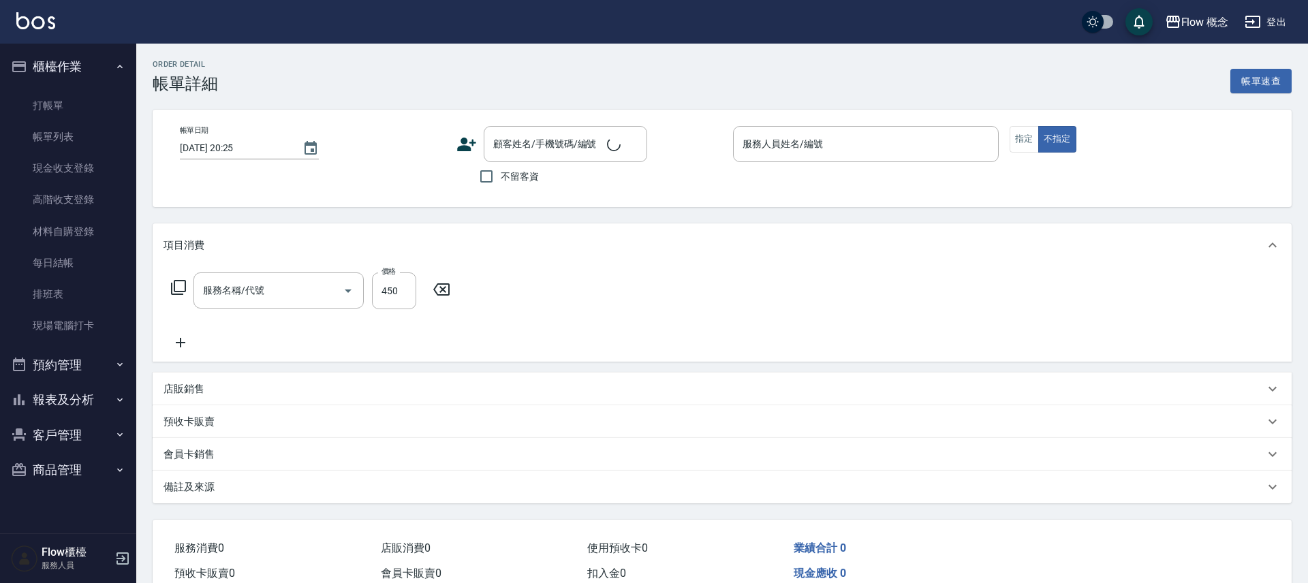
type input "2025/09/22 20:05"
checkbox input "true"
type input "[PERSON_NAME]-10"
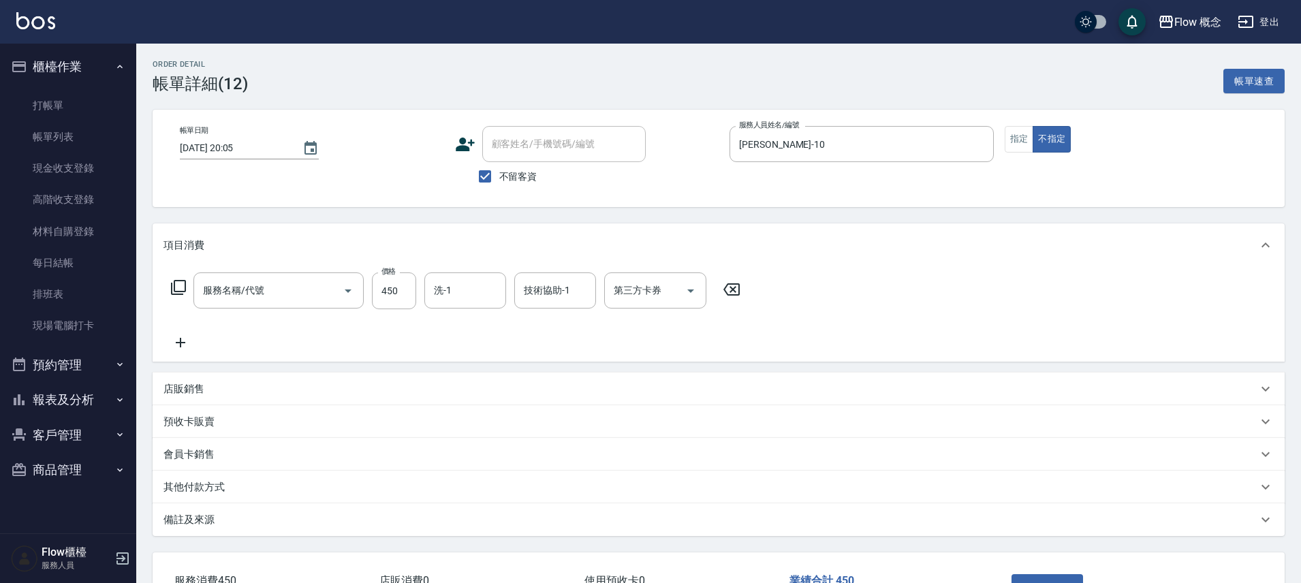
type input "髮浴 (101)"
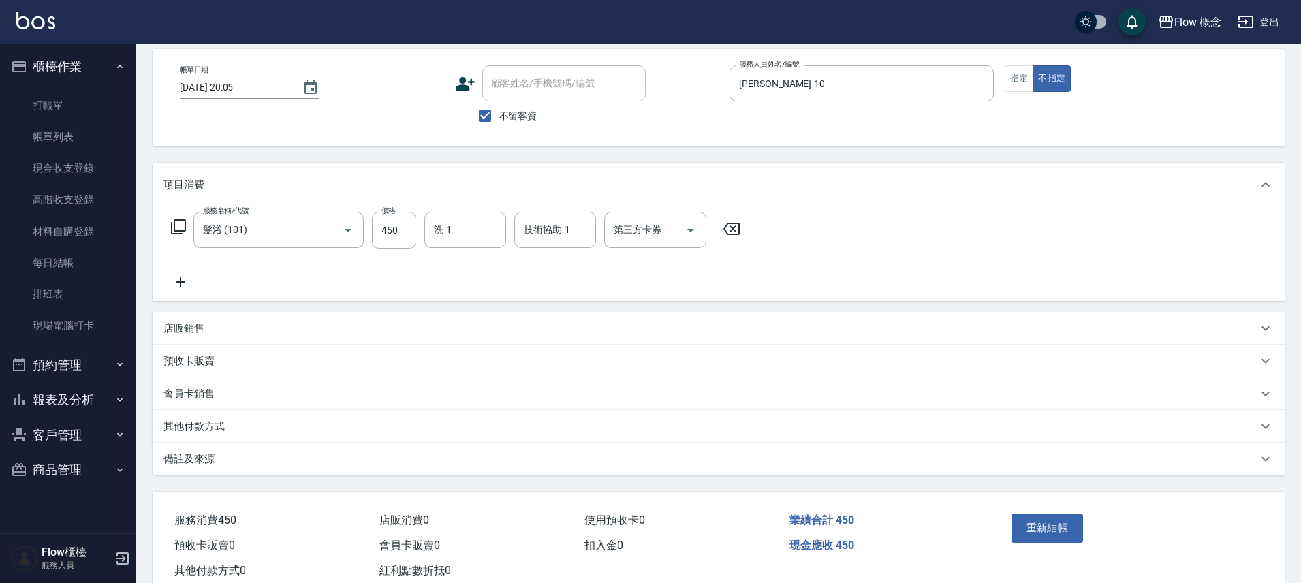
scroll to position [74, 0]
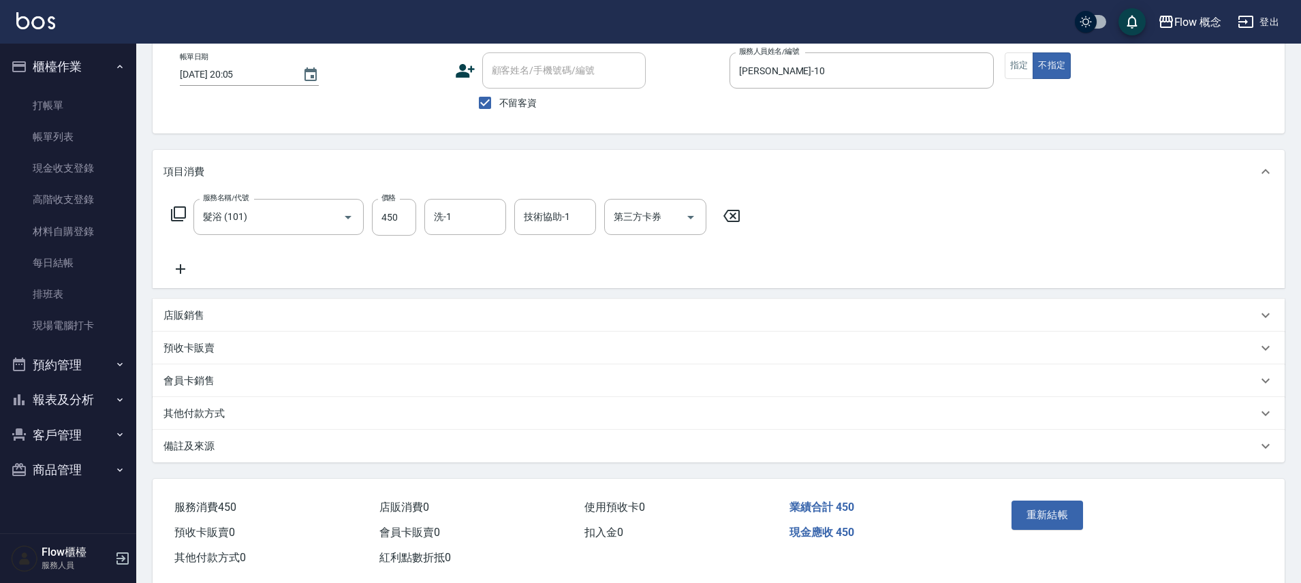
click at [213, 450] on p "備註及來源" at bounding box center [188, 446] width 51 height 14
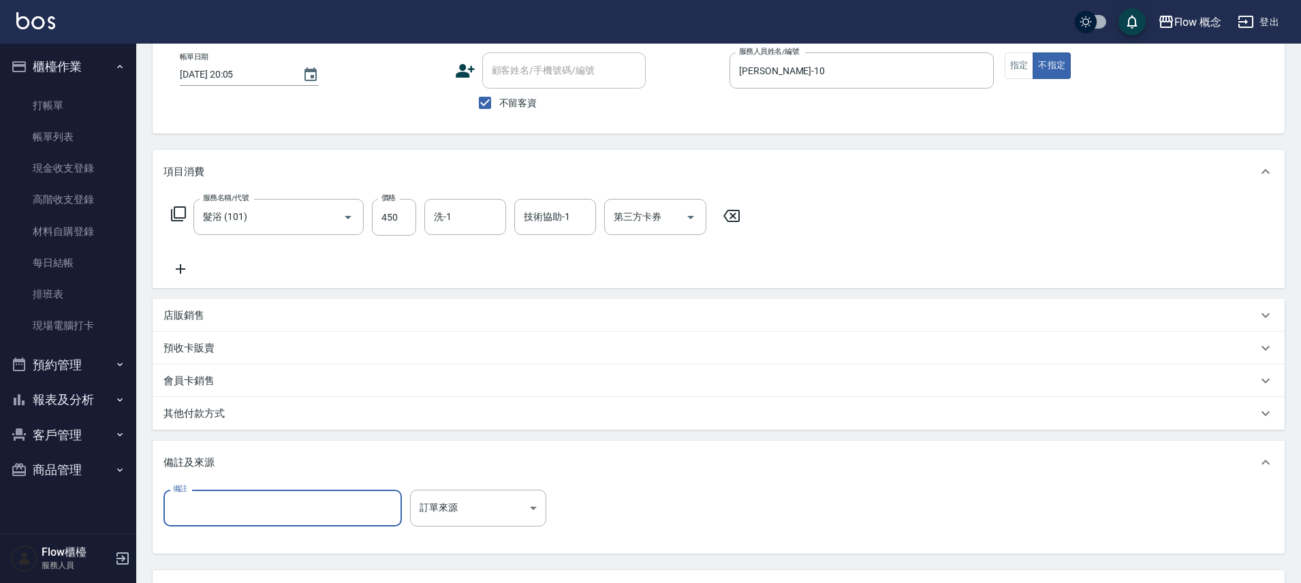
click at [305, 509] on input "備註" at bounding box center [282, 508] width 238 height 37
click at [468, 407] on div "其他付款方式" at bounding box center [710, 414] width 1094 height 14
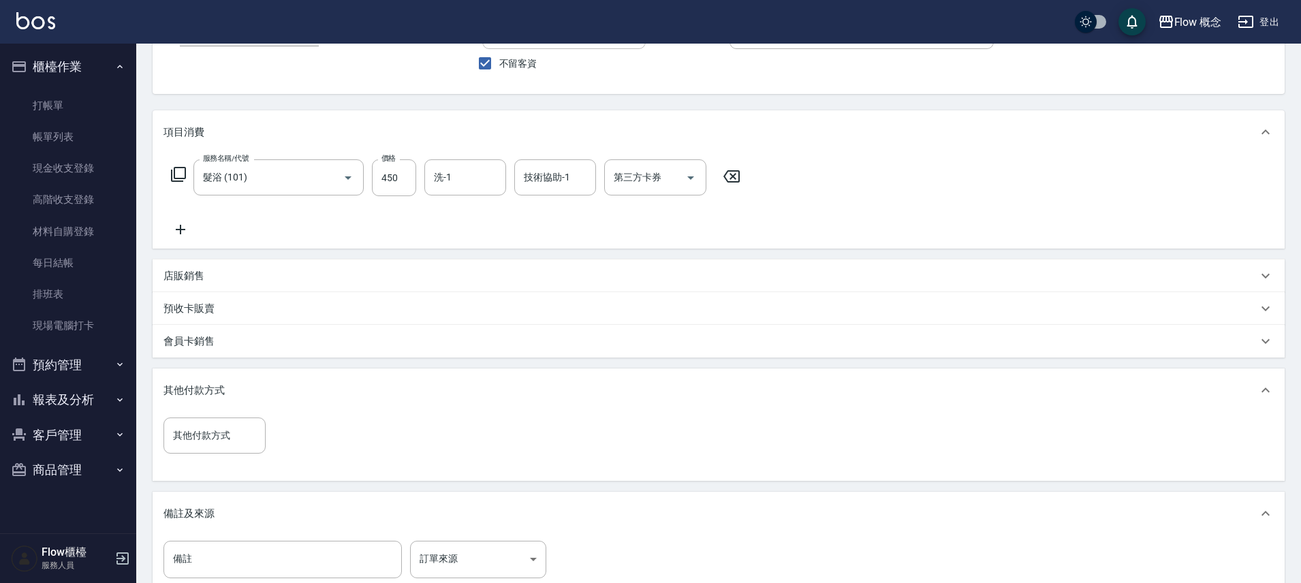
scroll to position [114, 0]
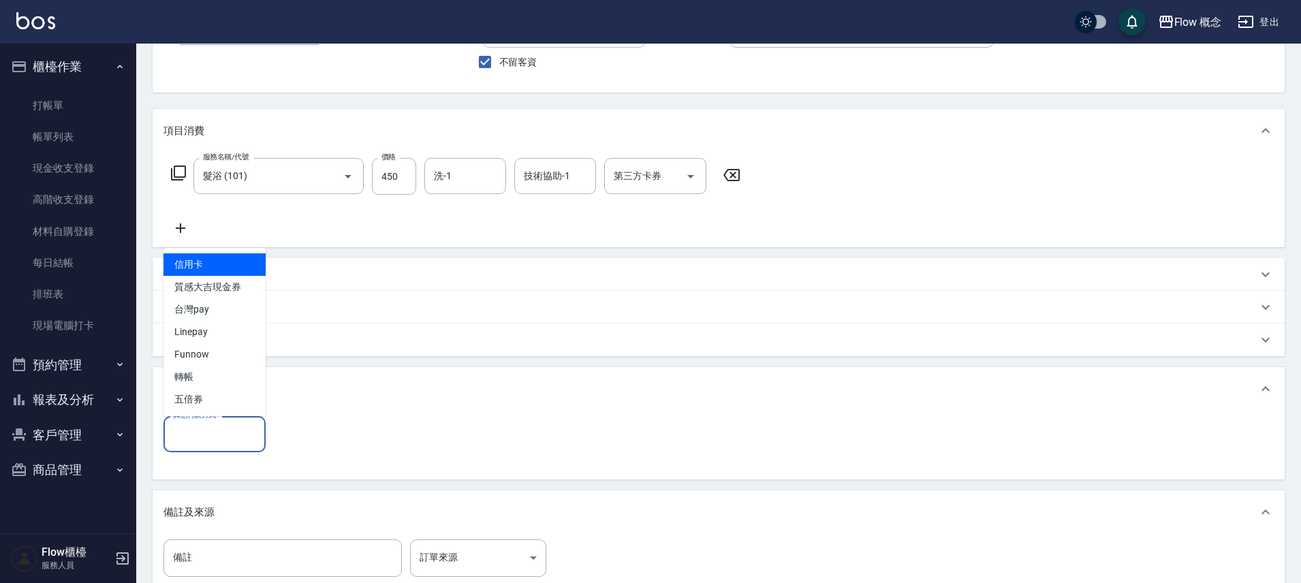
click at [210, 424] on input "其他付款方式" at bounding box center [215, 434] width 90 height 24
click at [226, 379] on span "轉帳" at bounding box center [214, 377] width 102 height 22
type input "轉帳"
click at [326, 437] on input "0" at bounding box center [325, 434] width 102 height 37
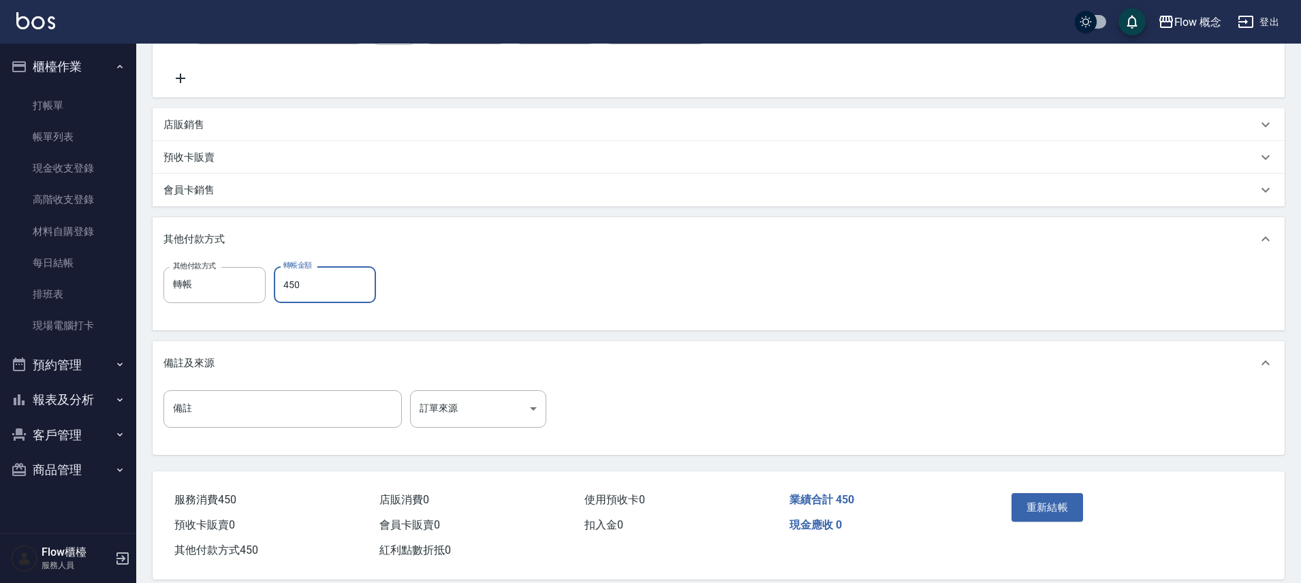
scroll to position [283, 0]
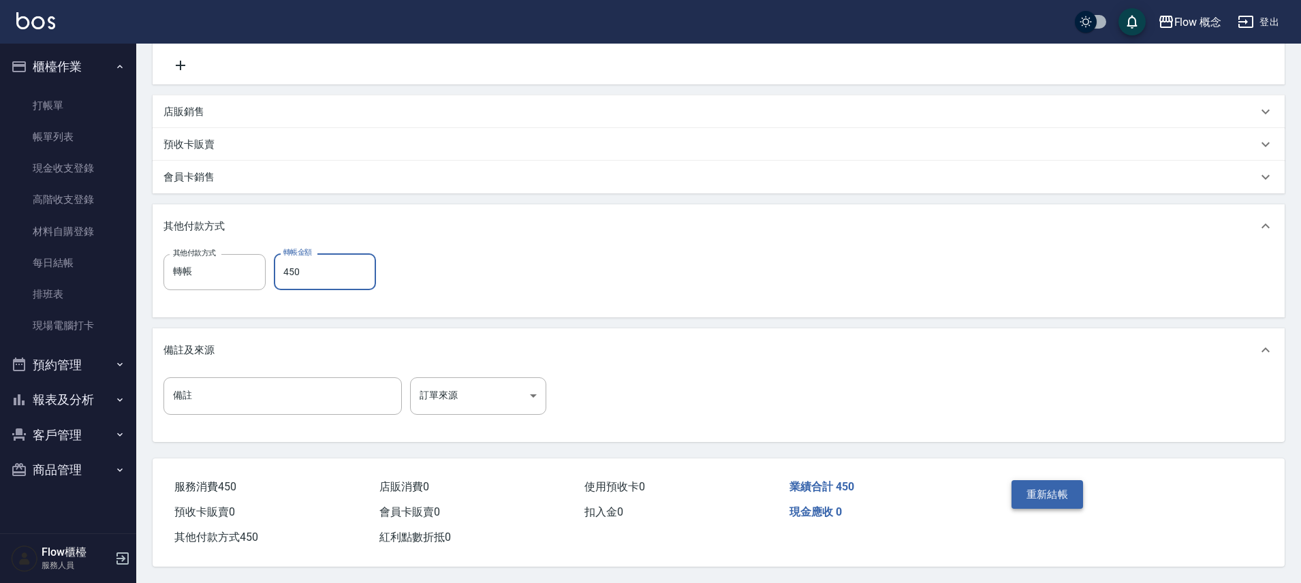
type input "450"
click at [1065, 482] on button "重新結帳" at bounding box center [1047, 494] width 72 height 29
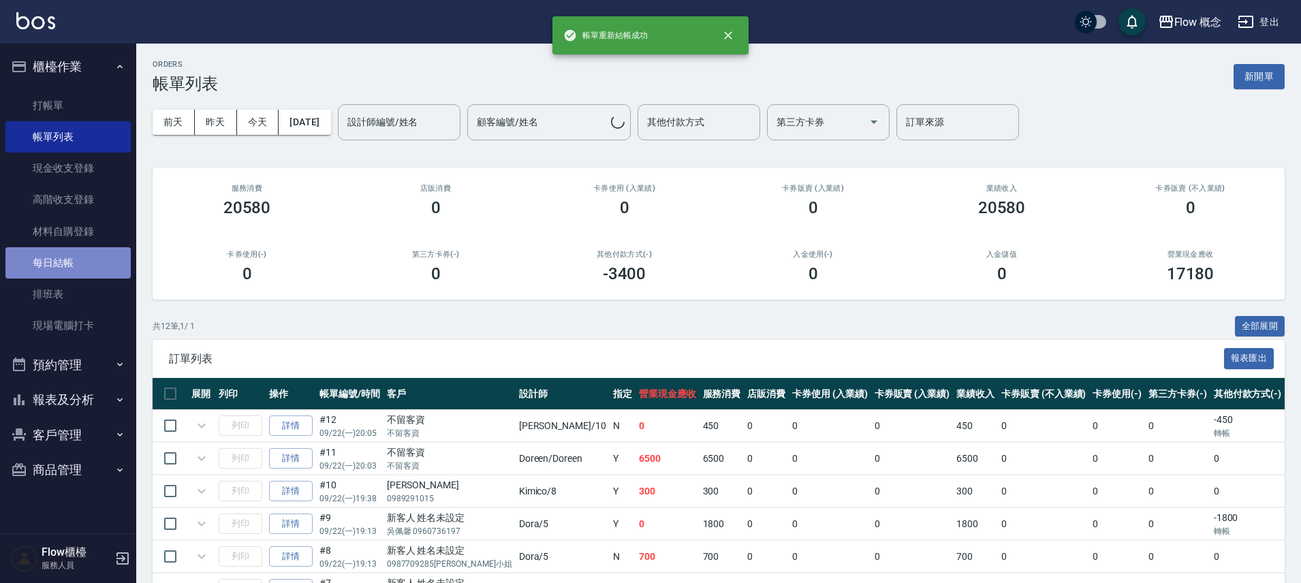
click at [65, 259] on link "每日結帳" at bounding box center [67, 262] width 125 height 31
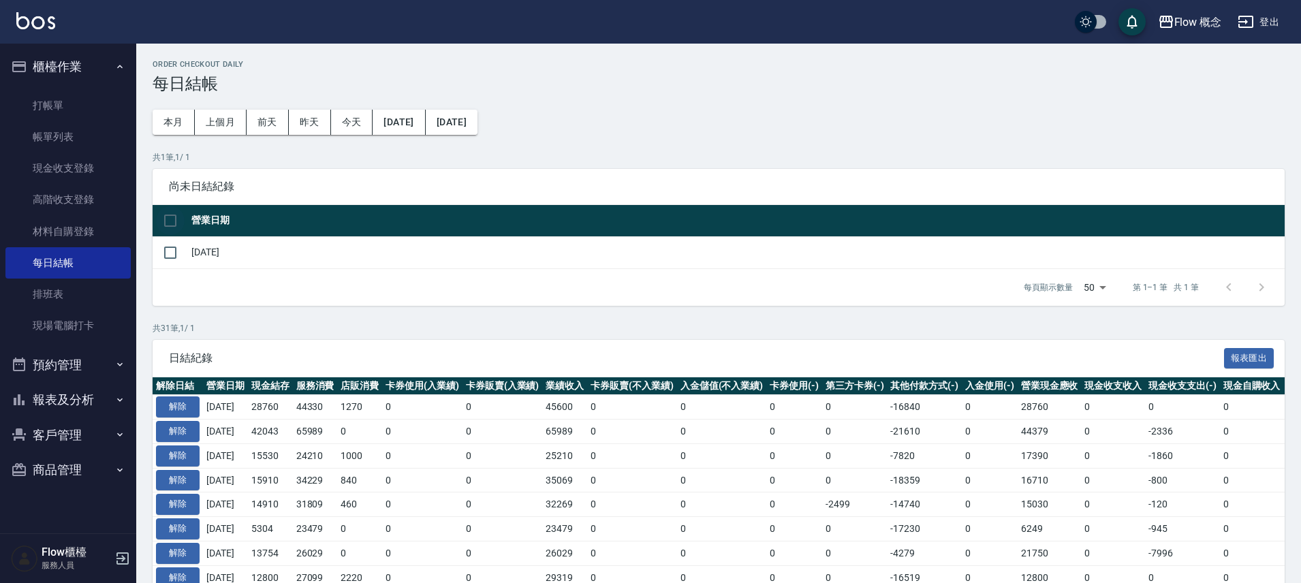
click at [172, 223] on input "checkbox" at bounding box center [170, 220] width 29 height 29
checkbox input "true"
click at [172, 223] on input "checkbox" at bounding box center [170, 220] width 29 height 29
checkbox input "false"
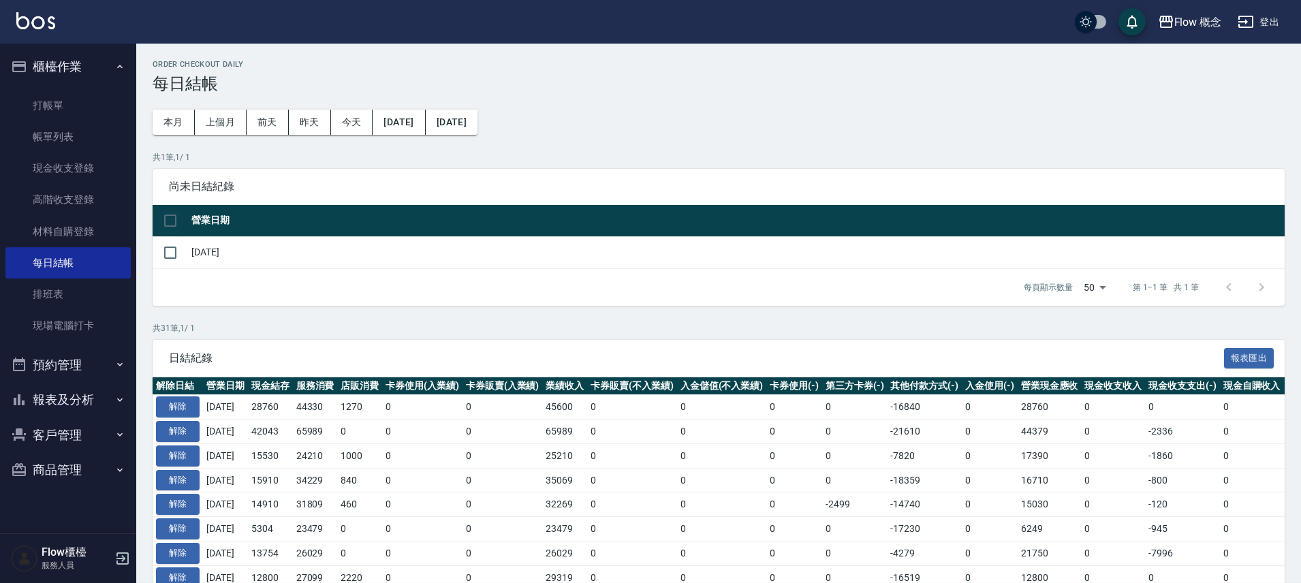
checkbox input "false"
click at [168, 222] on input "checkbox" at bounding box center [170, 220] width 29 height 29
checkbox input "true"
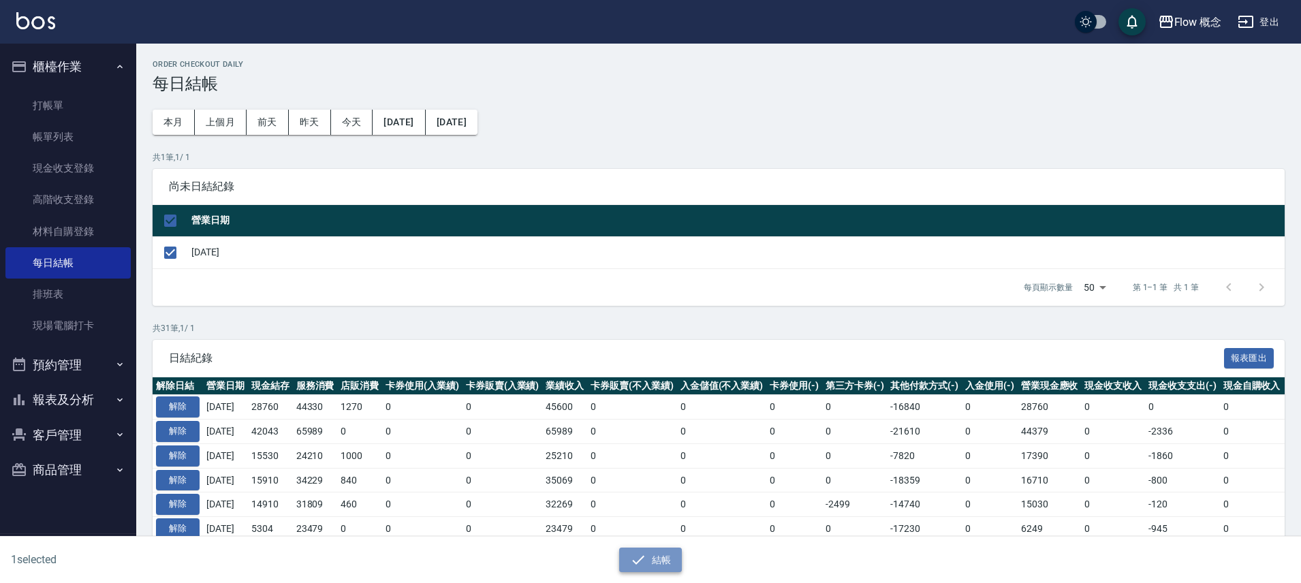
click at [640, 560] on icon "button" at bounding box center [638, 559] width 12 height 9
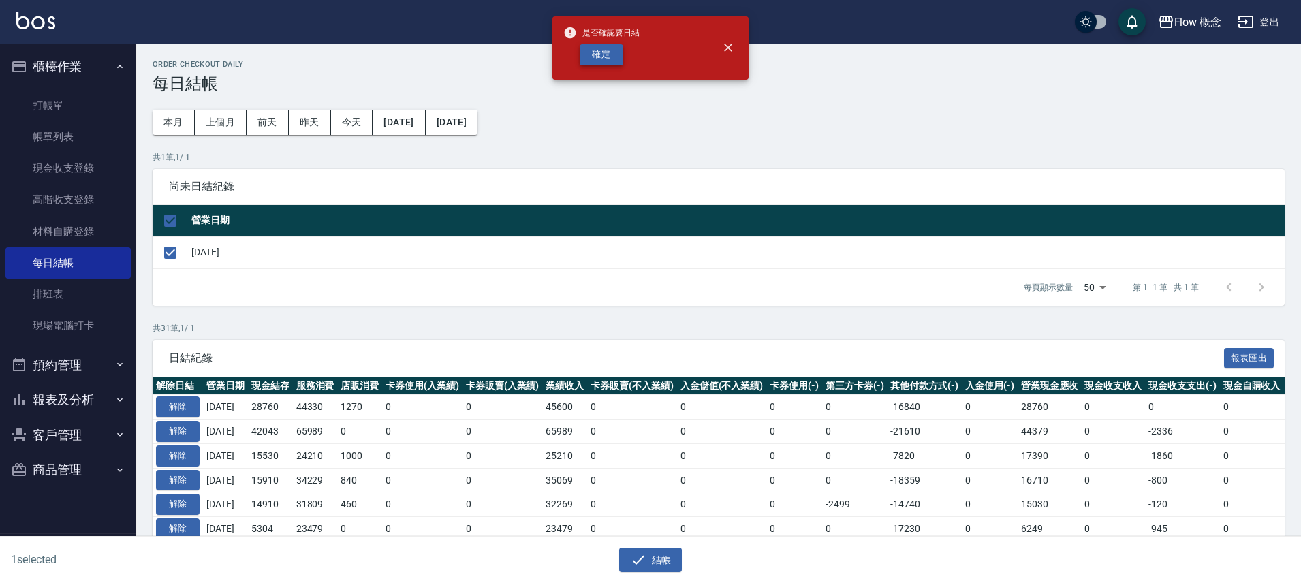
click at [607, 56] on button "確定" at bounding box center [602, 54] width 44 height 21
checkbox input "false"
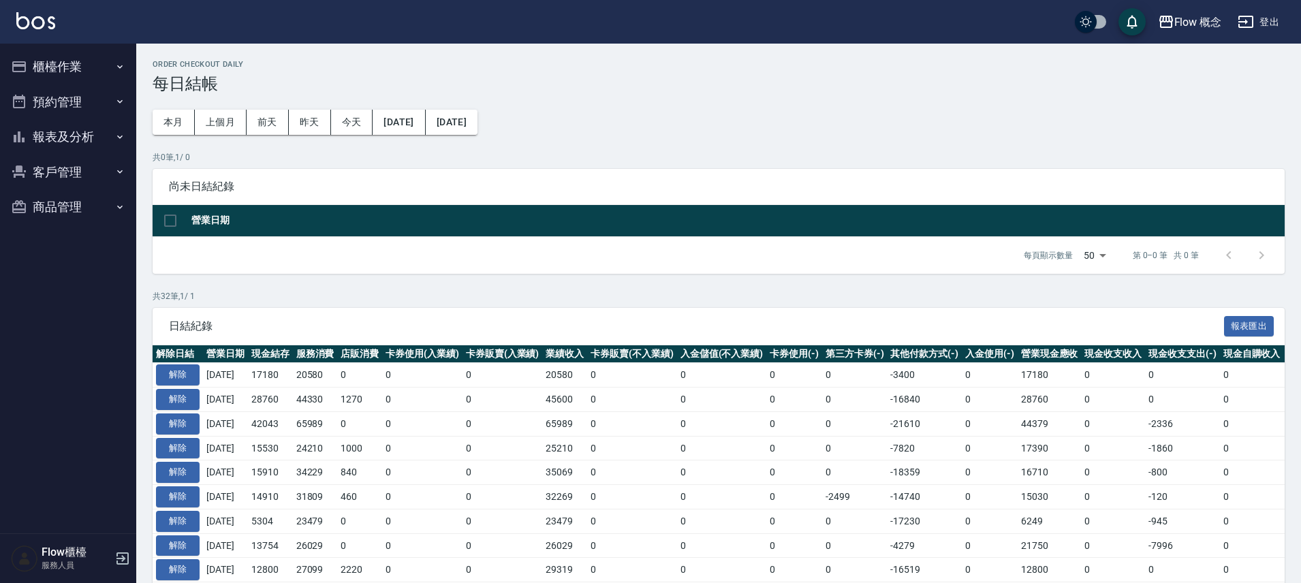
click at [65, 63] on button "櫃檯作業" at bounding box center [67, 66] width 125 height 35
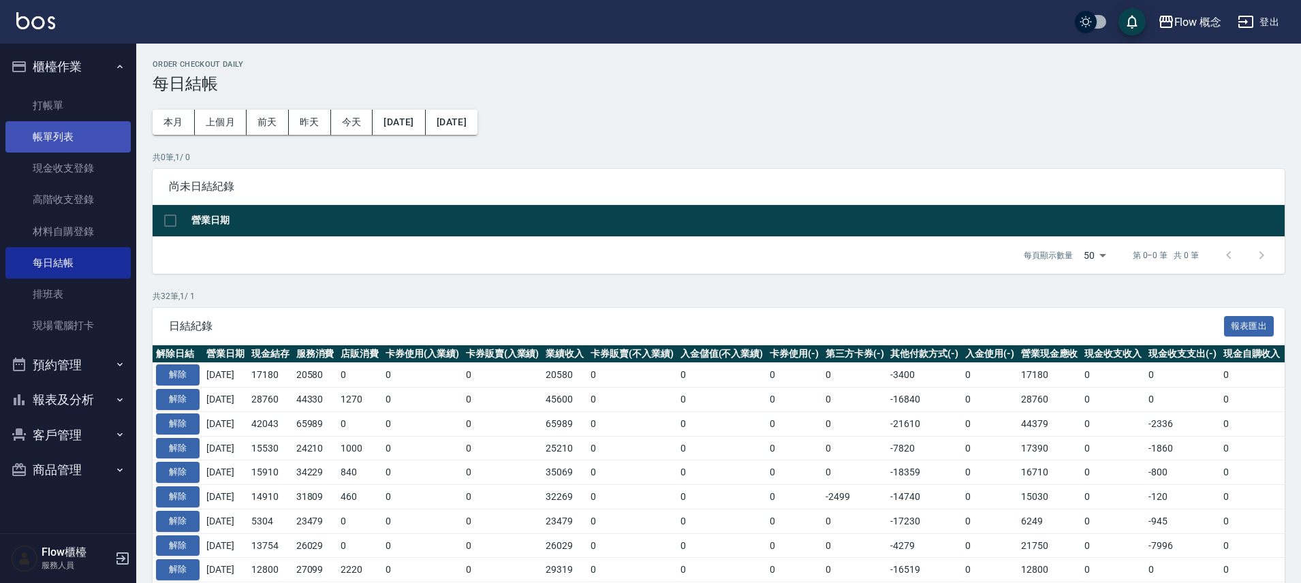
drag, startPoint x: 76, startPoint y: 131, endPoint x: 69, endPoint y: 123, distance: 10.1
click at [76, 131] on link "帳單列表" at bounding box center [67, 136] width 125 height 31
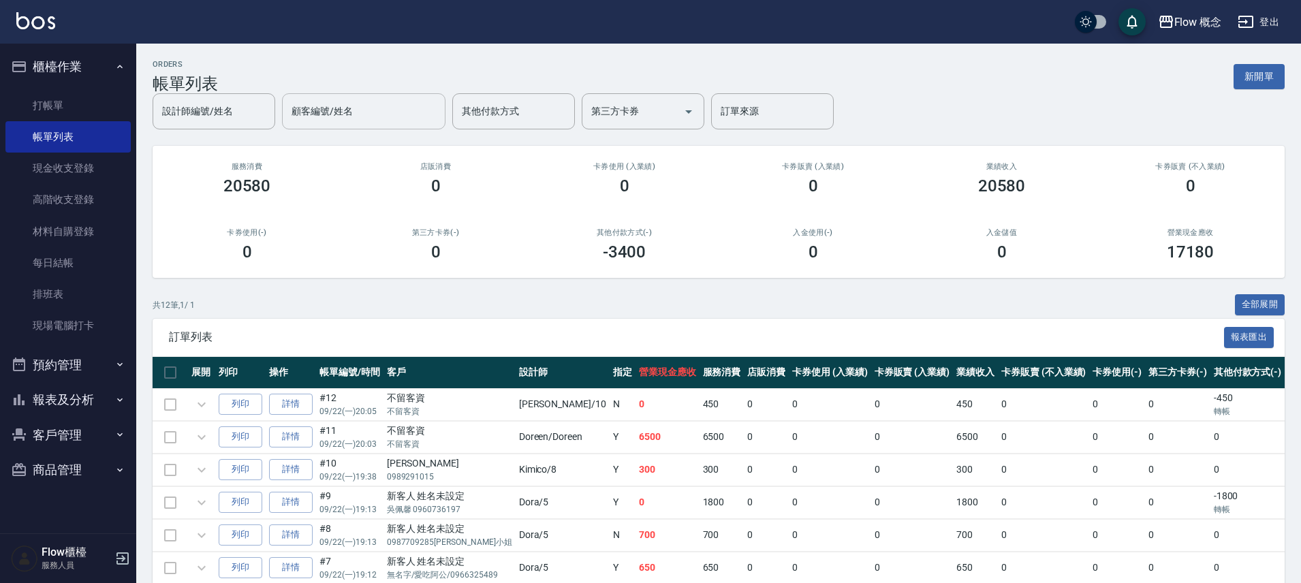
click at [269, 114] on input "設計師編號/姓名" at bounding box center [214, 111] width 110 height 24
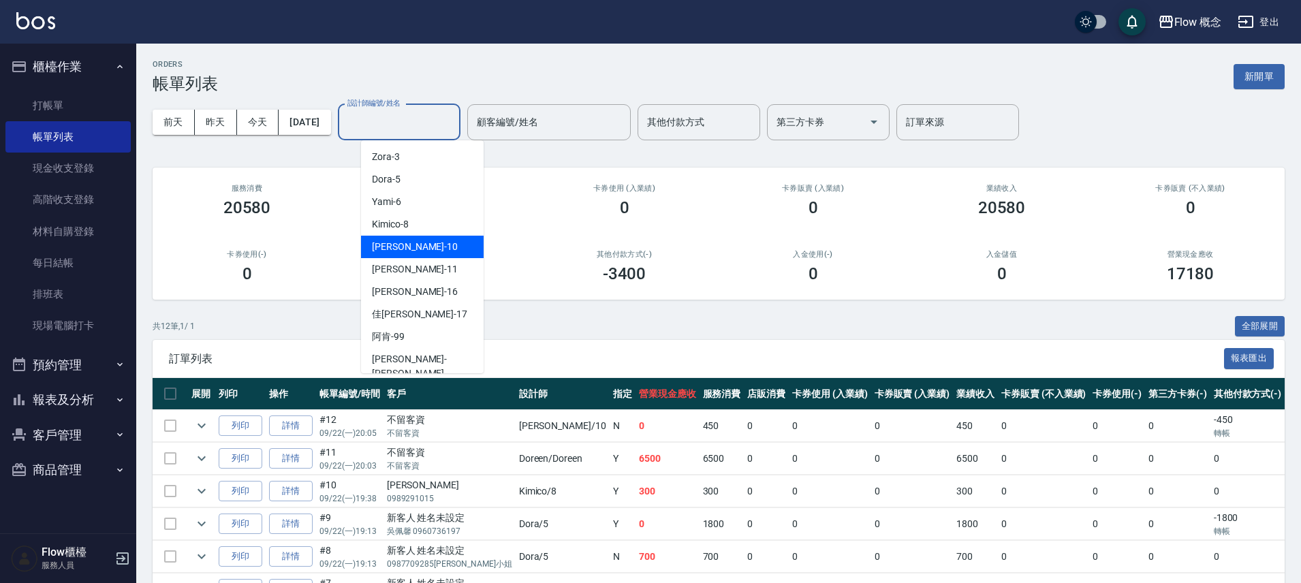
click at [409, 252] on div "[PERSON_NAME] -10" at bounding box center [422, 247] width 123 height 22
type input "[PERSON_NAME]-10"
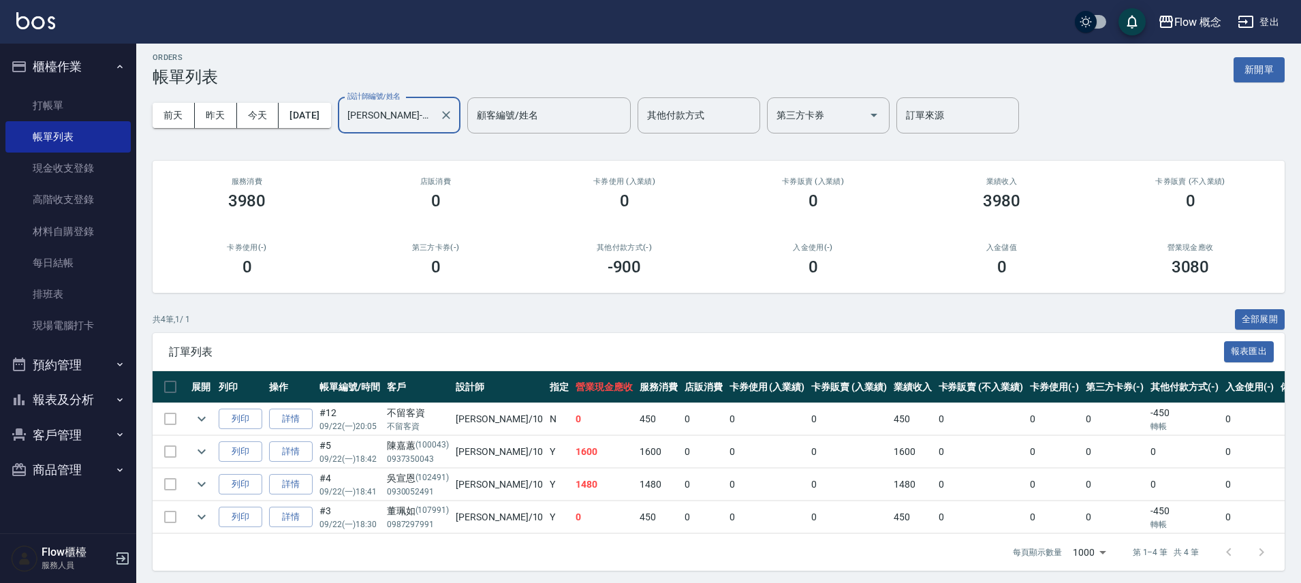
scroll to position [18, 0]
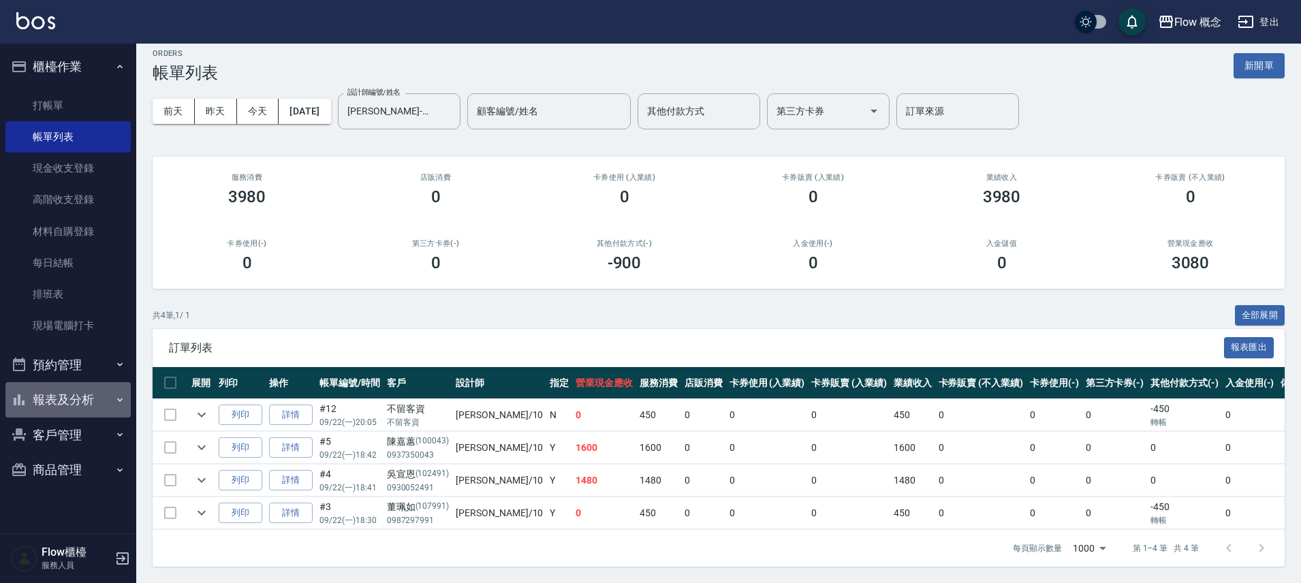
click at [88, 405] on button "報表及分析" at bounding box center [67, 399] width 125 height 35
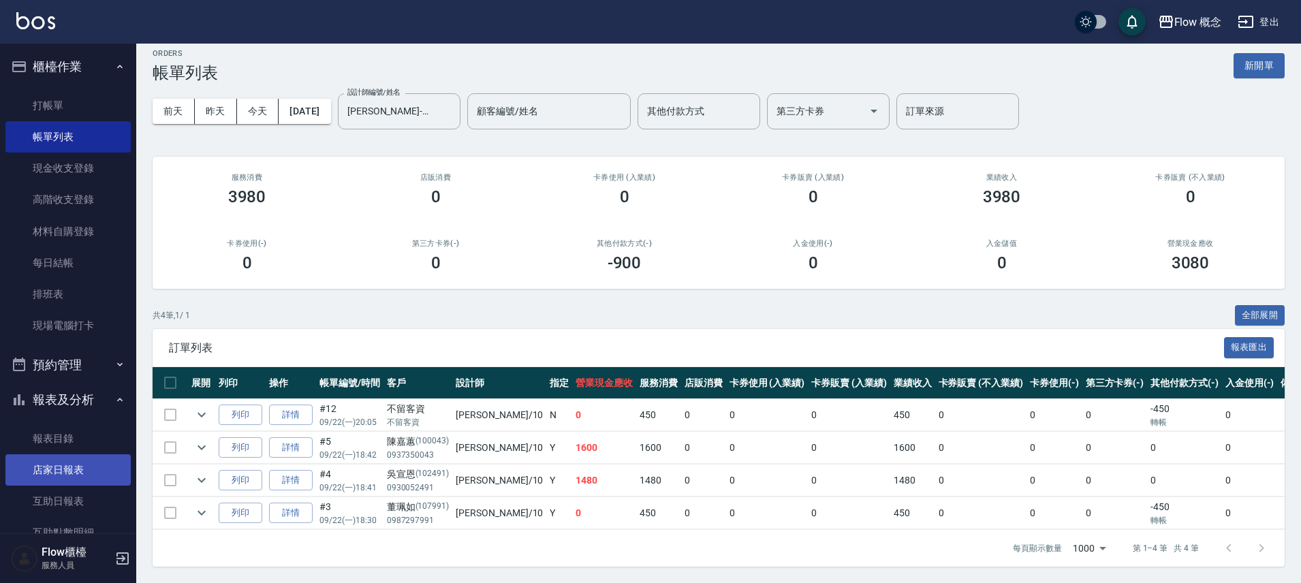
click at [23, 464] on link "店家日報表" at bounding box center [67, 469] width 125 height 31
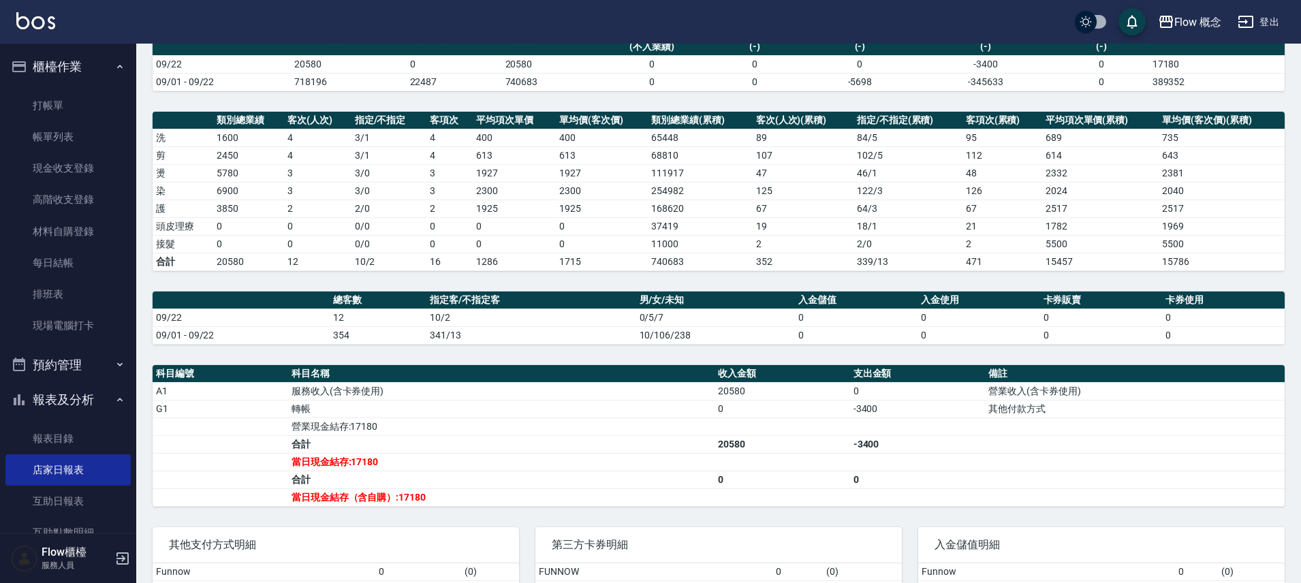
scroll to position [264, 0]
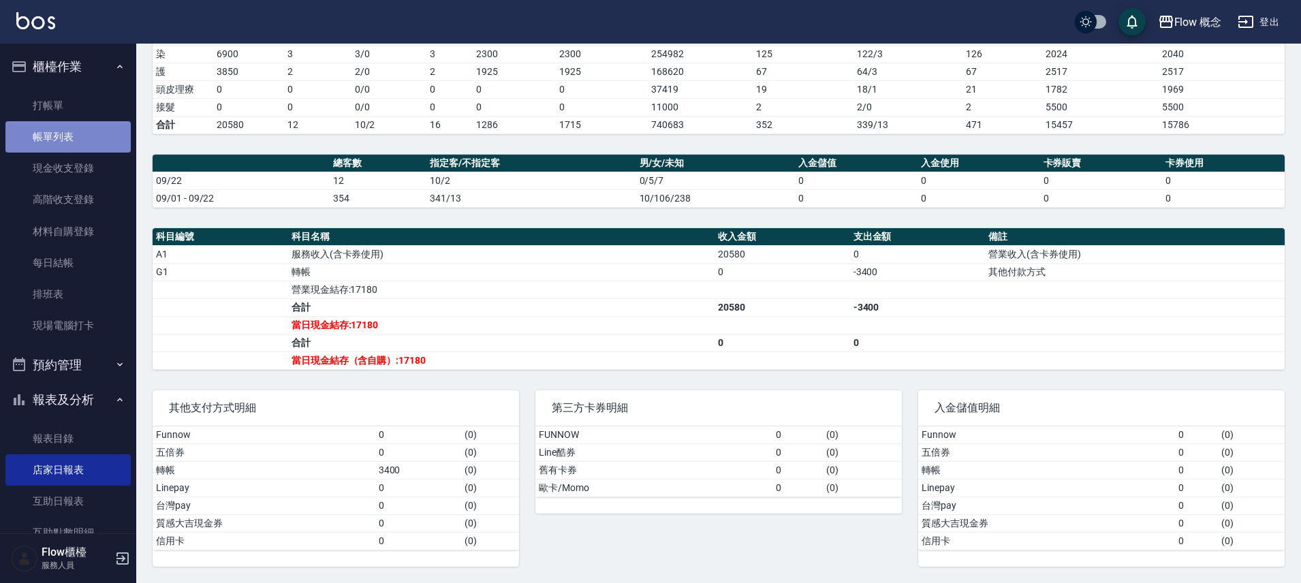
click at [68, 148] on link "帳單列表" at bounding box center [67, 136] width 125 height 31
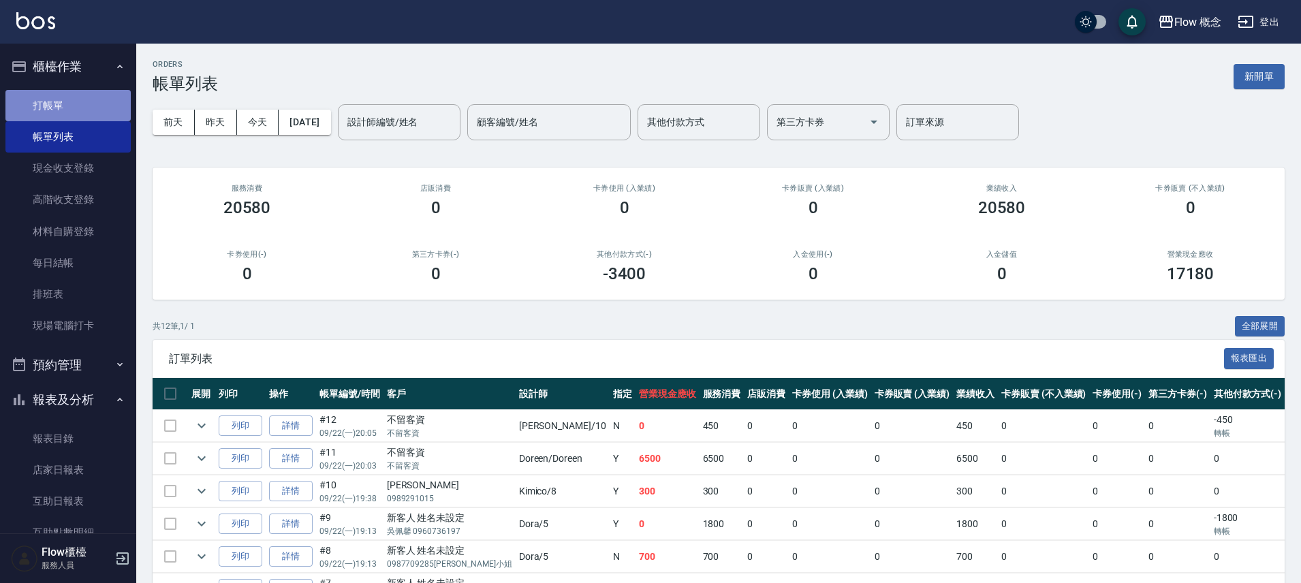
click at [89, 98] on link "打帳單" at bounding box center [67, 105] width 125 height 31
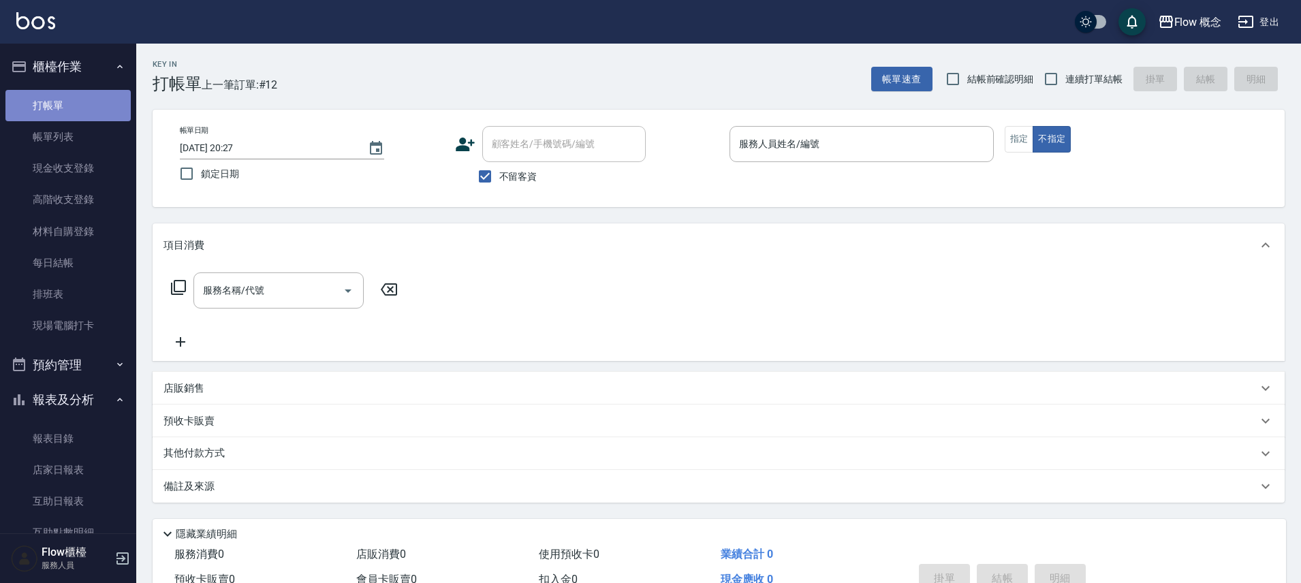
click at [93, 101] on link "打帳單" at bounding box center [67, 105] width 125 height 31
